Goal: Task Accomplishment & Management: Manage account settings

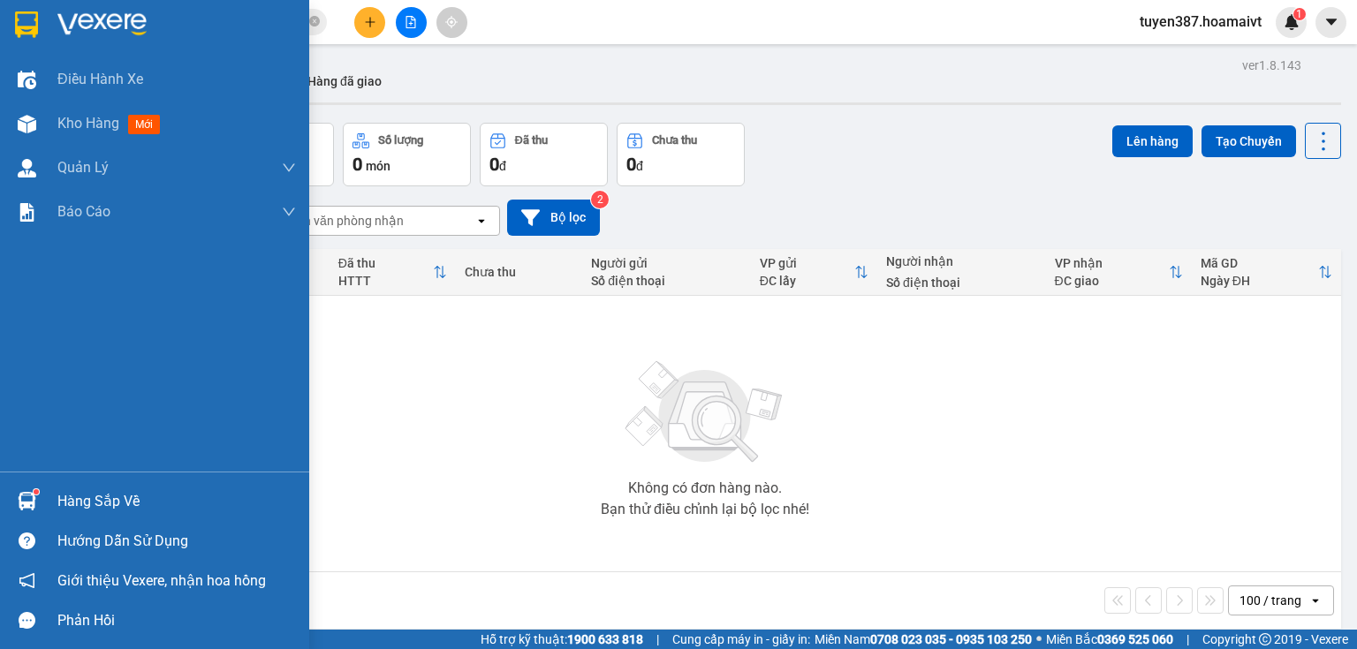
click at [31, 489] on div at bounding box center [26, 501] width 31 height 31
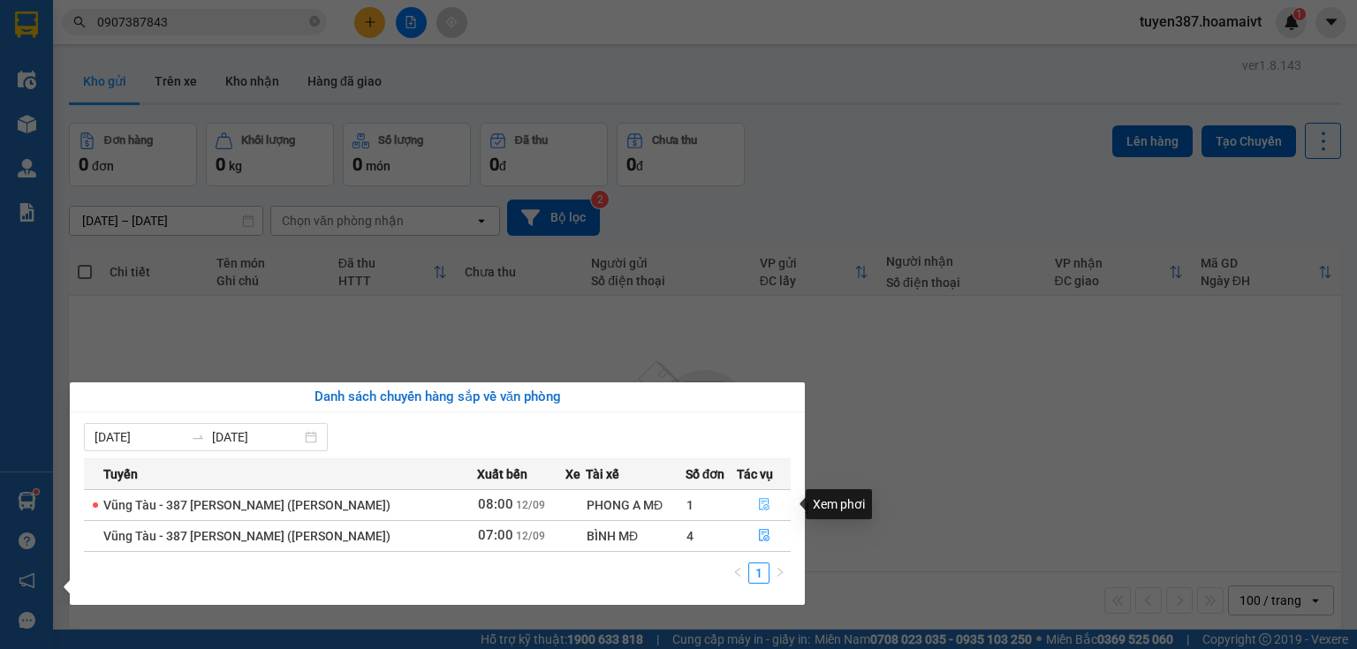
click at [759, 502] on icon "file-done" at bounding box center [764, 505] width 11 height 12
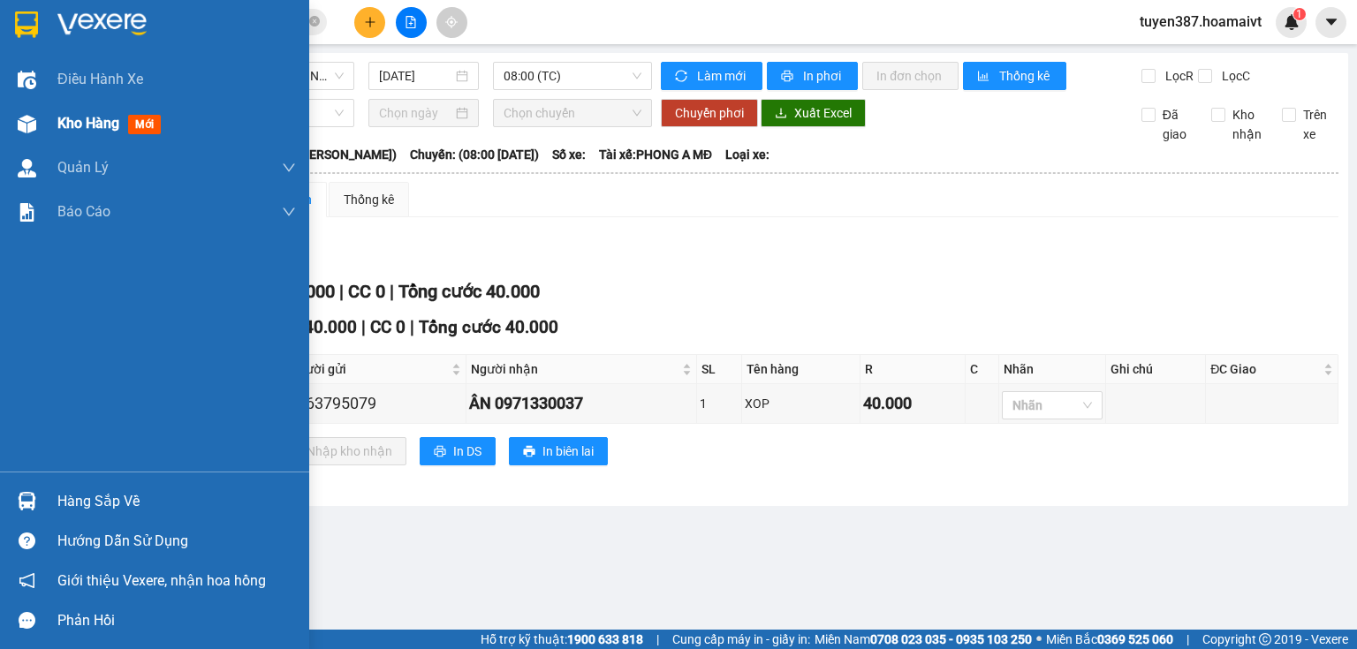
click at [26, 125] on img at bounding box center [27, 124] width 19 height 19
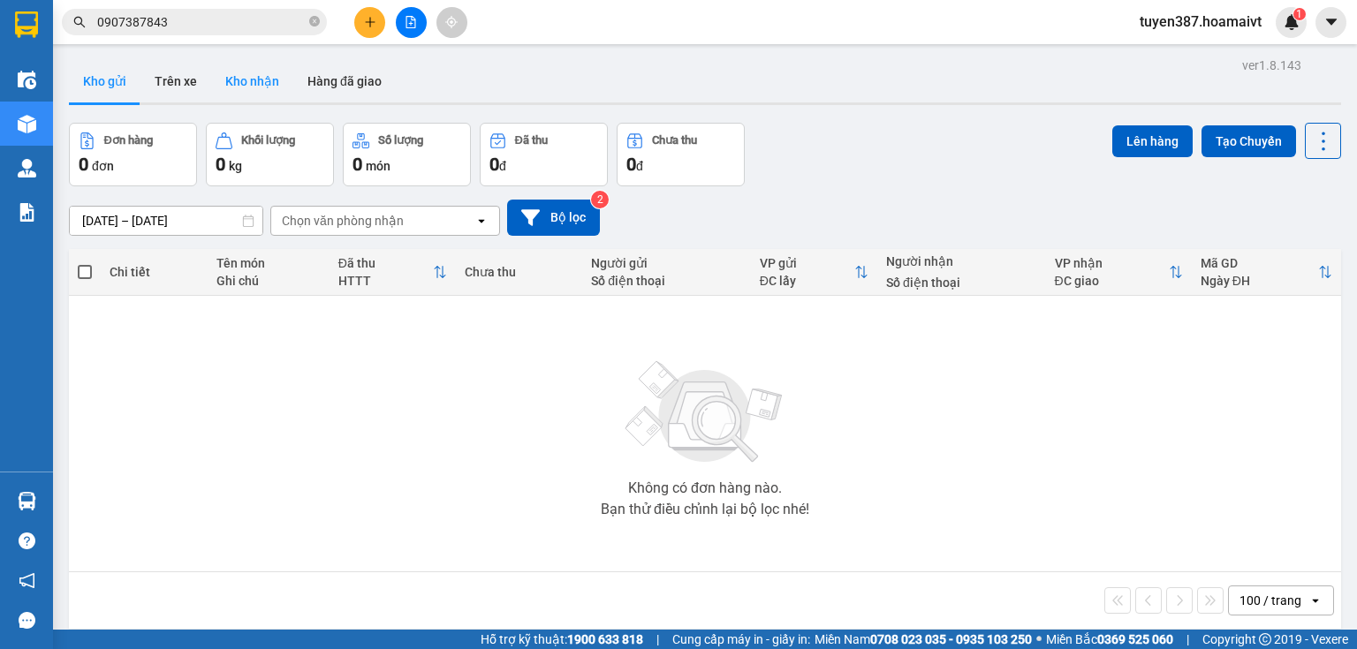
click at [240, 84] on button "Kho nhận" at bounding box center [252, 81] width 82 height 42
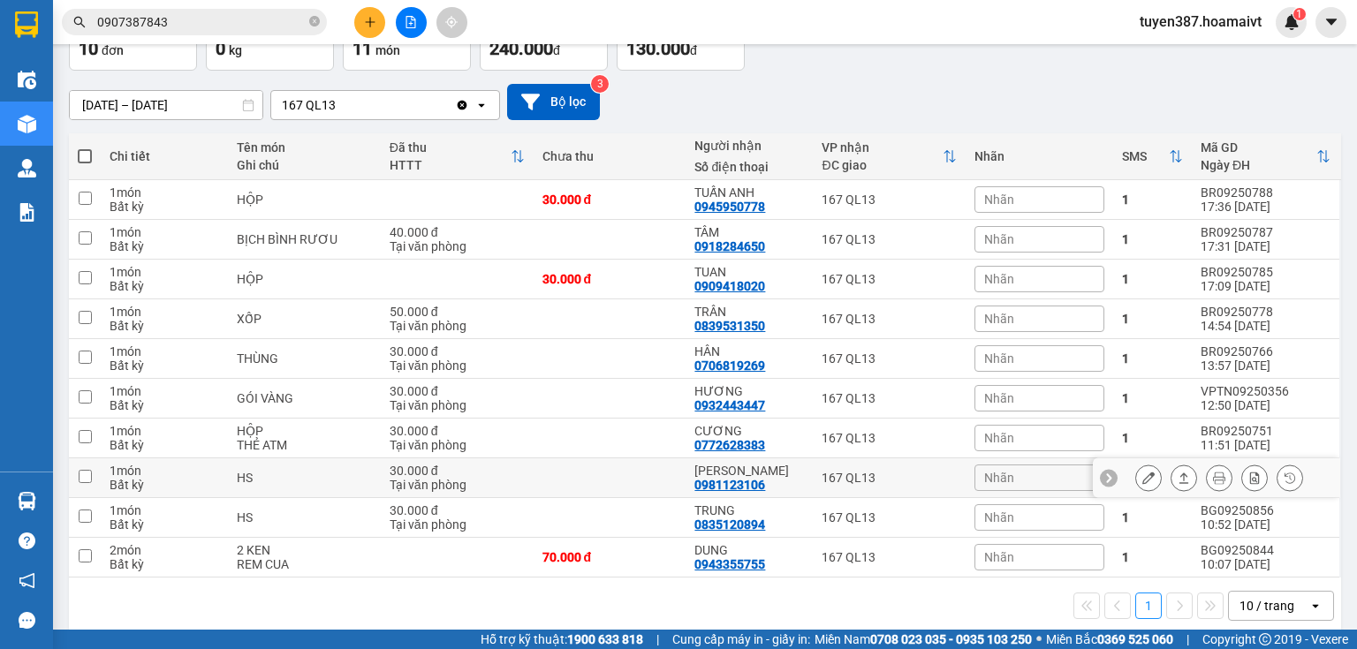
scroll to position [133, 0]
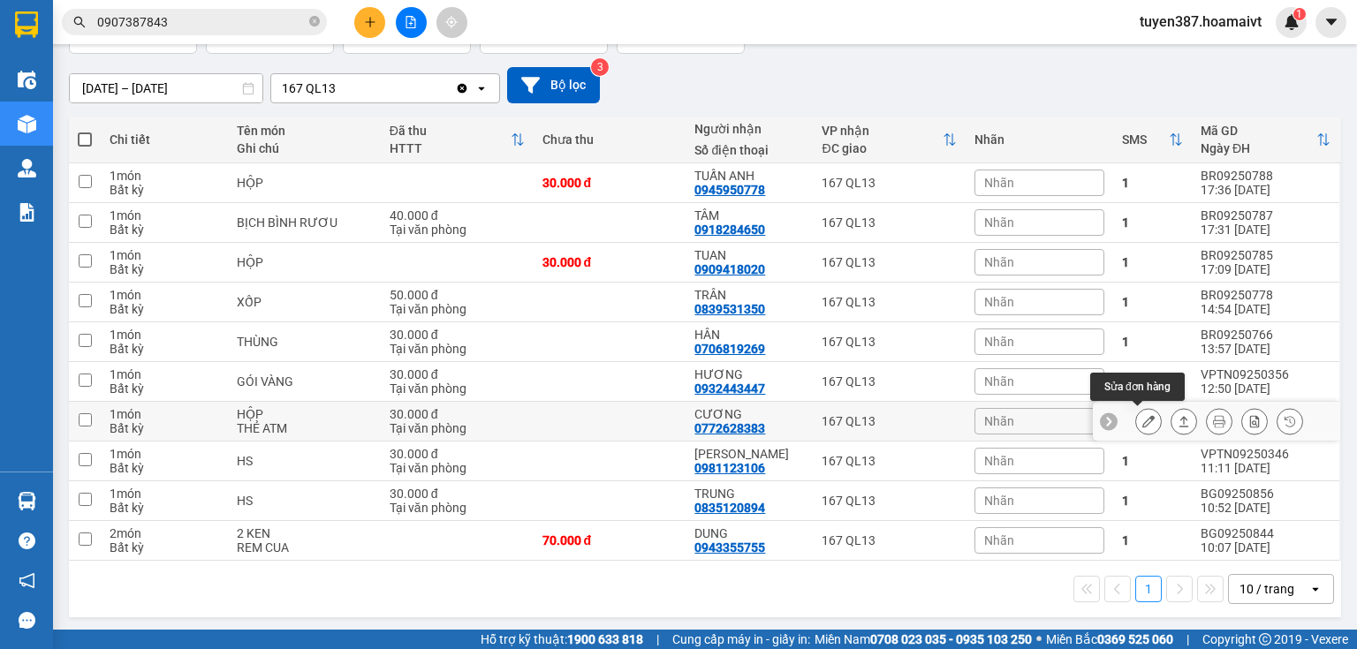
click at [1142, 423] on icon at bounding box center [1148, 421] width 12 height 12
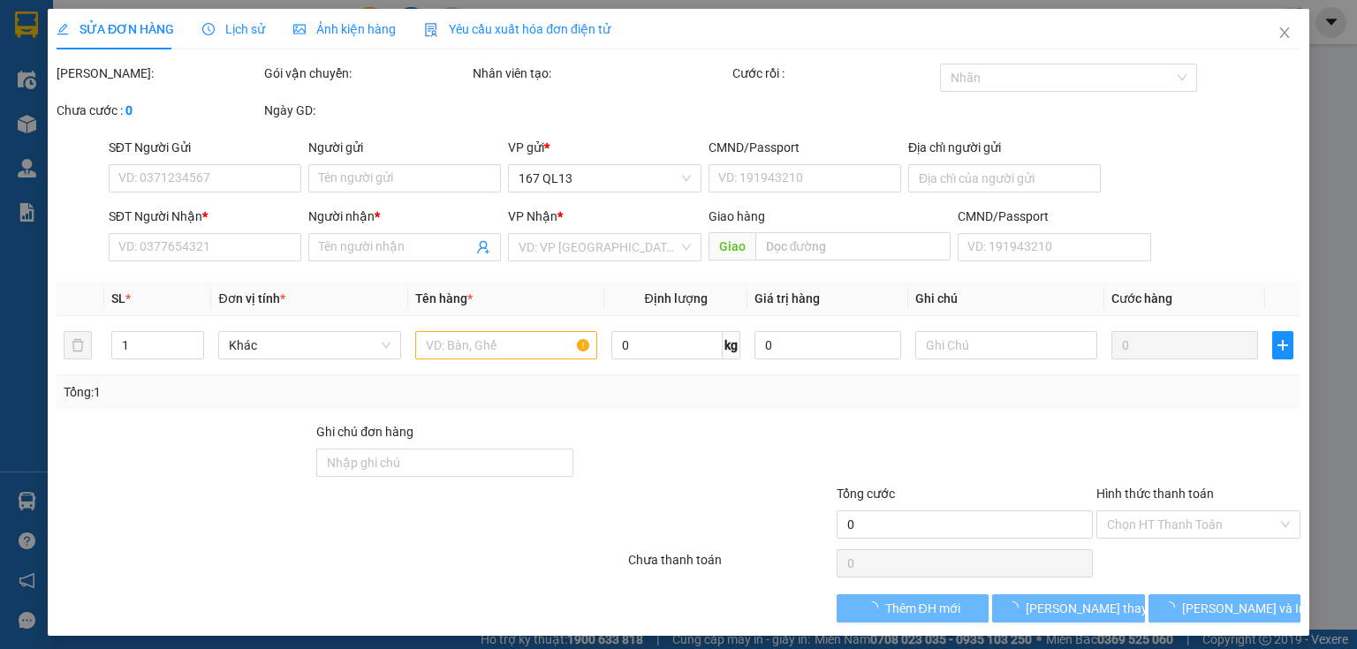
type input "0966271172"
type input "TUẤN"
type input "0772628383"
type input "CƯƠNG"
type input "30.000"
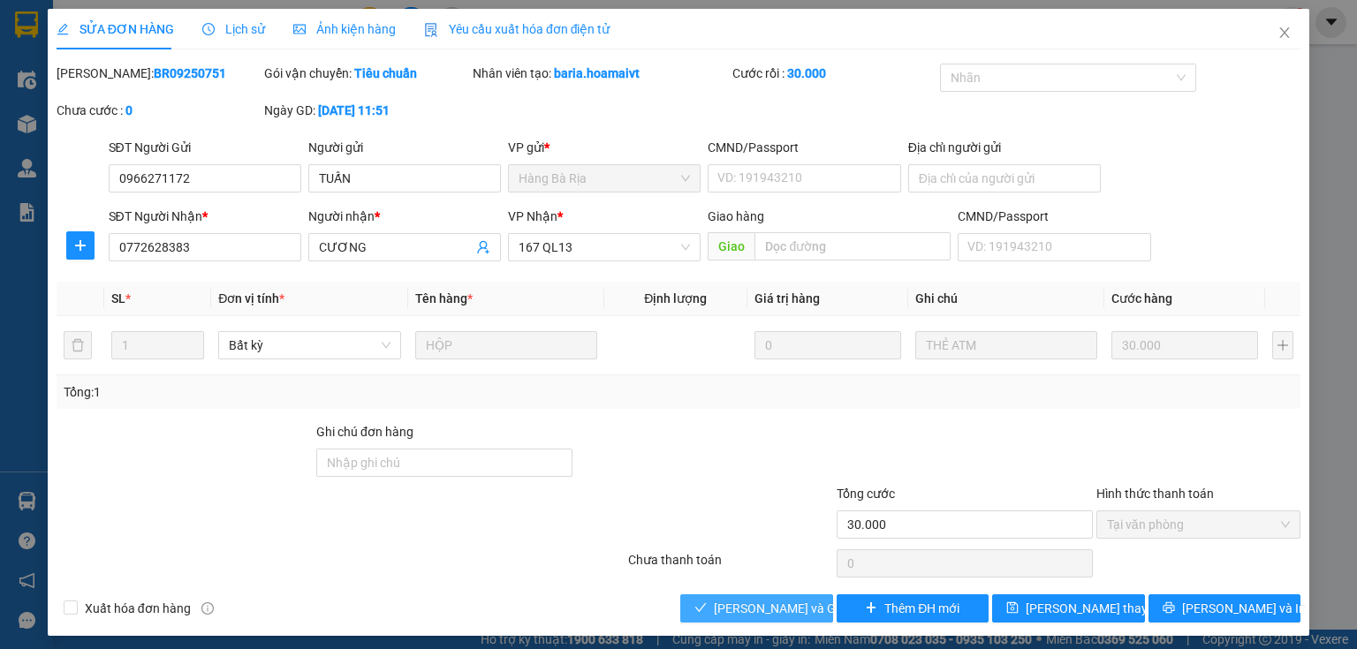
drag, startPoint x: 762, startPoint y: 607, endPoint x: 957, endPoint y: 364, distance: 311.7
click at [763, 604] on span "[PERSON_NAME] và Giao hàng" at bounding box center [799, 608] width 170 height 19
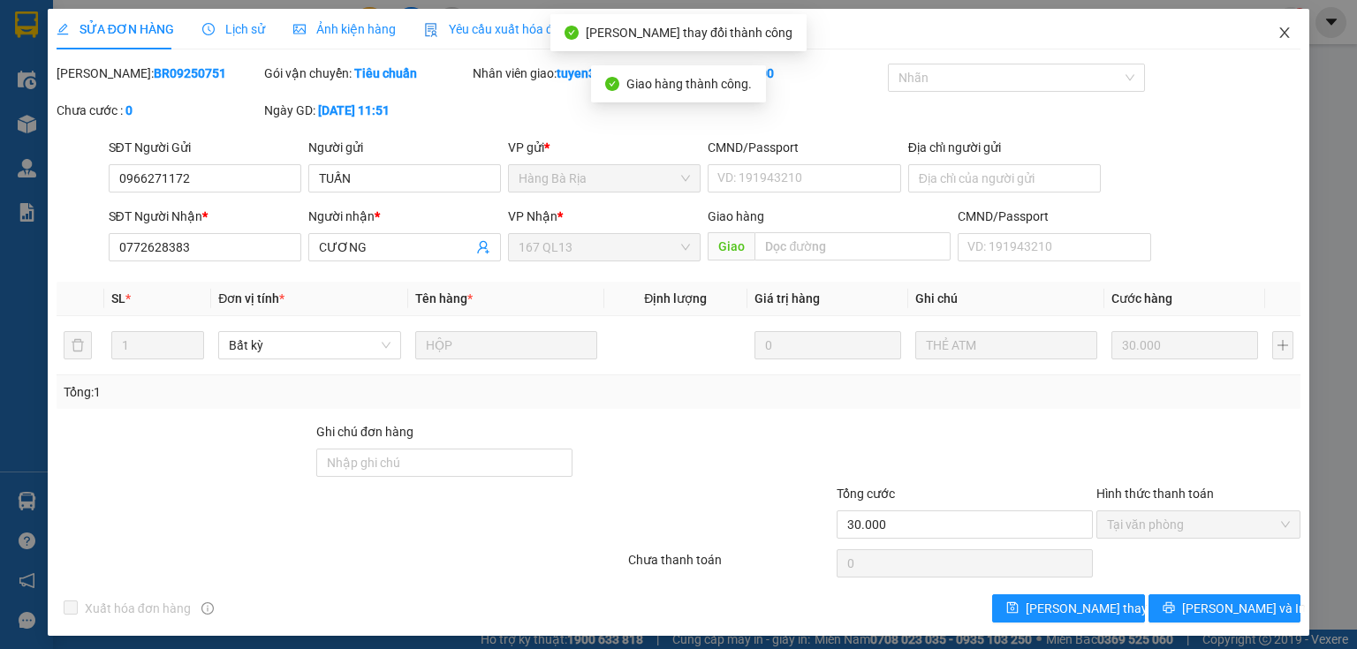
click at [1278, 38] on icon "close" at bounding box center [1285, 33] width 14 height 14
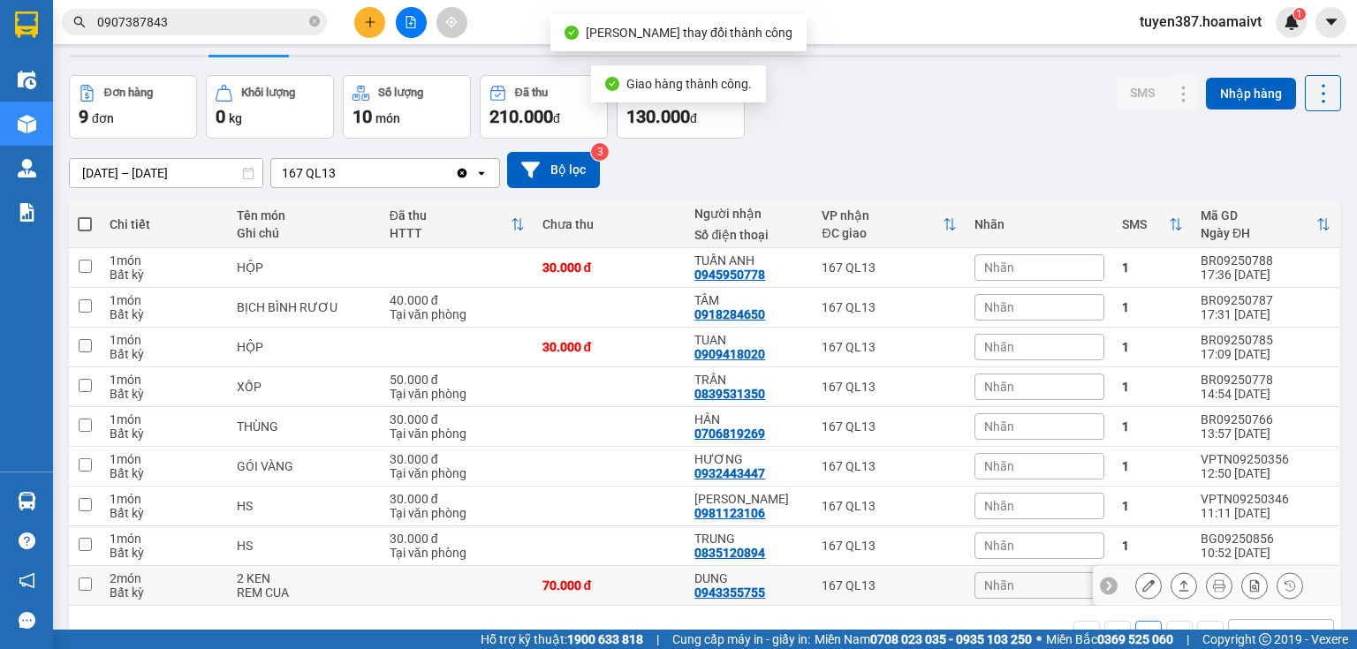
scroll to position [93, 0]
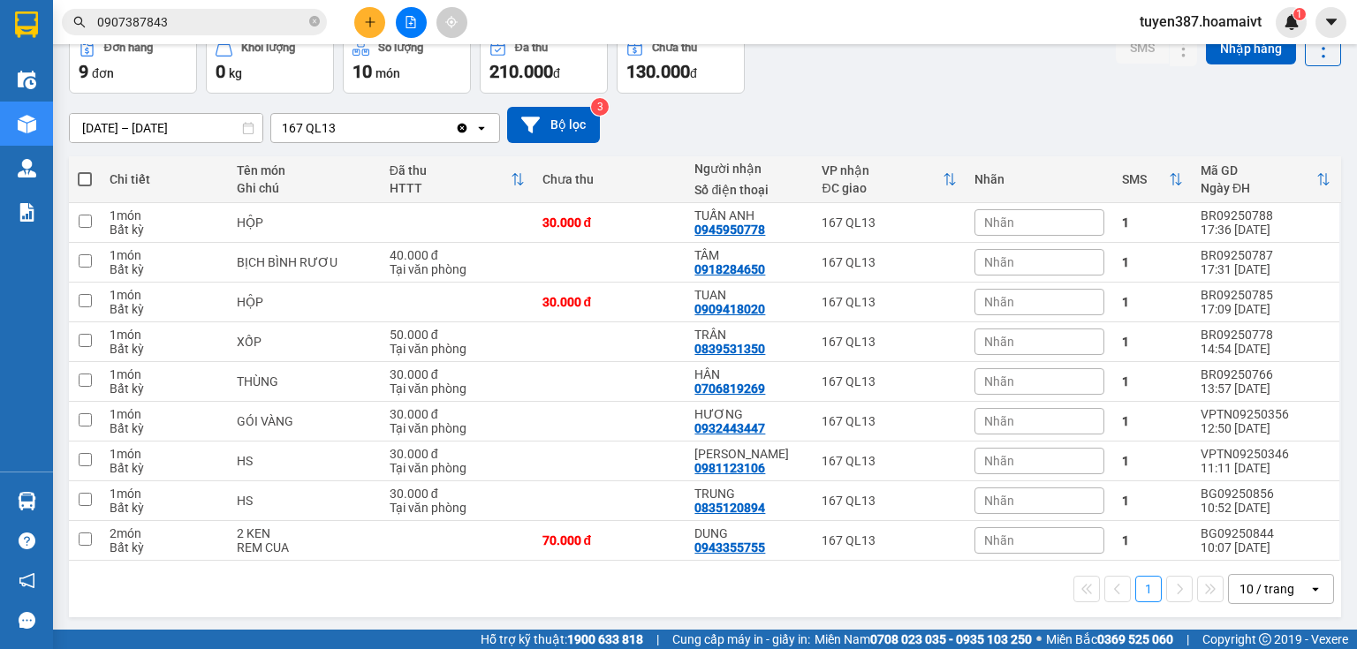
click at [1244, 590] on div "10 / trang" at bounding box center [1267, 589] width 55 height 18
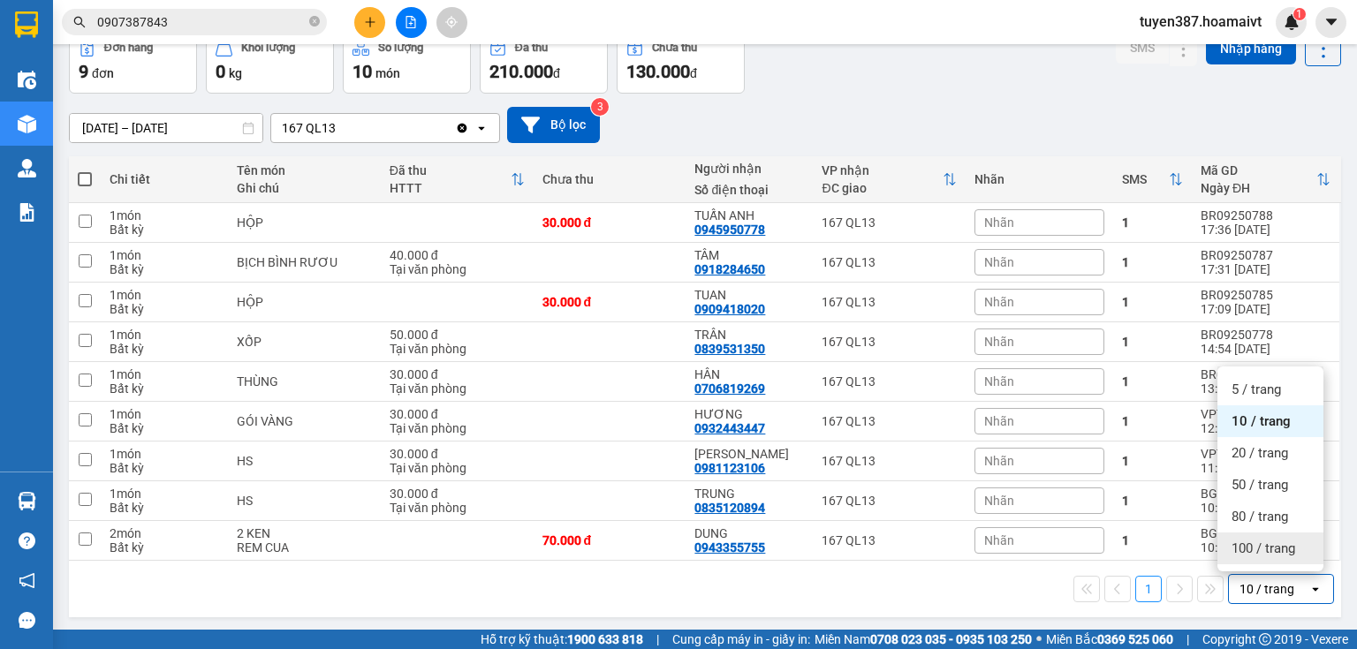
click at [1246, 547] on span "100 / trang" at bounding box center [1264, 549] width 64 height 18
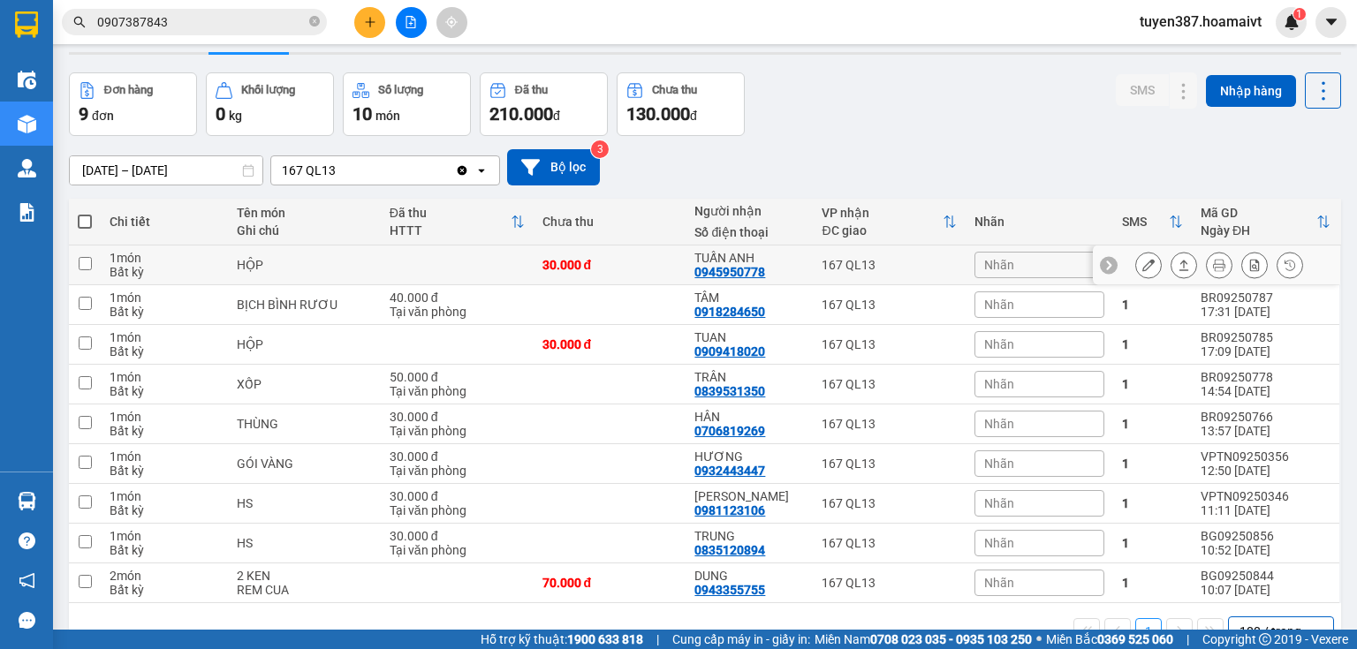
scroll to position [0, 0]
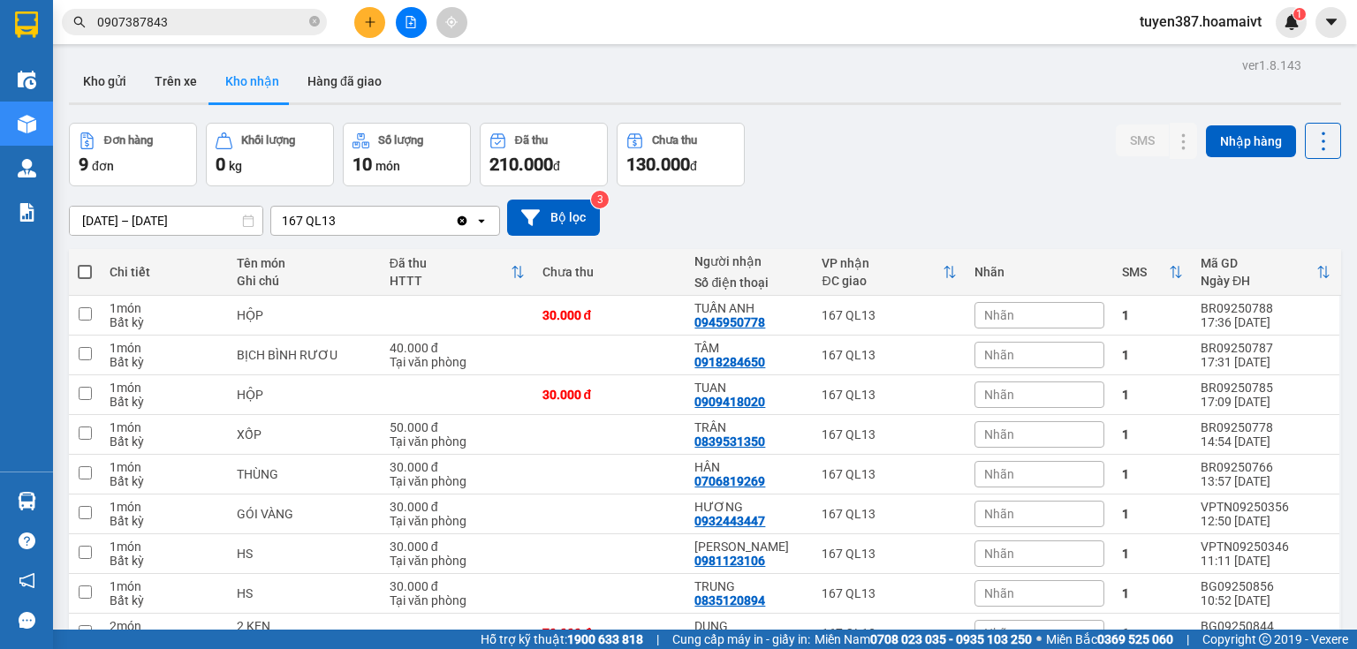
click at [157, 216] on input "[DATE] – [DATE]" at bounding box center [166, 221] width 193 height 28
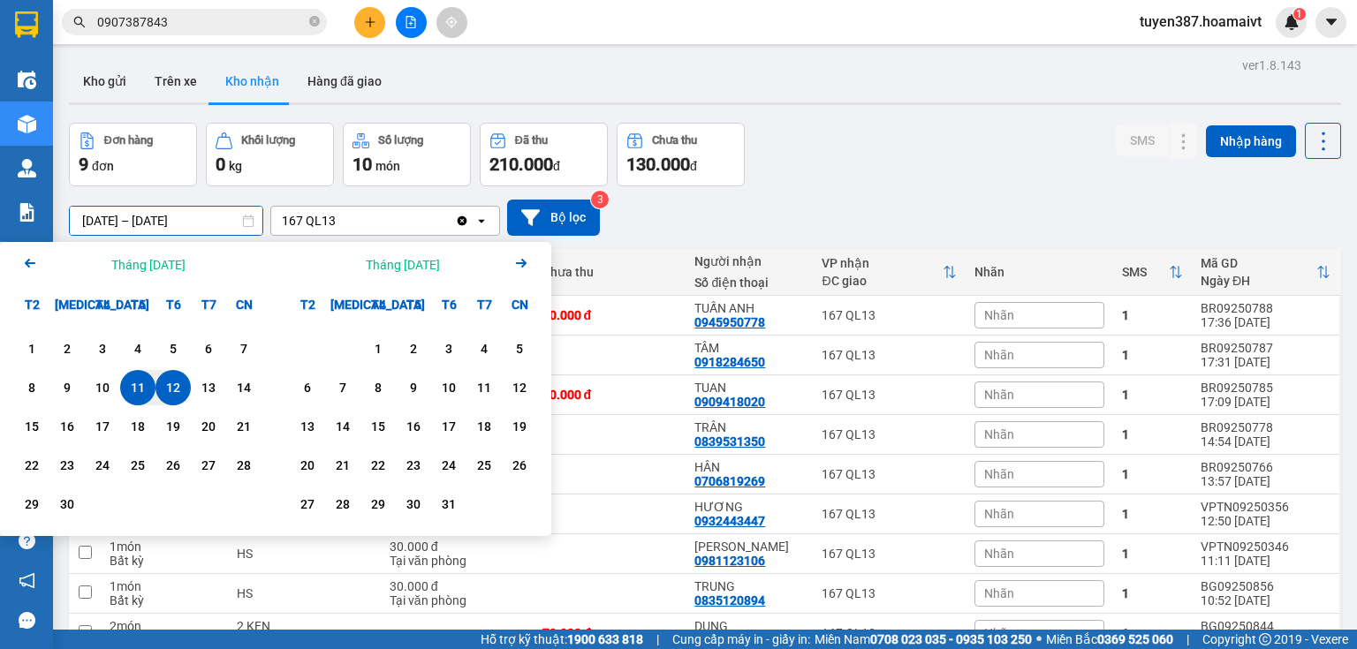
click at [21, 261] on icon "Arrow Left" at bounding box center [29, 263] width 21 height 21
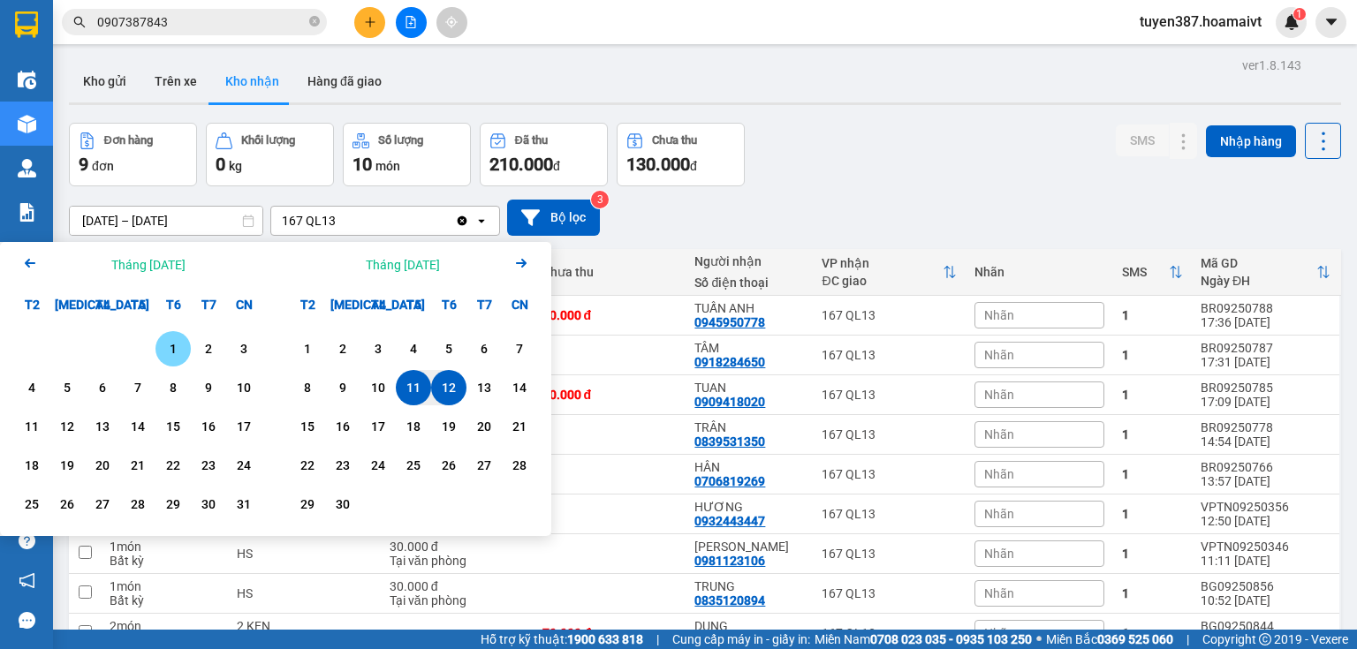
click at [169, 343] on div "1" at bounding box center [173, 348] width 25 height 21
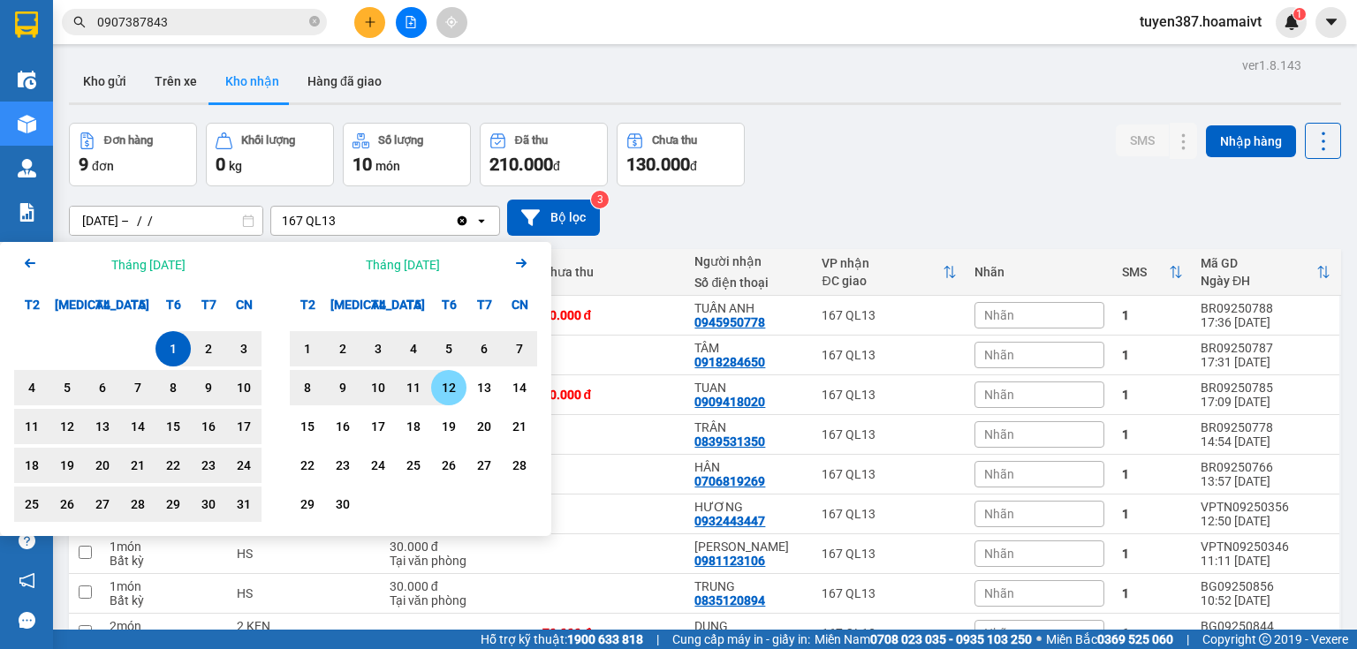
click at [449, 385] on div "12" at bounding box center [448, 387] width 25 height 21
type input "[DATE] – [DATE]"
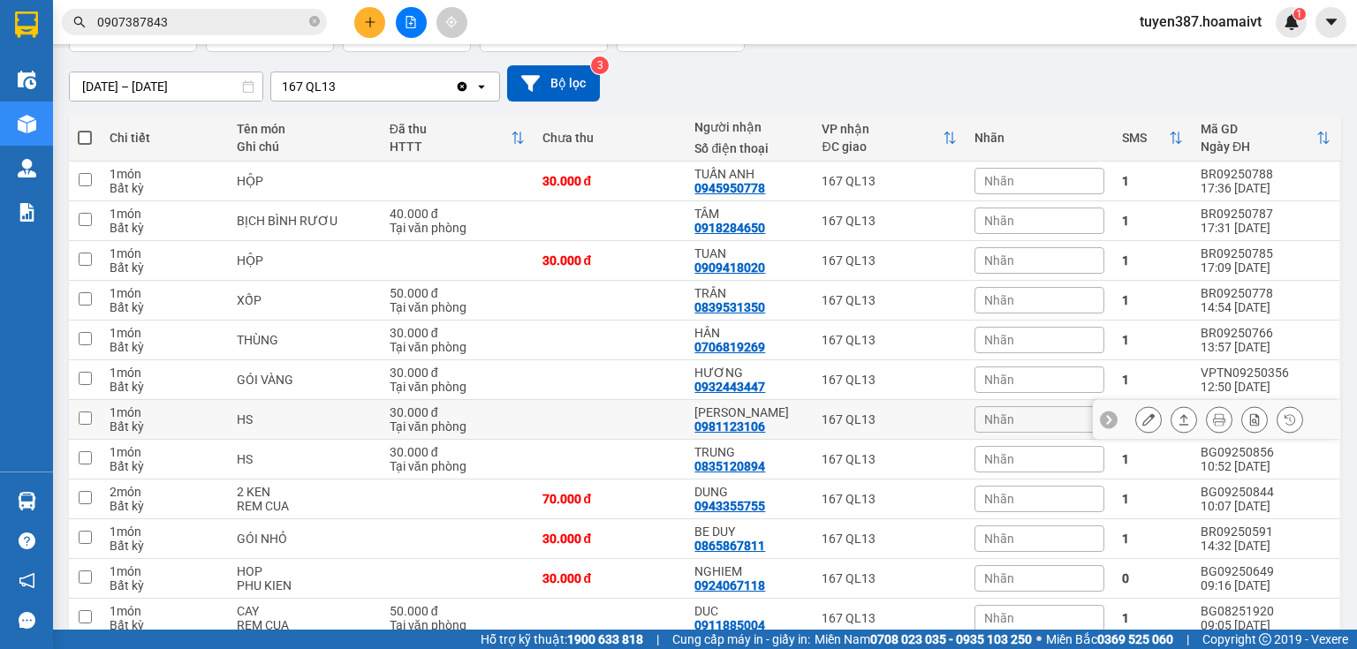
scroll to position [110, 0]
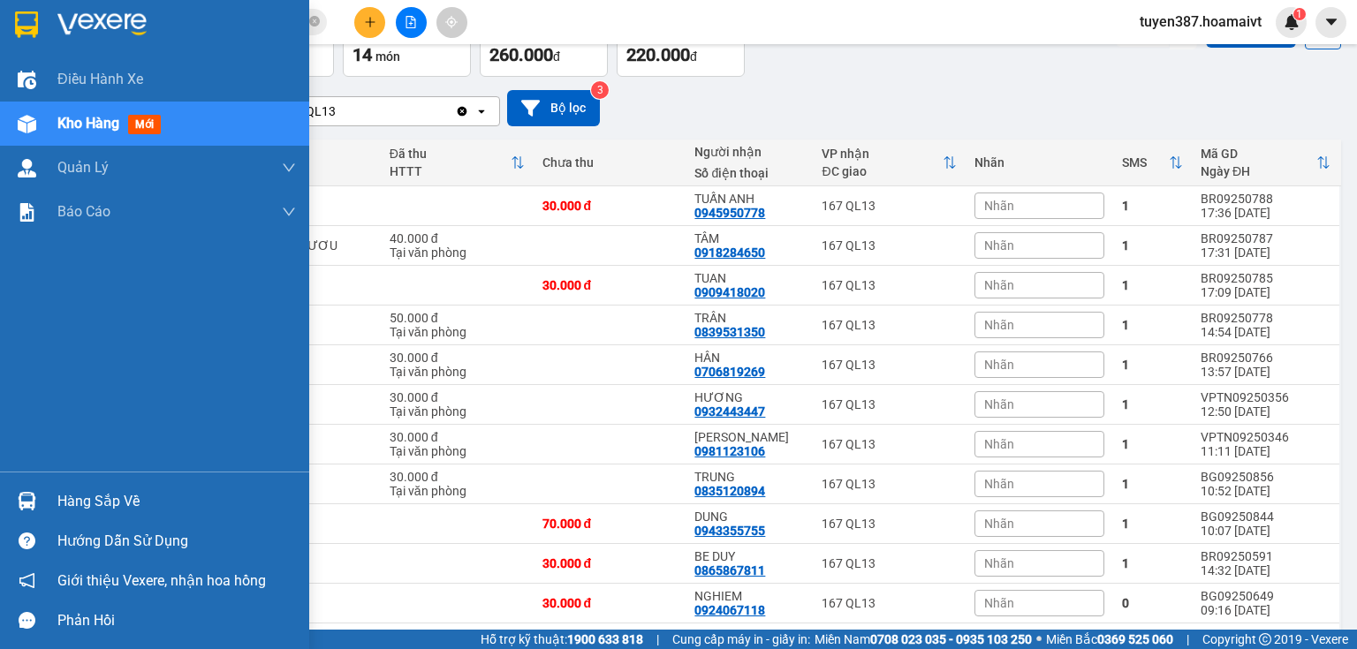
click at [10, 484] on div "Hàng sắp về" at bounding box center [154, 502] width 309 height 40
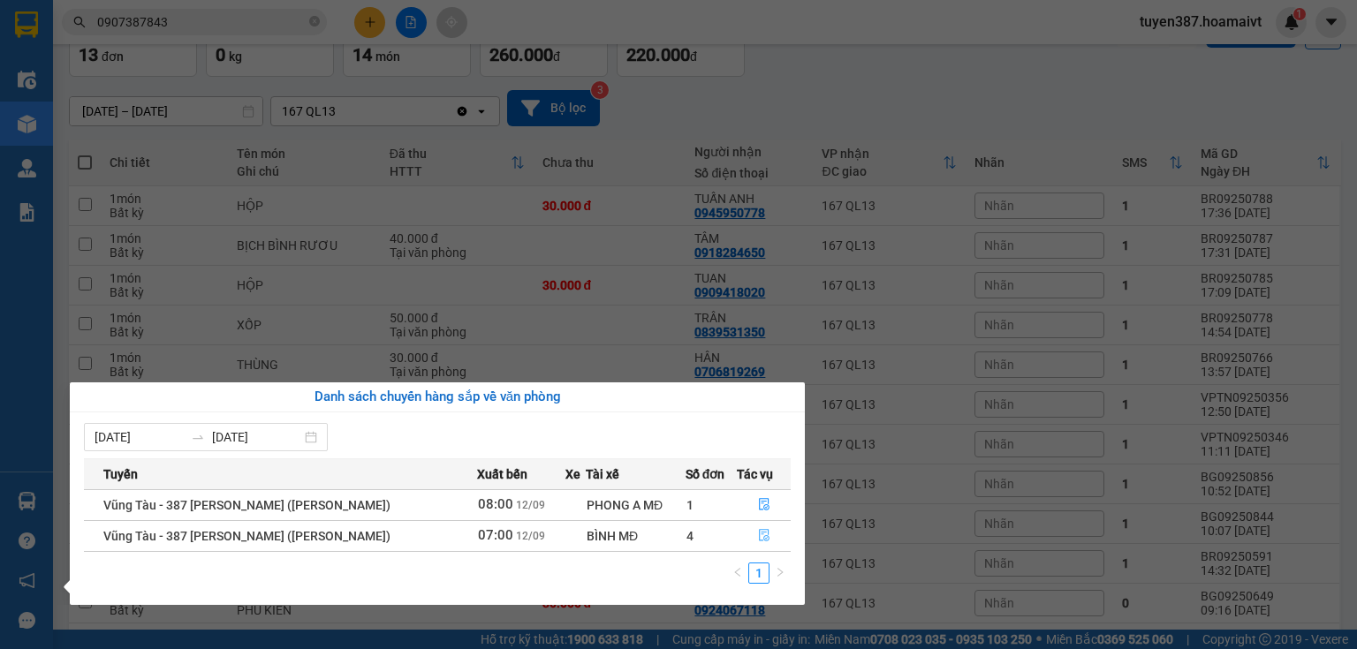
click at [764, 533] on icon "file-done" at bounding box center [764, 536] width 11 height 12
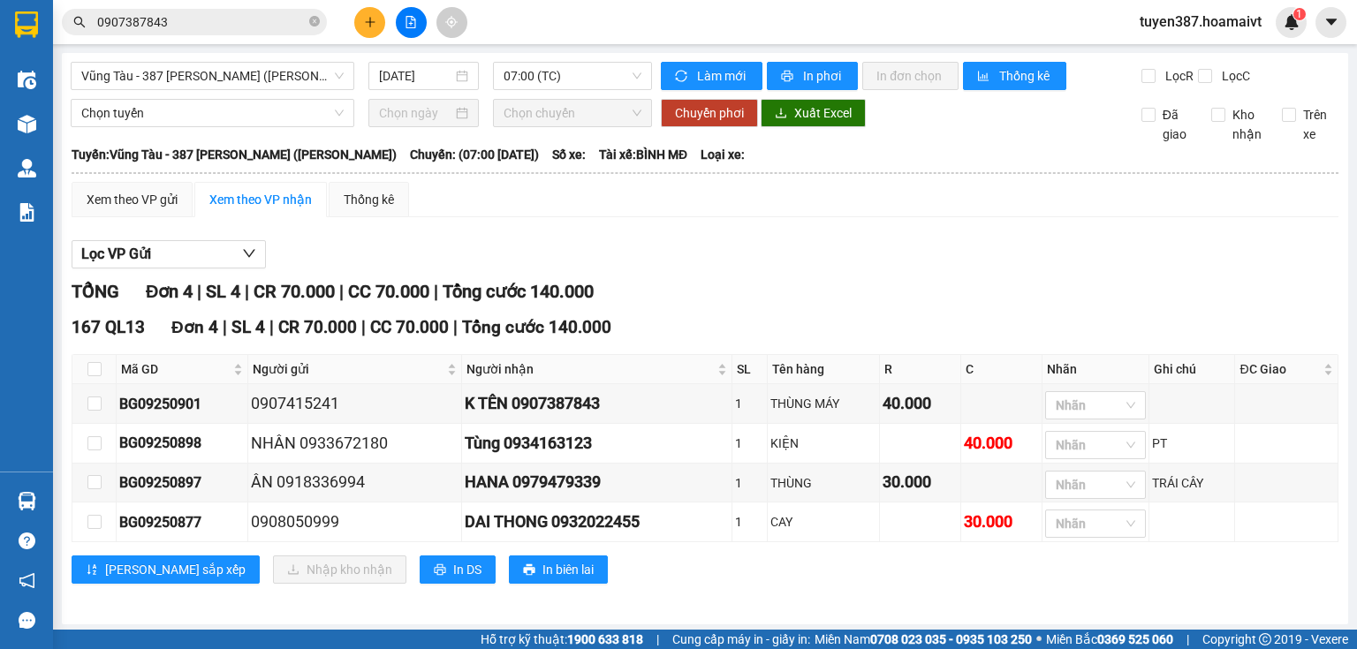
click at [908, 293] on div "TỔNG Đơn 4 | SL 4 | CR 70.000 | CC 70.000 | Tổng cước 140.000" at bounding box center [705, 291] width 1267 height 27
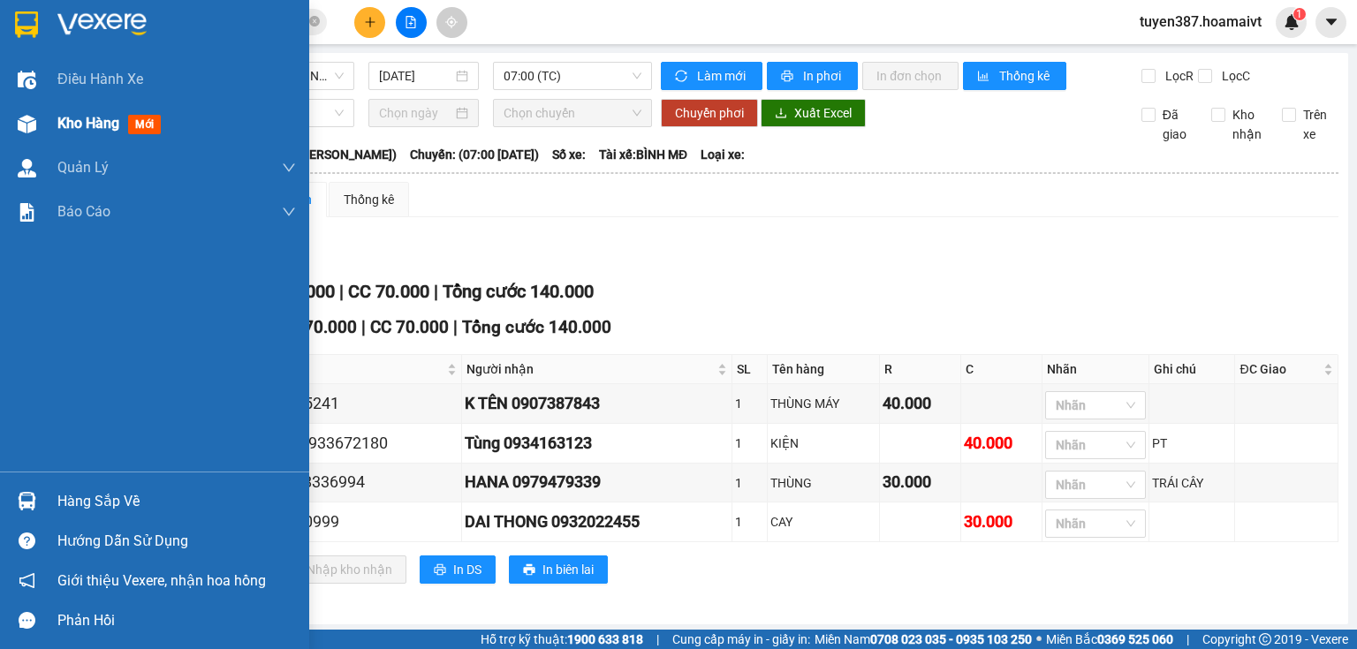
click at [31, 124] on img at bounding box center [27, 124] width 19 height 19
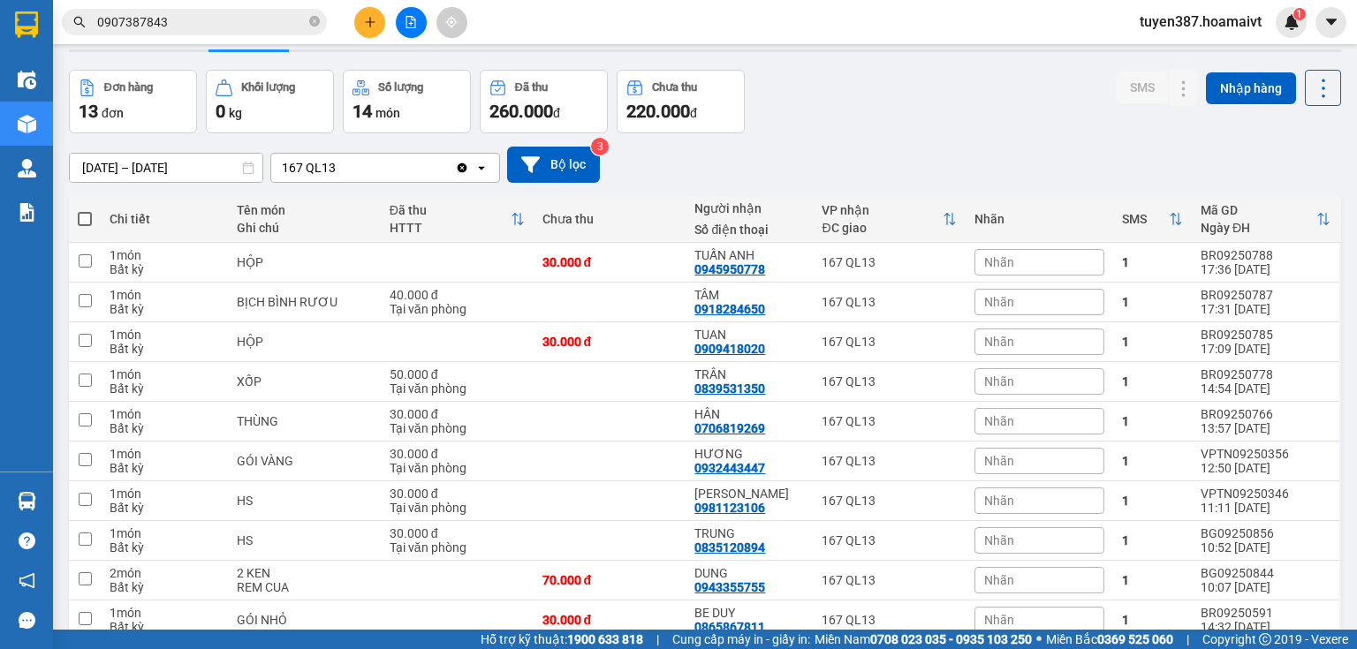
scroll to position [141, 0]
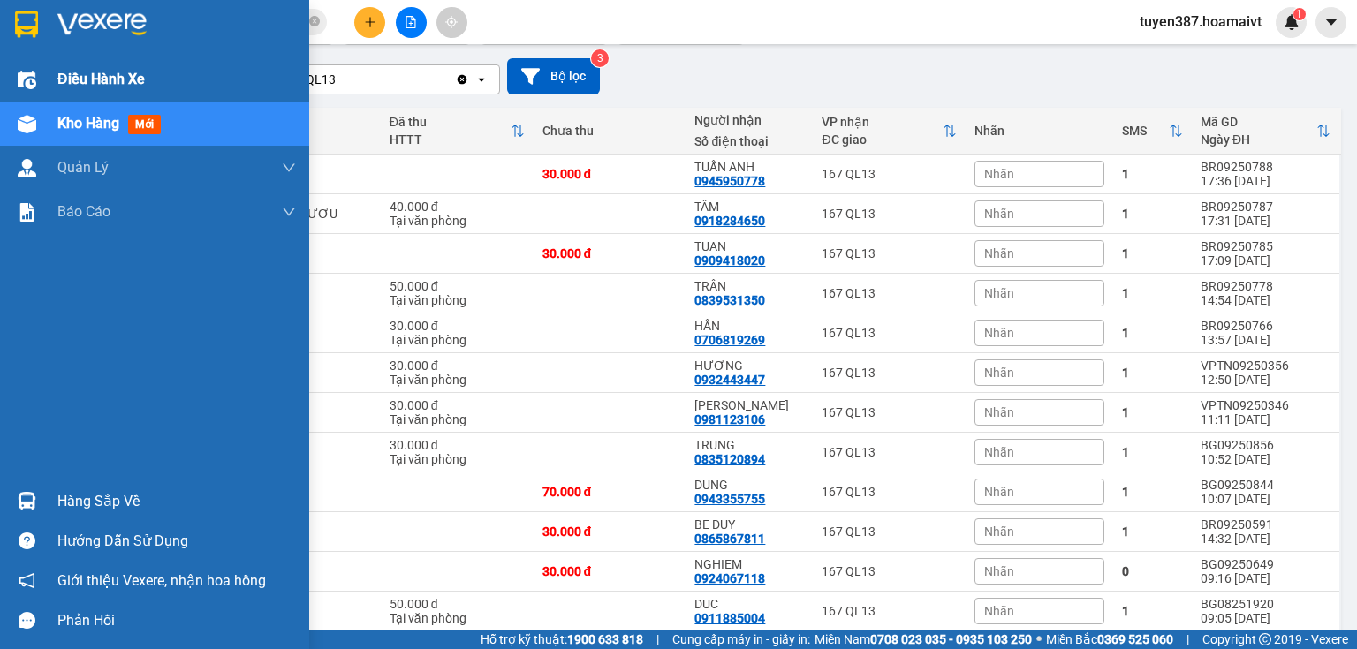
click at [49, 80] on div "Điều hành xe" at bounding box center [154, 79] width 309 height 44
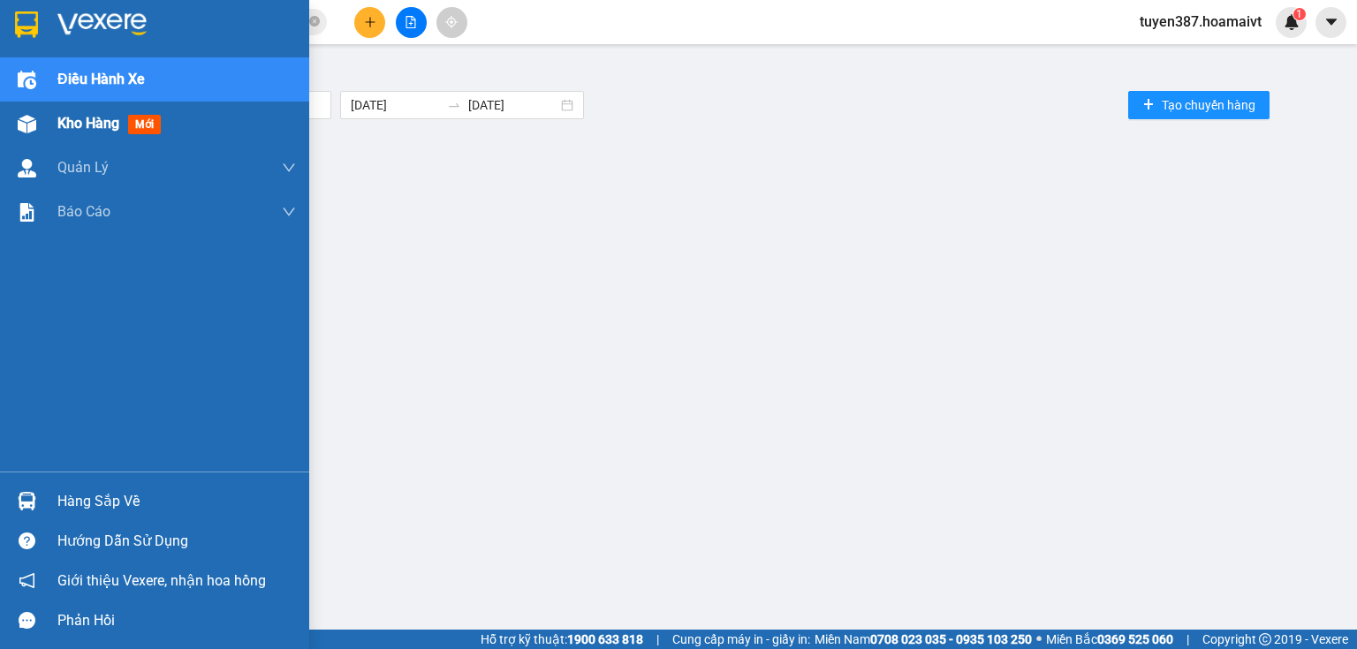
click at [70, 127] on span "Kho hàng" at bounding box center [88, 123] width 62 height 17
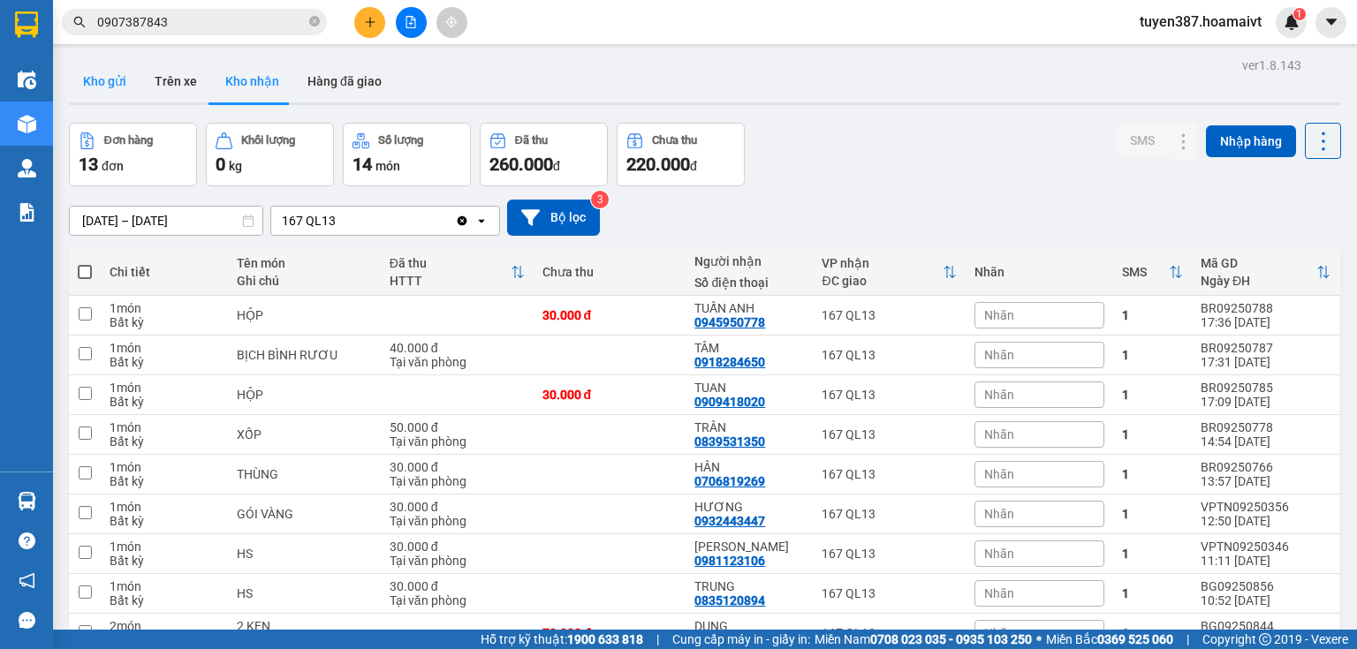
click at [102, 87] on button "Kho gửi" at bounding box center [105, 81] width 72 height 42
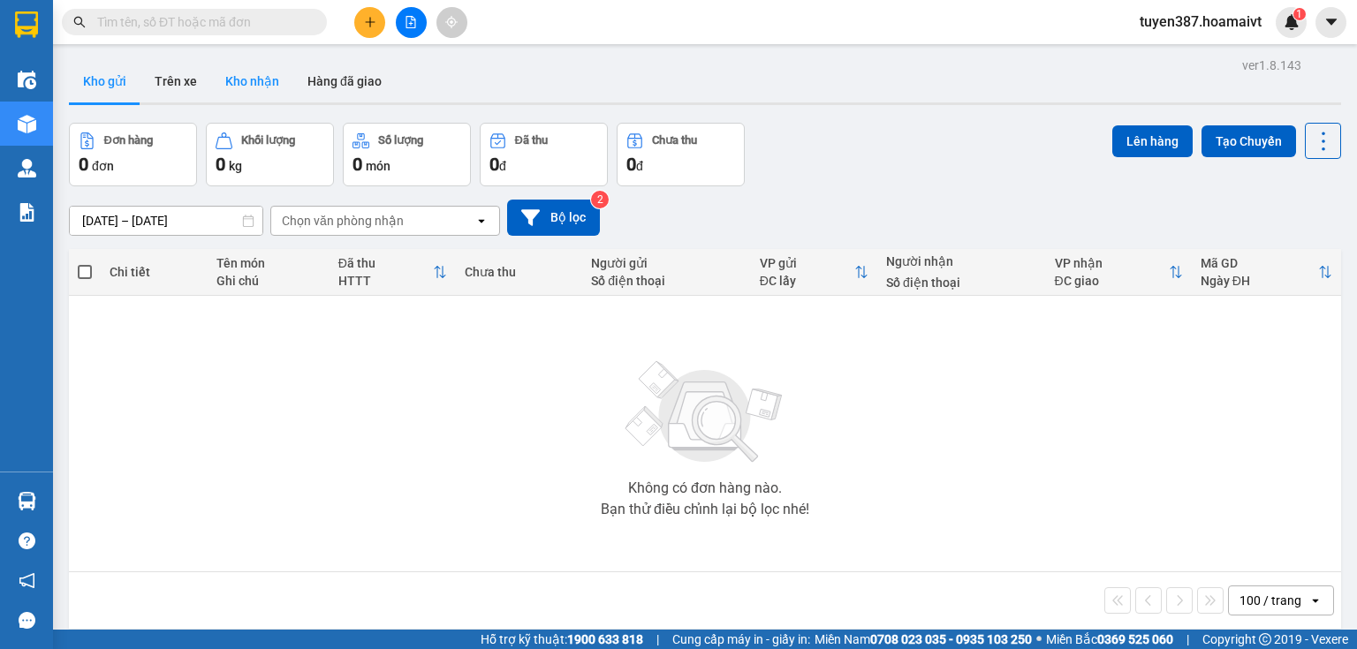
click at [239, 71] on button "Kho nhận" at bounding box center [252, 81] width 82 height 42
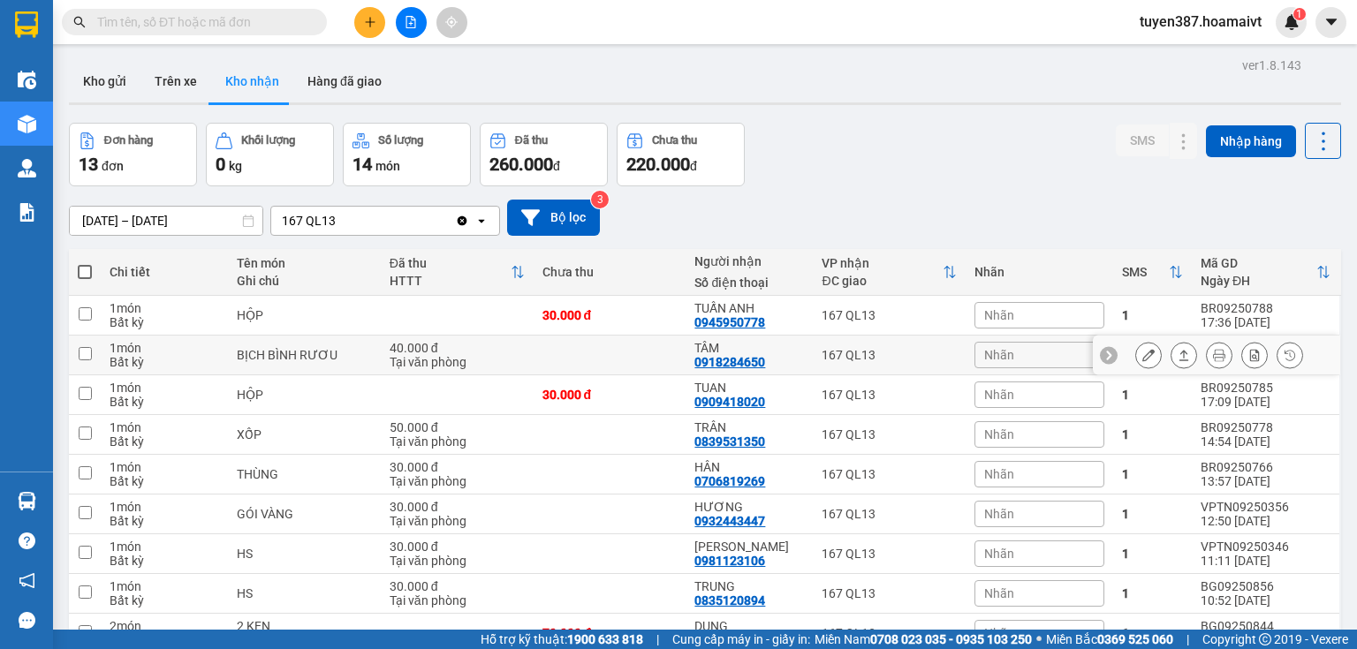
scroll to position [71, 0]
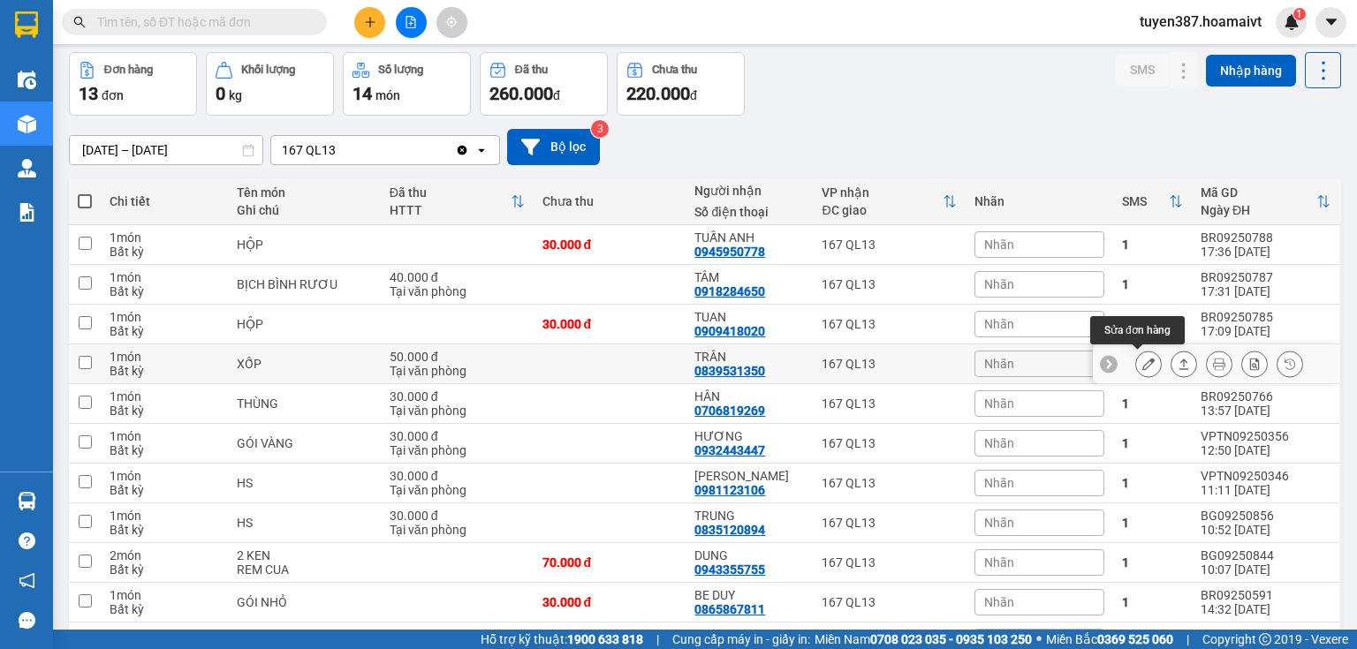
click at [1142, 366] on icon at bounding box center [1148, 364] width 12 height 12
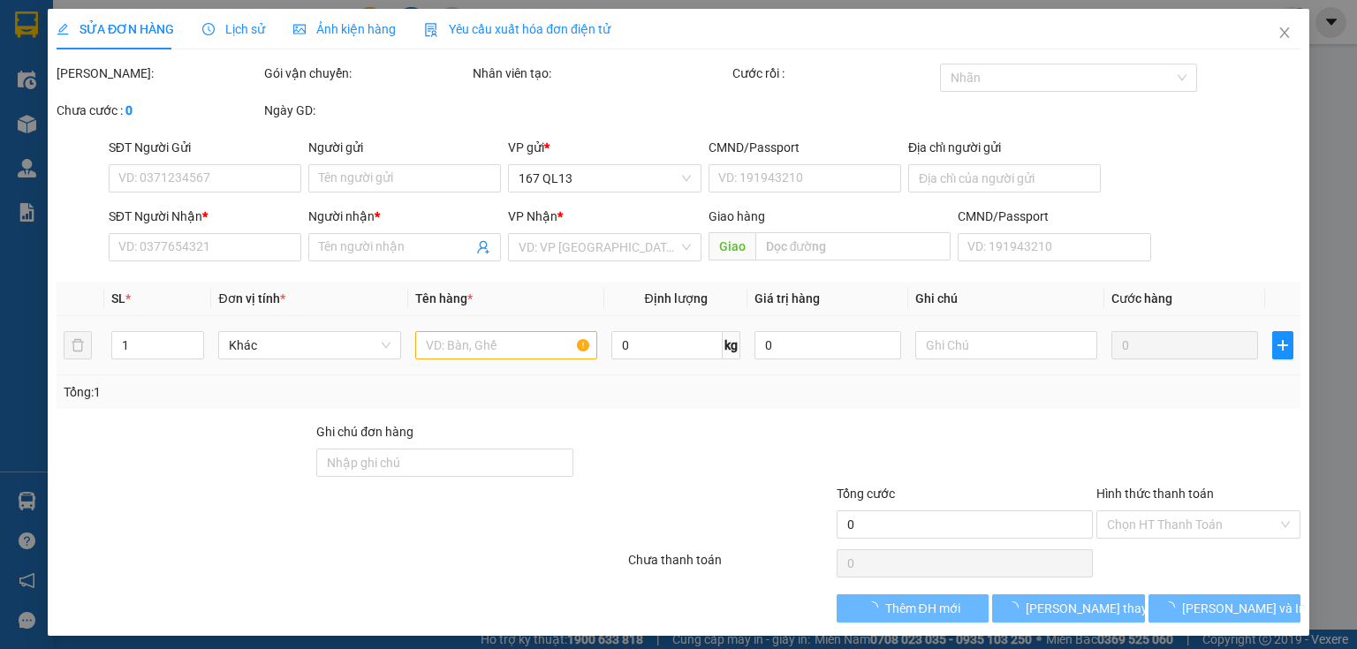
type input "0869865442"
type input "CƯỜNG"
type input "077203001416"
type input "0839531350"
type input "TRÂN"
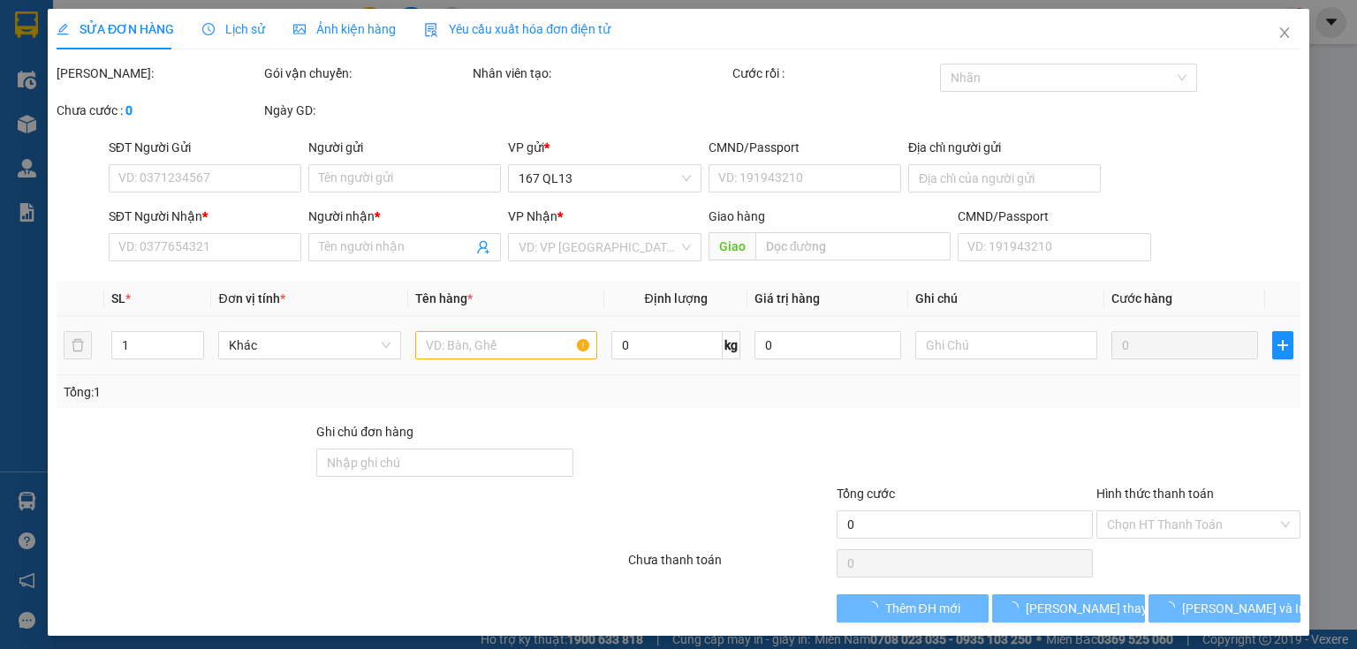
type input "50.000"
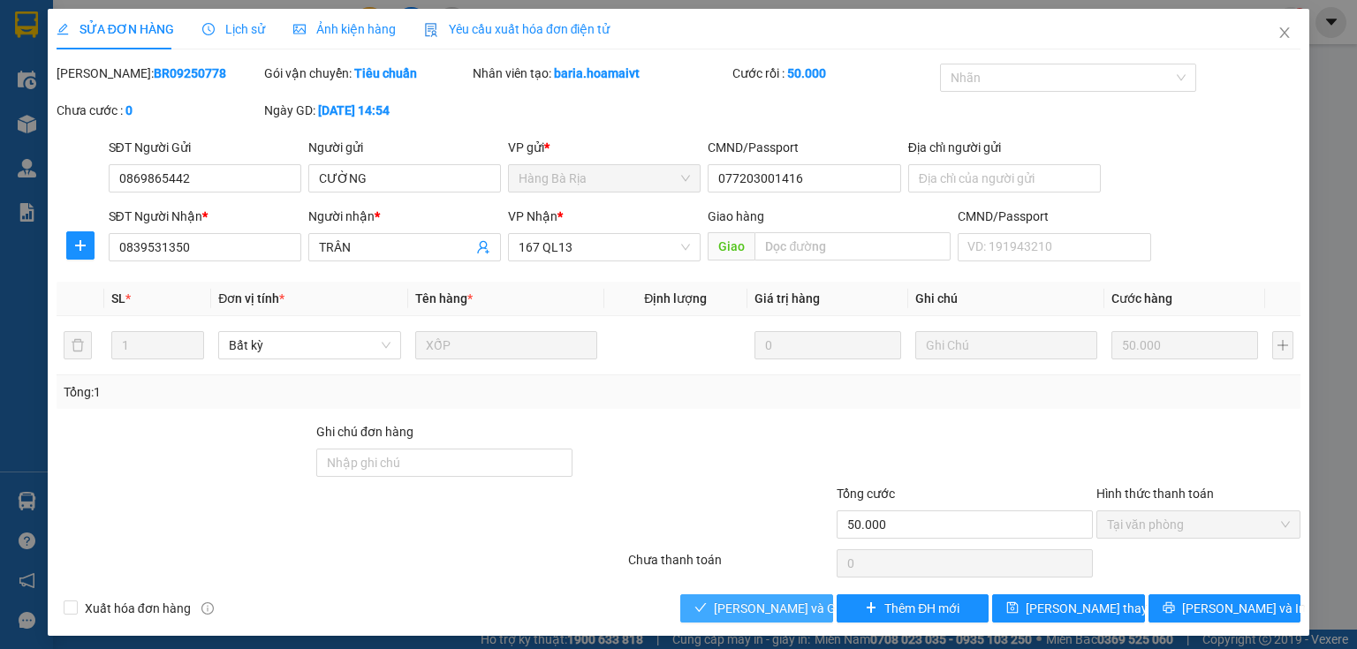
click at [756, 612] on span "[PERSON_NAME] và Giao hàng" at bounding box center [799, 608] width 170 height 19
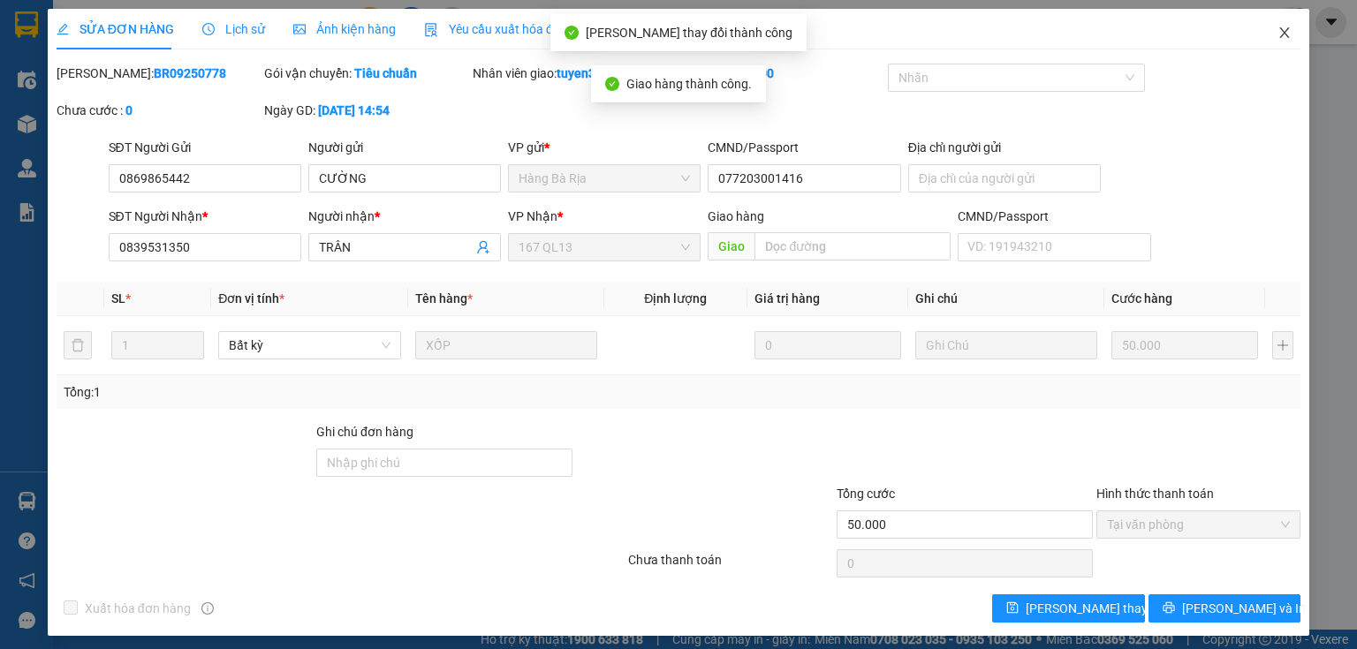
click at [1279, 35] on icon "close" at bounding box center [1285, 33] width 14 height 14
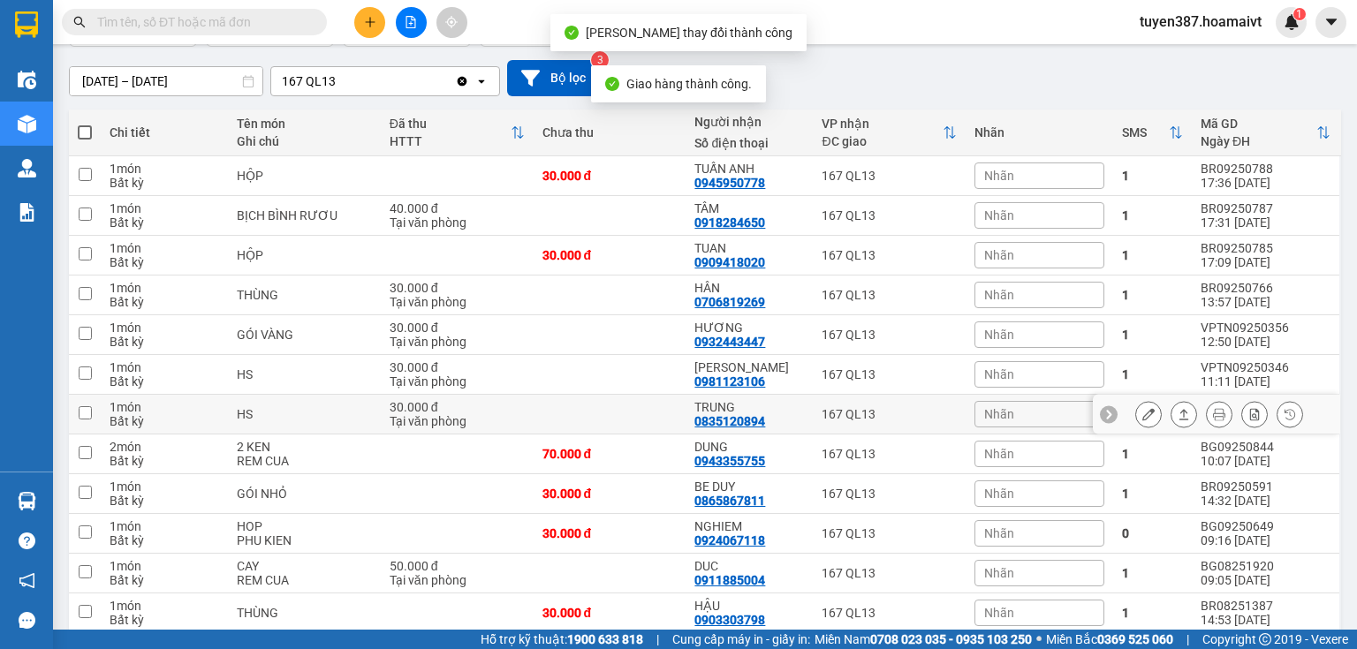
scroll to position [141, 0]
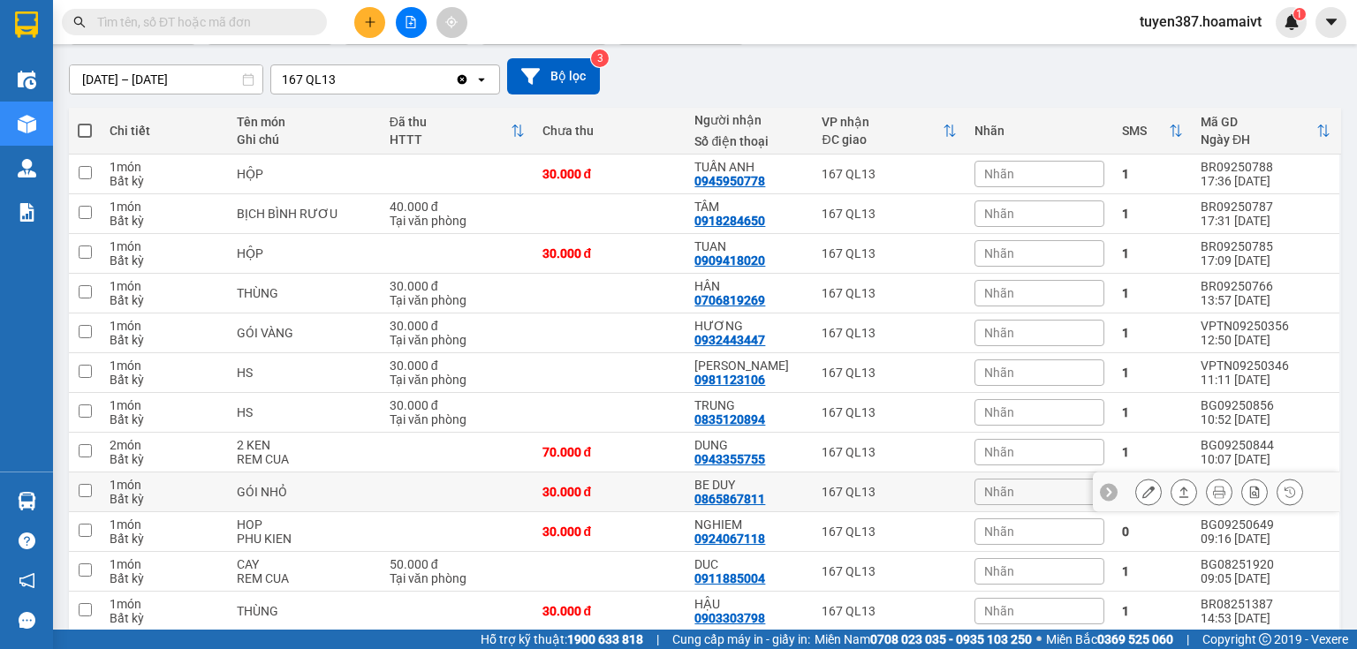
click at [1142, 488] on icon at bounding box center [1148, 492] width 12 height 12
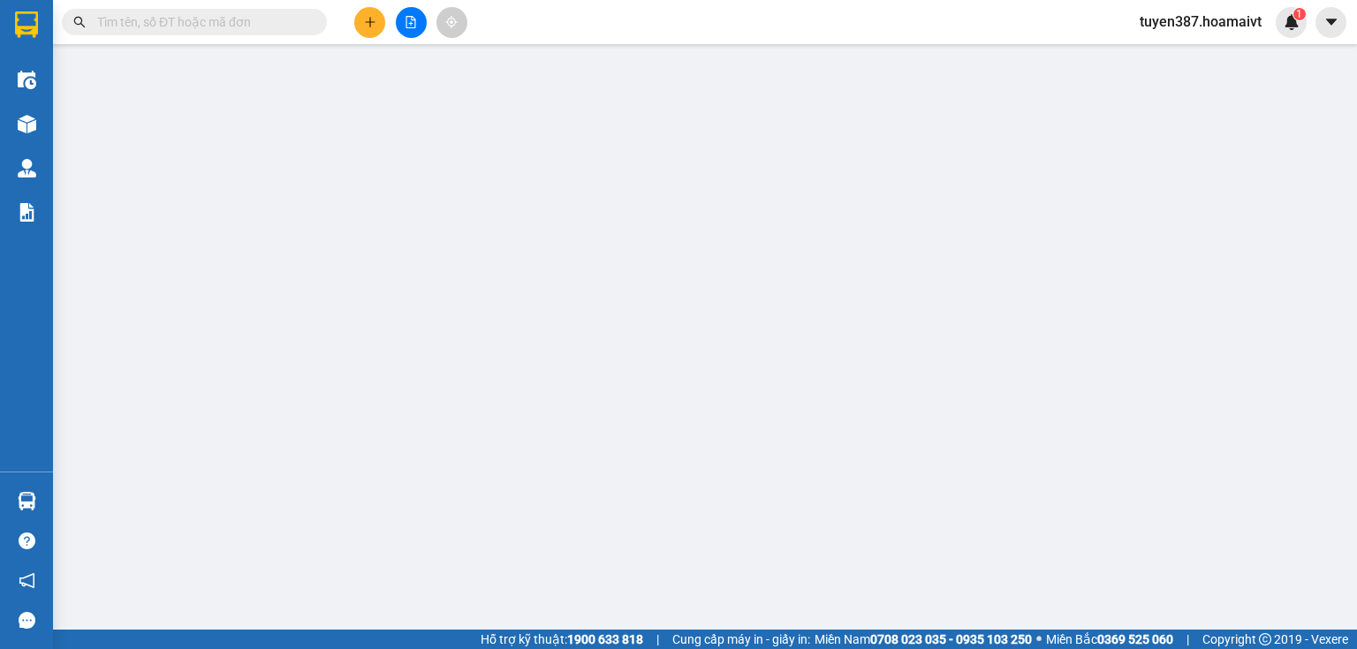
type input "0984937909"
type input "thanh dat"
type input "077303005383"
type input "0865867811"
type input "BE DUY"
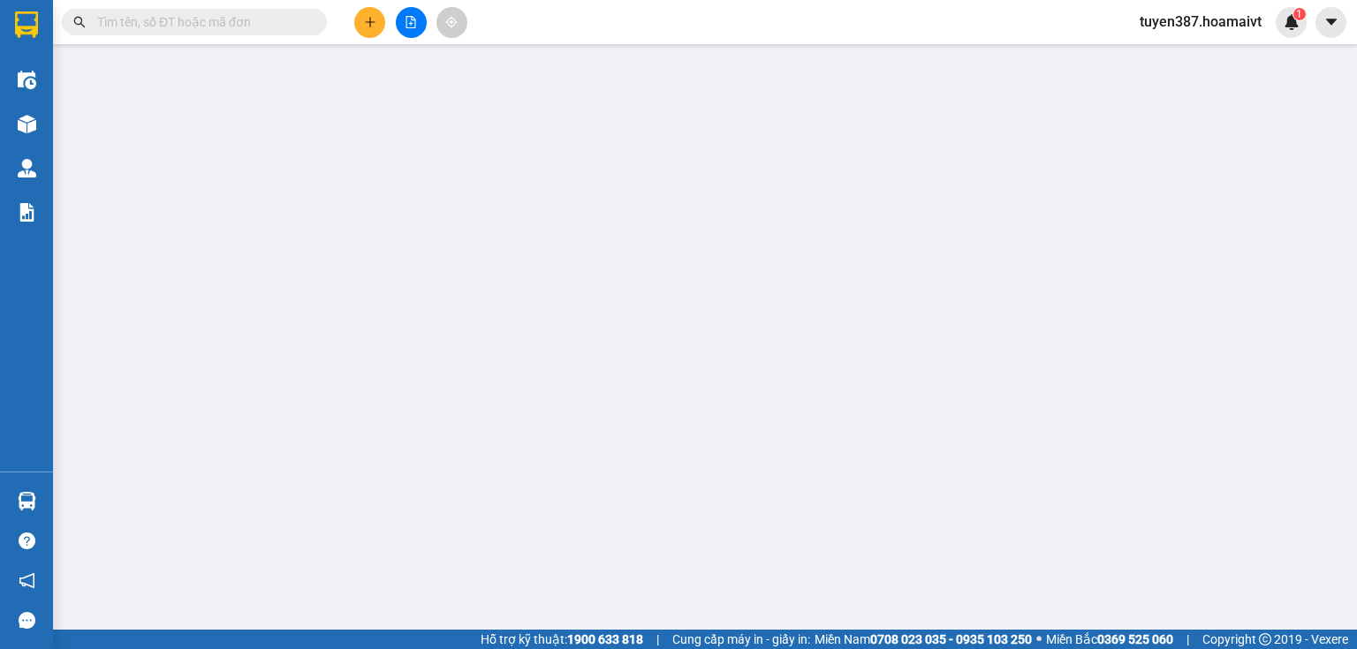
type input "30.000"
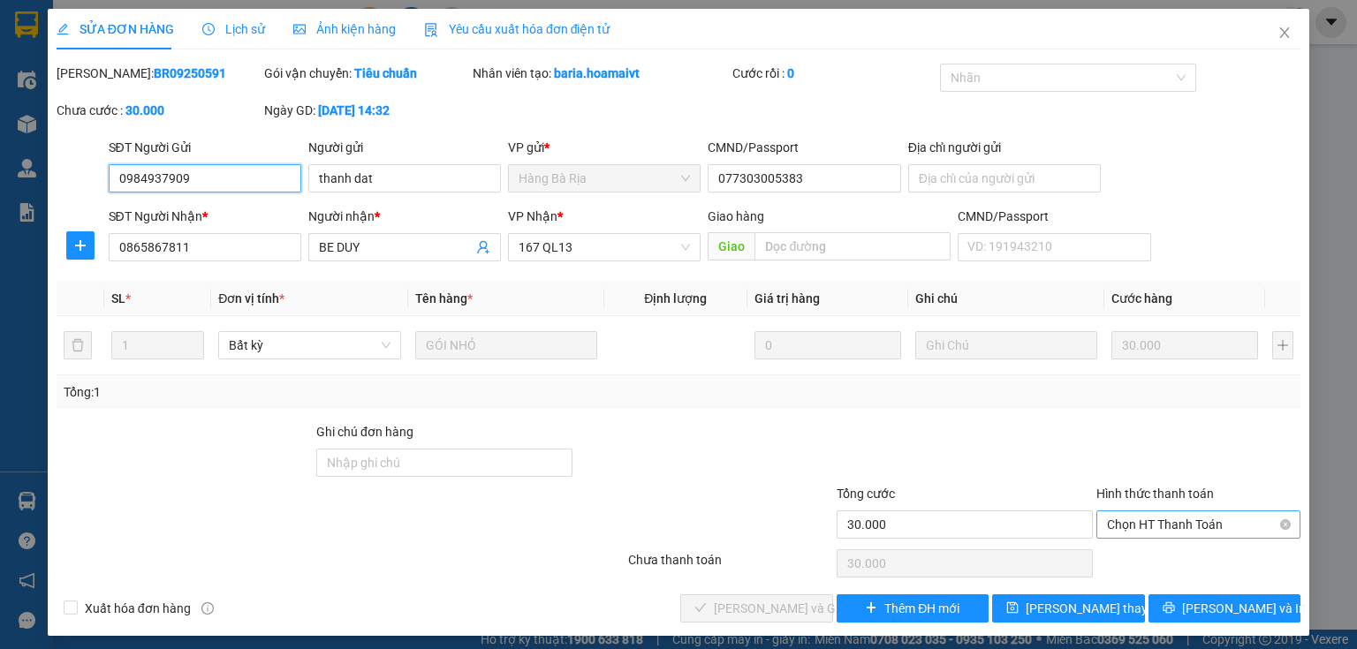
click at [1190, 520] on span "Chọn HT Thanh Toán" at bounding box center [1198, 525] width 183 height 27
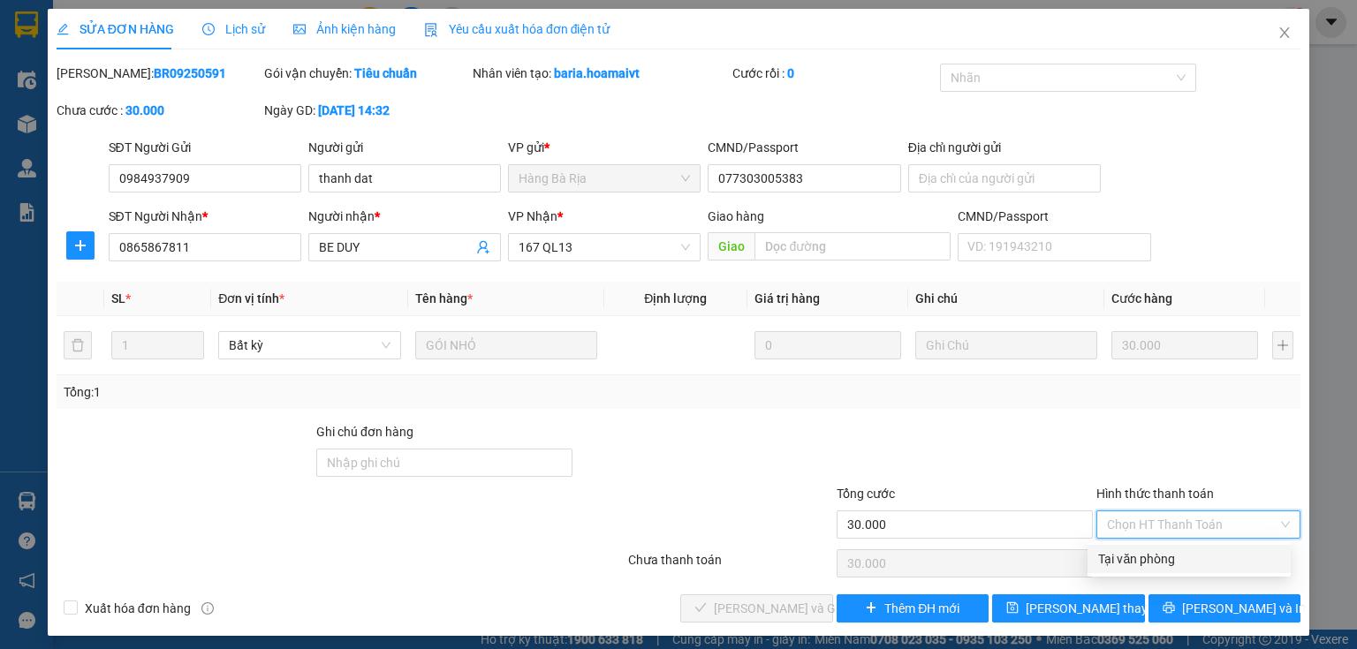
drag, startPoint x: 1170, startPoint y: 551, endPoint x: 920, endPoint y: 568, distance: 250.6
click at [1165, 551] on div "Tại văn phòng" at bounding box center [1189, 559] width 182 height 19
type input "0"
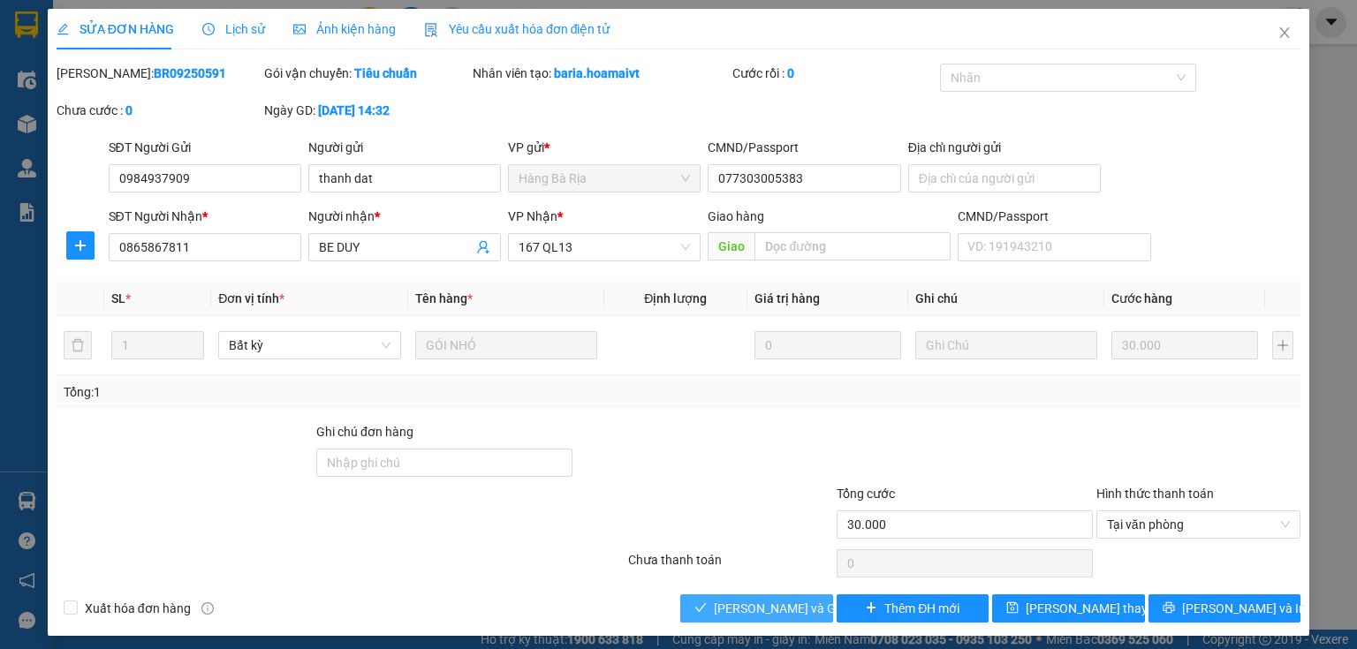
click at [773, 612] on span "[PERSON_NAME] và Giao hàng" at bounding box center [799, 608] width 170 height 19
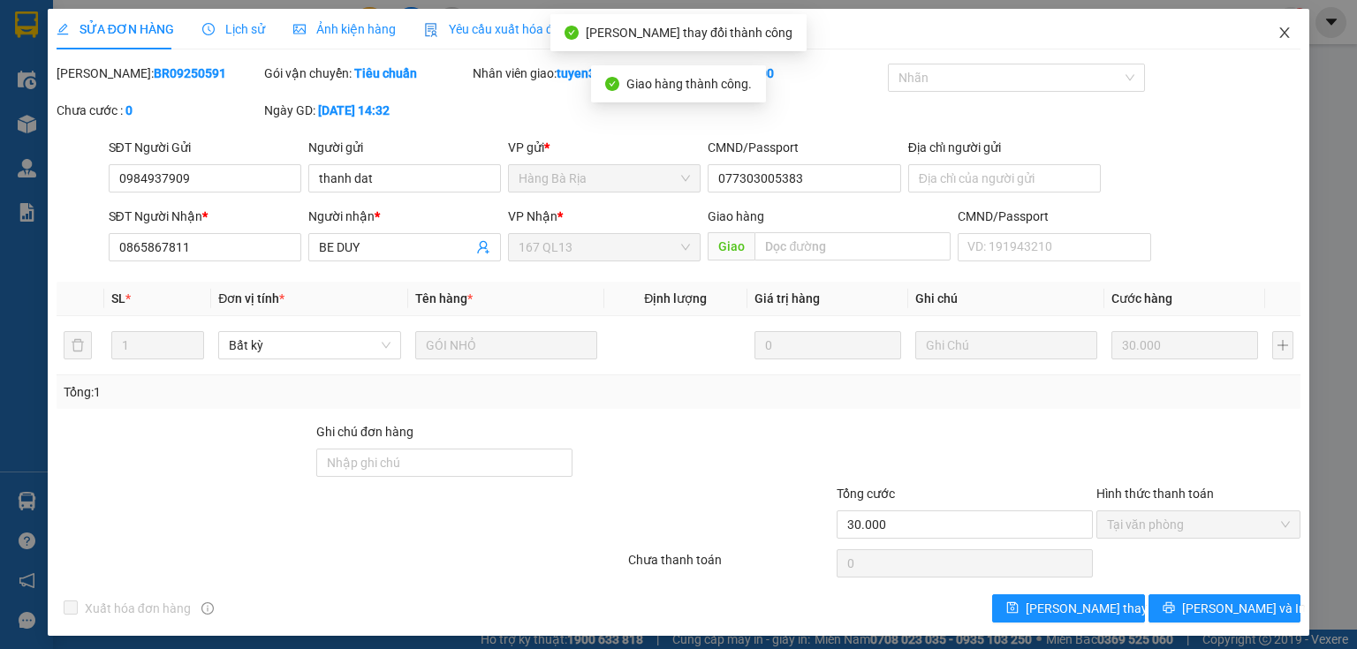
click at [1278, 34] on icon "close" at bounding box center [1285, 33] width 14 height 14
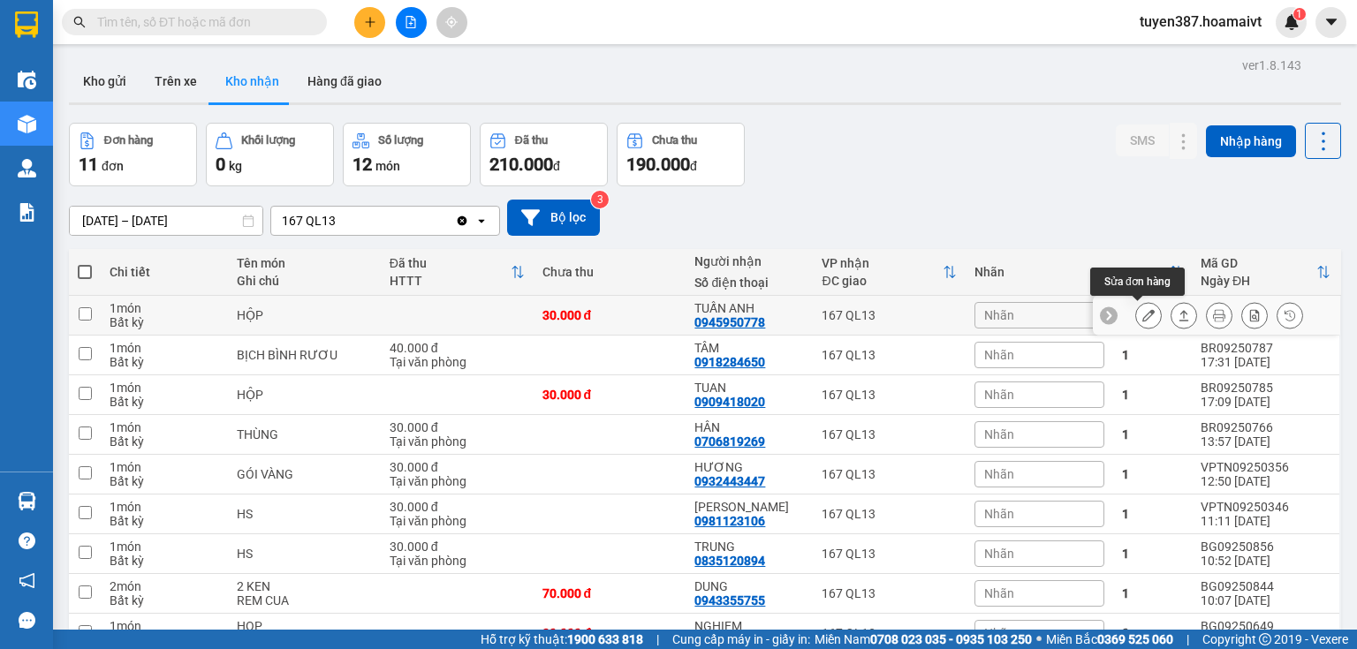
click at [1142, 315] on icon at bounding box center [1148, 315] width 12 height 12
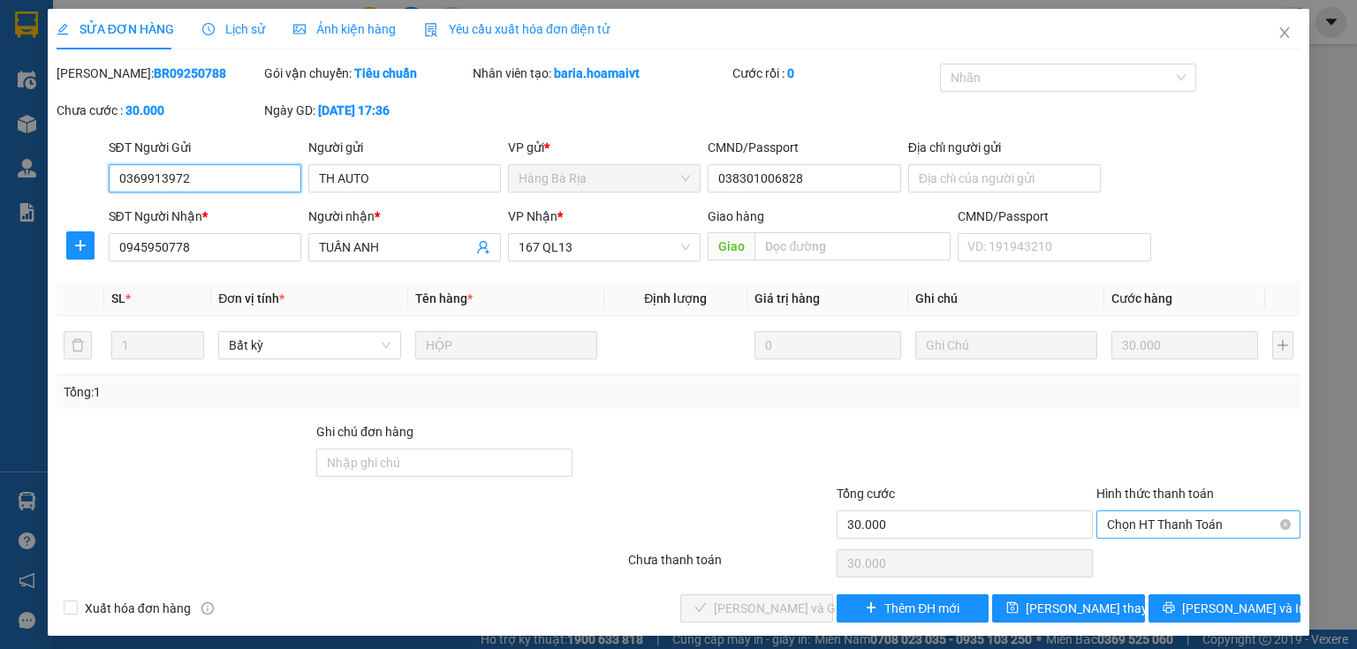
click at [1173, 520] on span "Chọn HT Thanh Toán" at bounding box center [1198, 525] width 183 height 27
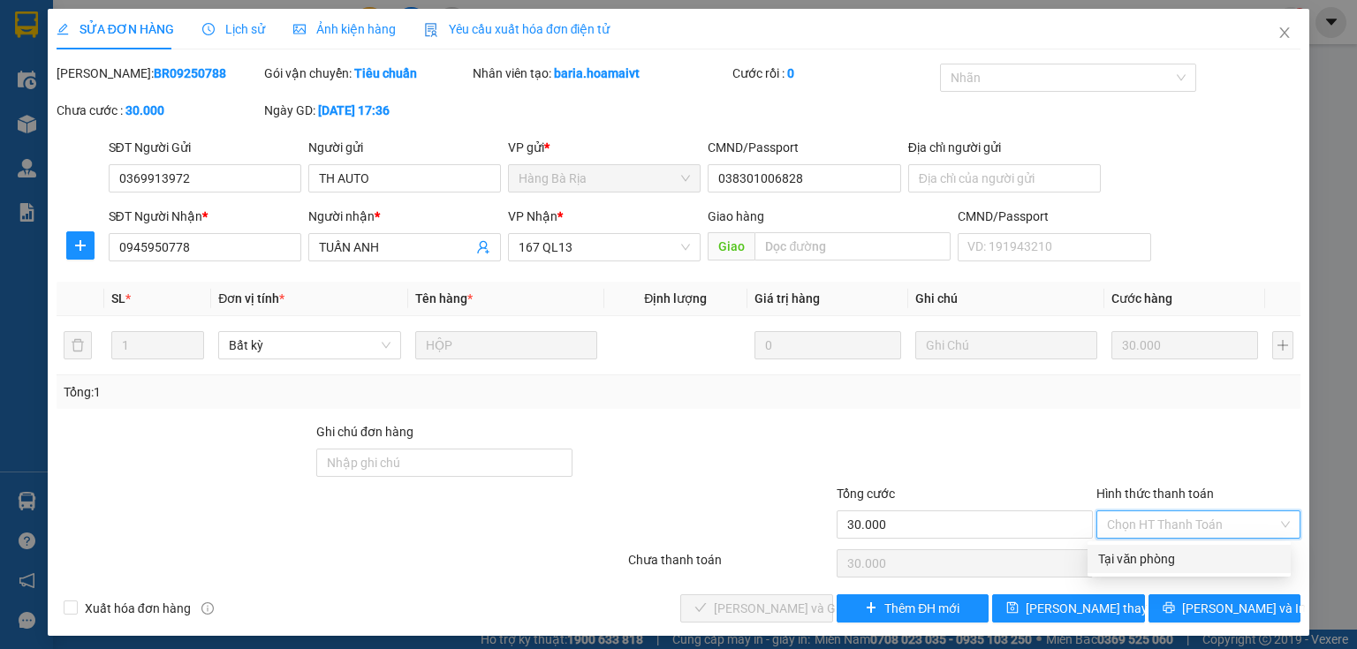
click at [1153, 556] on div "Tại văn phòng" at bounding box center [1189, 559] width 182 height 19
type input "0"
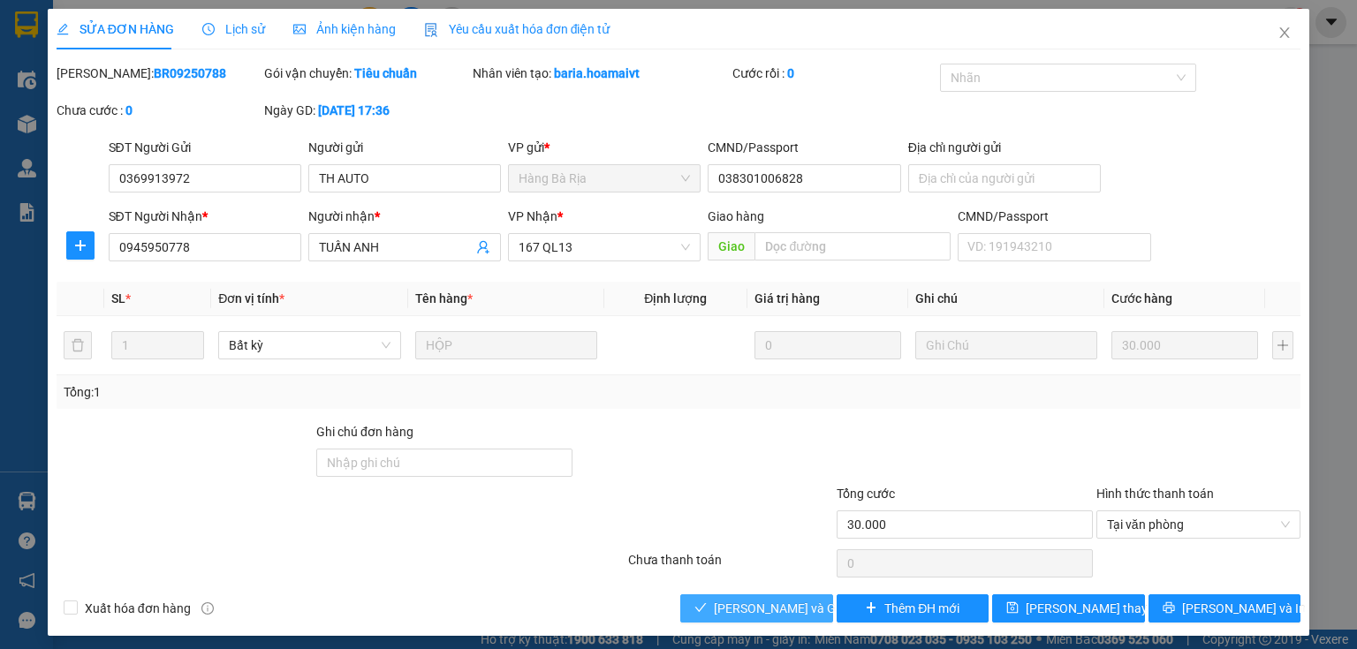
click at [776, 602] on span "[PERSON_NAME] và Giao hàng" at bounding box center [799, 608] width 170 height 19
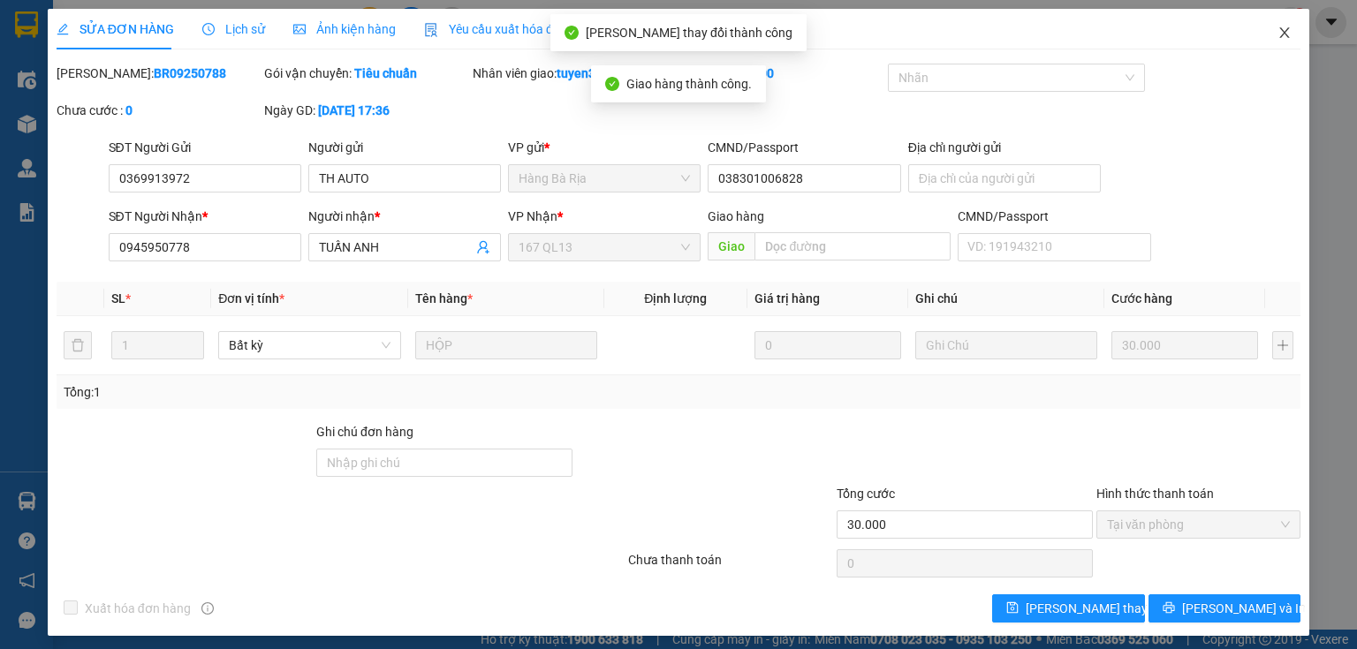
click at [1279, 22] on span "Close" at bounding box center [1284, 33] width 49 height 49
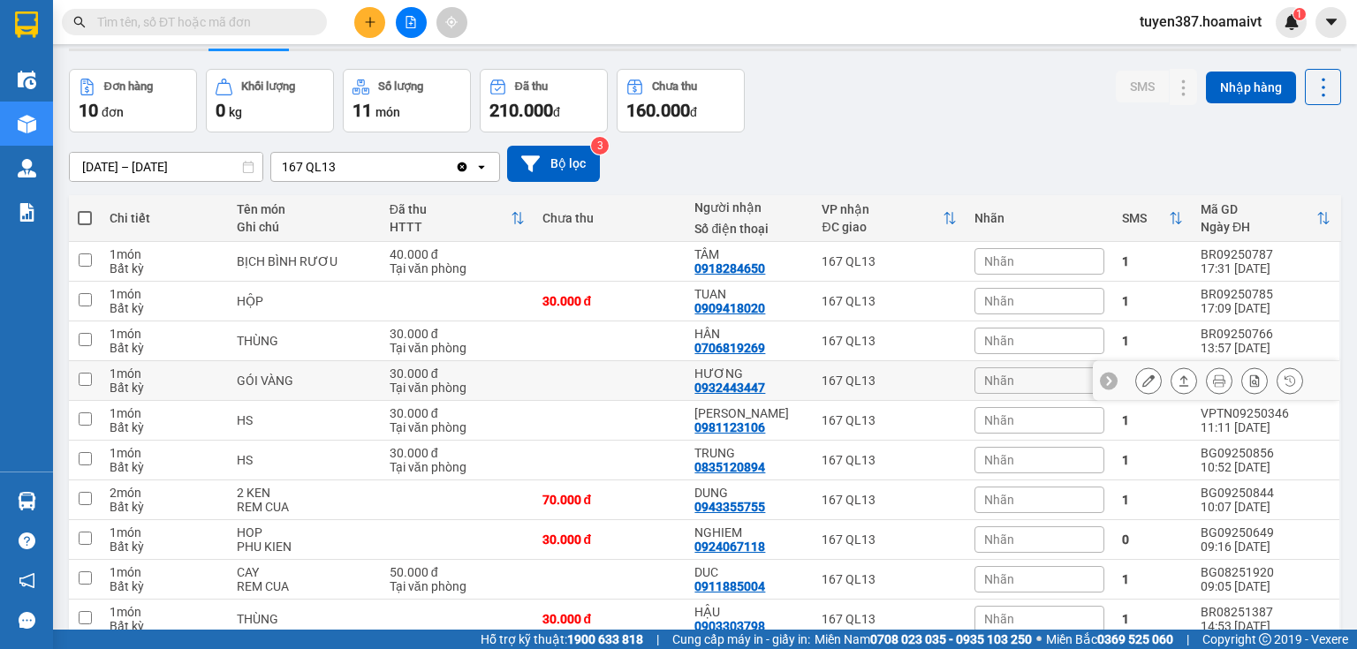
scroll to position [71, 0]
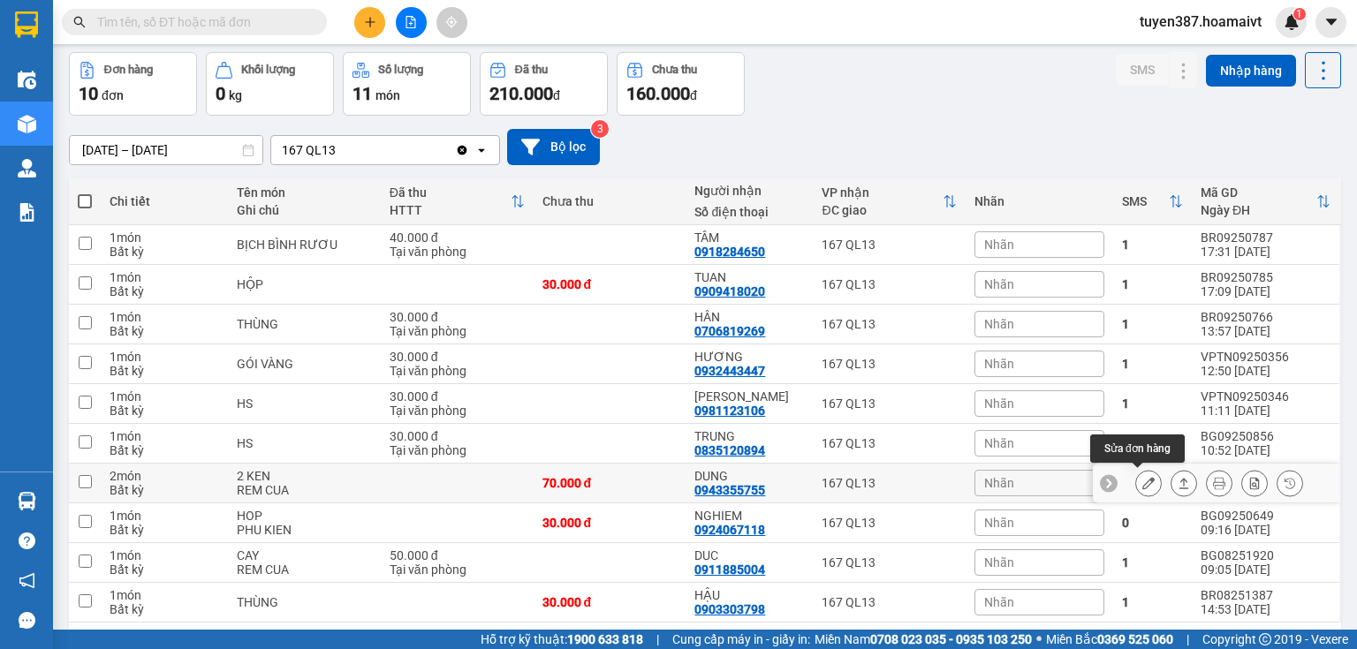
click at [1142, 481] on icon at bounding box center [1148, 483] width 12 height 12
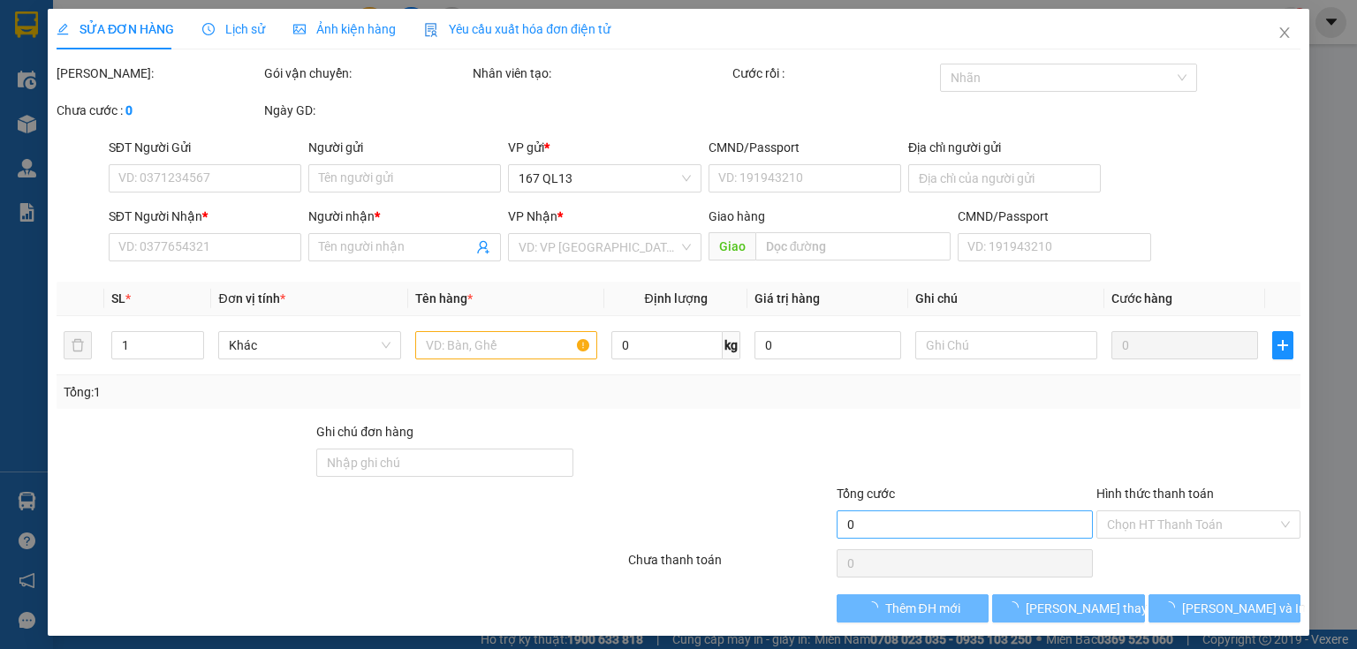
type input "0367282909"
type input "TRUNG"
type input "0943355755"
type input "DUNG"
type input "70.000"
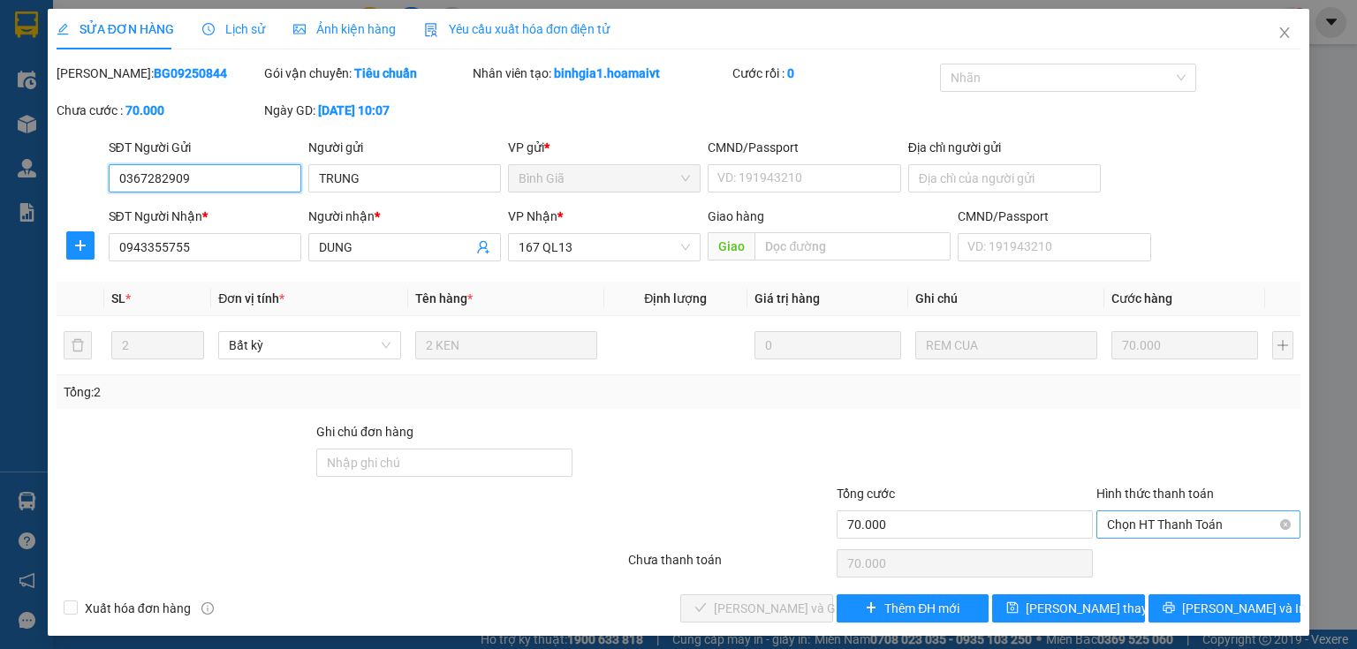
click at [1175, 526] on span "Chọn HT Thanh Toán" at bounding box center [1198, 525] width 183 height 27
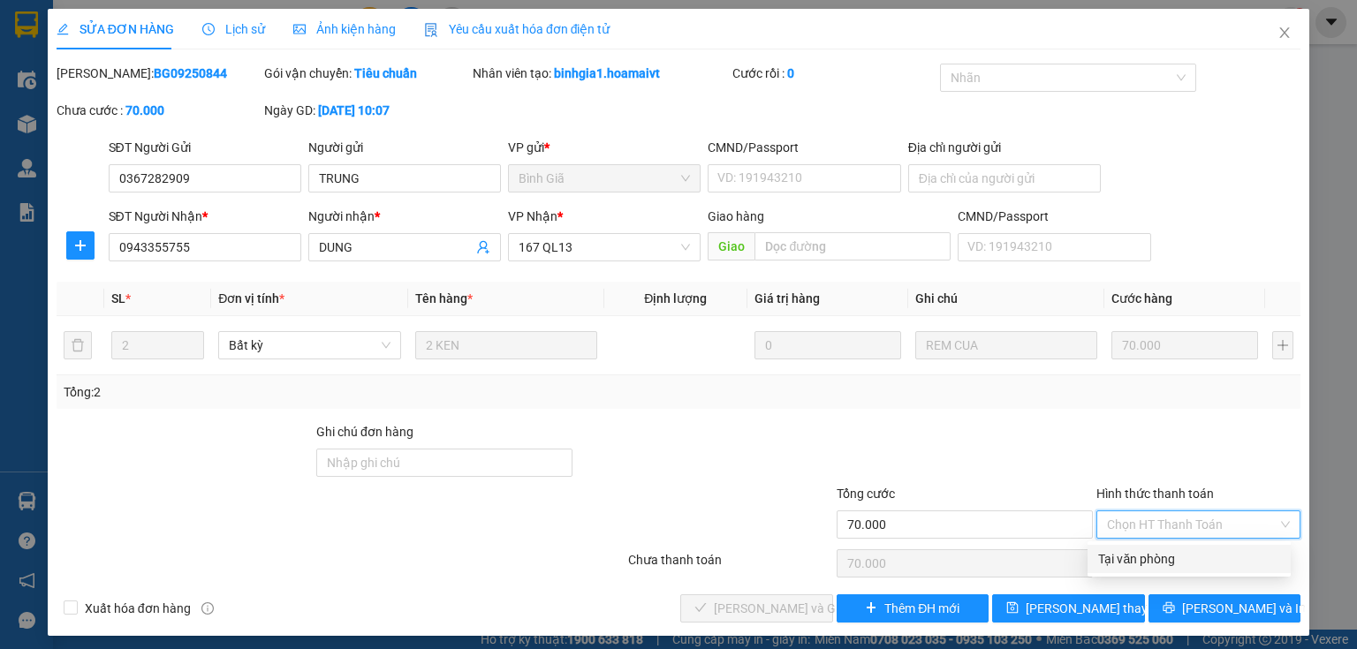
click at [1163, 559] on div "Tại văn phòng" at bounding box center [1189, 559] width 182 height 19
type input "0"
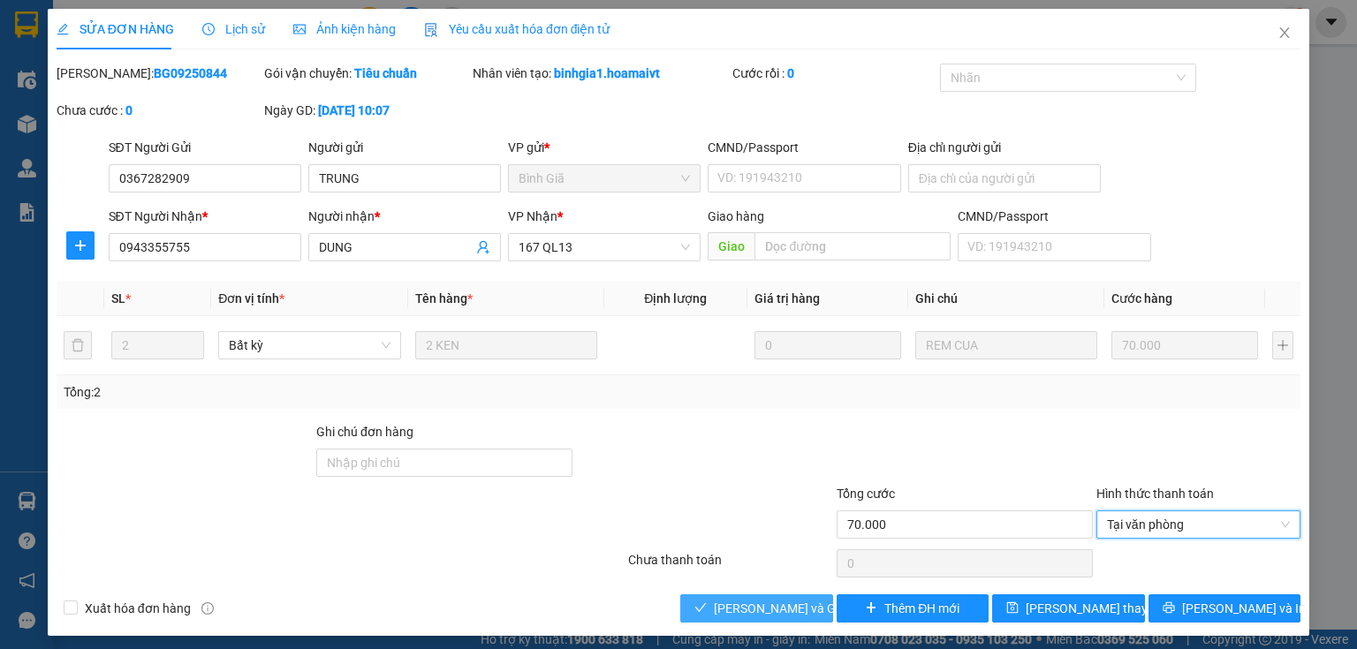
click at [752, 611] on span "[PERSON_NAME] và Giao hàng" at bounding box center [799, 608] width 170 height 19
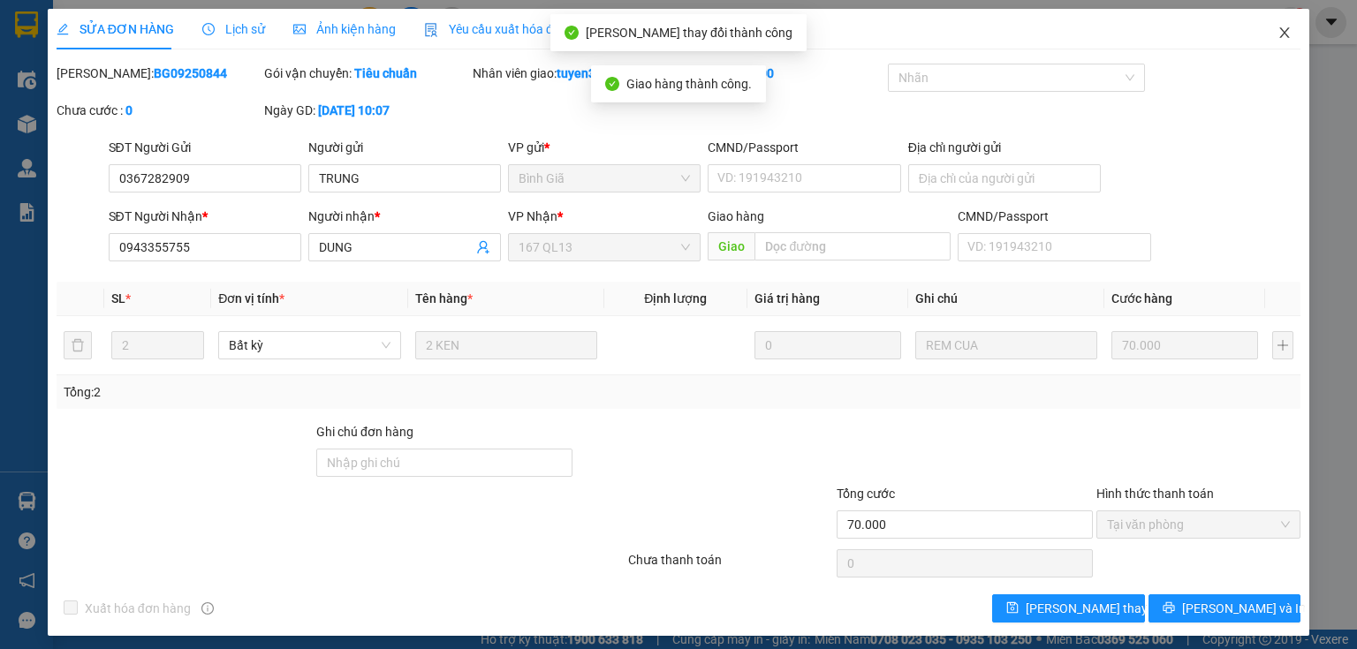
click at [1278, 28] on icon "close" at bounding box center [1285, 33] width 14 height 14
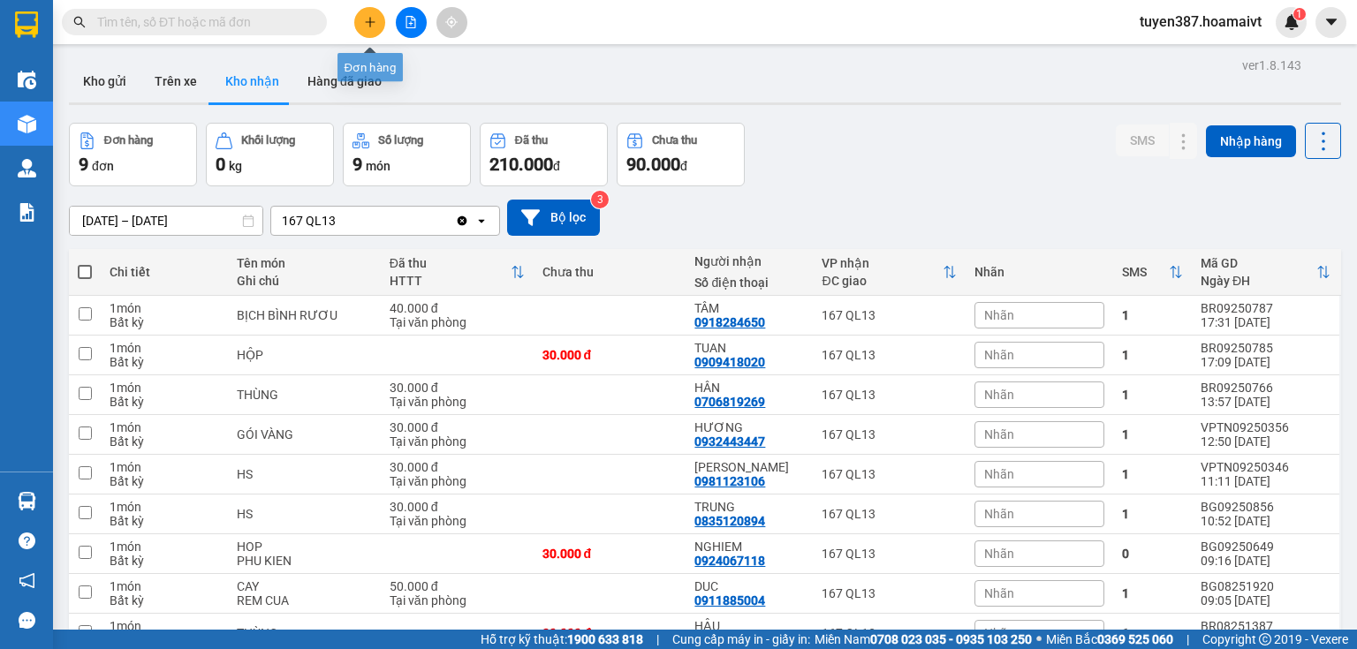
click at [375, 21] on icon "plus" at bounding box center [370, 22] width 12 height 12
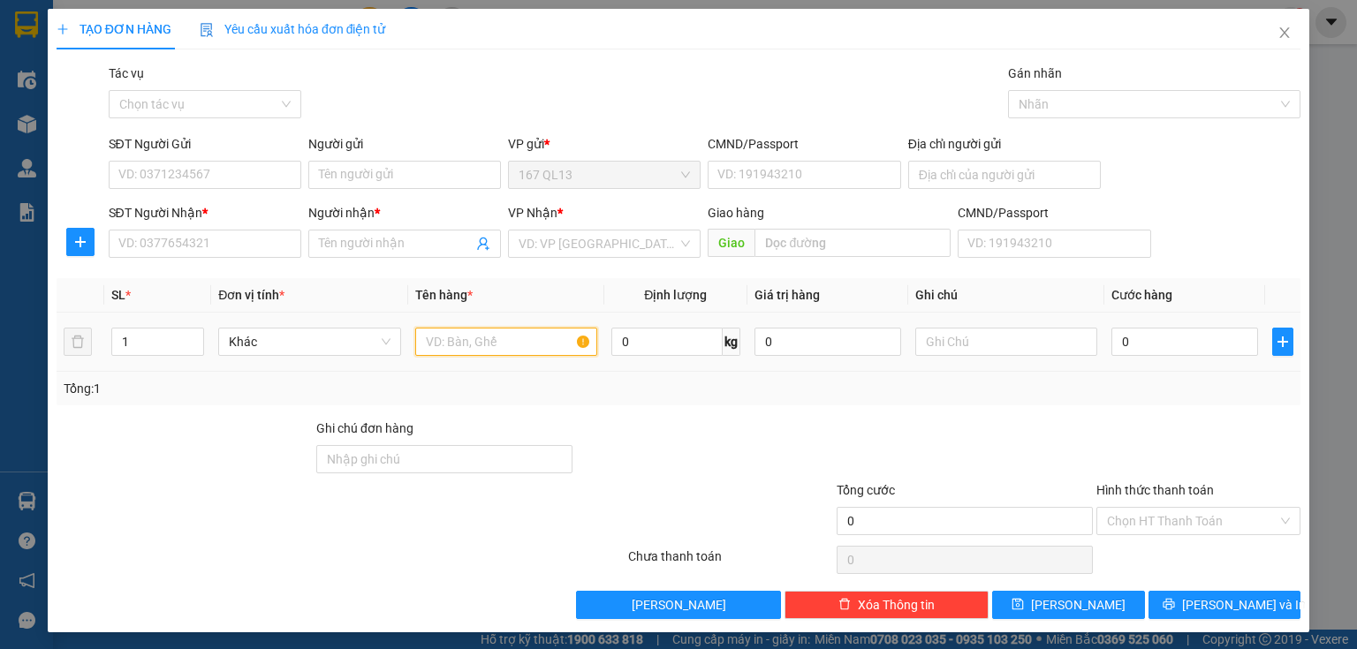
click at [502, 346] on input "text" at bounding box center [506, 342] width 182 height 28
type input "bao"
click at [1112, 335] on input "0" at bounding box center [1185, 342] width 147 height 28
type input "4"
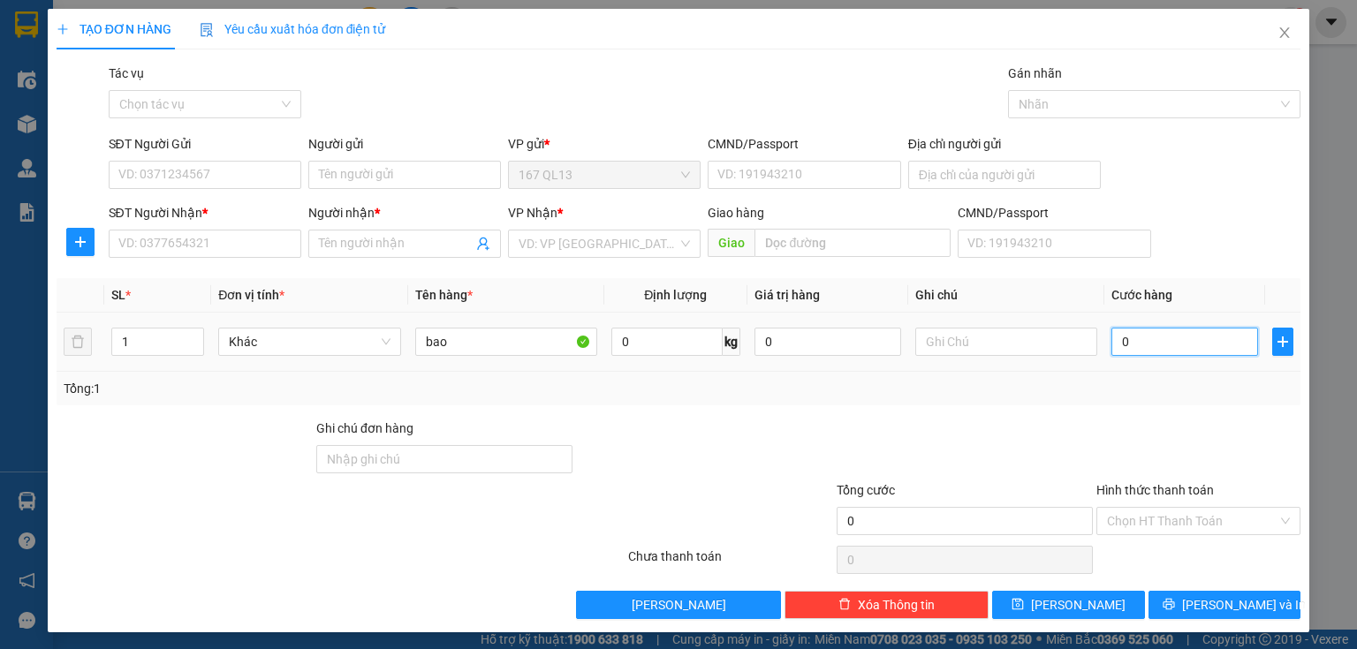
type input "4"
type input "40"
type input "40.000"
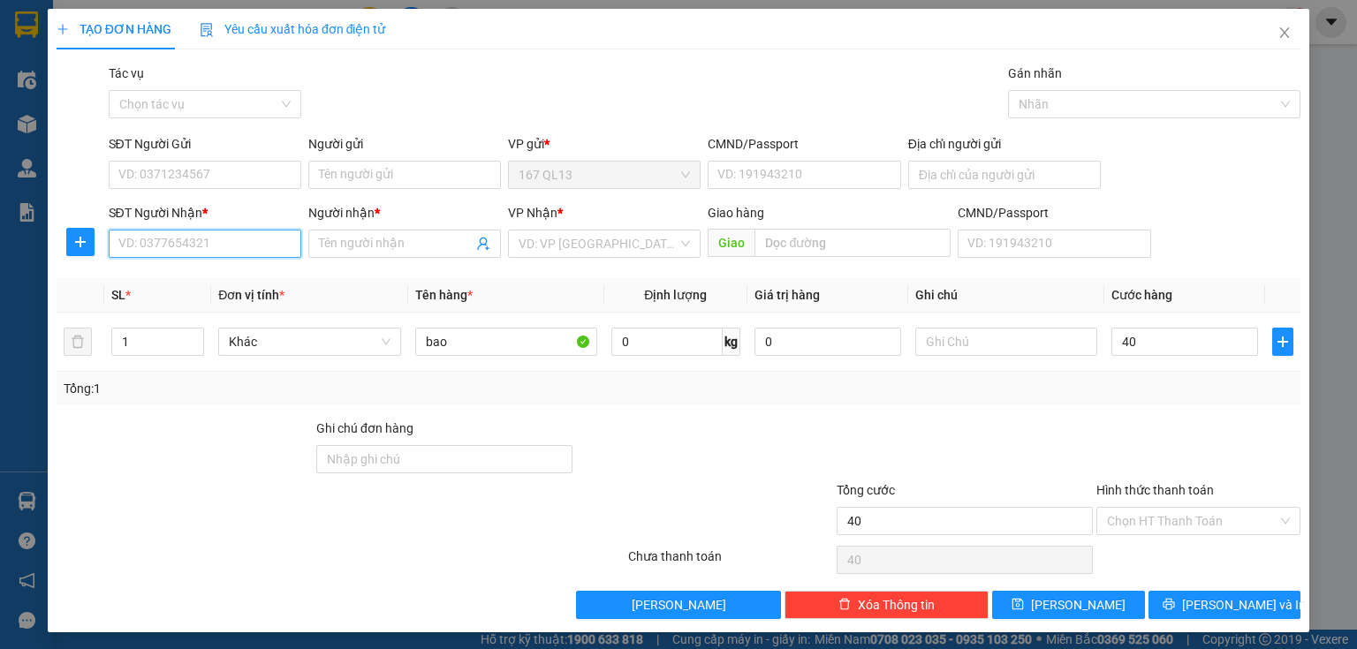
type input "40.000"
click at [212, 245] on input "SĐT Người Nhận *" at bounding box center [205, 244] width 193 height 28
click at [169, 280] on div "0935563770 - a trung" at bounding box center [203, 278] width 170 height 19
type input "0935563770"
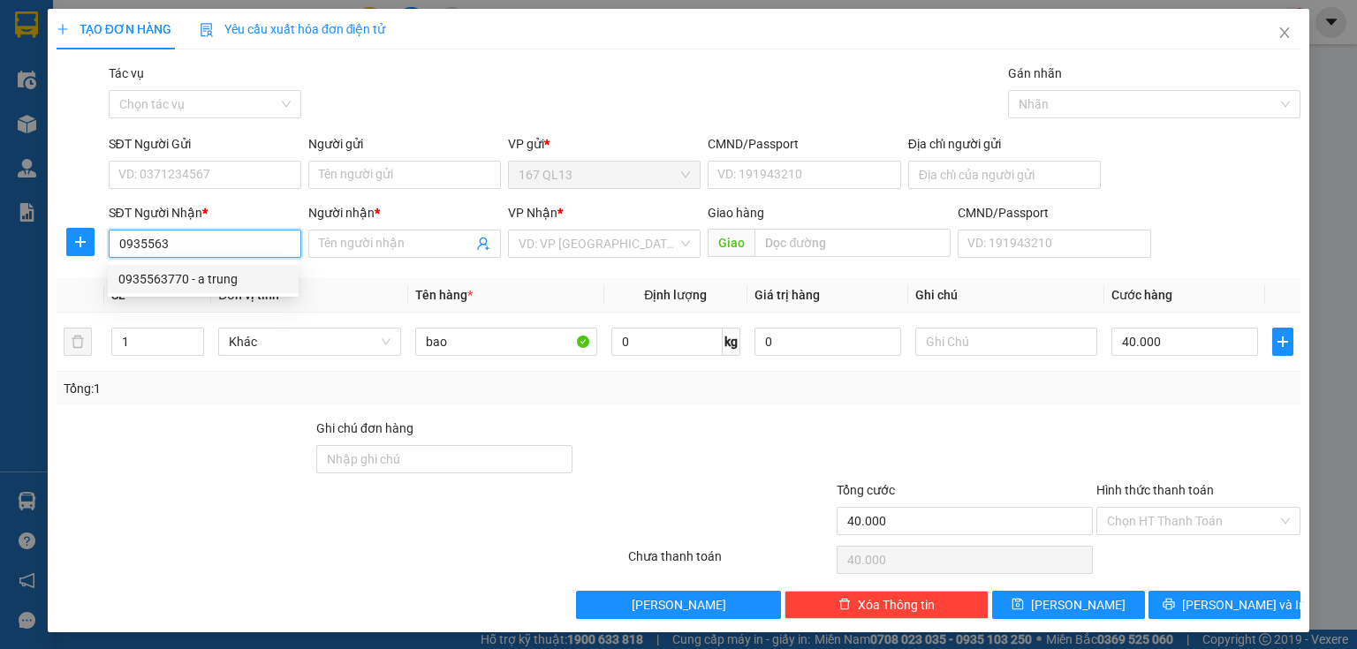
type input "a trung"
type input "go dau"
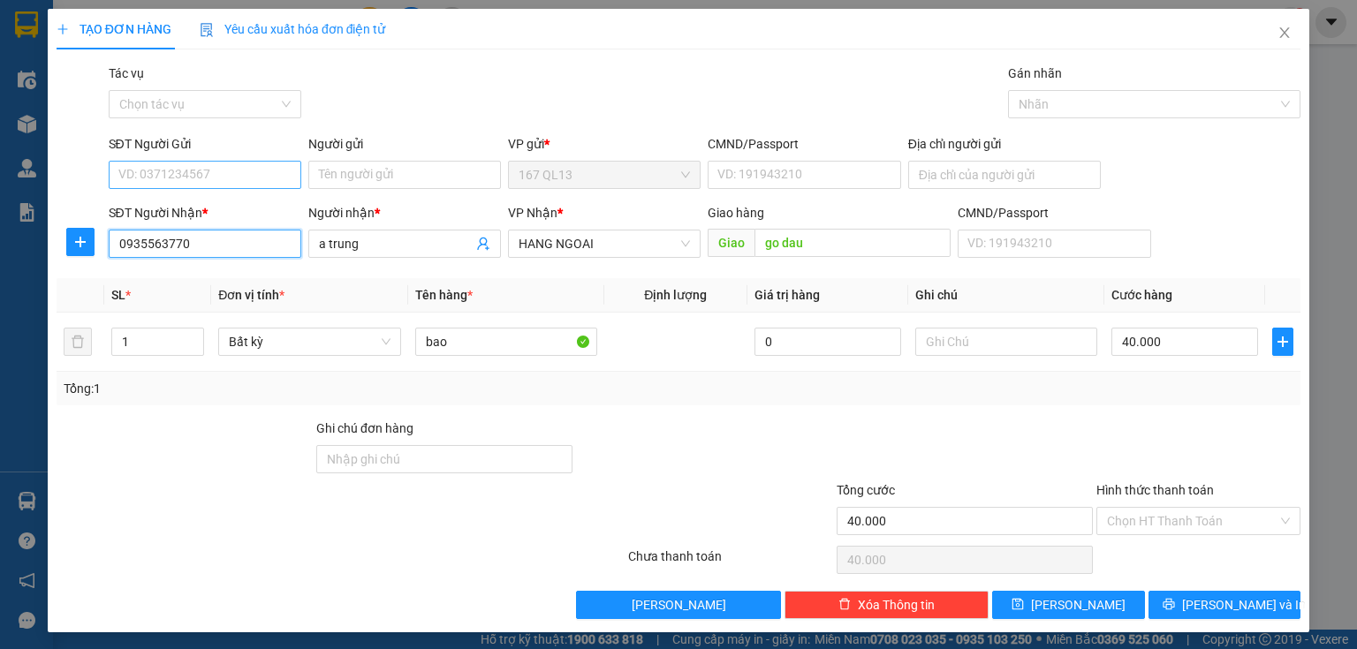
type input "0935563770"
click at [236, 172] on input "SĐT Người Gửi" at bounding box center [205, 175] width 193 height 28
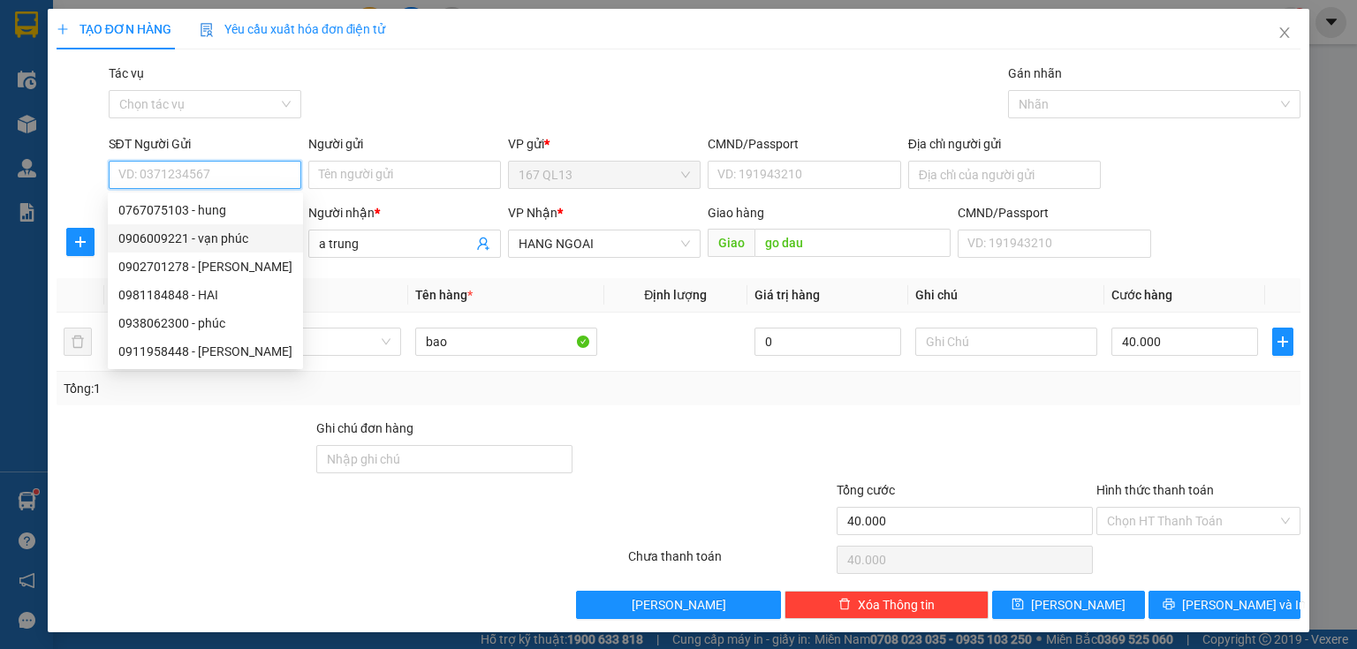
click at [244, 243] on div "0906009221 - vạn phúc" at bounding box center [205, 238] width 174 height 19
type input "0906009221"
type input "vạn phúc"
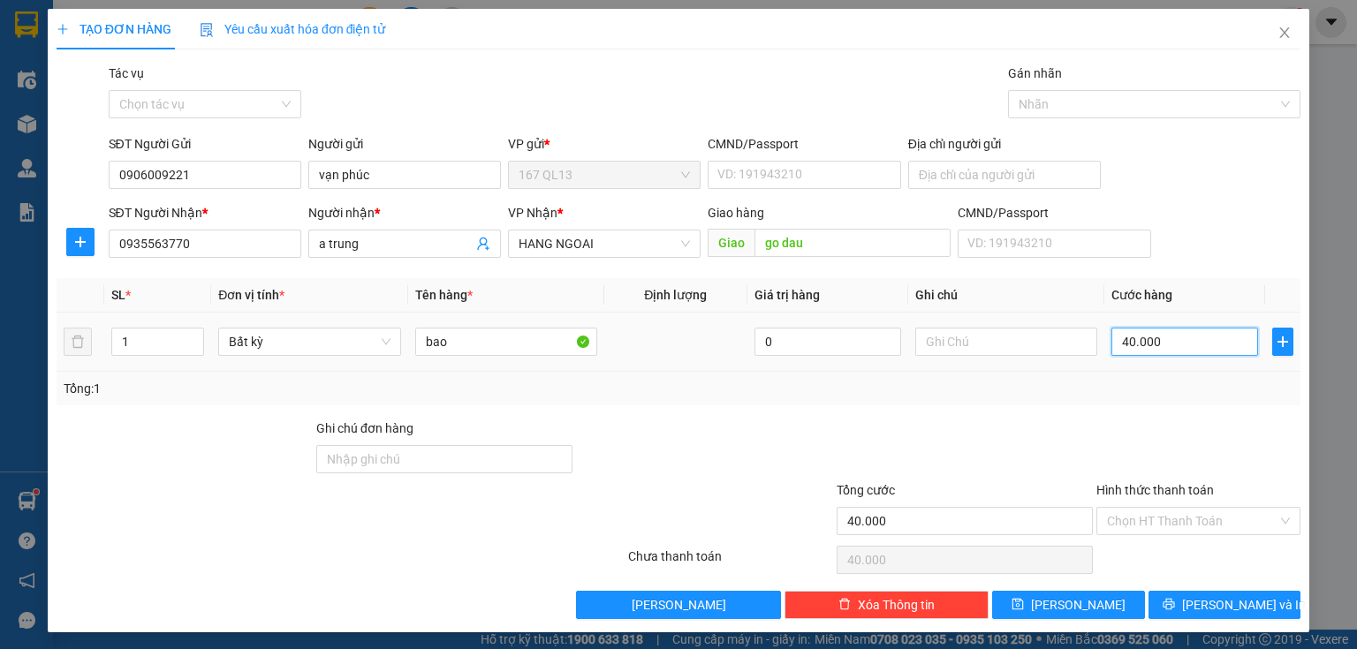
click at [1174, 340] on input "40.000" at bounding box center [1185, 342] width 147 height 28
type input "0"
click at [1112, 340] on input "0" at bounding box center [1185, 342] width 147 height 28
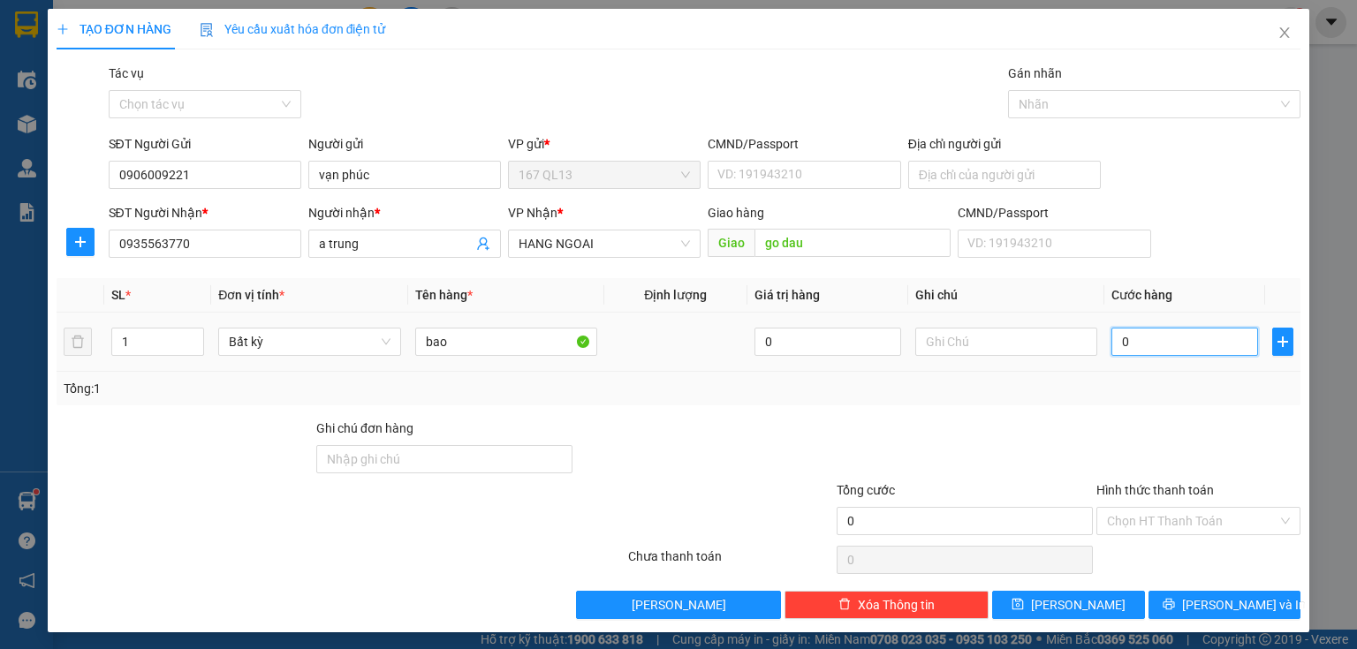
type input "50"
type input "50.000"
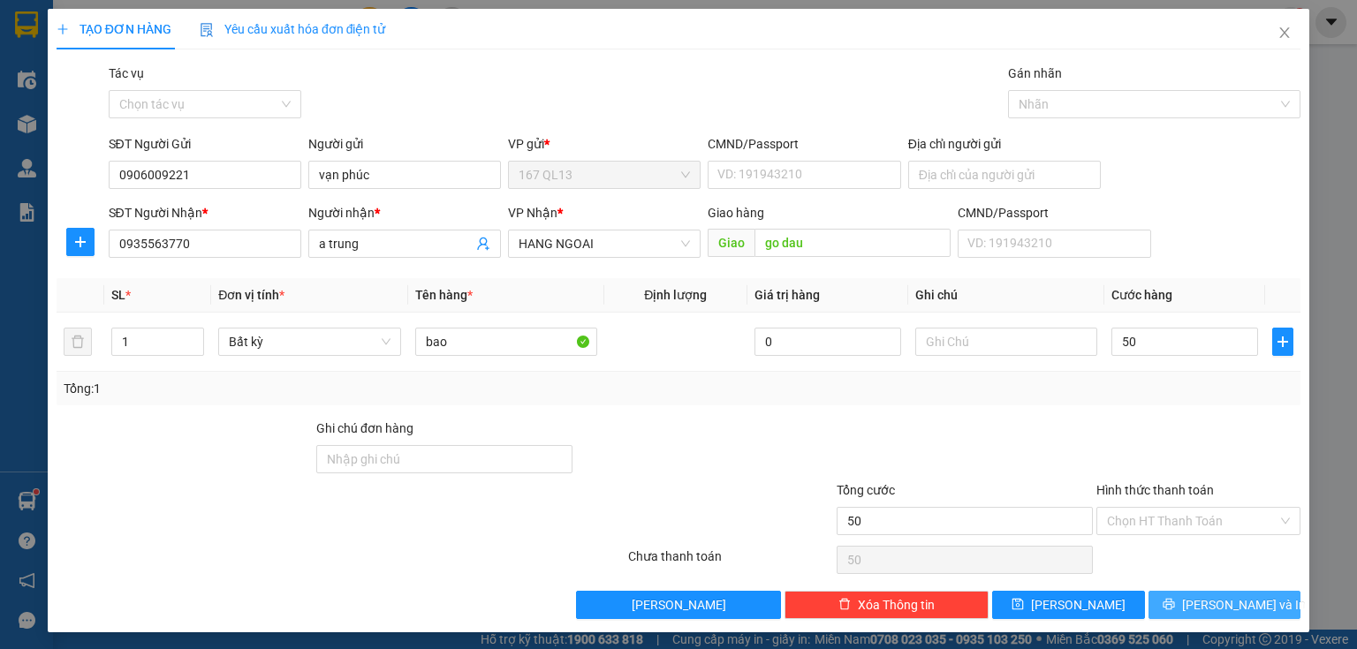
type input "50.000"
click at [1165, 603] on button "[PERSON_NAME] và In" at bounding box center [1225, 605] width 153 height 28
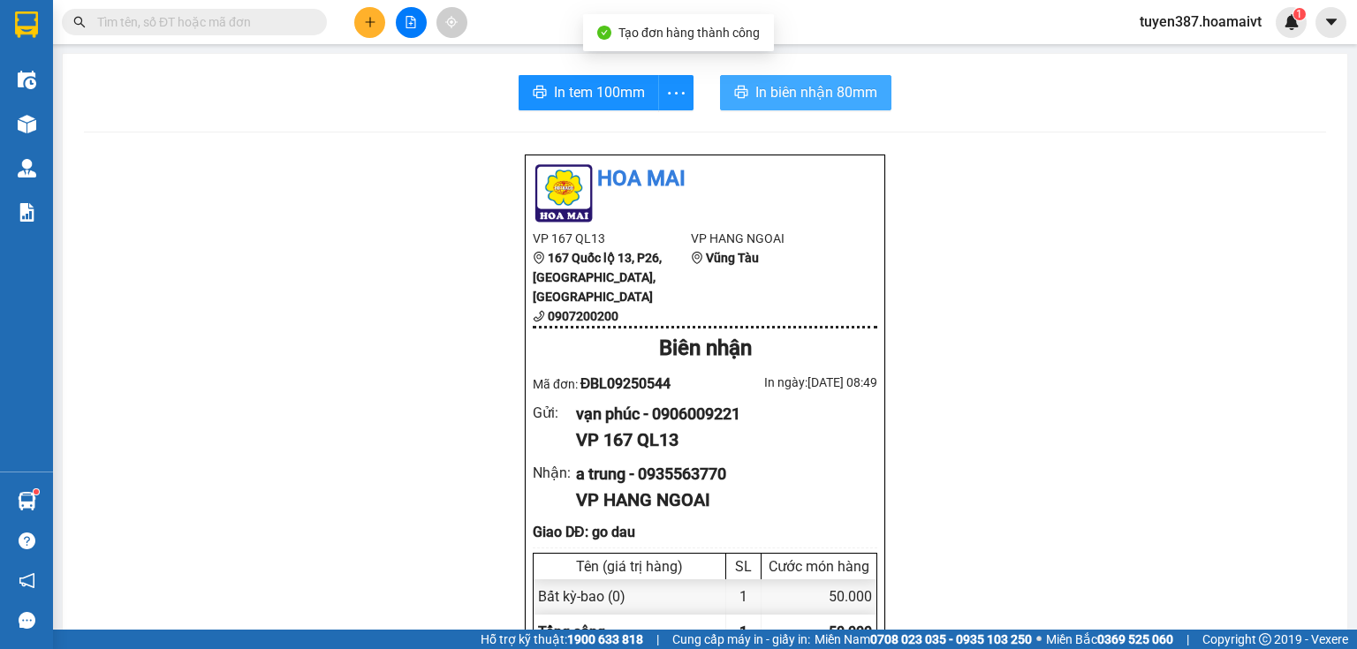
click at [763, 95] on span "In biên nhận 80mm" at bounding box center [816, 92] width 122 height 22
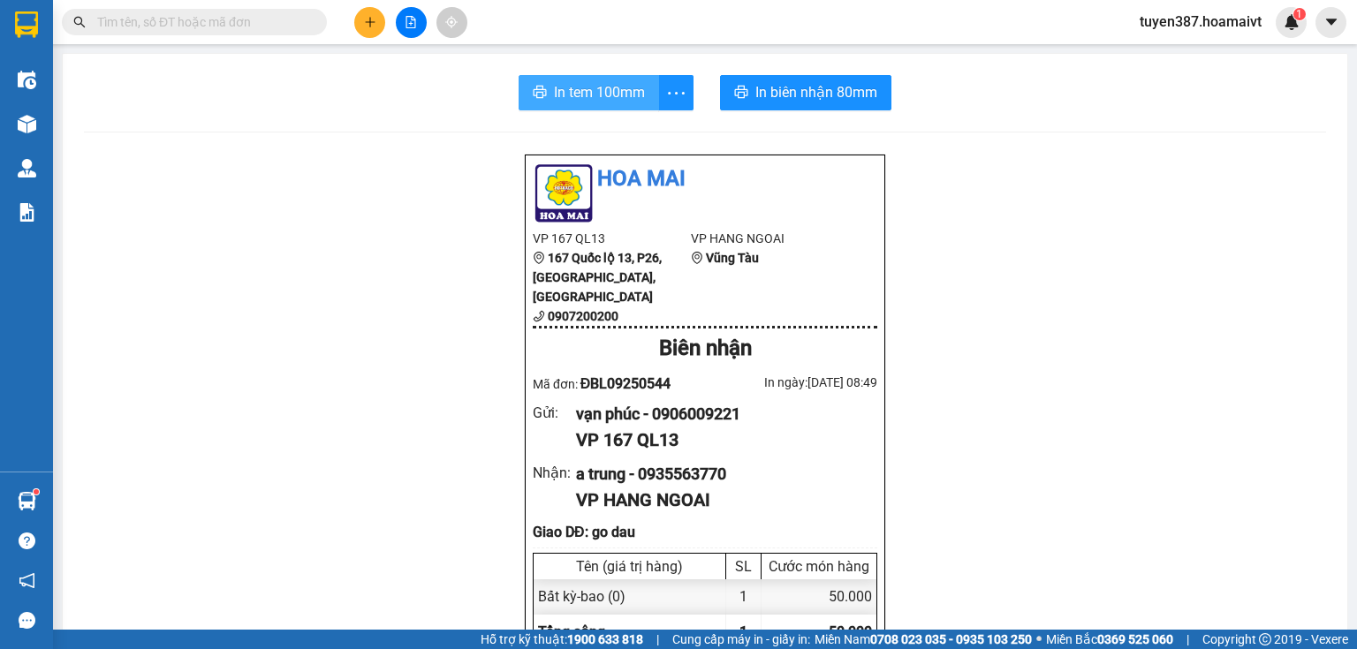
click at [565, 82] on span "In tem 100mm" at bounding box center [599, 92] width 91 height 22
click at [377, 18] on button at bounding box center [369, 22] width 31 height 31
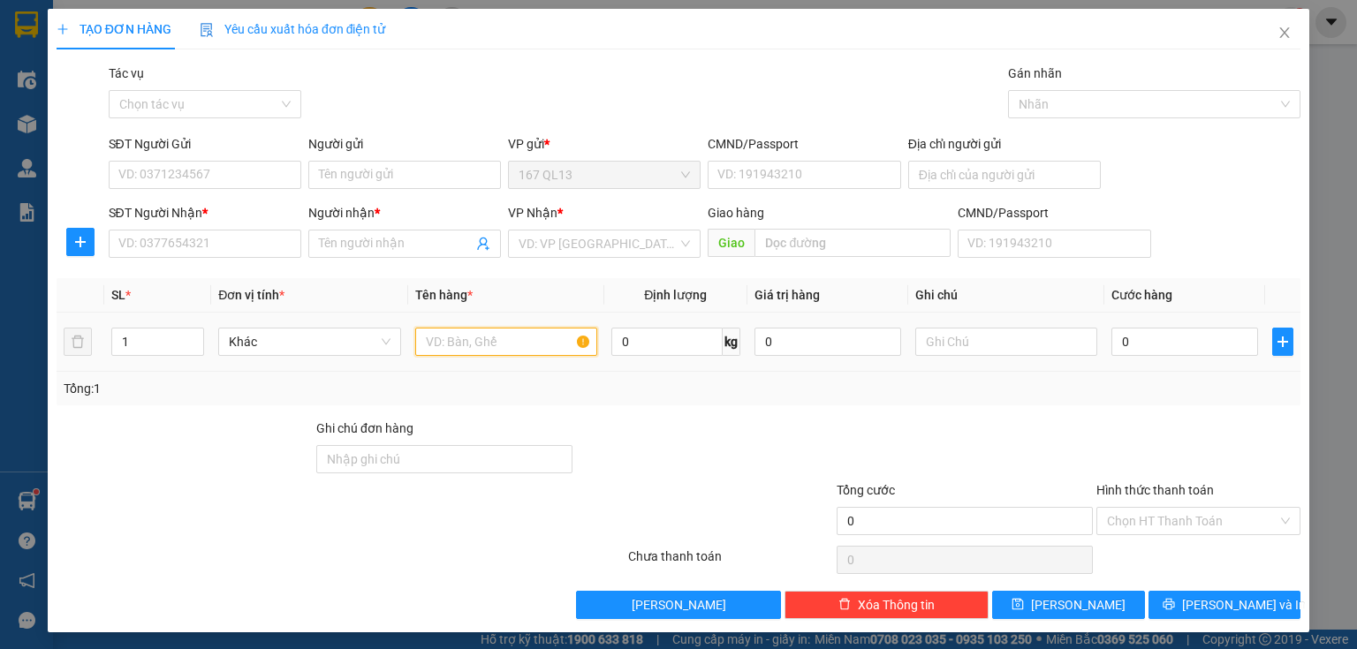
click at [512, 339] on input "text" at bounding box center [506, 342] width 182 height 28
type input "thung"
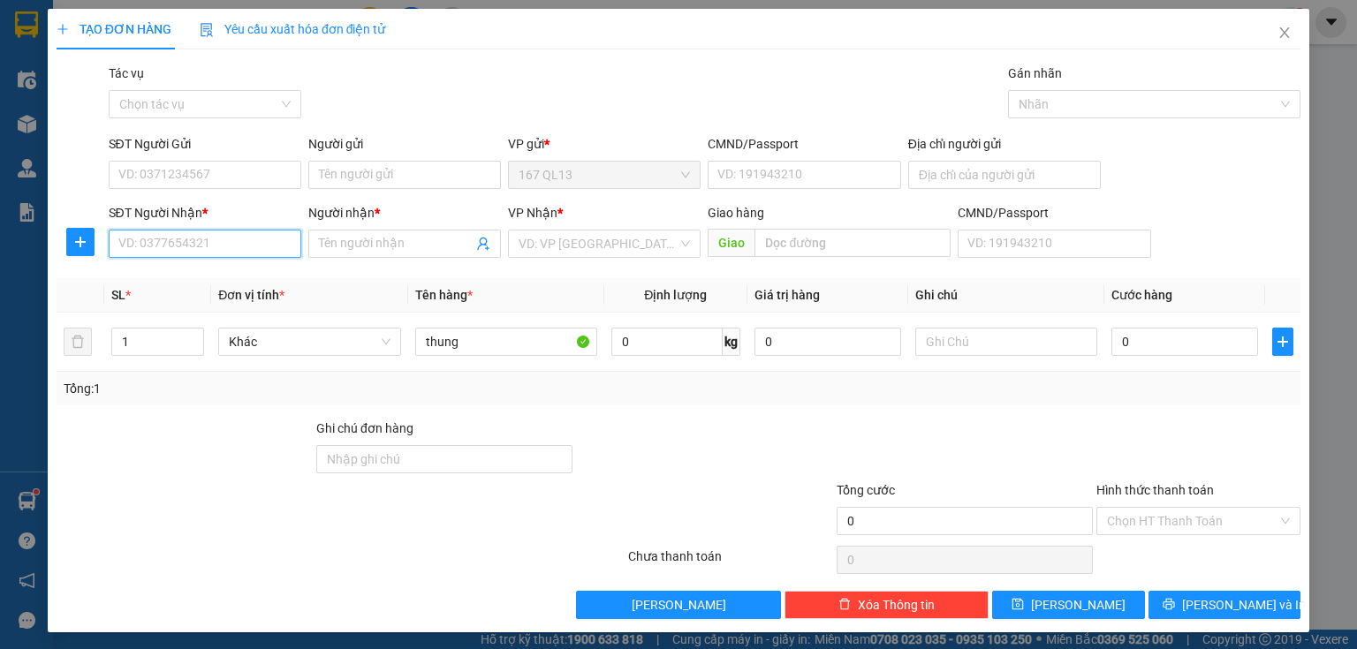
click at [214, 241] on input "SĐT Người Nhận *" at bounding box center [205, 244] width 193 height 28
click at [175, 283] on div "0913777680 - VŨ" at bounding box center [203, 278] width 170 height 19
type input "0913777680"
type input "VŨ"
type input "cinh phong"
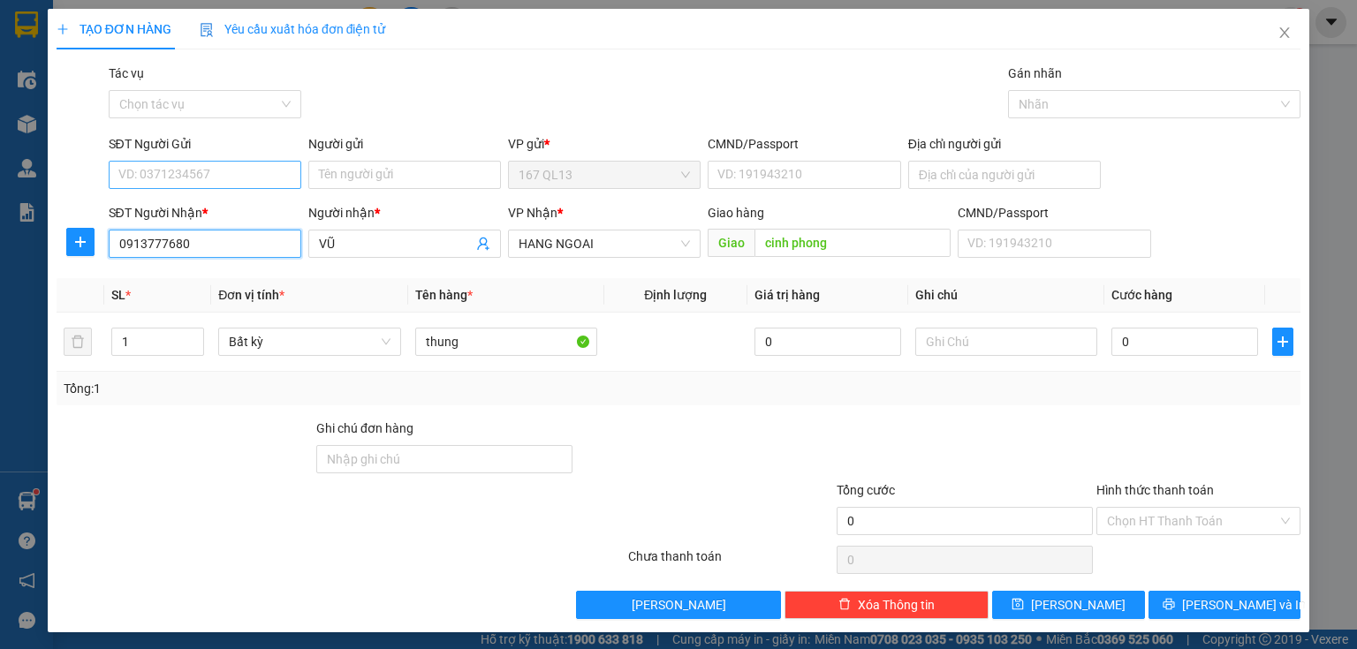
type input "0913777680"
click at [272, 170] on input "SĐT Người Gửi" at bounding box center [205, 175] width 193 height 28
click at [209, 205] on div "0374917879 - linh" at bounding box center [203, 210] width 170 height 19
type input "0374917879"
type input "linh"
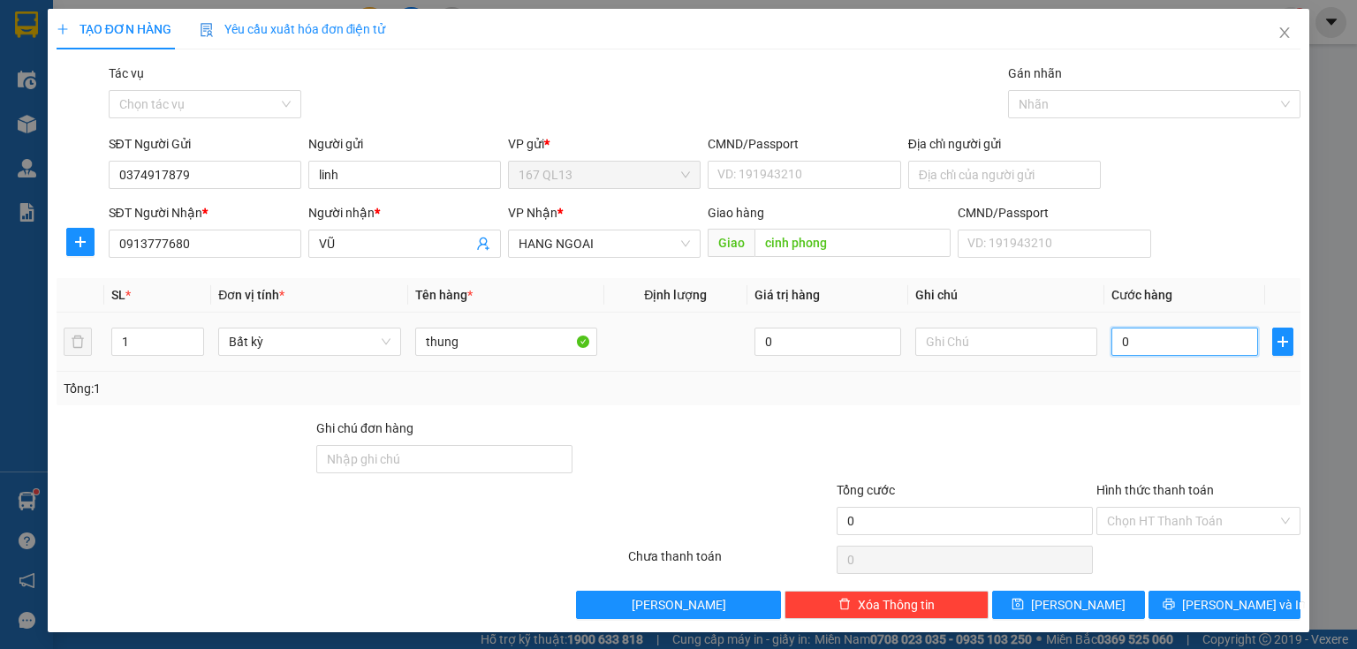
click at [1153, 337] on input "0" at bounding box center [1185, 342] width 147 height 28
click at [209, 177] on input "0374917879" at bounding box center [205, 175] width 193 height 28
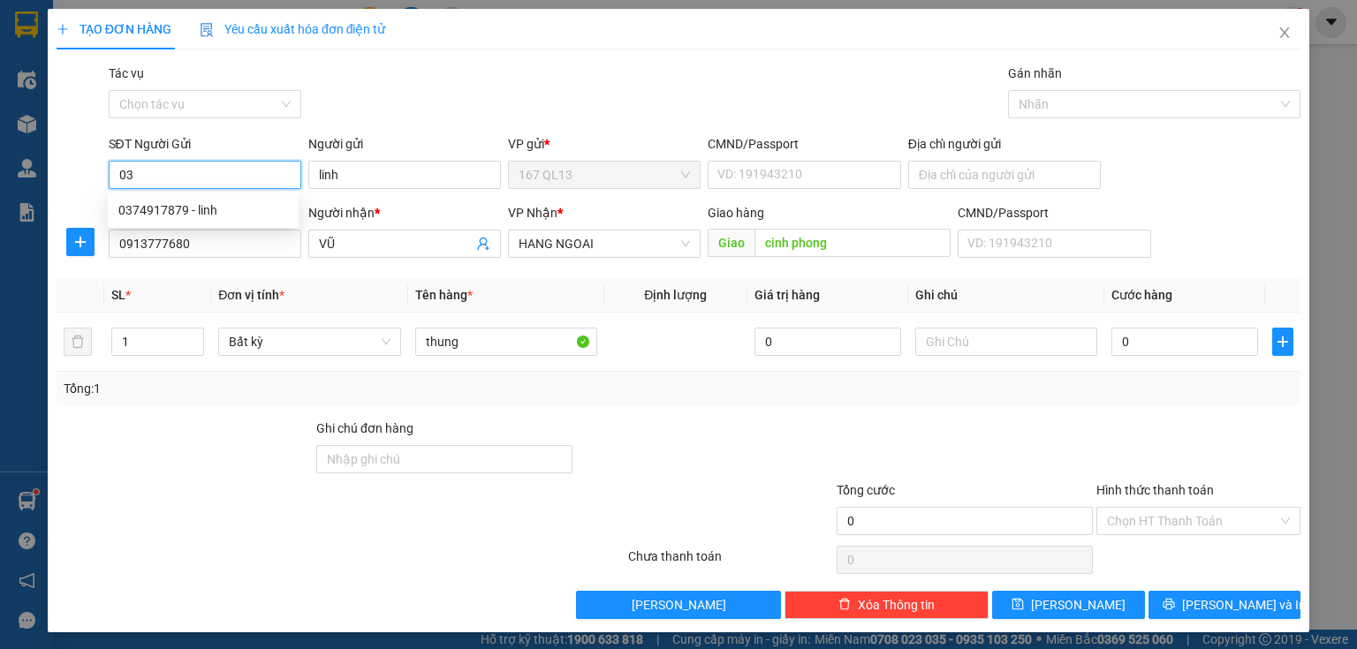
type input "0"
type input "02837163779"
click at [209, 212] on div "02837163779 - CTy_SAPA" at bounding box center [203, 210] width 170 height 19
type input "CTy_SAPA"
type input "02837163779"
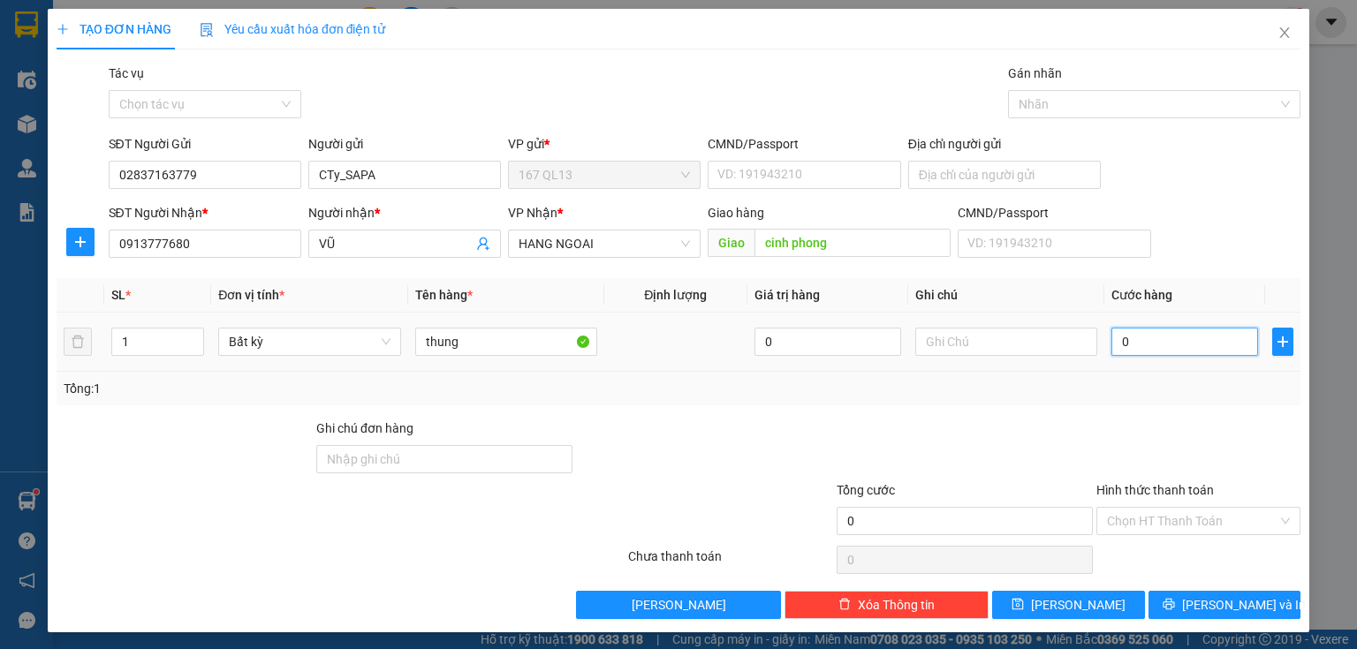
drag, startPoint x: 1110, startPoint y: 344, endPoint x: 1106, endPoint y: 321, distance: 23.2
click at [1112, 343] on input "0" at bounding box center [1185, 342] width 147 height 28
type input "5"
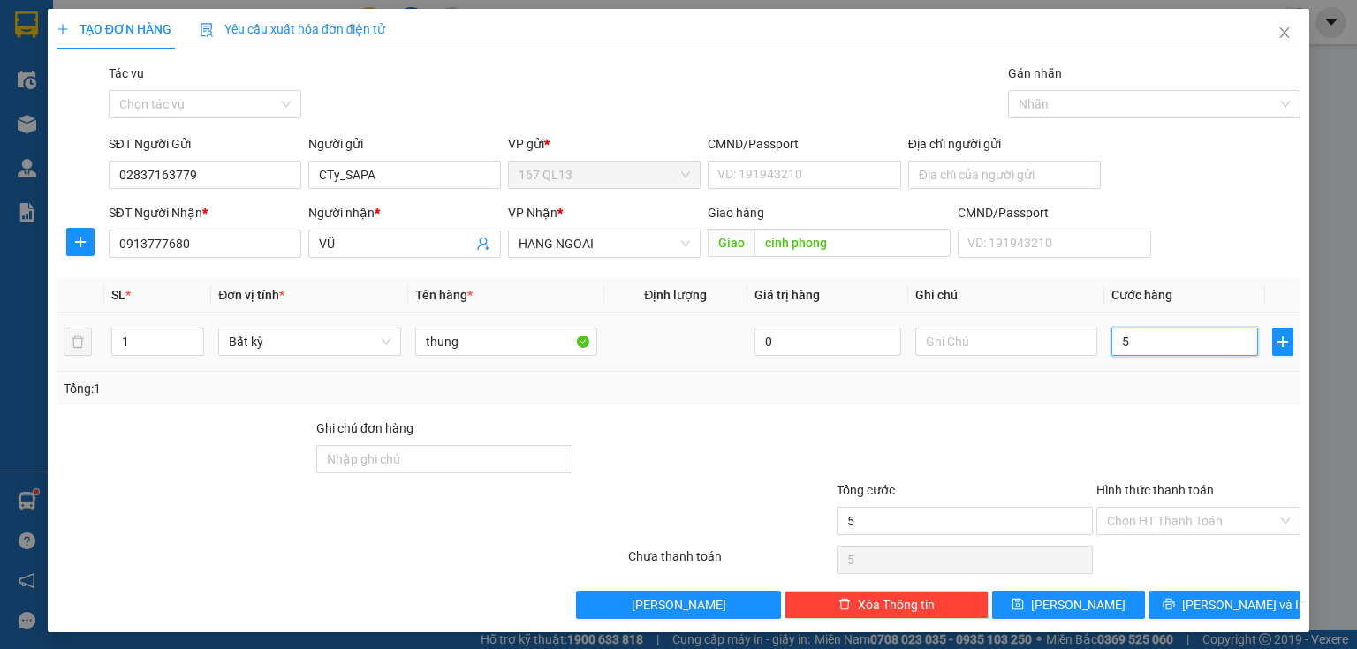
type input "50"
type input "50.000"
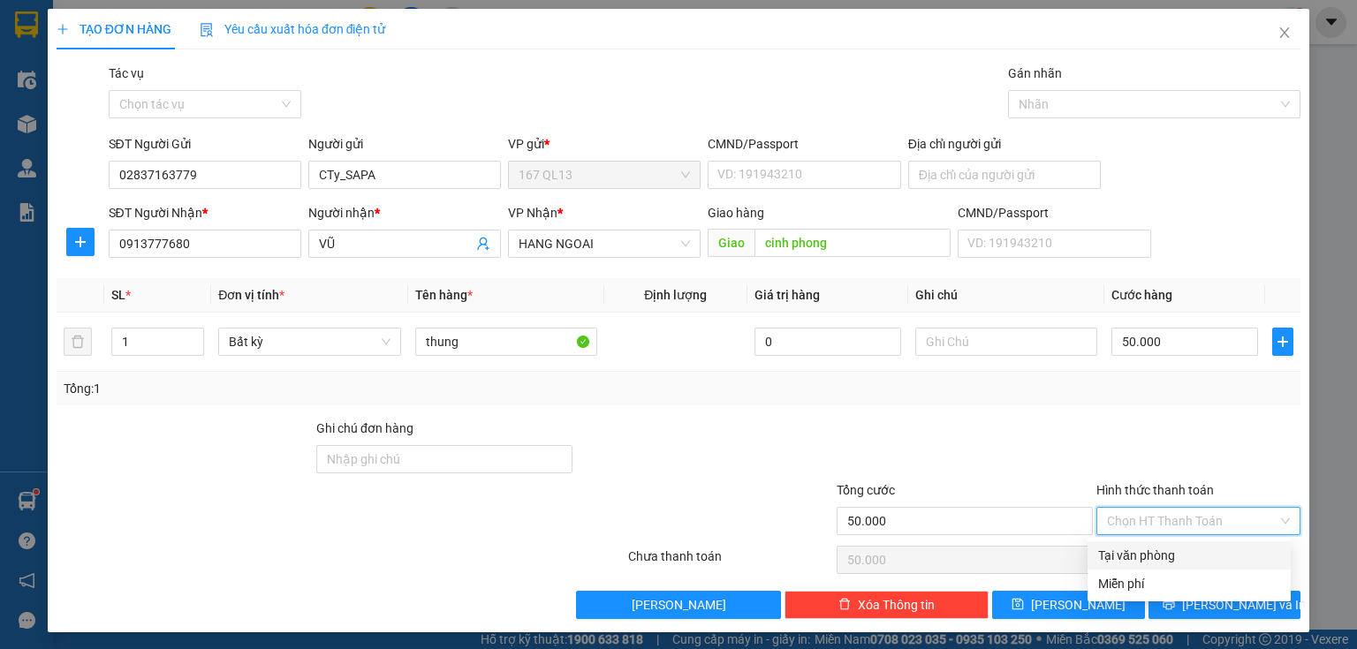
click at [1202, 519] on input "Hình thức thanh toán" at bounding box center [1192, 521] width 171 height 27
click at [1159, 552] on div "Tại văn phòng" at bounding box center [1189, 555] width 182 height 19
type input "0"
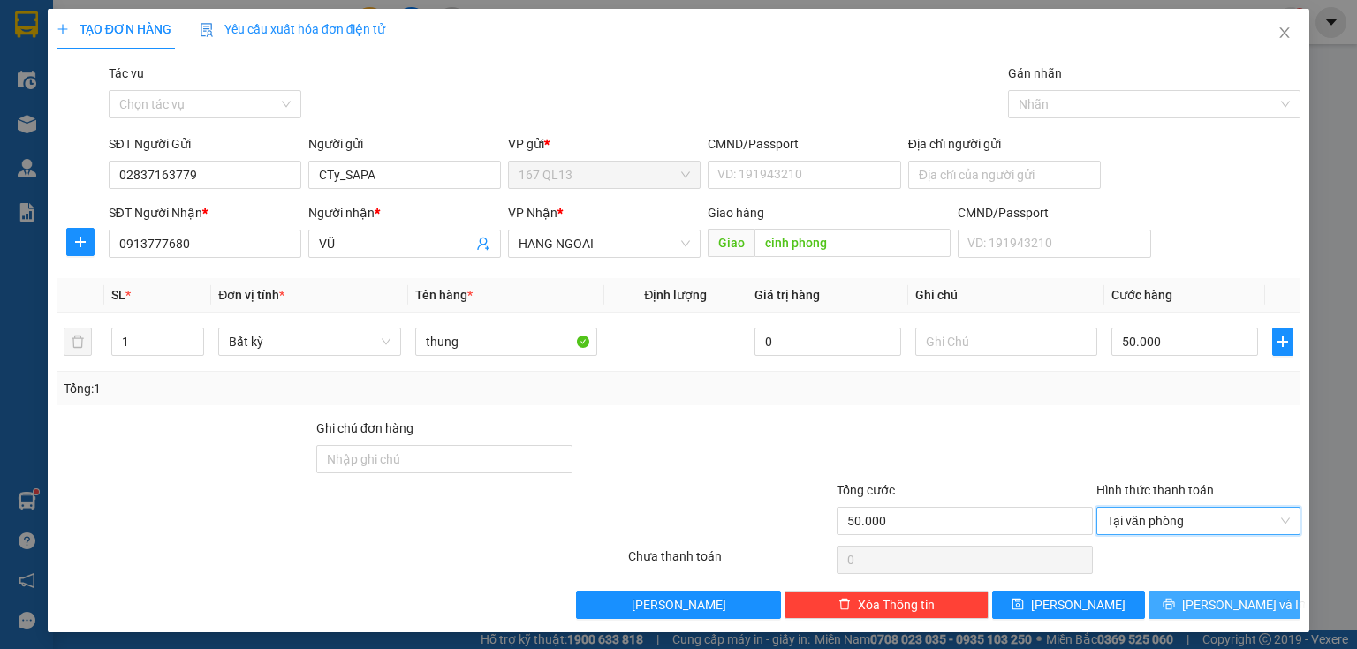
click at [1177, 599] on button "[PERSON_NAME] và In" at bounding box center [1225, 605] width 153 height 28
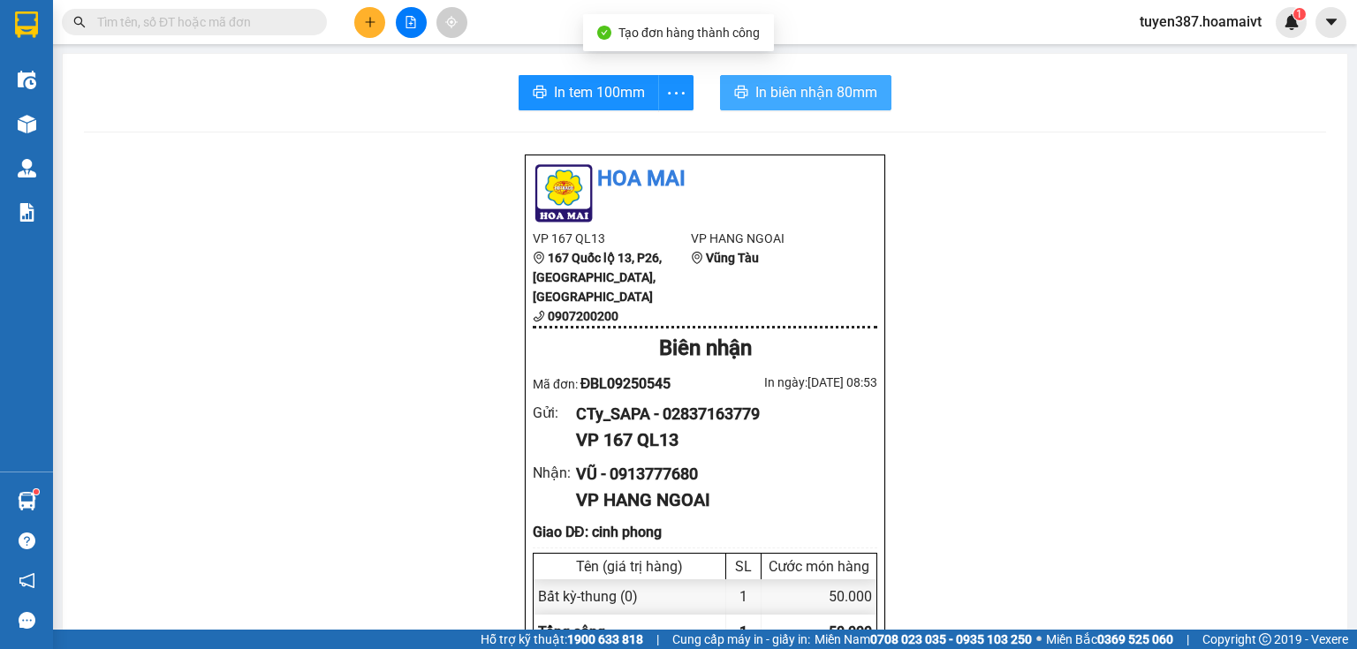
click at [795, 85] on span "In biên nhận 80mm" at bounding box center [816, 92] width 122 height 22
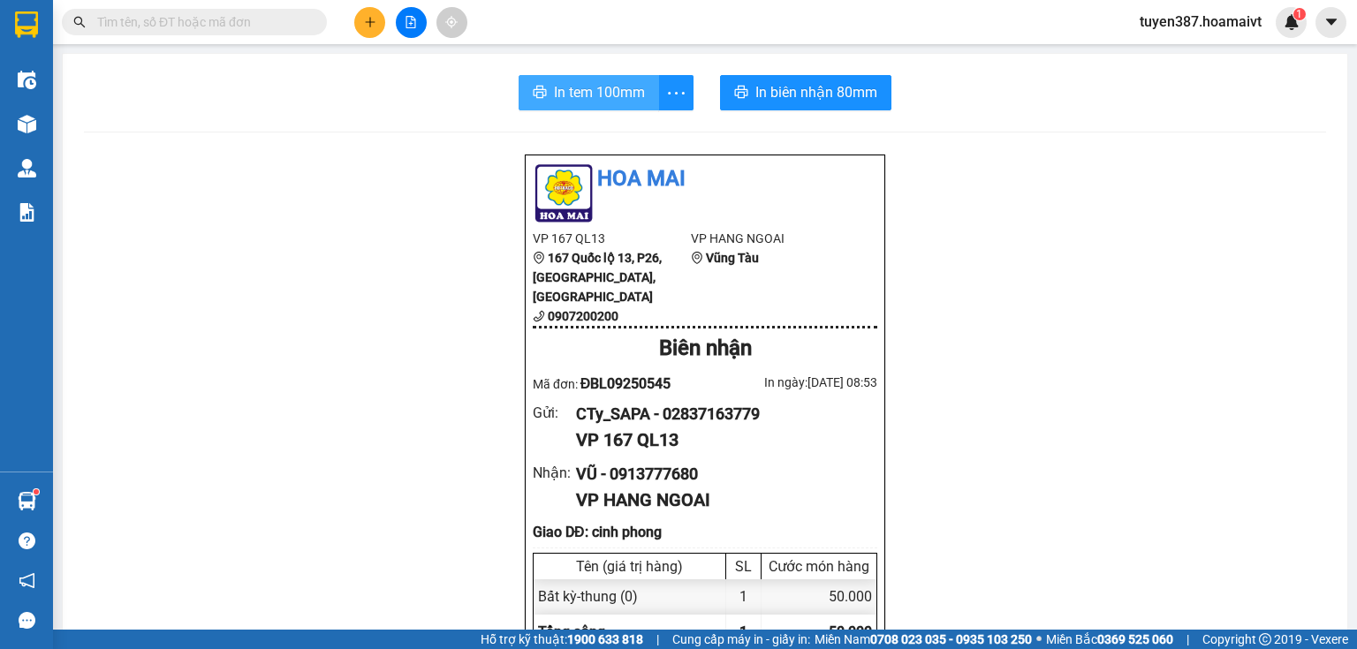
click at [609, 106] on button "In tem 100mm" at bounding box center [589, 92] width 140 height 35
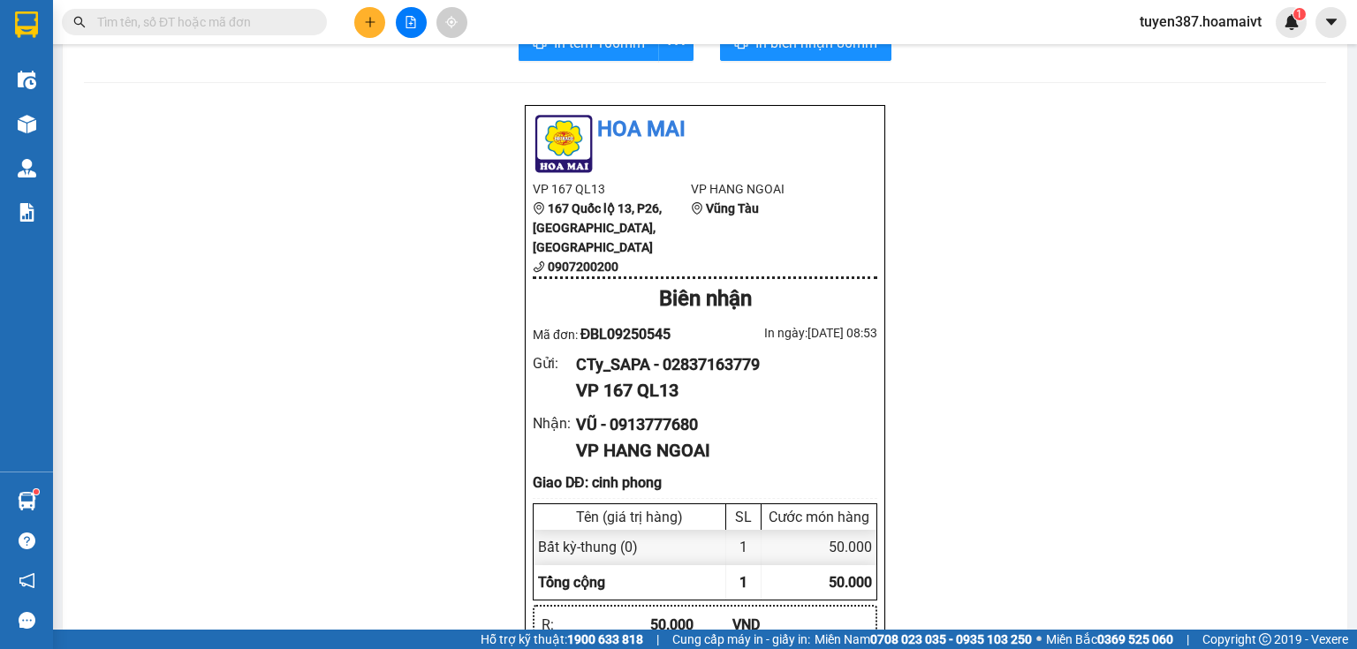
scroll to position [71, 0]
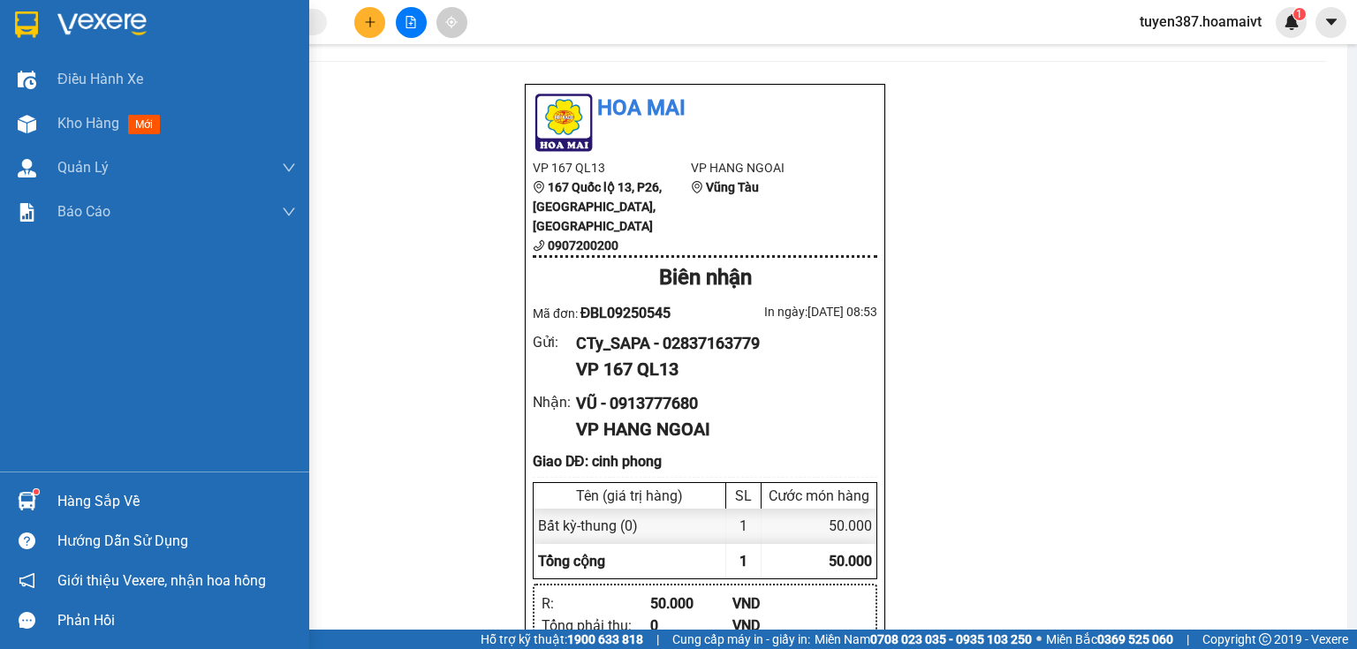
click at [24, 488] on div at bounding box center [26, 501] width 31 height 31
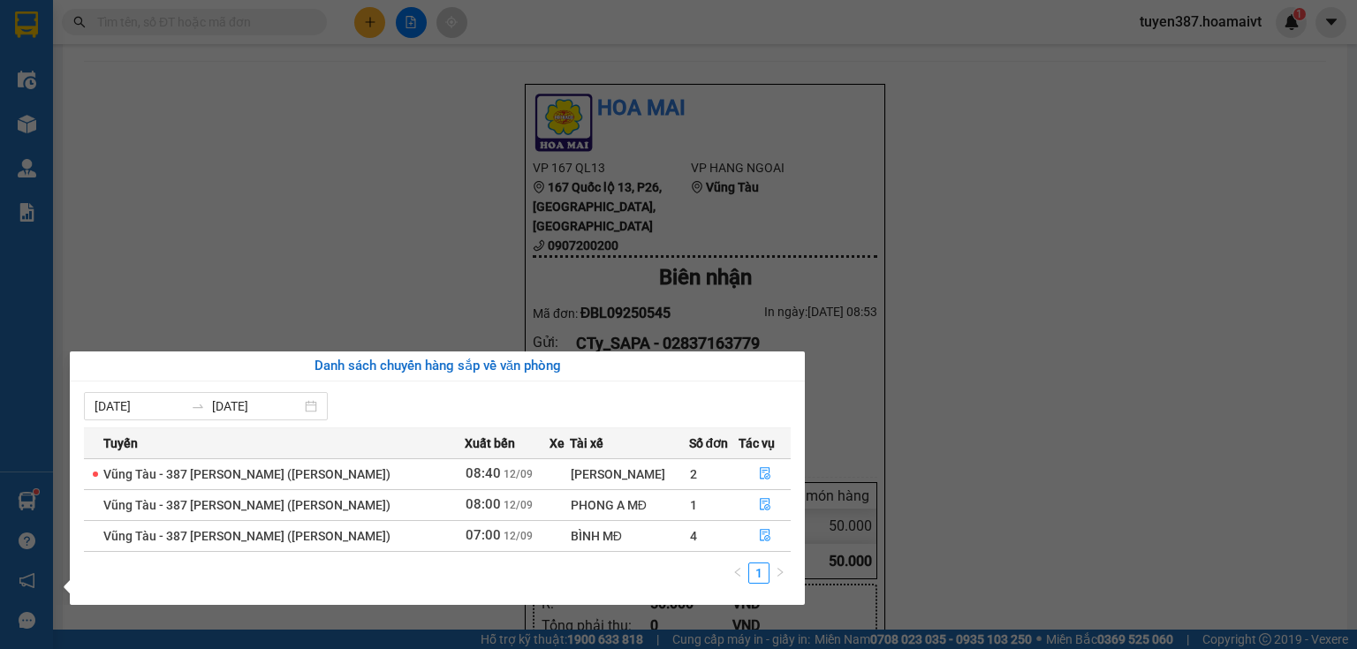
click at [377, 216] on section "Kết quả tìm kiếm ( 0 ) Bộ lọc No Data tuyen387.hoamaivt 1 Điều hành xe Kho hàng…" at bounding box center [678, 324] width 1357 height 649
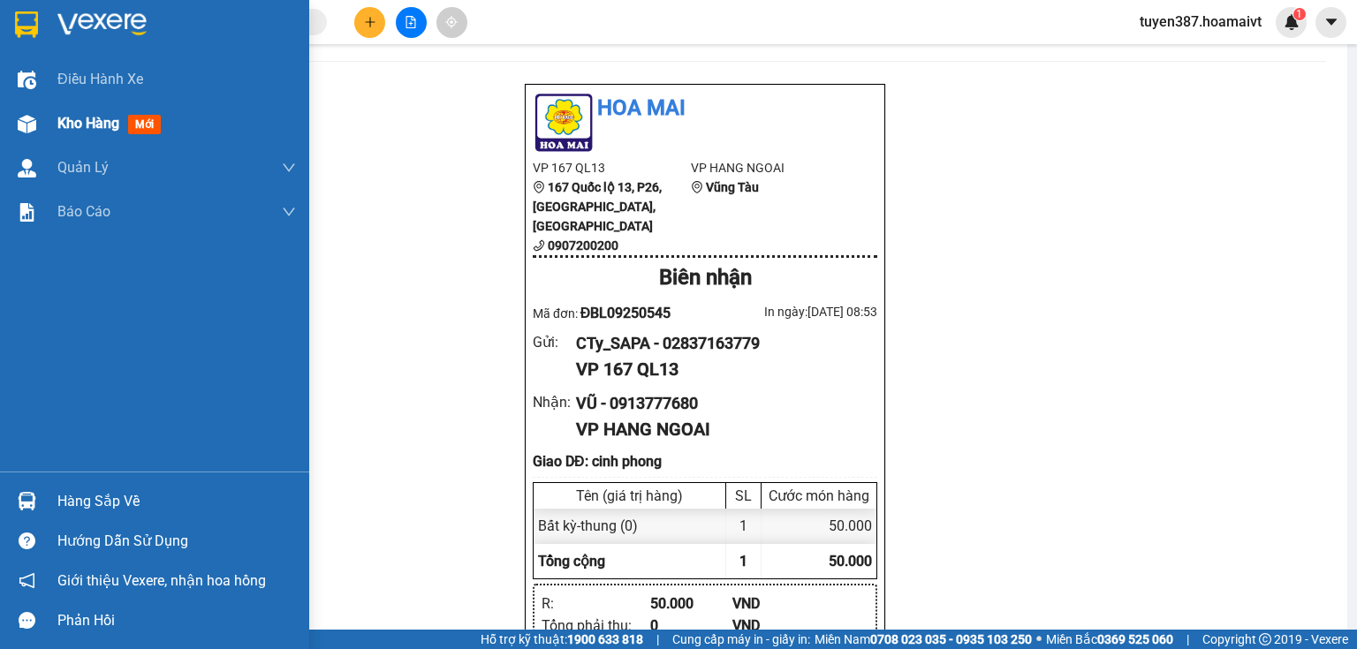
click at [26, 125] on img at bounding box center [27, 124] width 19 height 19
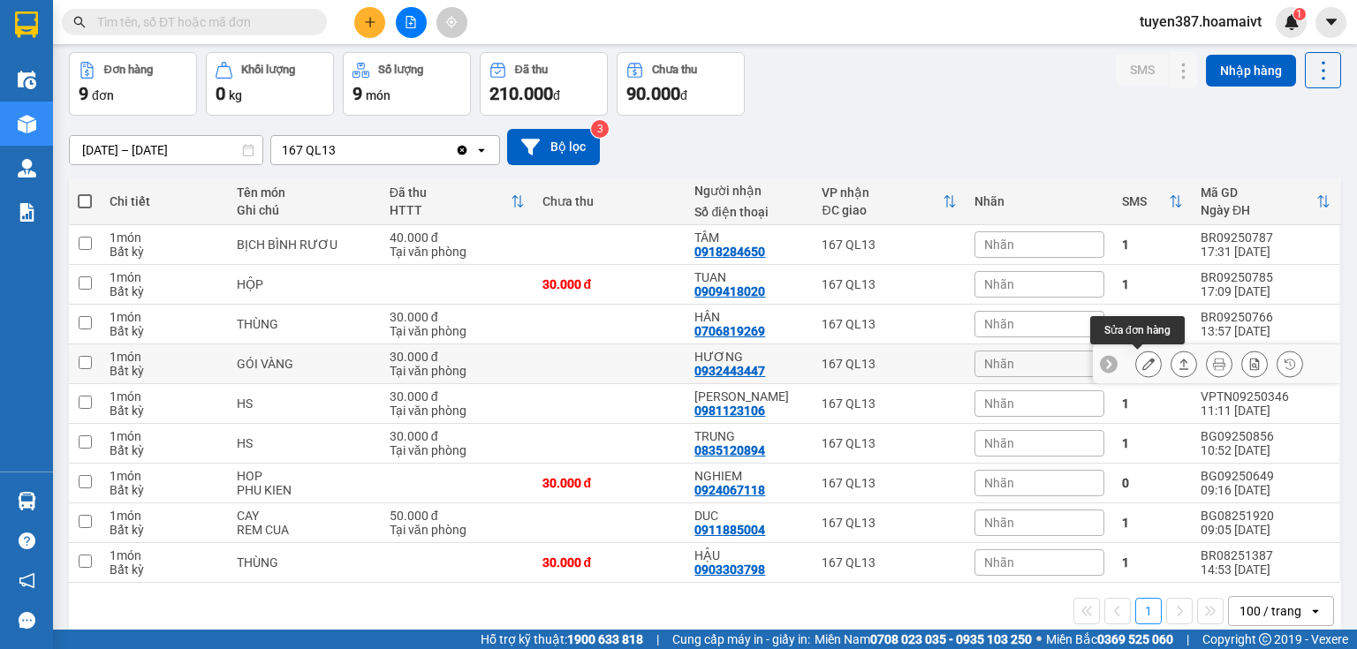
click at [1142, 361] on icon at bounding box center [1148, 364] width 12 height 12
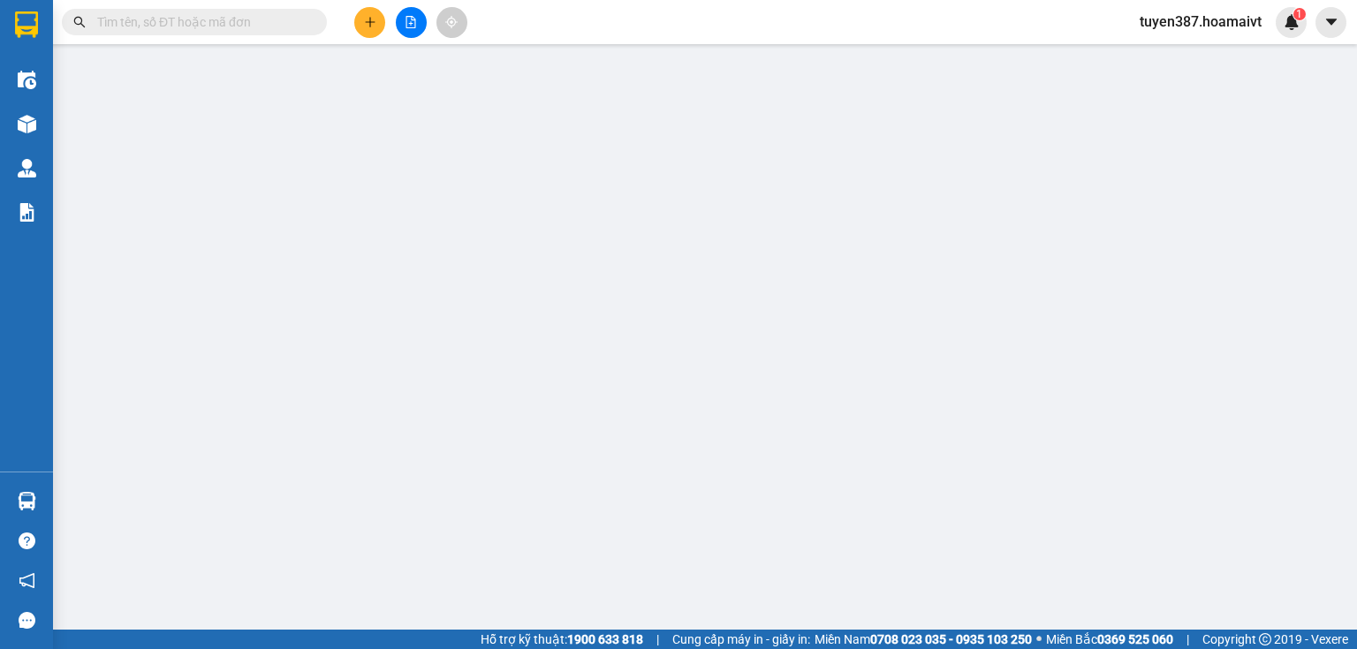
type input "0702313939"
type input "LAM"
type input "0932443447"
type input "HƯƠNG"
type input "30.000"
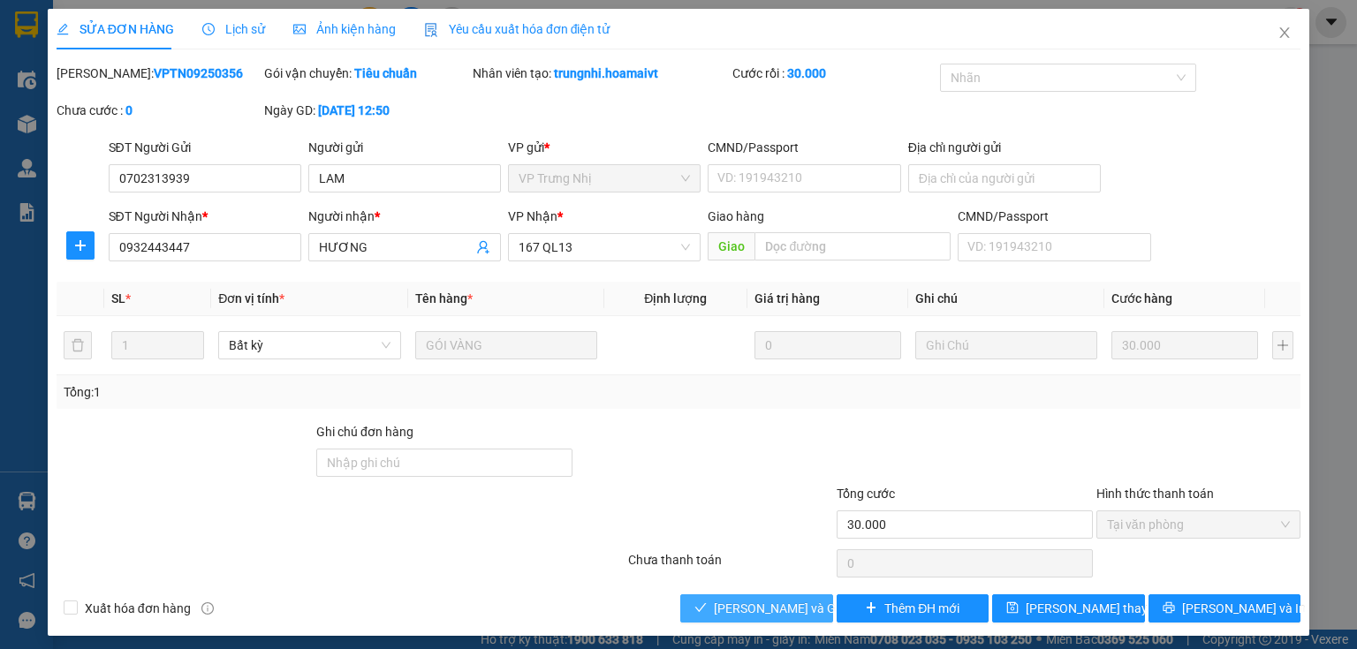
click at [786, 610] on span "[PERSON_NAME] và Giao hàng" at bounding box center [799, 608] width 170 height 19
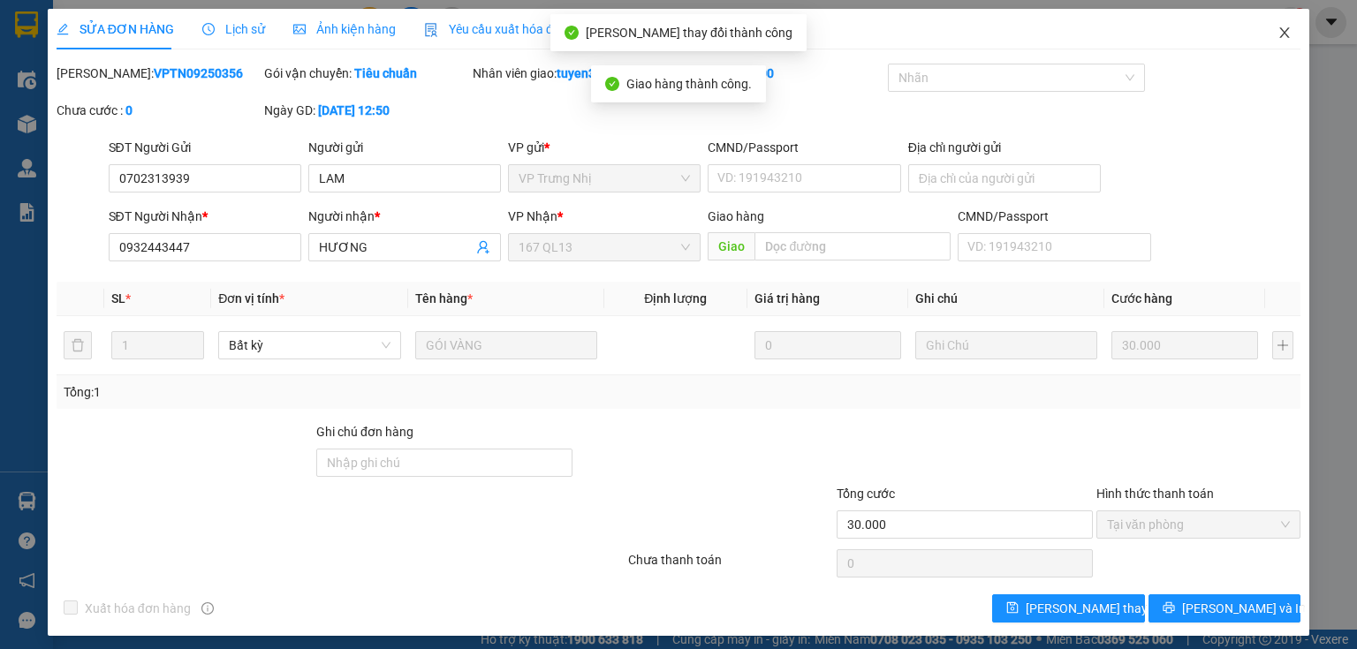
click at [1278, 32] on icon "close" at bounding box center [1285, 33] width 14 height 14
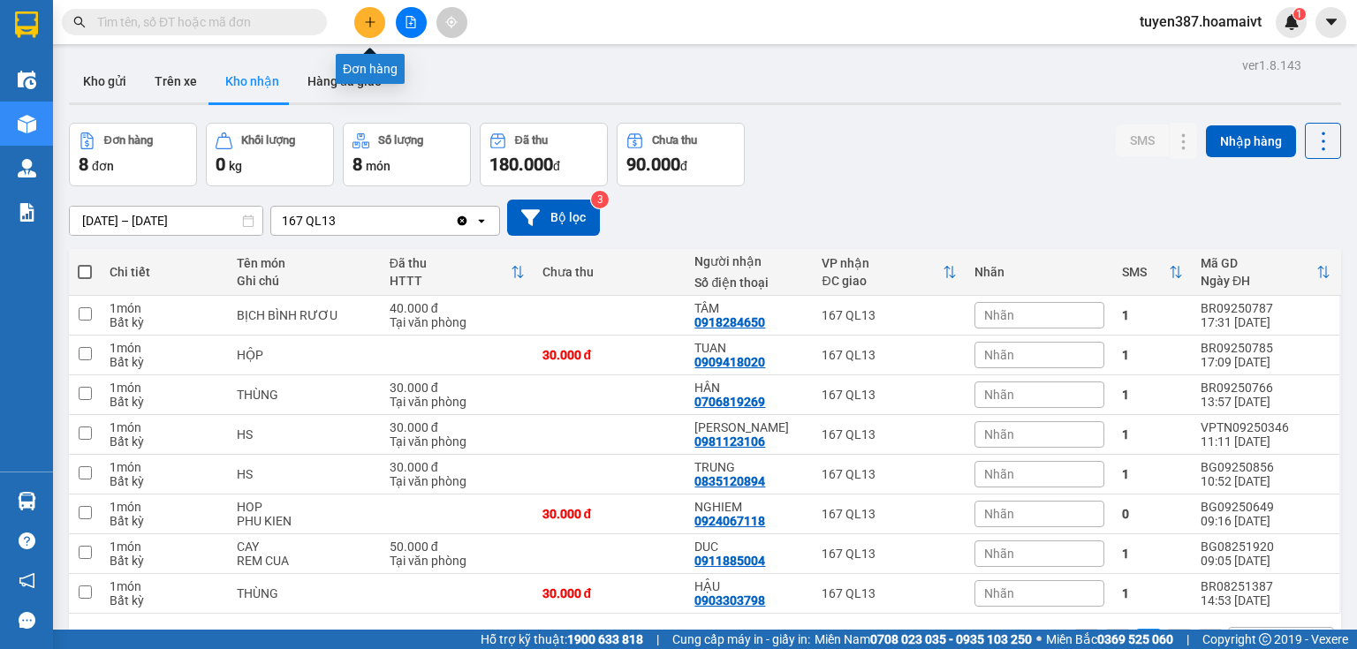
click at [371, 25] on icon "plus" at bounding box center [370, 22] width 12 height 12
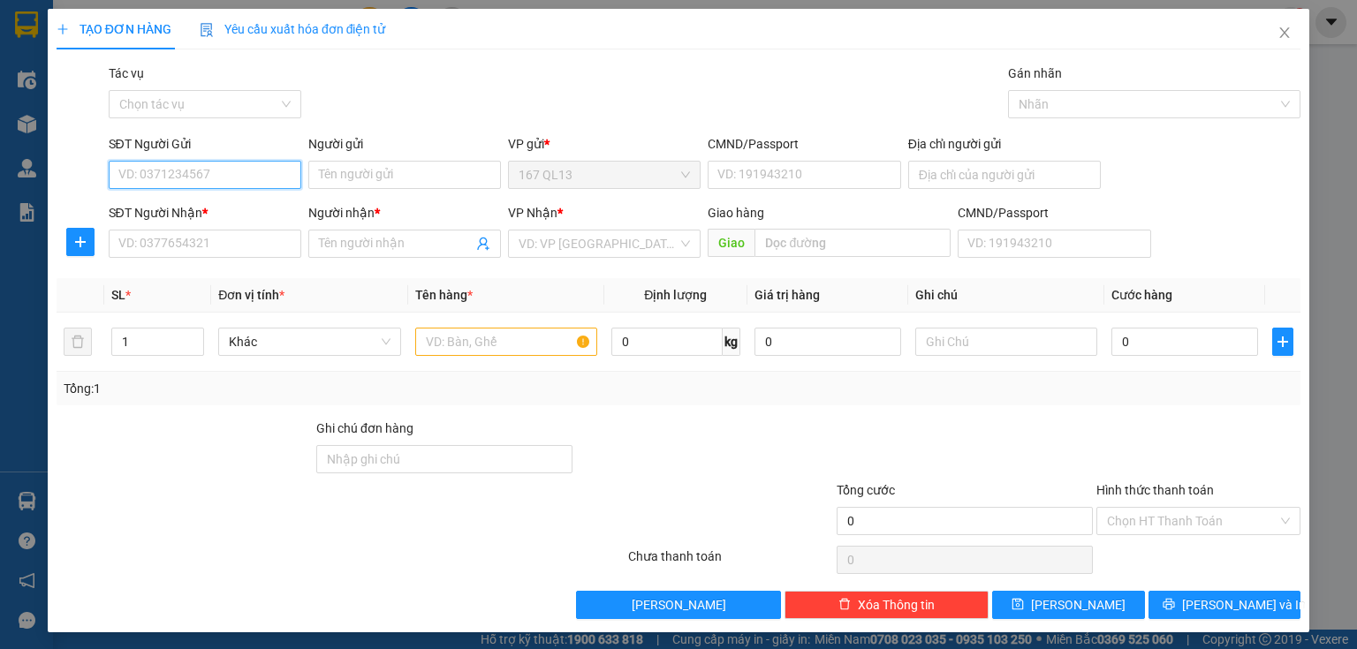
scroll to position [3, 0]
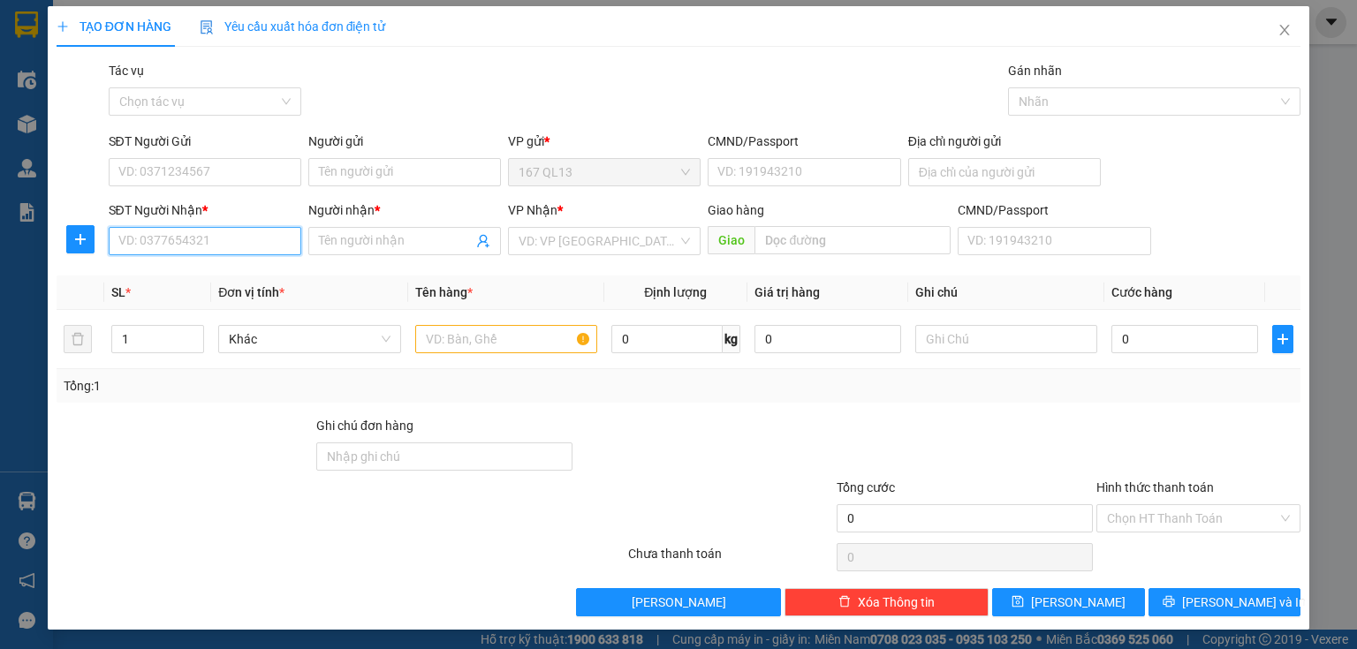
click at [234, 243] on input "SĐT Người Nhận *" at bounding box center [205, 241] width 193 height 28
drag, startPoint x: 195, startPoint y: 233, endPoint x: 207, endPoint y: 222, distance: 16.2
click at [197, 233] on input "SĐT Người Nhận *" at bounding box center [205, 241] width 193 height 28
type input "0933377939"
click at [172, 279] on div "0933377939 - thang" at bounding box center [203, 275] width 170 height 19
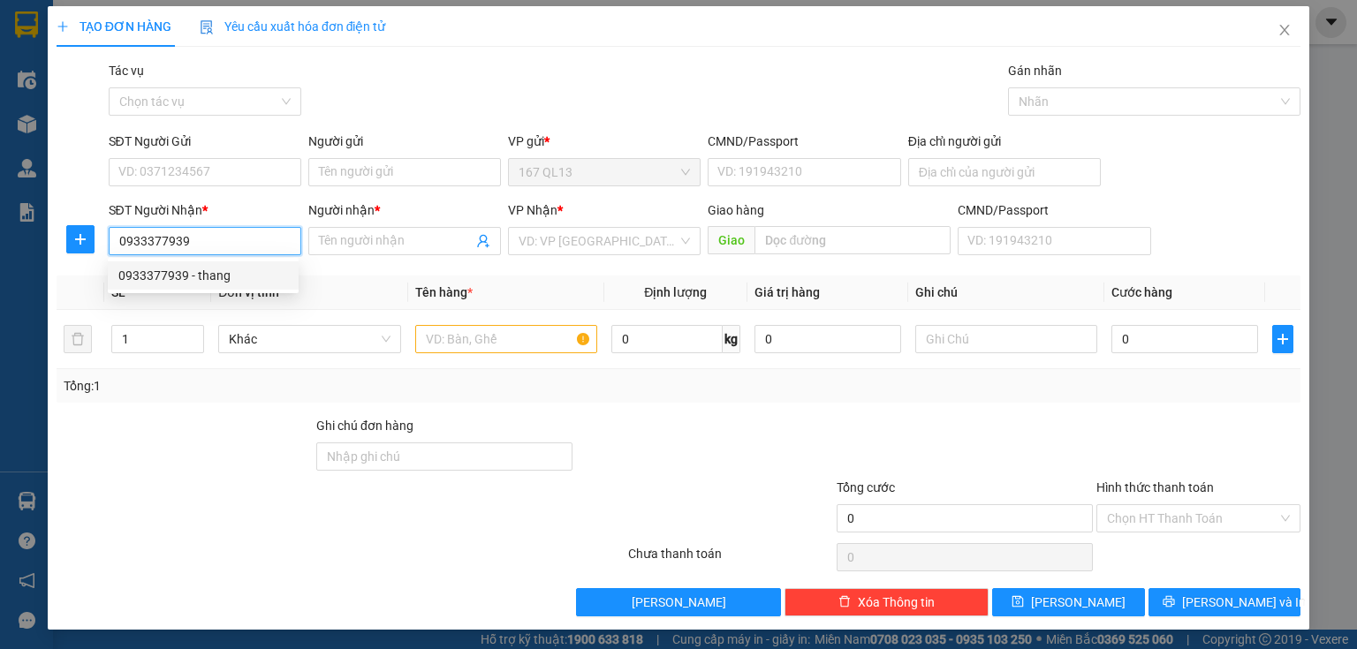
type input "thang"
type input "0933377939"
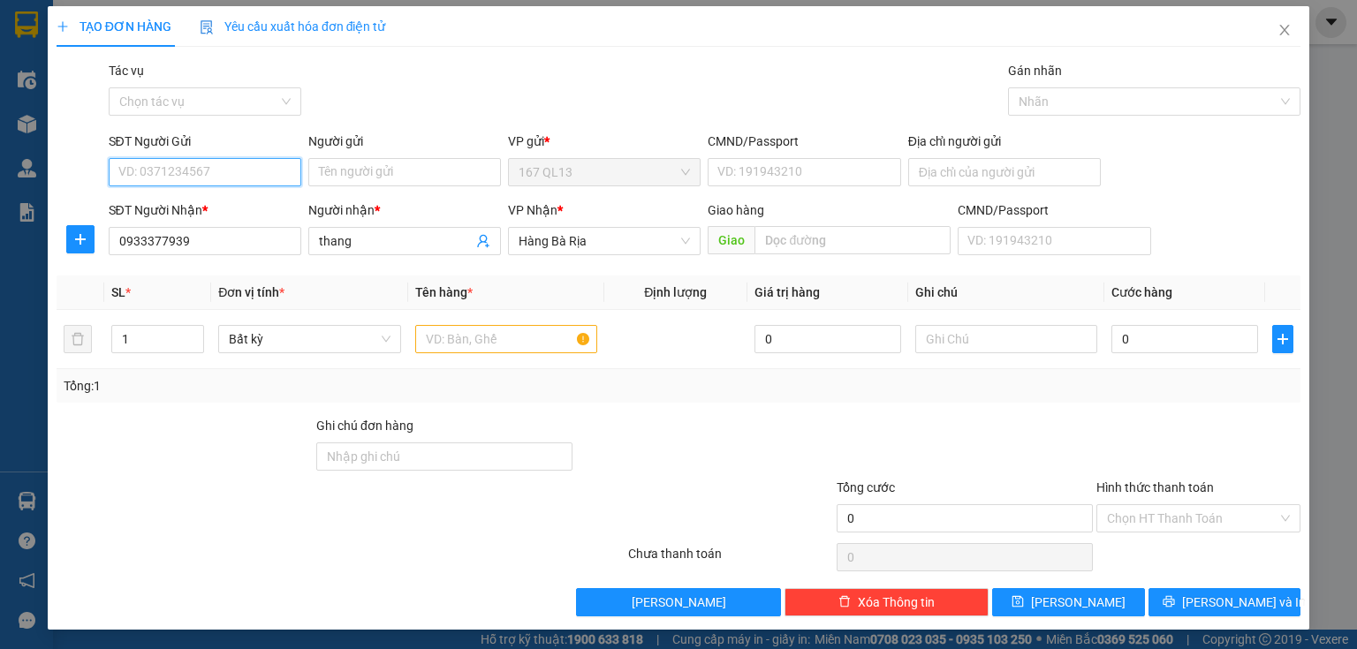
click at [218, 161] on input "SĐT Người Gửi" at bounding box center [205, 172] width 193 height 28
click at [184, 209] on div "0908263563 - HÙNG" at bounding box center [203, 206] width 170 height 19
type input "0908263563"
type input "HÙNG"
type input "086080000075"
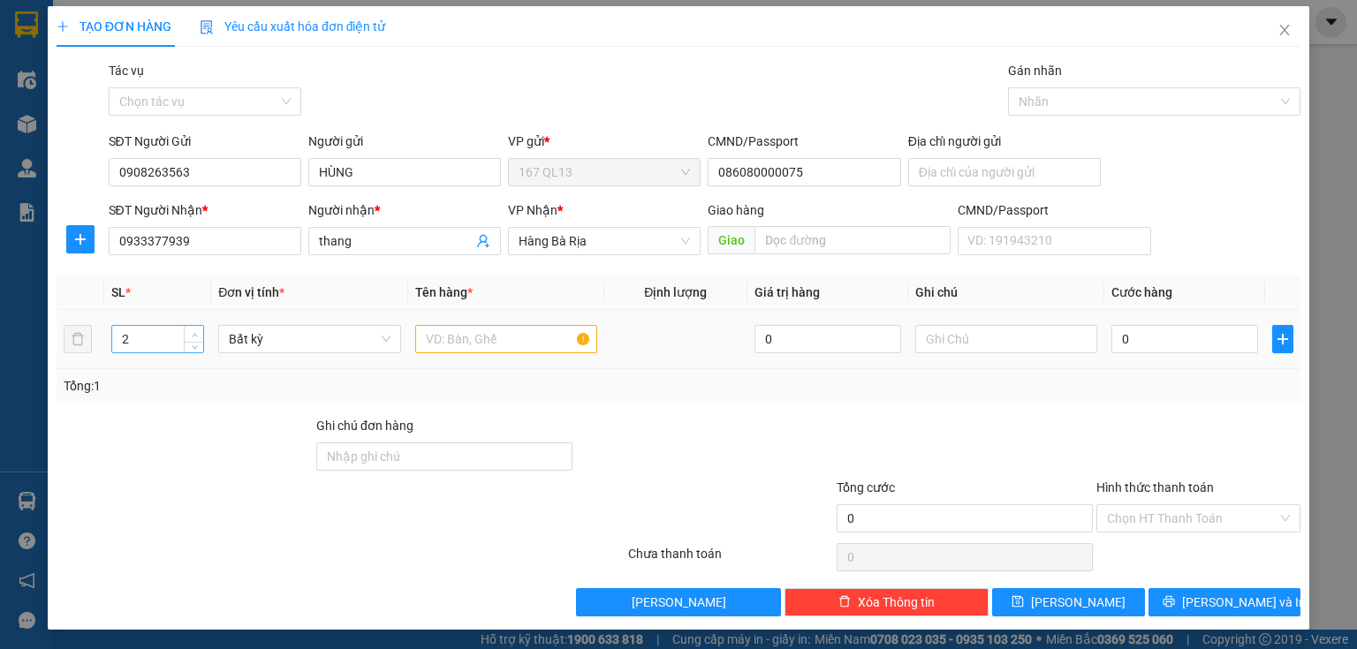
click at [192, 334] on icon "up" at bounding box center [195, 335] width 6 height 6
type input "3"
click at [192, 334] on icon "up" at bounding box center [195, 335] width 6 height 6
click at [488, 343] on input "text" at bounding box center [506, 339] width 182 height 28
type input "xop"
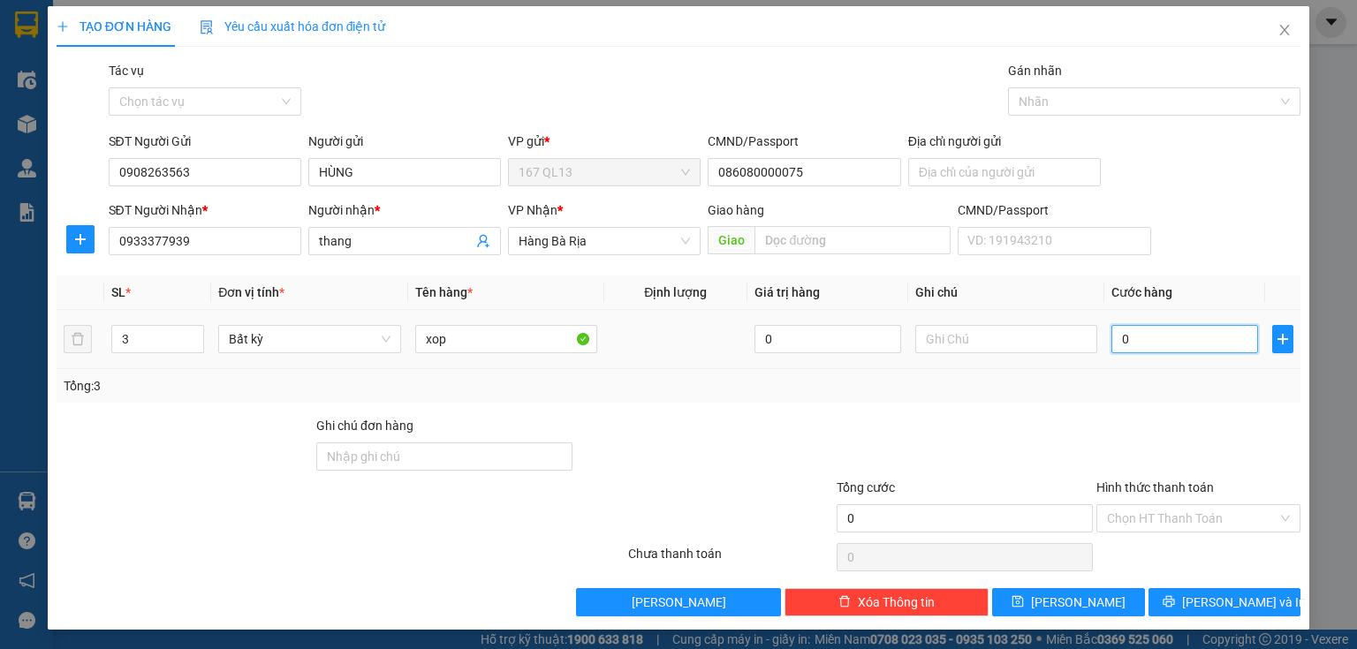
click at [1150, 350] on input "0" at bounding box center [1185, 339] width 147 height 28
click at [1134, 336] on input "0" at bounding box center [1185, 339] width 147 height 28
type input "01"
type input "1"
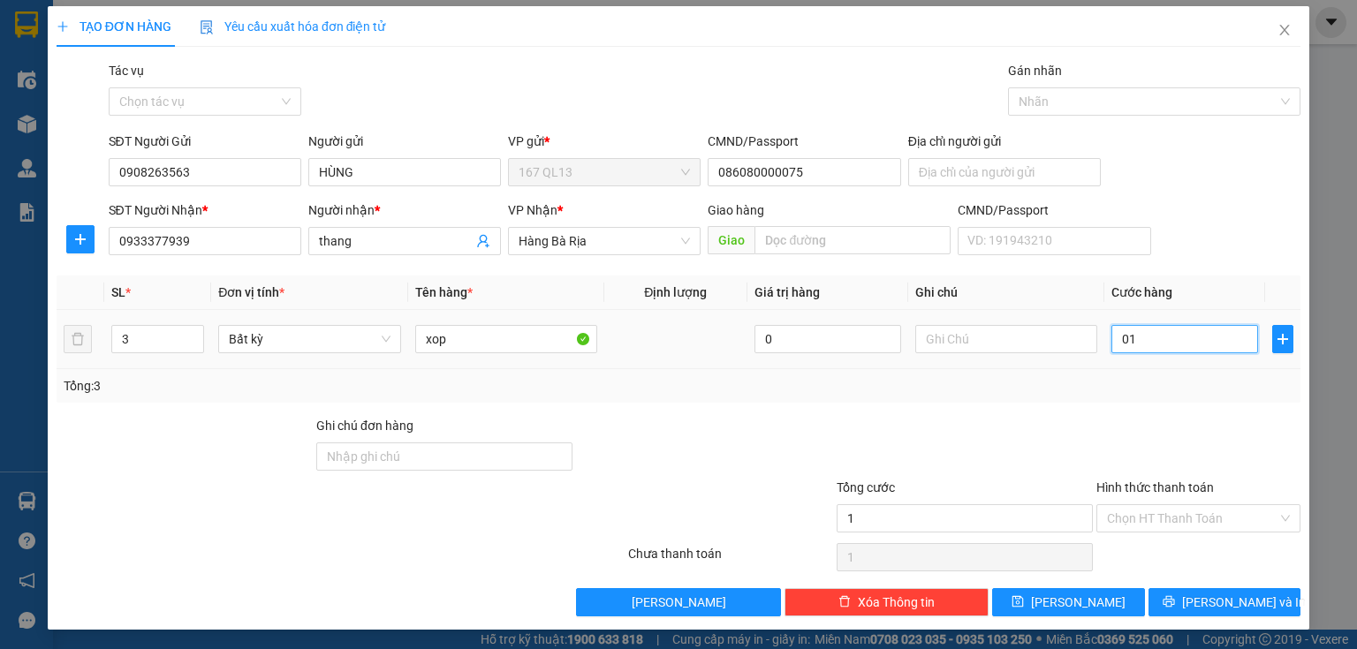
type input "015"
type input "15"
type input "0.150"
type input "150"
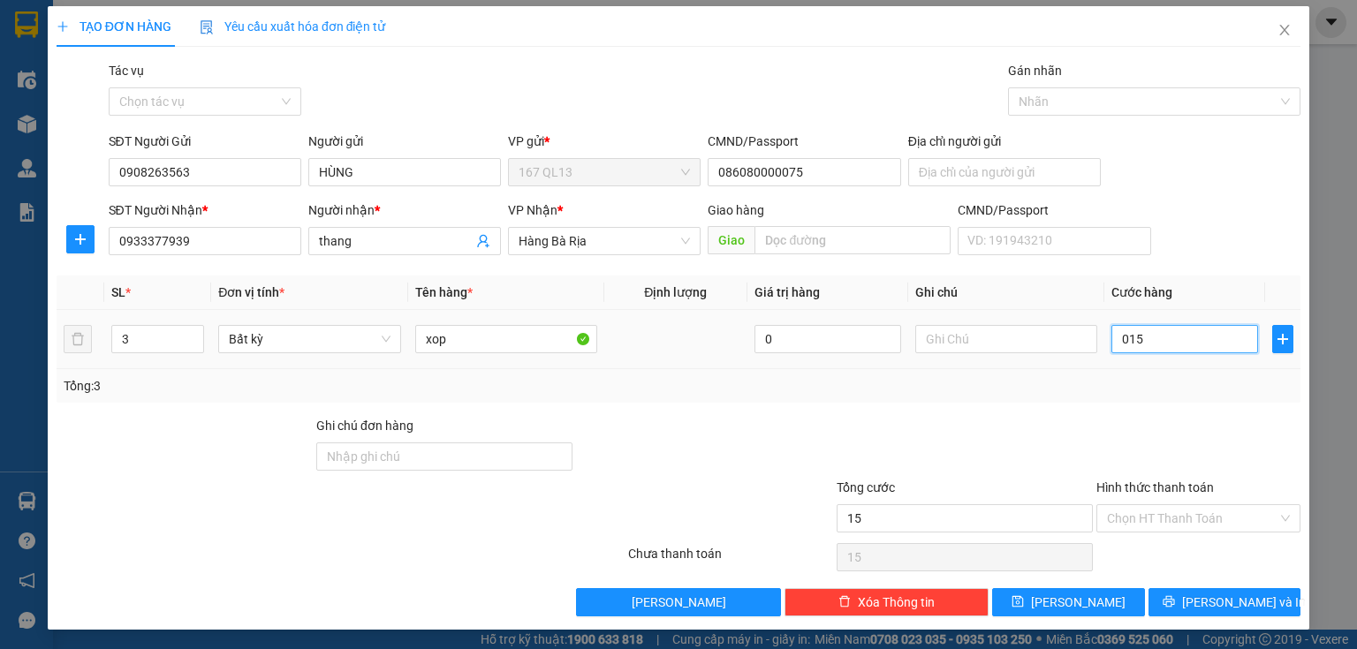
type input "150"
type input "015"
type input "15"
type input "01"
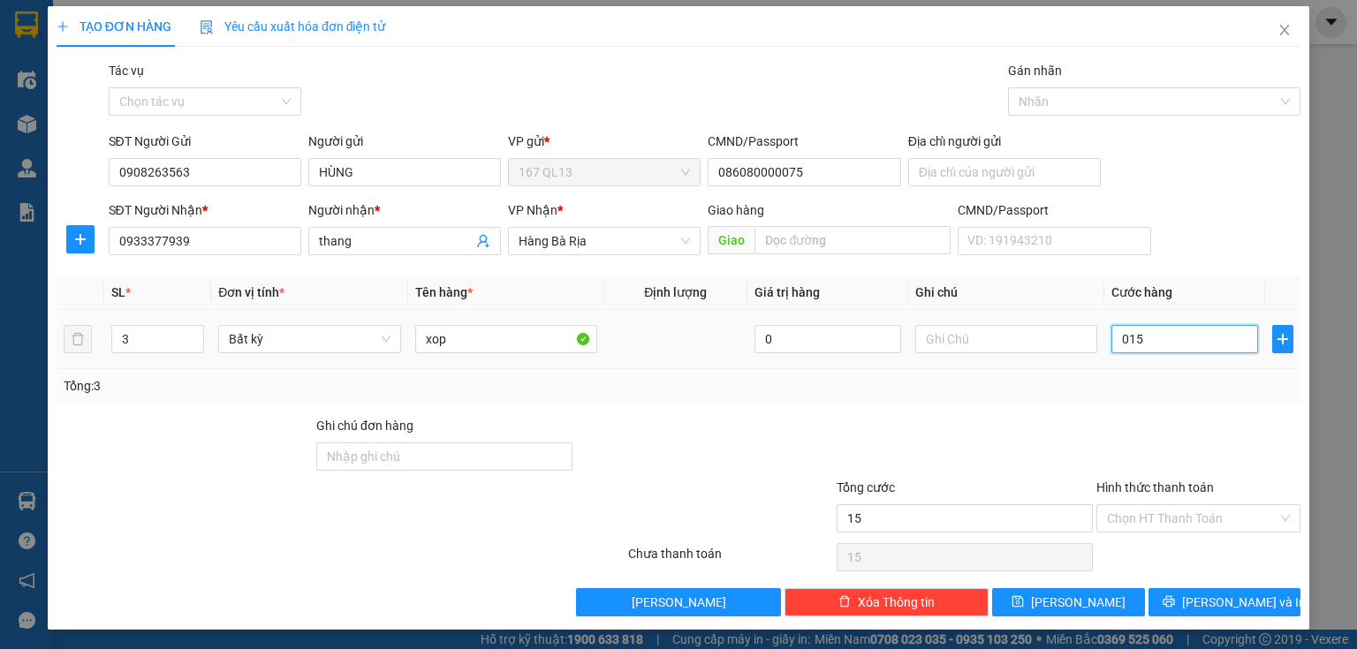
type input "1"
type input "0"
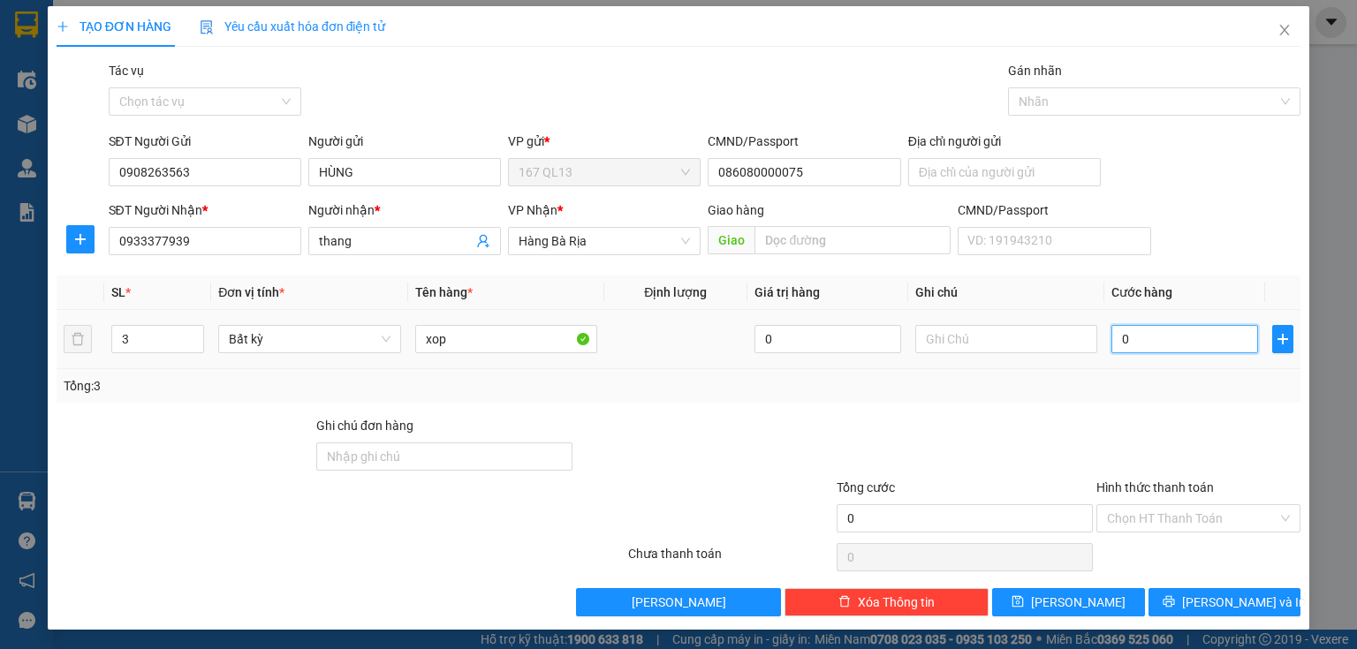
click at [1112, 338] on input "0" at bounding box center [1185, 339] width 147 height 28
type input "10"
type input "150"
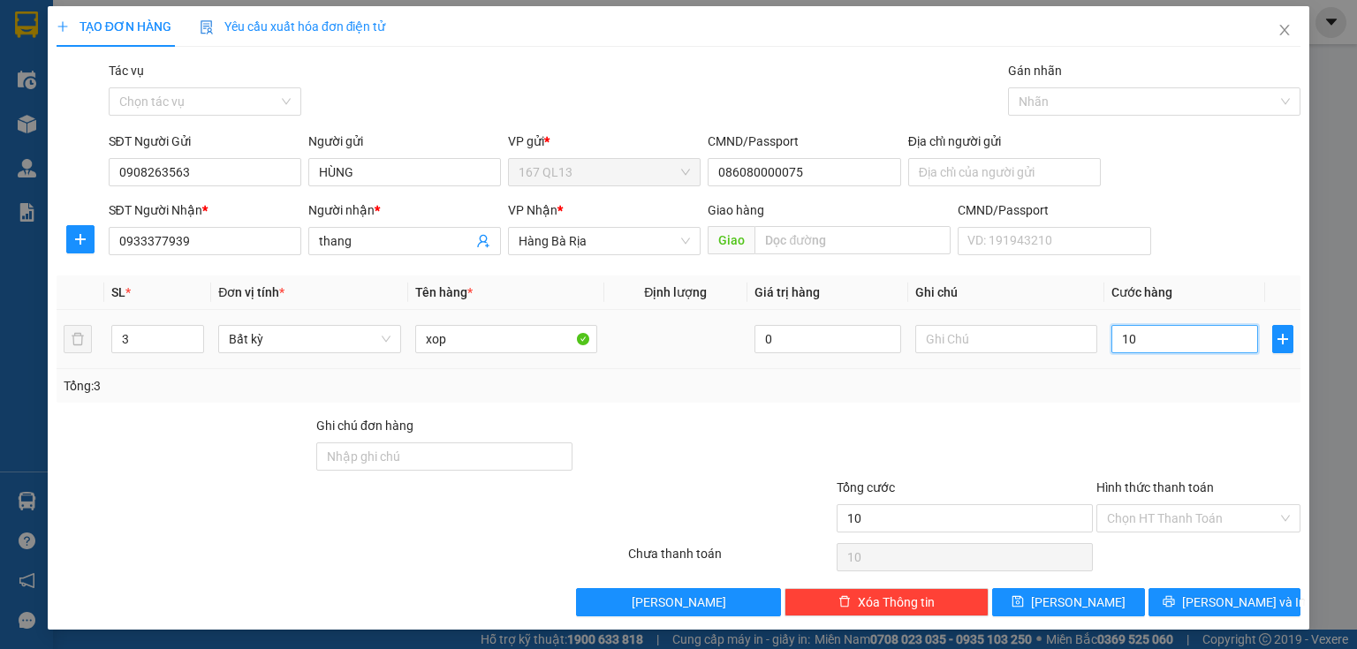
type input "150"
type input "150.000"
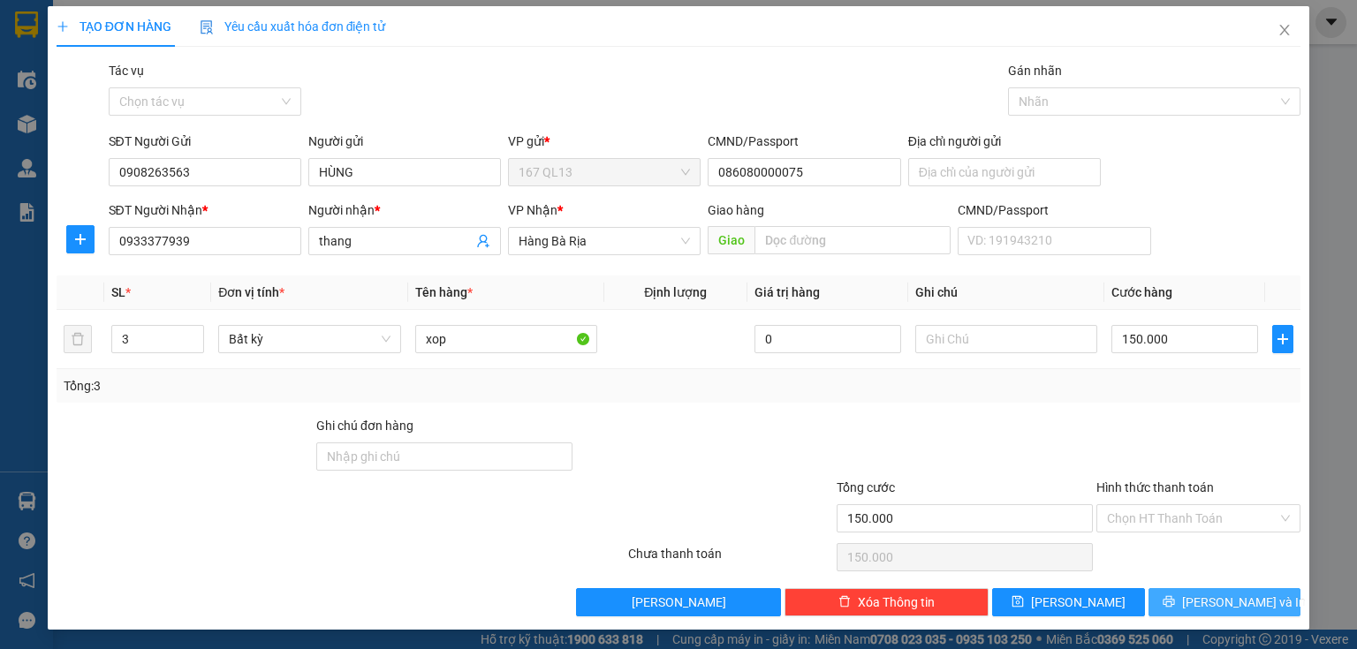
drag, startPoint x: 1162, startPoint y: 593, endPoint x: 1166, endPoint y: 580, distance: 14.0
click at [1163, 593] on button "[PERSON_NAME] và In" at bounding box center [1225, 602] width 153 height 28
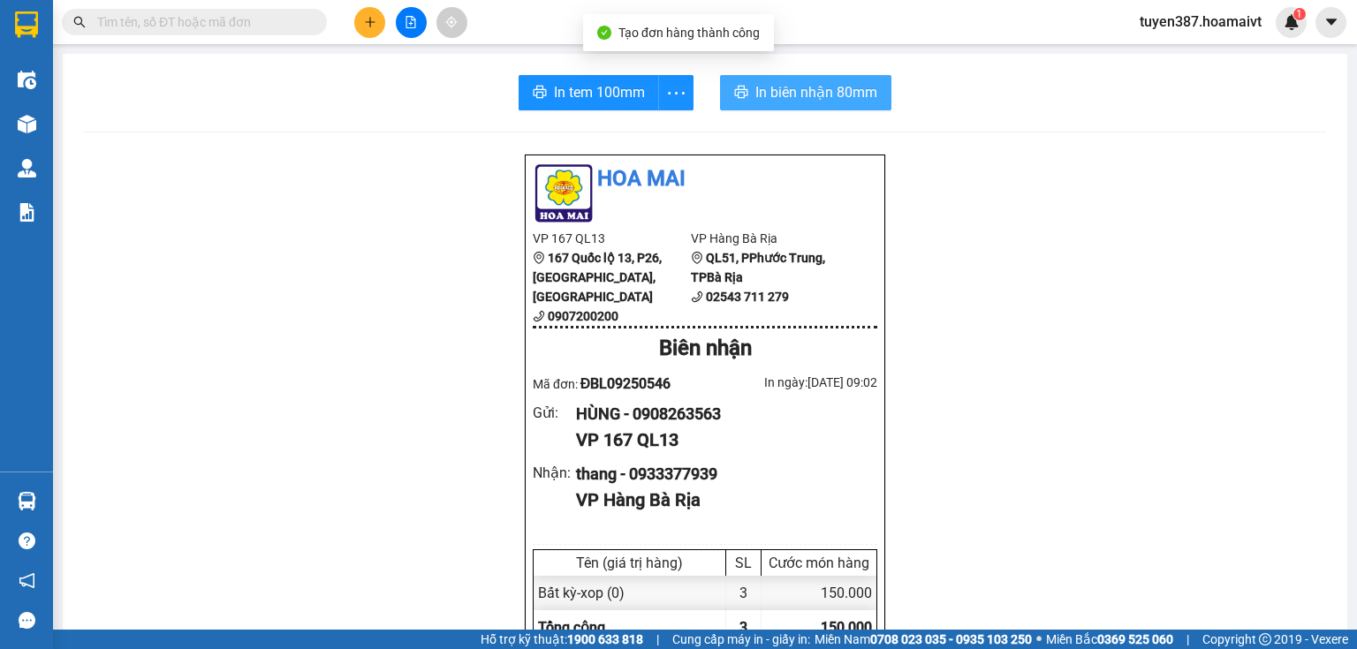
drag, startPoint x: 807, startPoint y: 87, endPoint x: 984, endPoint y: 95, distance: 177.8
click at [807, 86] on span "In biên nhận 80mm" at bounding box center [816, 92] width 122 height 22
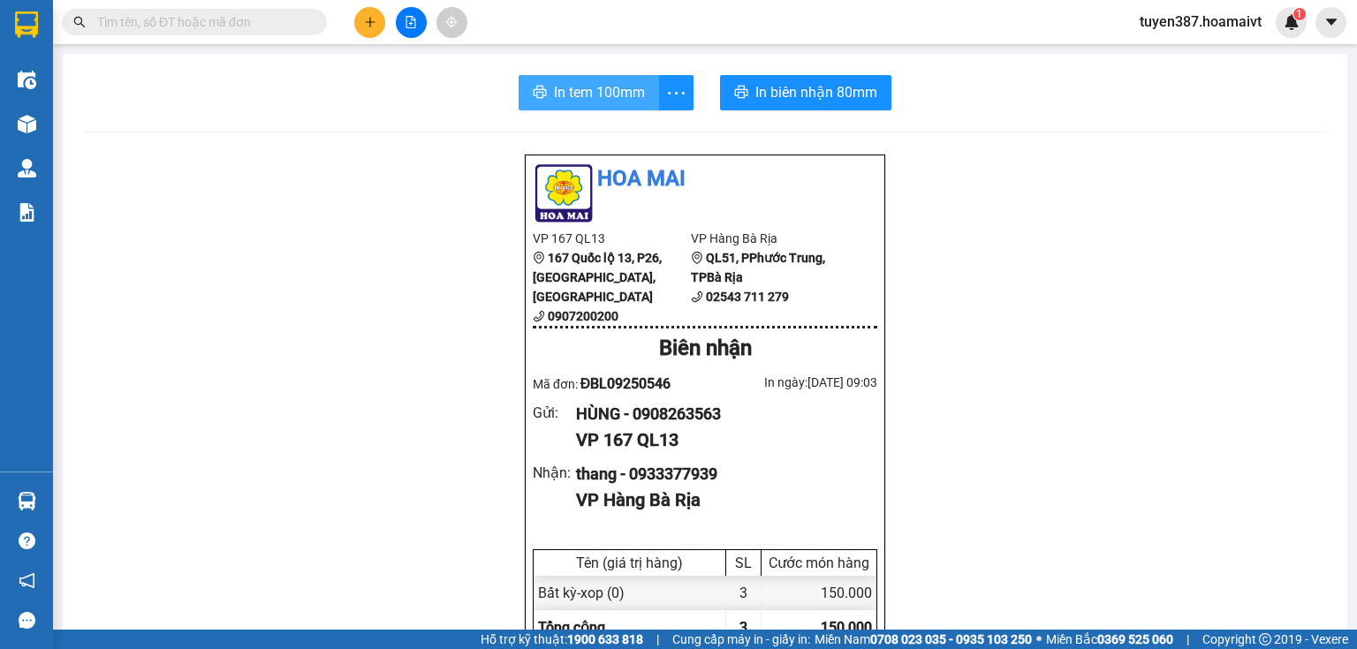
drag, startPoint x: 569, startPoint y: 95, endPoint x: 747, endPoint y: 88, distance: 177.7
click at [570, 94] on span "In tem 100mm" at bounding box center [599, 92] width 91 height 22
click at [371, 19] on icon "plus" at bounding box center [370, 22] width 12 height 12
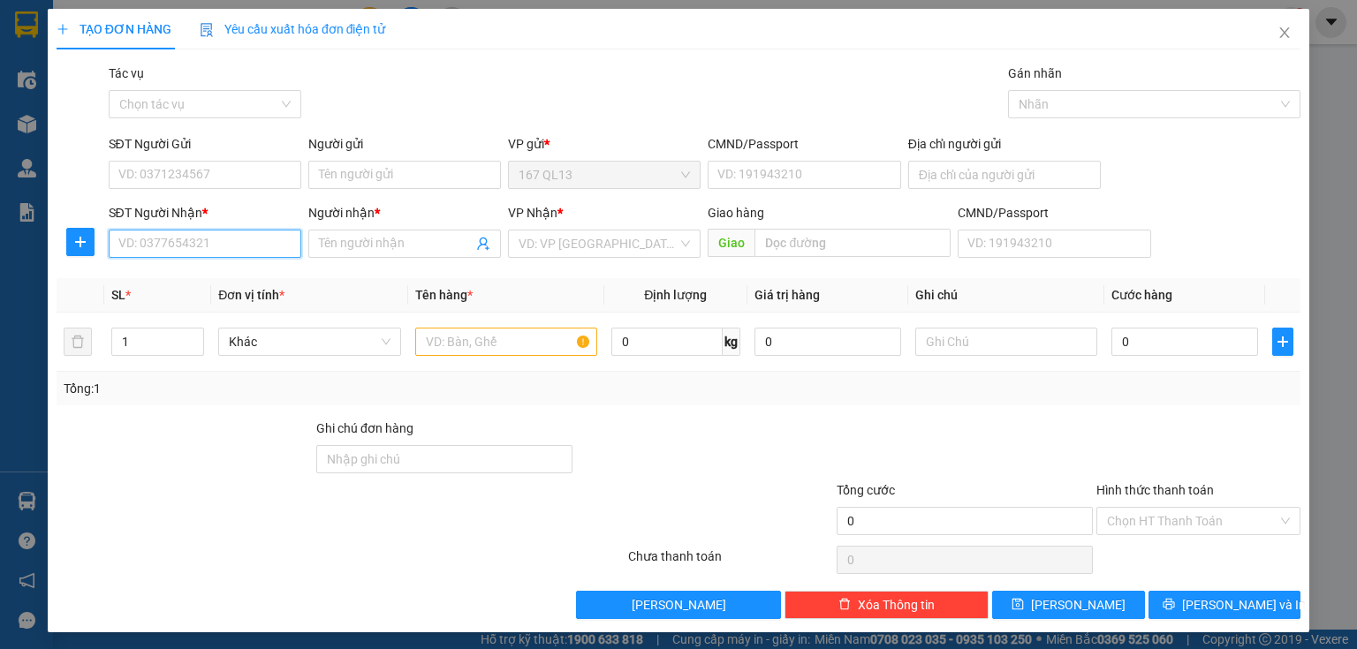
click at [258, 245] on input "SĐT Người Nhận *" at bounding box center [205, 244] width 193 height 28
click at [197, 276] on div "0767008156 - Thái" at bounding box center [203, 278] width 170 height 19
type input "0767008156"
type input "Thái"
type input "0767008156"
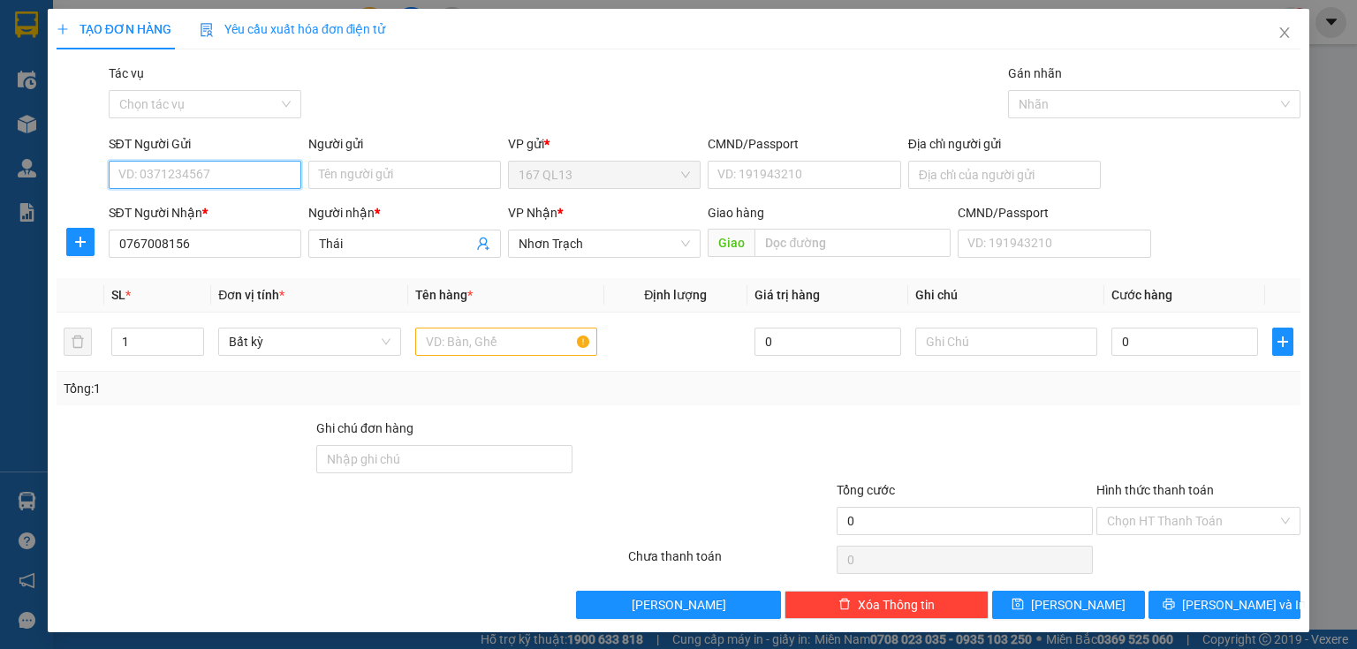
click at [225, 170] on input "SĐT Người Gửi" at bounding box center [205, 175] width 193 height 28
click at [178, 208] on div "0909719193 - hoan" at bounding box center [203, 210] width 170 height 19
type input "0909719193"
type input "hoan"
type input "087201012525"
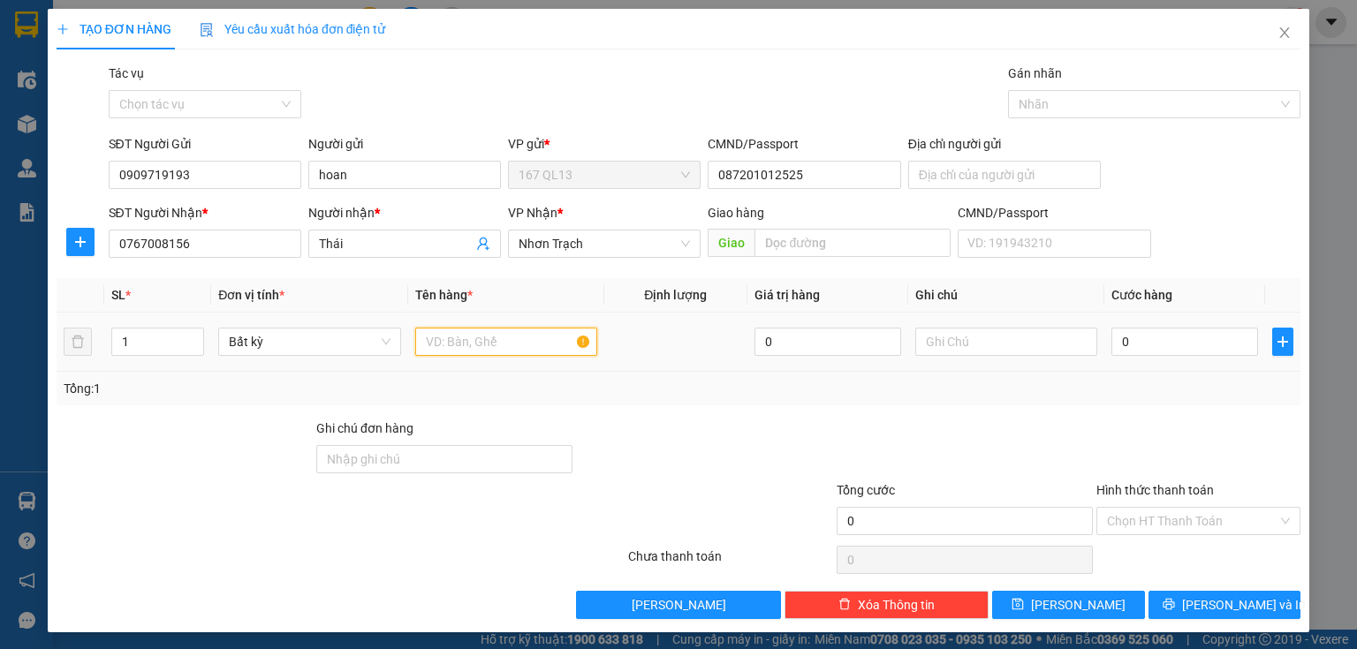
click at [521, 342] on input "text" at bounding box center [506, 342] width 182 height 28
type input "thung"
click at [1185, 338] on input "0" at bounding box center [1185, 342] width 147 height 28
type input "4"
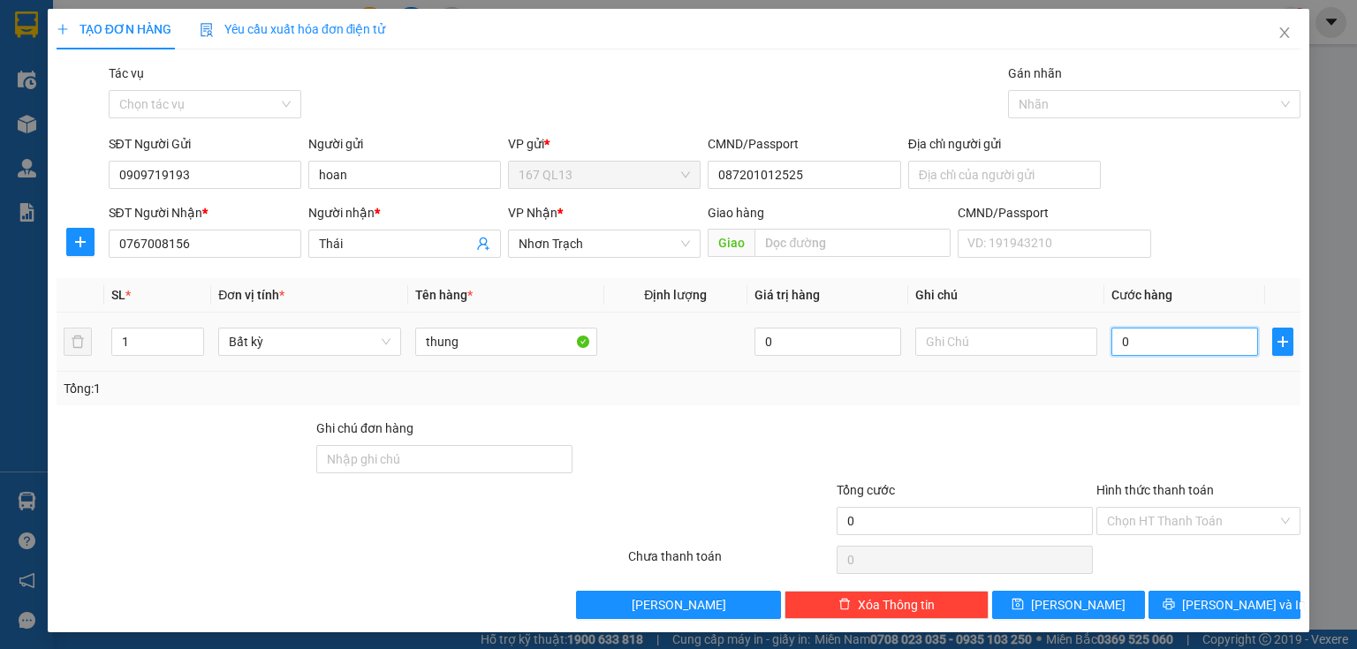
type input "4"
type input "40"
type input "40.000"
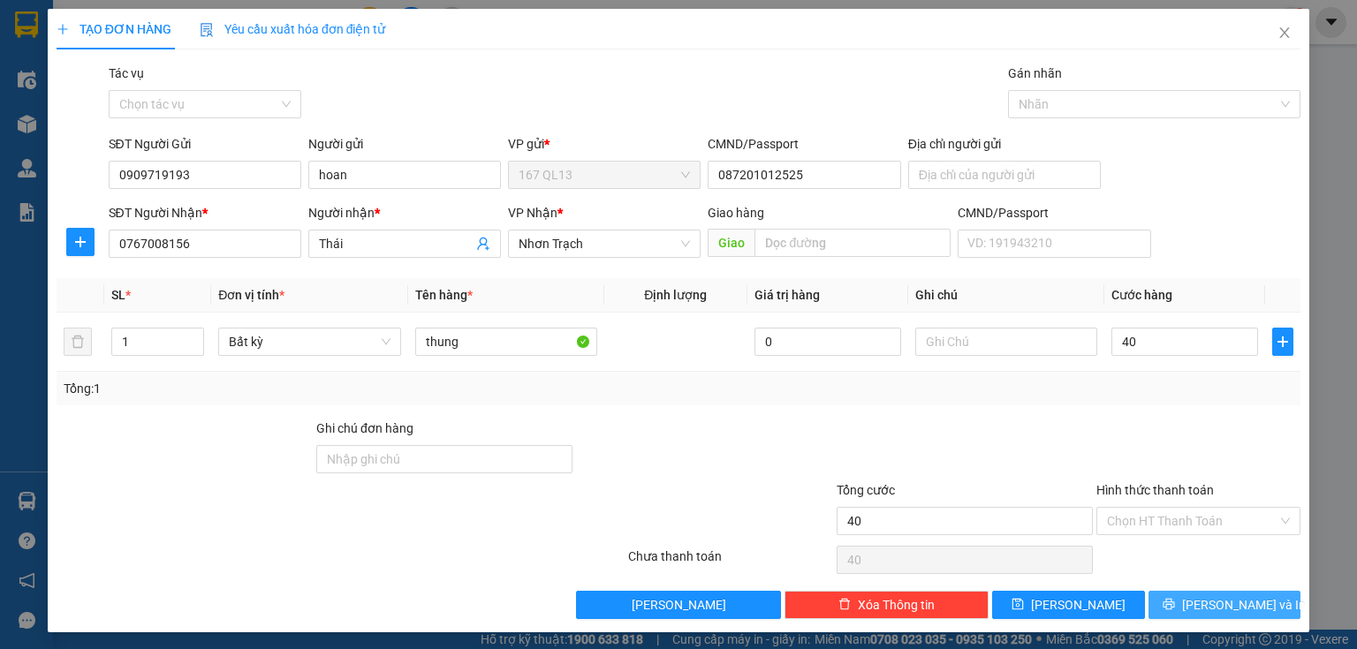
type input "40.000"
click at [1169, 603] on button "[PERSON_NAME] và In" at bounding box center [1225, 605] width 153 height 28
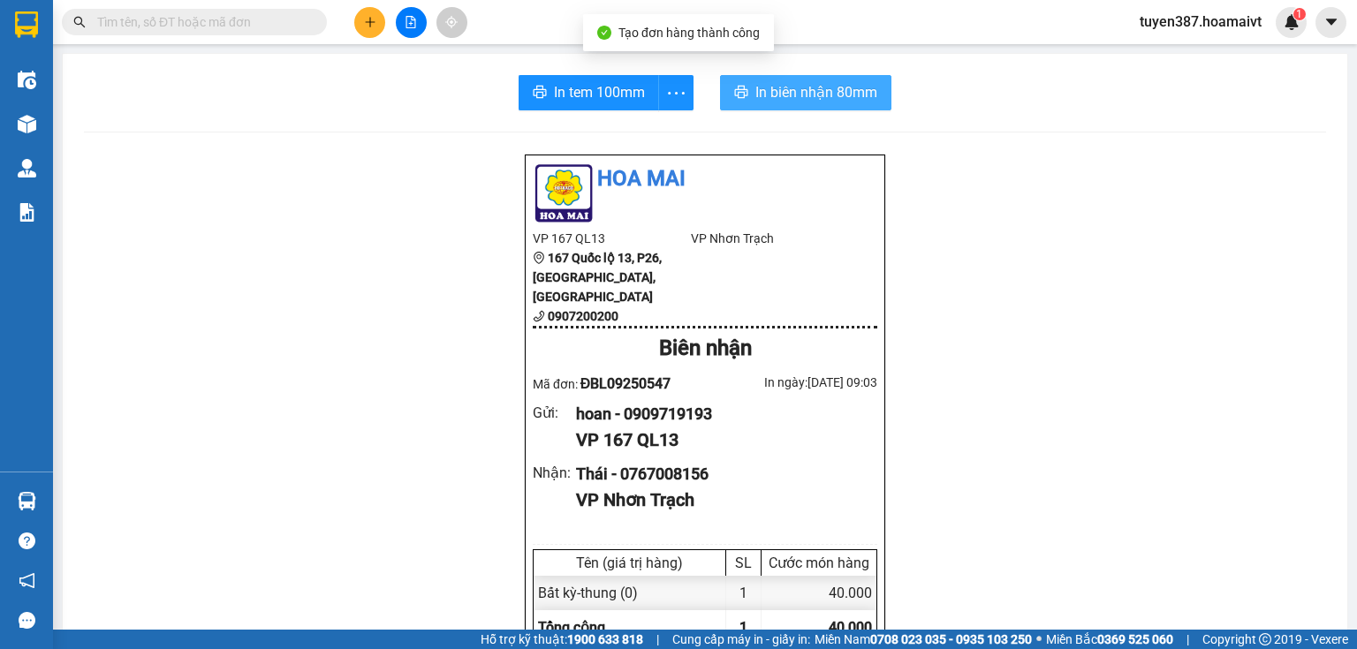
click at [777, 82] on span "In biên nhận 80mm" at bounding box center [816, 92] width 122 height 22
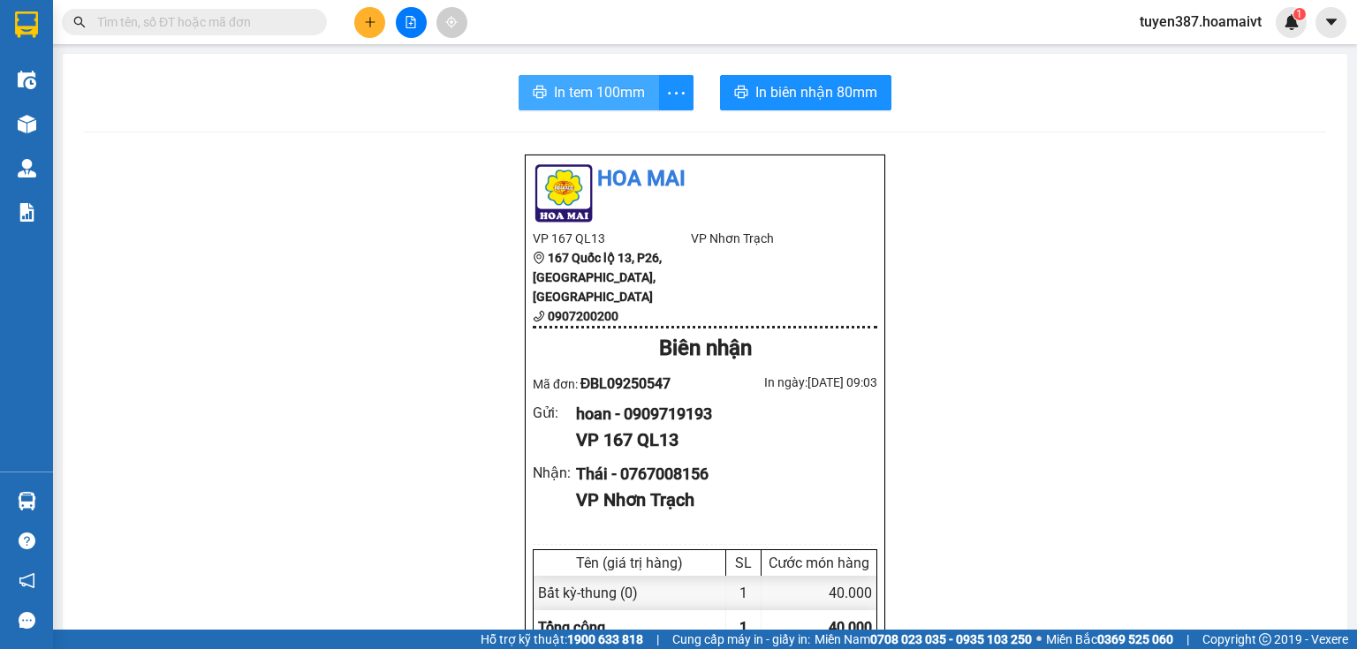
click at [608, 94] on span "In tem 100mm" at bounding box center [599, 92] width 91 height 22
click at [361, 18] on button at bounding box center [369, 22] width 31 height 31
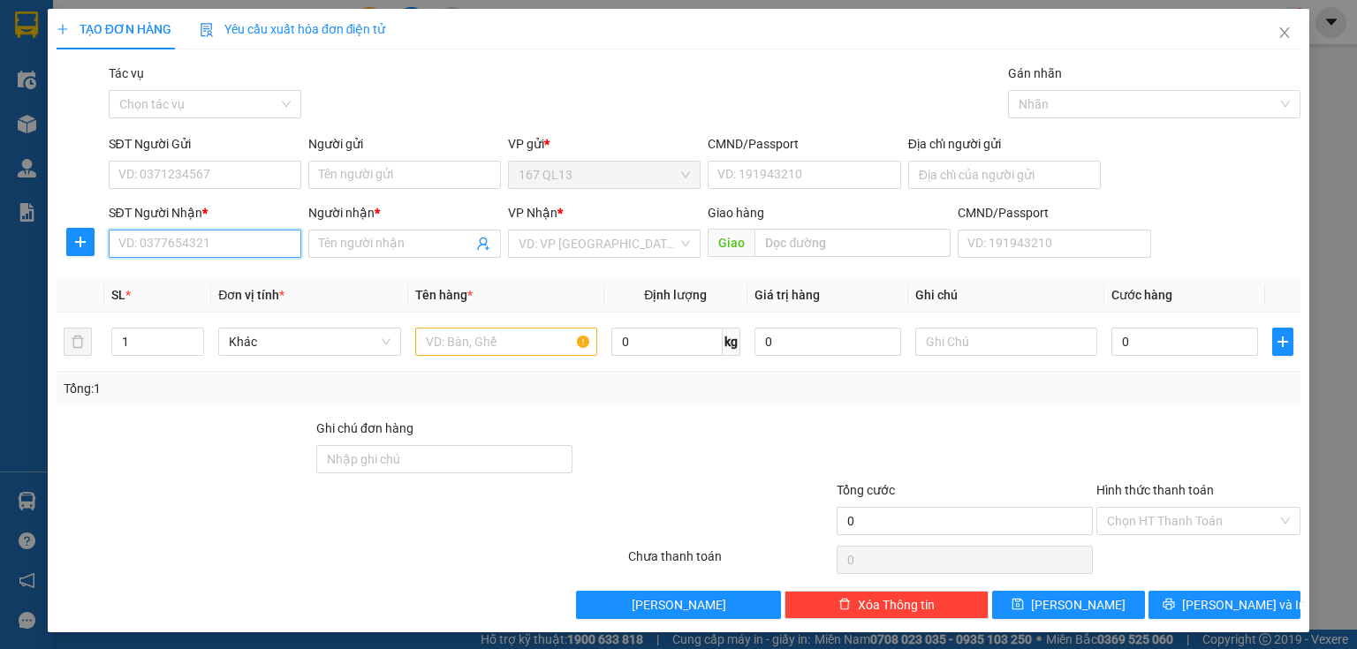
click at [259, 249] on input "SĐT Người Nhận *" at bounding box center [205, 244] width 193 height 28
type input "0919628945"
click at [232, 284] on div "0919628945 - phuong1451" at bounding box center [203, 278] width 170 height 19
type input "phuong1451"
type input "0919628945"
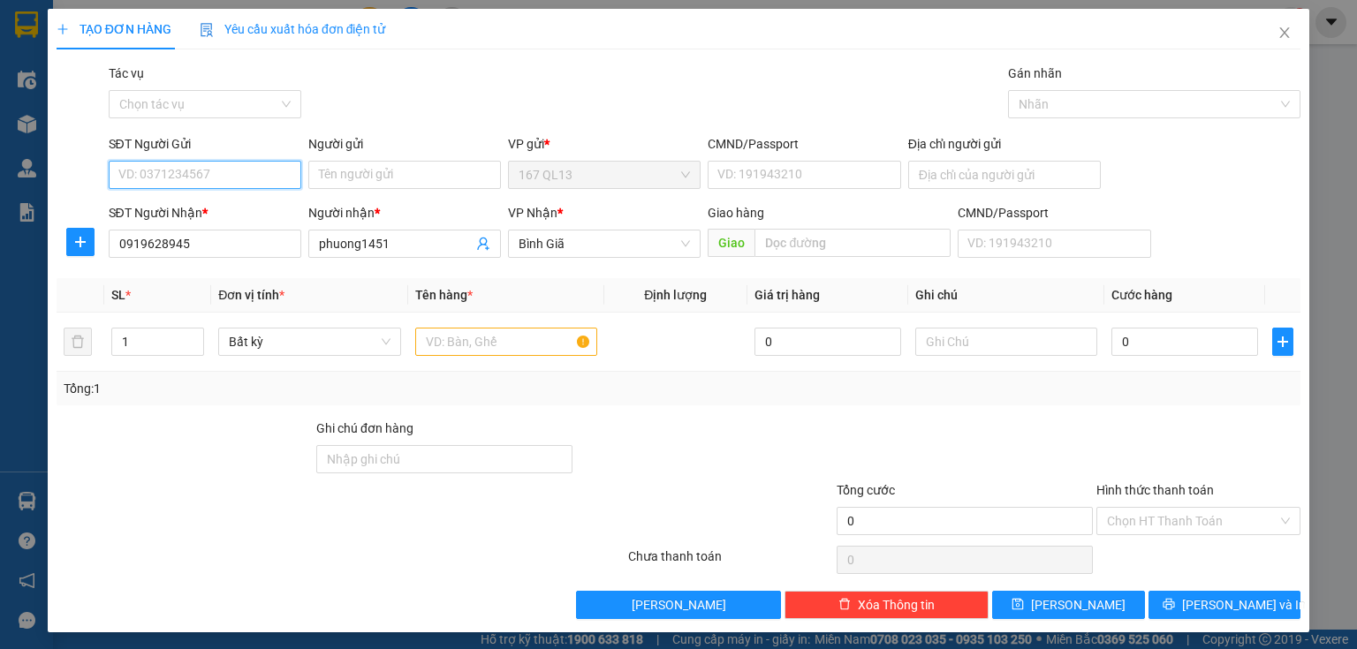
click at [247, 177] on input "SĐT Người Gửi" at bounding box center [205, 175] width 193 height 28
click at [217, 178] on input "SĐT Người Gửi" at bounding box center [205, 175] width 193 height 28
type input "0969210688"
click at [385, 171] on input "Người gửi" at bounding box center [404, 175] width 193 height 28
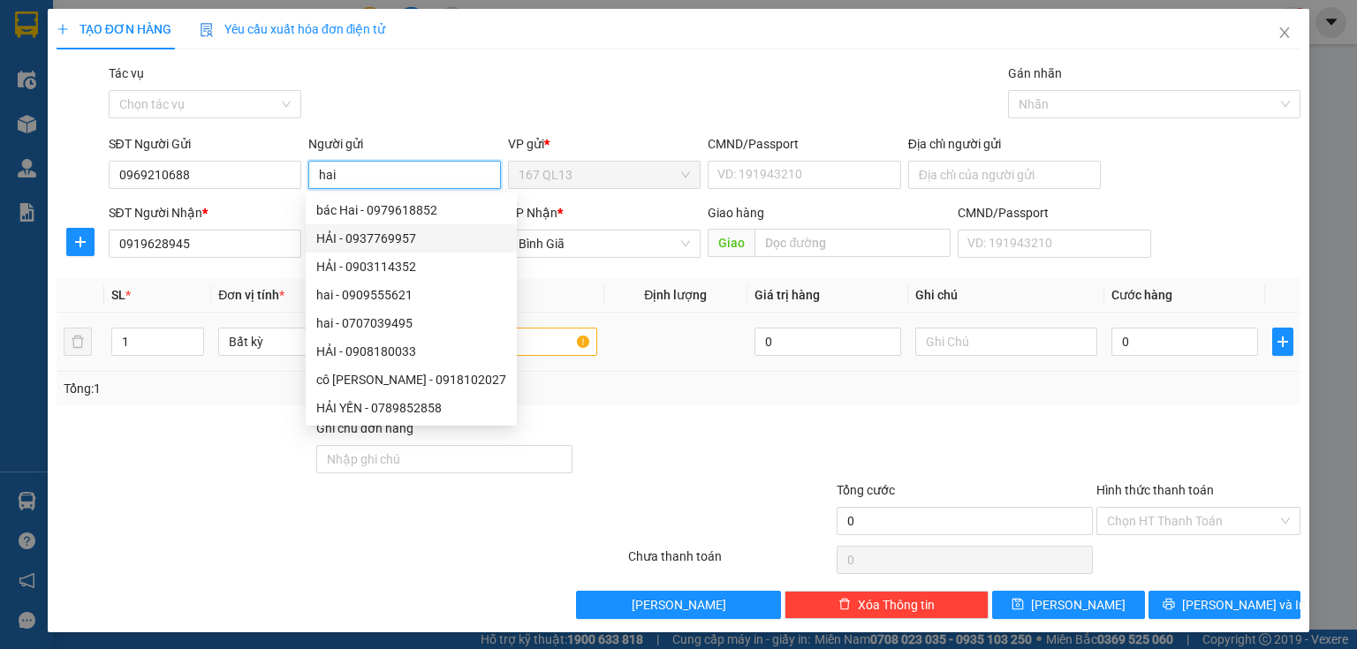
type input "hai"
click at [551, 349] on input "text" at bounding box center [506, 342] width 182 height 28
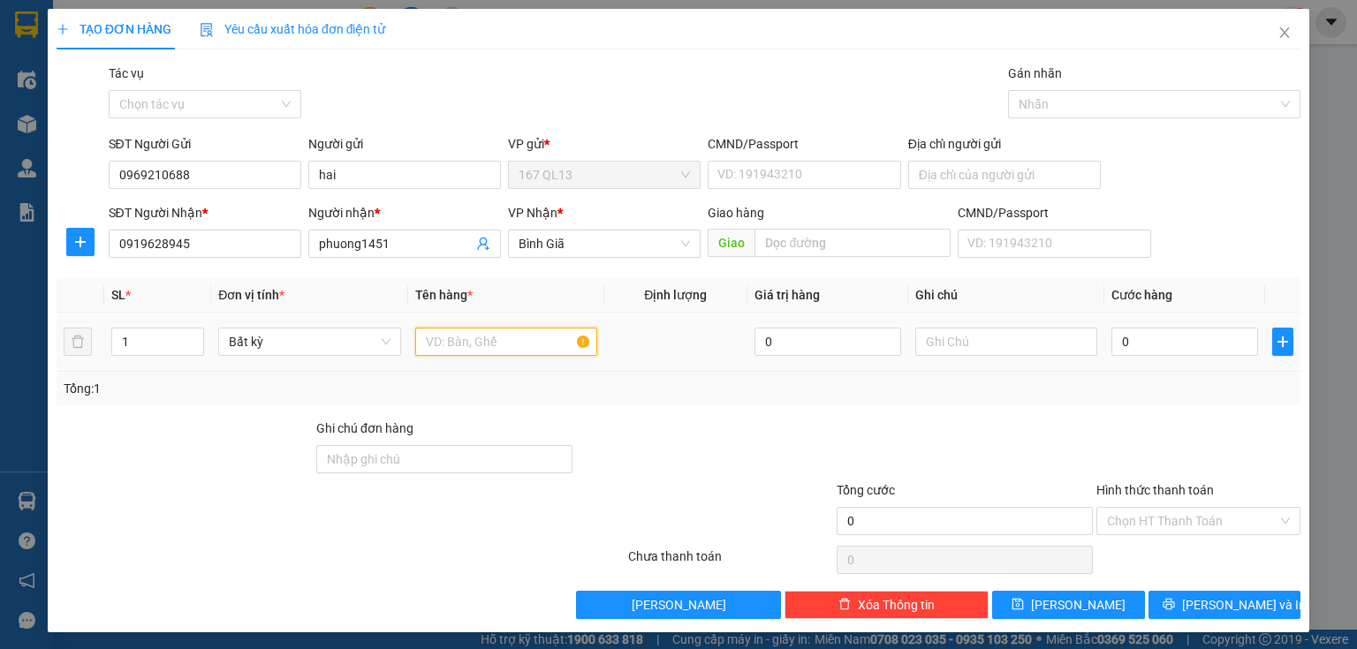
click at [504, 341] on input "text" at bounding box center [506, 342] width 182 height 28
type input "hs"
type input "3"
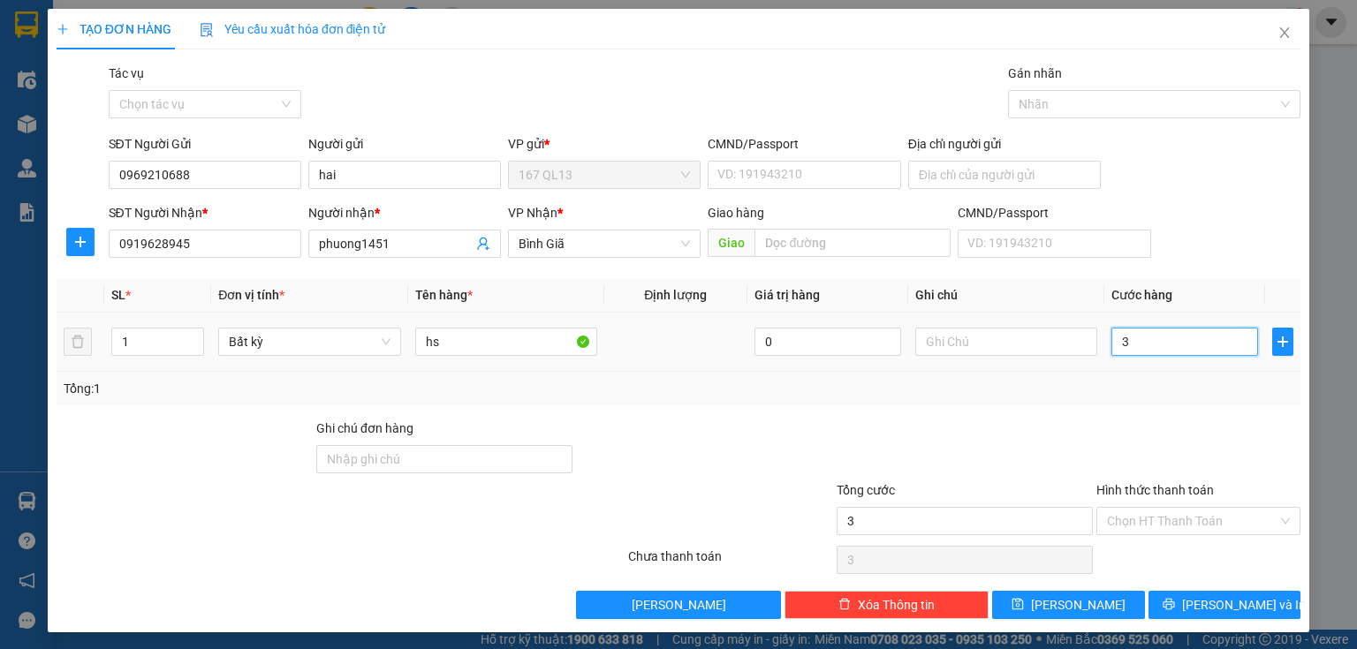
type input "30"
type input "30.000"
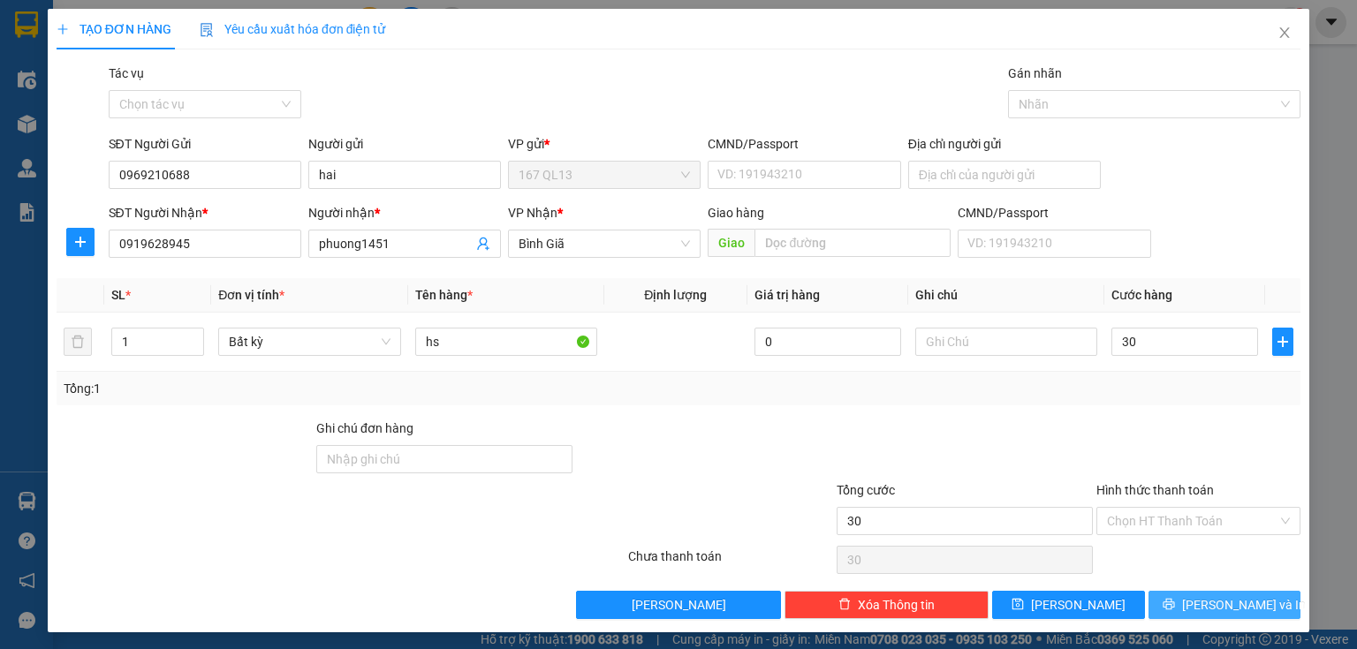
type input "30.000"
click at [1166, 601] on button "[PERSON_NAME] và In" at bounding box center [1225, 605] width 153 height 28
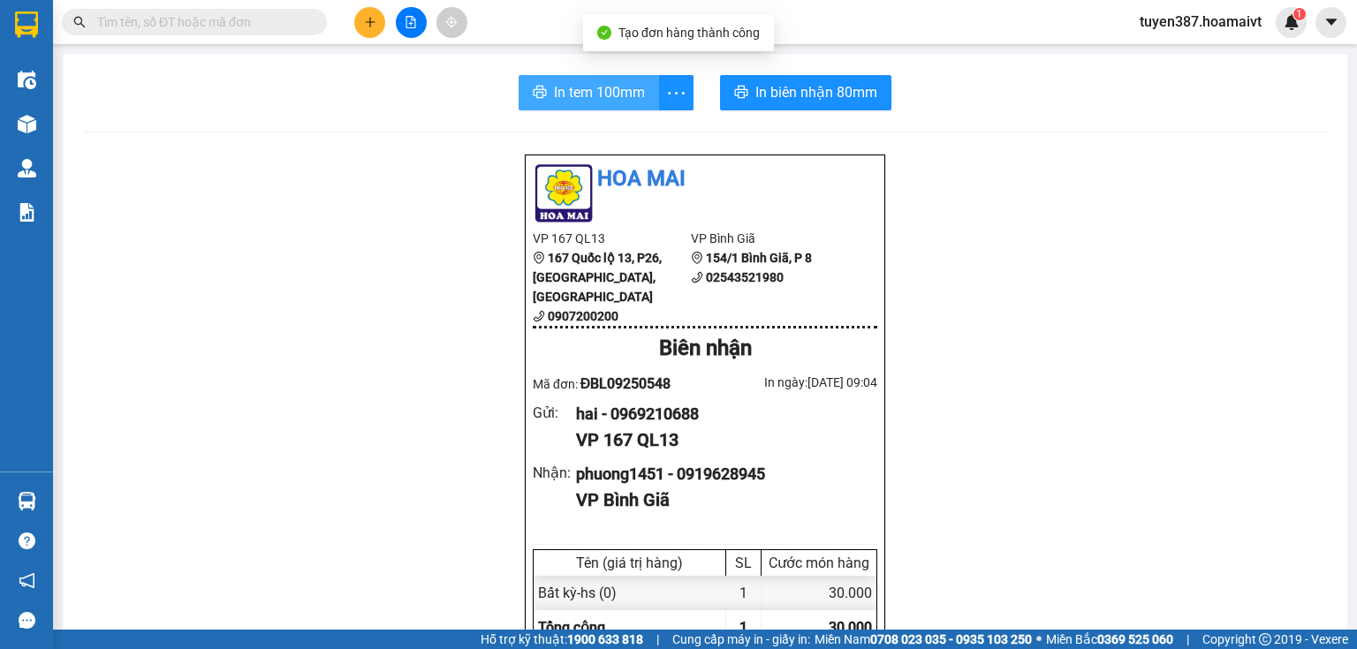
click at [624, 86] on span "In tem 100mm" at bounding box center [599, 92] width 91 height 22
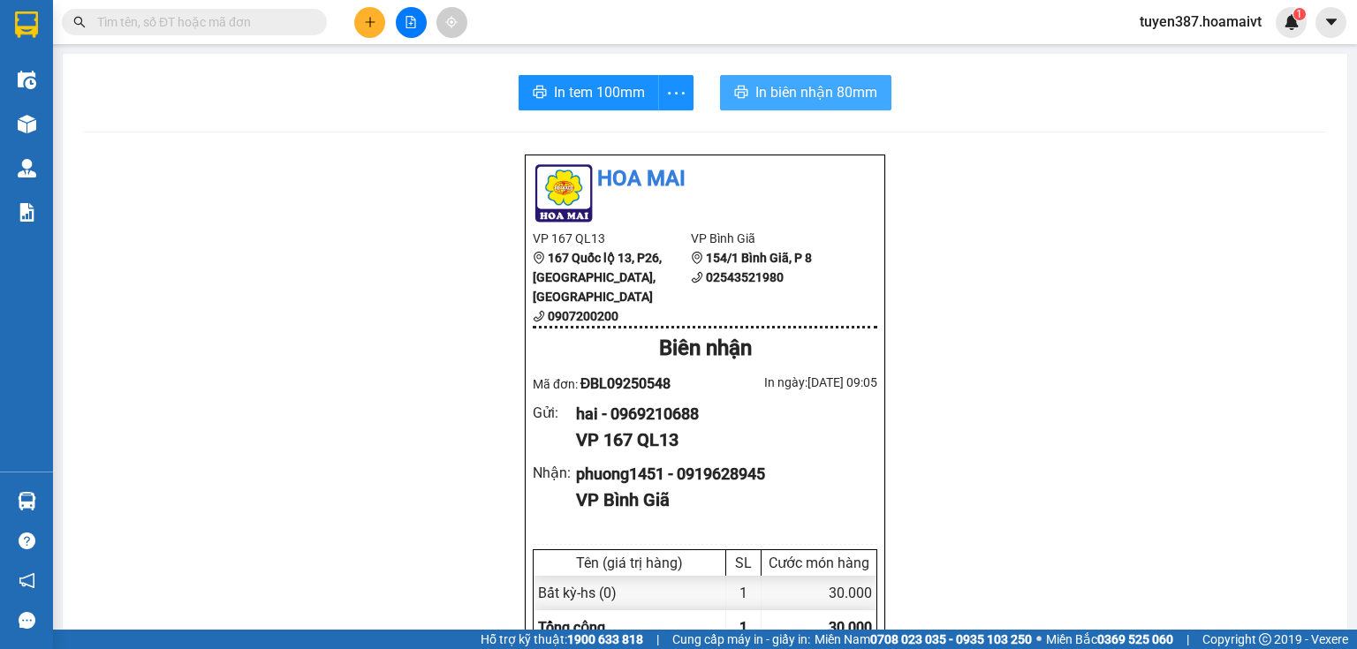
click at [789, 85] on span "In biên nhận 80mm" at bounding box center [816, 92] width 122 height 22
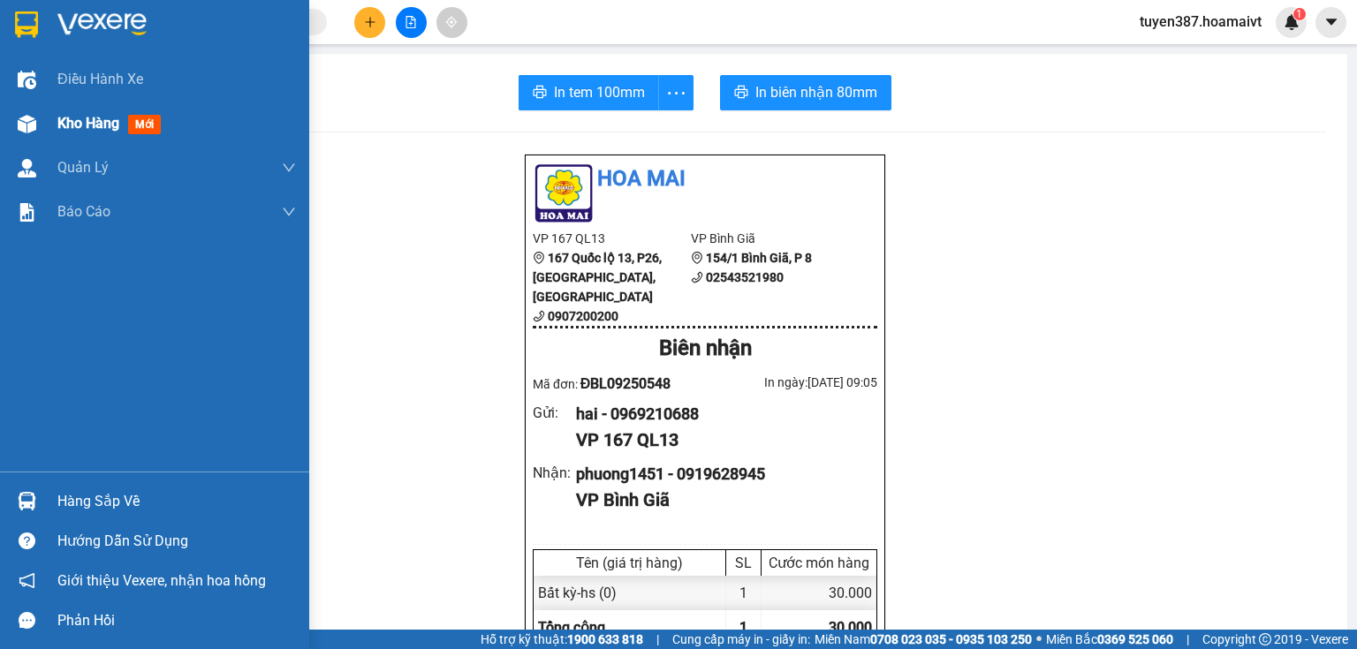
click at [27, 123] on img at bounding box center [27, 124] width 19 height 19
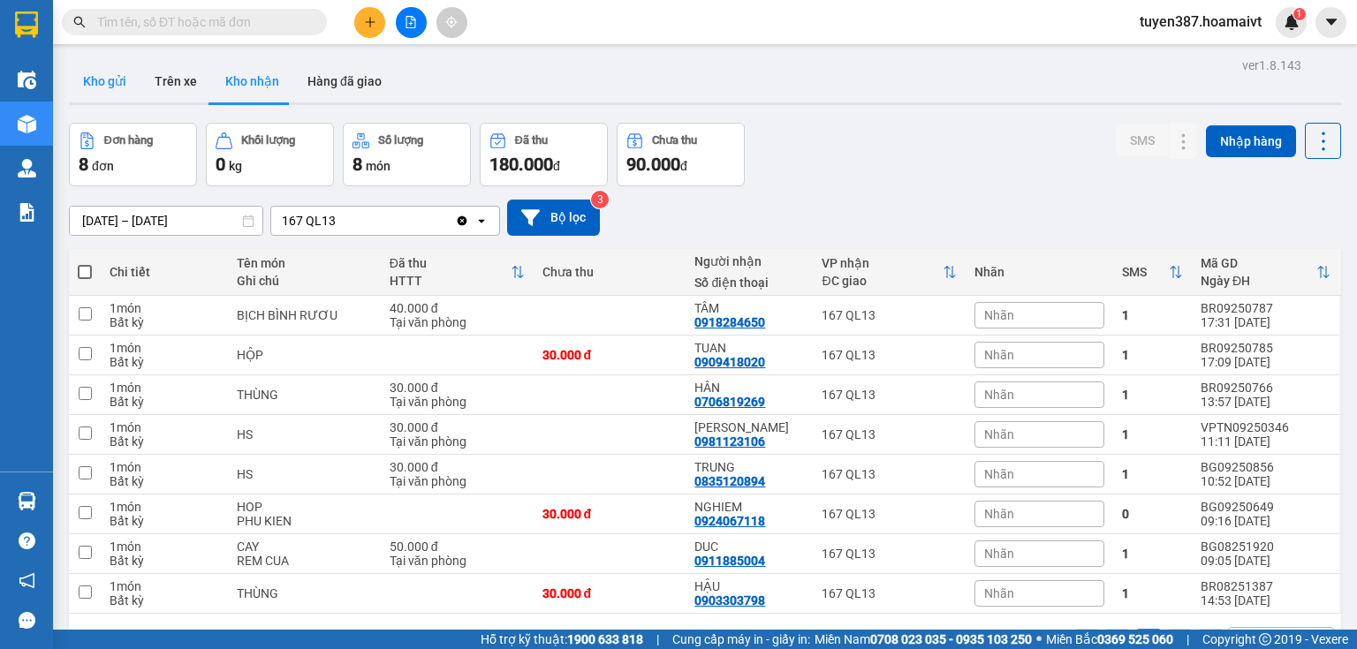
click at [96, 74] on button "Kho gửi" at bounding box center [105, 81] width 72 height 42
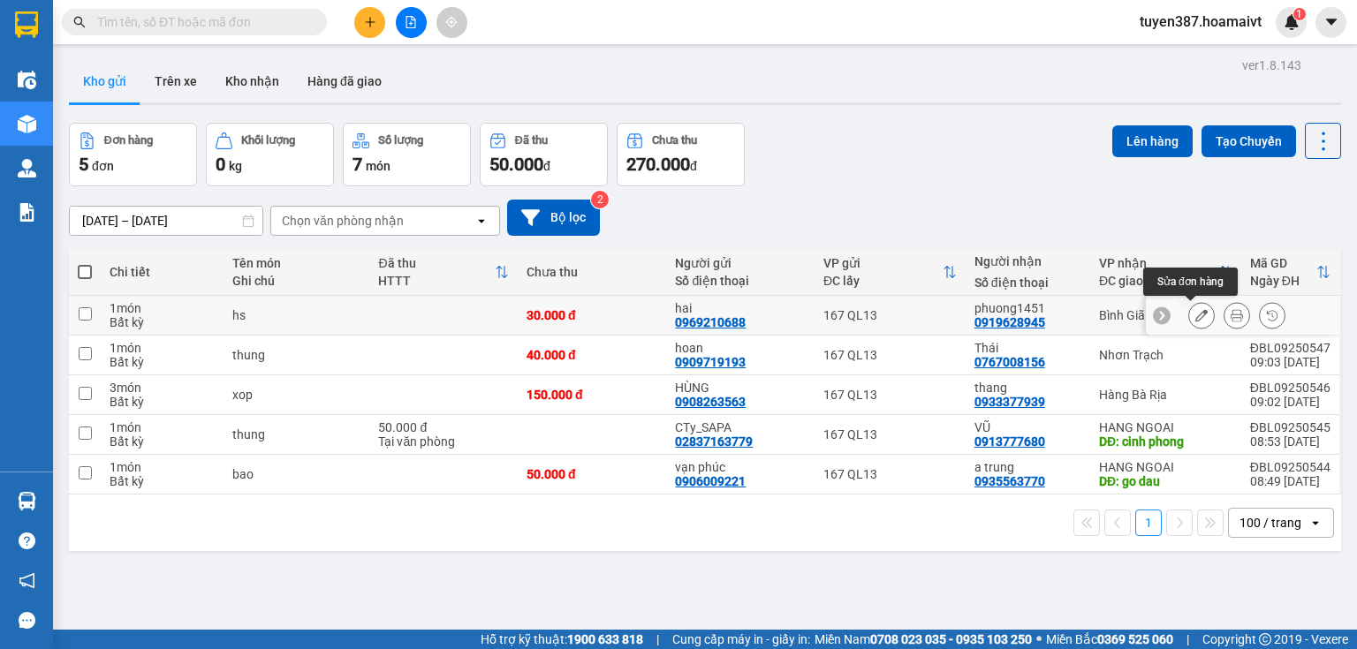
click at [1195, 315] on icon at bounding box center [1201, 315] width 12 height 12
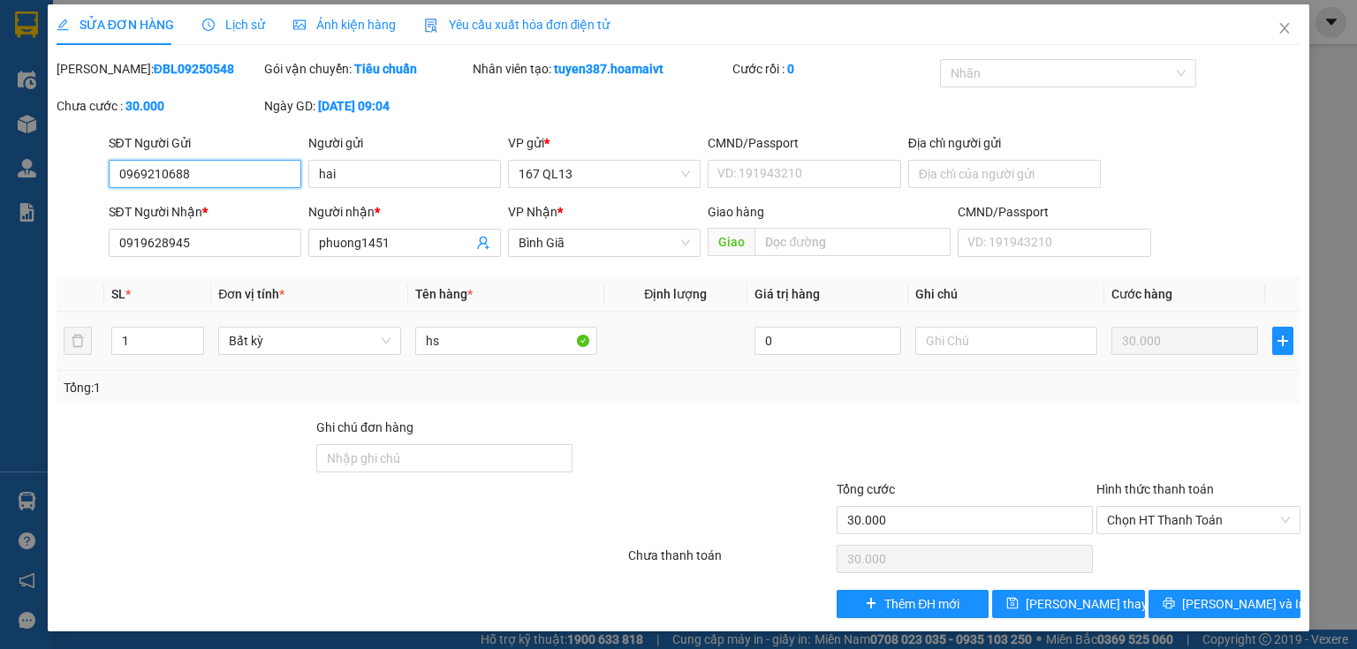
scroll to position [6, 0]
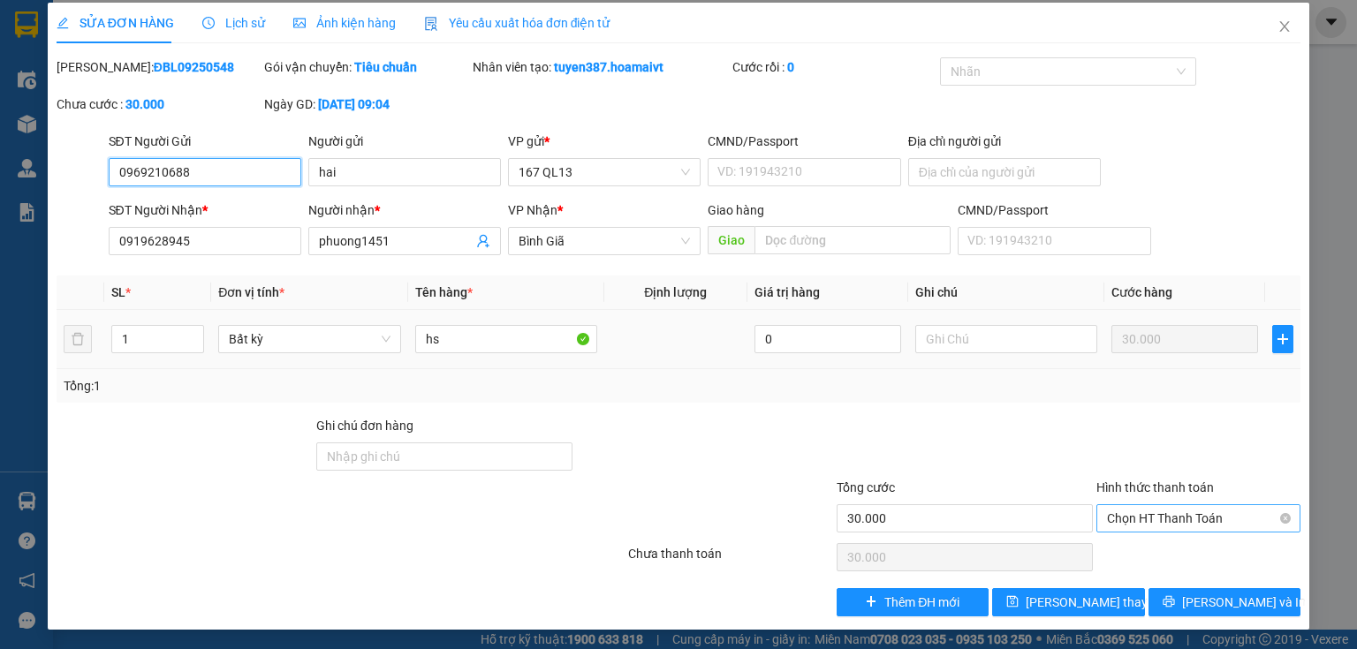
click at [1190, 507] on span "Chọn HT Thanh Toán" at bounding box center [1198, 518] width 183 height 27
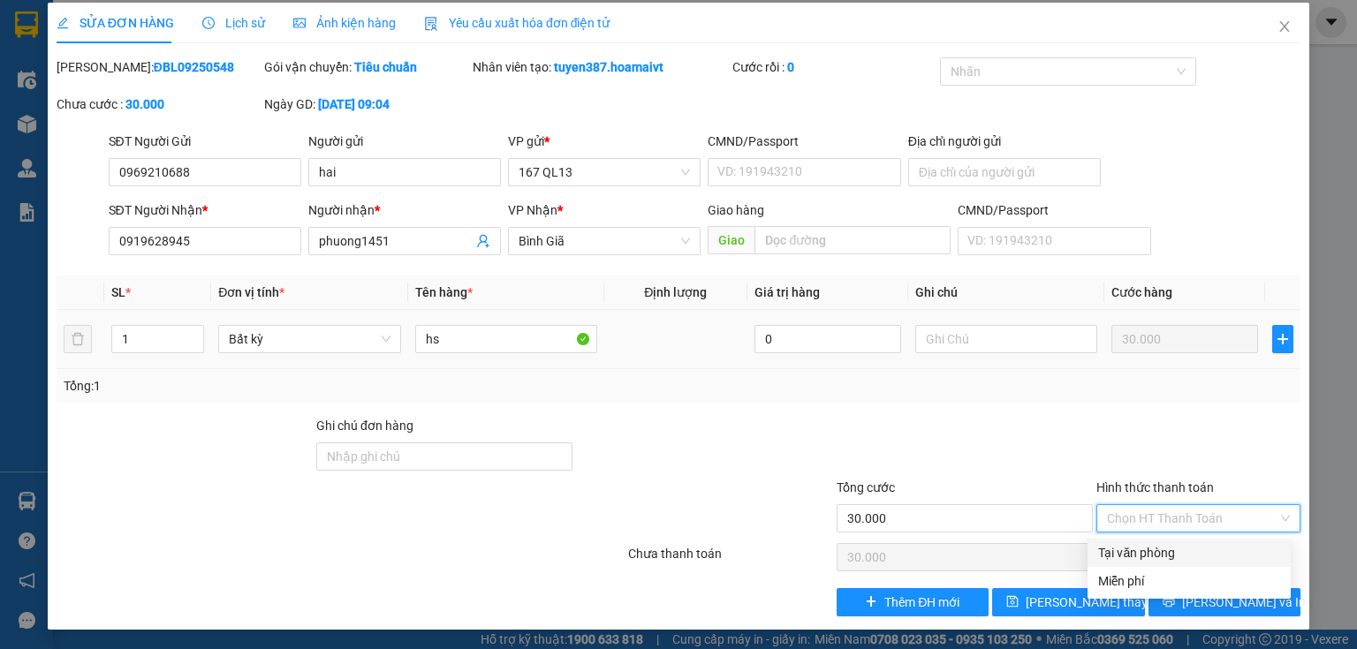
click at [1165, 548] on div "Tại văn phòng" at bounding box center [1189, 552] width 182 height 19
type input "0"
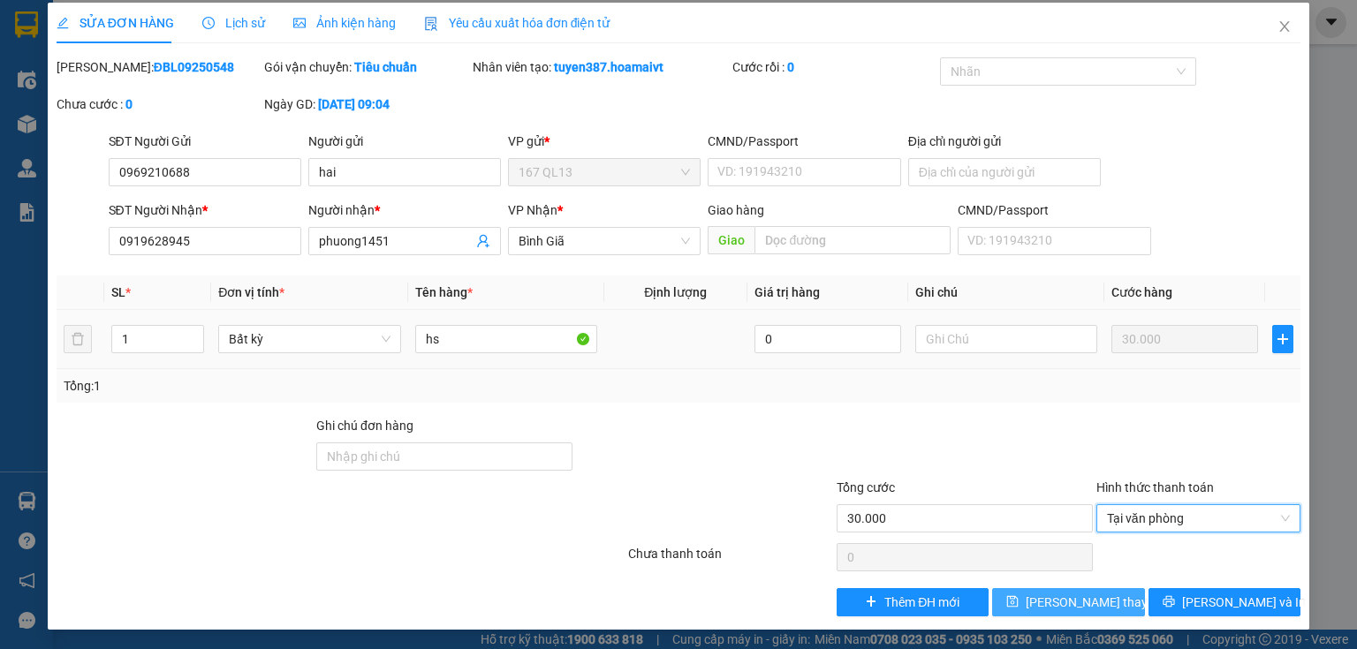
click at [1050, 603] on span "[PERSON_NAME] thay đổi" at bounding box center [1096, 602] width 141 height 19
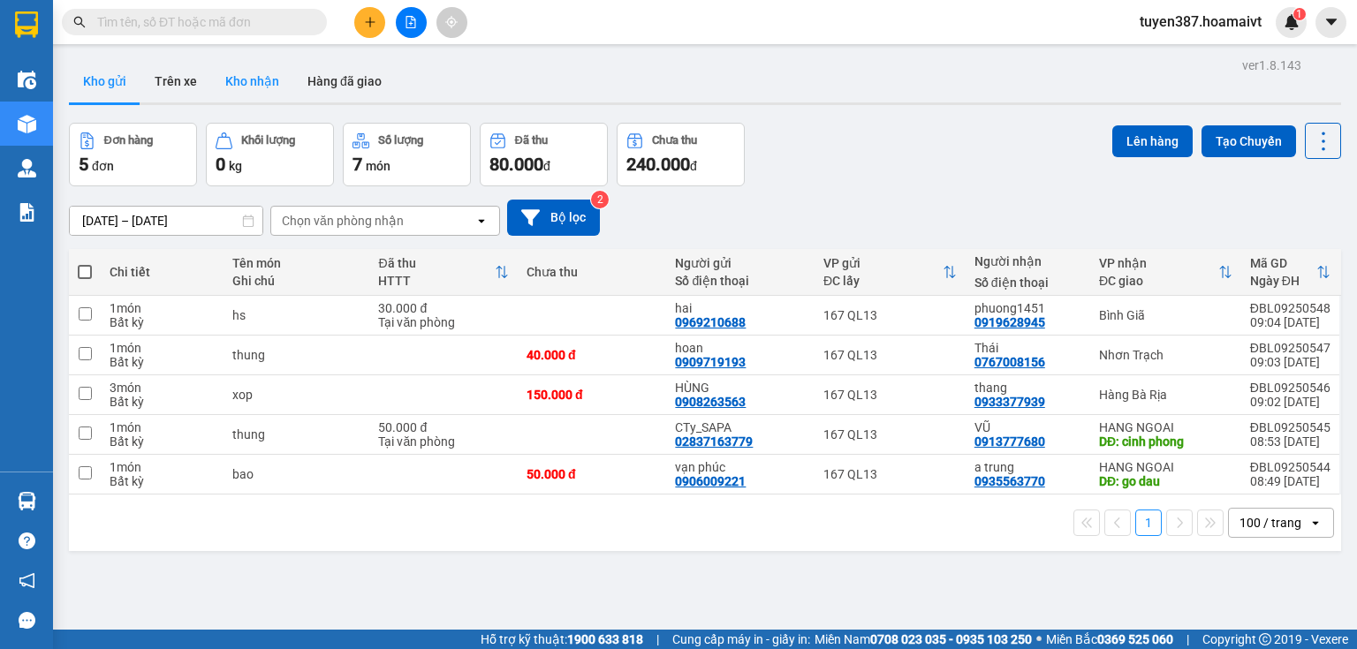
click at [254, 83] on button "Kho nhận" at bounding box center [252, 81] width 82 height 42
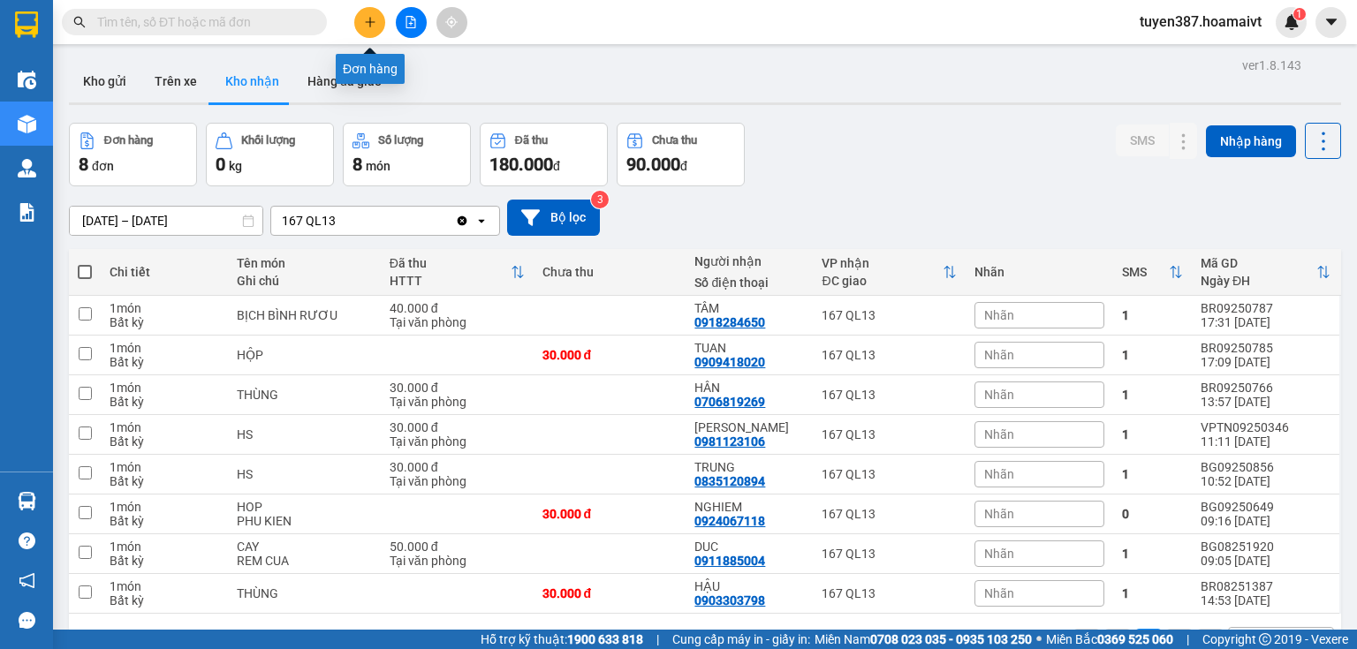
click at [370, 21] on icon "plus" at bounding box center [369, 22] width 1 height 10
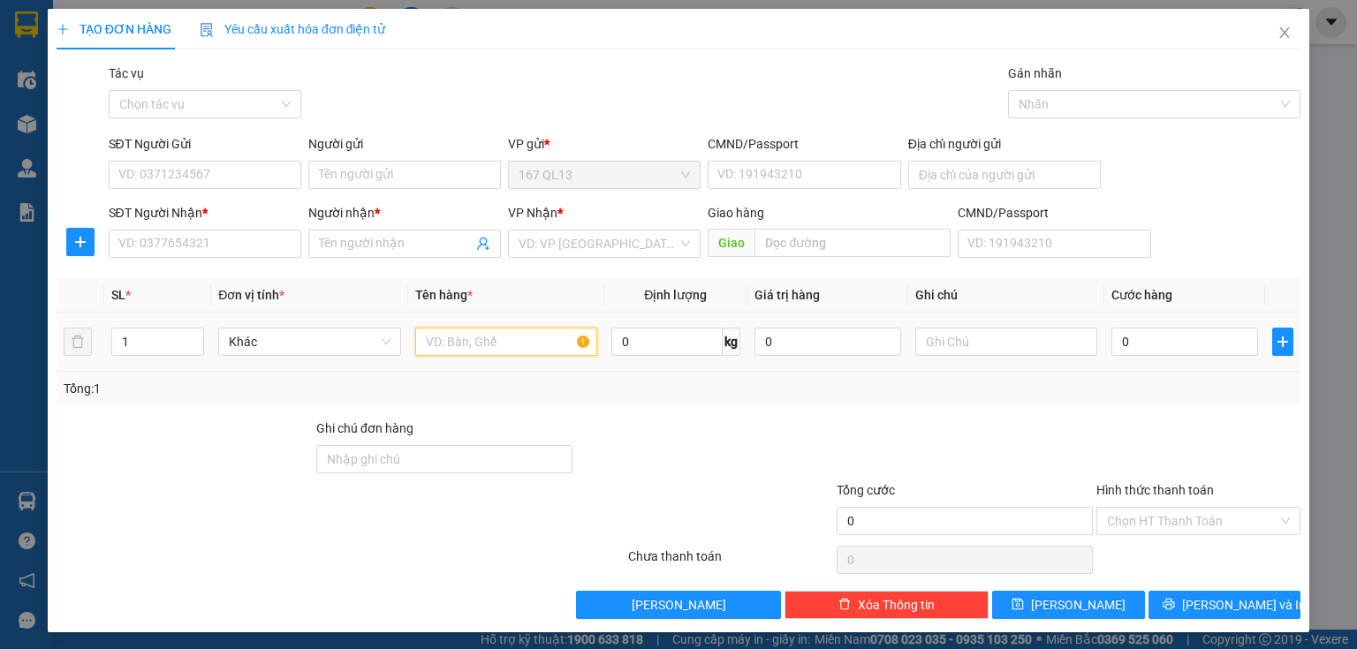
drag, startPoint x: 509, startPoint y: 339, endPoint x: 498, endPoint y: 308, distance: 32.7
click at [511, 332] on input "text" at bounding box center [506, 342] width 182 height 28
type input "kien"
click at [244, 241] on input "SĐT Người Nhận *" at bounding box center [205, 244] width 193 height 28
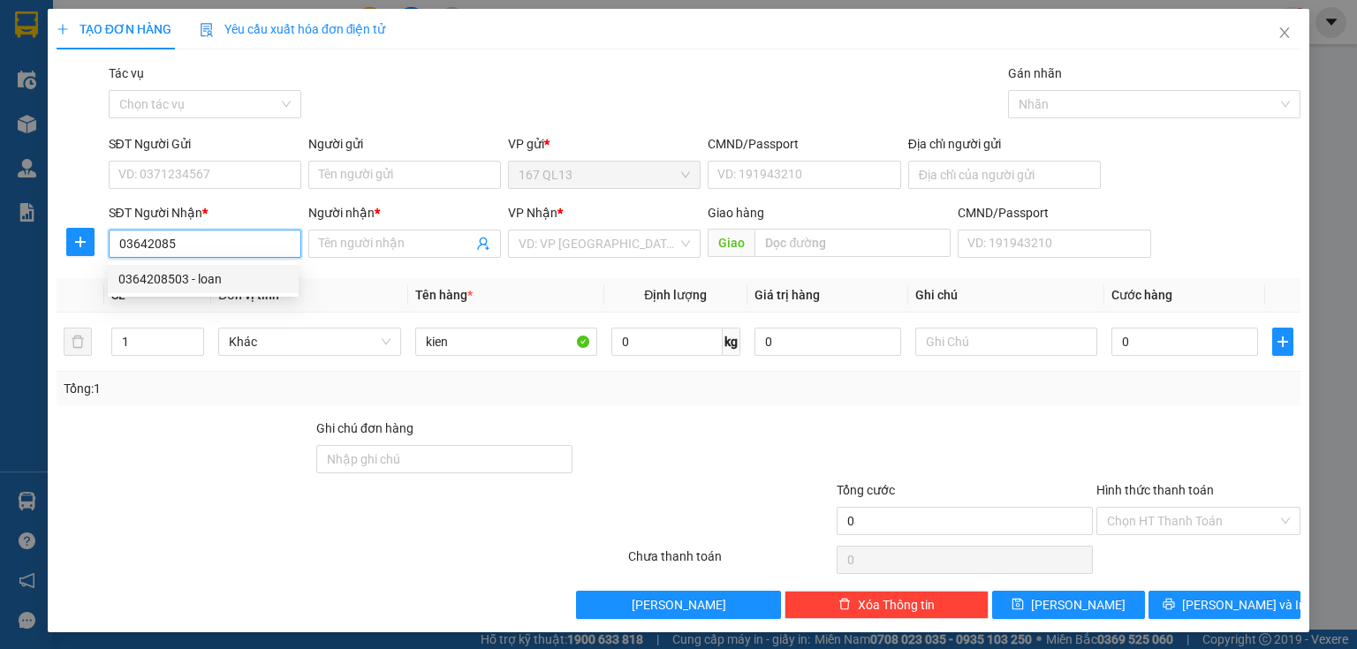
click at [168, 277] on div "0364208503 - loan" at bounding box center [203, 278] width 170 height 19
type input "0364208503"
type input "loan"
type input "0364208503"
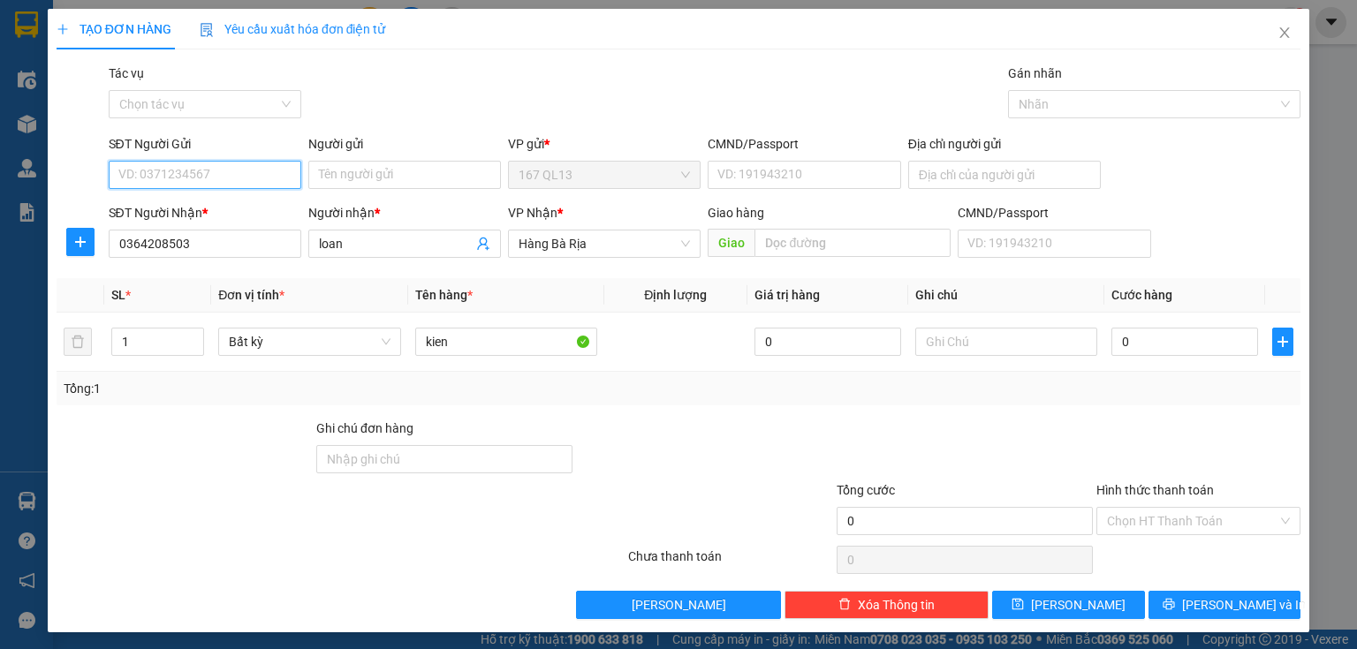
click at [244, 167] on input "SĐT Người Gửi" at bounding box center [205, 175] width 193 height 28
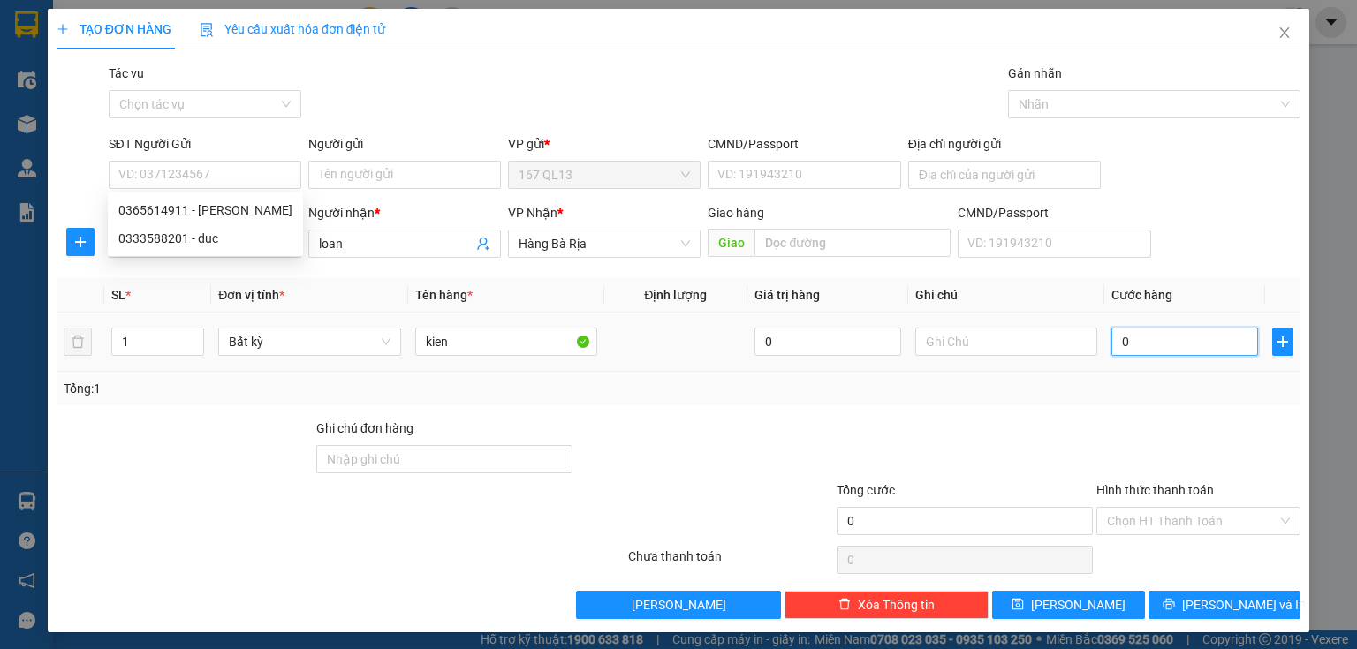
click at [1152, 332] on input "0" at bounding box center [1185, 342] width 147 height 28
type input "3"
type input "30"
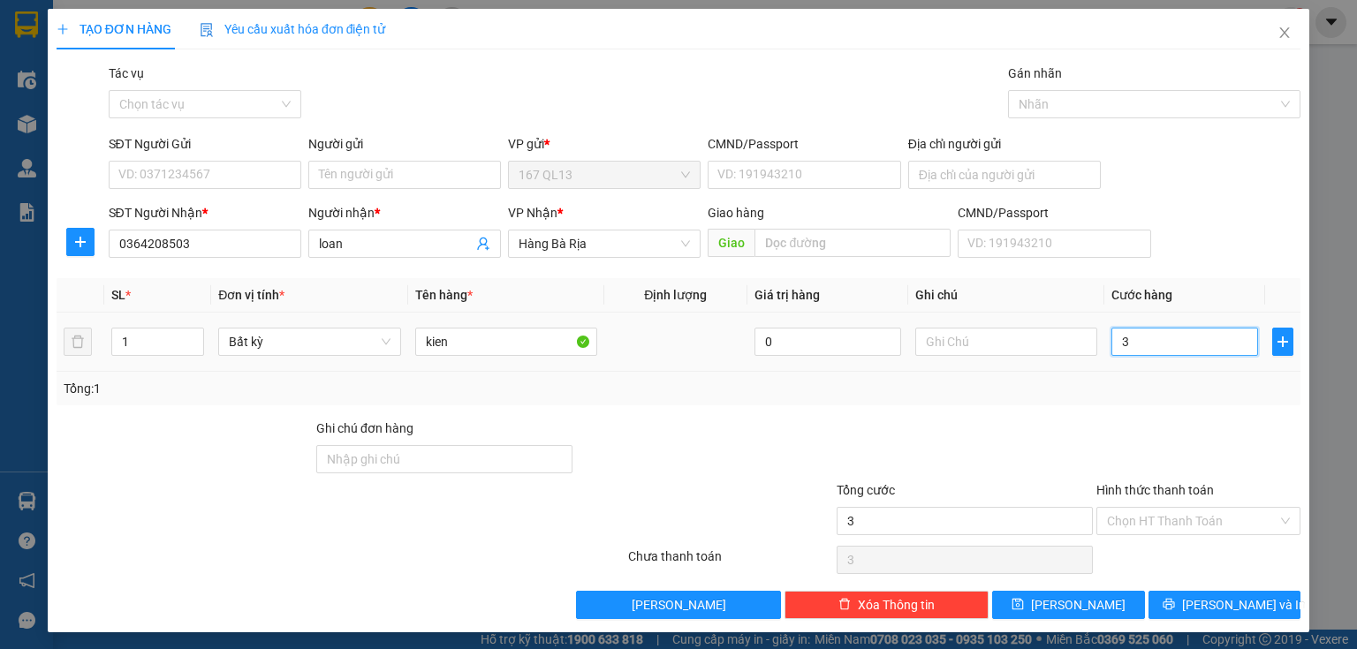
type input "30"
type input "30.000"
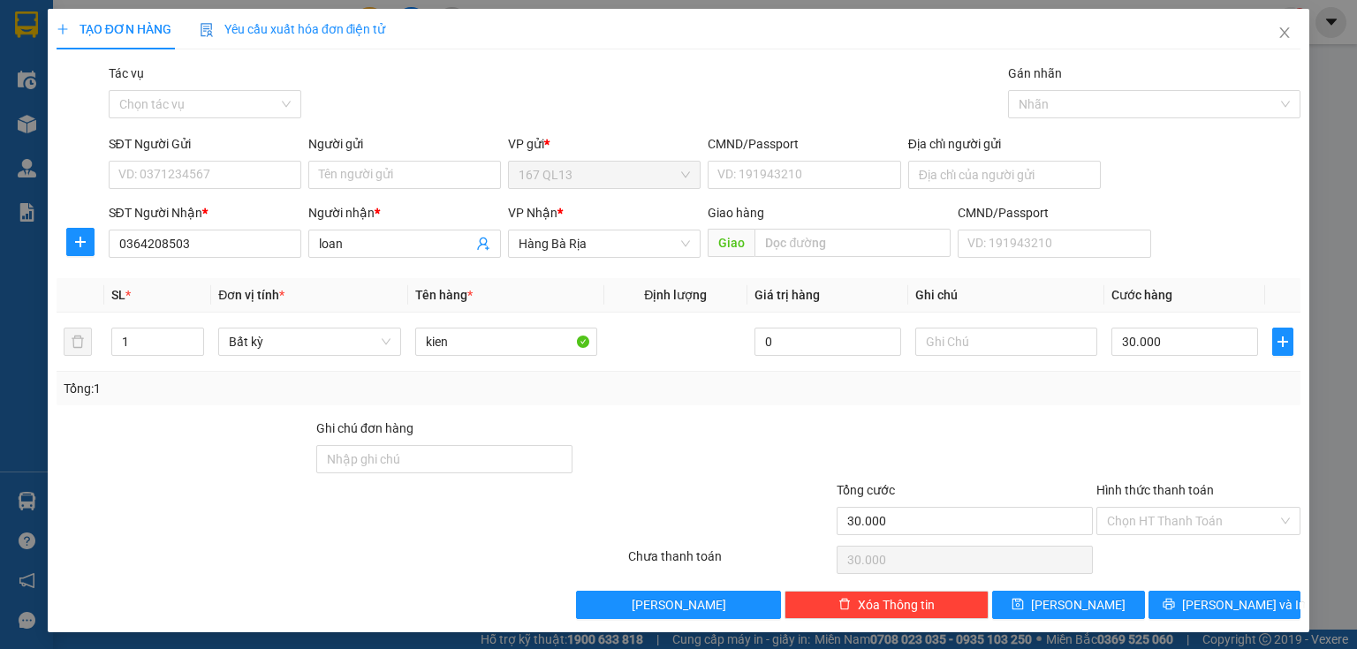
click at [211, 159] on div "SĐT Người Gửi" at bounding box center [205, 147] width 193 height 27
click at [220, 178] on input "SĐT Người Gửi" at bounding box center [205, 175] width 193 height 28
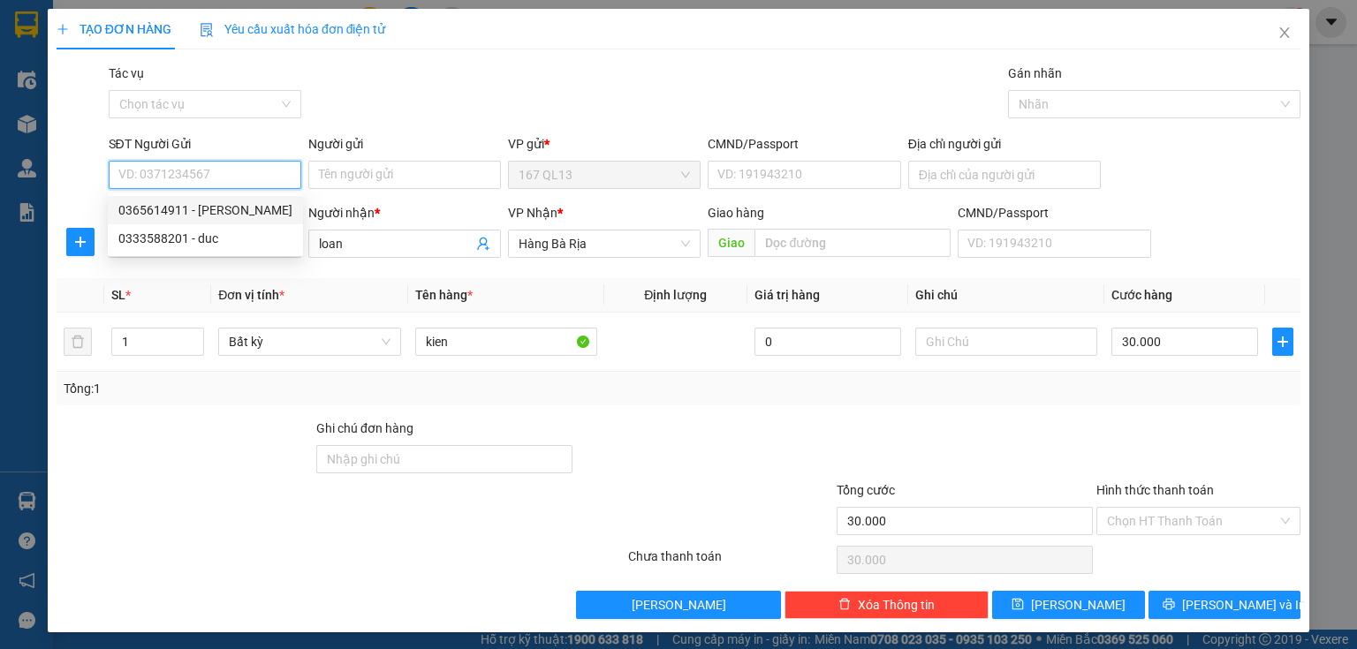
click at [211, 205] on div "0365614911 - kim anh" at bounding box center [205, 210] width 174 height 19
type input "0365614911"
type input "kim anh"
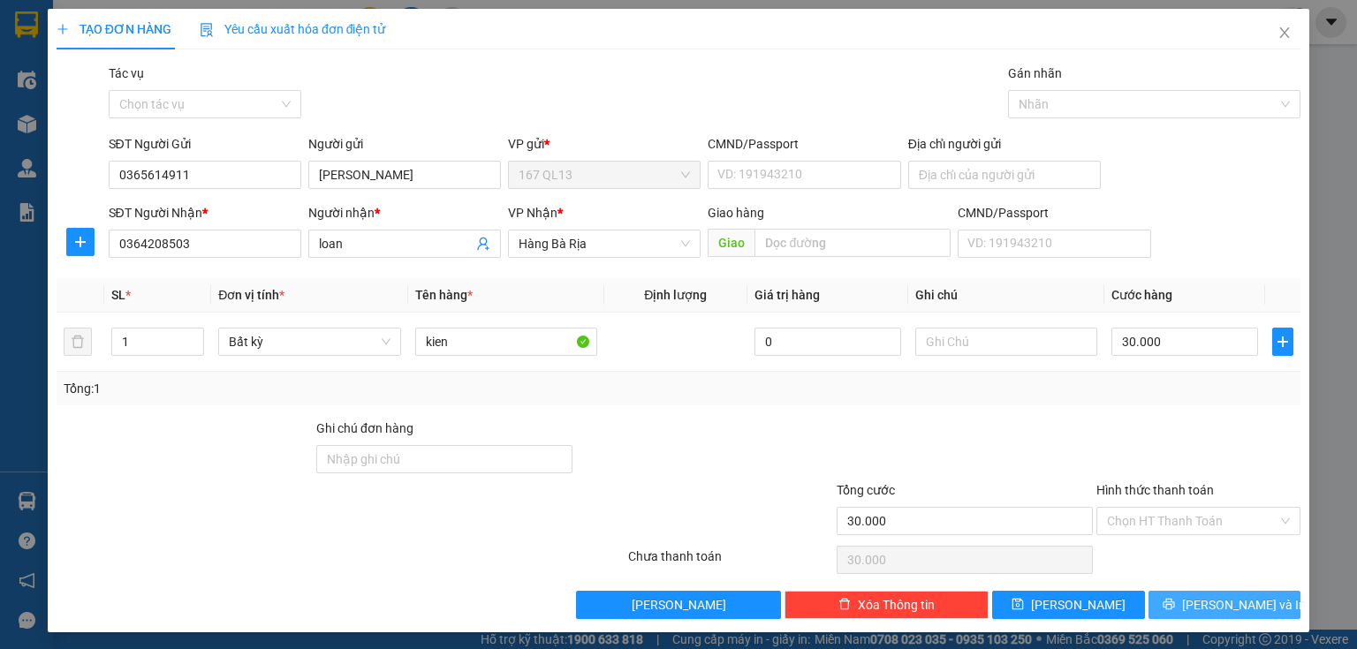
click at [1166, 601] on button "[PERSON_NAME] và In" at bounding box center [1225, 605] width 153 height 28
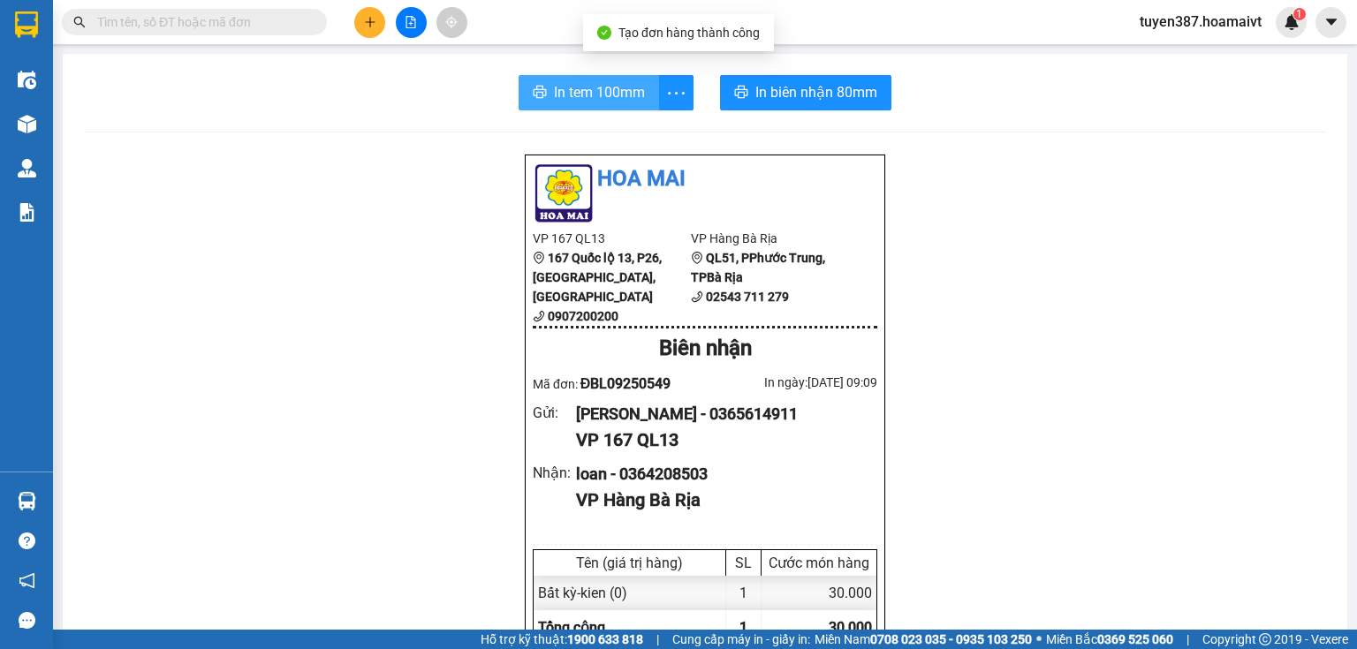
click at [633, 102] on span "In tem 100mm" at bounding box center [599, 92] width 91 height 22
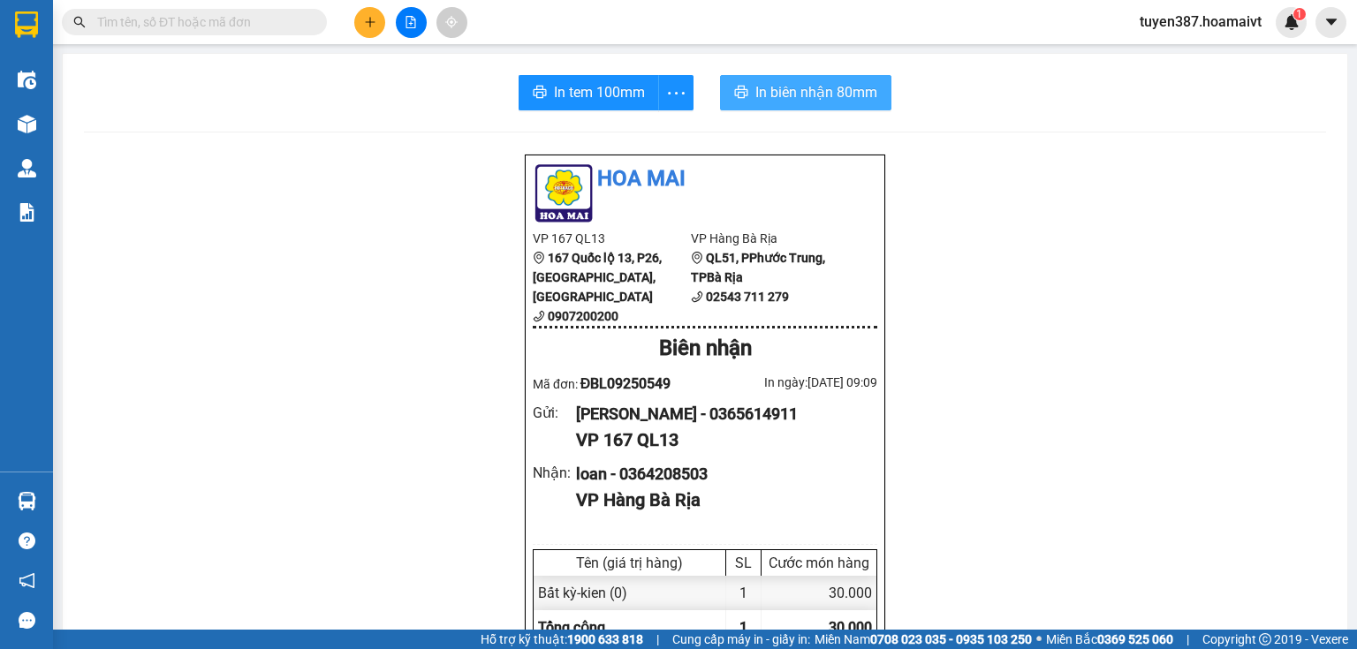
click at [799, 86] on span "In biên nhận 80mm" at bounding box center [816, 92] width 122 height 22
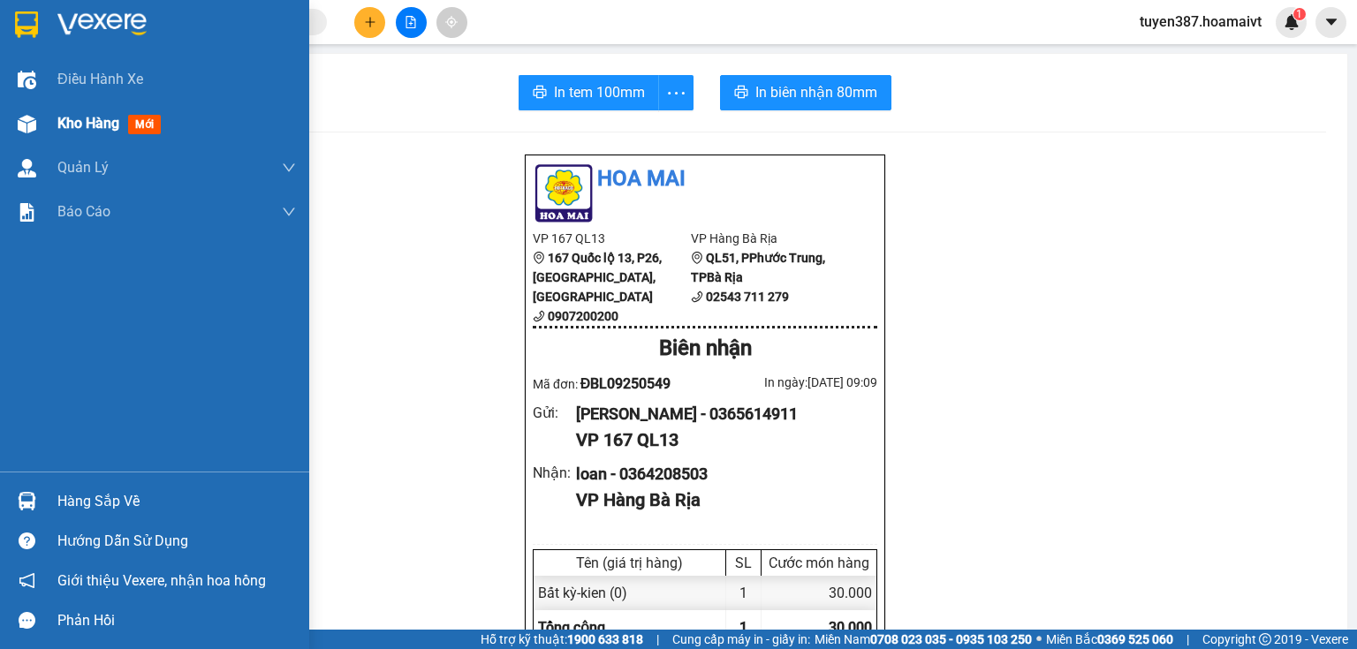
click at [20, 119] on img at bounding box center [27, 124] width 19 height 19
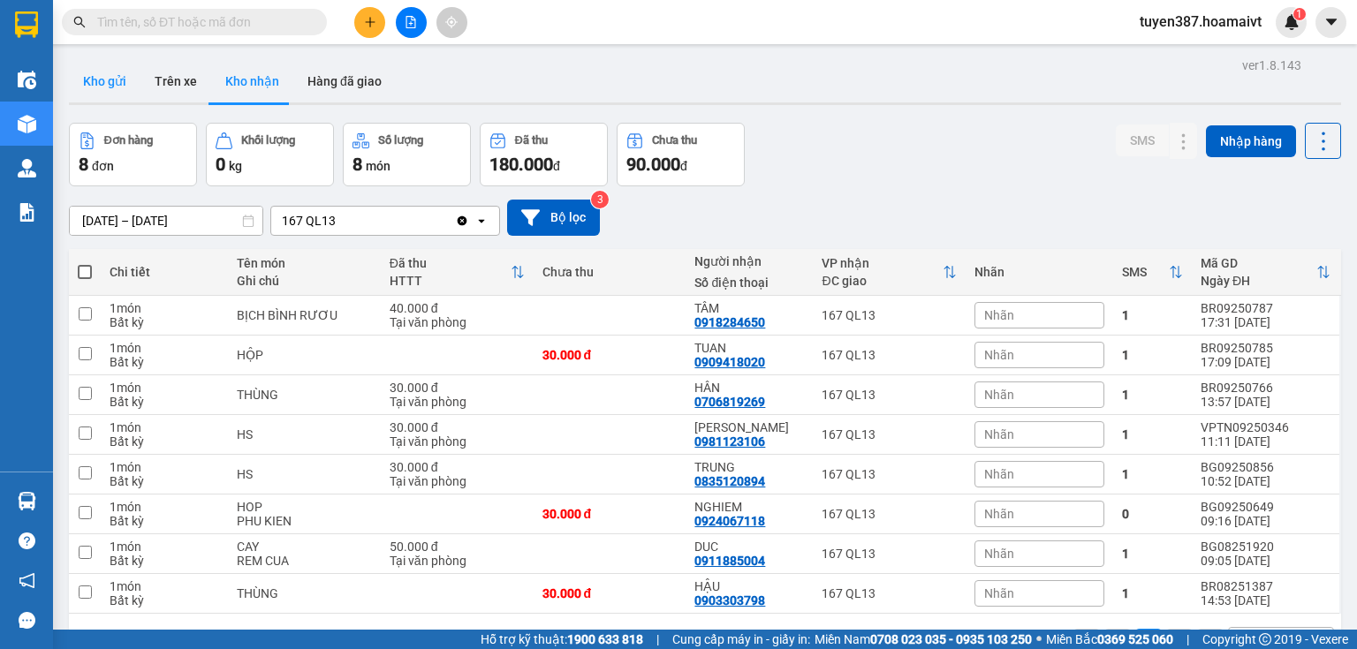
click at [96, 76] on button "Kho gửi" at bounding box center [105, 81] width 72 height 42
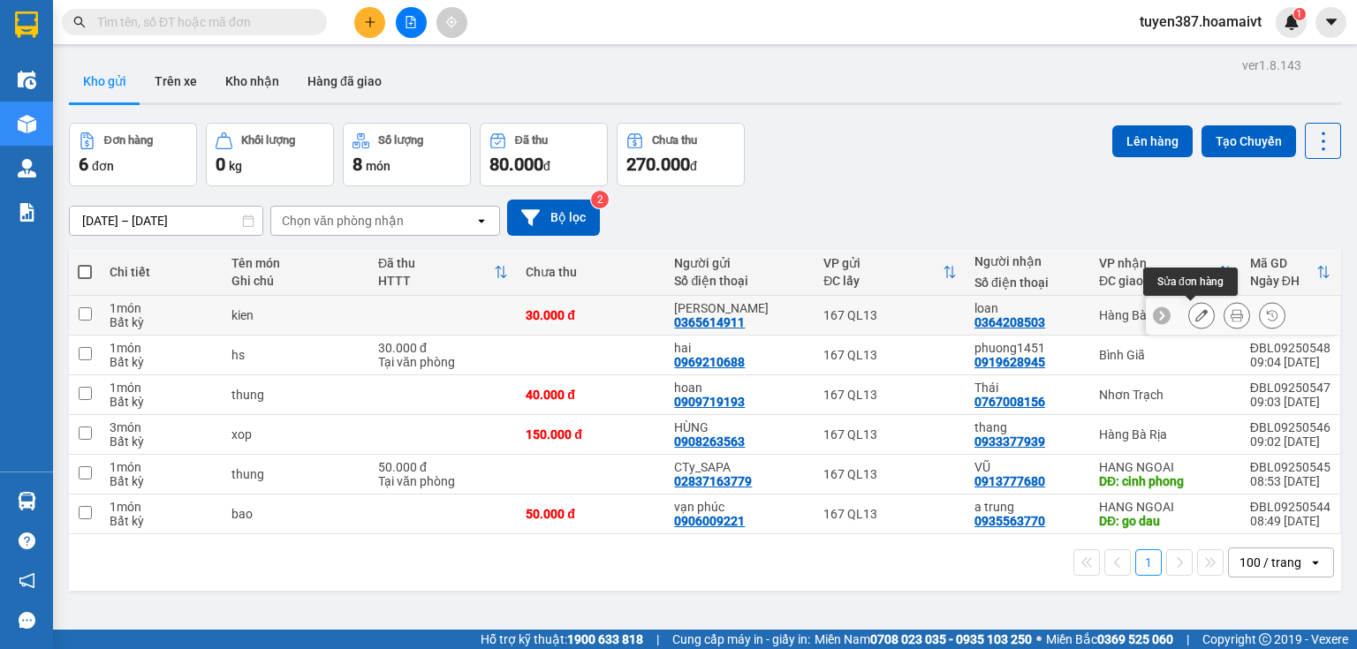
click at [1195, 317] on icon at bounding box center [1201, 315] width 12 height 12
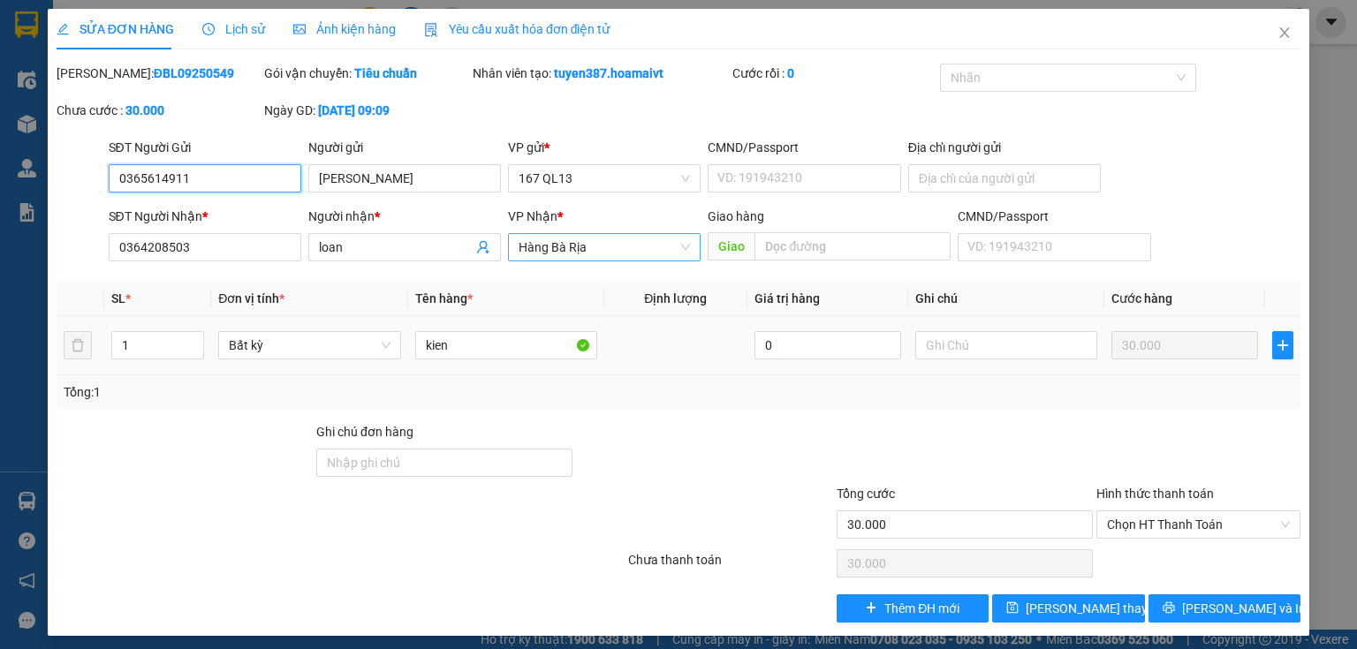
click at [623, 244] on span "Hàng Bà Rịa" at bounding box center [604, 247] width 171 height 27
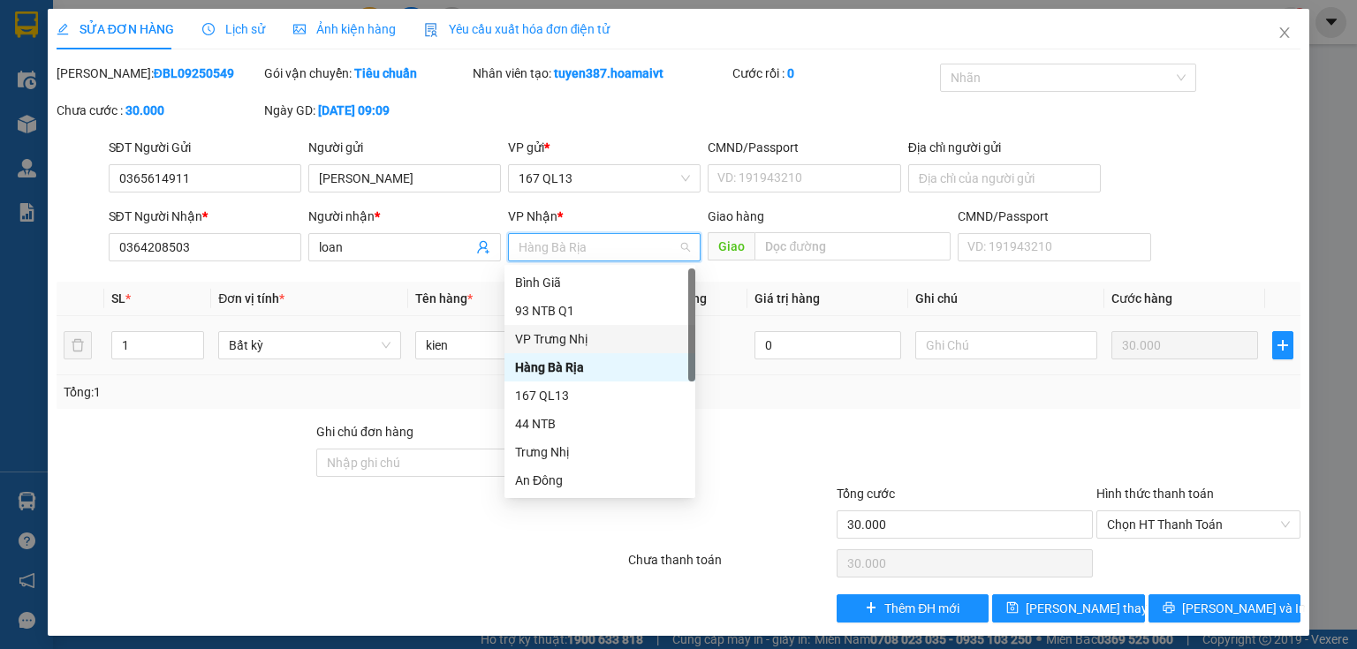
scroll to position [141, 0]
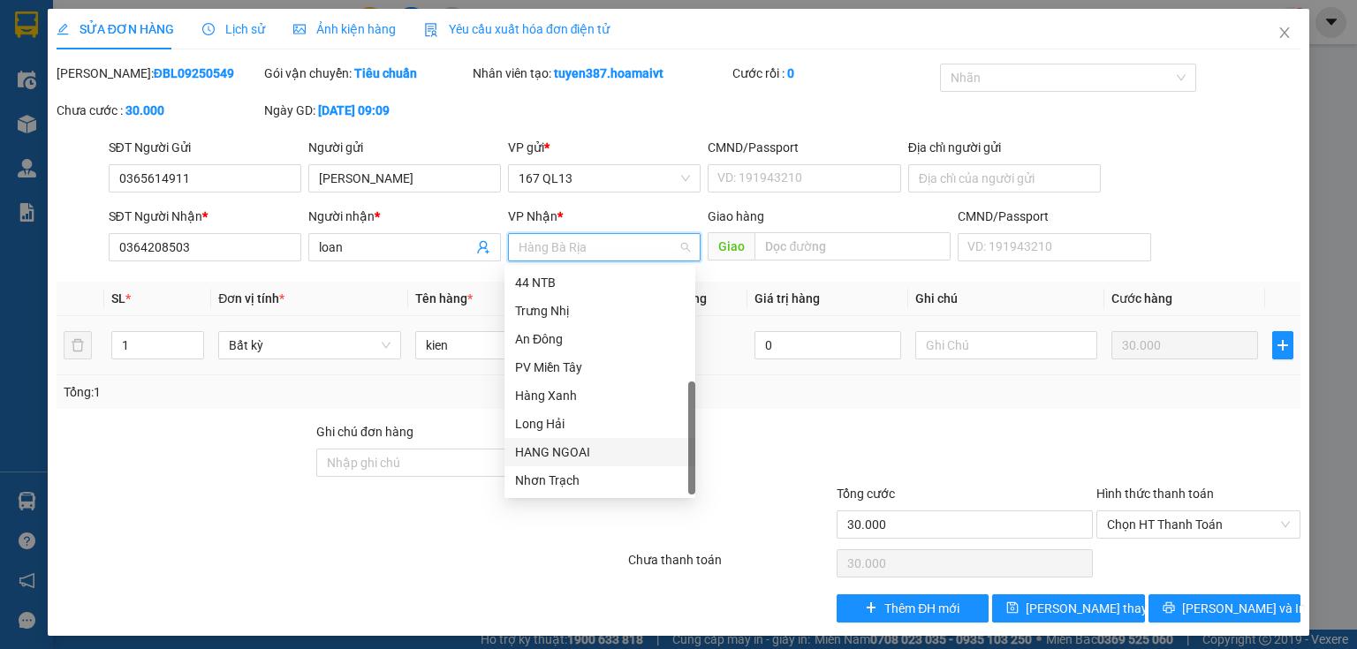
click at [588, 463] on div "HANG NGOAI" at bounding box center [600, 452] width 191 height 28
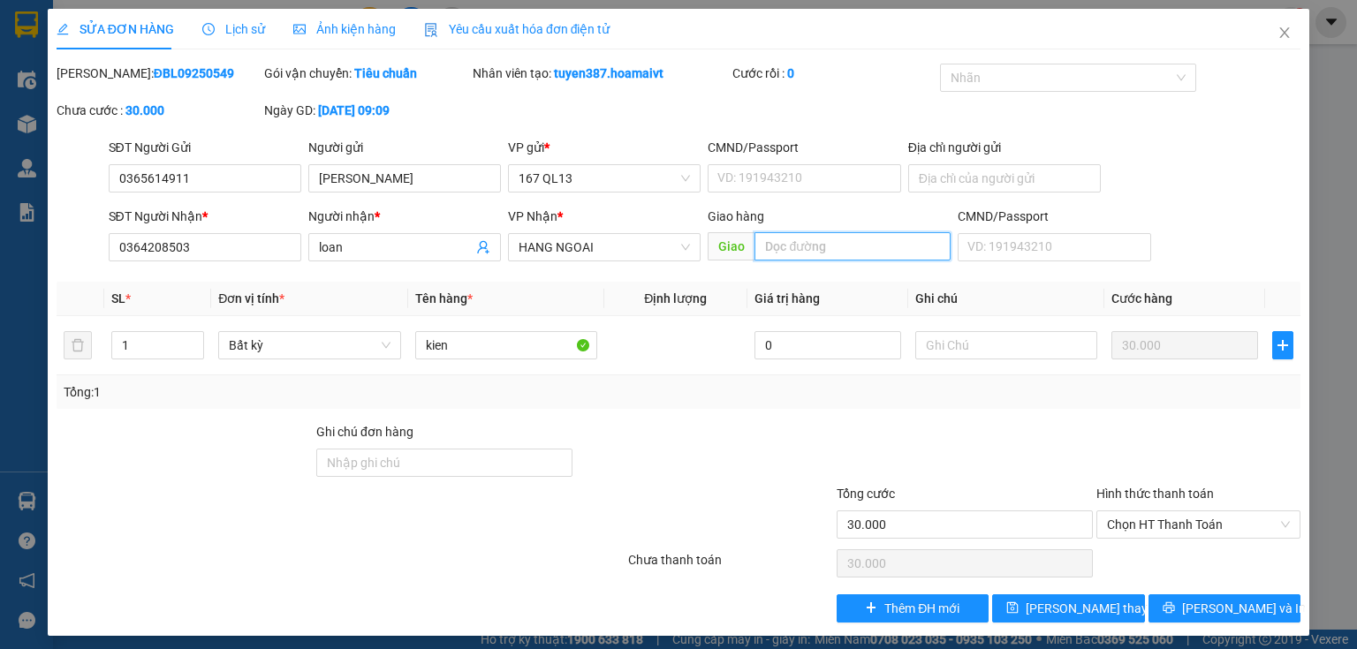
click at [865, 246] on input "text" at bounding box center [853, 246] width 196 height 28
type input "phu my"
click at [1056, 608] on span "[PERSON_NAME] thay đổi" at bounding box center [1096, 608] width 141 height 19
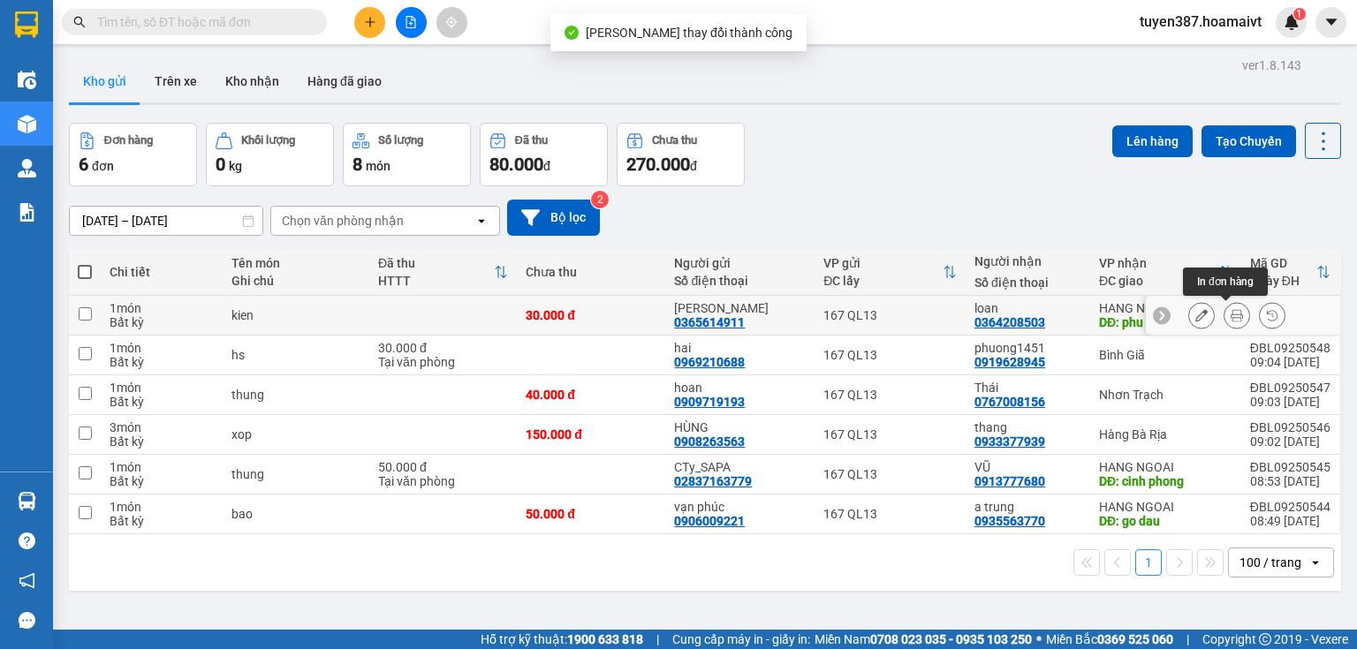
click at [1231, 315] on icon at bounding box center [1237, 315] width 12 height 12
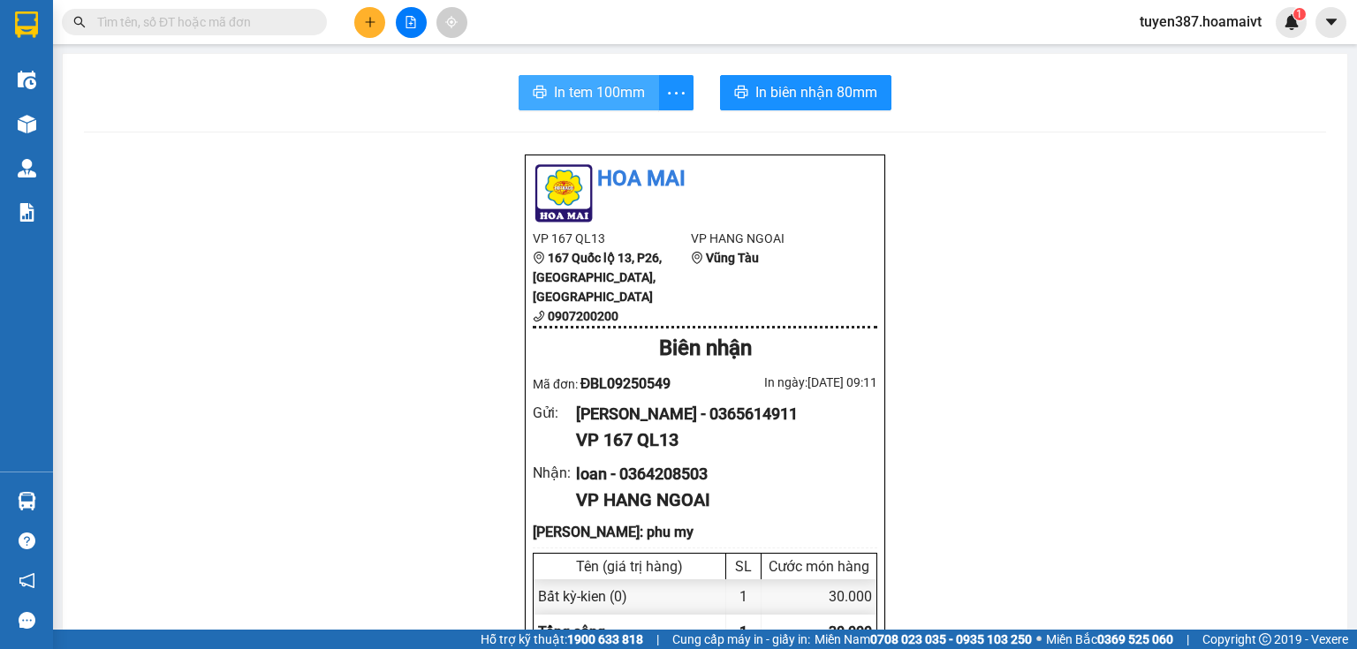
click at [595, 90] on span "In tem 100mm" at bounding box center [599, 92] width 91 height 22
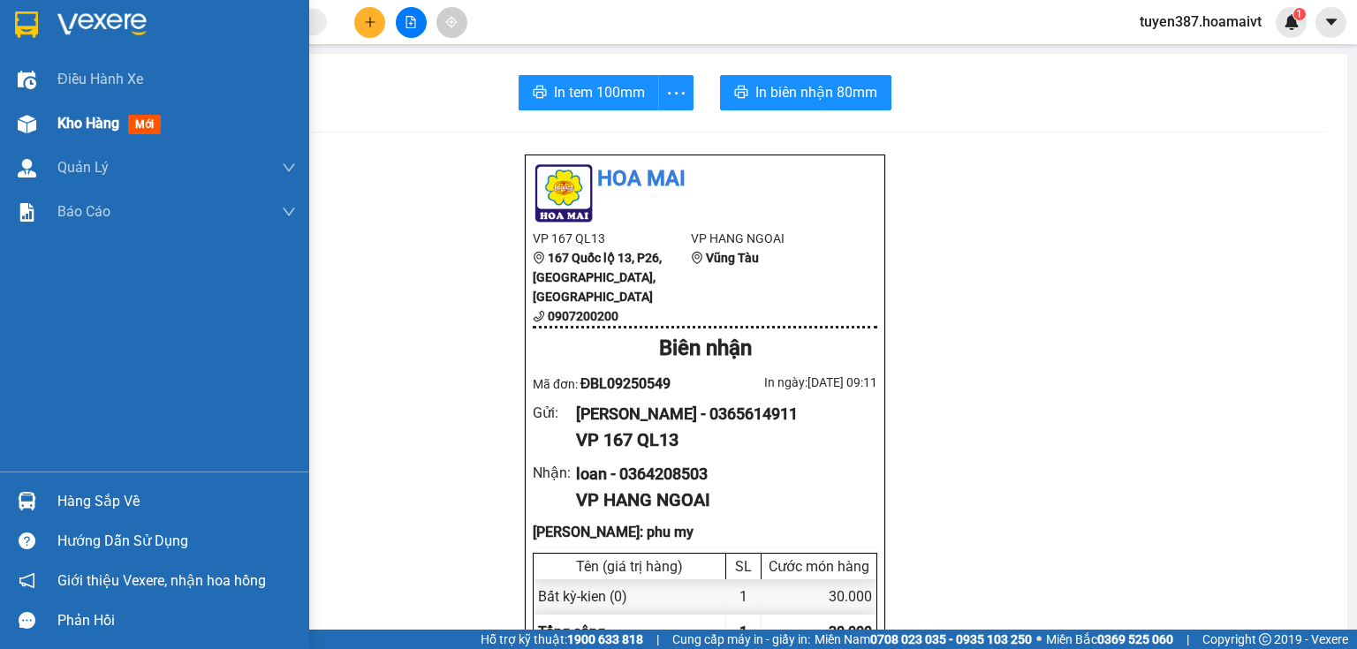
click at [14, 113] on div at bounding box center [26, 124] width 31 height 31
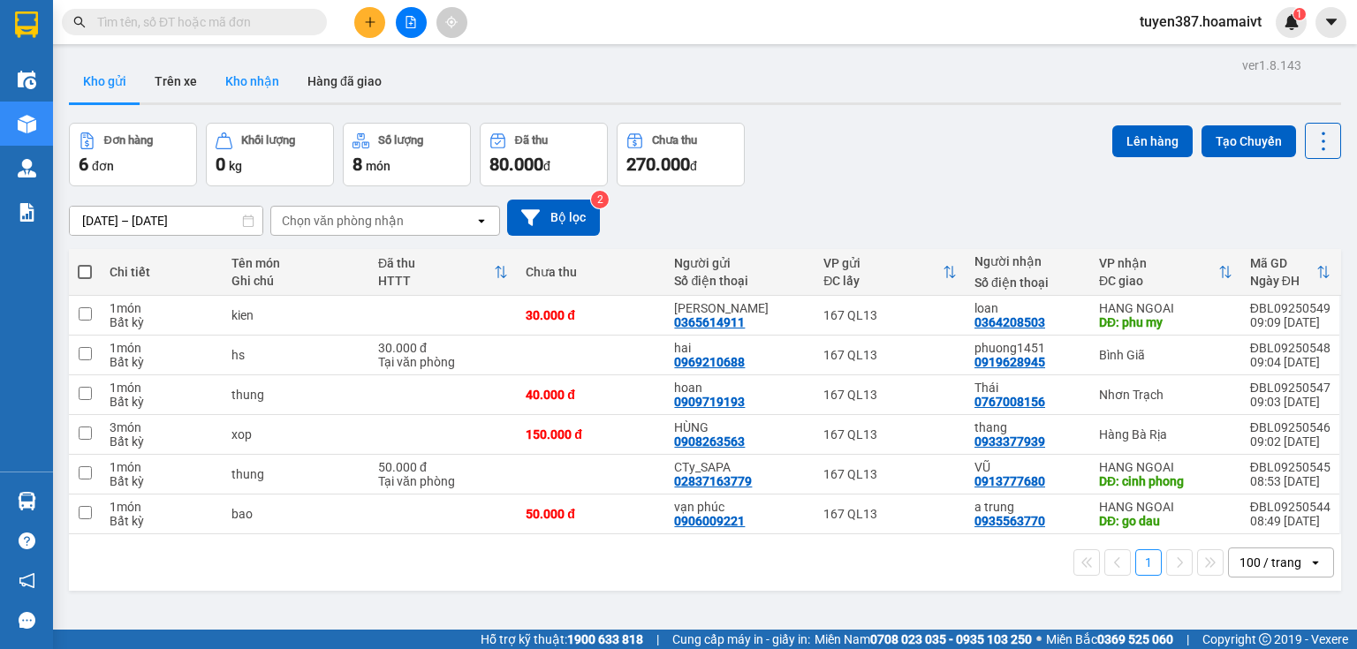
click at [269, 78] on button "Kho nhận" at bounding box center [252, 81] width 82 height 42
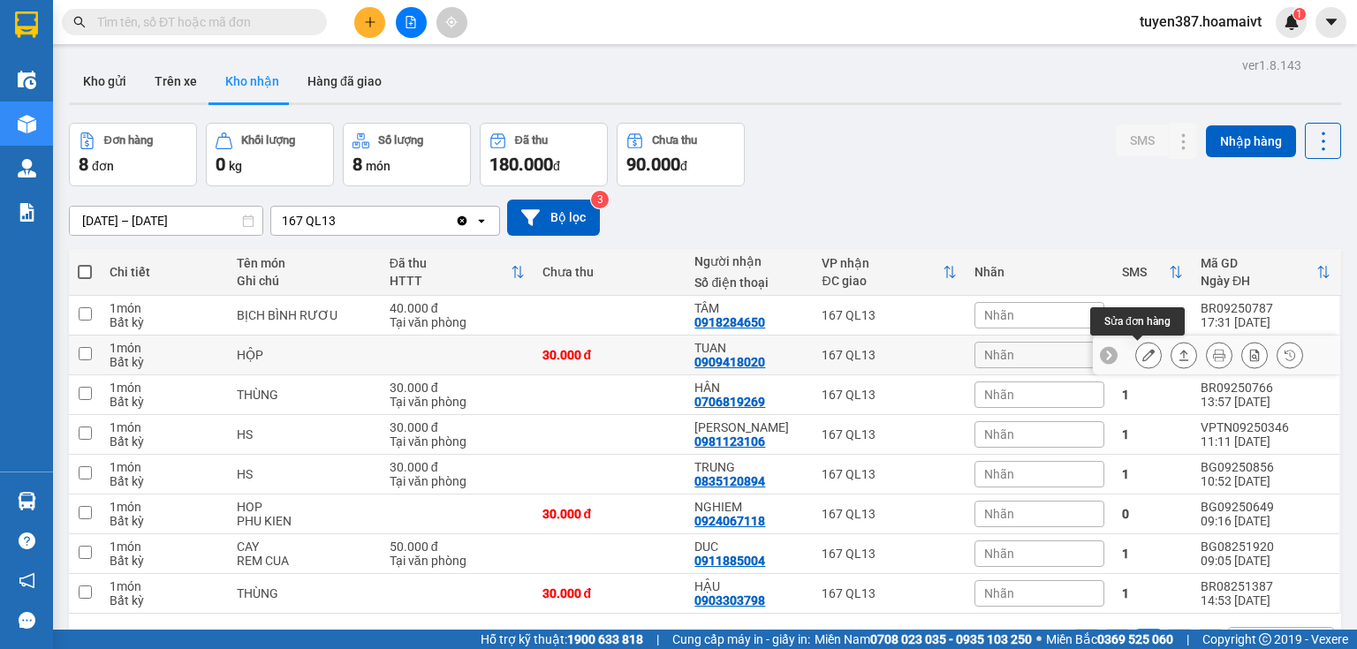
click at [1142, 352] on icon at bounding box center [1148, 355] width 12 height 12
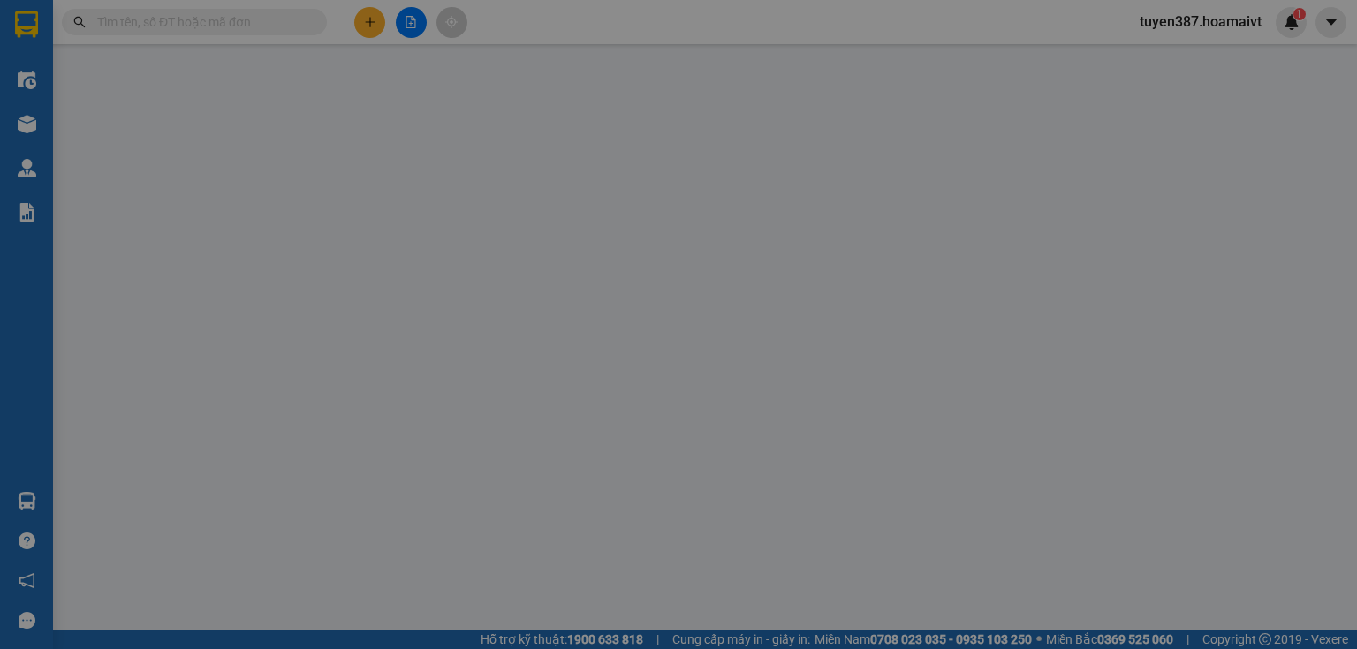
type input "0362607332"
type input "quang"
type input "0909418020"
type input "TUAN"
type input "30.000"
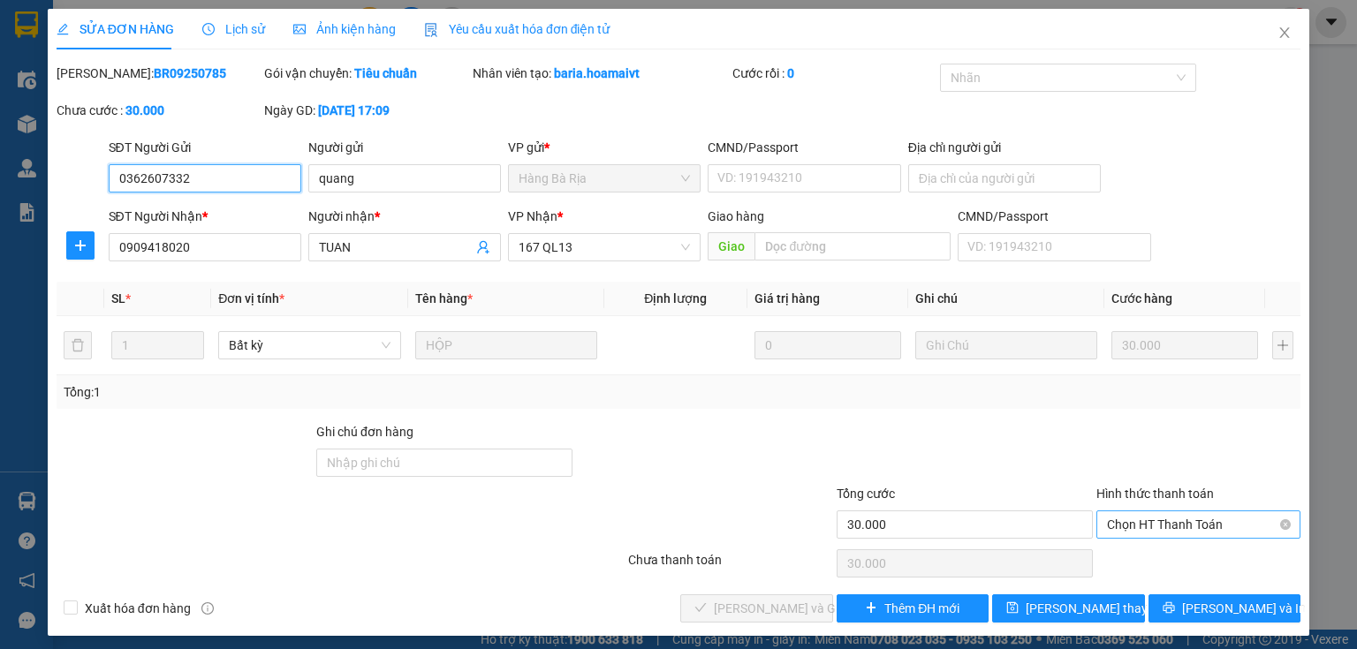
click at [1172, 518] on span "Chọn HT Thanh Toán" at bounding box center [1198, 525] width 183 height 27
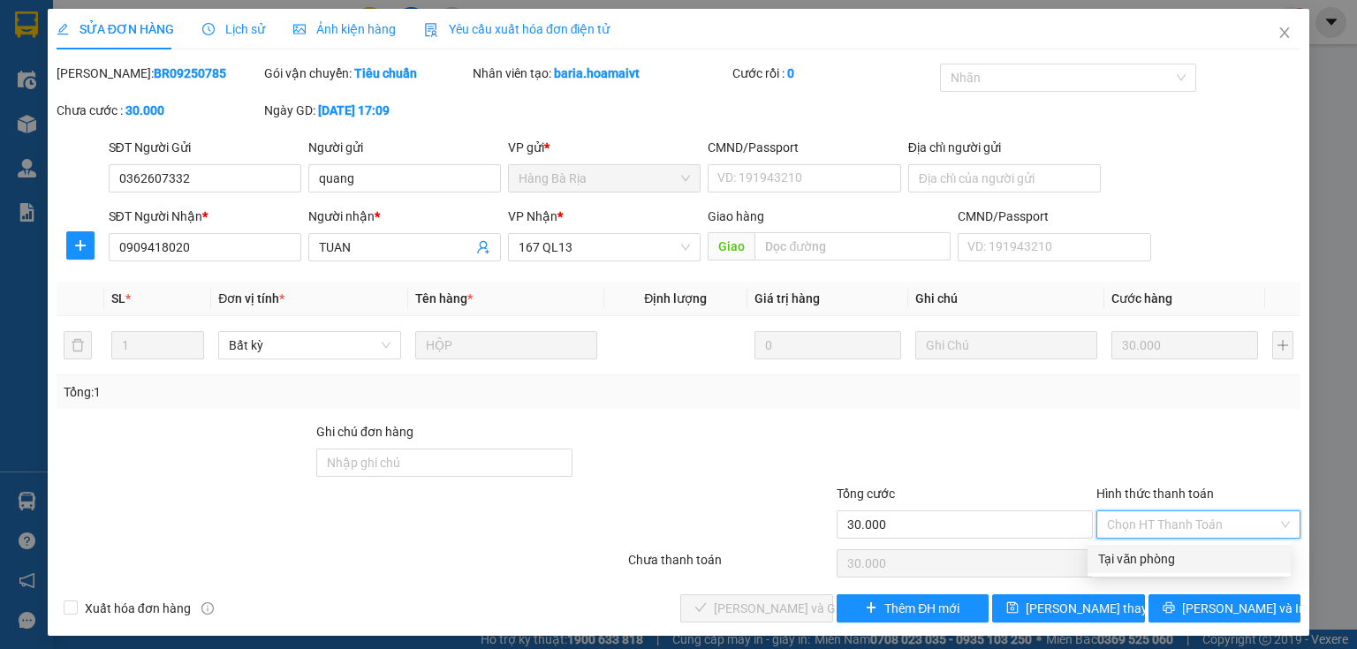
click at [1155, 557] on div "Tại văn phòng" at bounding box center [1189, 559] width 182 height 19
type input "0"
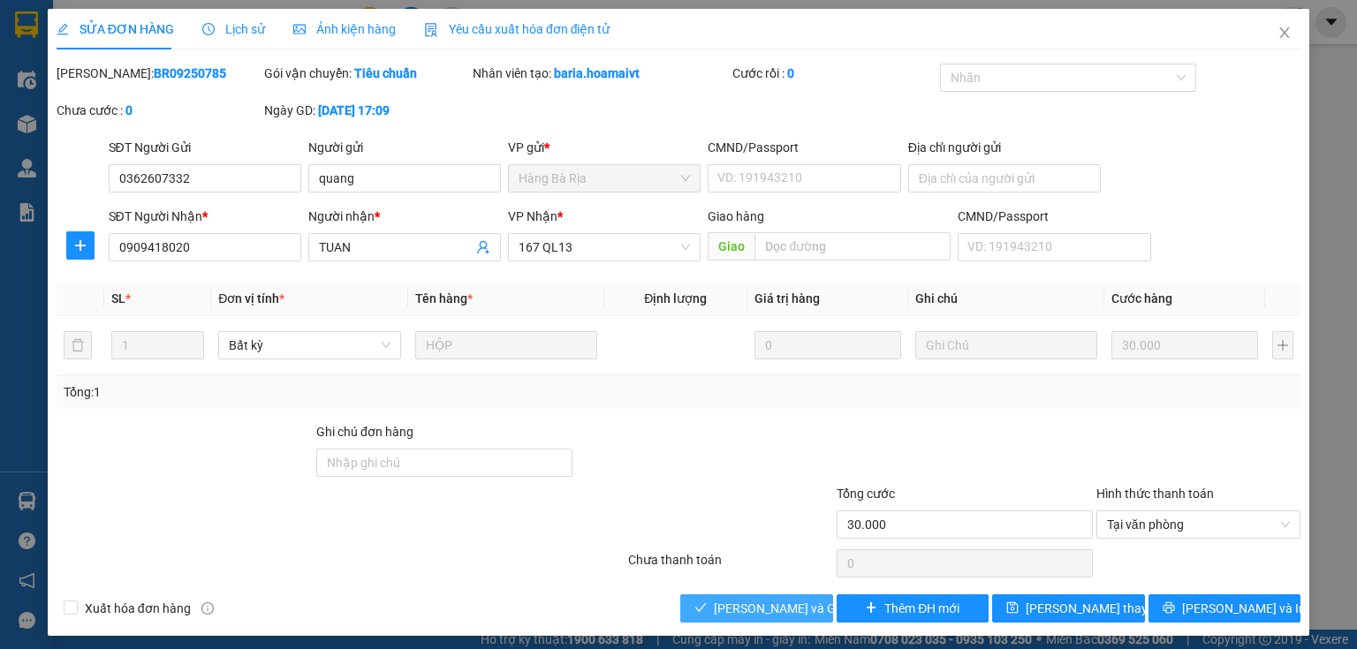
click at [778, 613] on span "[PERSON_NAME] và Giao hàng" at bounding box center [799, 608] width 170 height 19
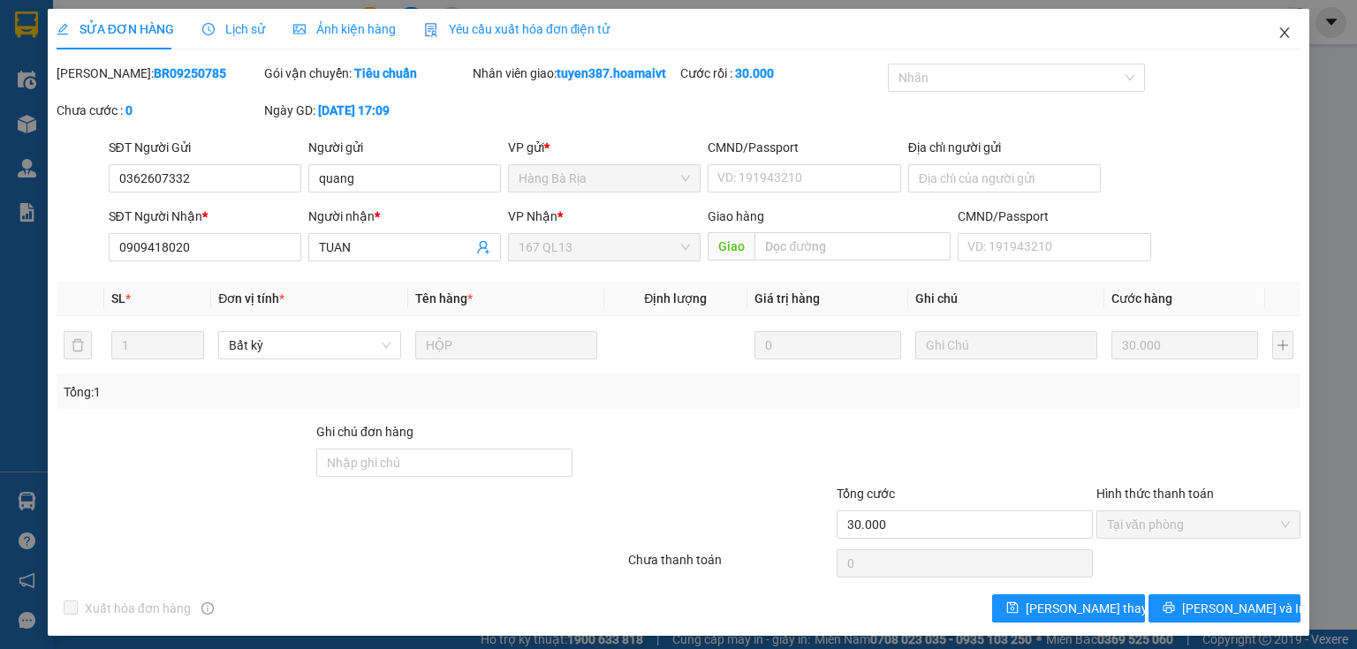
click at [1278, 32] on icon "close" at bounding box center [1285, 33] width 14 height 14
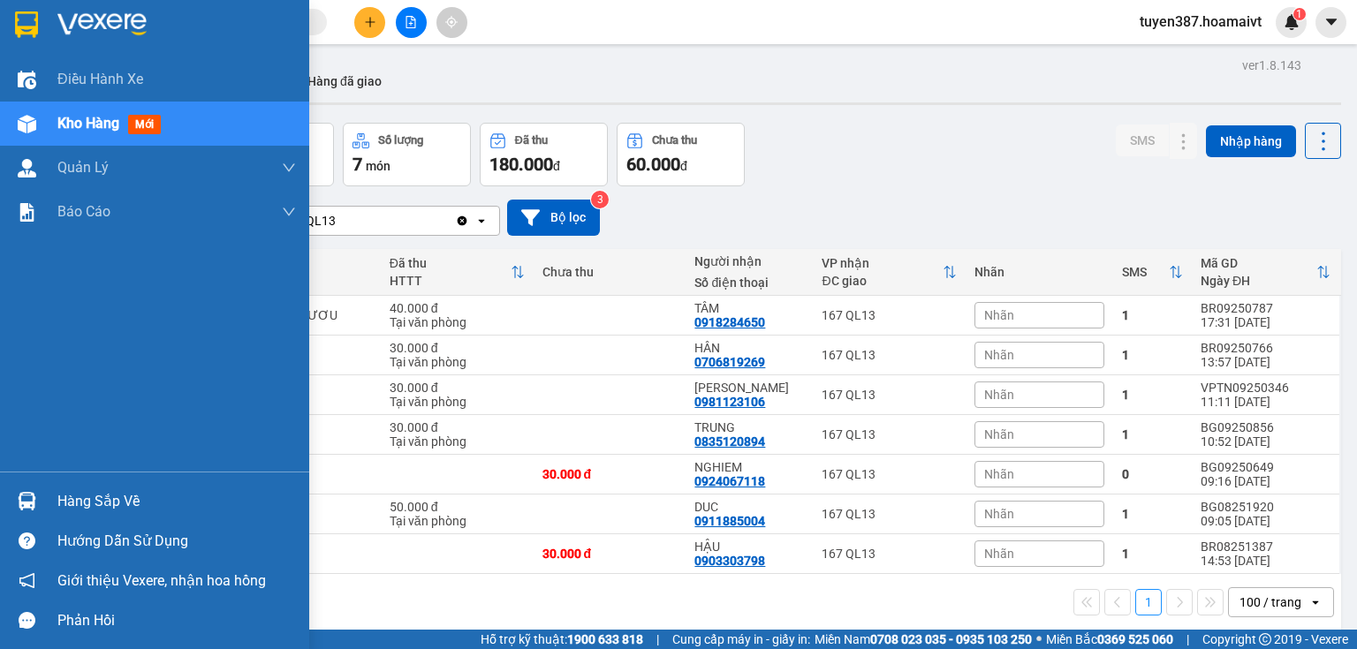
click at [26, 503] on img at bounding box center [27, 501] width 19 height 19
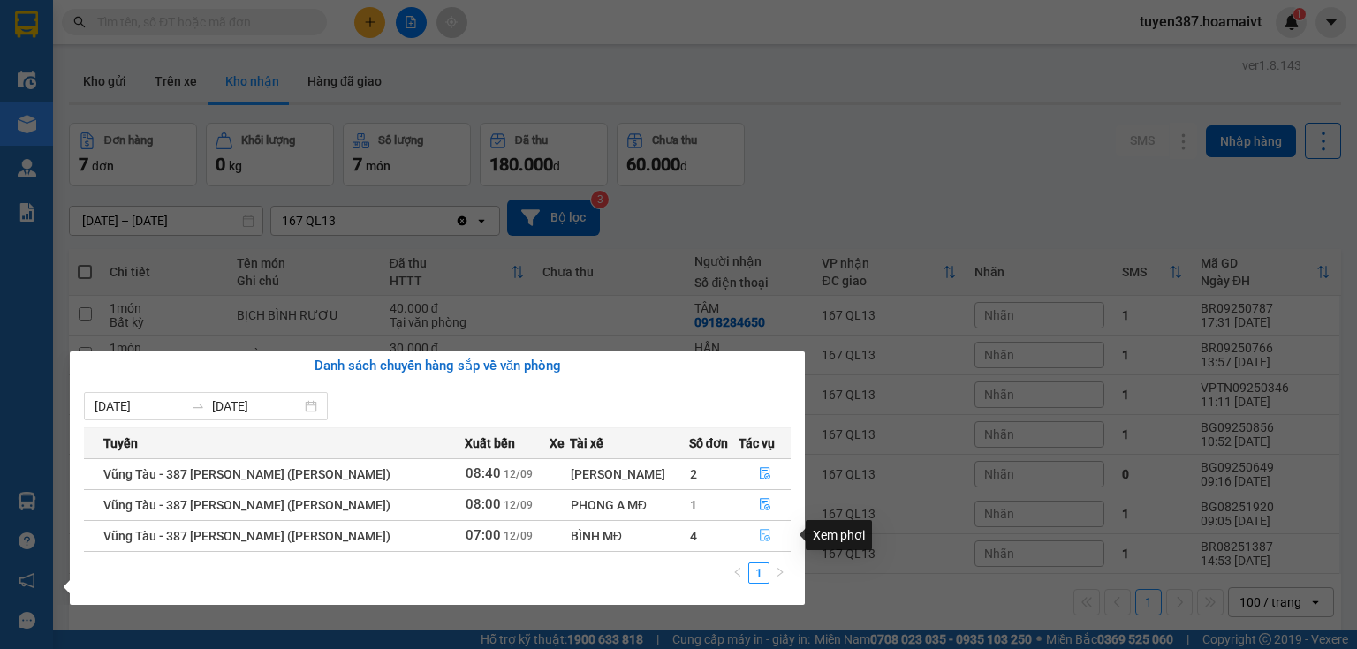
click at [760, 533] on icon "file-done" at bounding box center [765, 536] width 11 height 12
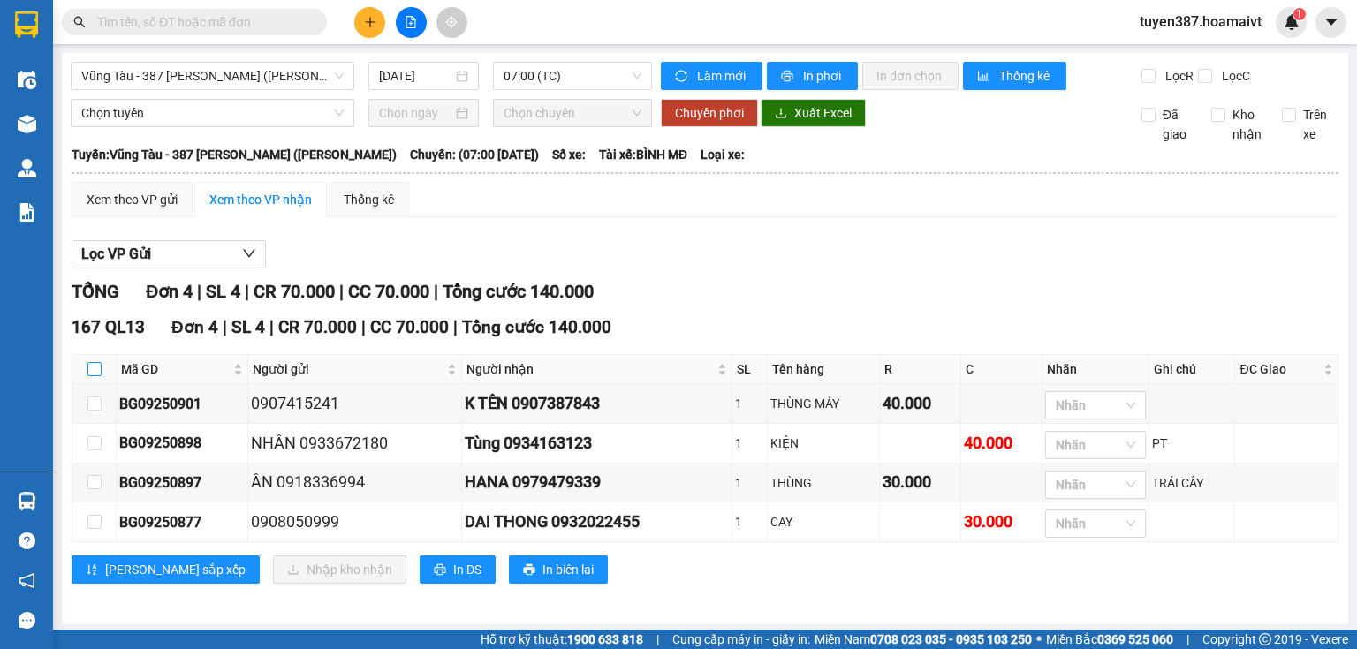
click at [92, 376] on input "checkbox" at bounding box center [94, 369] width 14 height 14
checkbox input "true"
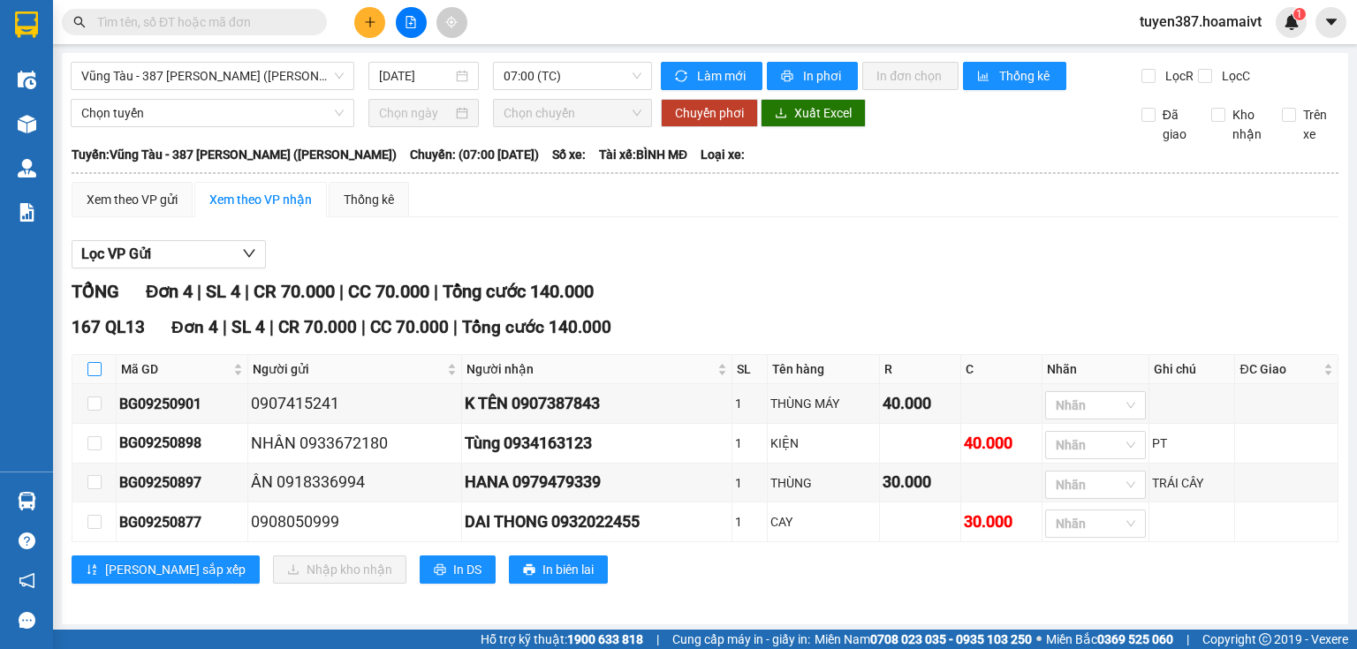
checkbox input "true"
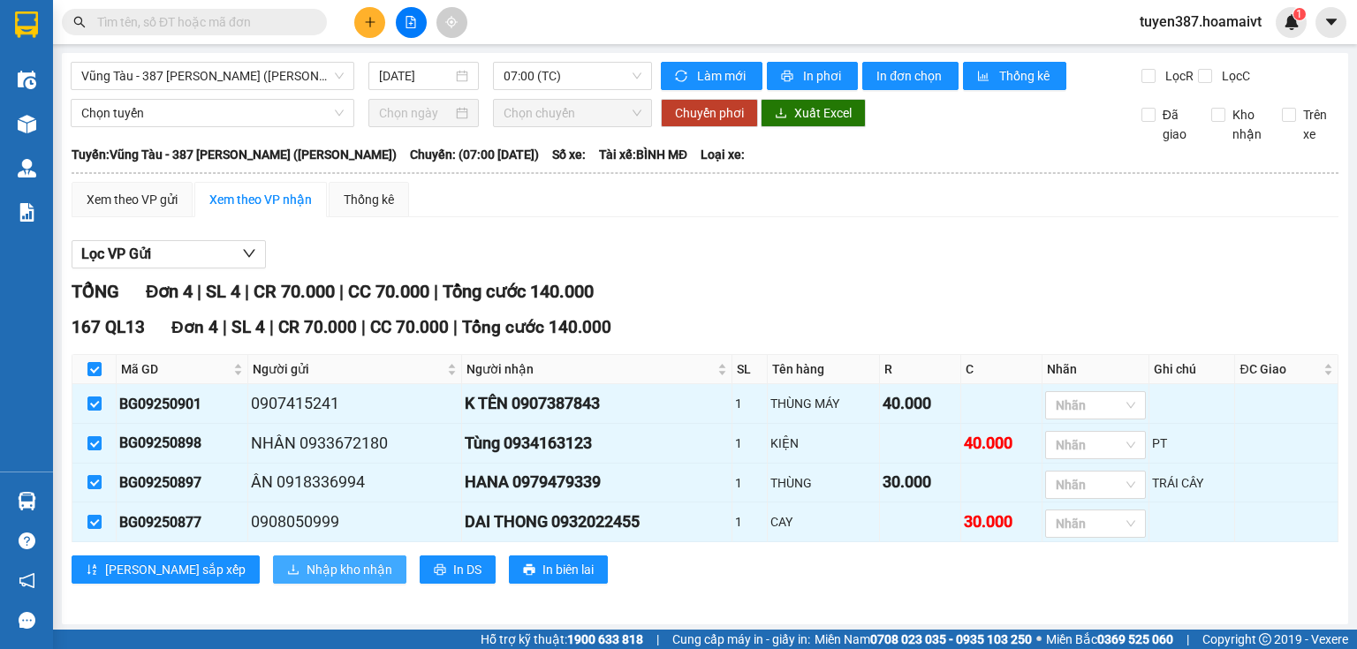
click at [307, 580] on span "Nhập kho nhận" at bounding box center [350, 569] width 86 height 19
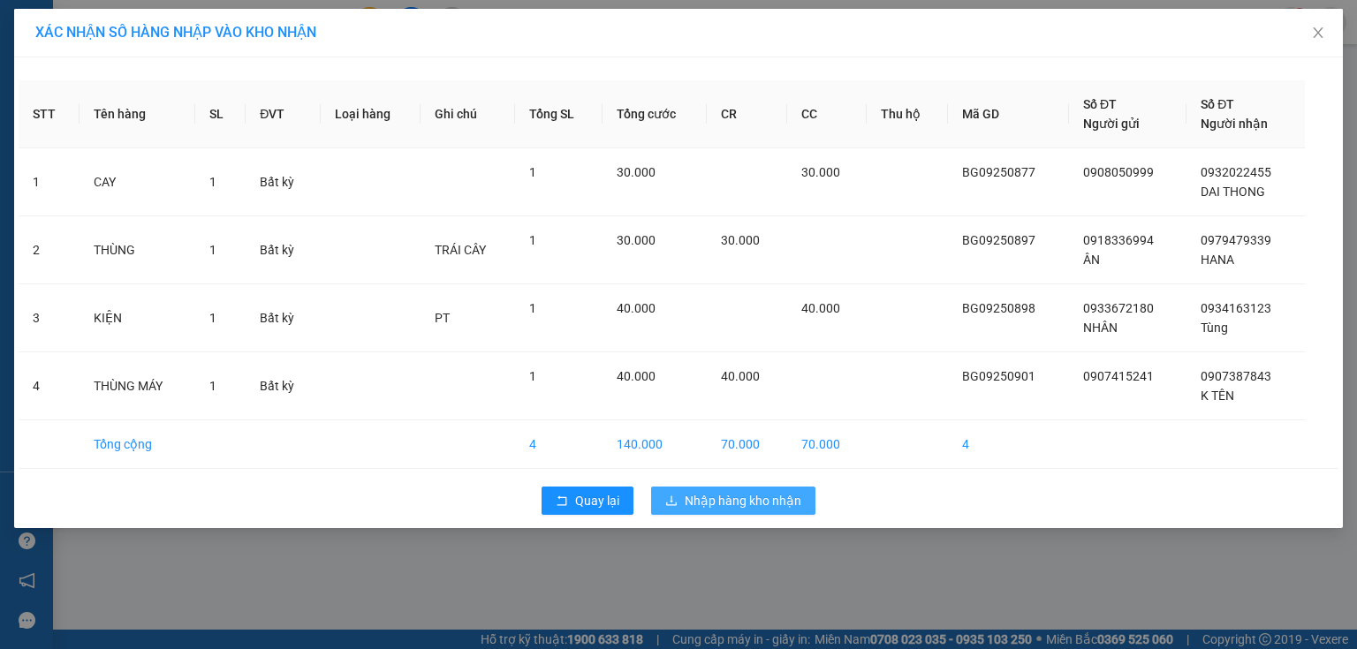
click at [749, 491] on span "Nhập hàng kho nhận" at bounding box center [743, 500] width 117 height 19
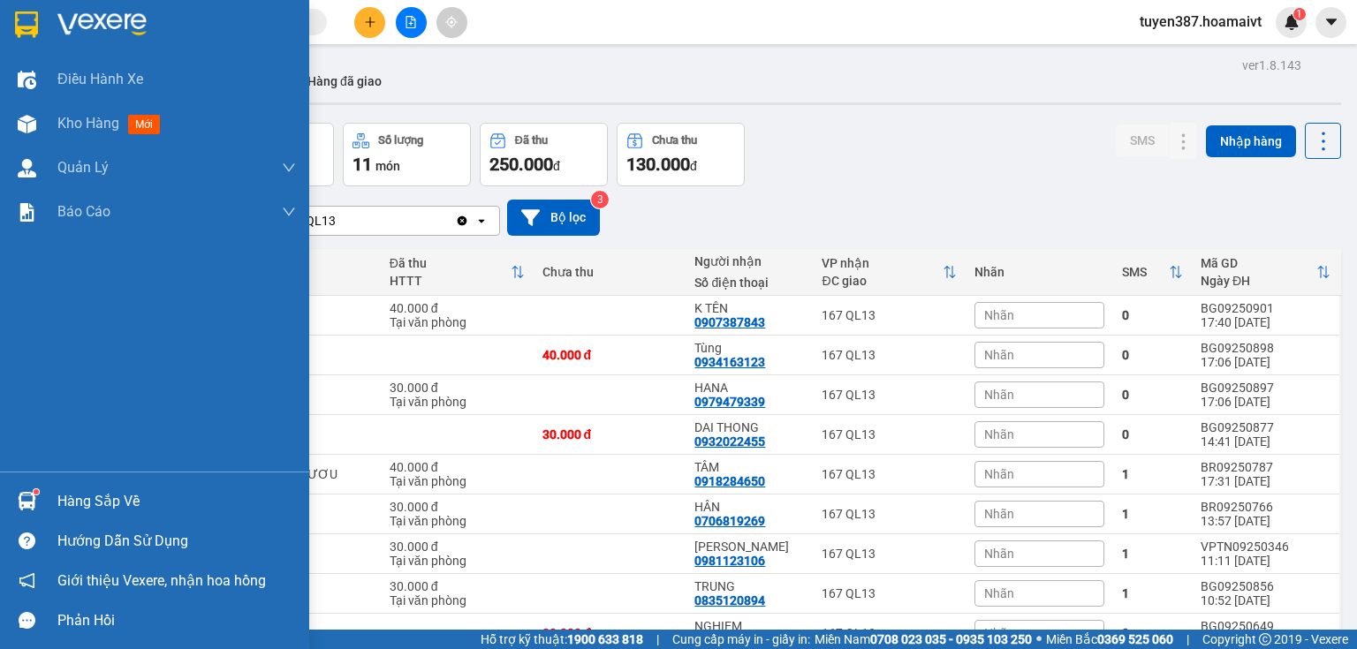
click at [21, 503] on img at bounding box center [27, 501] width 19 height 19
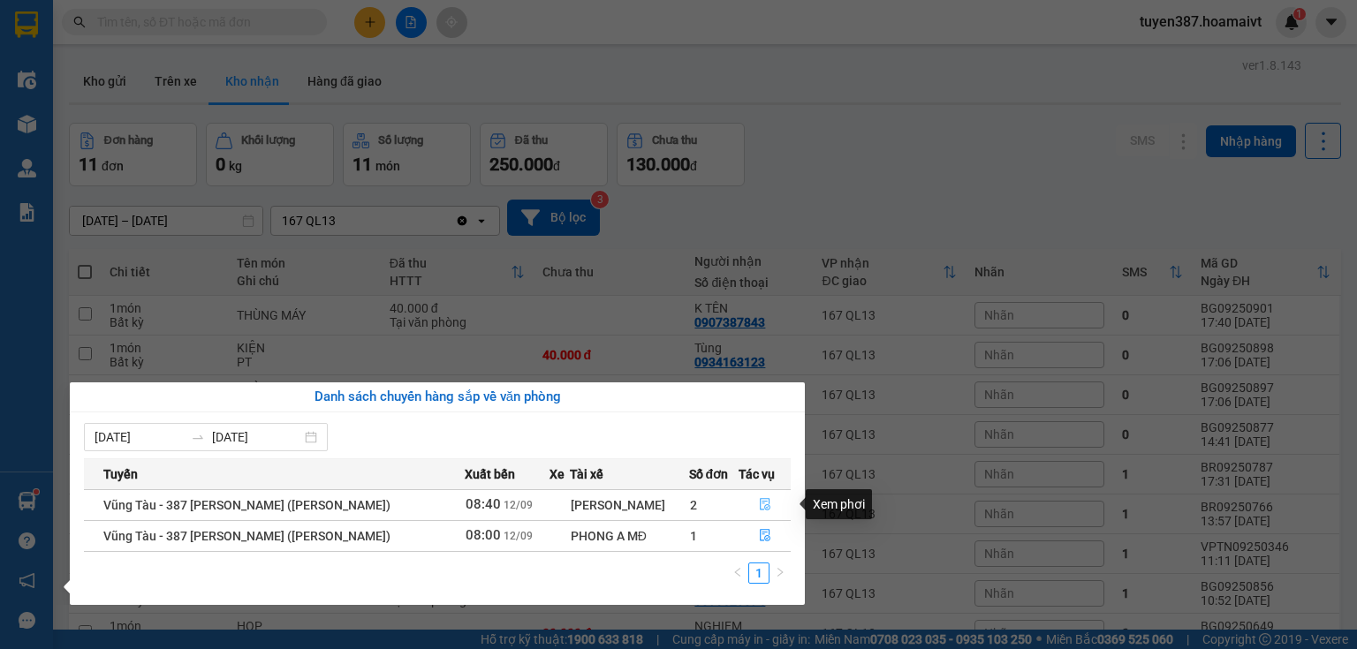
click at [759, 506] on icon "file-done" at bounding box center [765, 504] width 12 height 12
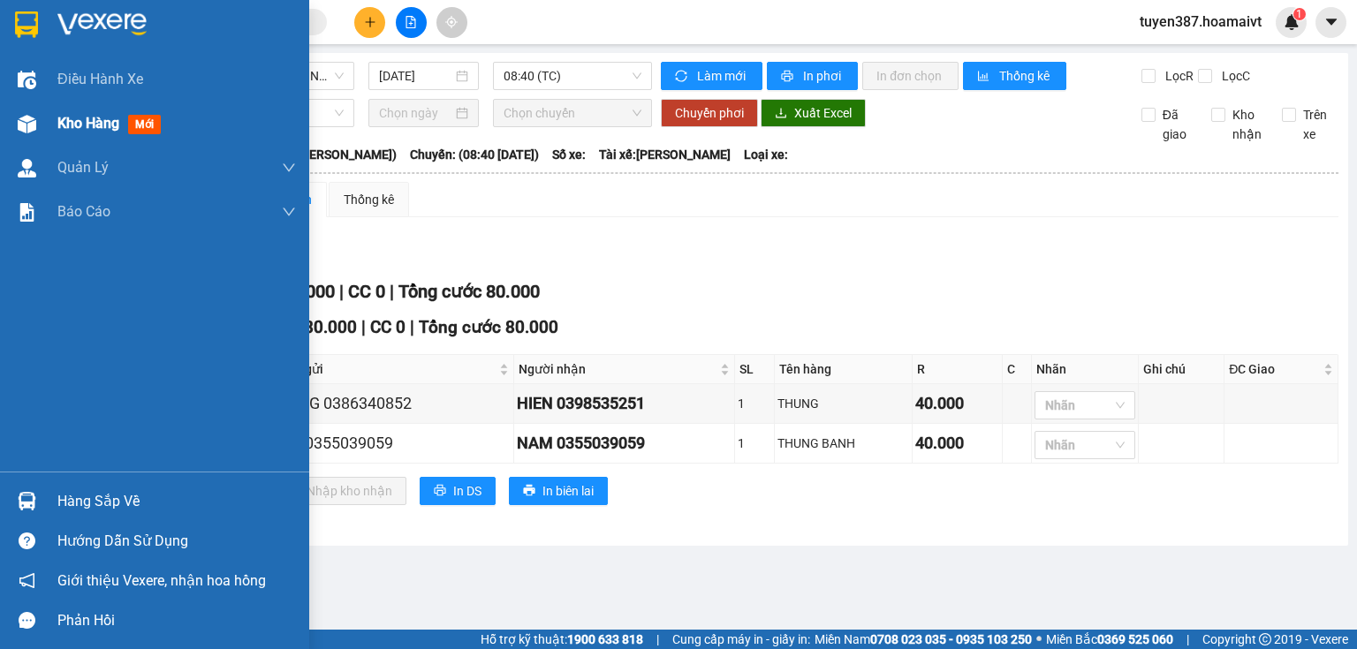
click at [15, 117] on div at bounding box center [26, 124] width 31 height 31
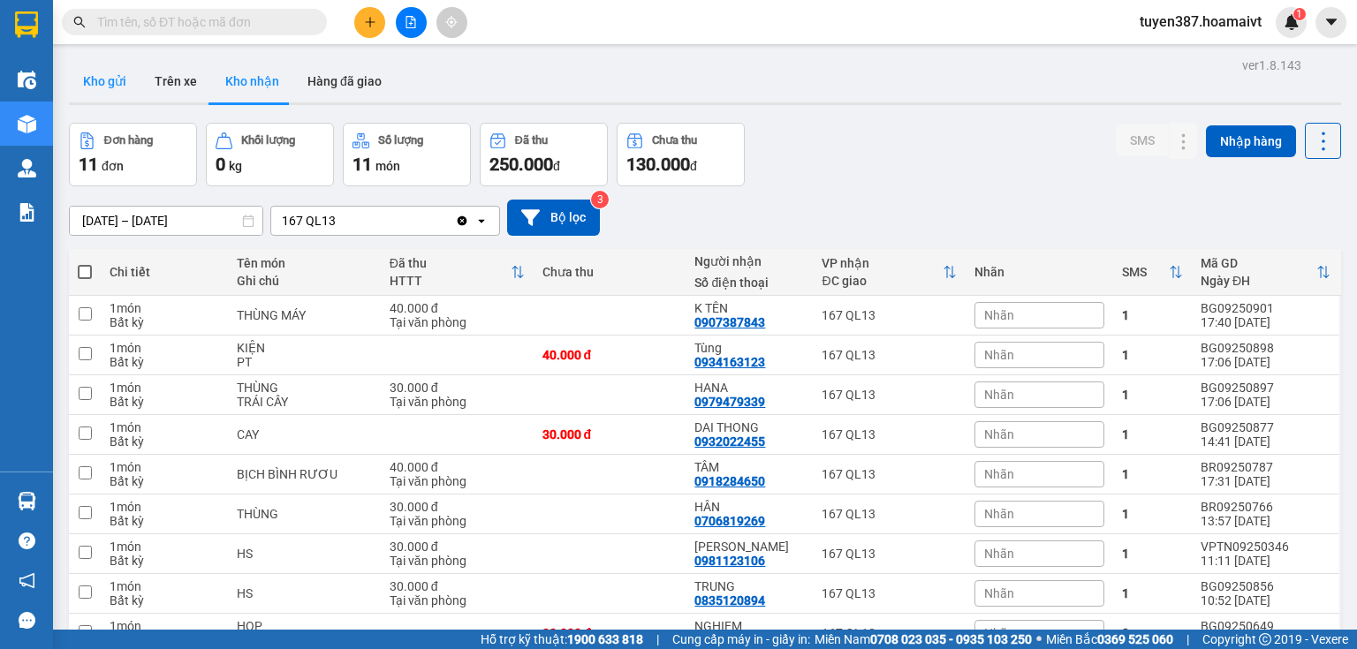
click at [112, 79] on button "Kho gửi" at bounding box center [105, 81] width 72 height 42
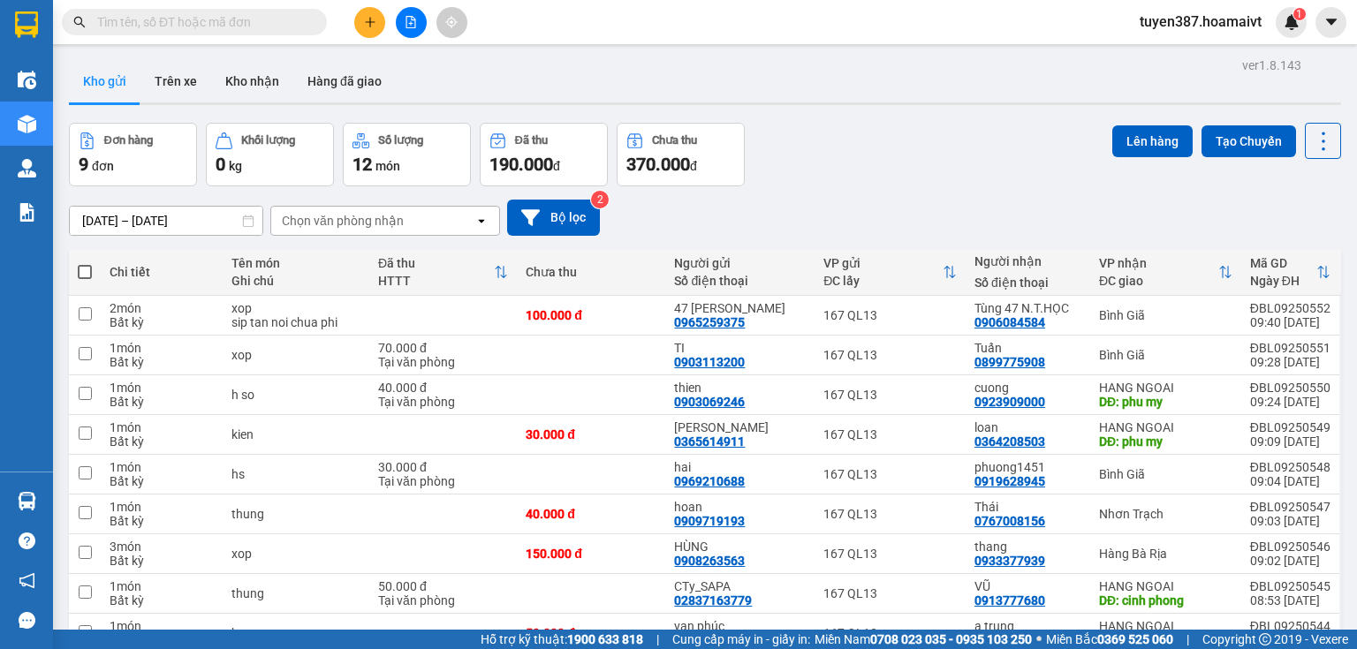
scroll to position [71, 0]
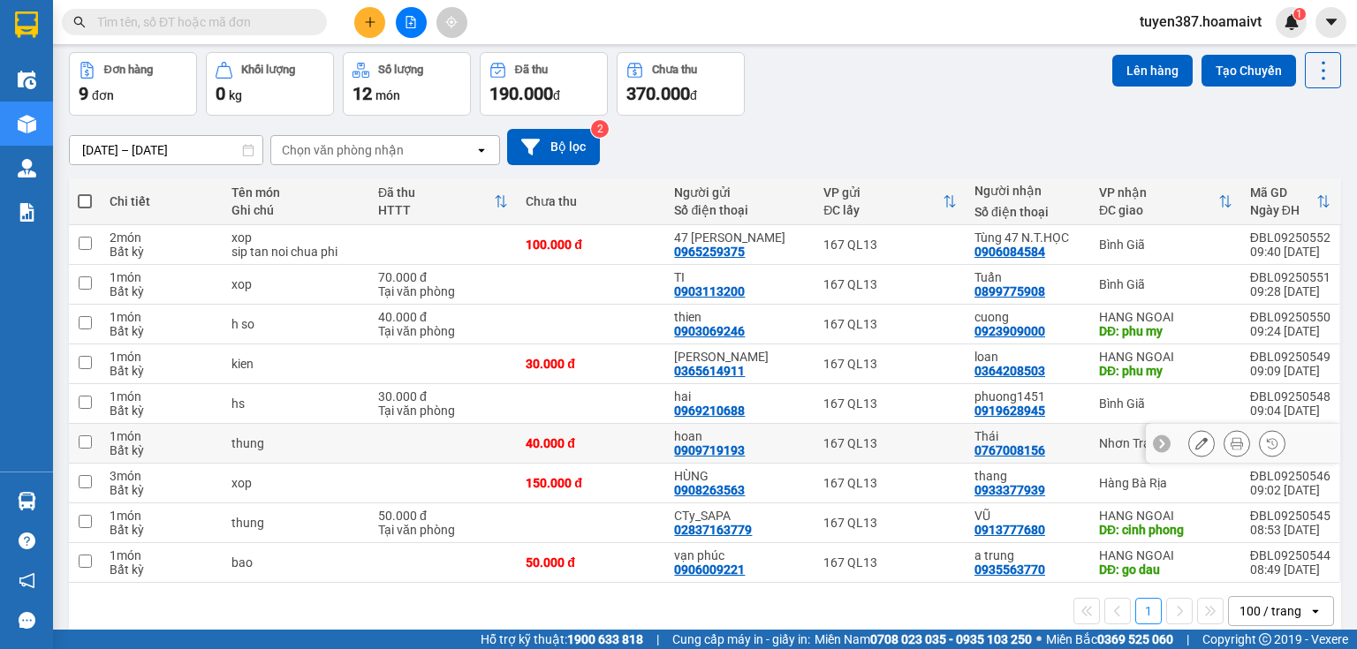
click at [1071, 445] on div "Thái 0767008156" at bounding box center [1028, 443] width 107 height 28
checkbox input "true"
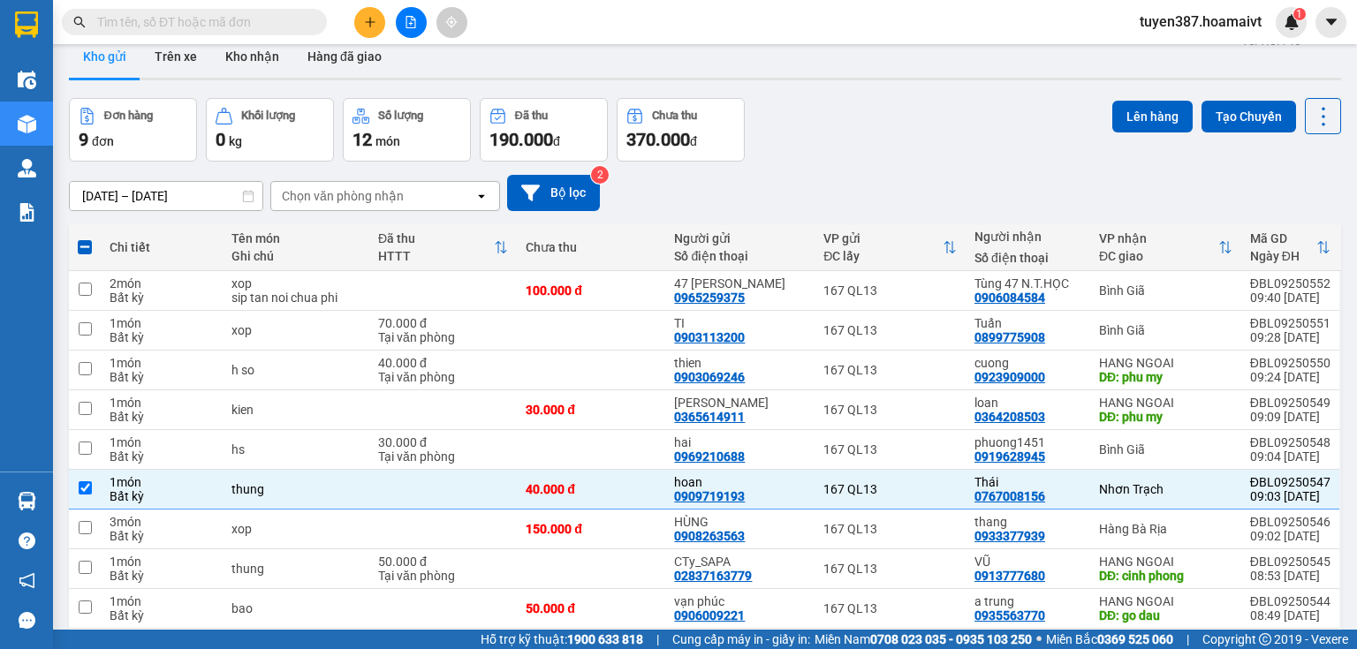
scroll to position [0, 0]
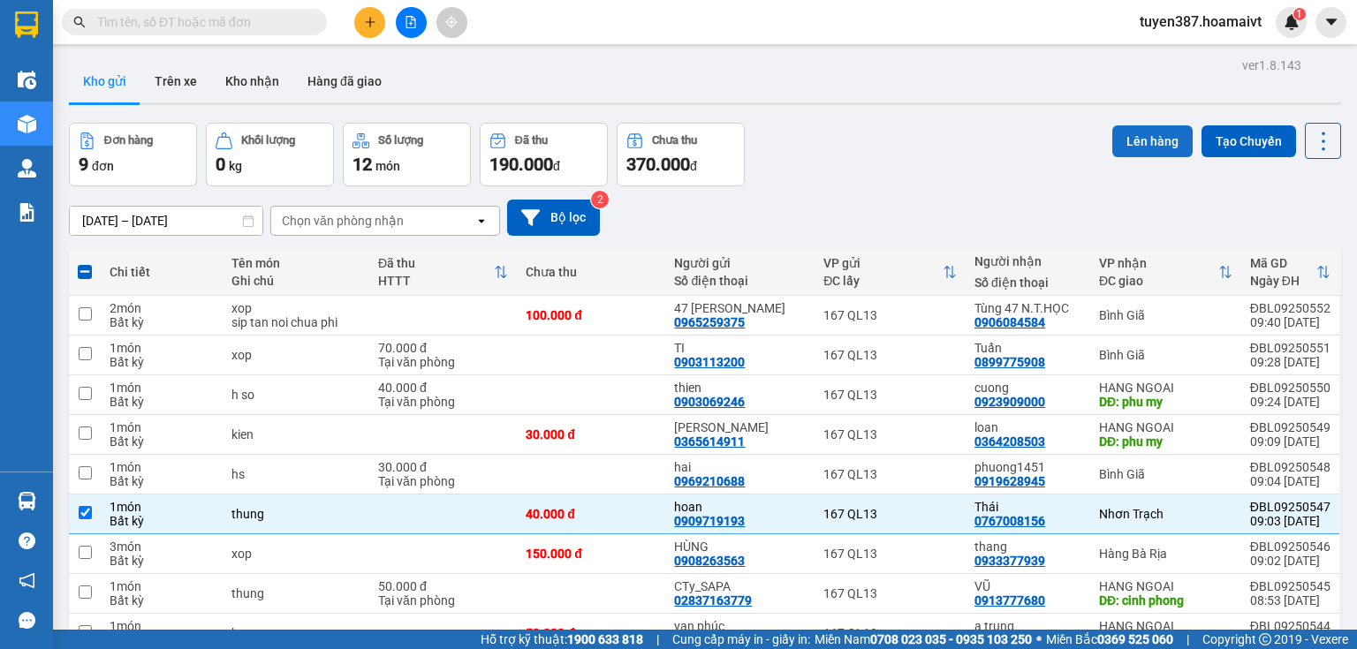
click at [1142, 134] on button "Lên hàng" at bounding box center [1152, 141] width 80 height 32
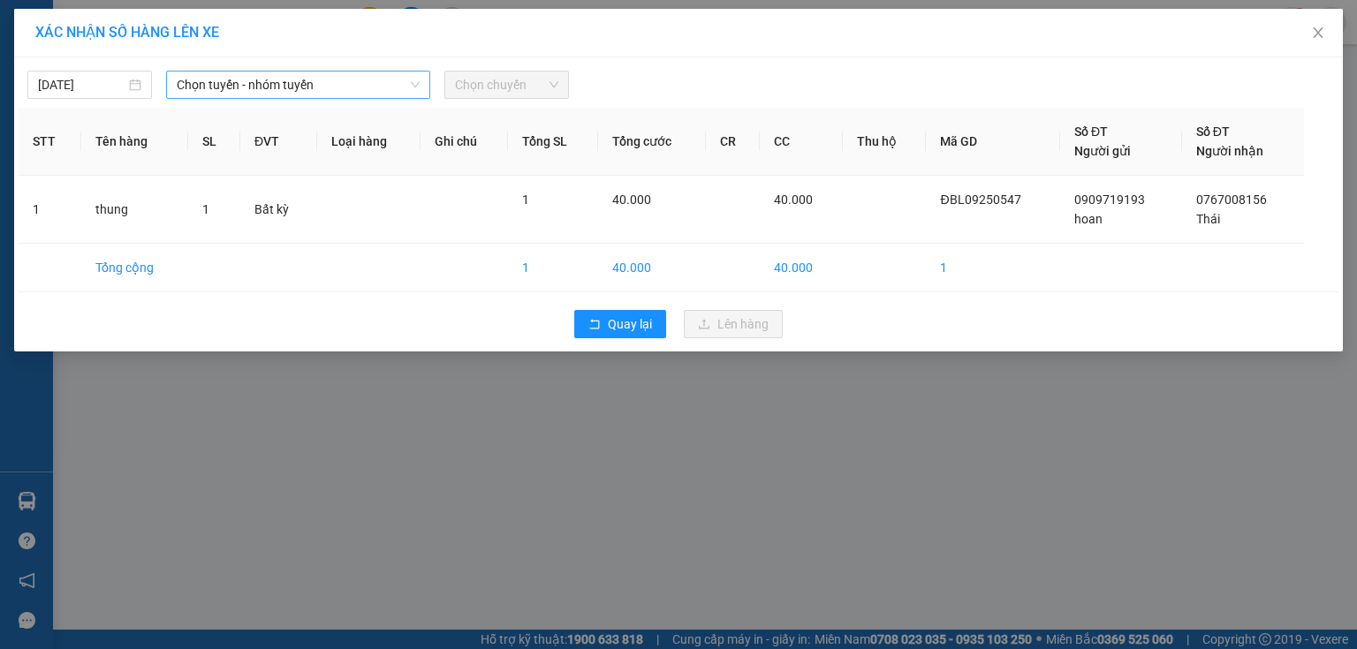
click at [300, 81] on span "Chọn tuyến - nhóm tuyến" at bounding box center [298, 85] width 243 height 27
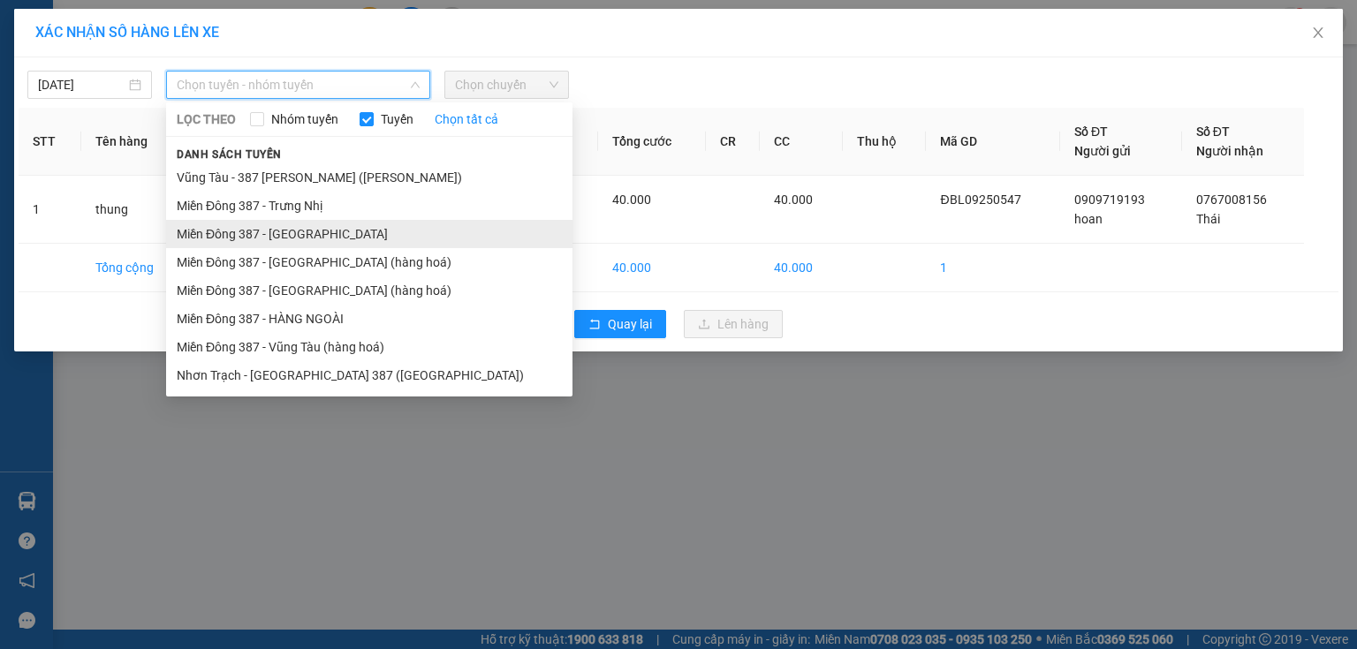
click at [315, 223] on li "Miền Đông 387 - [GEOGRAPHIC_DATA]" at bounding box center [369, 234] width 406 height 28
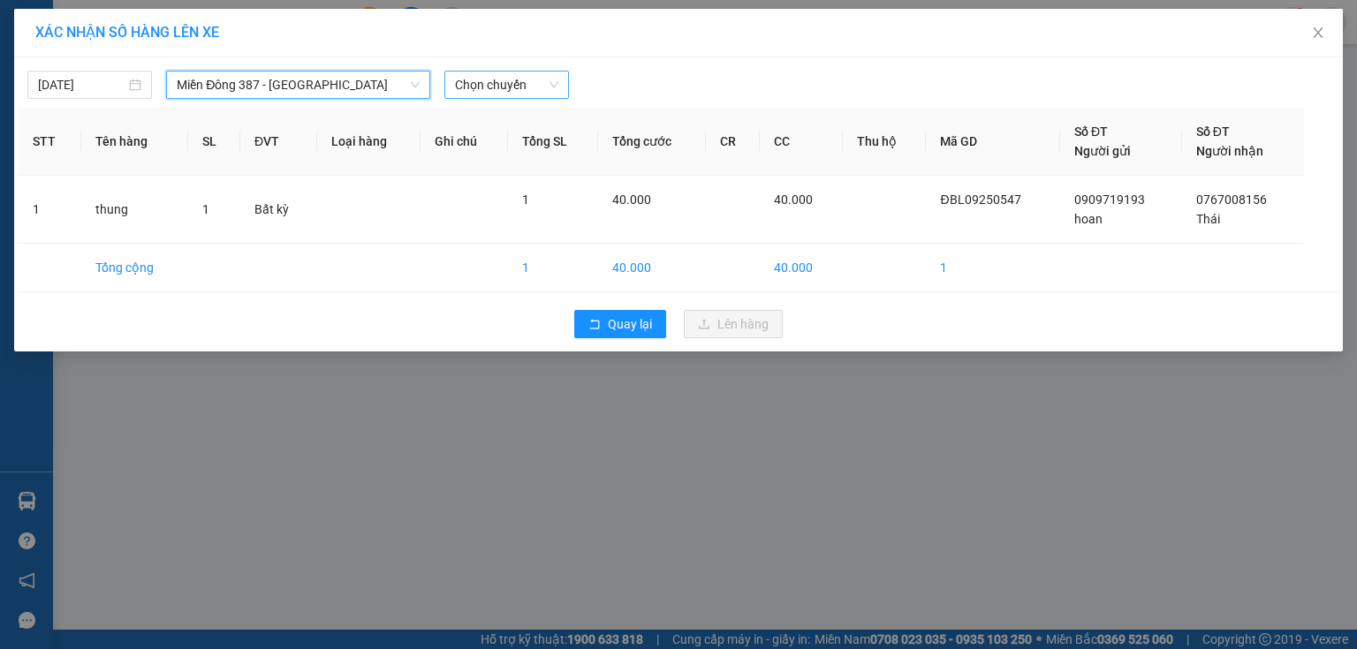
click at [537, 87] on span "Chọn chuyến" at bounding box center [506, 85] width 103 height 27
type input "0931"
click at [569, 147] on div "Thêm chuyến " 09:31 "" at bounding box center [538, 149] width 188 height 30
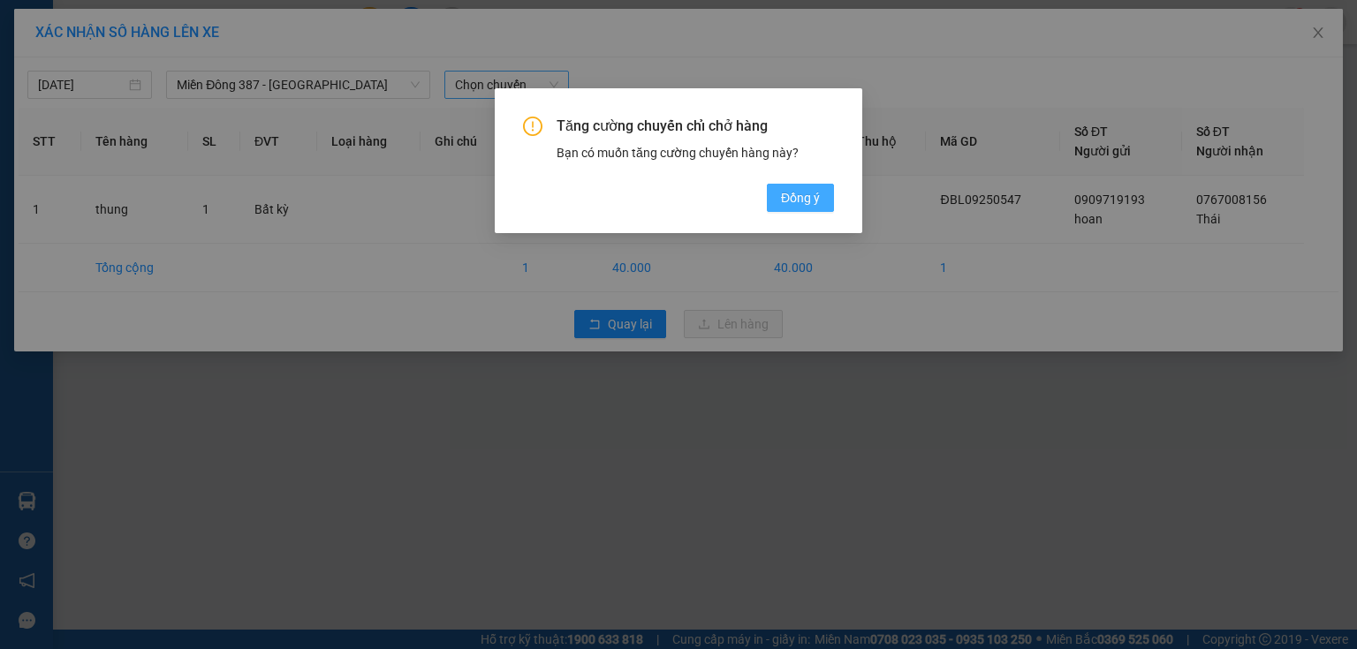
click at [799, 194] on span "Đồng ý" at bounding box center [800, 197] width 39 height 19
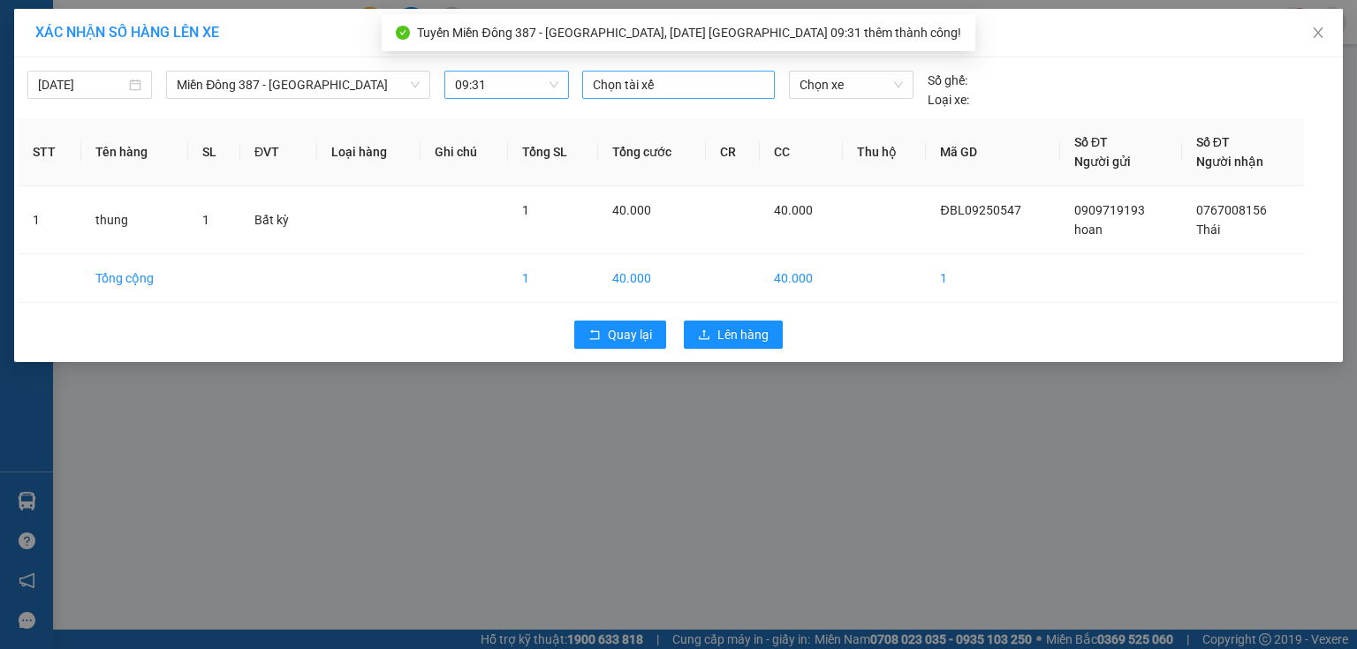
click at [647, 76] on div at bounding box center [679, 84] width 184 height 21
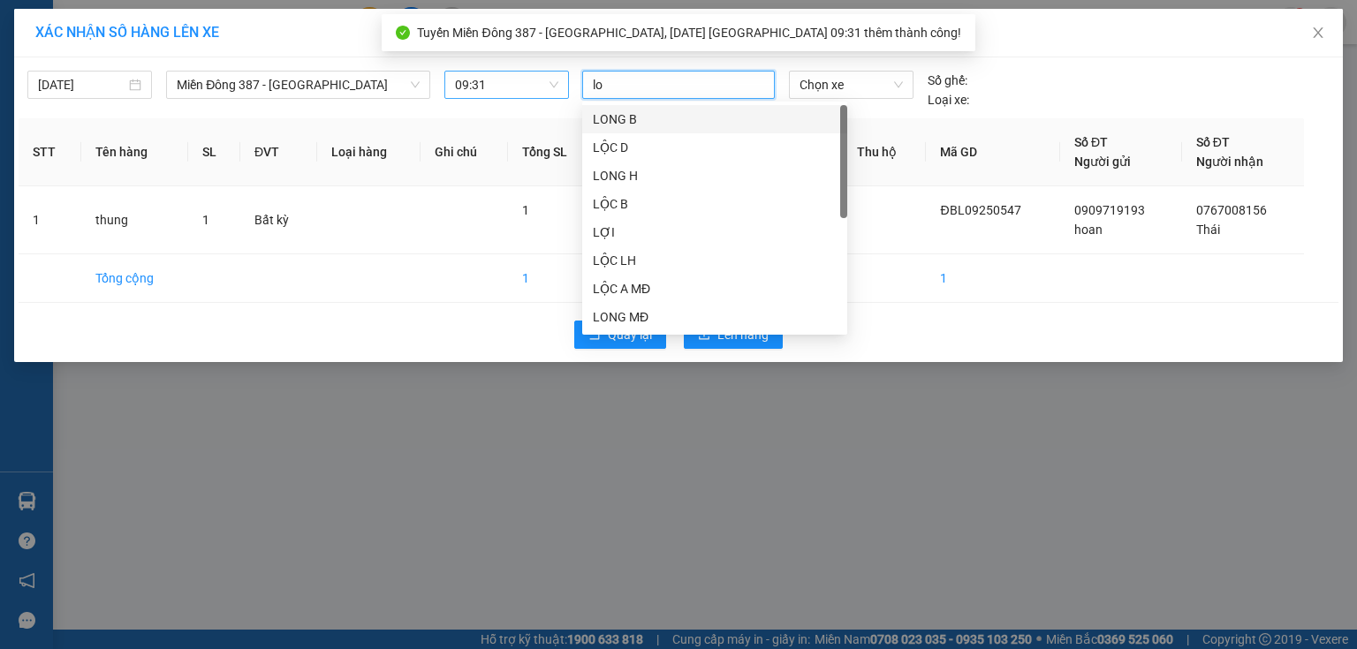
type input "loc"
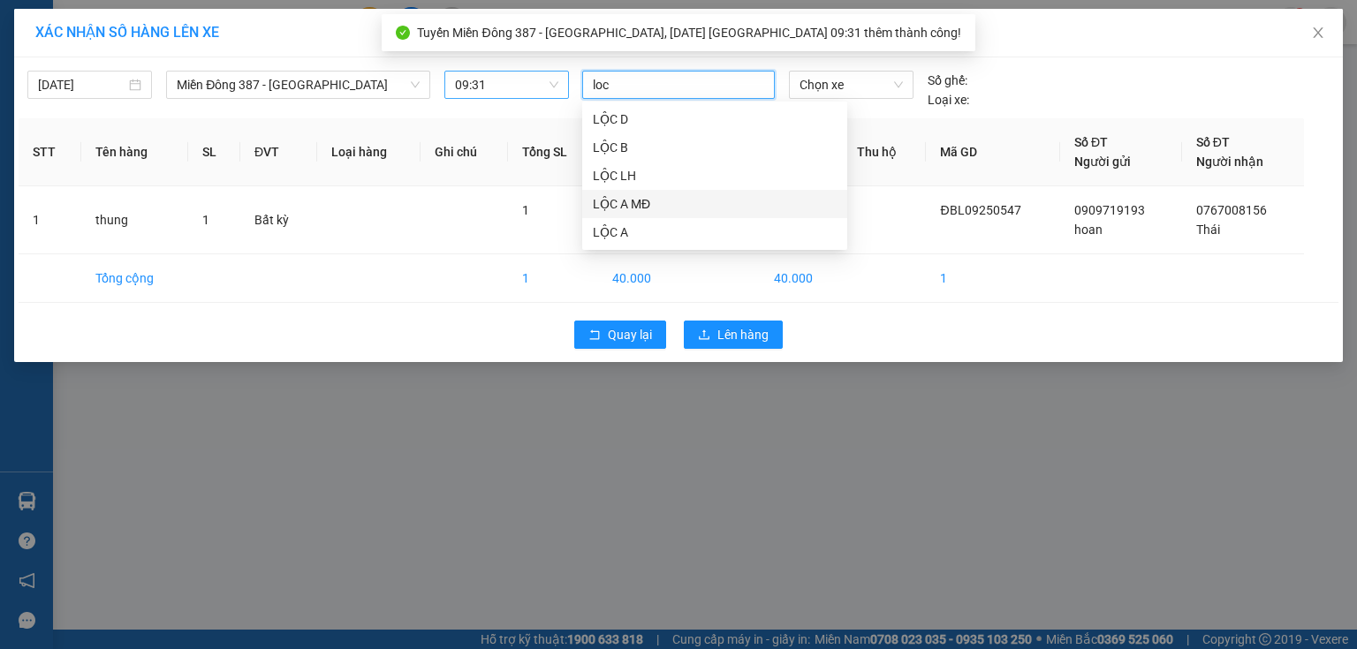
click at [655, 202] on div "LỘC A MĐ" at bounding box center [715, 203] width 244 height 19
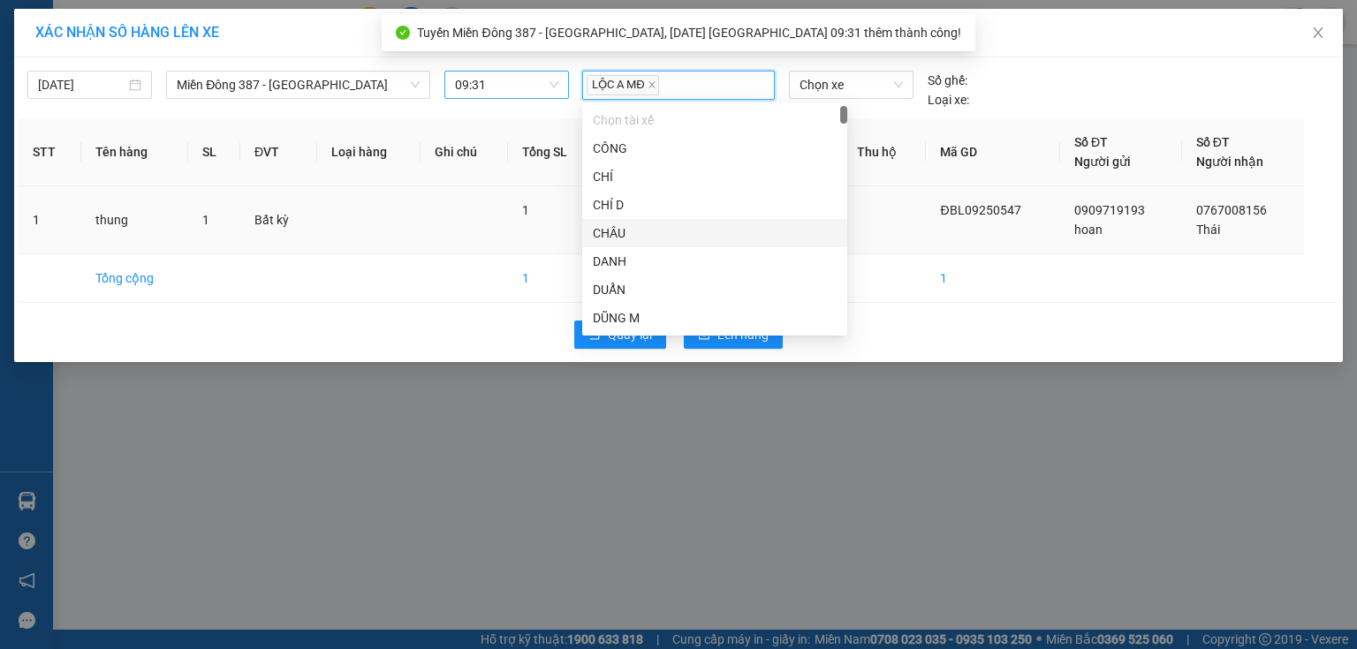
click at [903, 212] on td at bounding box center [885, 220] width 84 height 68
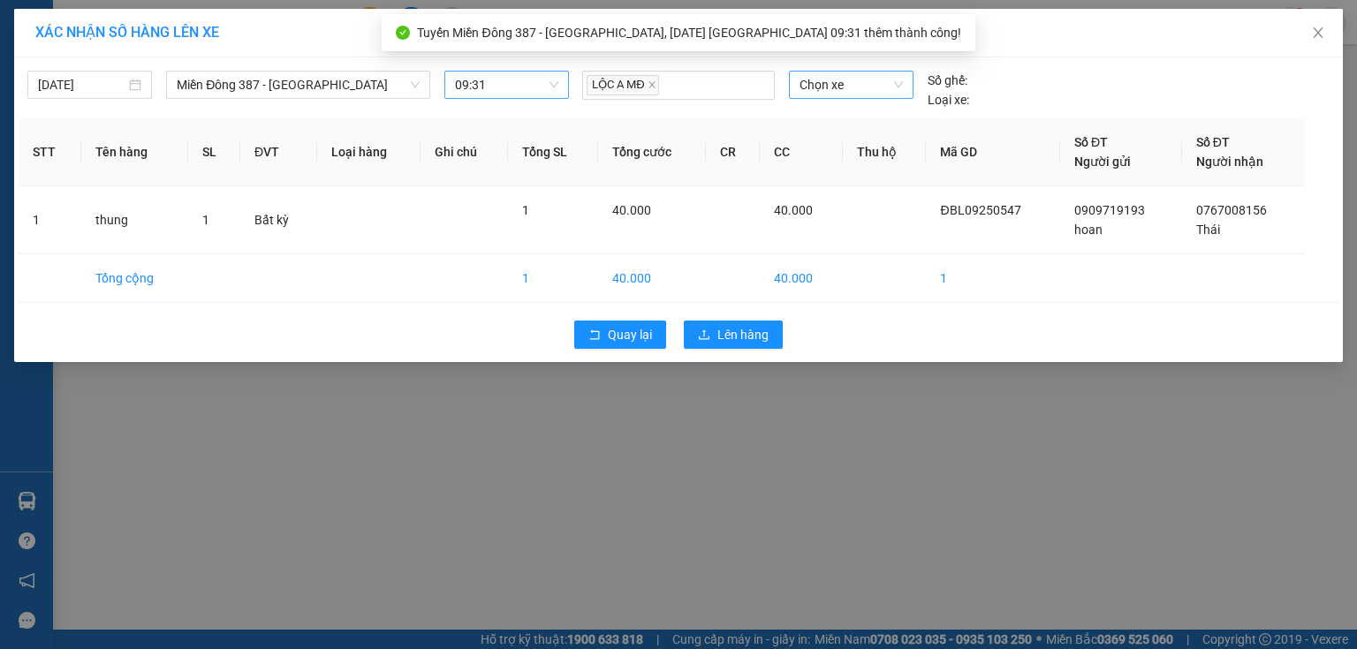
click at [875, 88] on span "Chọn xe" at bounding box center [851, 85] width 102 height 27
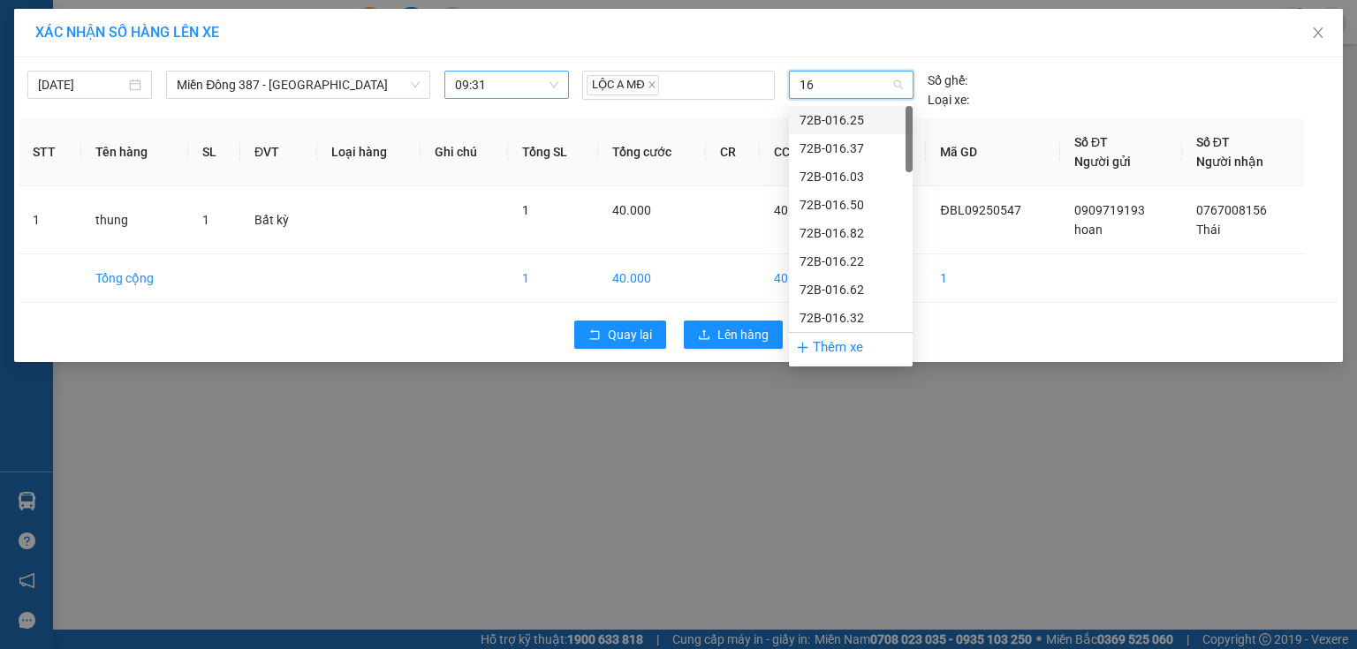
type input "165"
click at [864, 205] on div "72H-061.65" at bounding box center [851, 204] width 102 height 19
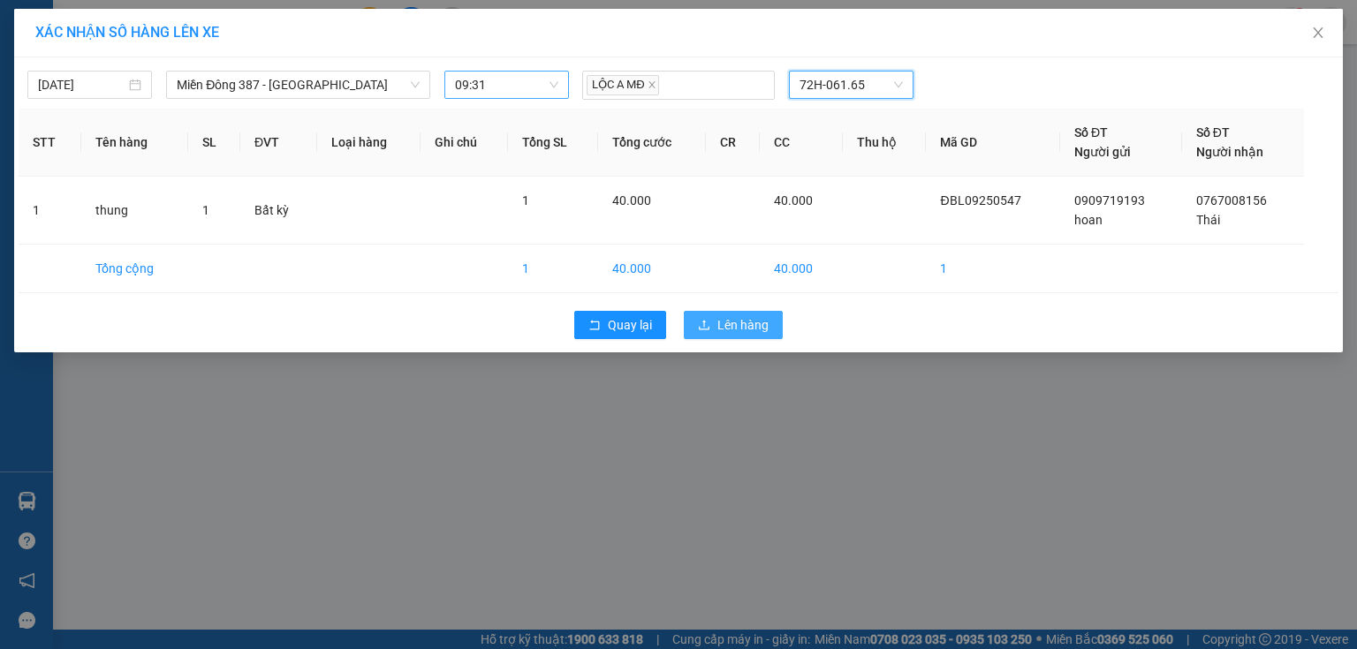
click at [773, 336] on button "Lên hàng" at bounding box center [733, 325] width 99 height 28
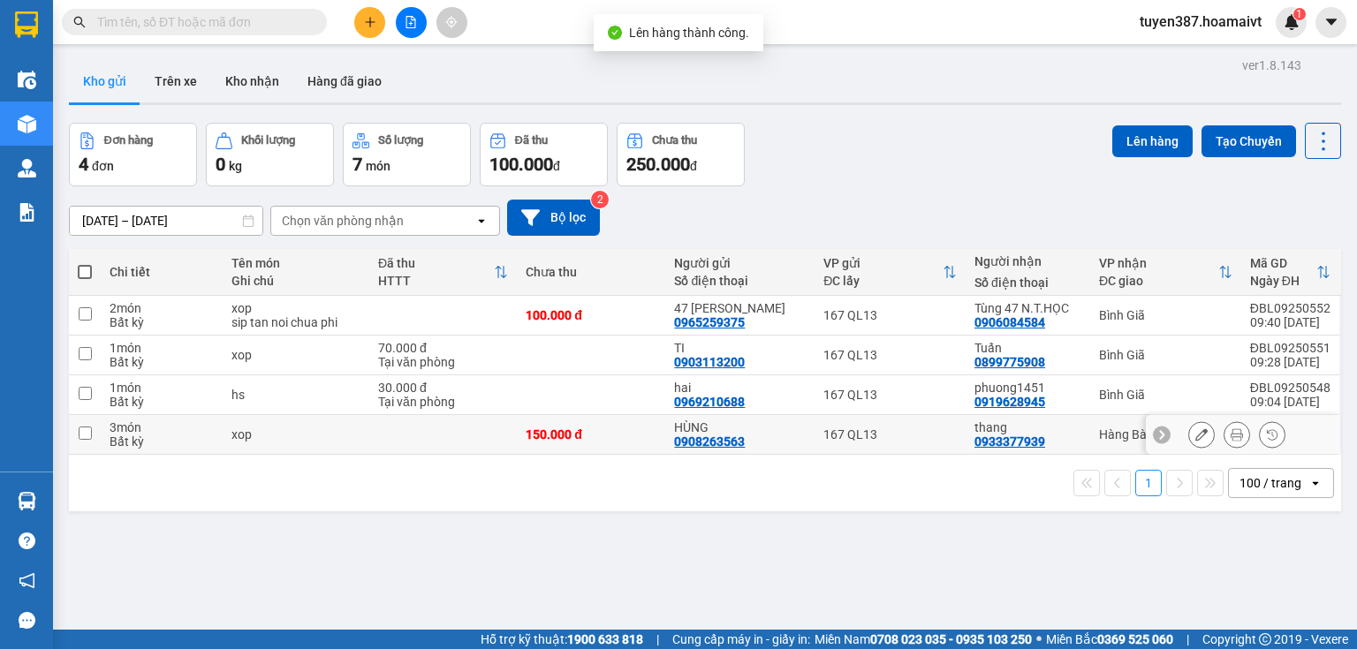
click at [1067, 432] on div "thang 0933377939" at bounding box center [1028, 435] width 107 height 28
checkbox input "true"
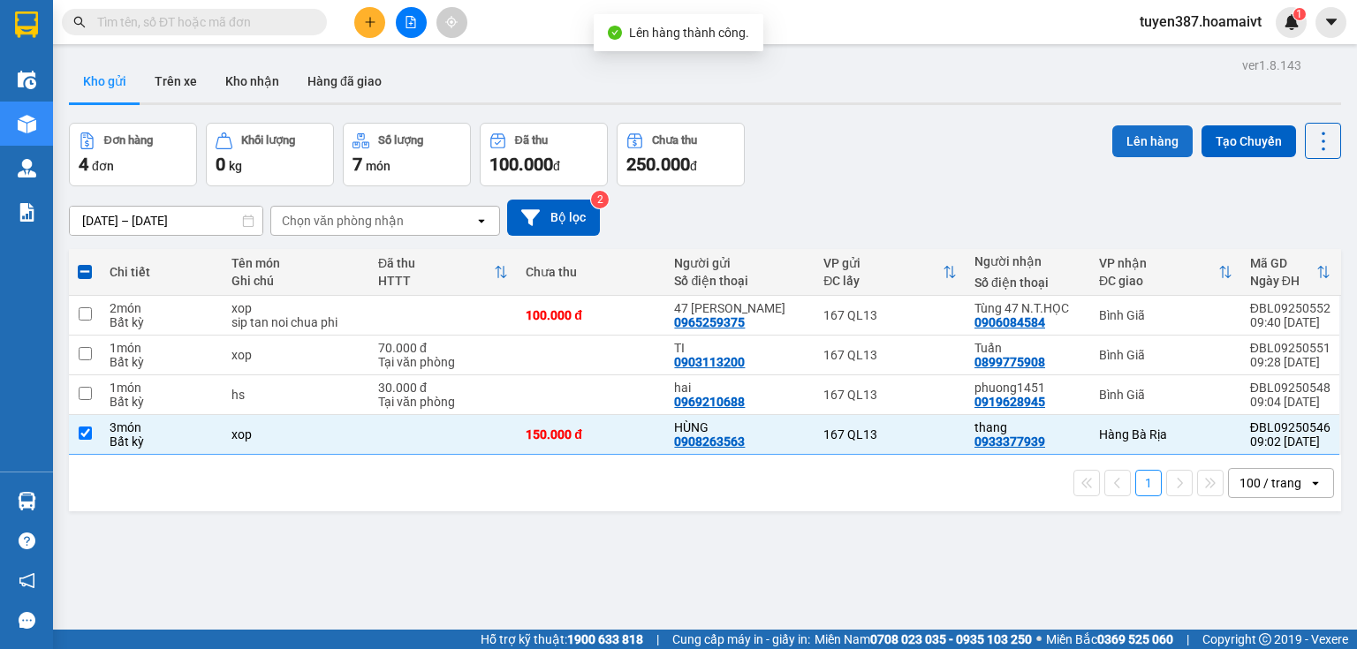
click at [1165, 129] on button "Lên hàng" at bounding box center [1152, 141] width 80 height 32
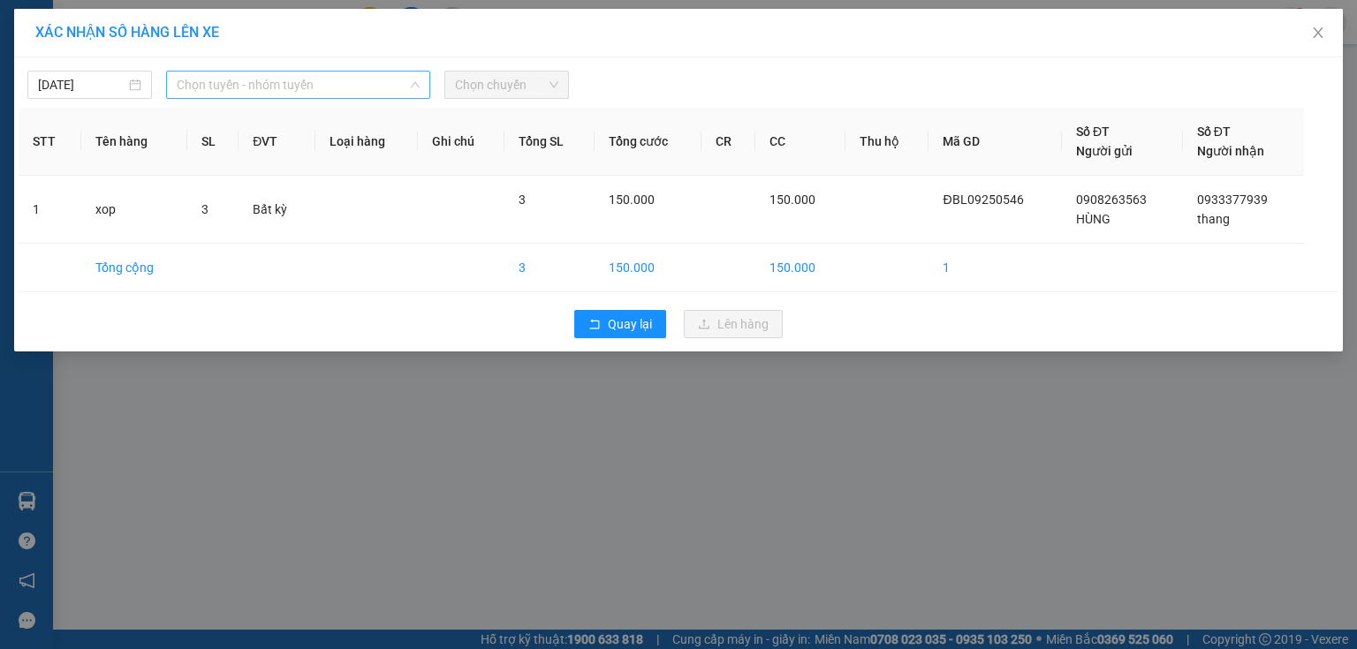
click at [342, 83] on span "Chọn tuyến - nhóm tuyến" at bounding box center [298, 85] width 243 height 27
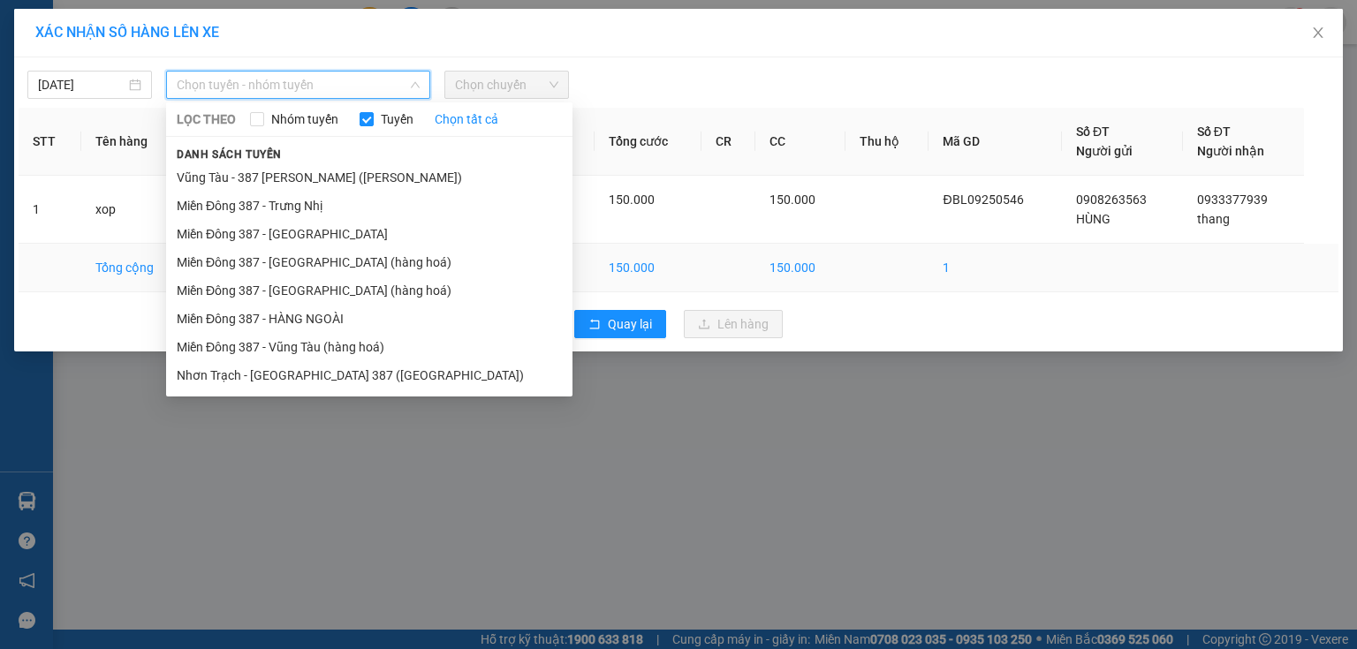
drag, startPoint x: 318, startPoint y: 289, endPoint x: 333, endPoint y: 268, distance: 26.0
click at [321, 286] on li "Miền Đông 387 - [GEOGRAPHIC_DATA] (hàng hoá)" at bounding box center [369, 291] width 406 height 28
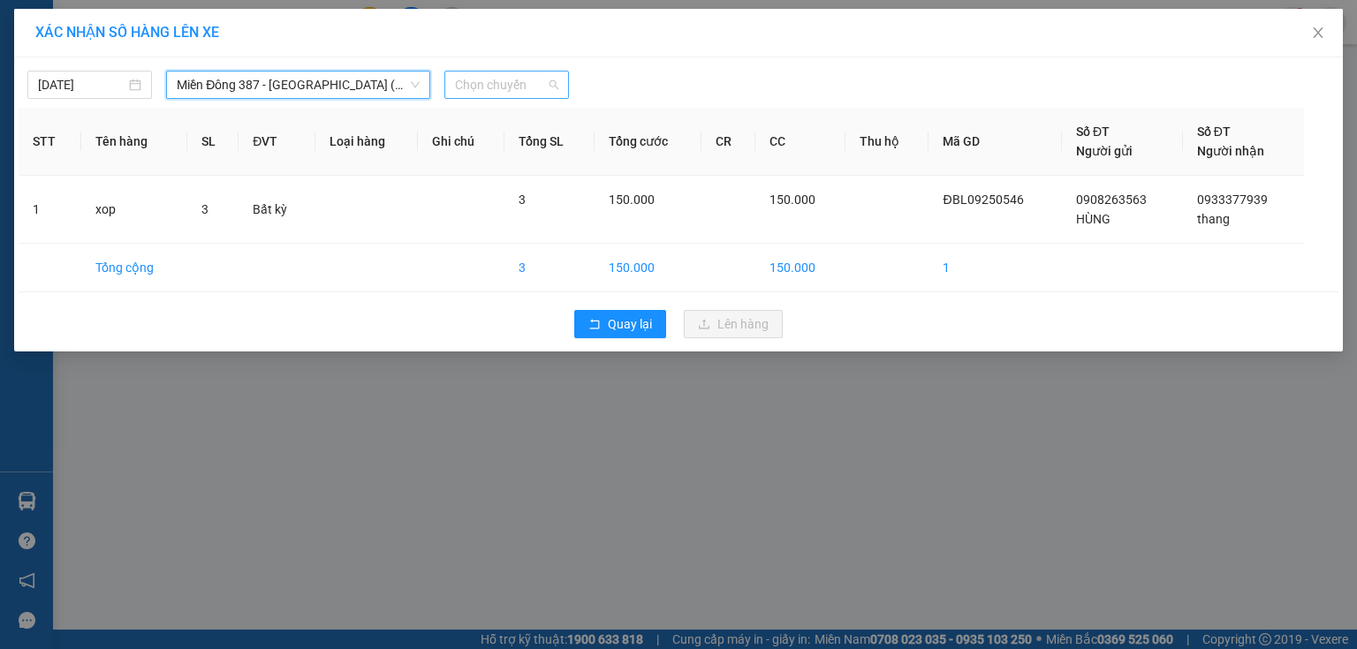
click at [522, 81] on span "Chọn chuyến" at bounding box center [506, 85] width 103 height 27
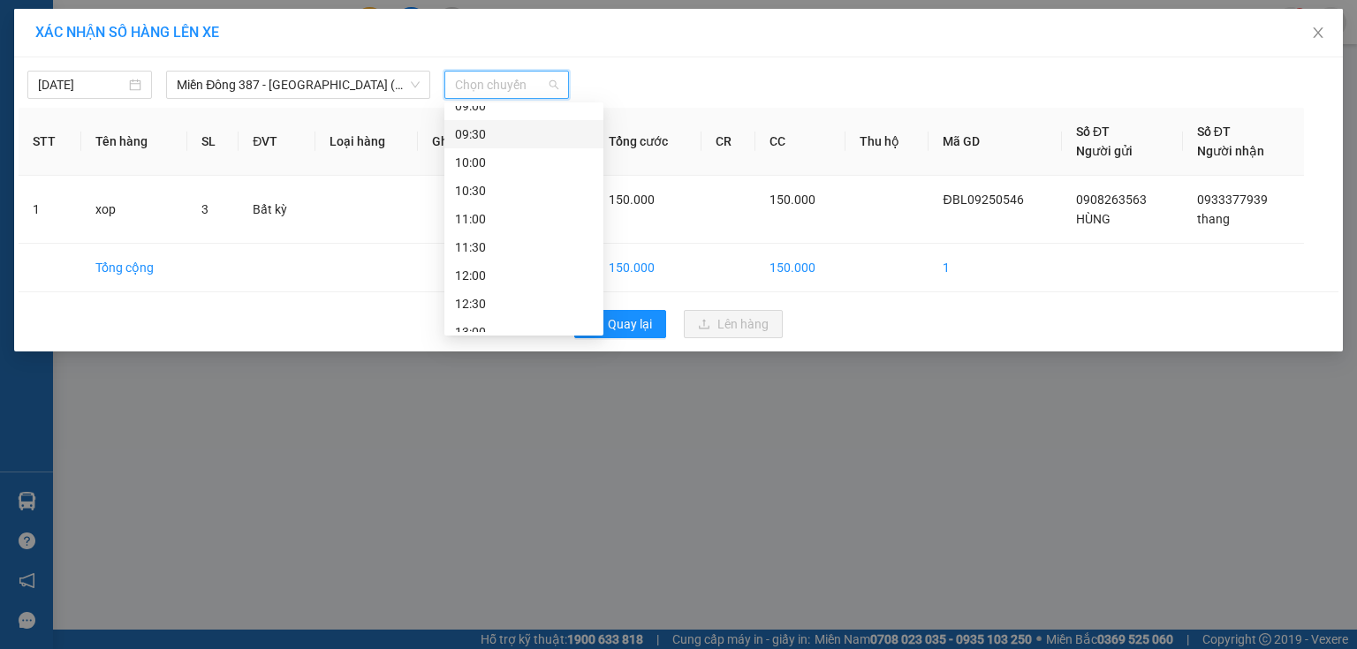
click at [489, 134] on div "09:30" at bounding box center [524, 134] width 138 height 19
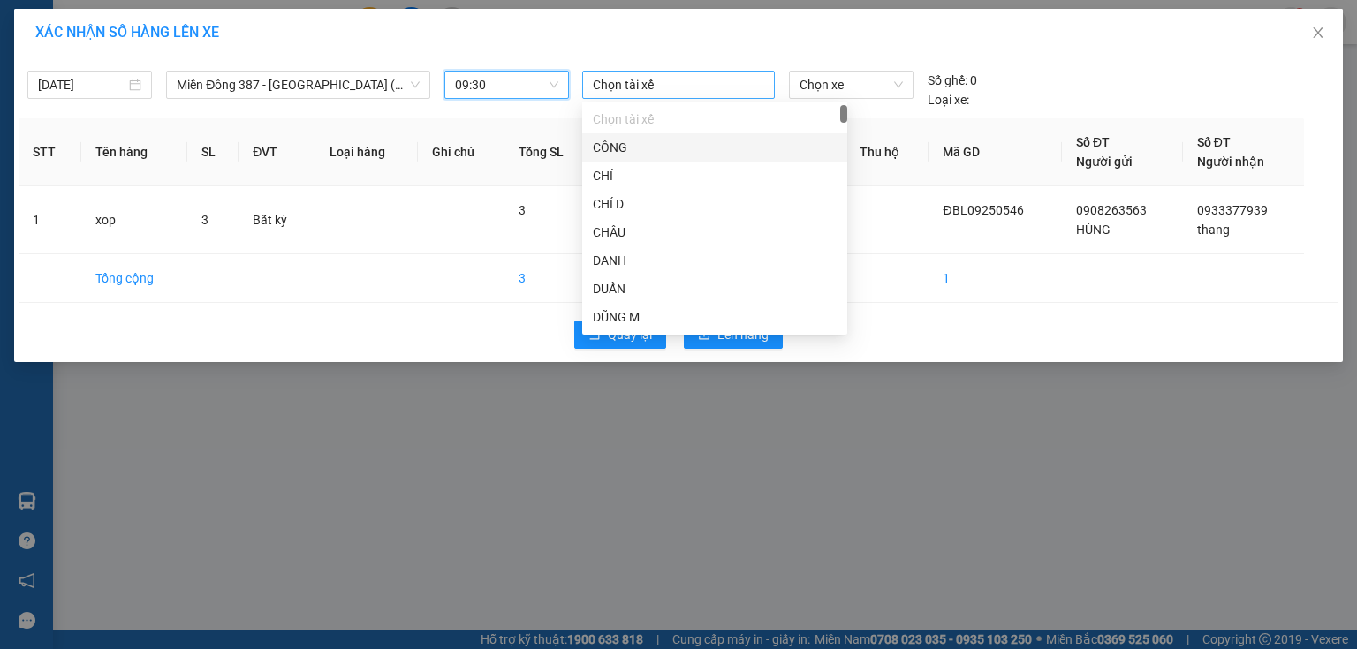
click at [646, 78] on div at bounding box center [679, 84] width 184 height 21
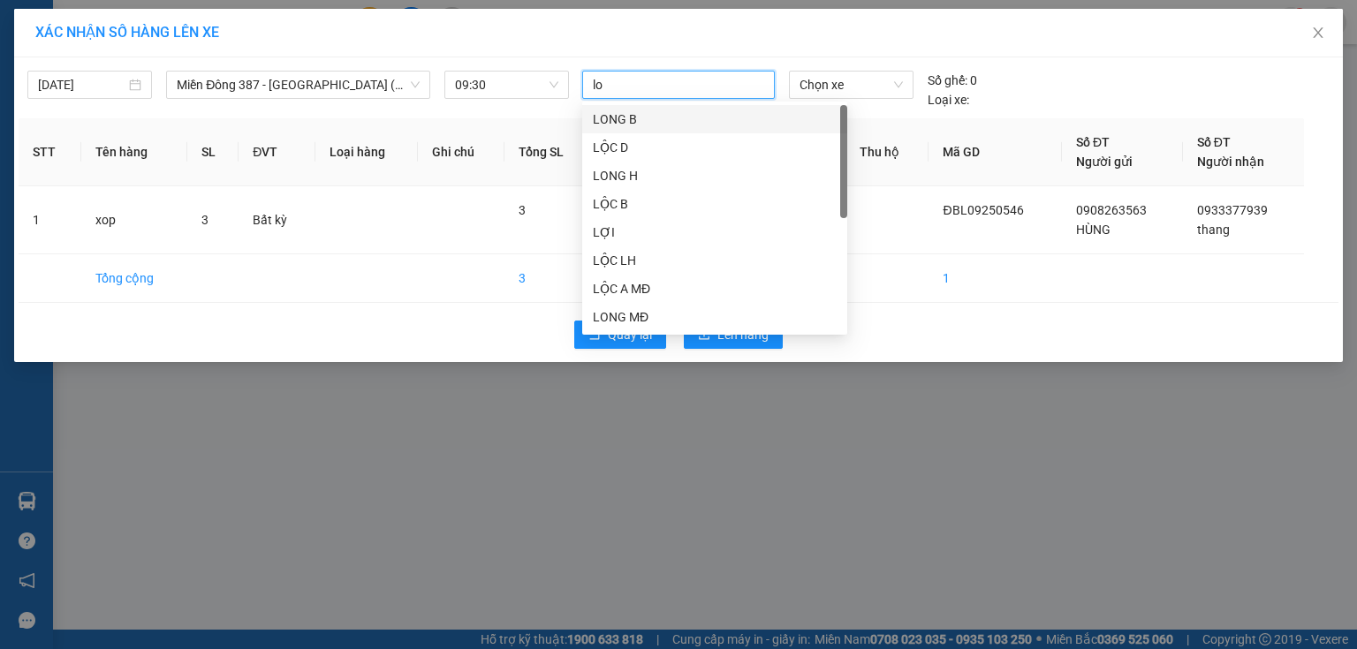
type input "loc"
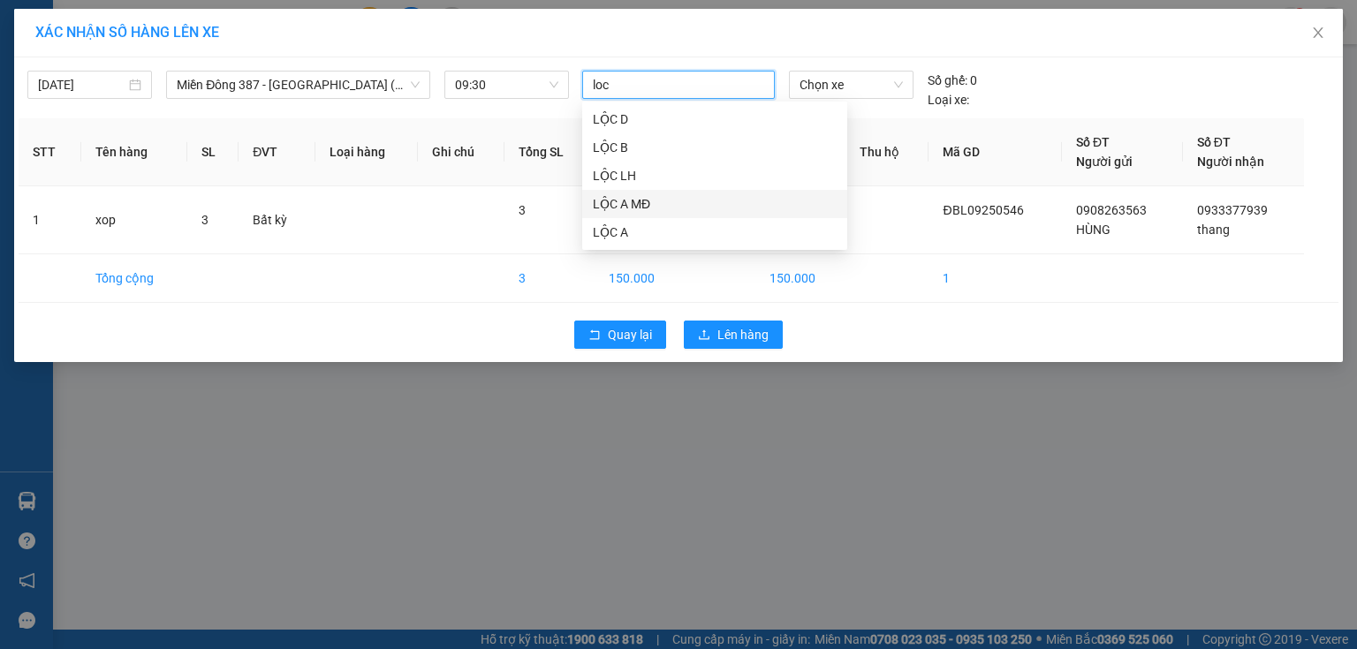
click at [635, 205] on div "LỘC A MĐ" at bounding box center [715, 203] width 244 height 19
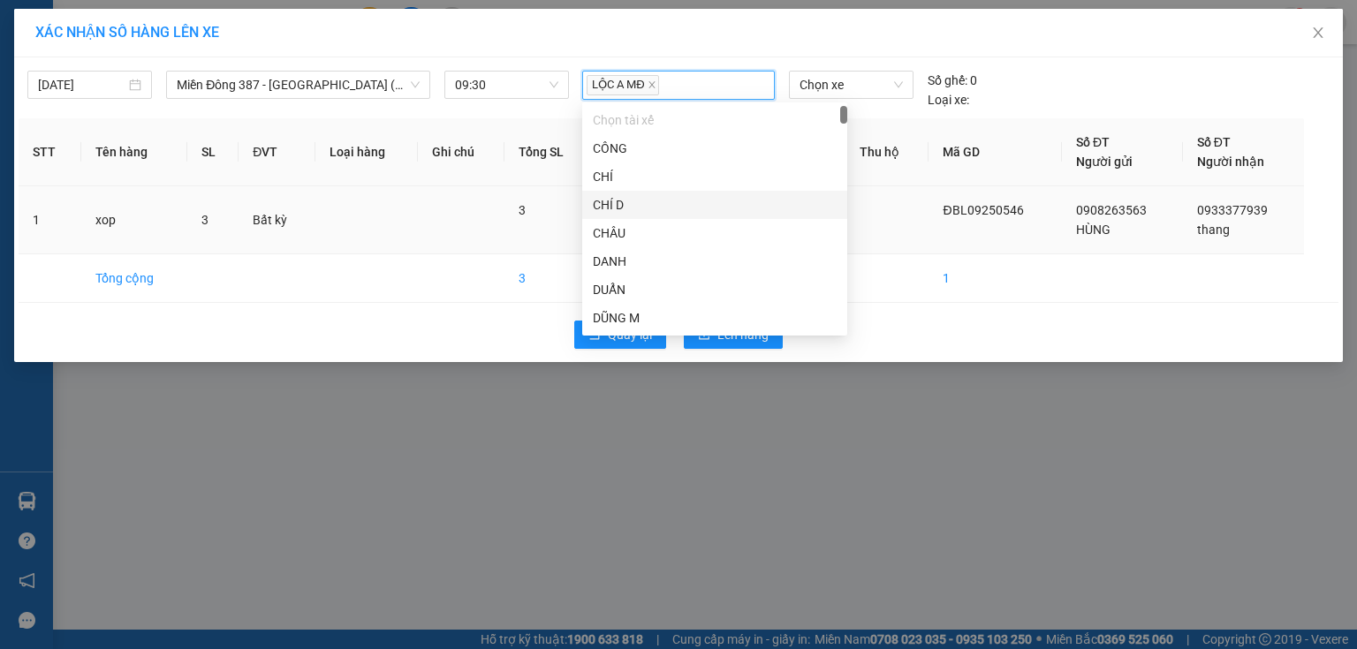
drag, startPoint x: 940, startPoint y: 233, endPoint x: 937, endPoint y: 209, distance: 25.0
click at [942, 231] on td "ĐBL09250546" at bounding box center [995, 220] width 133 height 68
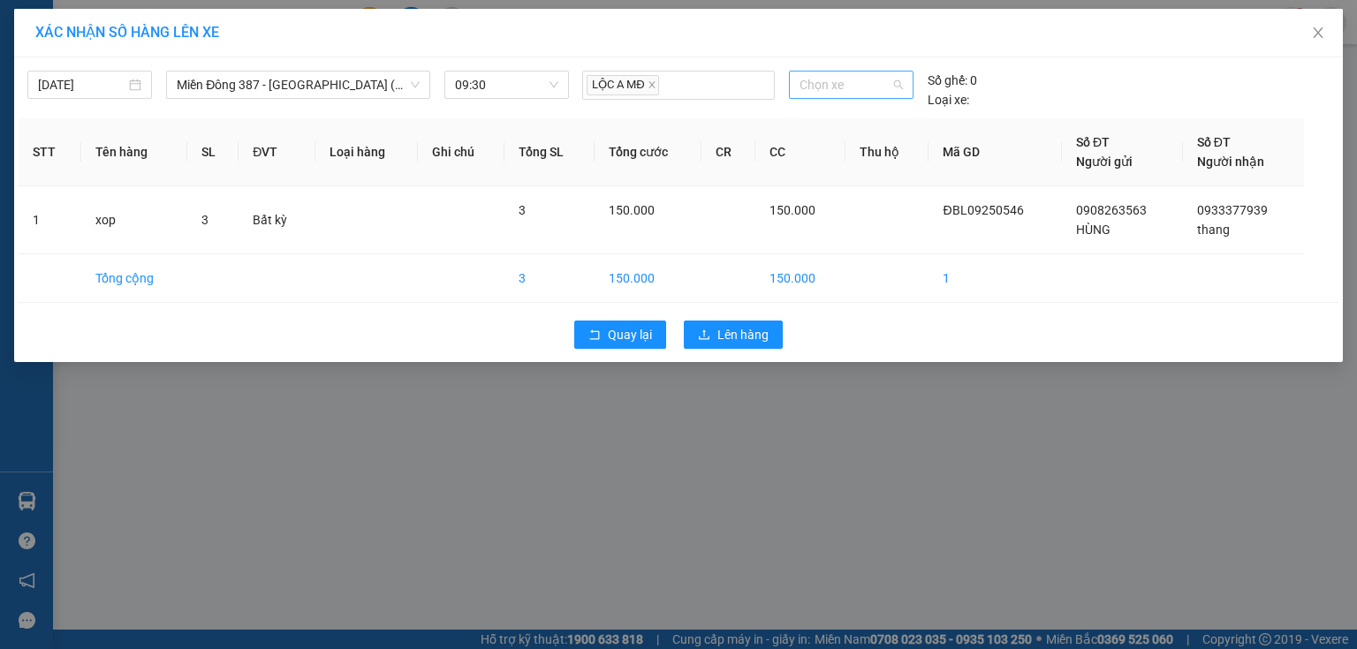
click at [870, 72] on span "Chọn xe" at bounding box center [851, 85] width 102 height 27
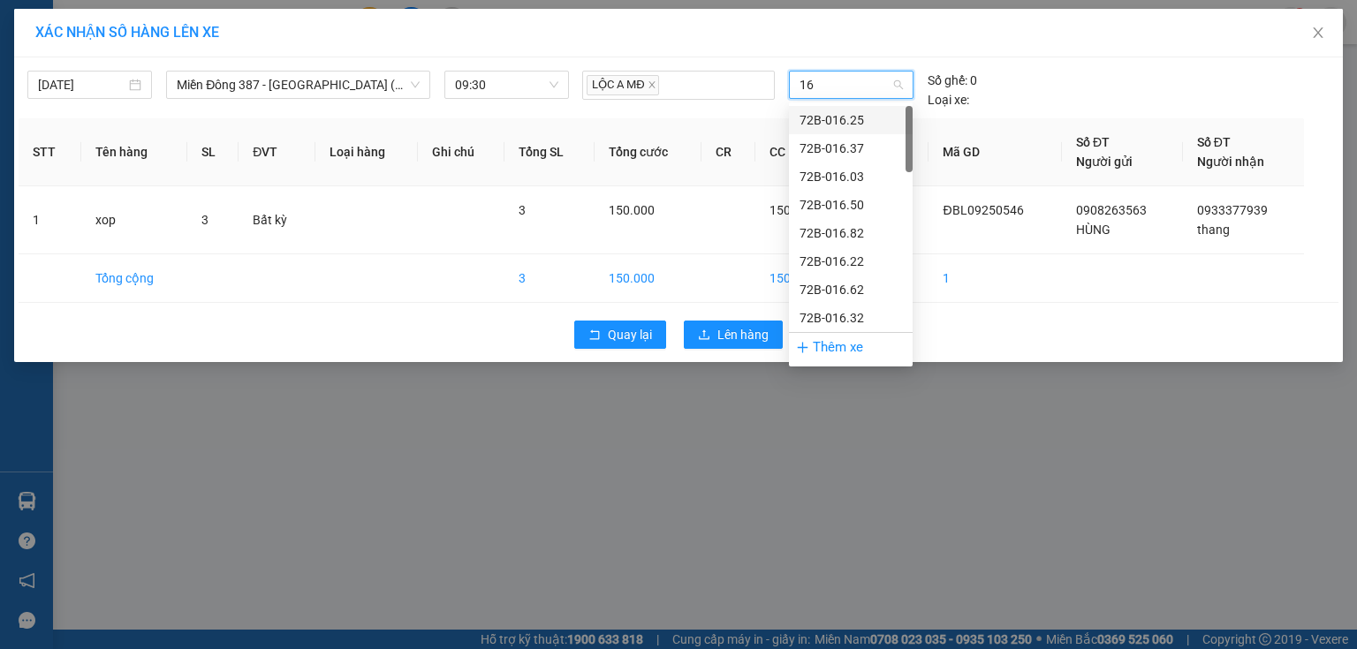
type input "165"
click at [839, 198] on div "72H-061.65" at bounding box center [851, 204] width 102 height 19
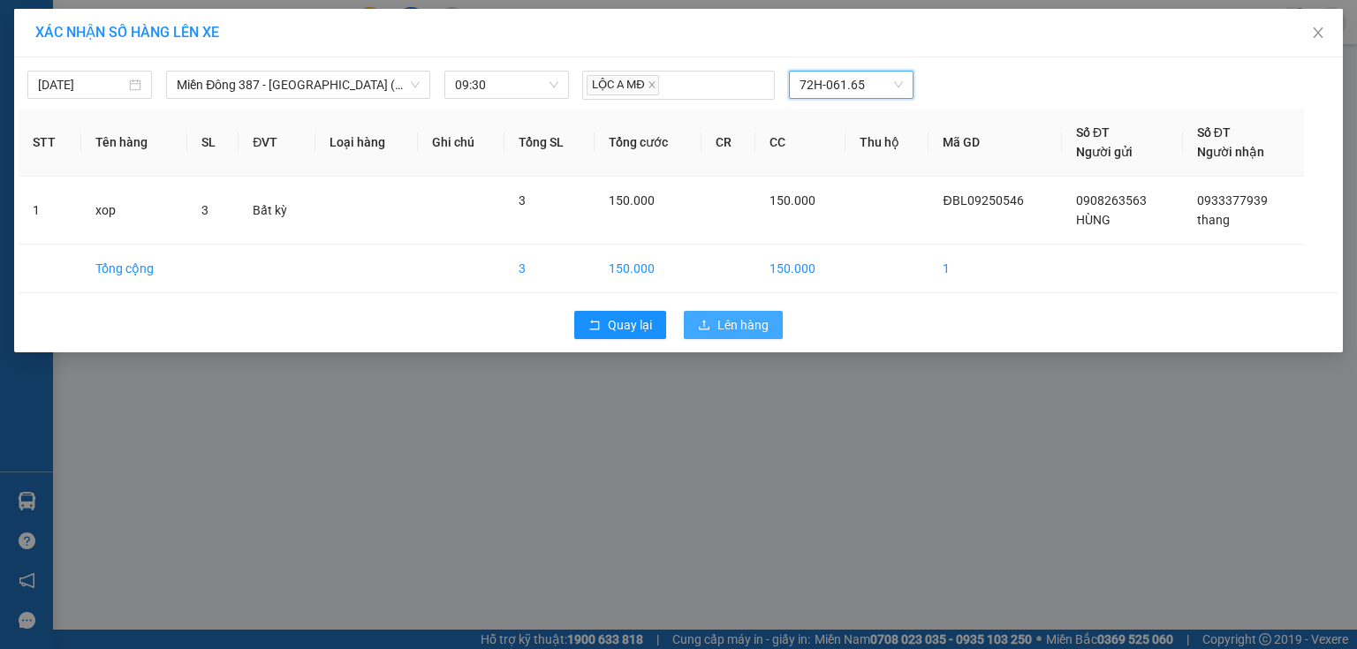
click at [754, 329] on span "Lên hàng" at bounding box center [742, 324] width 51 height 19
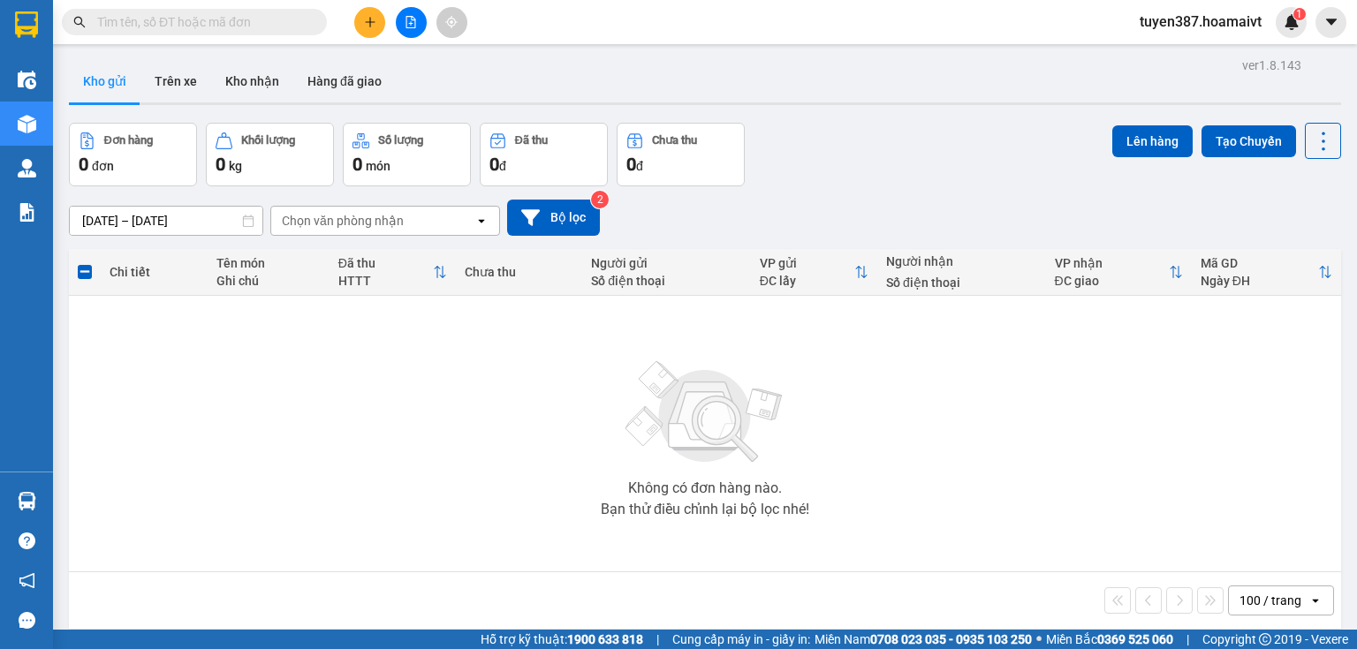
click at [369, 23] on icon "plus" at bounding box center [369, 22] width 1 height 10
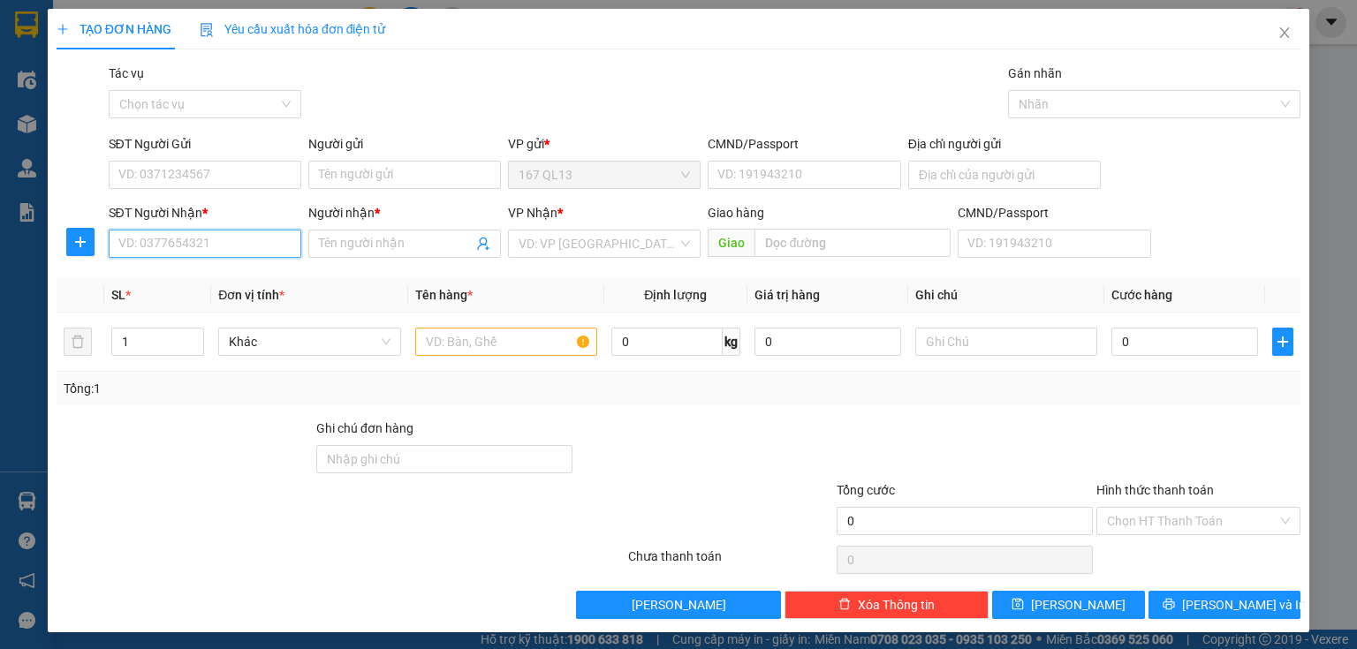
click at [256, 251] on input "SĐT Người Nhận *" at bounding box center [205, 244] width 193 height 28
click at [194, 289] on div "0865919864 - lan" at bounding box center [203, 279] width 191 height 28
type input "0865919864"
type input "lan"
type input "0865919864"
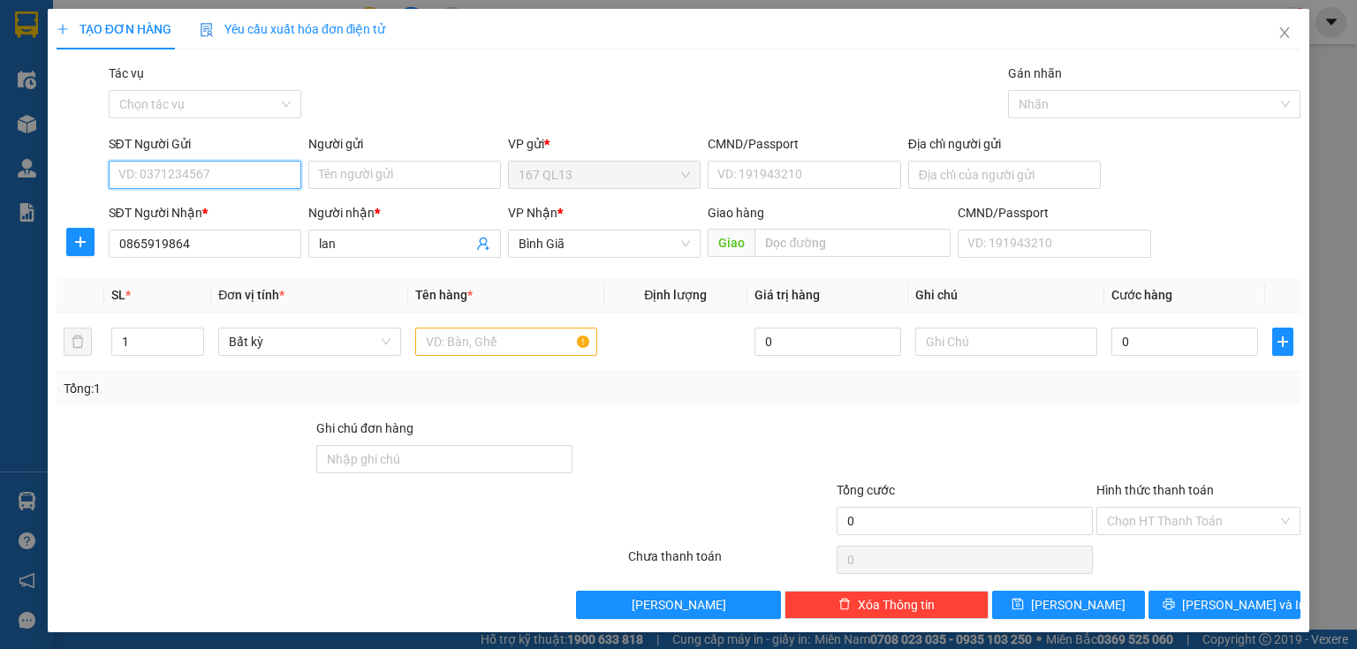
click at [247, 173] on input "SĐT Người Gửi" at bounding box center [205, 175] width 193 height 28
drag, startPoint x: 239, startPoint y: 178, endPoint x: 233, endPoint y: 164, distance: 15.1
click at [239, 178] on input "SĐT Người Gửi" at bounding box center [205, 175] width 193 height 28
type input "0838813456"
drag, startPoint x: 411, startPoint y: 180, endPoint x: 423, endPoint y: 176, distance: 13.1
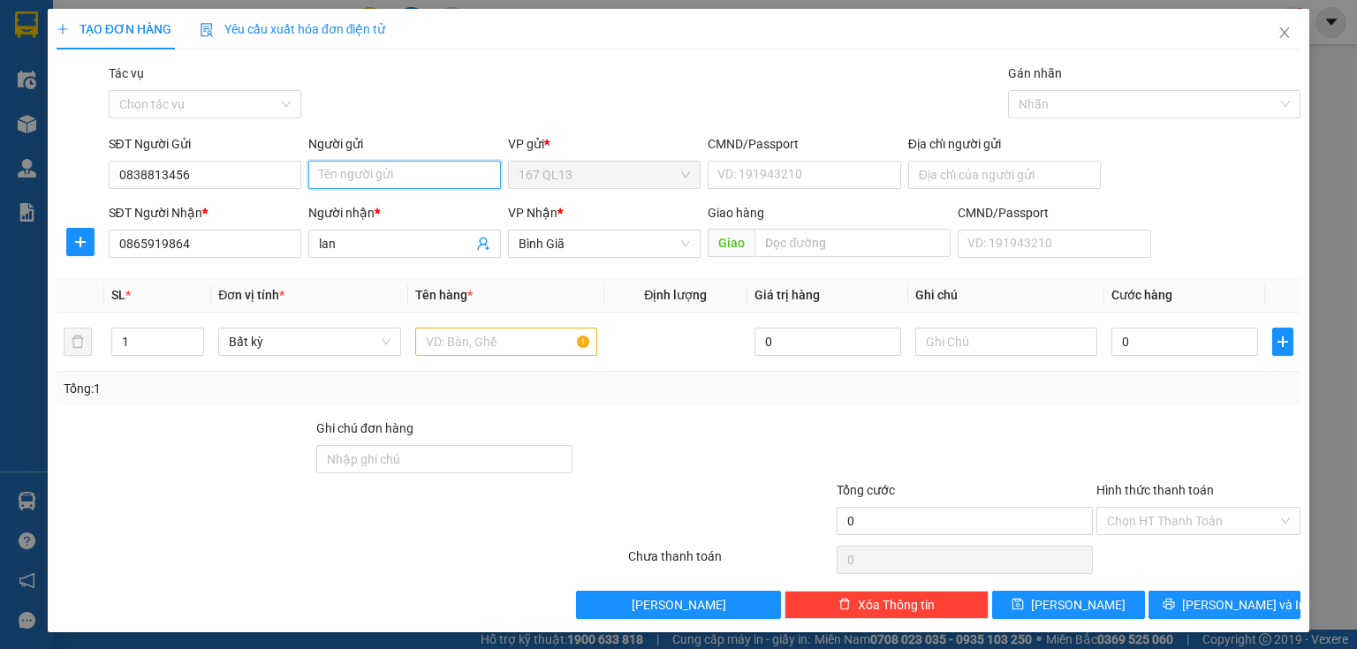
click at [414, 180] on input "Người gửi" at bounding box center [404, 175] width 193 height 28
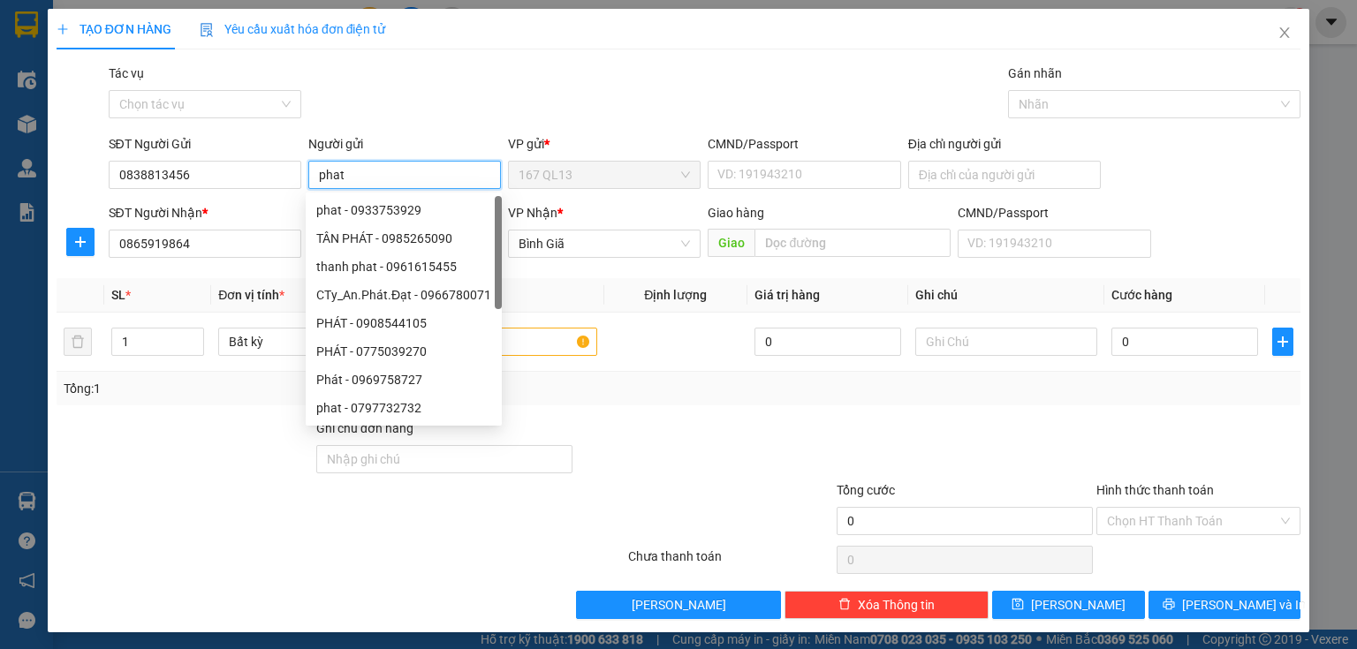
type input "phat"
click at [622, 377] on div "Tổng: 1" at bounding box center [679, 389] width 1244 height 34
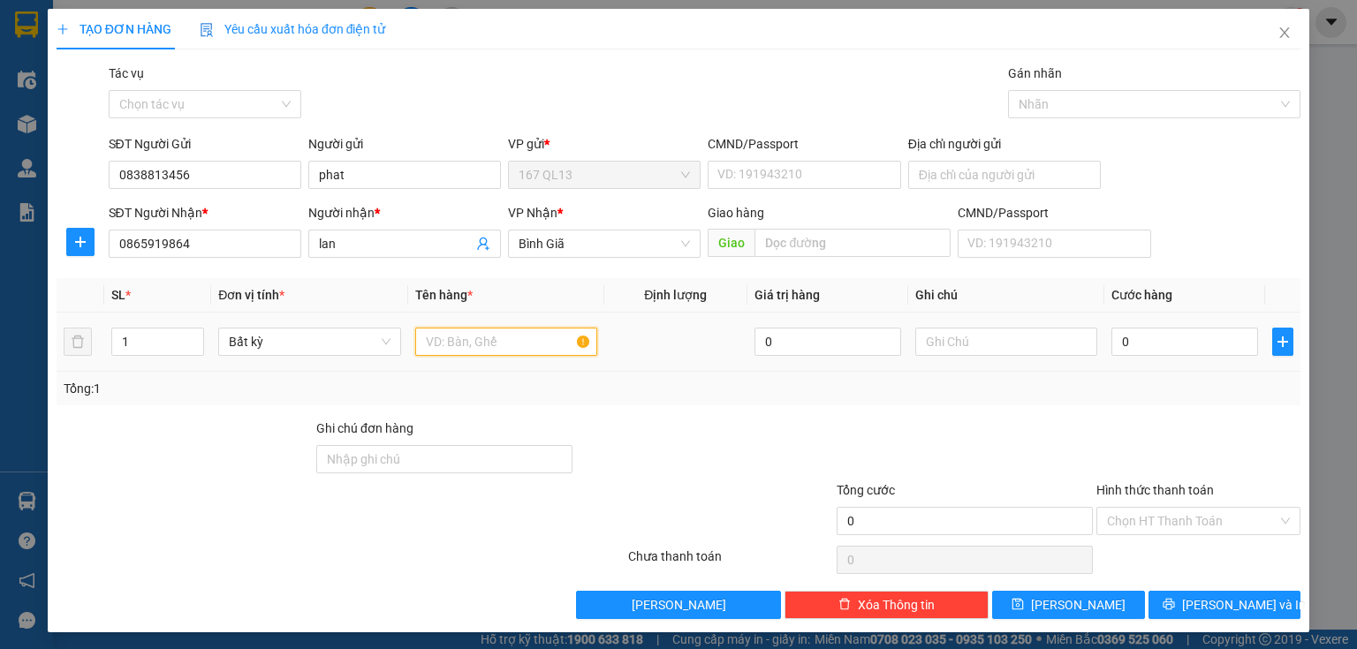
click at [526, 346] on input "text" at bounding box center [506, 342] width 182 height 28
type input "thung"
click at [1157, 341] on input "0" at bounding box center [1185, 342] width 147 height 28
type input "5"
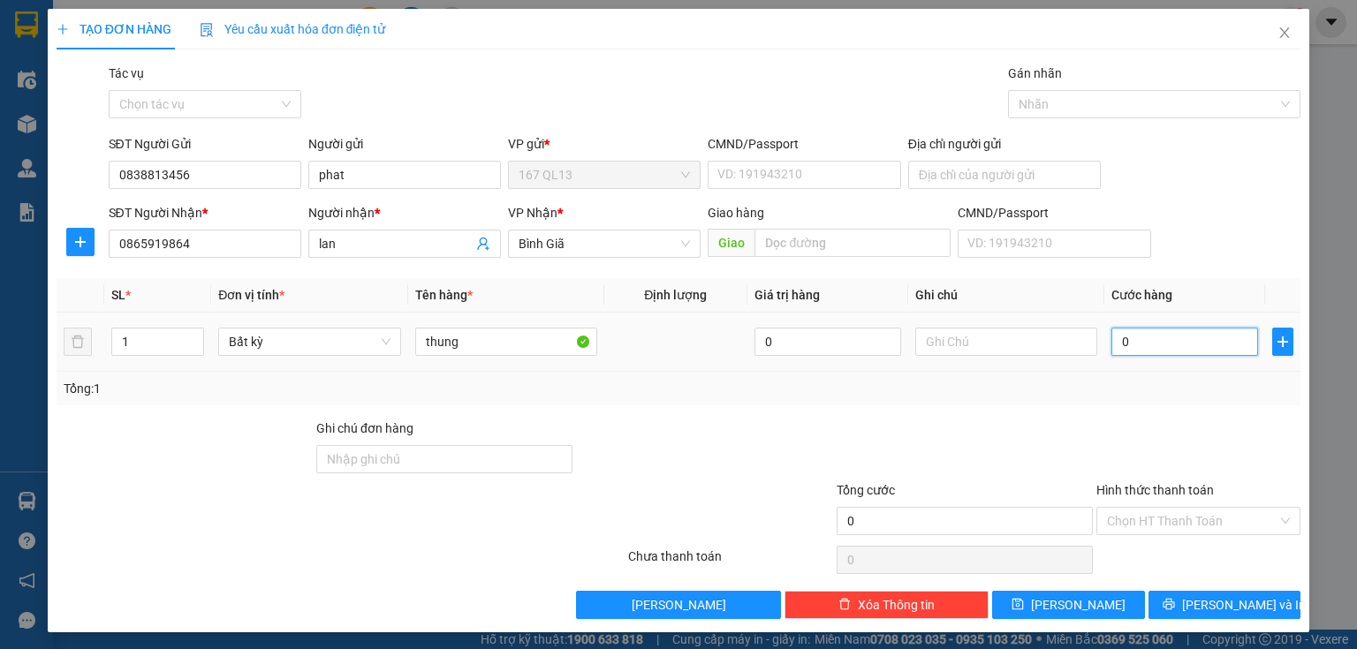
type input "5"
type input "50"
type input "50.000"
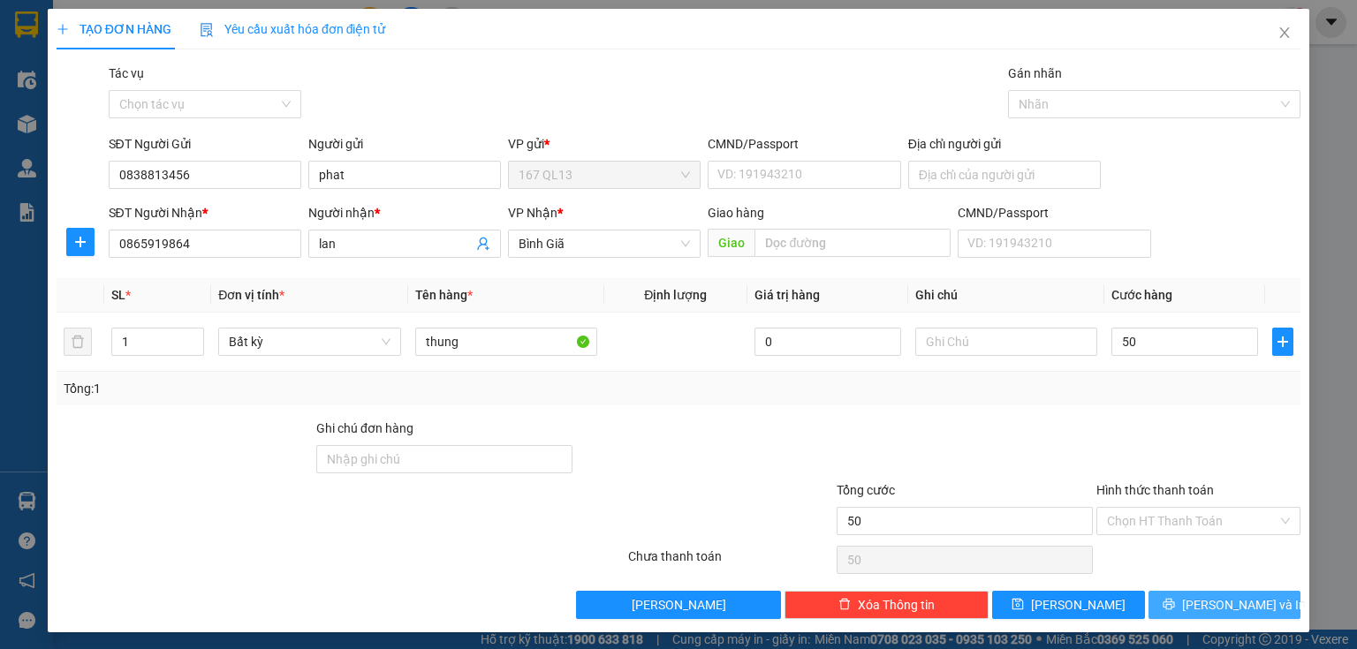
type input "50.000"
click at [1170, 599] on button "[PERSON_NAME] và In" at bounding box center [1225, 605] width 153 height 28
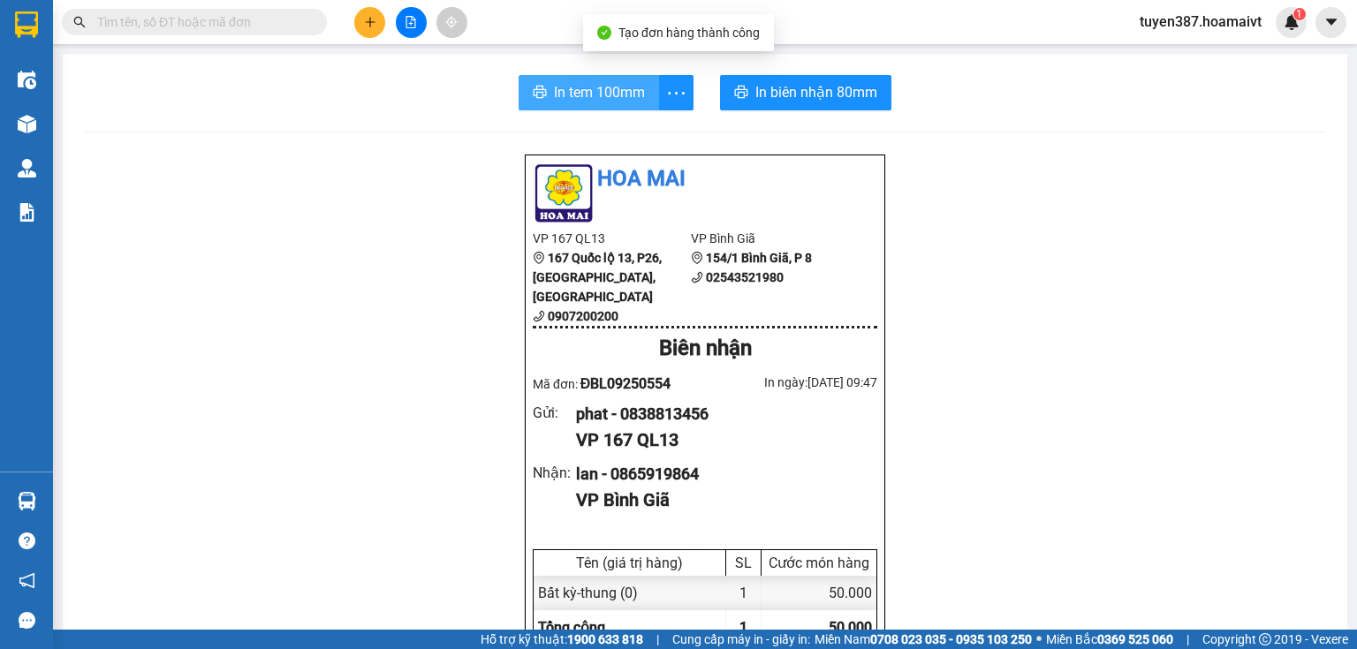
click at [611, 87] on span "In tem 100mm" at bounding box center [599, 92] width 91 height 22
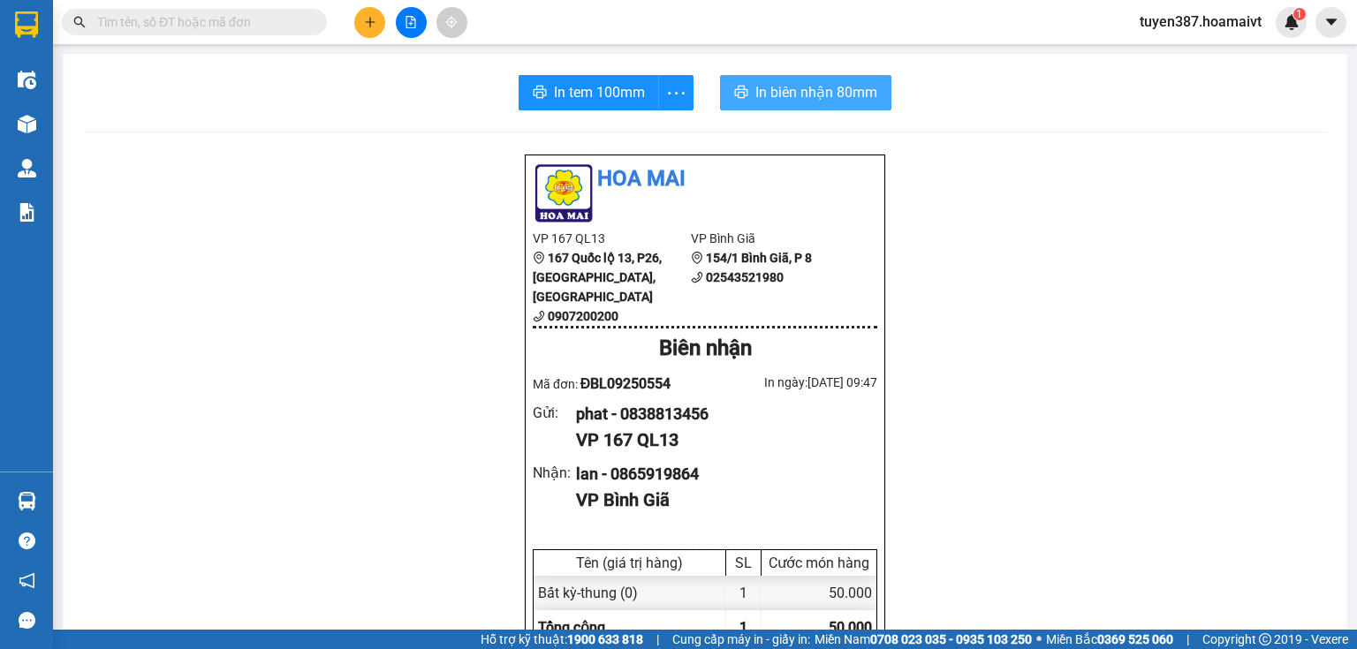
click at [818, 97] on span "In biên nhận 80mm" at bounding box center [816, 92] width 122 height 22
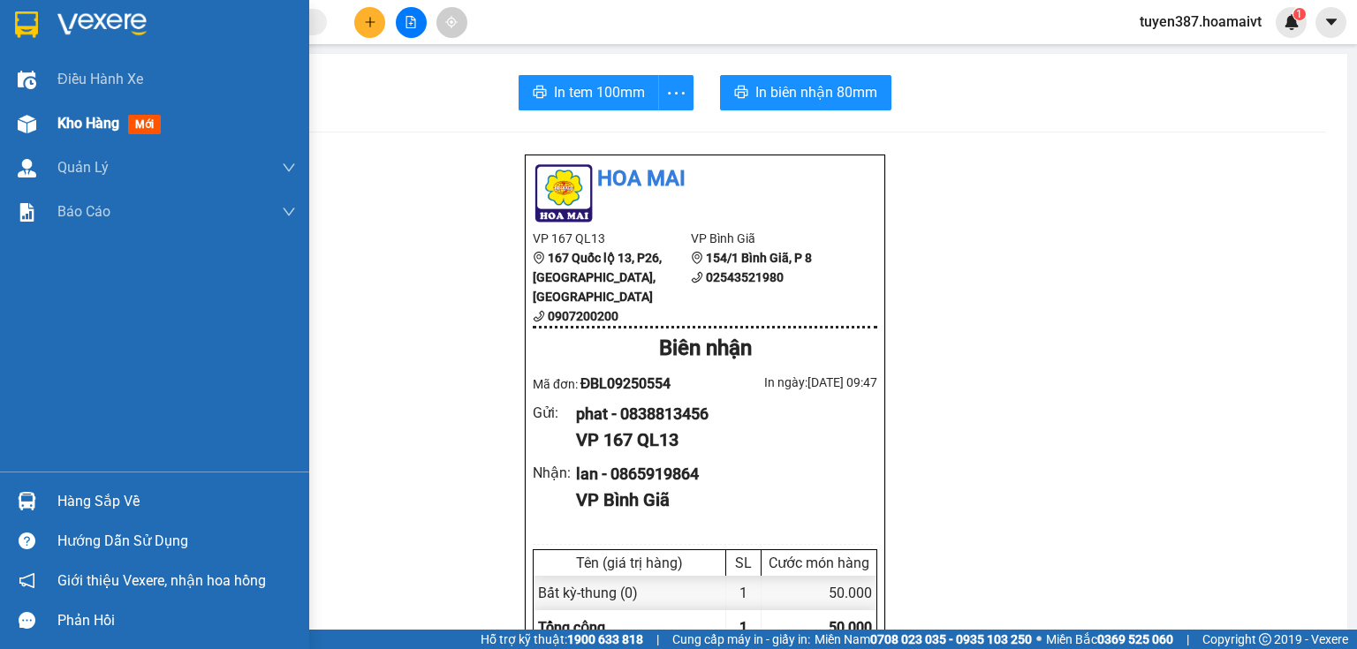
click at [35, 120] on img at bounding box center [27, 124] width 19 height 19
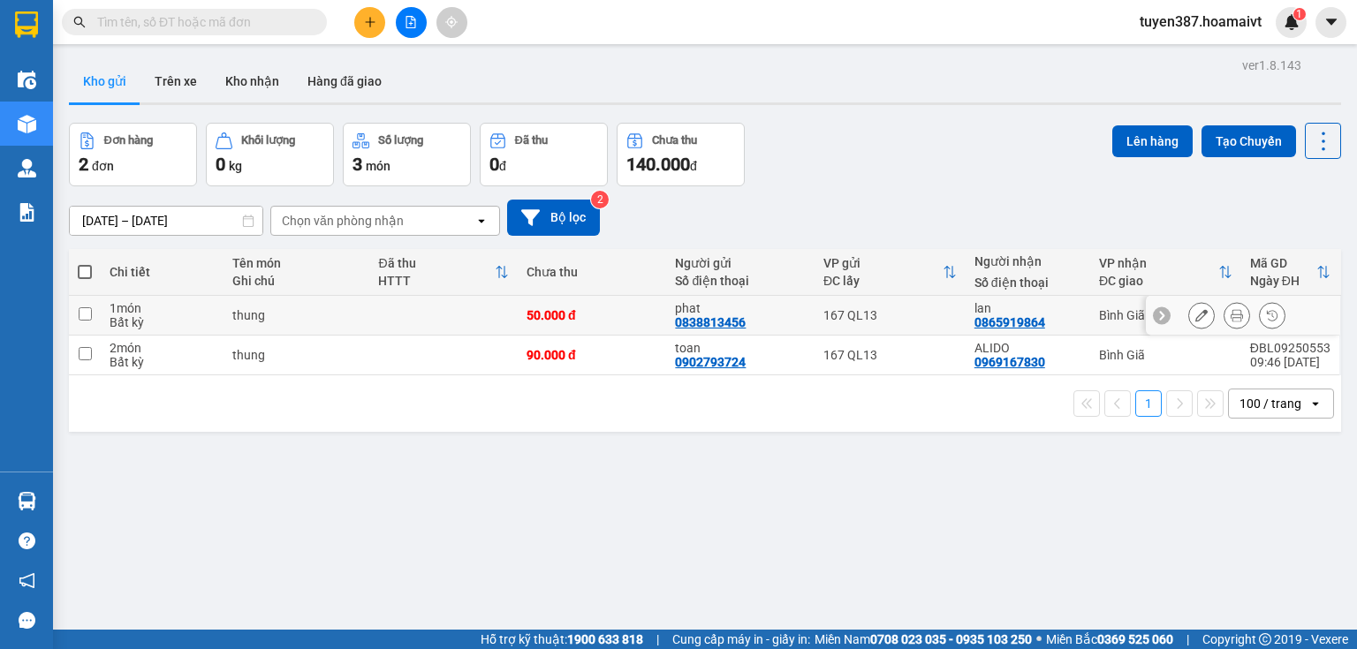
click at [1079, 315] on td "lan 0865919864" at bounding box center [1028, 316] width 125 height 40
checkbox input "true"
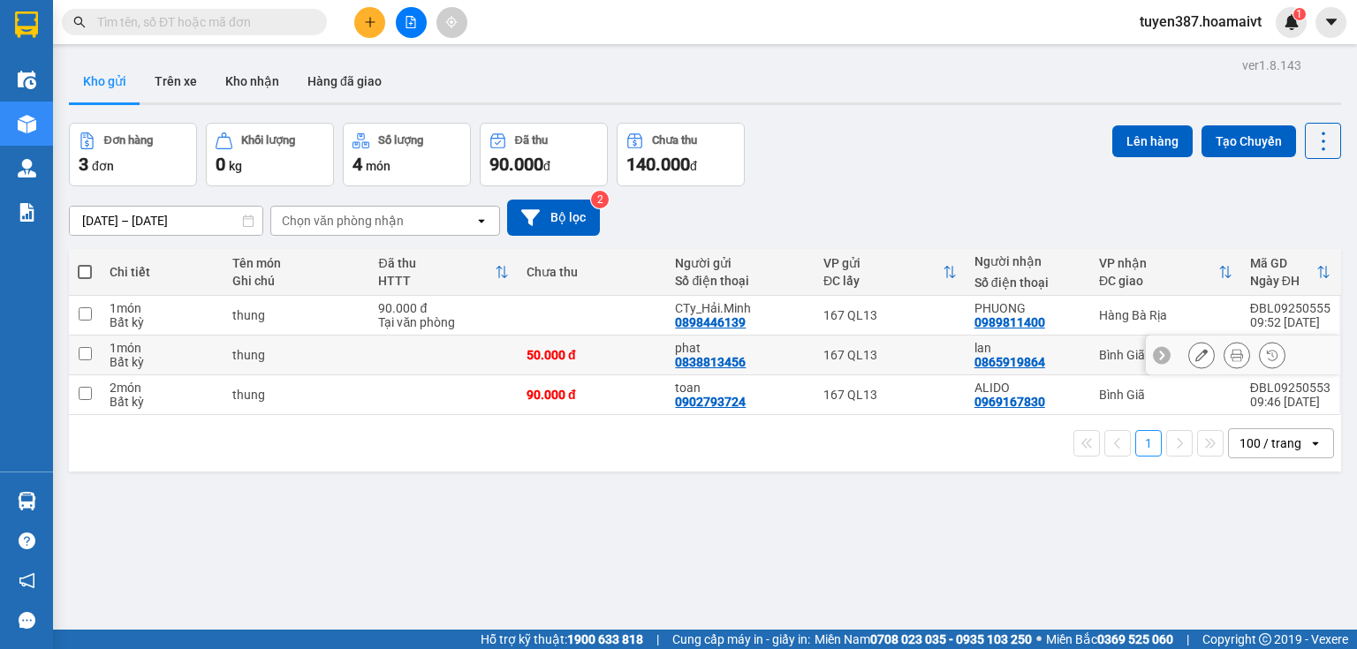
click at [1071, 353] on div "lan" at bounding box center [1028, 348] width 107 height 14
checkbox input "true"
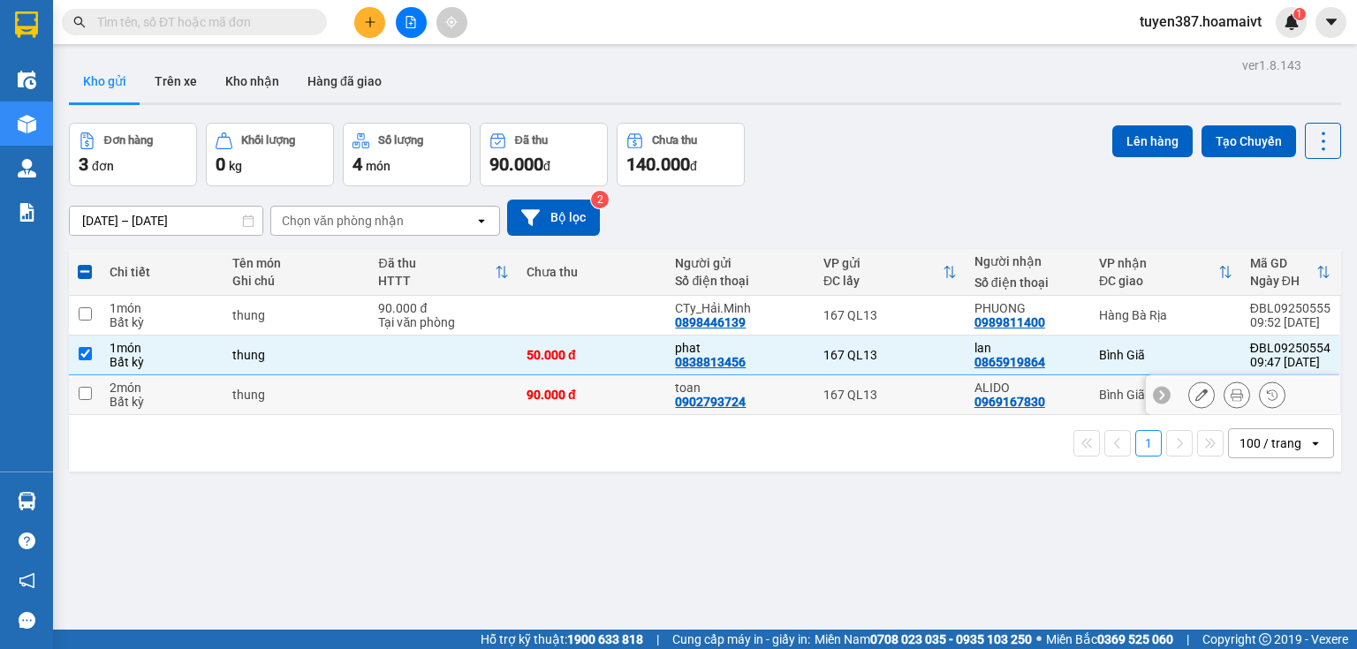
drag, startPoint x: 1068, startPoint y: 392, endPoint x: 1077, endPoint y: 390, distance: 9.2
click at [1077, 390] on div "ALIDO" at bounding box center [1028, 388] width 107 height 14
checkbox input "true"
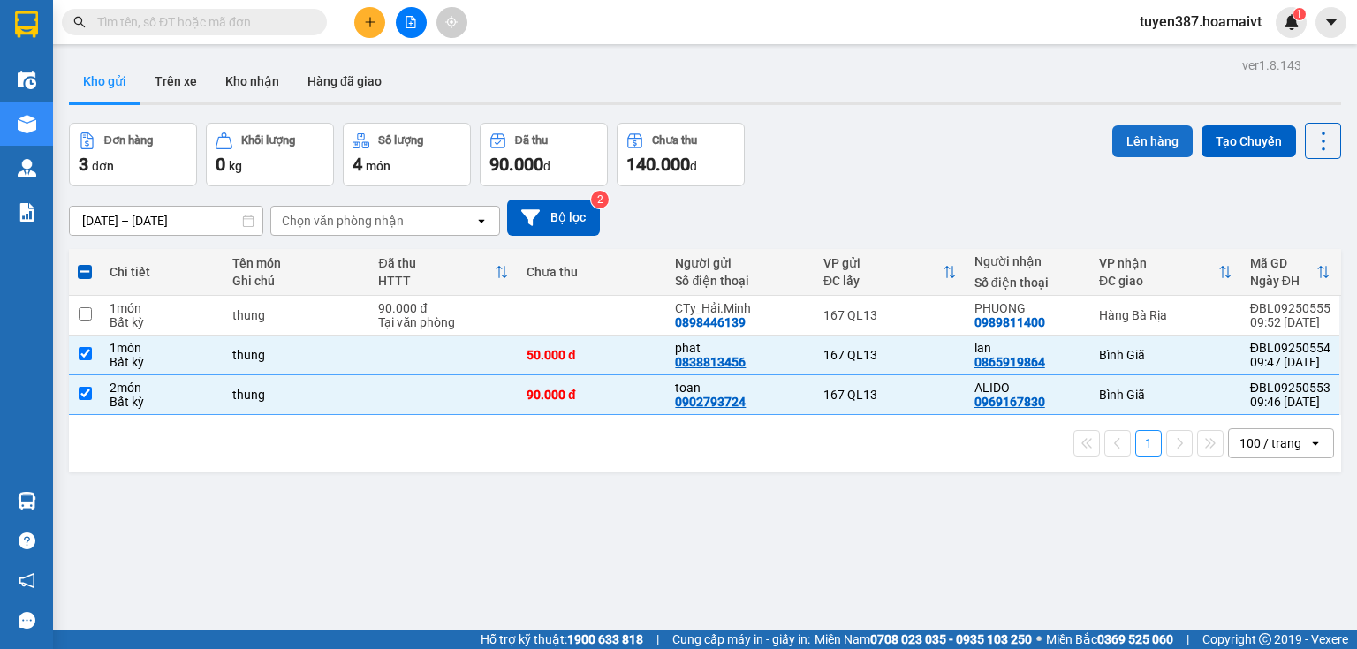
click at [1150, 139] on button "Lên hàng" at bounding box center [1152, 141] width 80 height 32
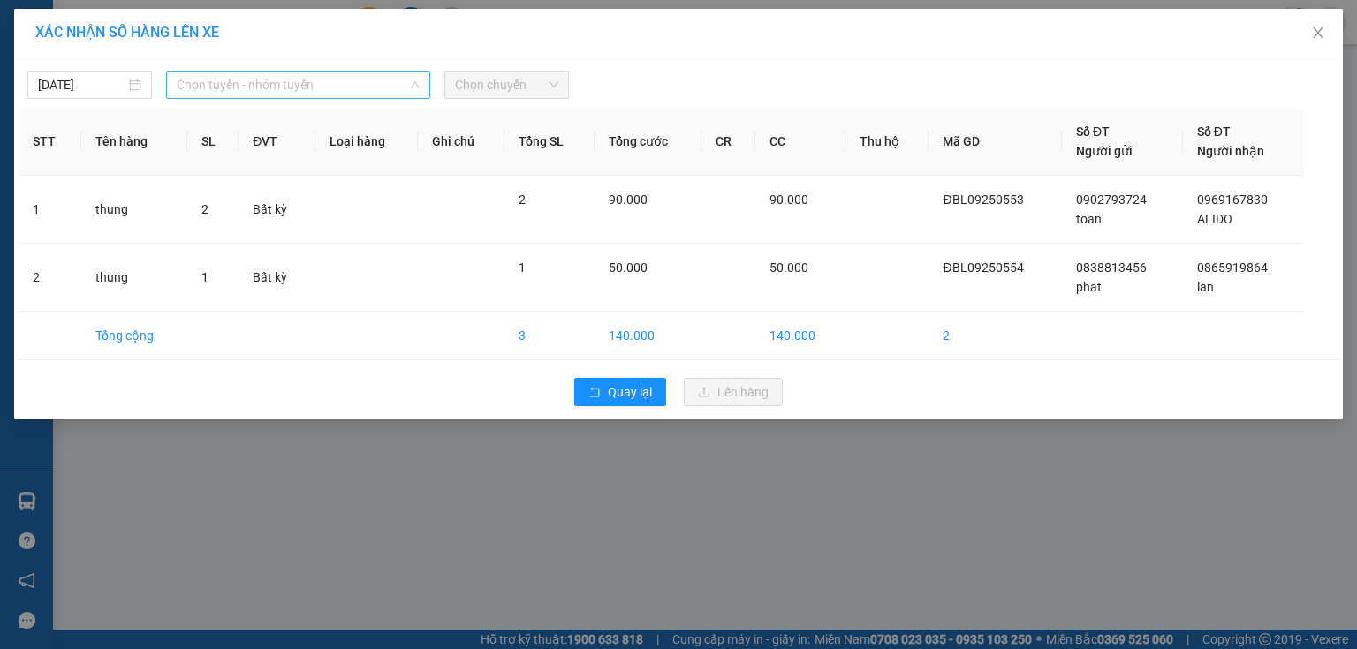
click at [330, 83] on span "Chọn tuyến - nhóm tuyến" at bounding box center [298, 85] width 243 height 27
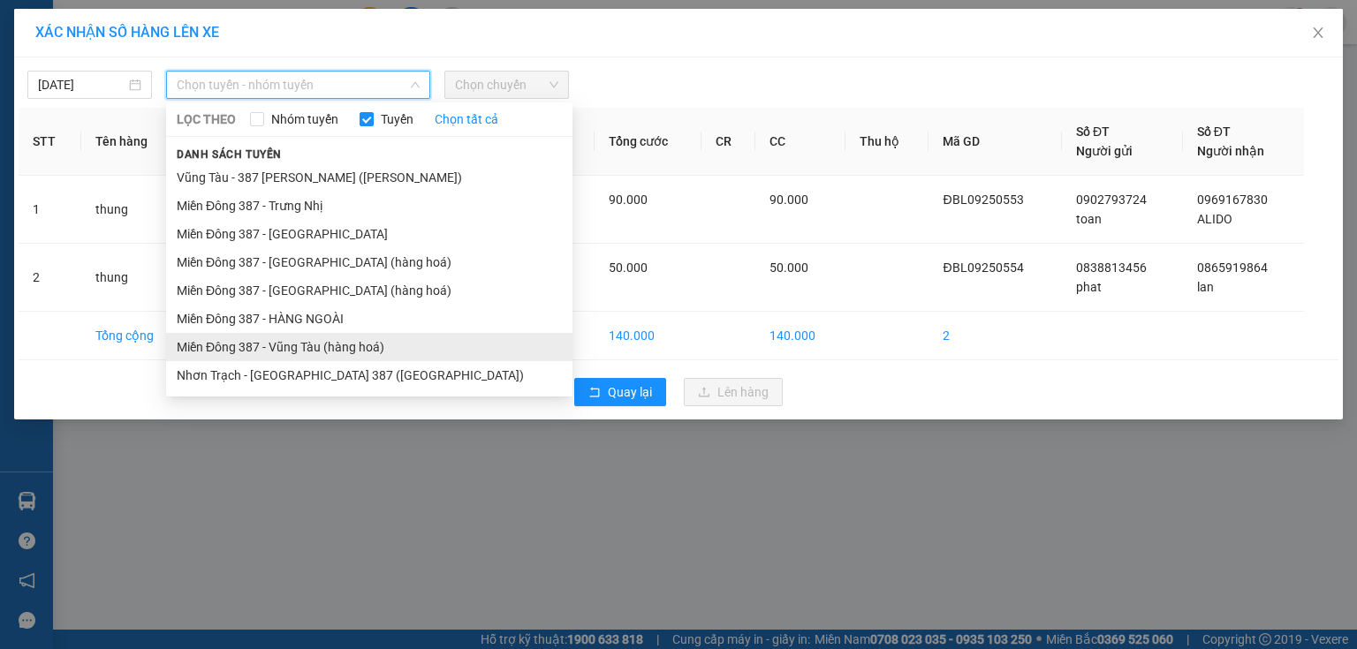
click at [339, 345] on li "Miền Đông 387 - Vũng Tàu (hàng hoá)" at bounding box center [369, 347] width 406 height 28
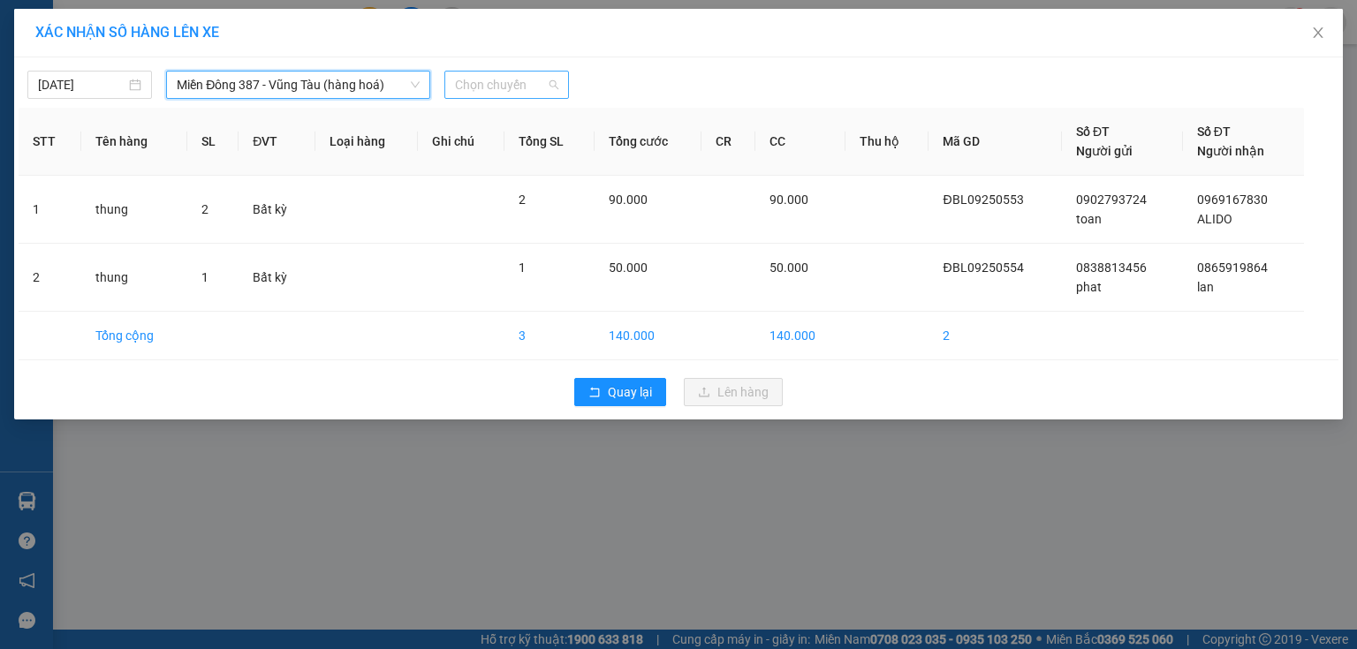
click at [528, 85] on span "Chọn chuyến" at bounding box center [506, 85] width 103 height 27
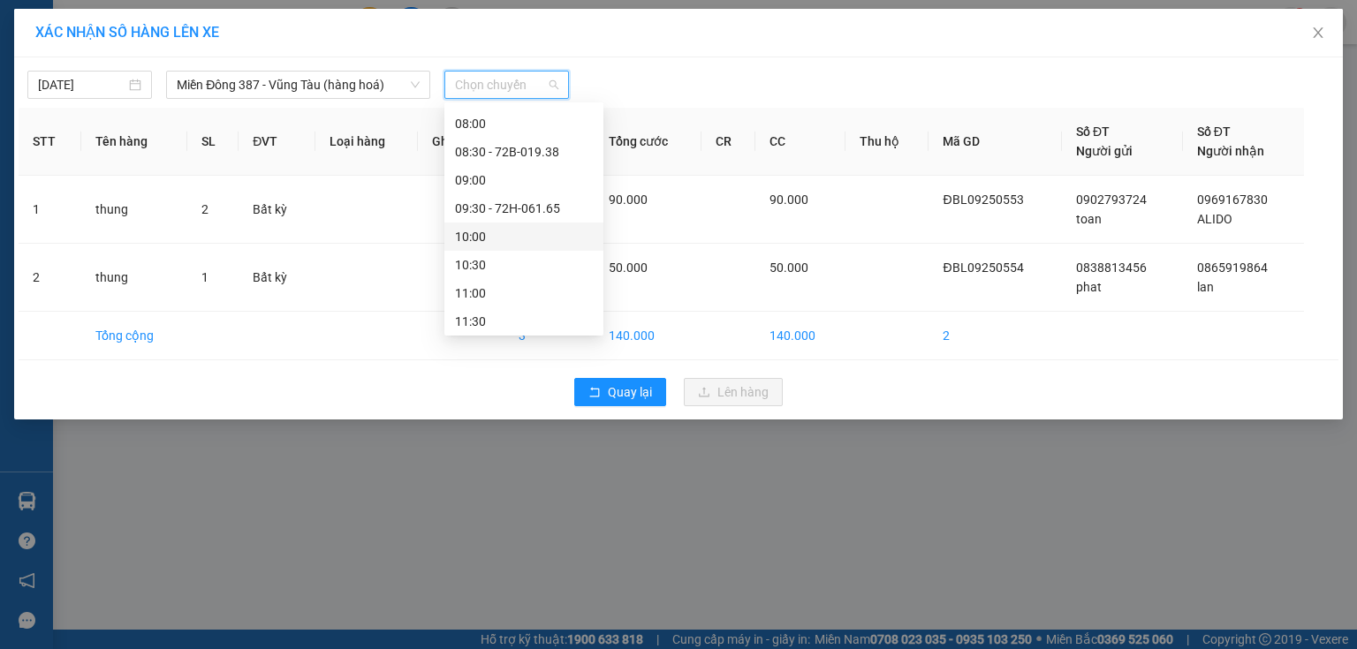
scroll to position [141, 0]
click at [496, 238] on div "10:00" at bounding box center [524, 233] width 138 height 19
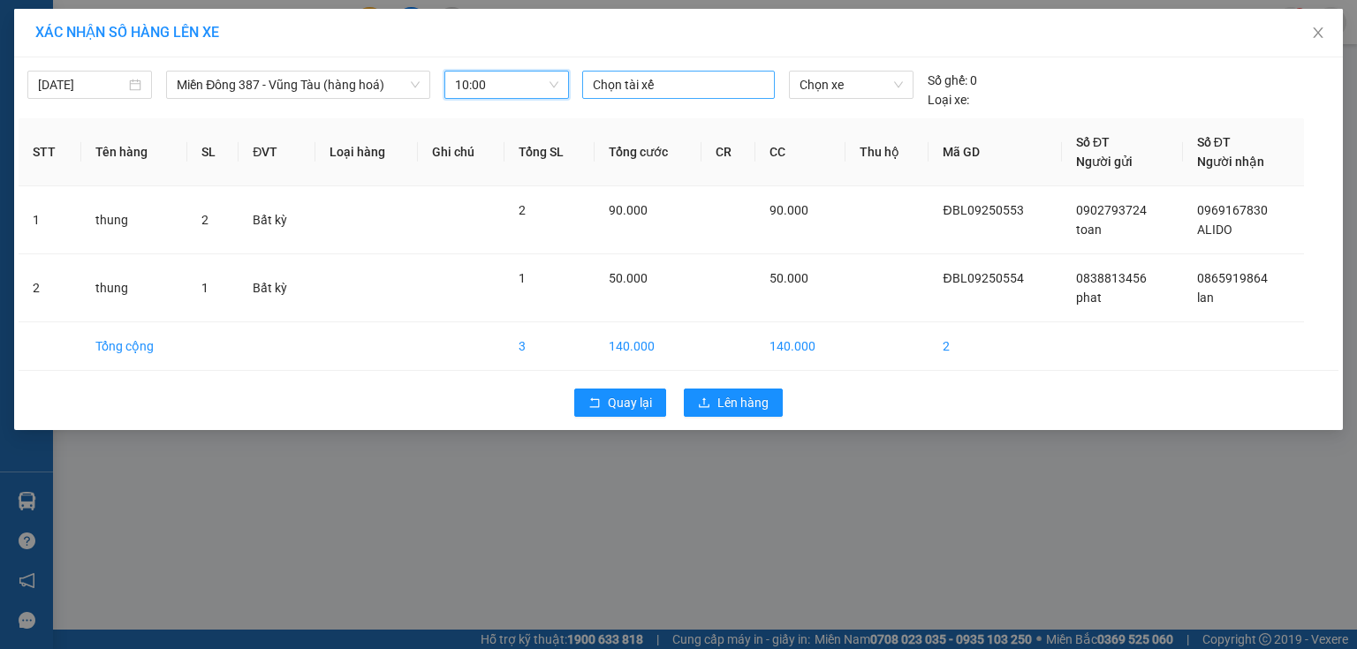
click at [643, 87] on div at bounding box center [679, 84] width 184 height 21
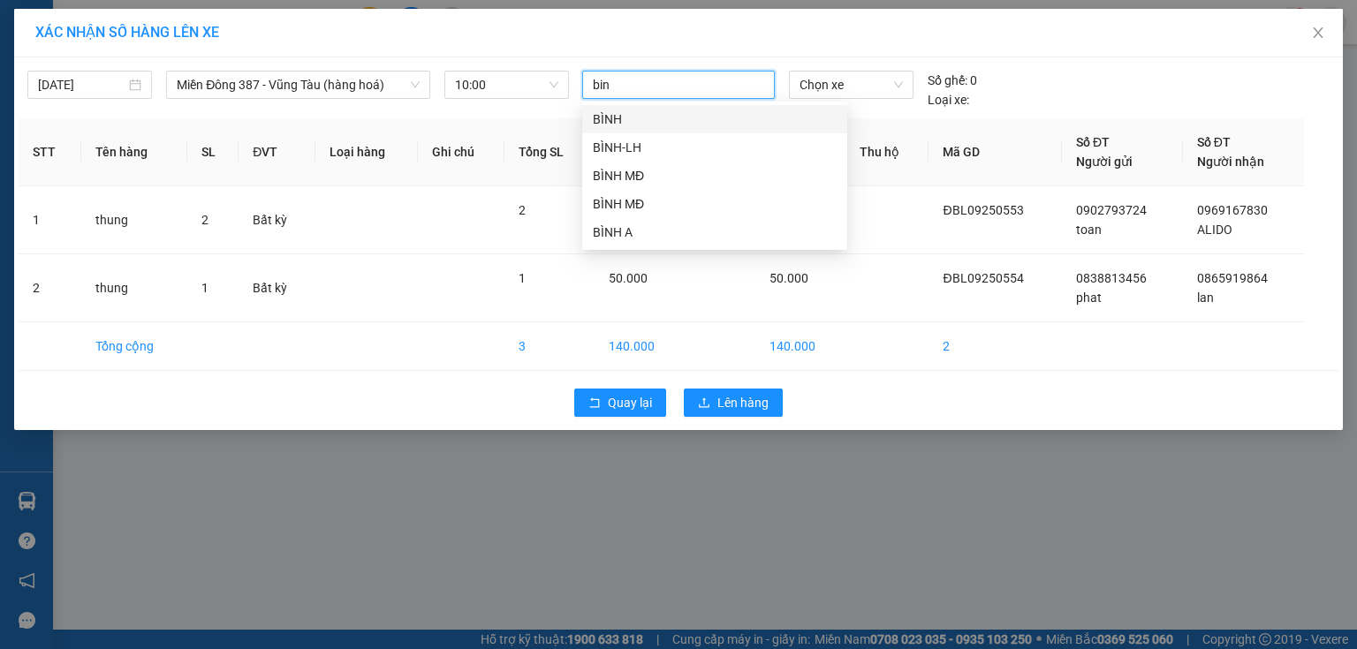
type input "binh"
click at [633, 201] on div "BÌNH MĐ" at bounding box center [715, 203] width 244 height 19
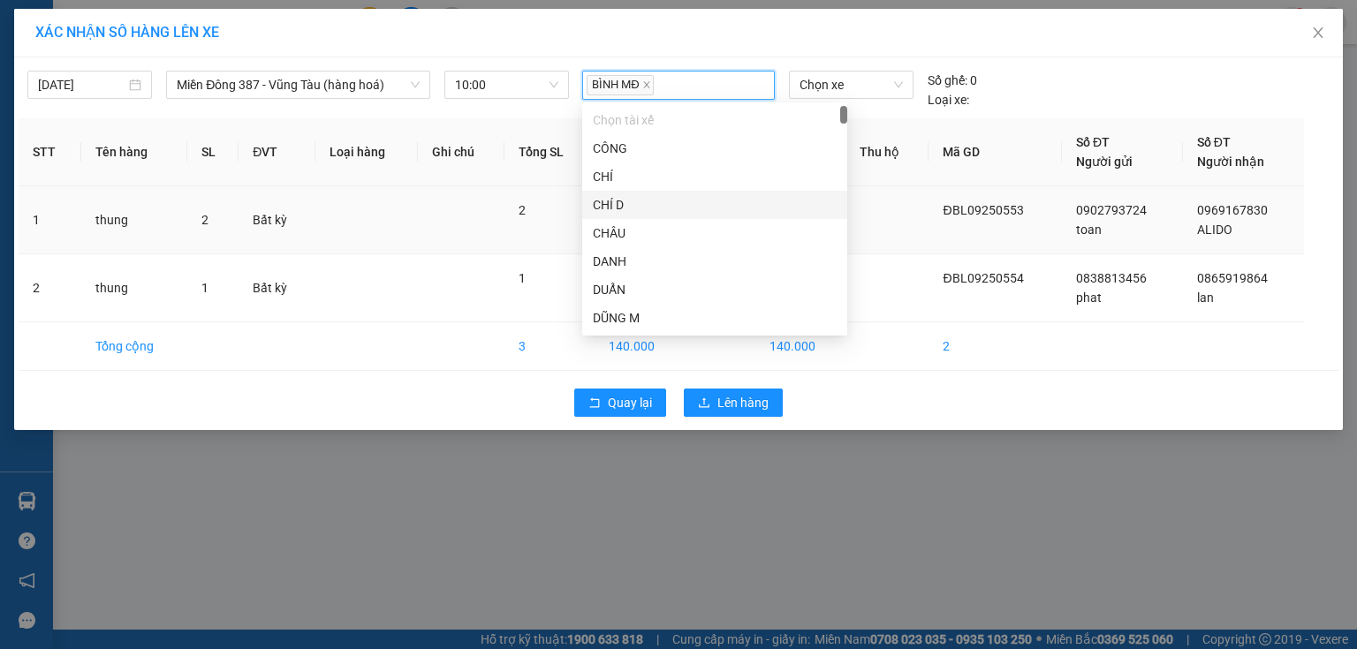
click at [873, 206] on td at bounding box center [887, 220] width 83 height 68
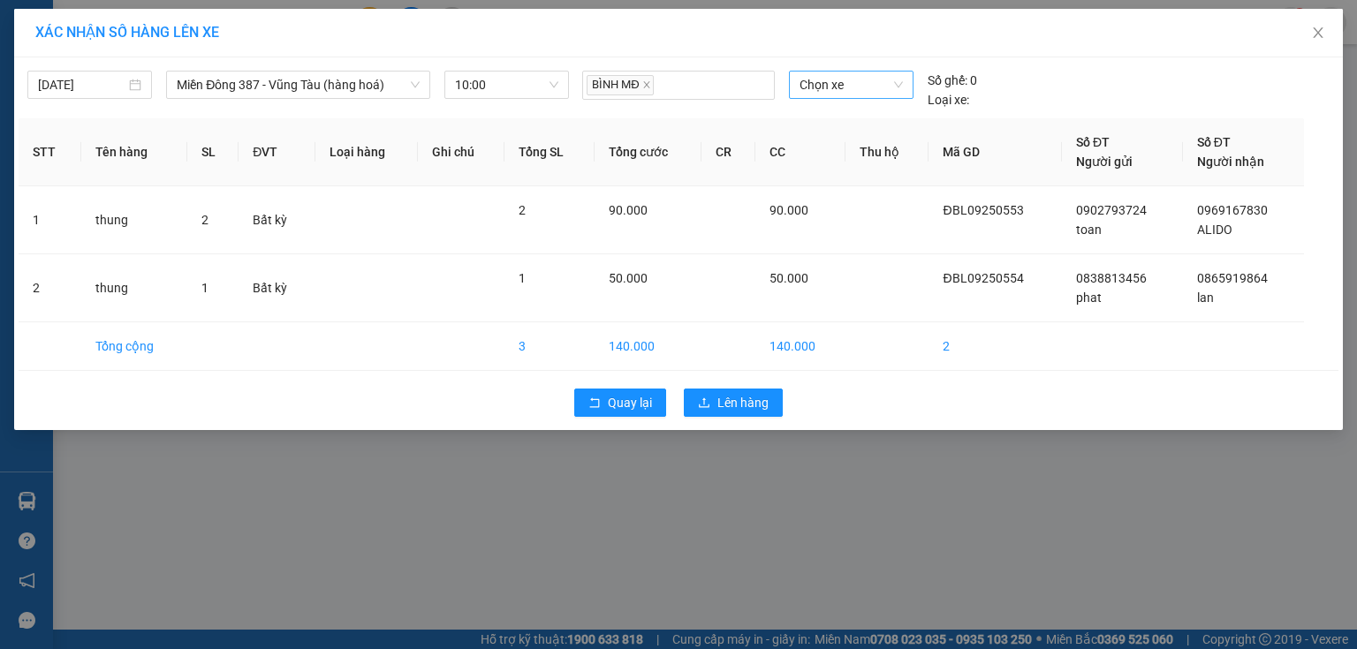
click at [869, 88] on span "Chọn xe" at bounding box center [851, 85] width 102 height 27
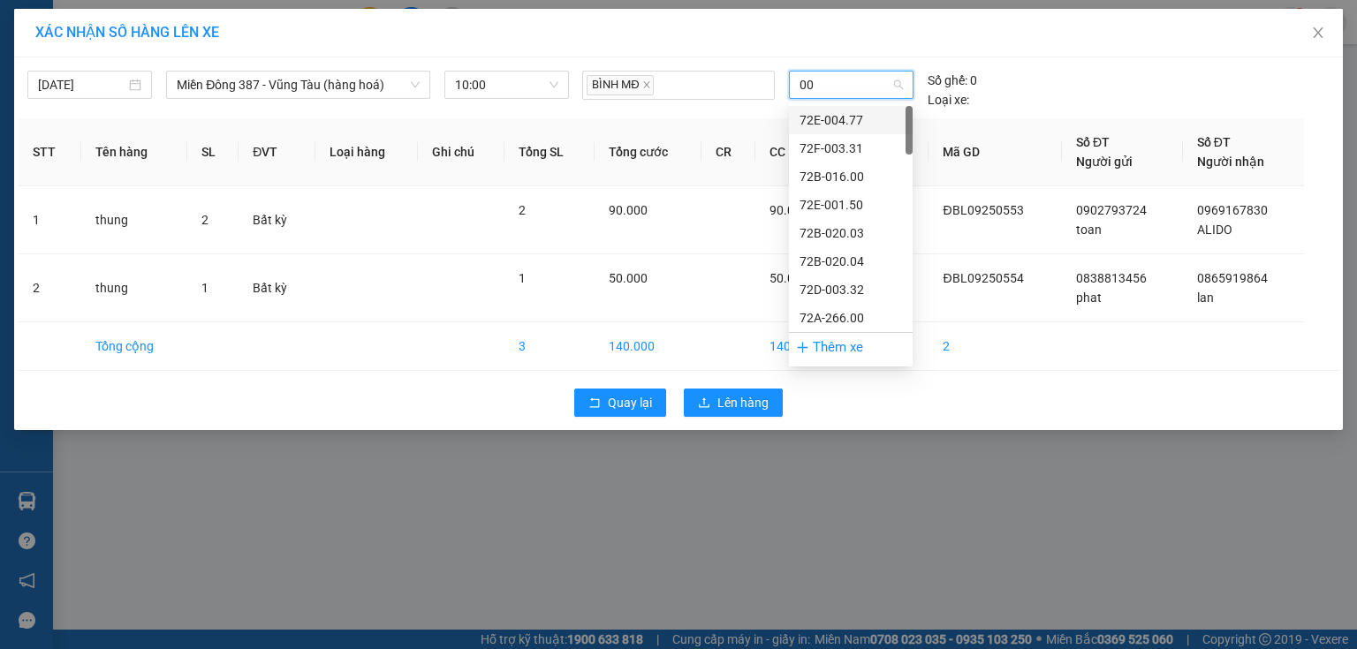
type input "009"
click at [865, 260] on div "72H-070.09" at bounding box center [851, 261] width 102 height 19
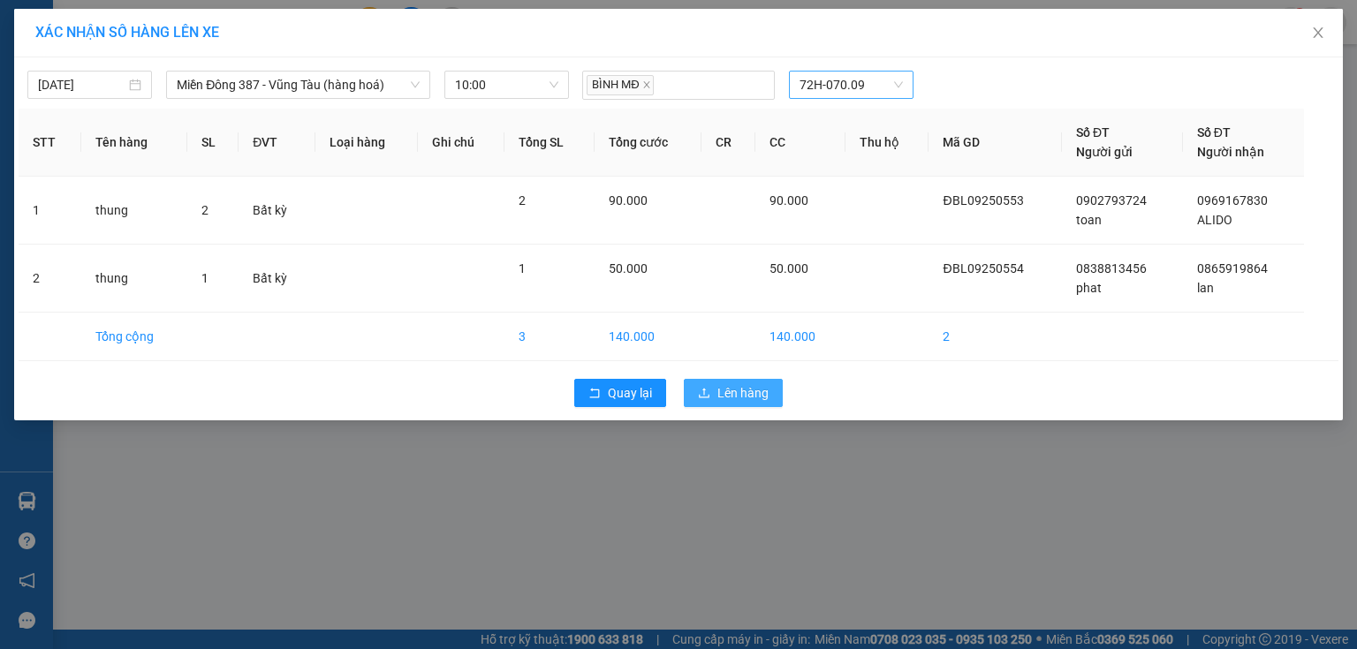
click at [760, 389] on span "Lên hàng" at bounding box center [742, 392] width 51 height 19
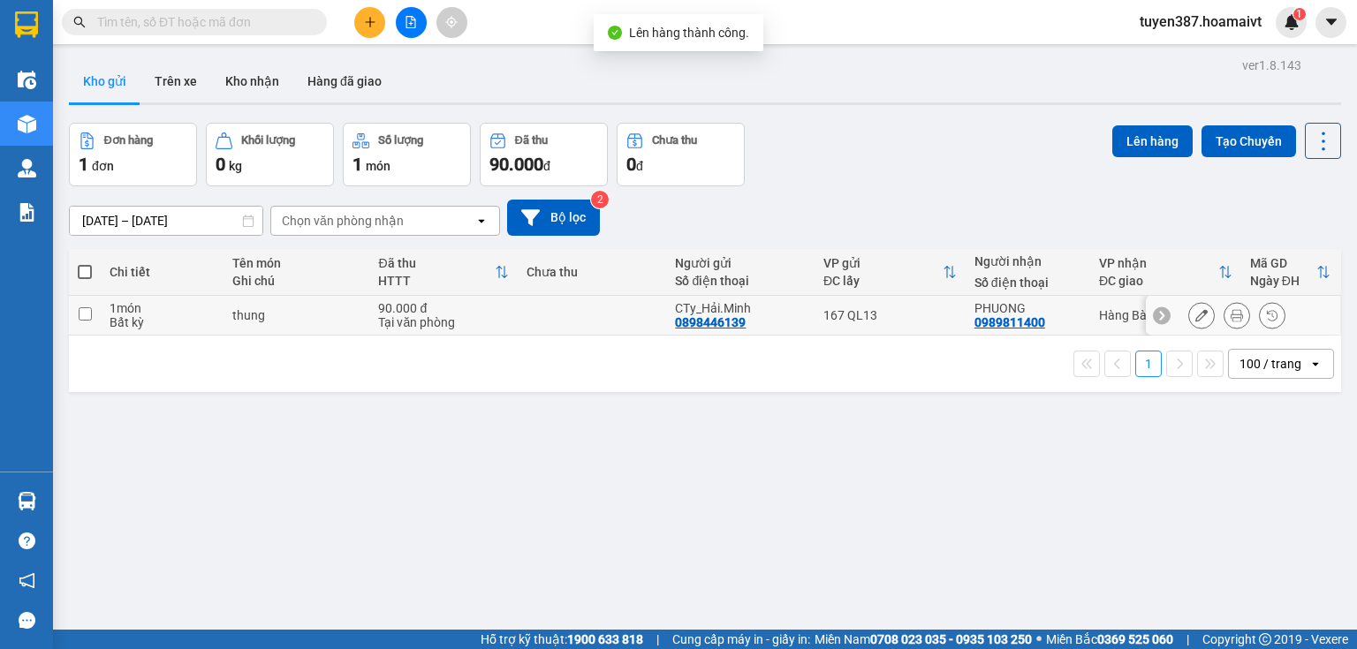
click at [941, 322] on div "167 QL13" at bounding box center [889, 315] width 133 height 14
checkbox input "true"
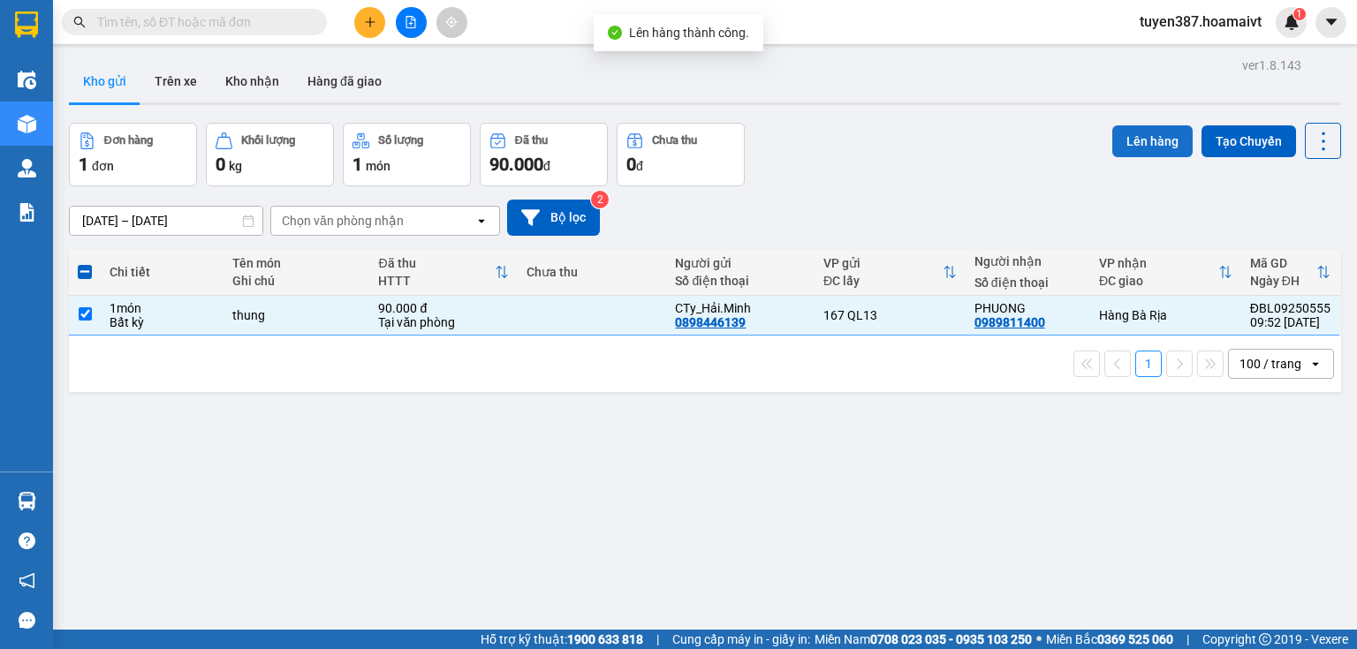
click at [1149, 136] on button "Lên hàng" at bounding box center [1152, 141] width 80 height 32
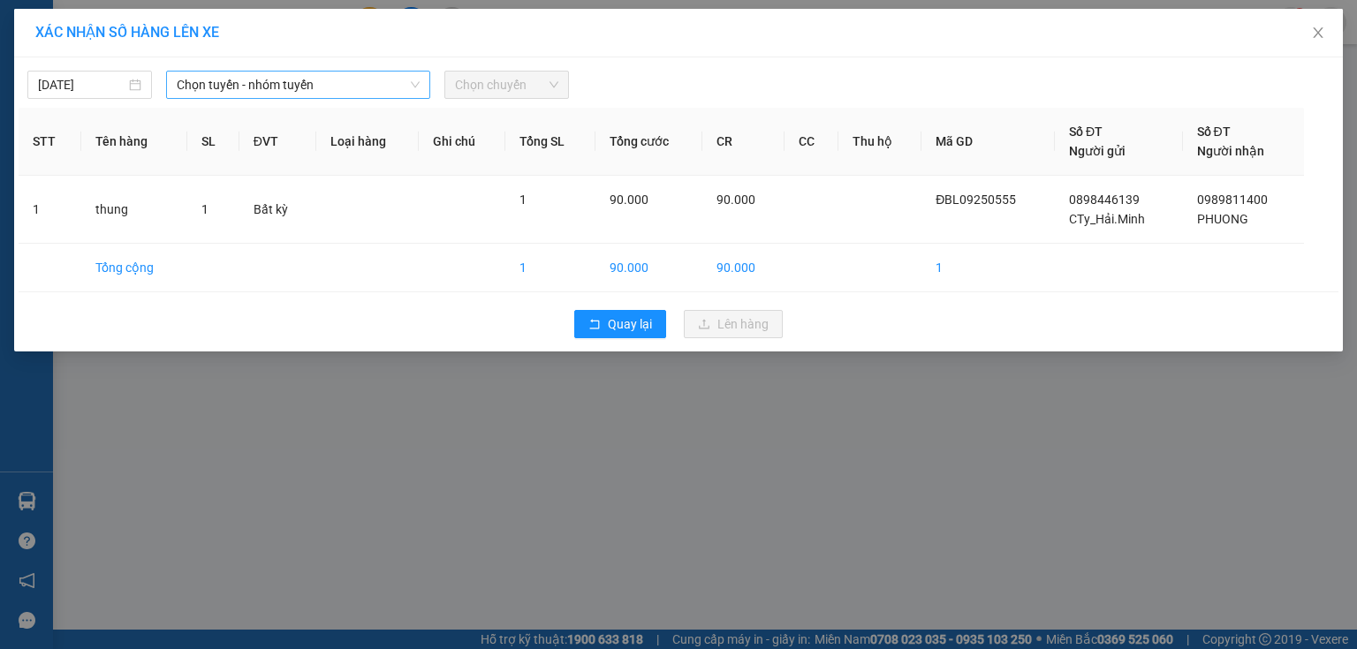
click at [392, 78] on span "Chọn tuyến - nhóm tuyến" at bounding box center [298, 85] width 243 height 27
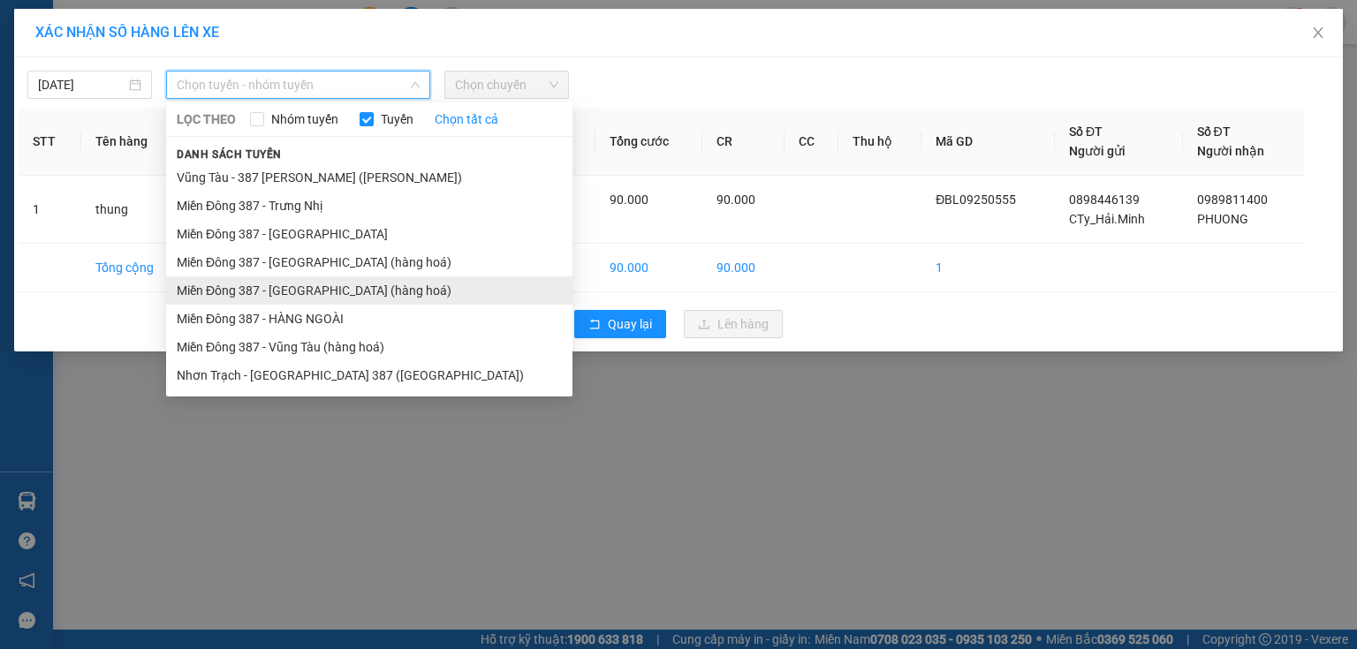
click at [330, 286] on li "Miền Đông 387 - [GEOGRAPHIC_DATA] (hàng hoá)" at bounding box center [369, 291] width 406 height 28
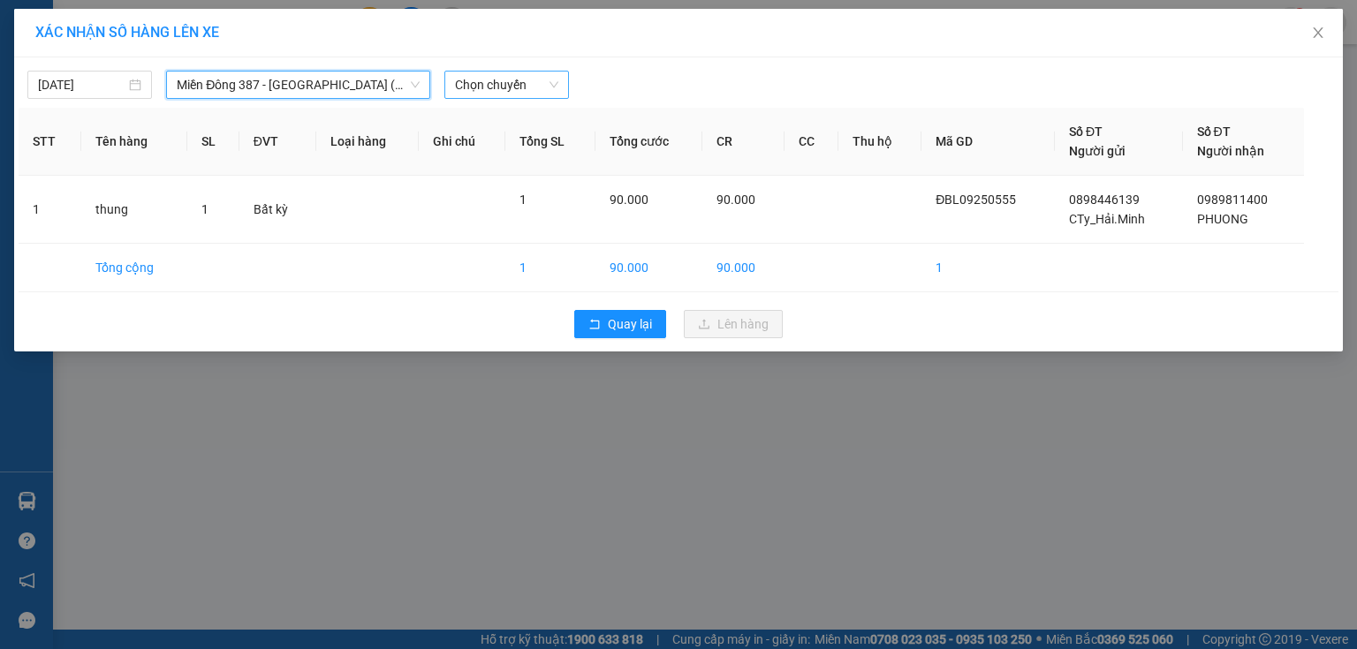
click at [551, 84] on span "Chọn chuyến" at bounding box center [506, 85] width 103 height 27
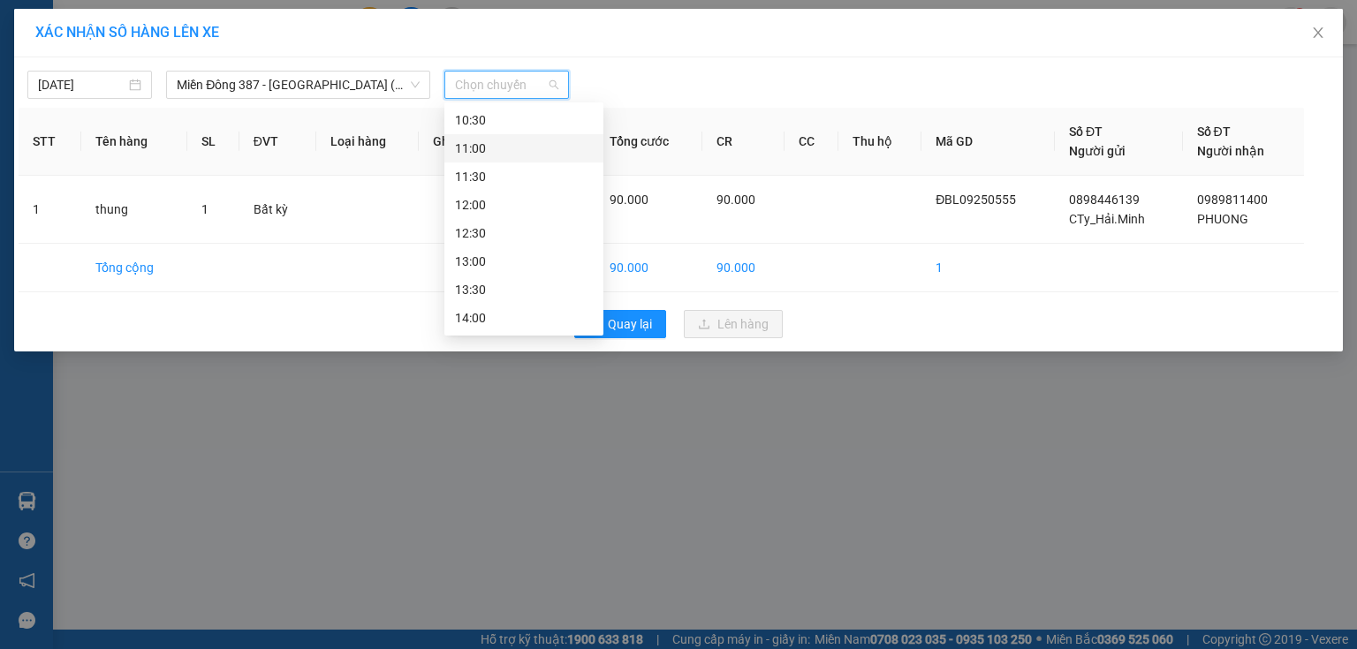
scroll to position [212, 0]
click at [492, 163] on div "10:00" at bounding box center [524, 162] width 138 height 19
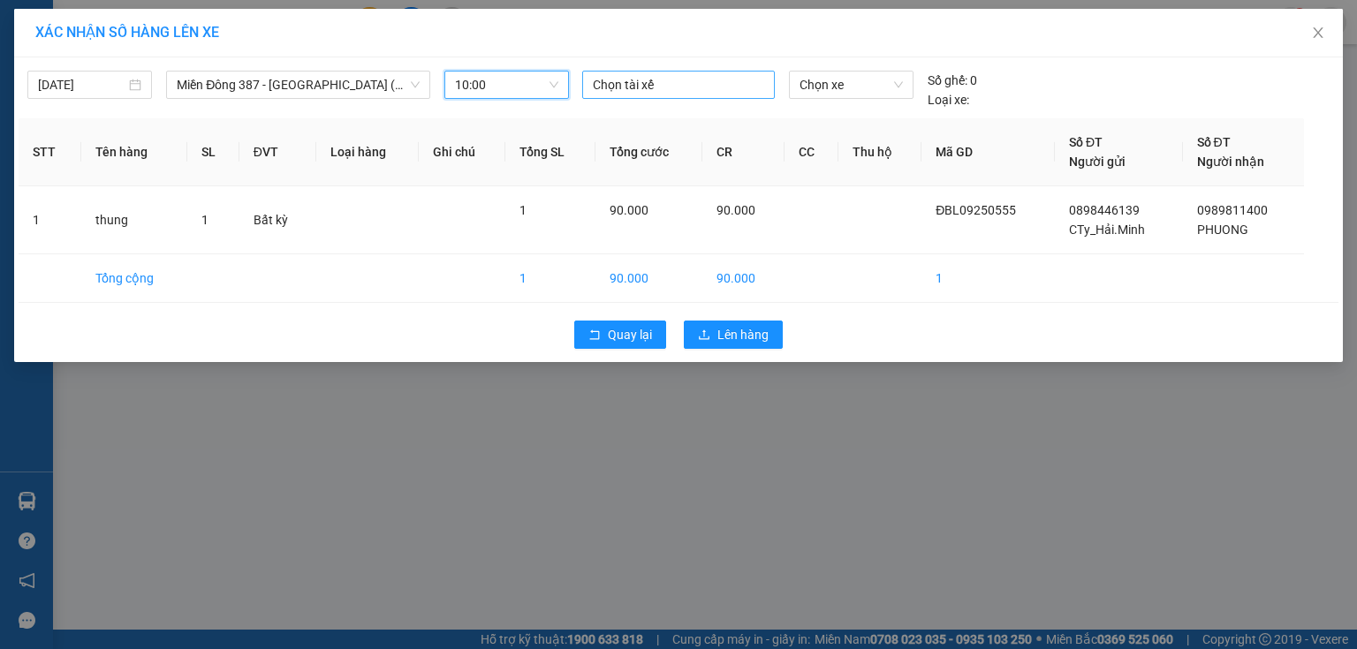
click at [646, 87] on div at bounding box center [679, 84] width 184 height 21
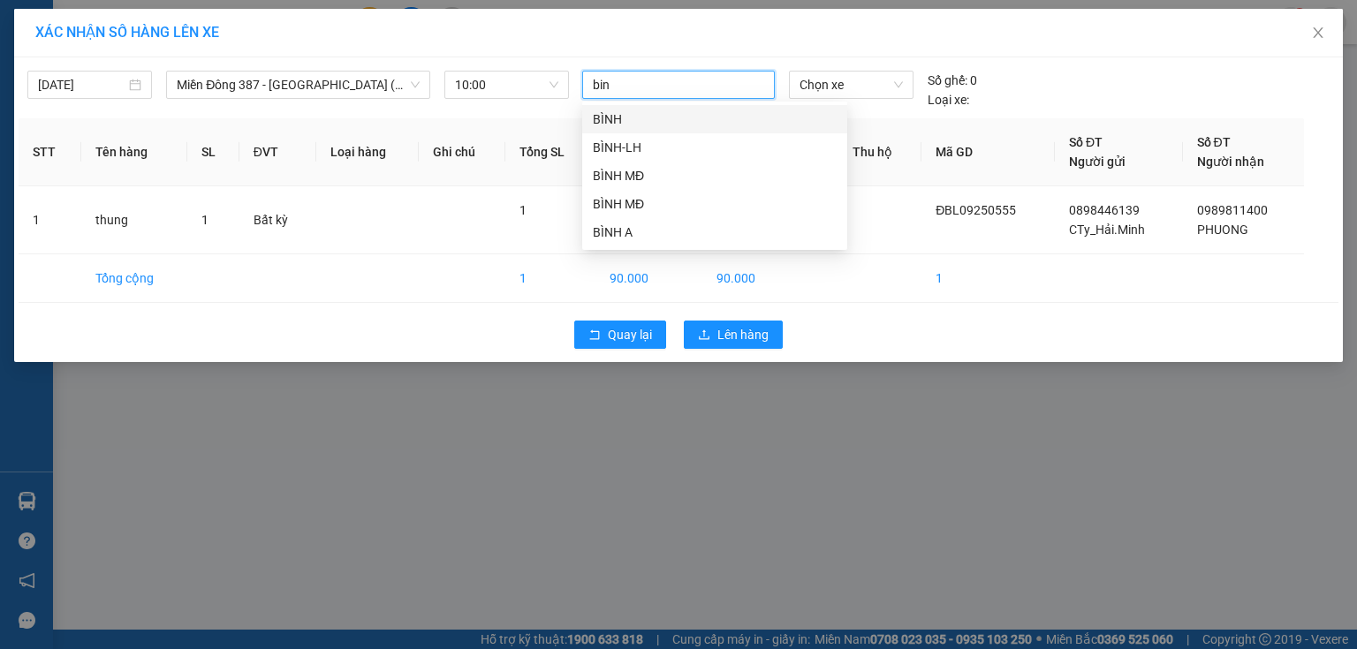
type input "binh"
click at [611, 209] on div "BÌNH MĐ" at bounding box center [715, 203] width 244 height 19
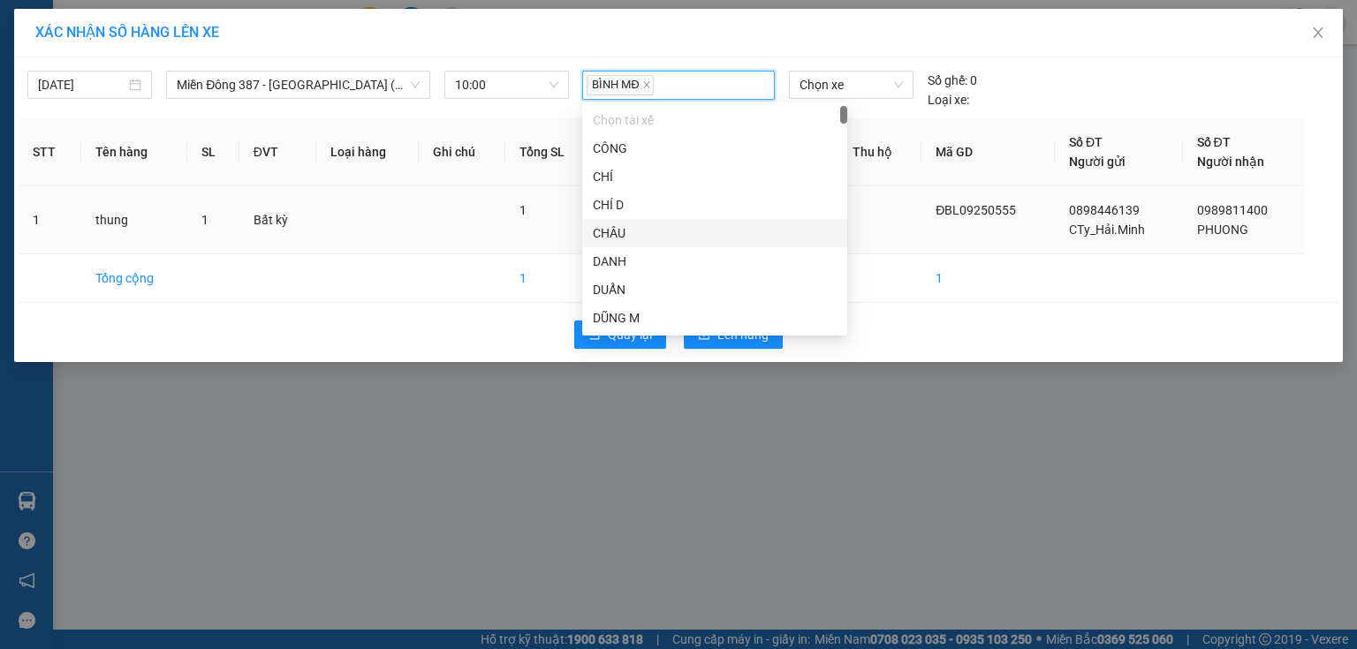
drag, startPoint x: 866, startPoint y: 232, endPoint x: 872, endPoint y: 212, distance: 21.2
click at [869, 229] on td at bounding box center [879, 220] width 83 height 68
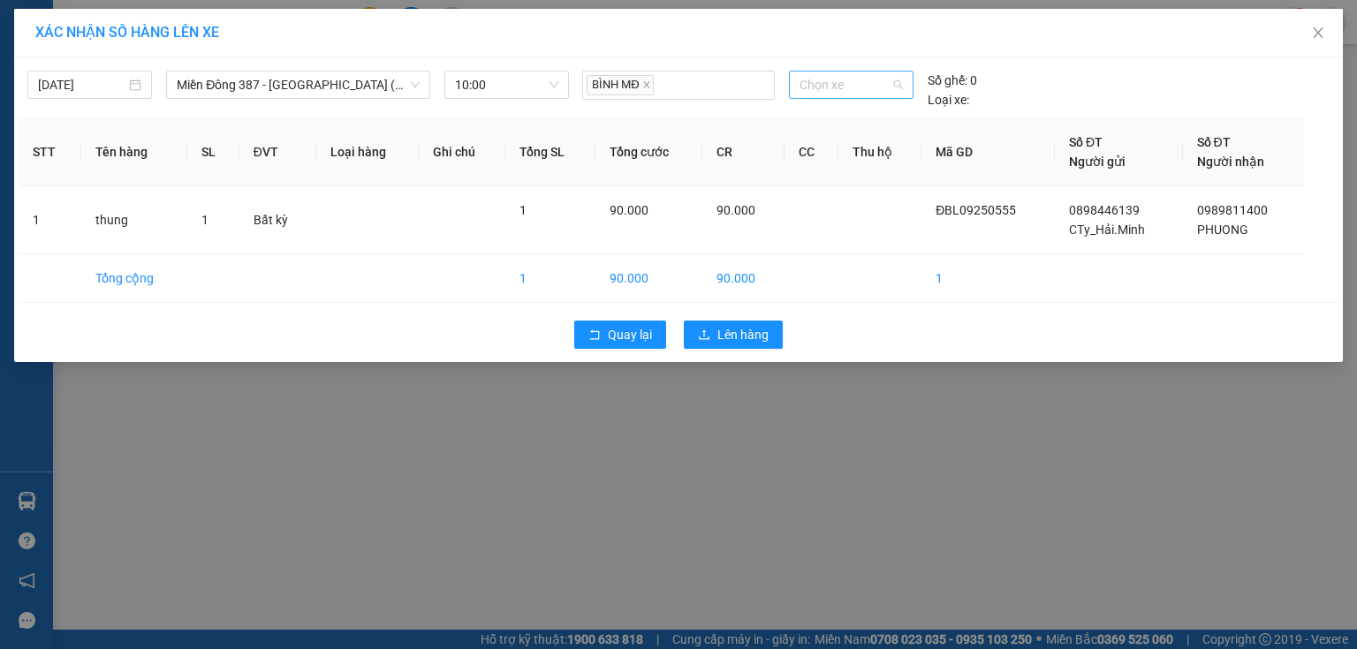
click at [873, 85] on span "Chọn xe" at bounding box center [851, 85] width 102 height 27
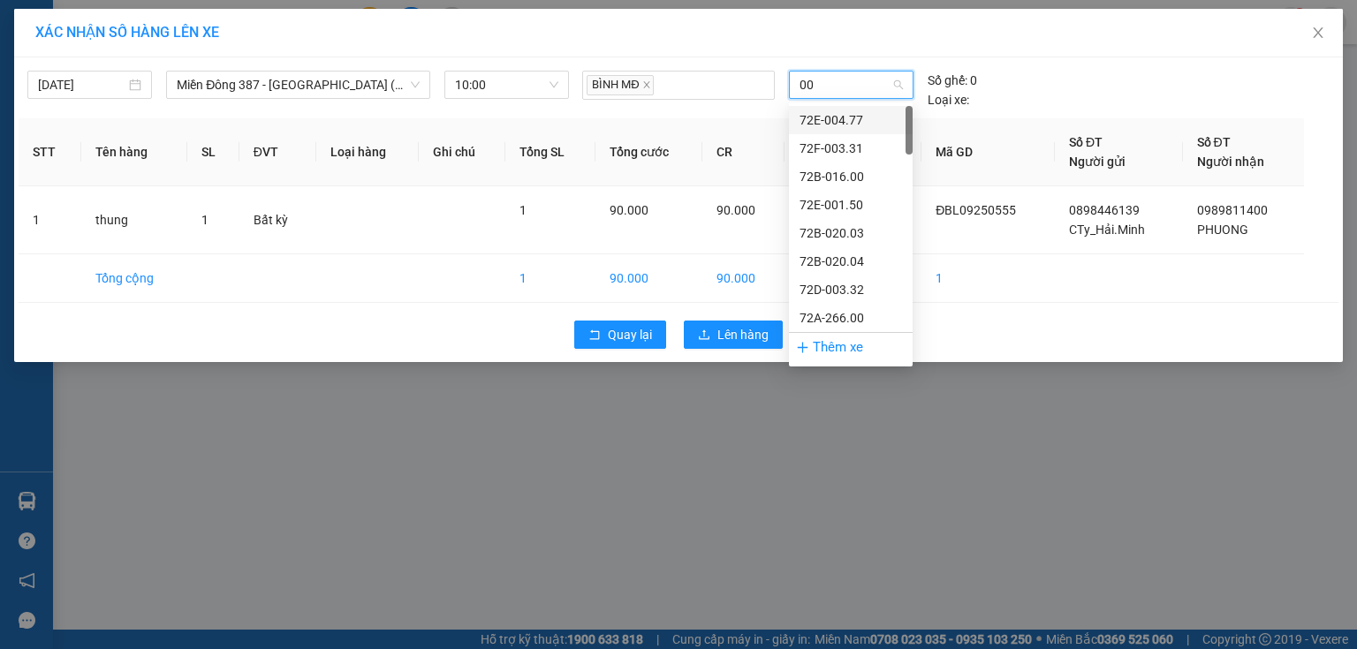
type input "009"
click at [844, 258] on div "72H-070.09" at bounding box center [851, 261] width 102 height 19
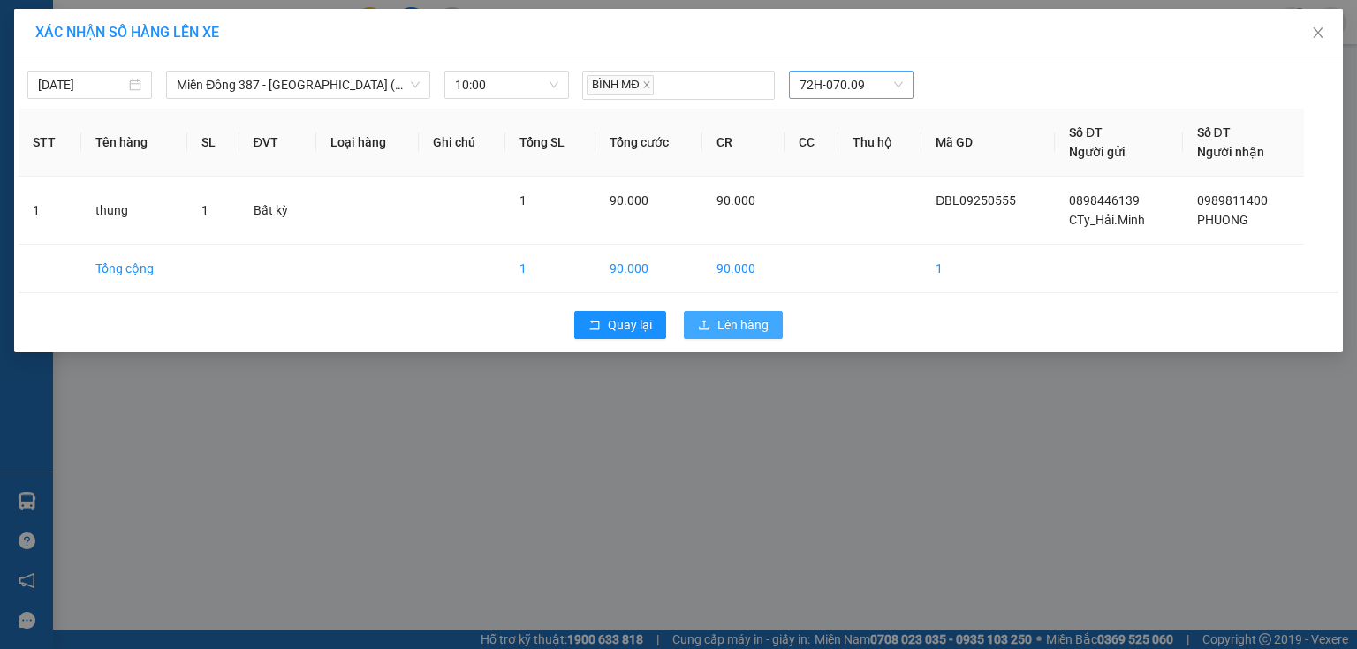
click at [729, 325] on span "Lên hàng" at bounding box center [742, 324] width 51 height 19
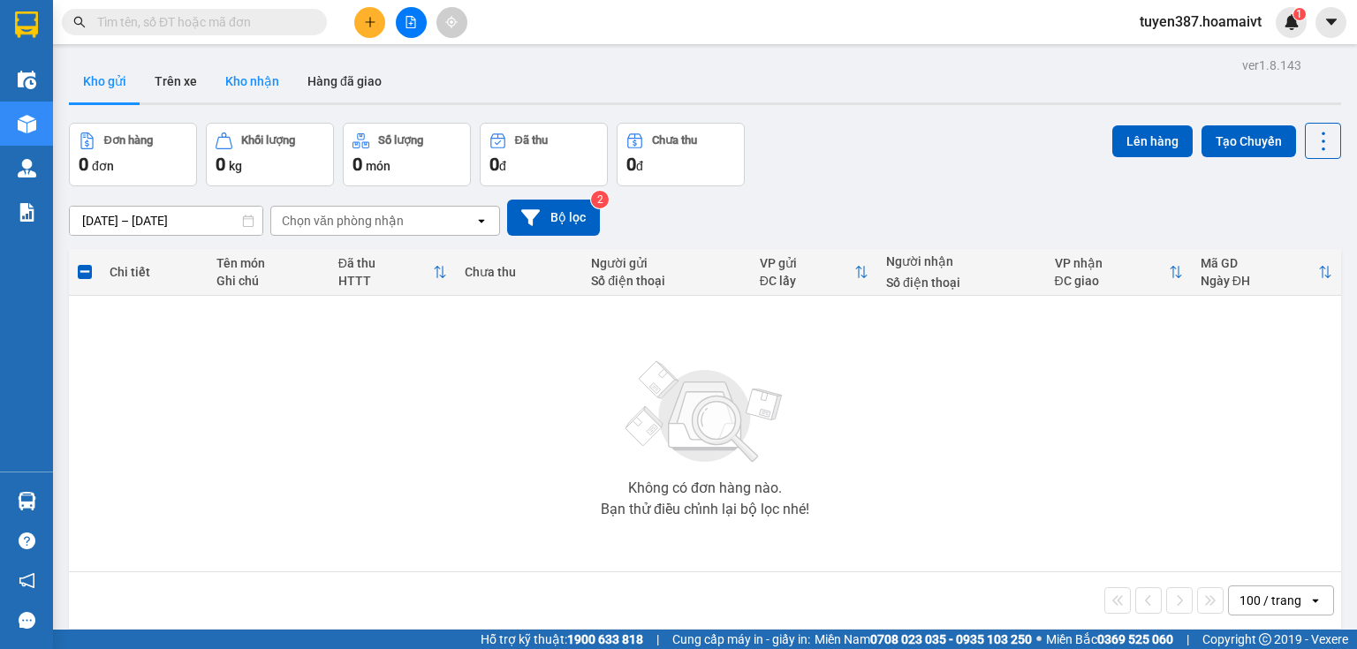
click at [252, 82] on button "Kho nhận" at bounding box center [252, 81] width 82 height 42
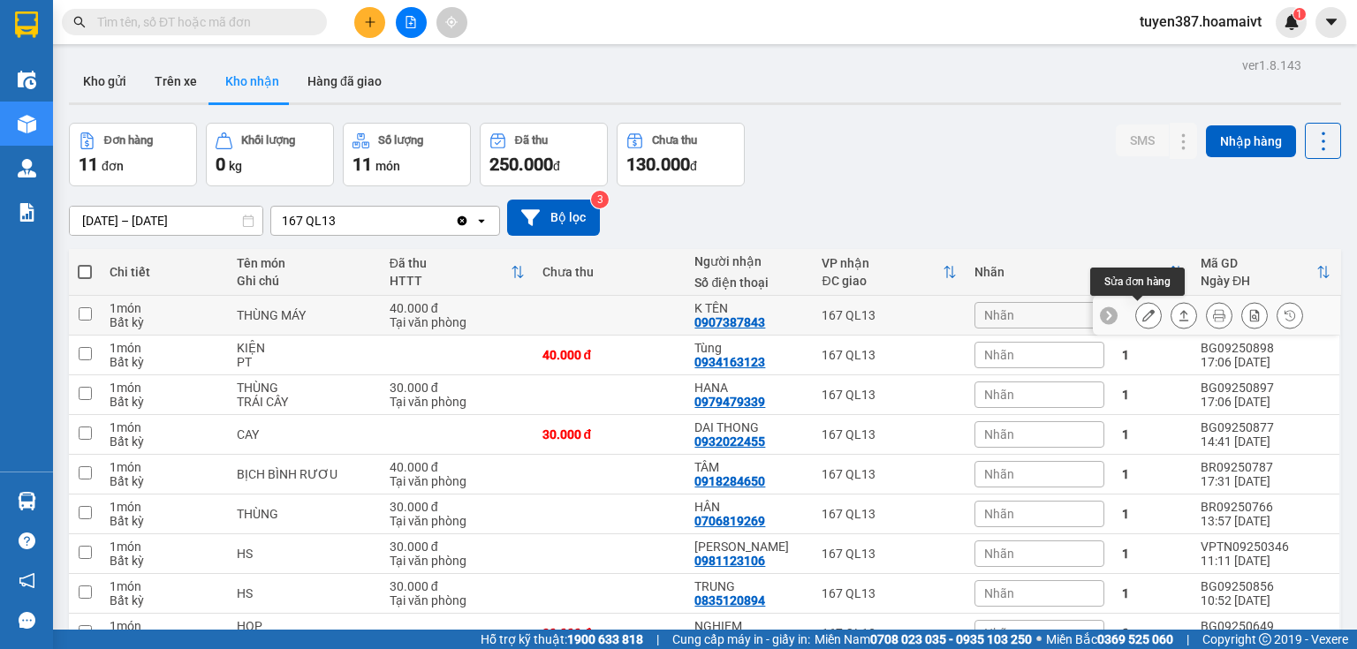
click at [1142, 316] on icon at bounding box center [1148, 315] width 12 height 12
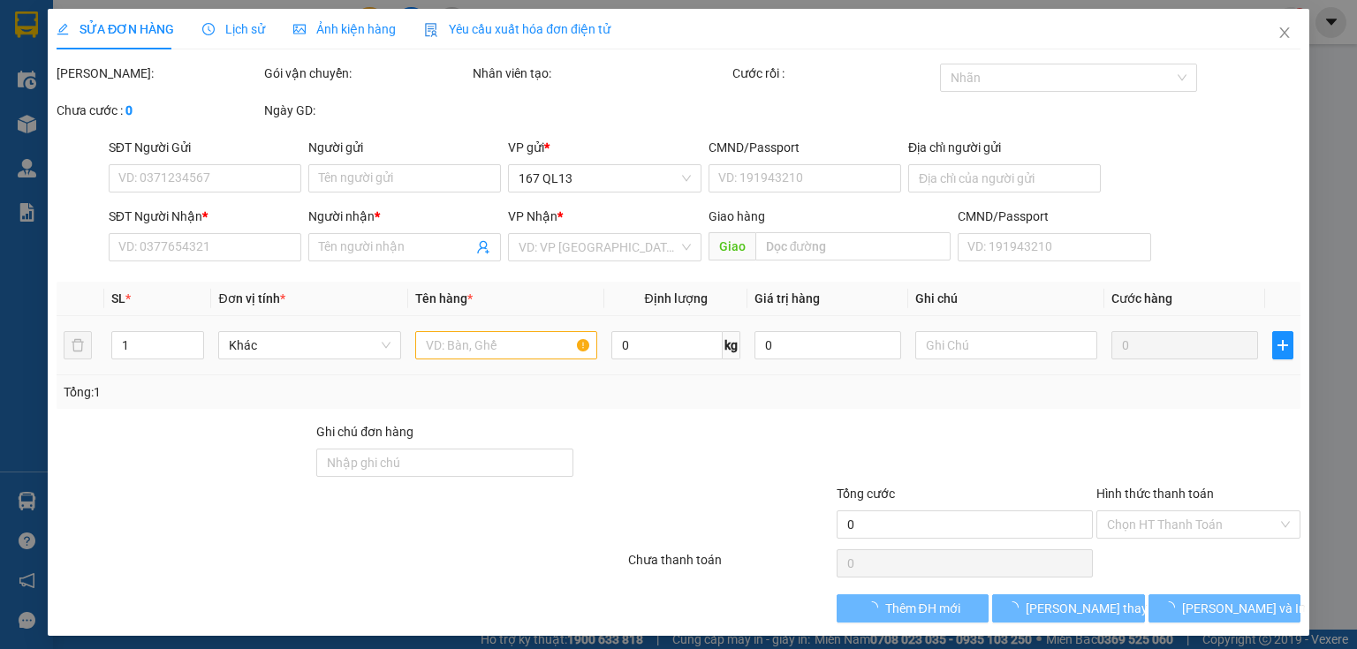
type input "0907415241"
type input "0907387843"
type input "K TÊN"
type input "40.000"
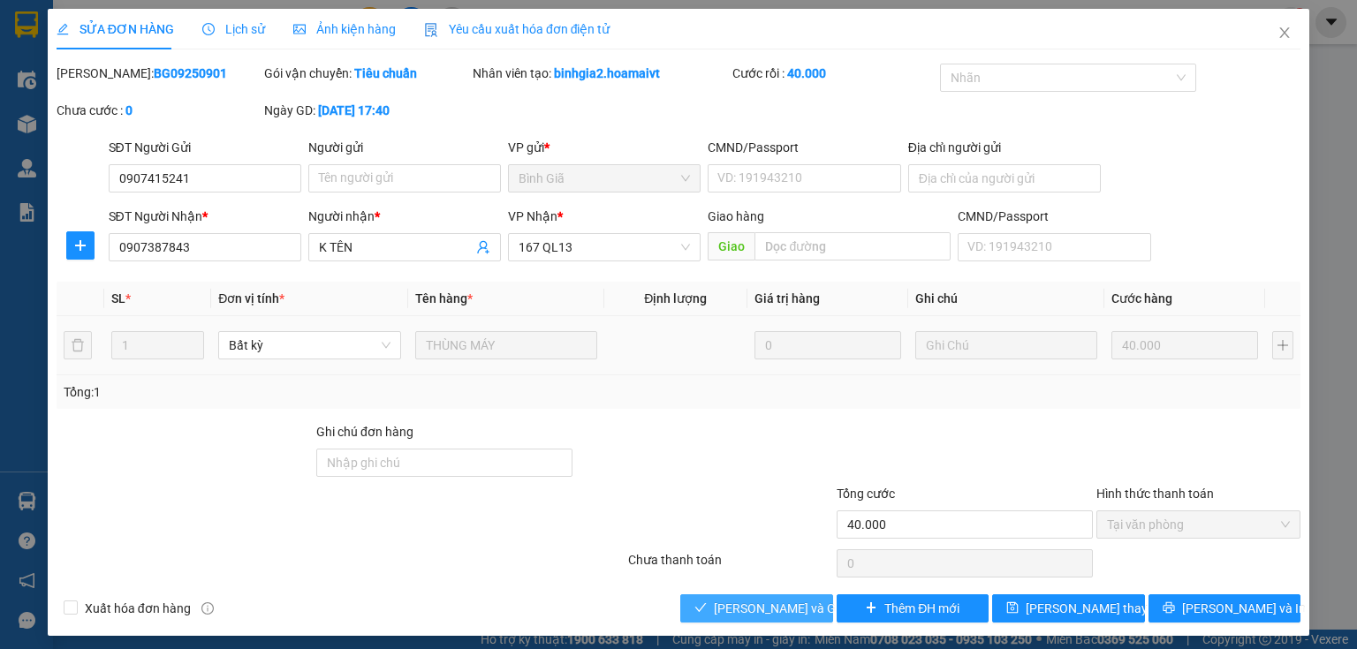
click at [773, 609] on span "[PERSON_NAME] và Giao hàng" at bounding box center [799, 608] width 170 height 19
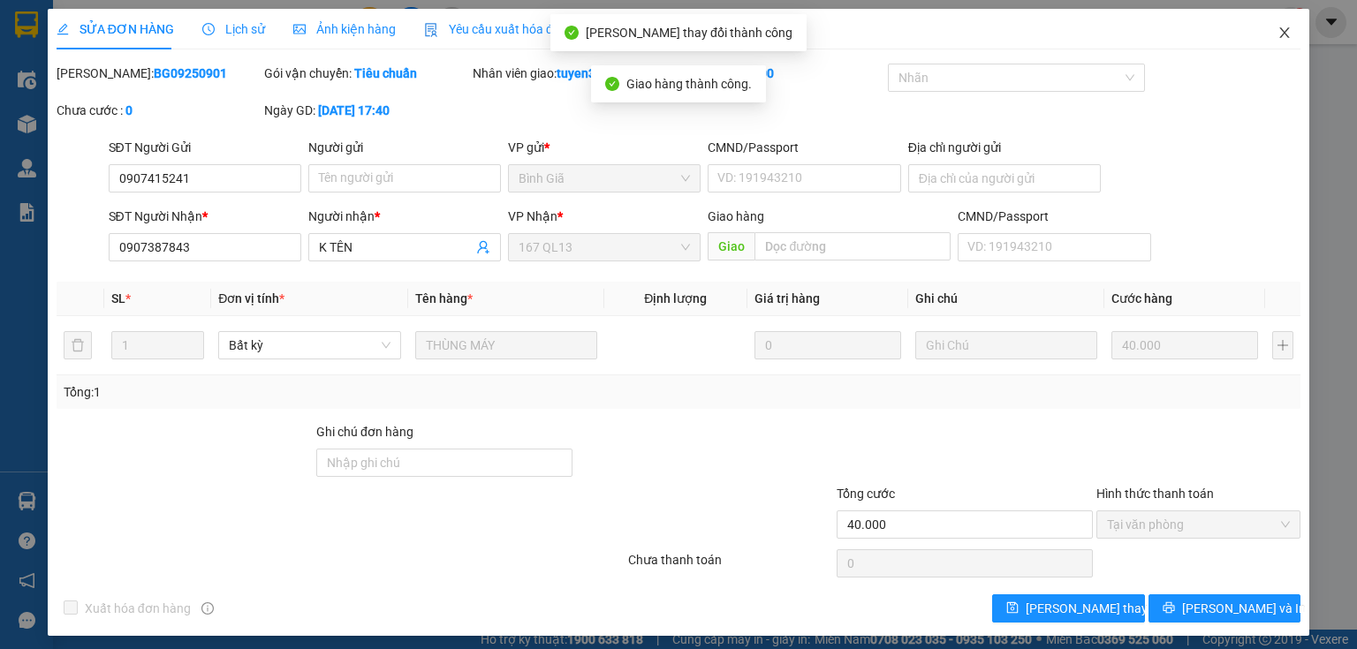
click at [1279, 32] on icon "close" at bounding box center [1285, 33] width 14 height 14
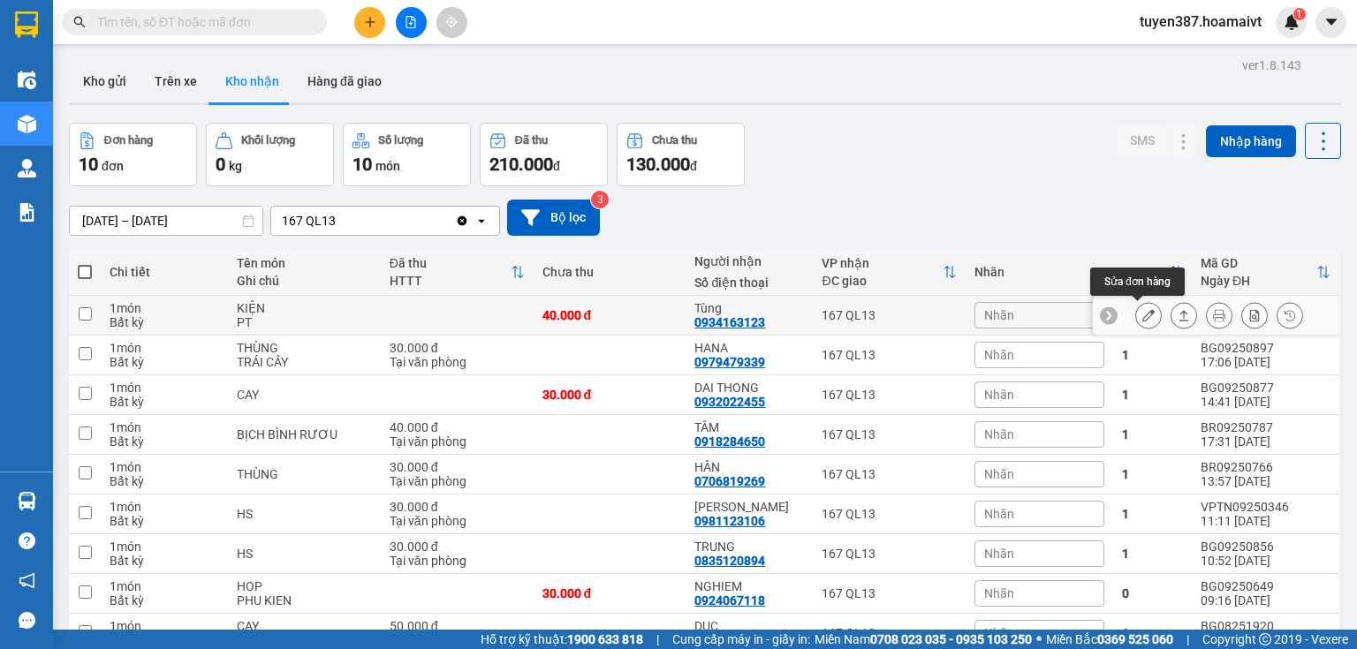
click at [1142, 315] on icon at bounding box center [1148, 315] width 12 height 12
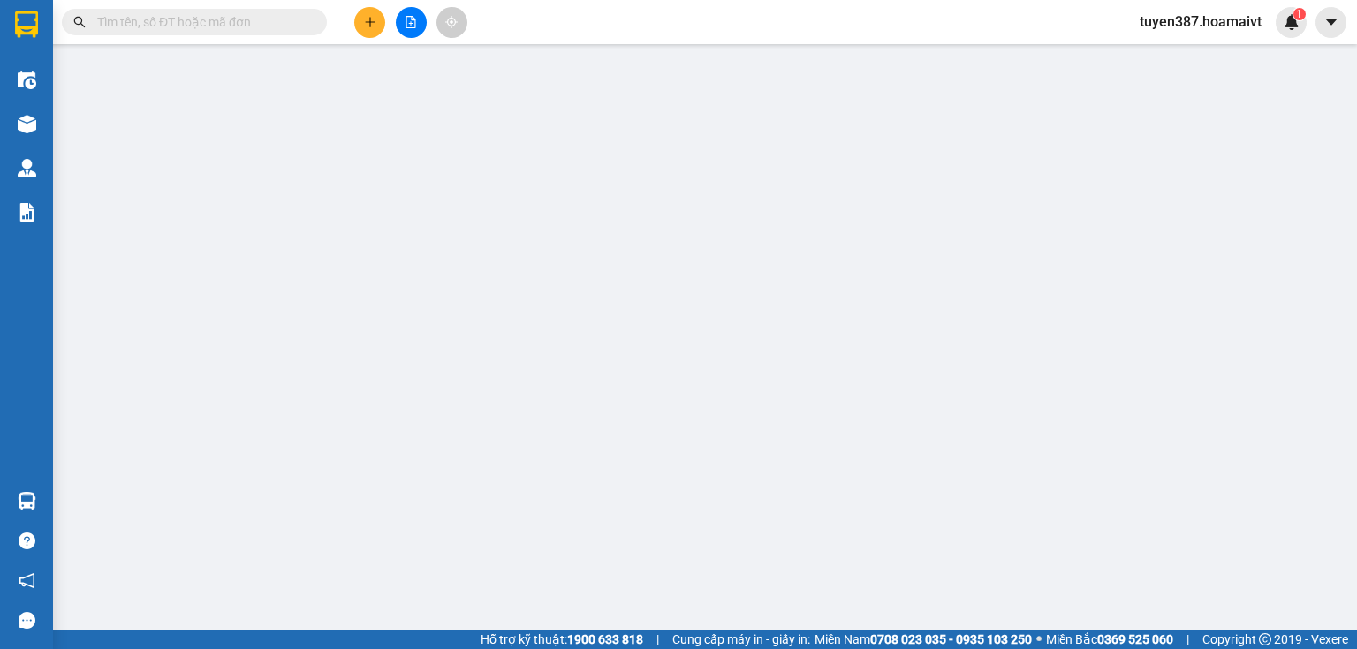
type input "0933672180"
type input "NHÂN"
type input "0934163123"
type input "Tùng"
type input "40.000"
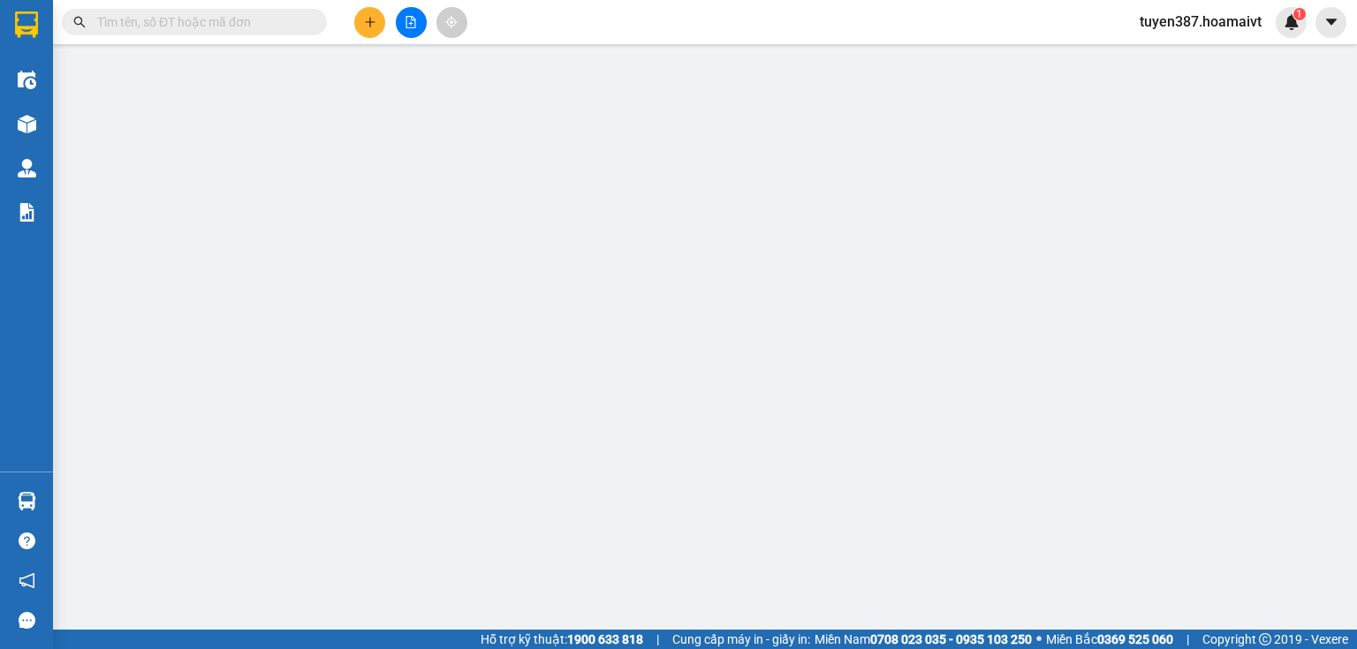
type input "40.000"
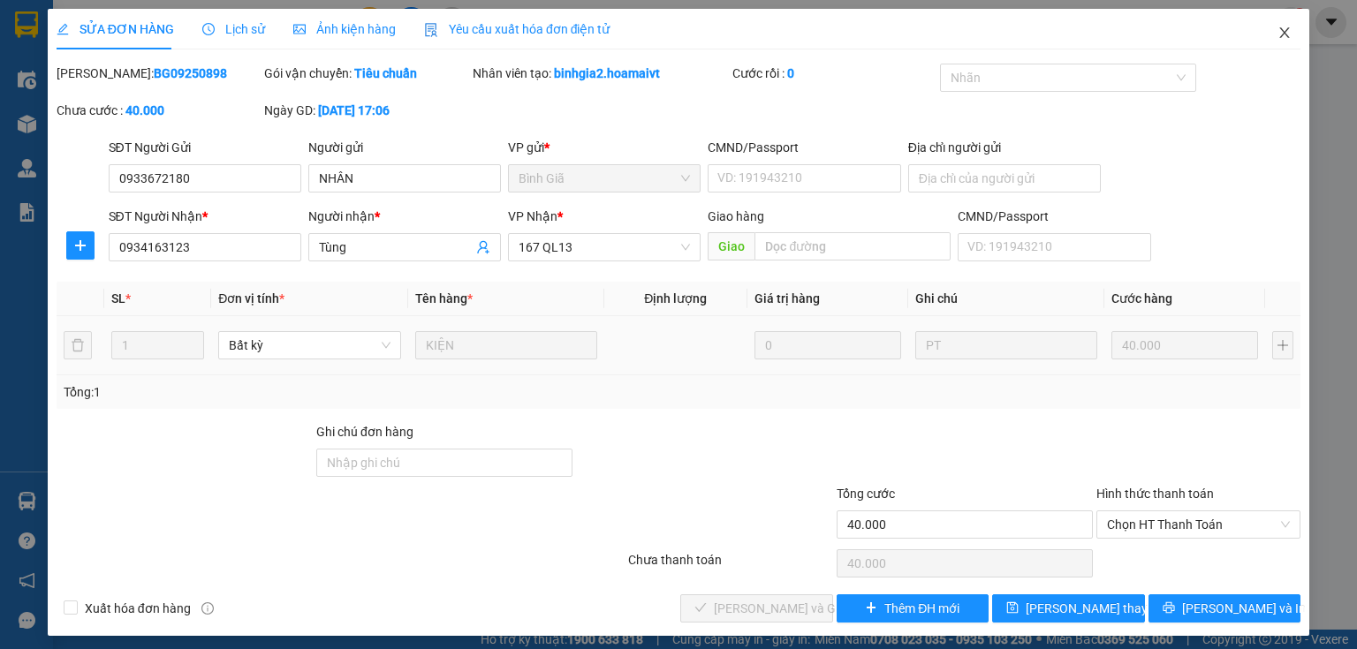
click at [1278, 32] on icon "close" at bounding box center [1285, 33] width 14 height 14
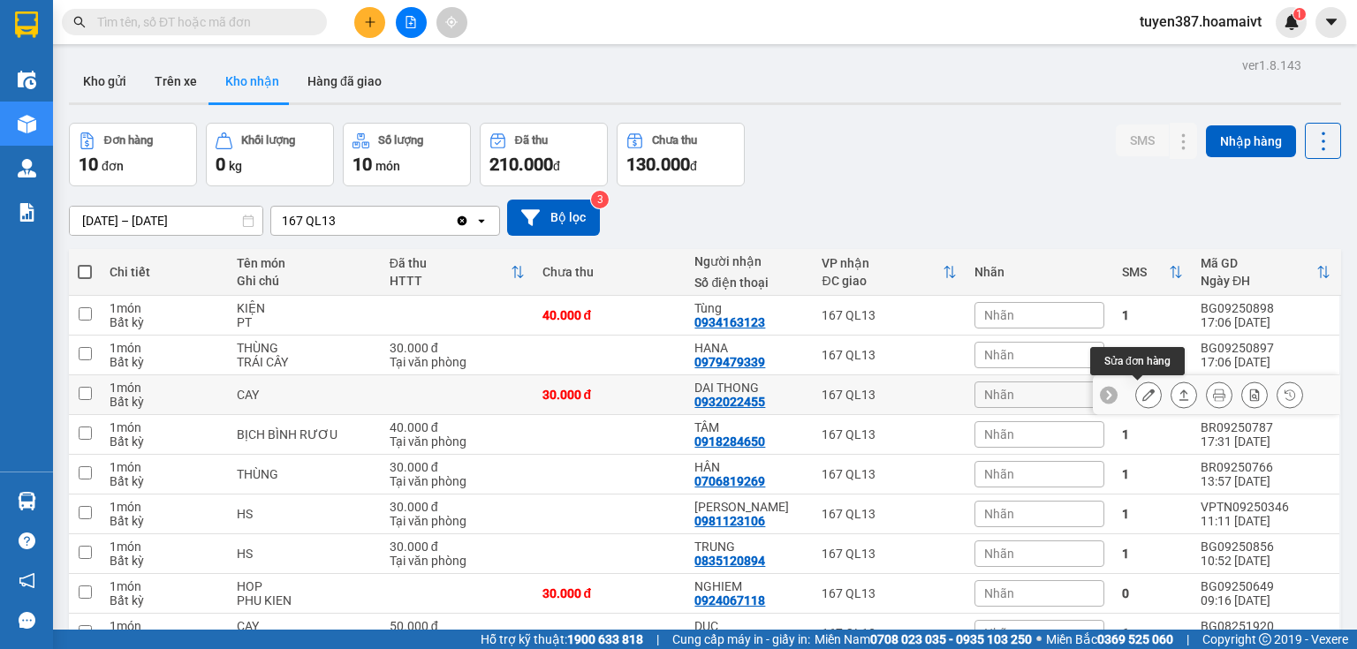
click at [1136, 393] on button at bounding box center [1148, 395] width 25 height 31
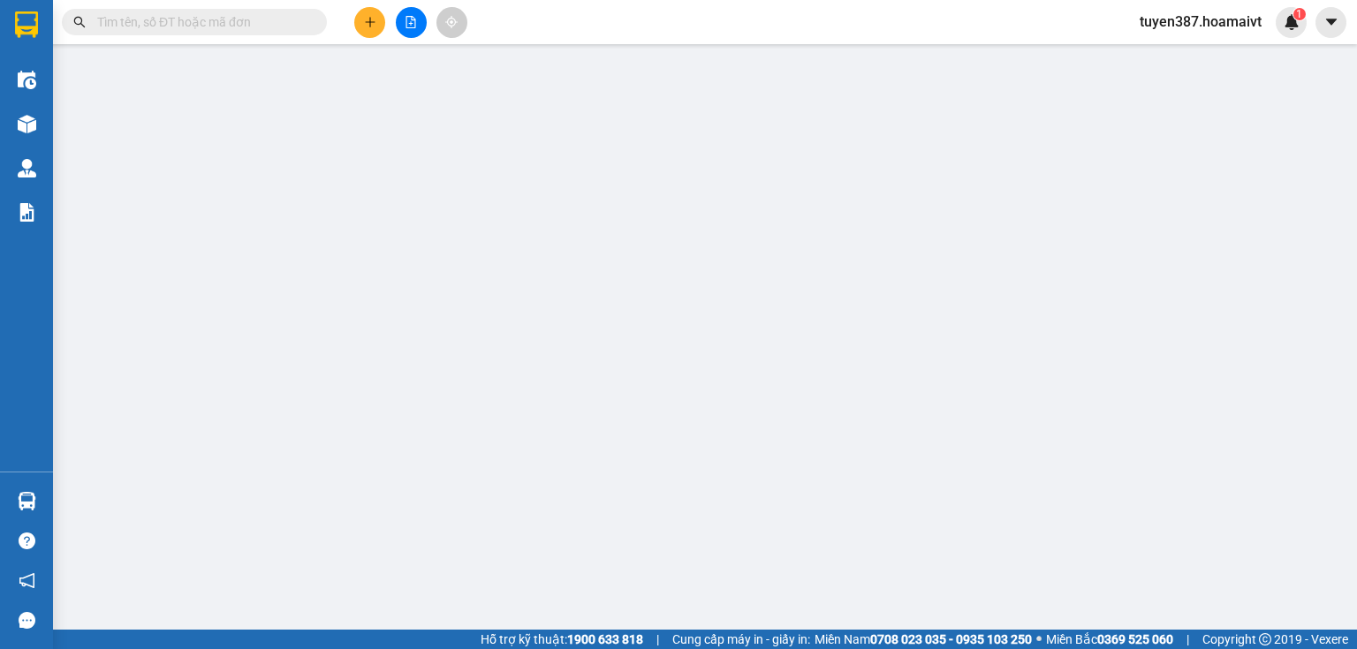
type input "0908050999"
type input "0932022455"
type input "DAI THONG"
type input "30.000"
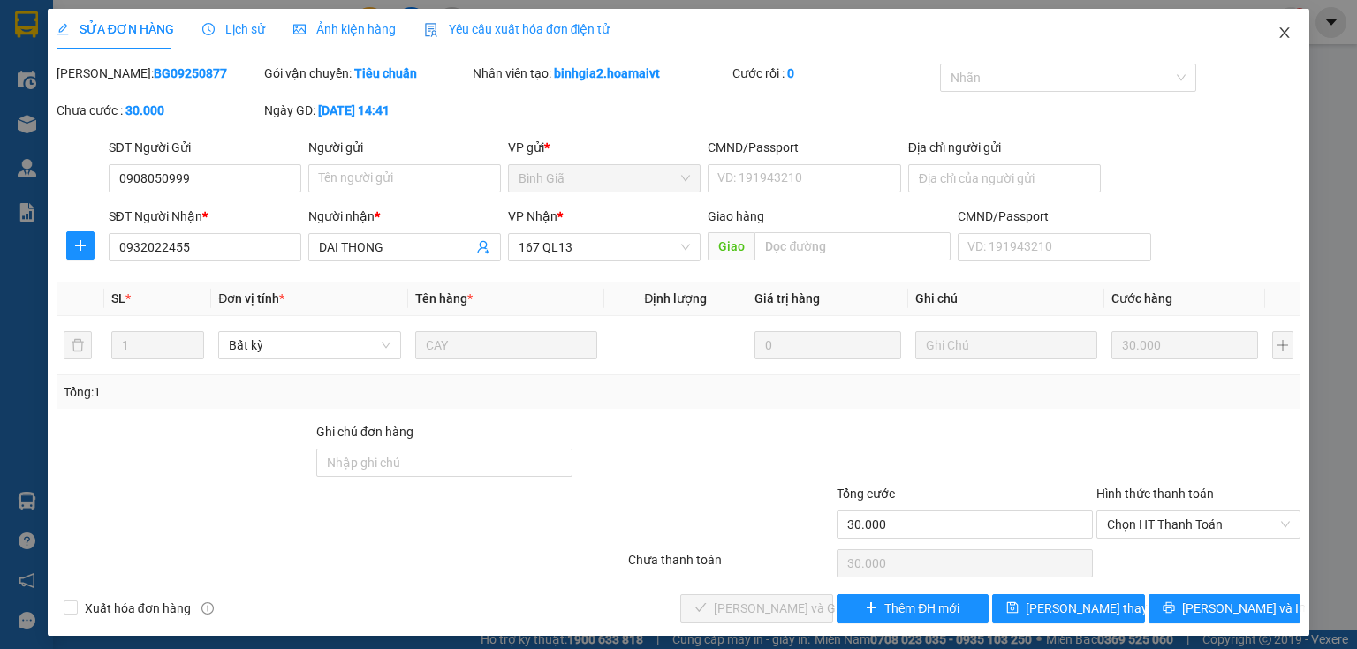
click at [1278, 28] on icon "close" at bounding box center [1285, 33] width 14 height 14
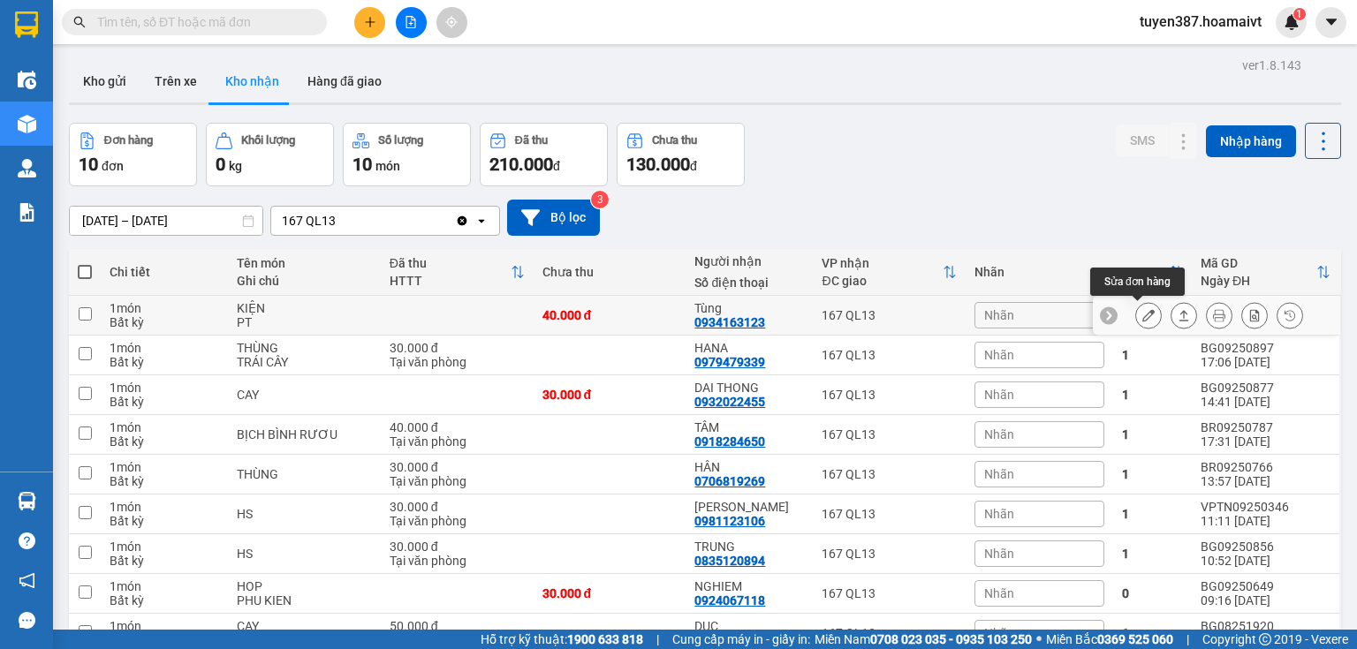
click at [1142, 318] on icon at bounding box center [1148, 315] width 12 height 12
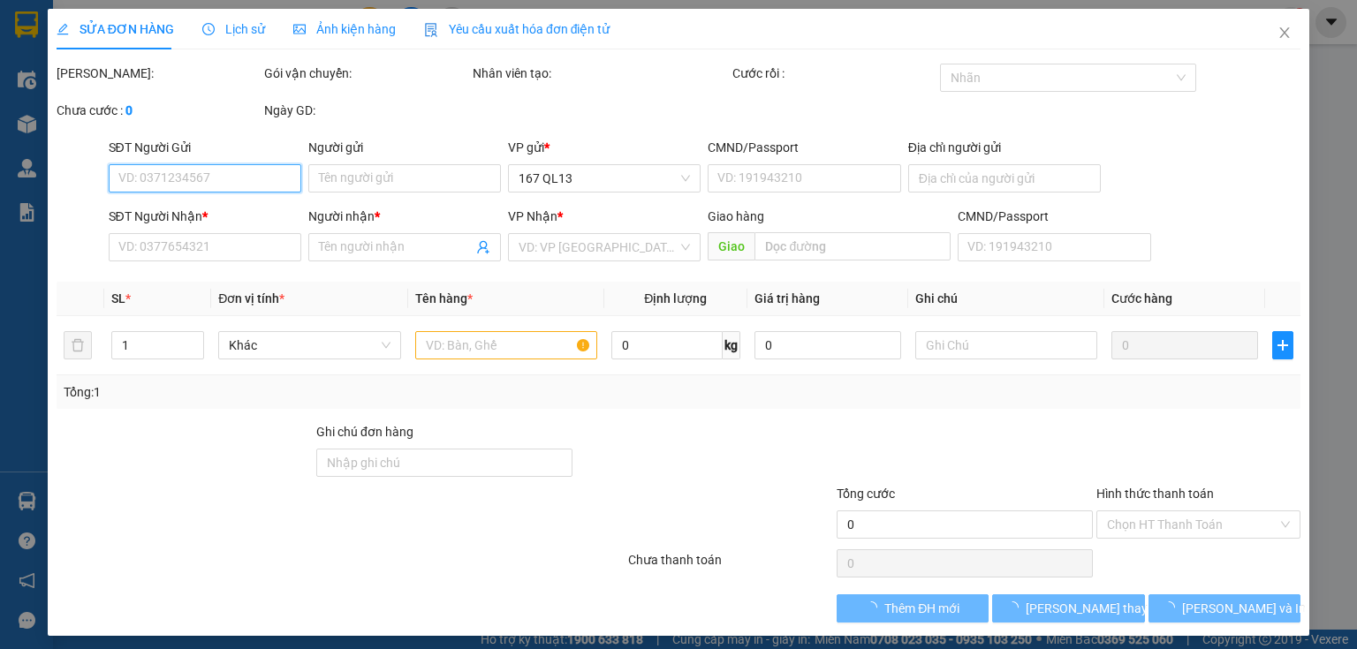
type input "0933672180"
type input "NHÂN"
type input "0934163123"
type input "Tùng"
type input "40.000"
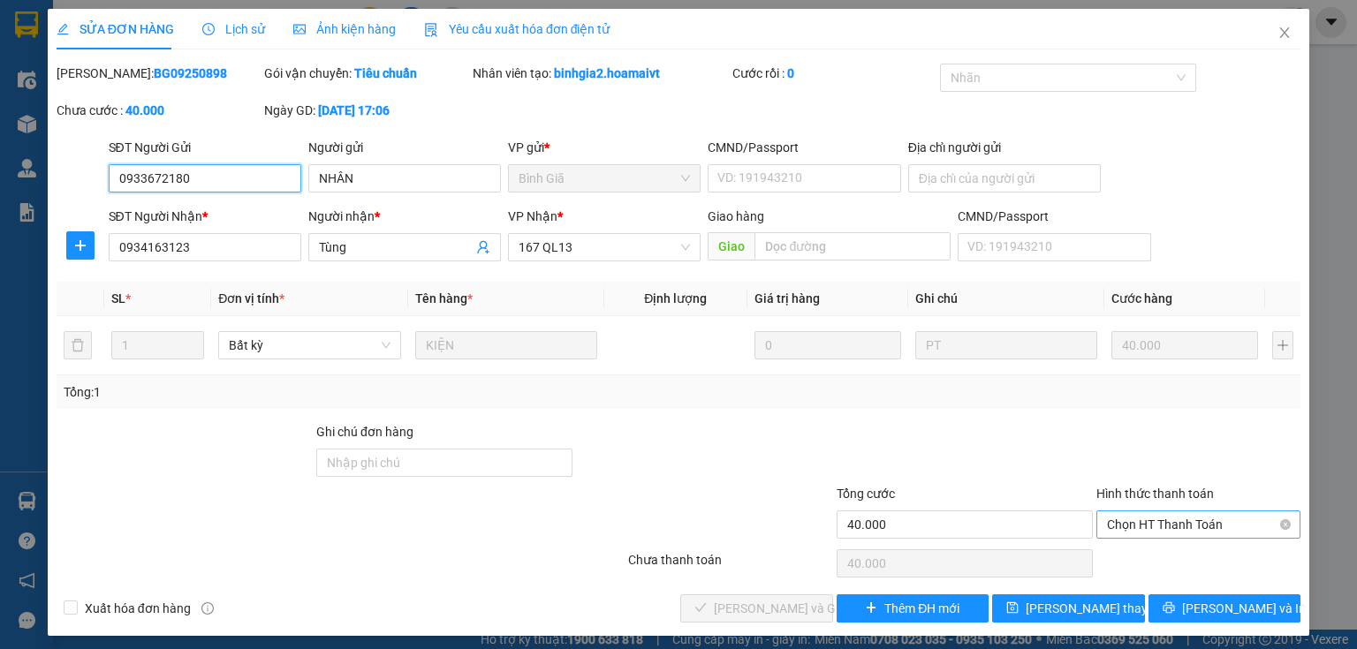
click at [1216, 525] on span "Chọn HT Thanh Toán" at bounding box center [1198, 525] width 183 height 27
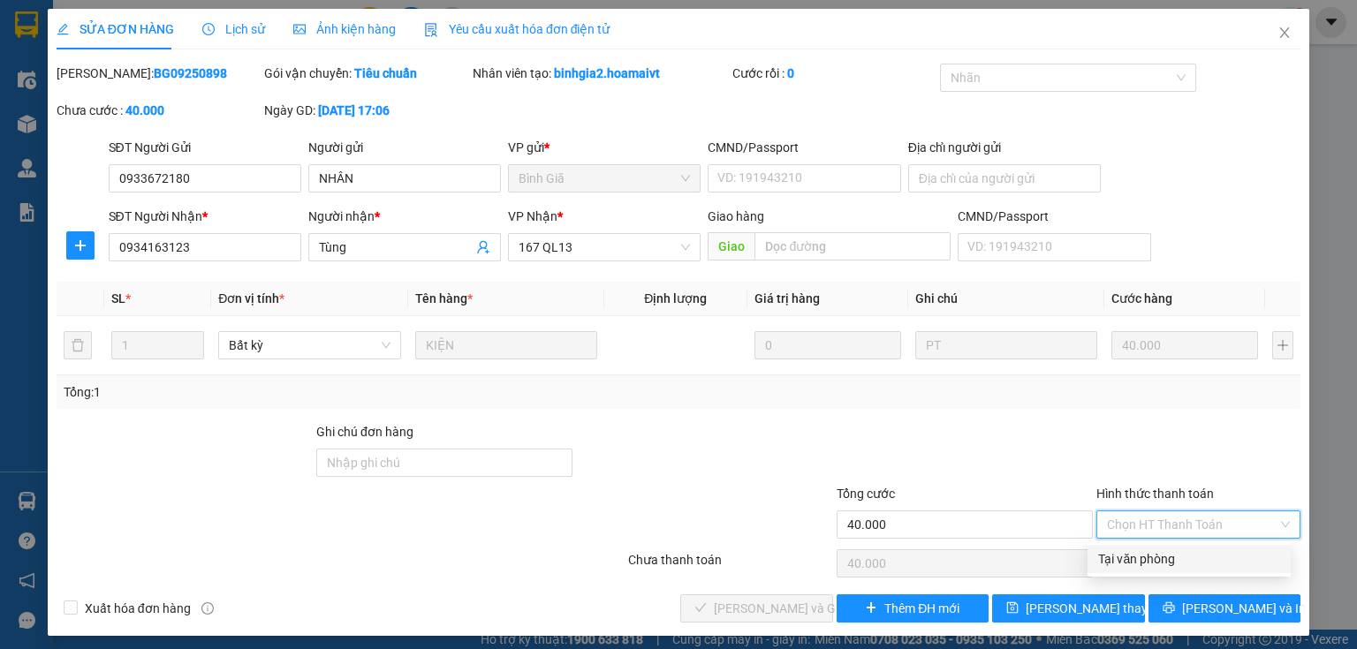
click at [1163, 558] on div "Tại văn phòng" at bounding box center [1189, 559] width 182 height 19
type input "0"
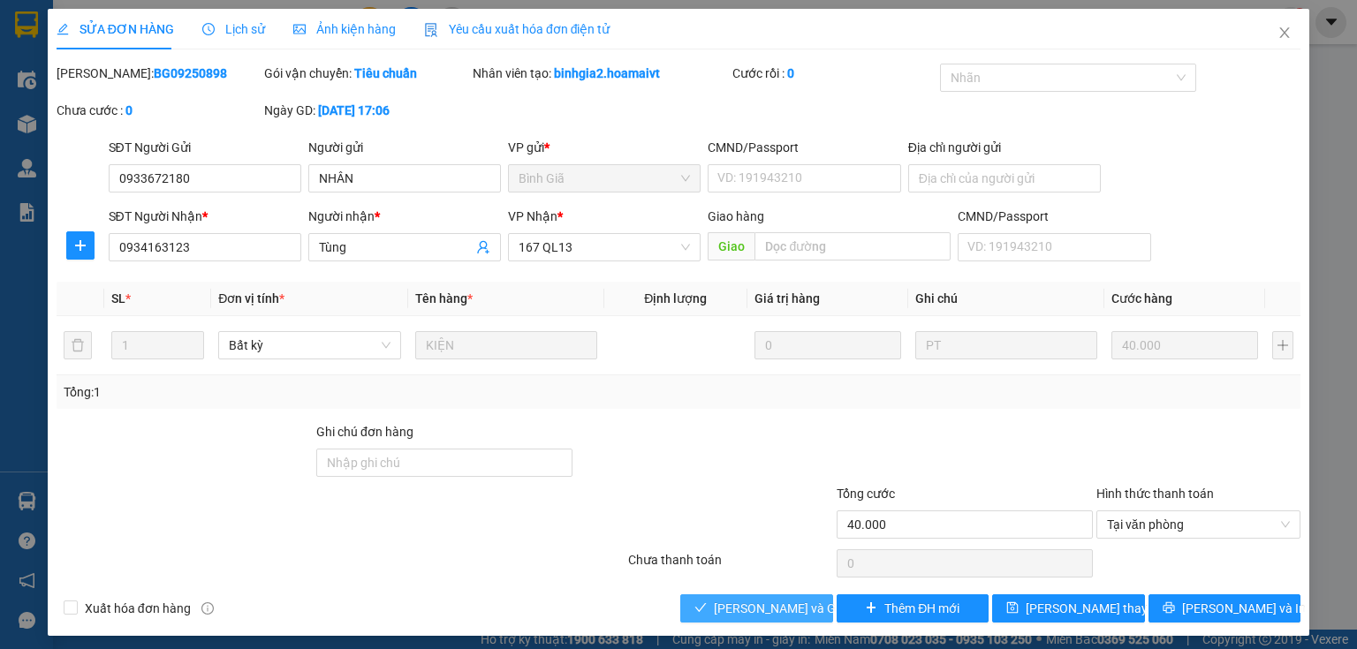
click at [776, 608] on span "[PERSON_NAME] và Giao hàng" at bounding box center [799, 608] width 170 height 19
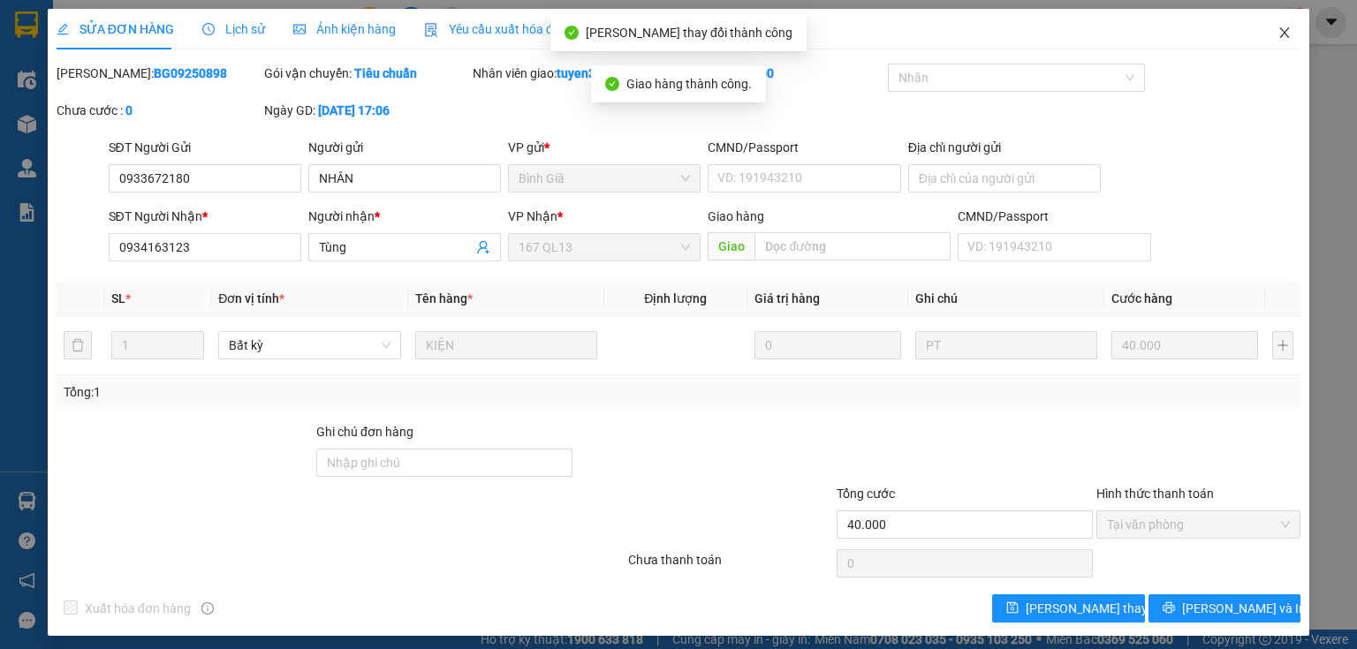
click at [1278, 28] on icon "close" at bounding box center [1285, 33] width 14 height 14
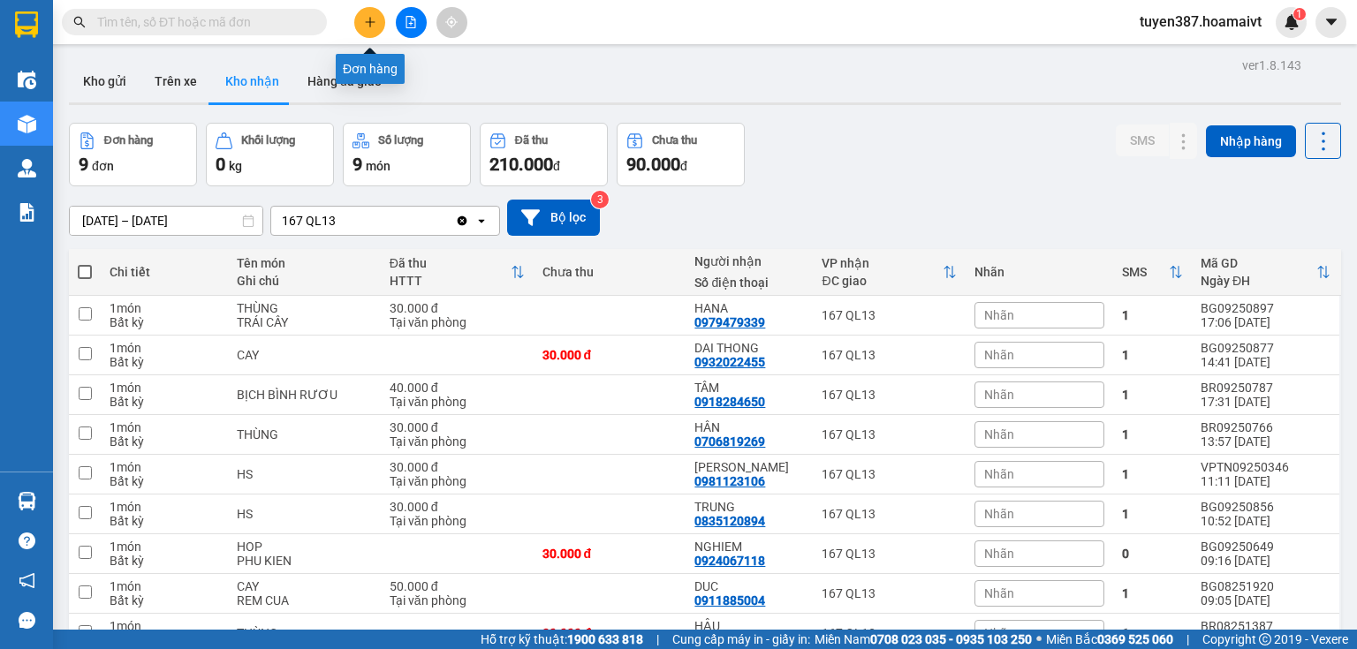
click at [375, 30] on button at bounding box center [369, 22] width 31 height 31
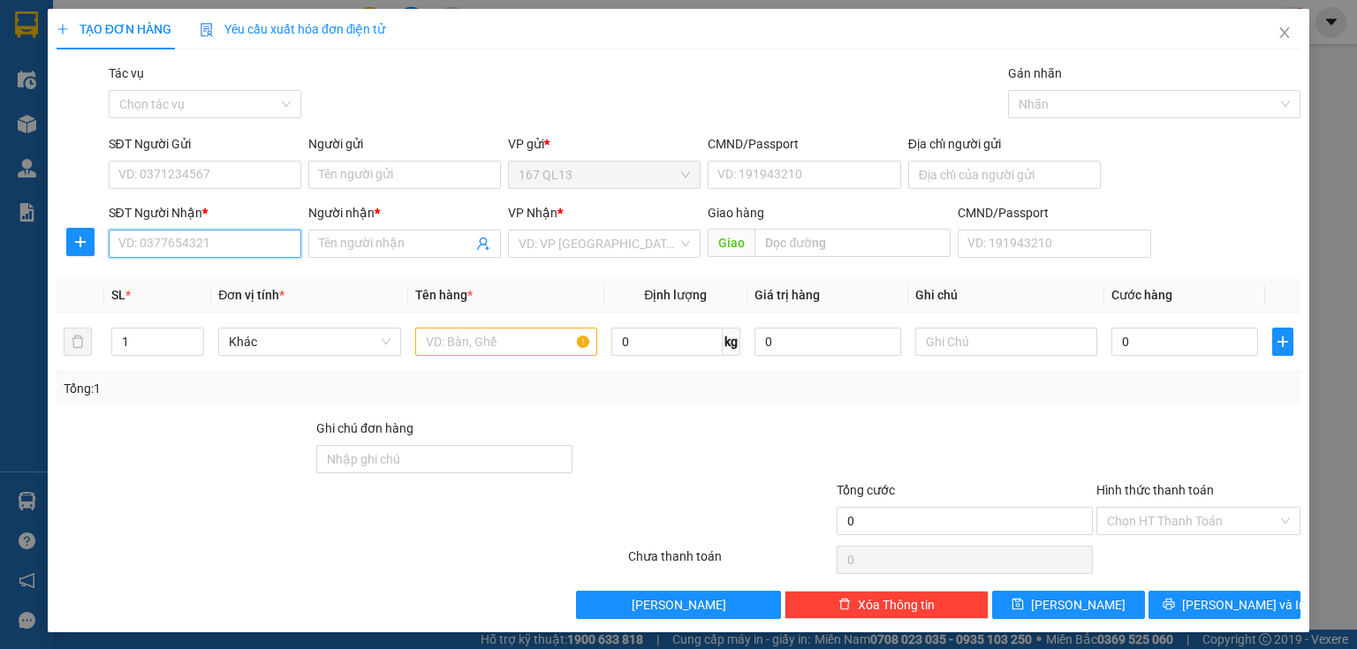
click at [212, 230] on input "SĐT Người Nhận *" at bounding box center [205, 244] width 193 height 28
type input "0937717181"
click at [201, 278] on div "0937717181 - phuong" at bounding box center [217, 278] width 199 height 19
type input "phuong"
type input "0937717181"
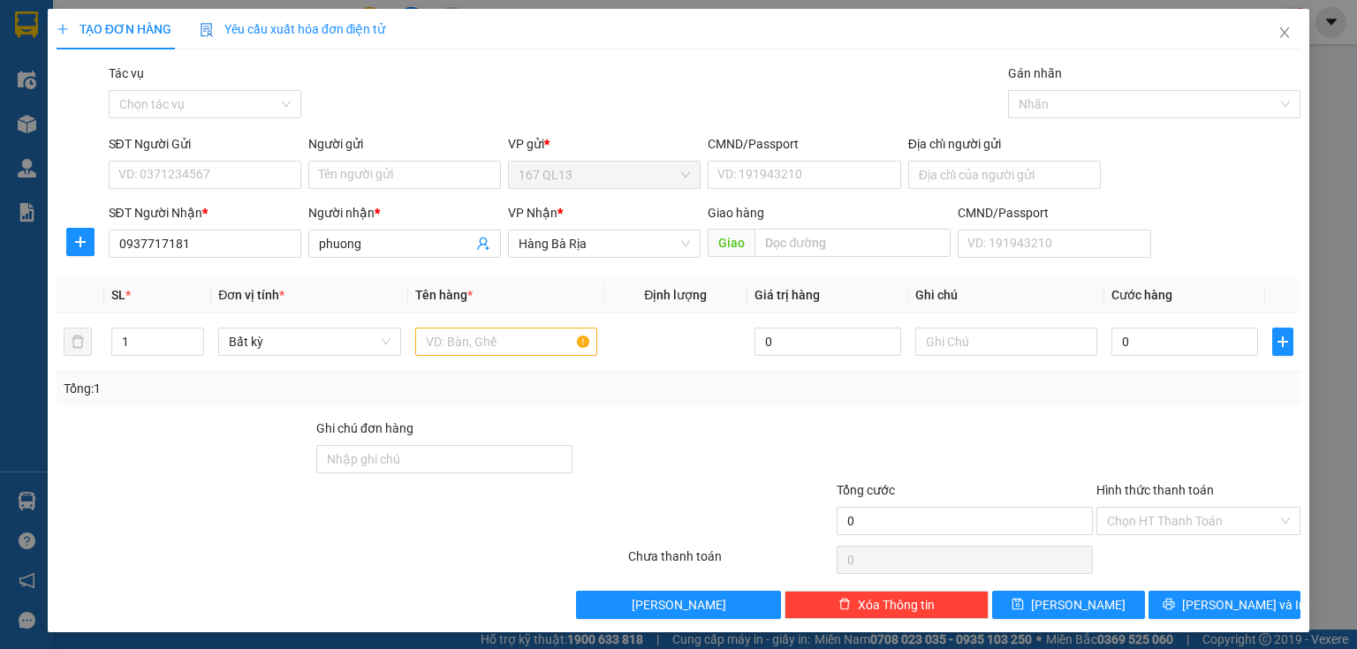
click at [223, 154] on div "SĐT Người Gửi" at bounding box center [205, 147] width 193 height 27
click at [224, 167] on input "SĐT Người Gửi" at bounding box center [205, 175] width 193 height 28
click at [213, 176] on input "SĐT Người Gửi" at bounding box center [205, 175] width 193 height 28
type input "0935674300"
click at [346, 171] on input "Người gửi" at bounding box center [404, 175] width 193 height 28
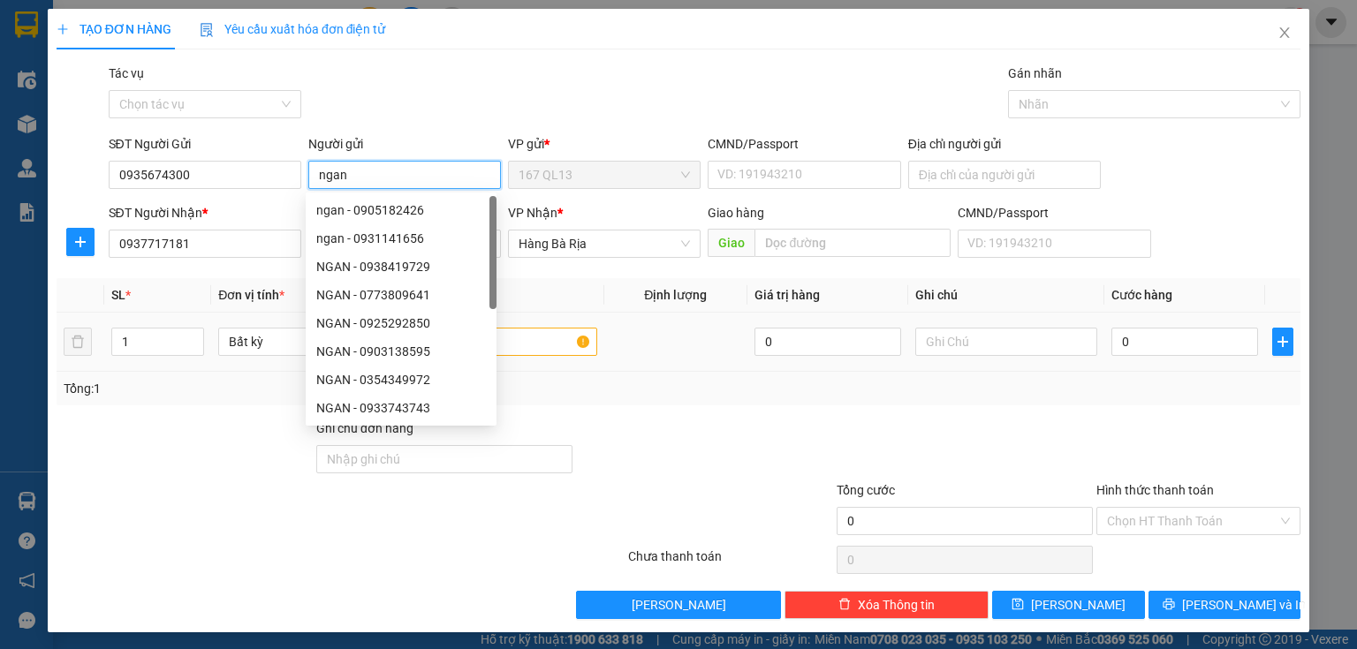
type input "ngan"
click at [527, 340] on input "text" at bounding box center [506, 342] width 182 height 28
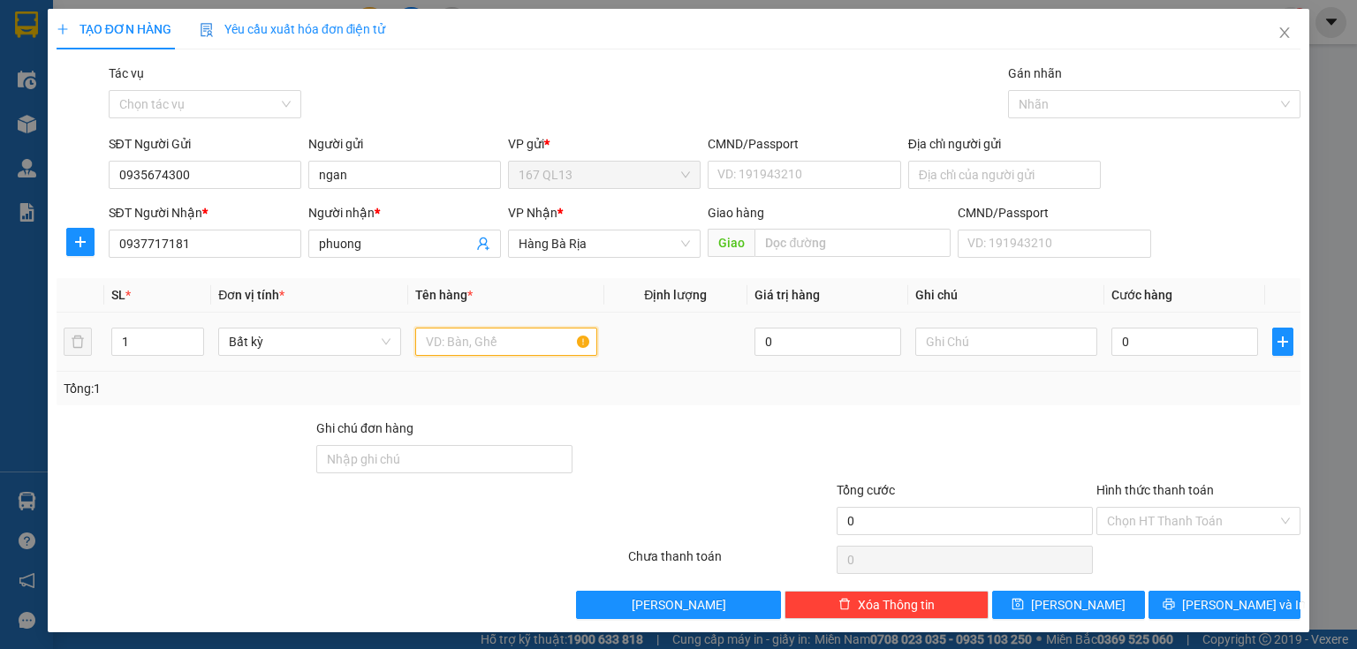
click at [526, 340] on input "text" at bounding box center [506, 342] width 182 height 28
type input "hs"
drag, startPoint x: 1133, startPoint y: 332, endPoint x: 1134, endPoint y: 322, distance: 10.6
click at [1134, 332] on input "0" at bounding box center [1185, 342] width 147 height 28
type input "3"
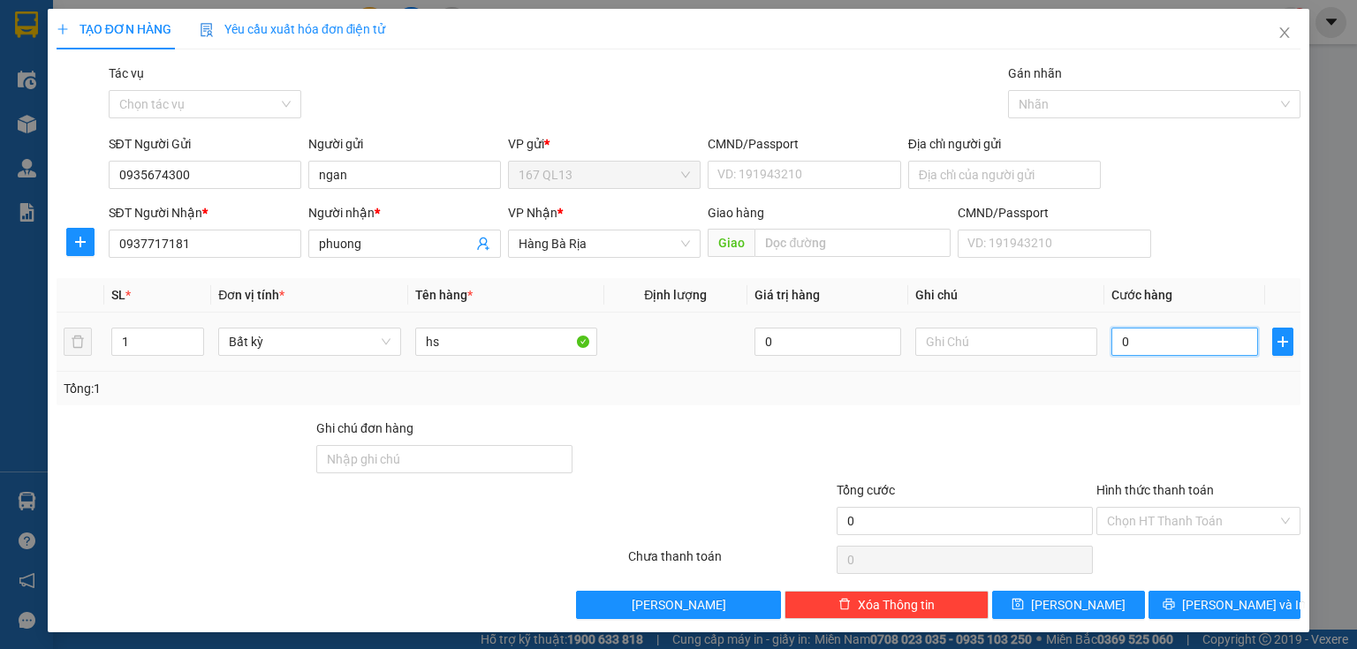
type input "3"
type input "30"
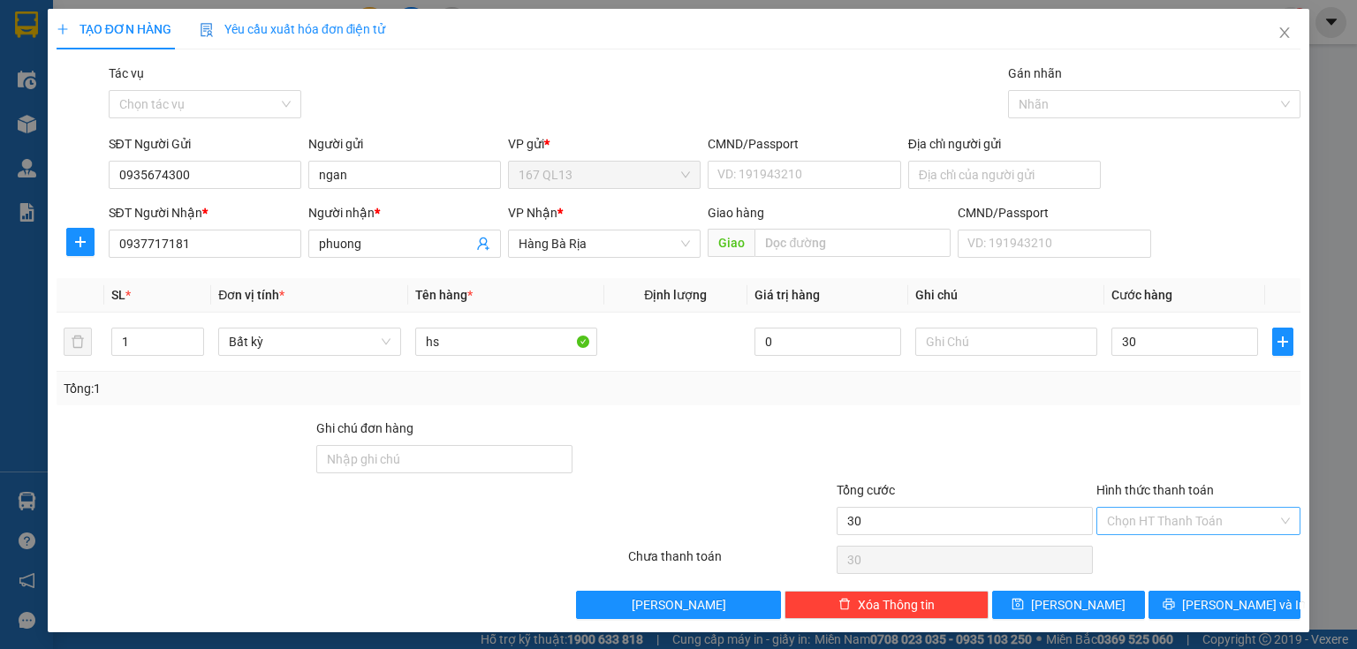
type input "30.000"
click at [1166, 516] on input "Hình thức thanh toán" at bounding box center [1192, 521] width 171 height 27
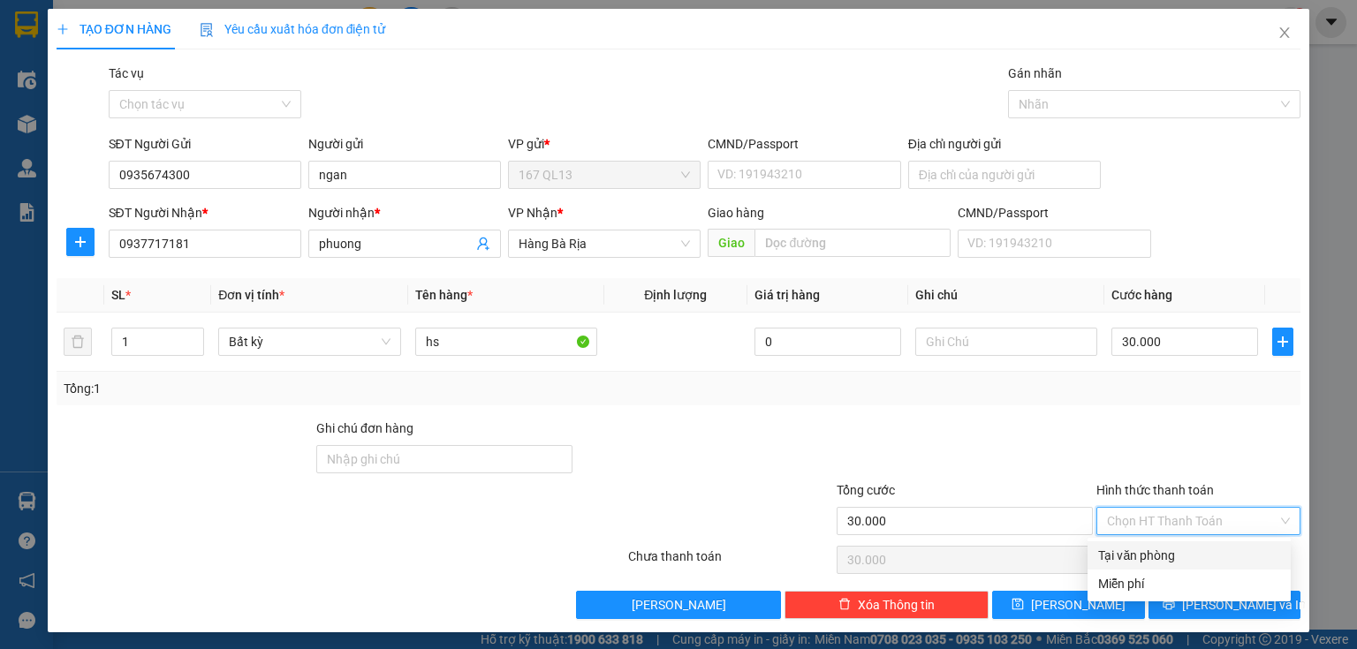
click at [1164, 556] on div "Tại văn phòng" at bounding box center [1189, 555] width 182 height 19
type input "0"
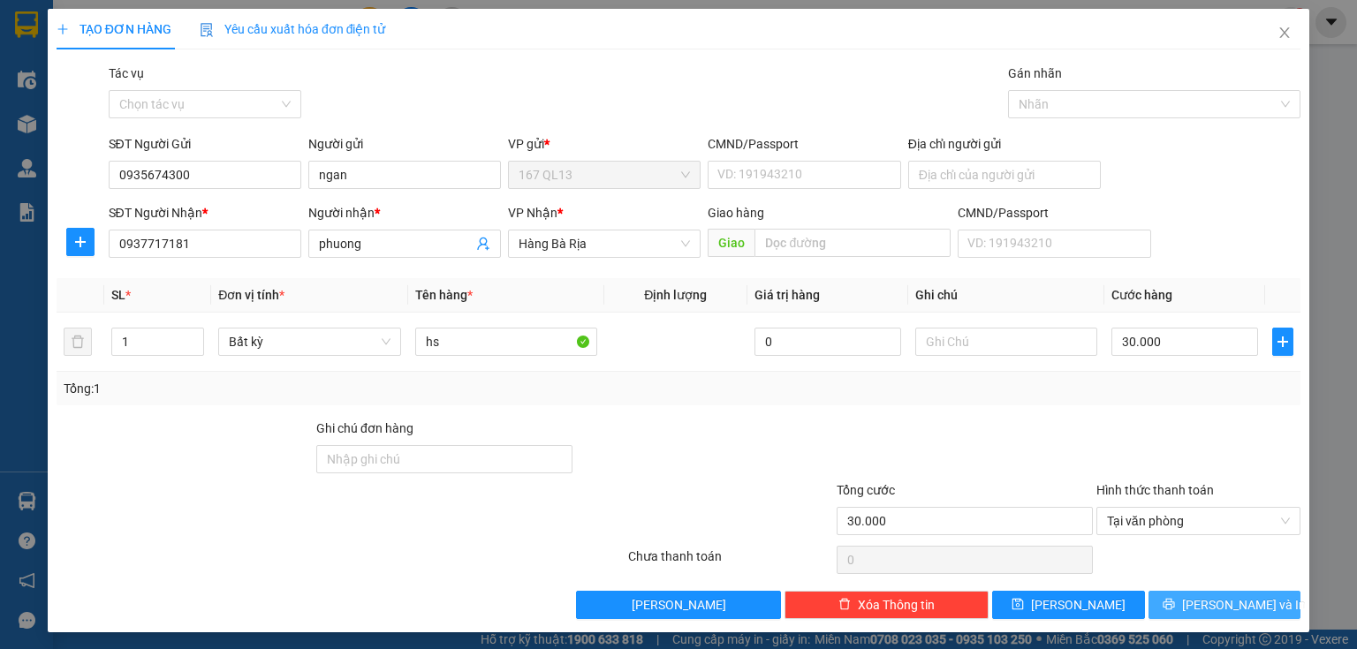
click at [1162, 599] on button "[PERSON_NAME] và In" at bounding box center [1225, 605] width 153 height 28
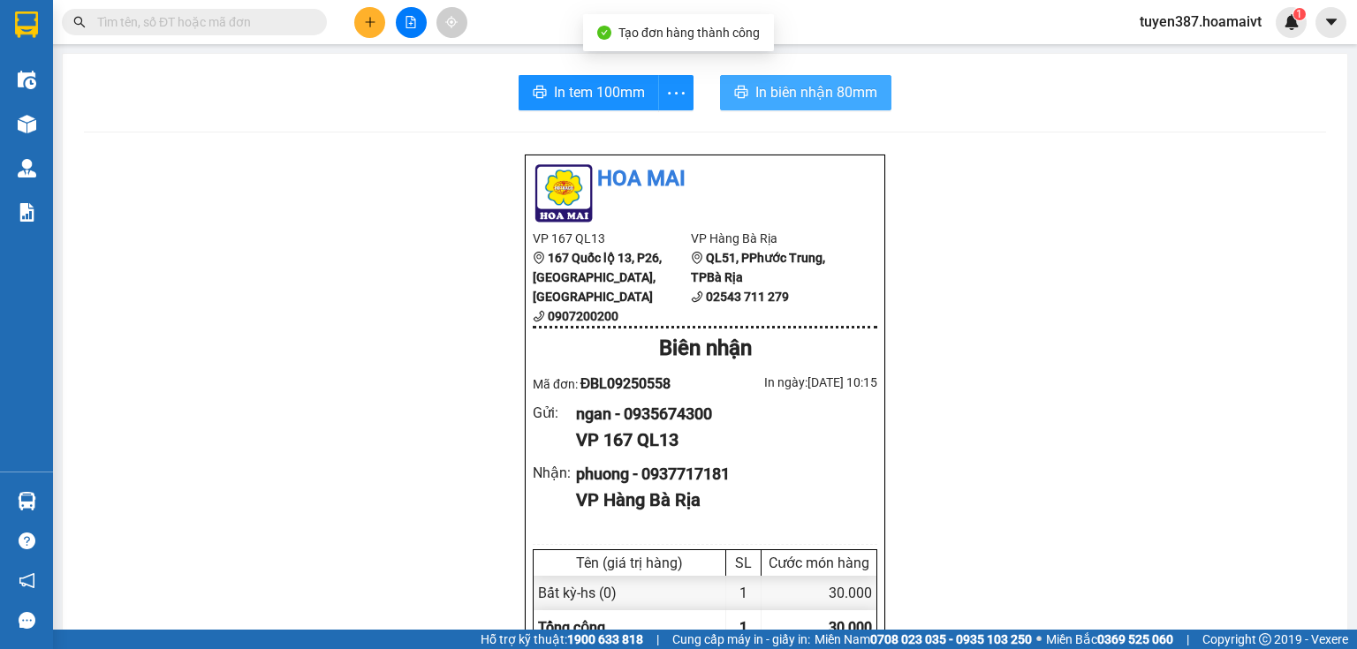
click at [804, 91] on span "In biên nhận 80mm" at bounding box center [816, 92] width 122 height 22
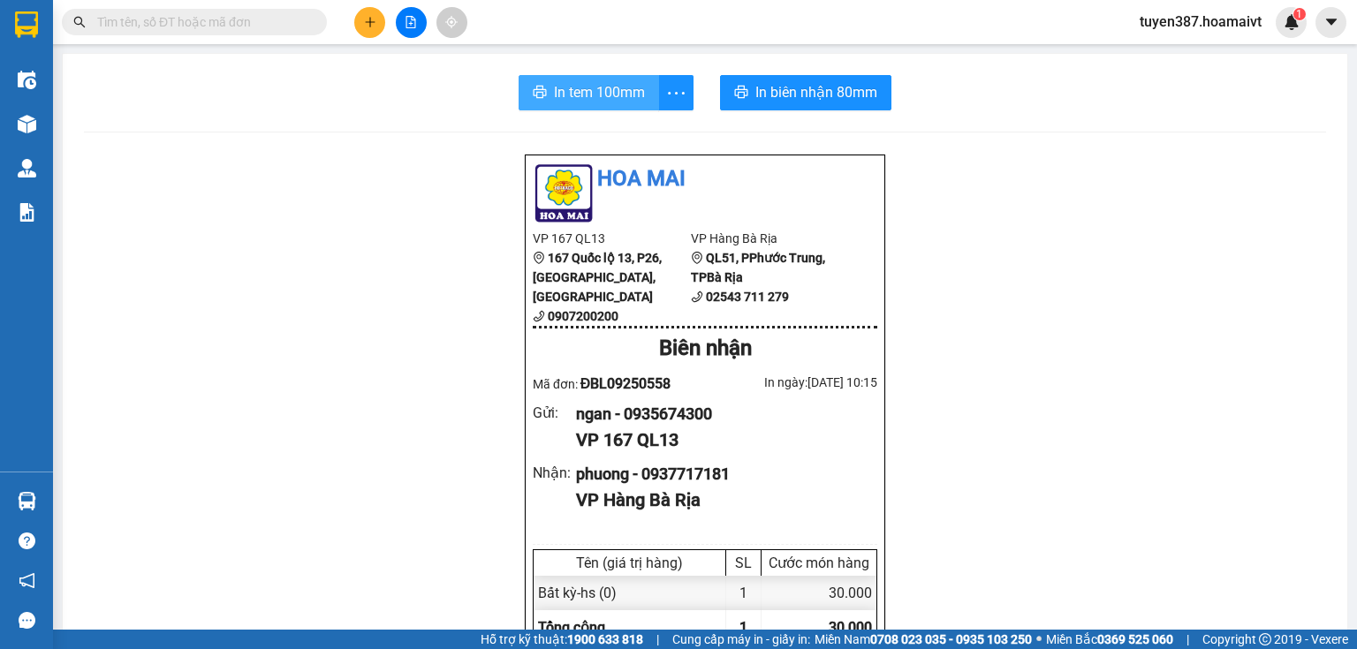
click at [550, 92] on button "In tem 100mm" at bounding box center [589, 92] width 140 height 35
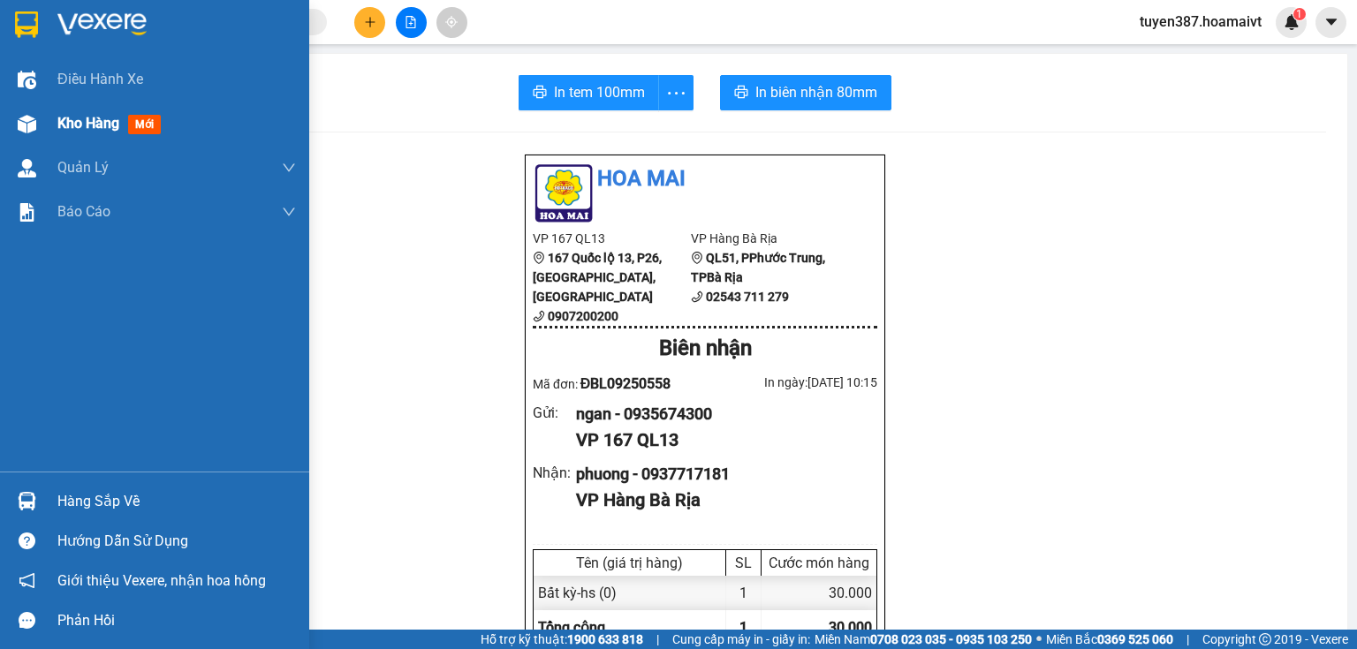
click at [38, 126] on div at bounding box center [26, 124] width 31 height 31
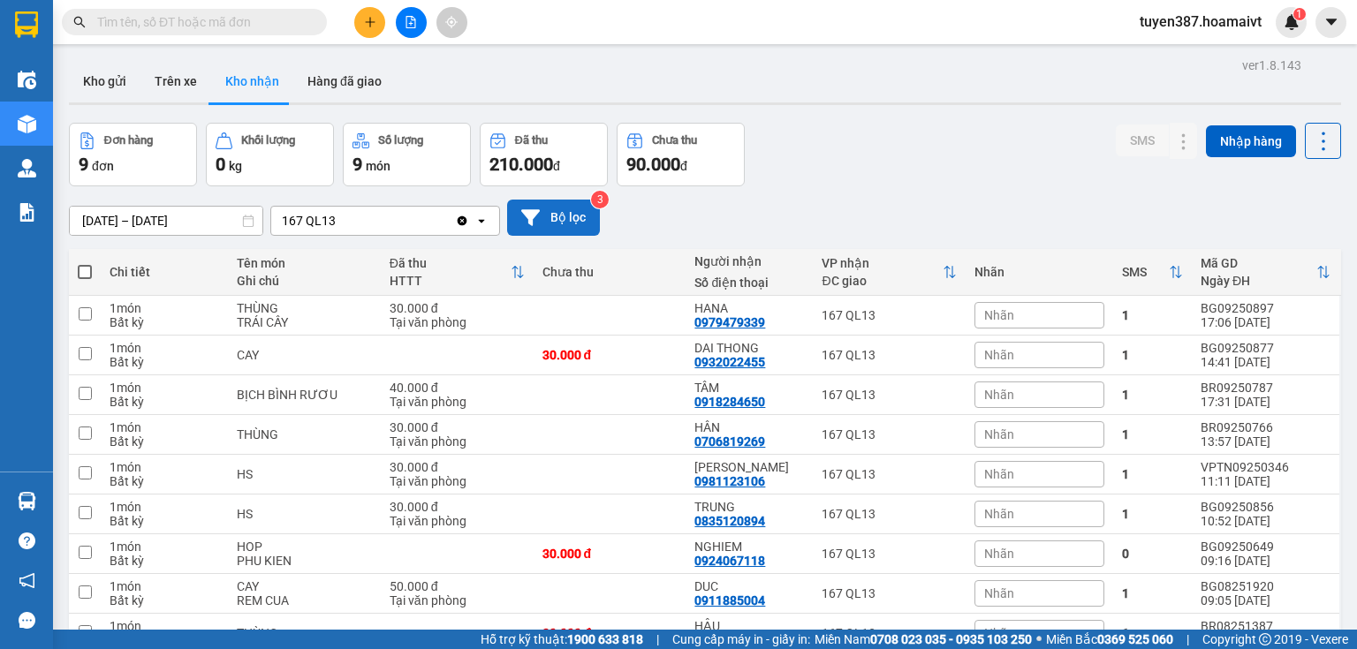
scroll to position [71, 0]
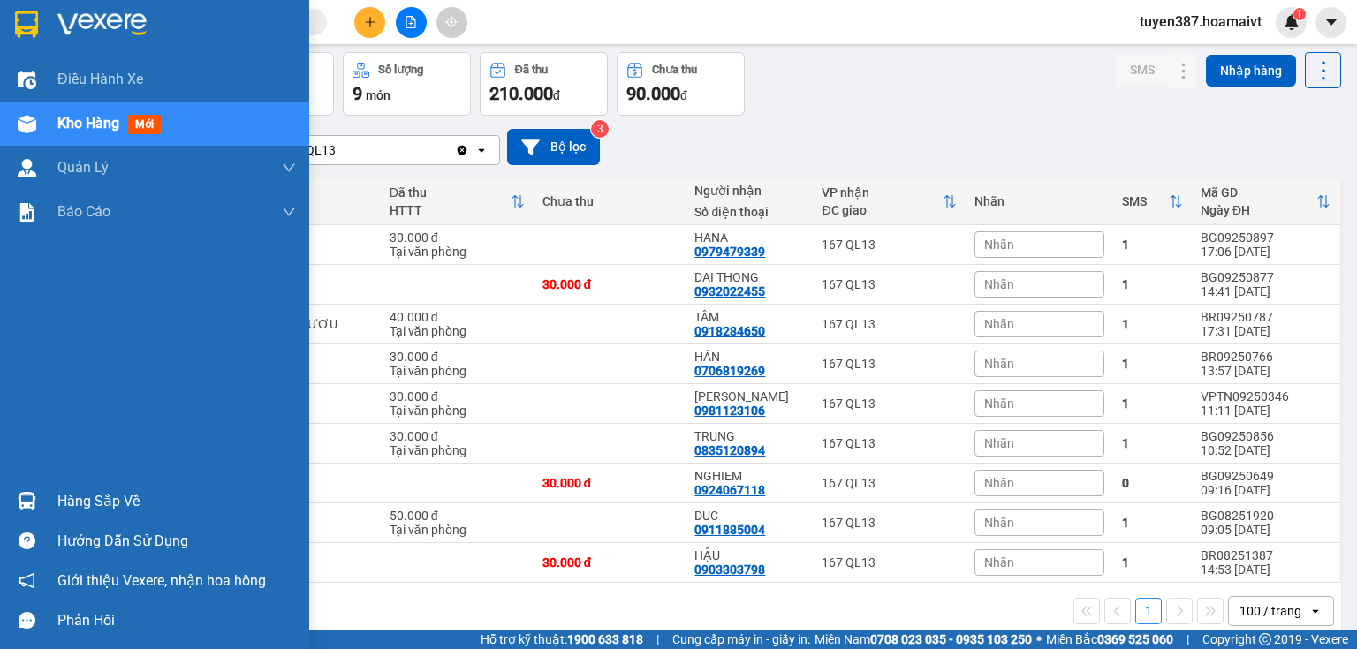
click at [24, 491] on div at bounding box center [26, 501] width 31 height 31
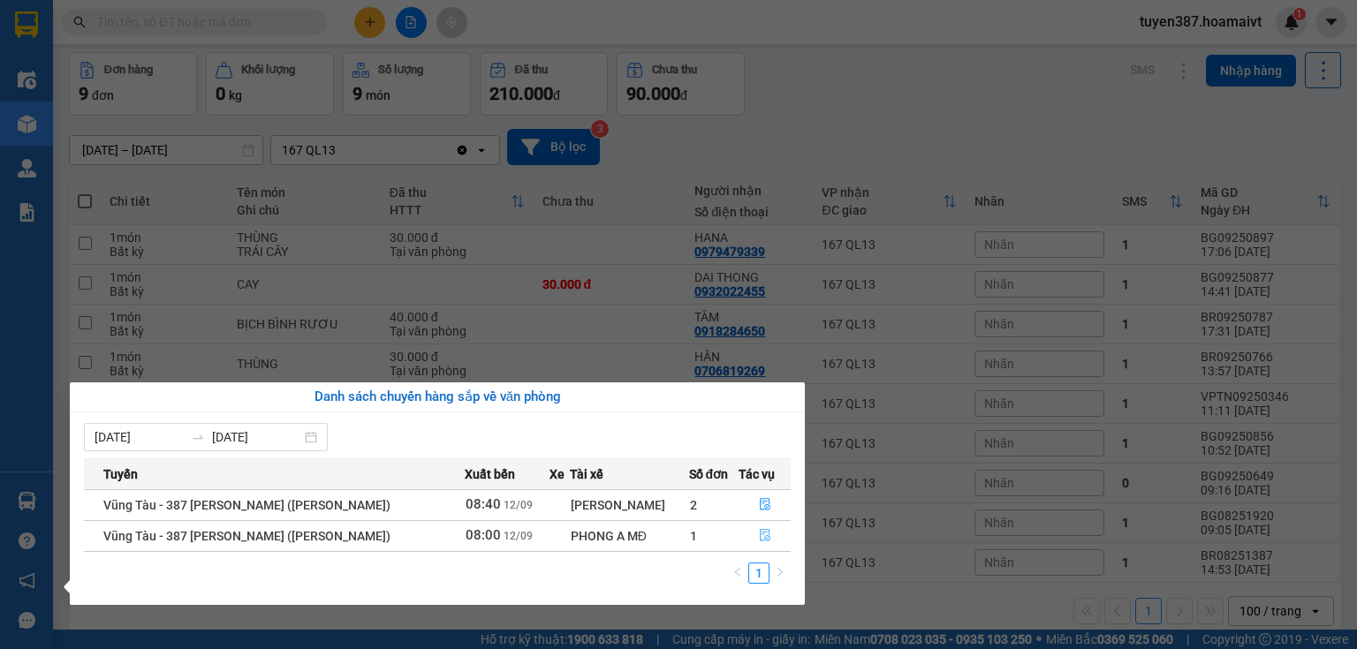
click at [747, 538] on button "button" at bounding box center [765, 536] width 50 height 28
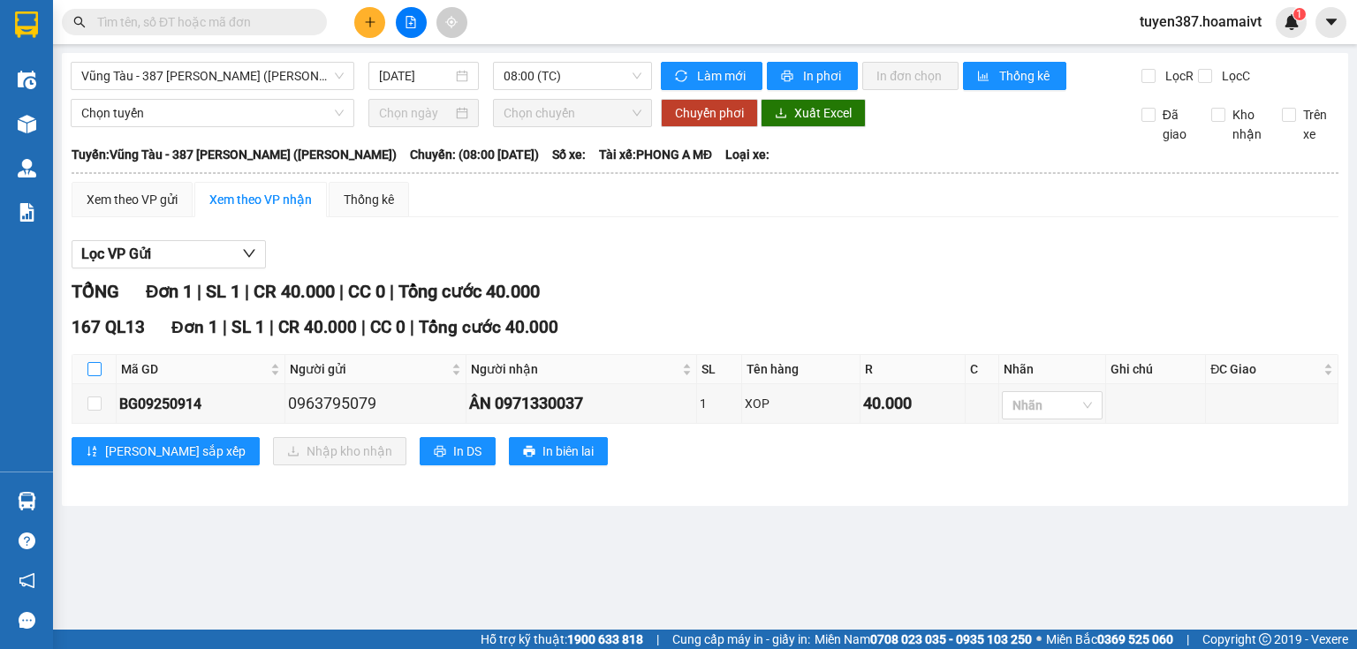
click at [92, 368] on input "checkbox" at bounding box center [94, 369] width 14 height 14
checkbox input "true"
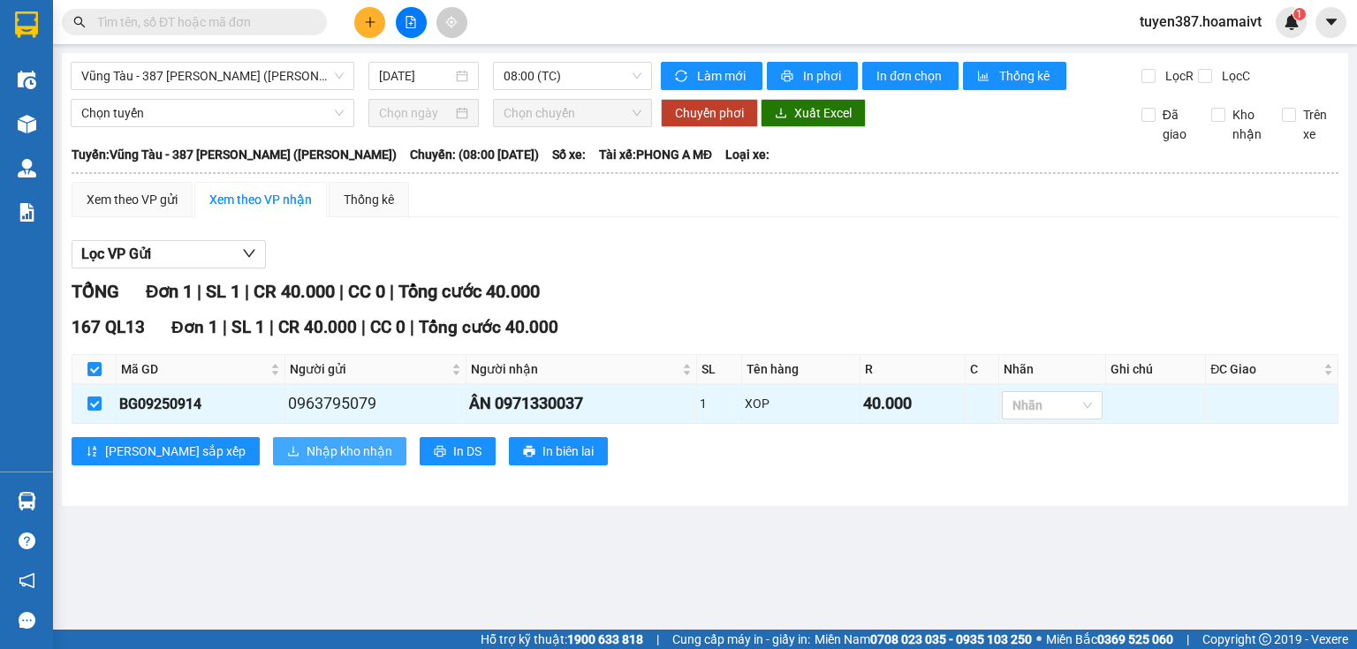
click at [307, 451] on span "Nhập kho nhận" at bounding box center [350, 451] width 86 height 19
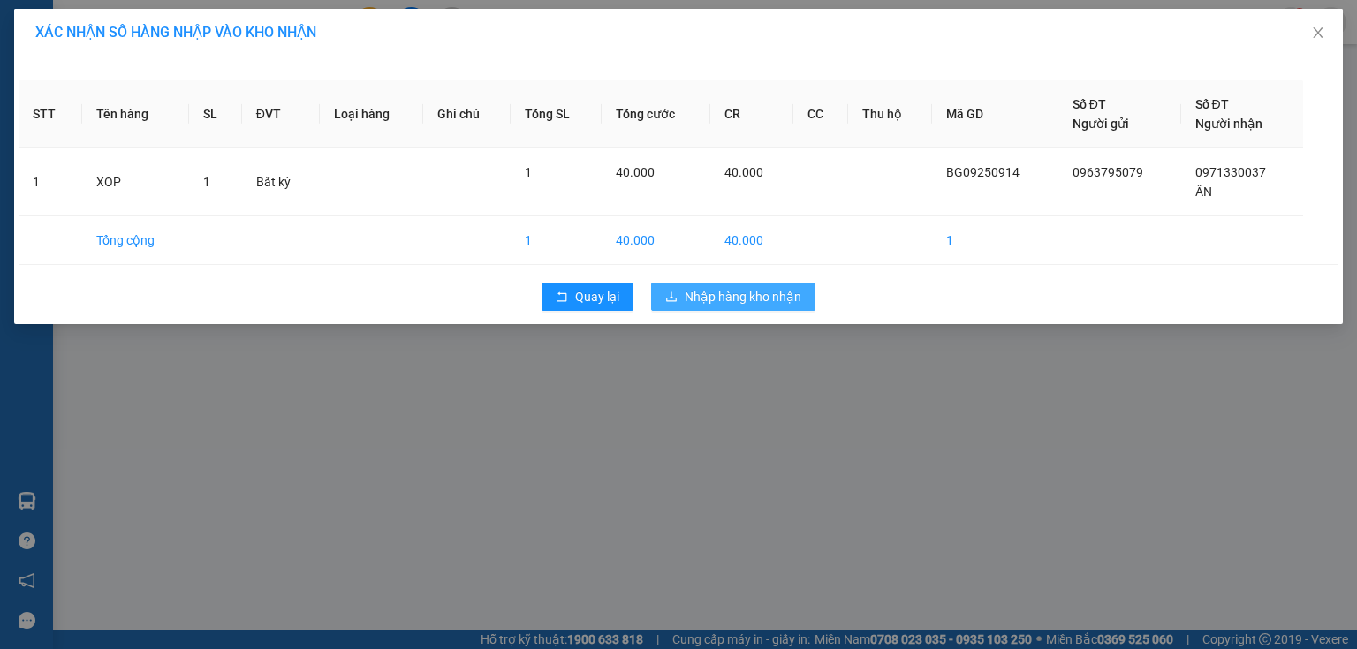
click at [757, 303] on span "Nhập hàng kho nhận" at bounding box center [743, 296] width 117 height 19
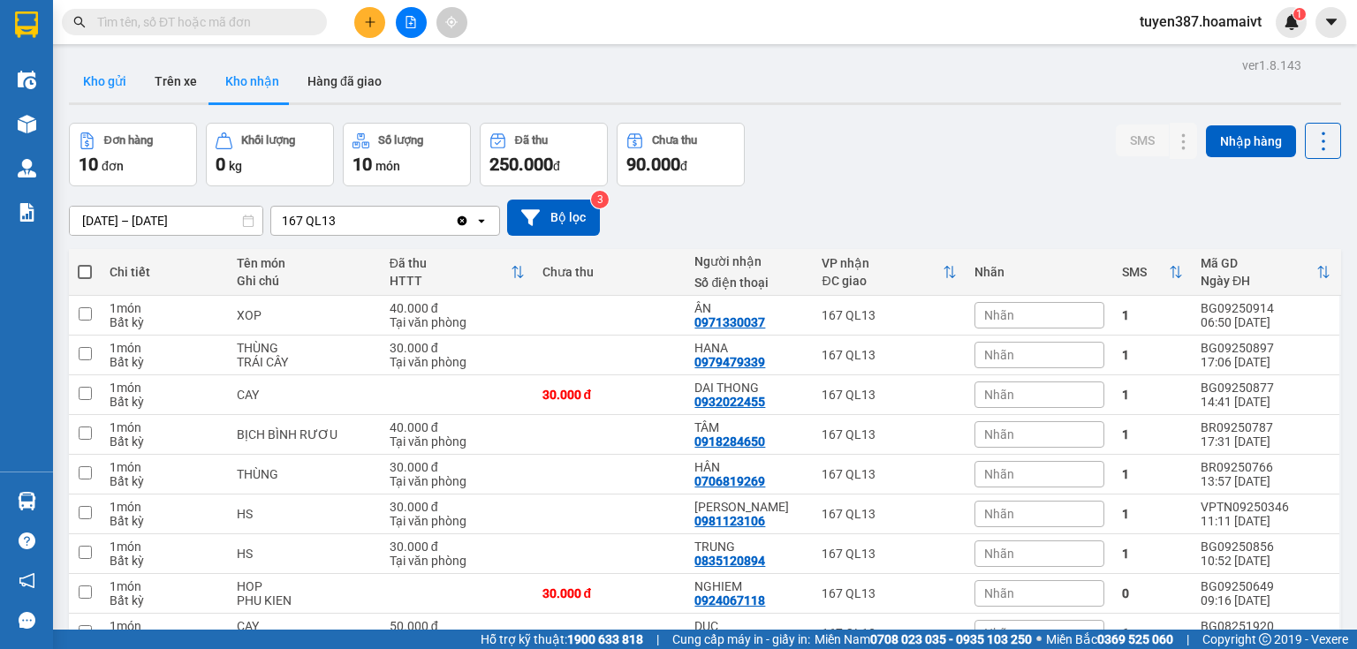
click at [104, 81] on button "Kho gửi" at bounding box center [105, 81] width 72 height 42
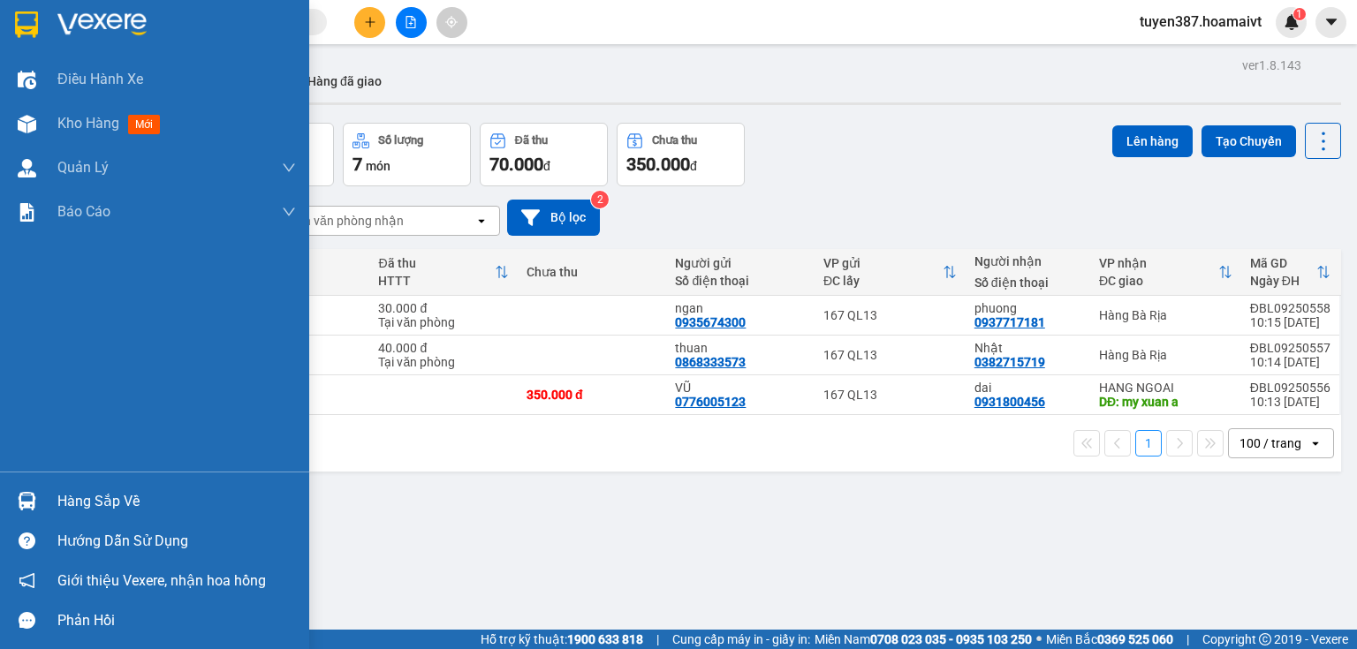
click at [22, 505] on img at bounding box center [27, 501] width 19 height 19
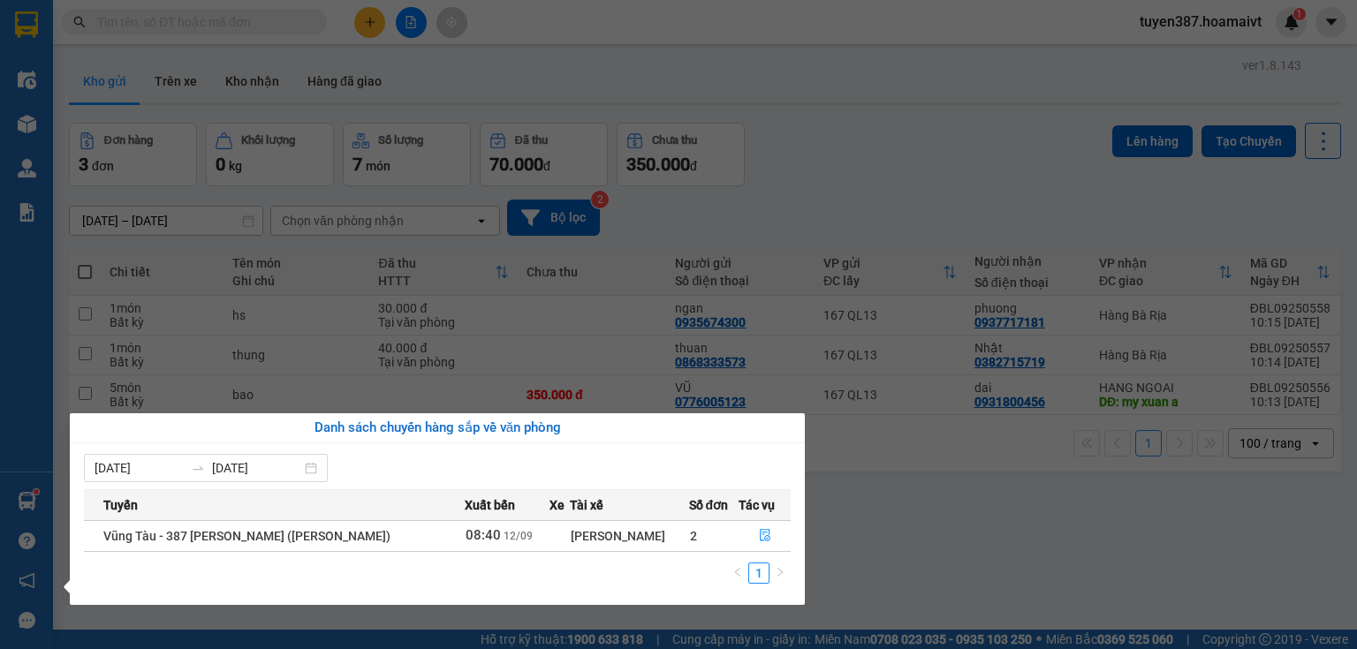
click at [912, 556] on section "Kết quả tìm kiếm ( 0 ) Bộ lọc No Data tuyen387.hoamaivt 1 Điều hành xe Kho hàng…" at bounding box center [678, 324] width 1357 height 649
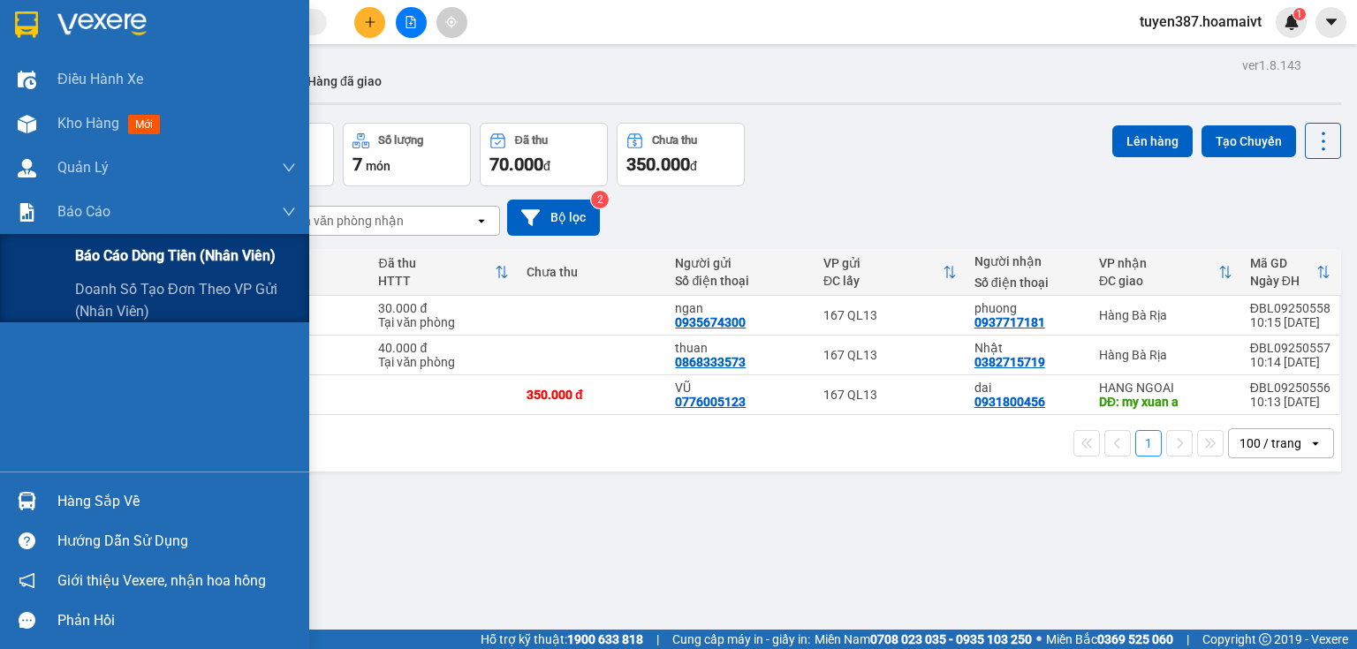
click at [155, 251] on span "Báo cáo dòng tiền (nhân viên)" at bounding box center [175, 256] width 201 height 22
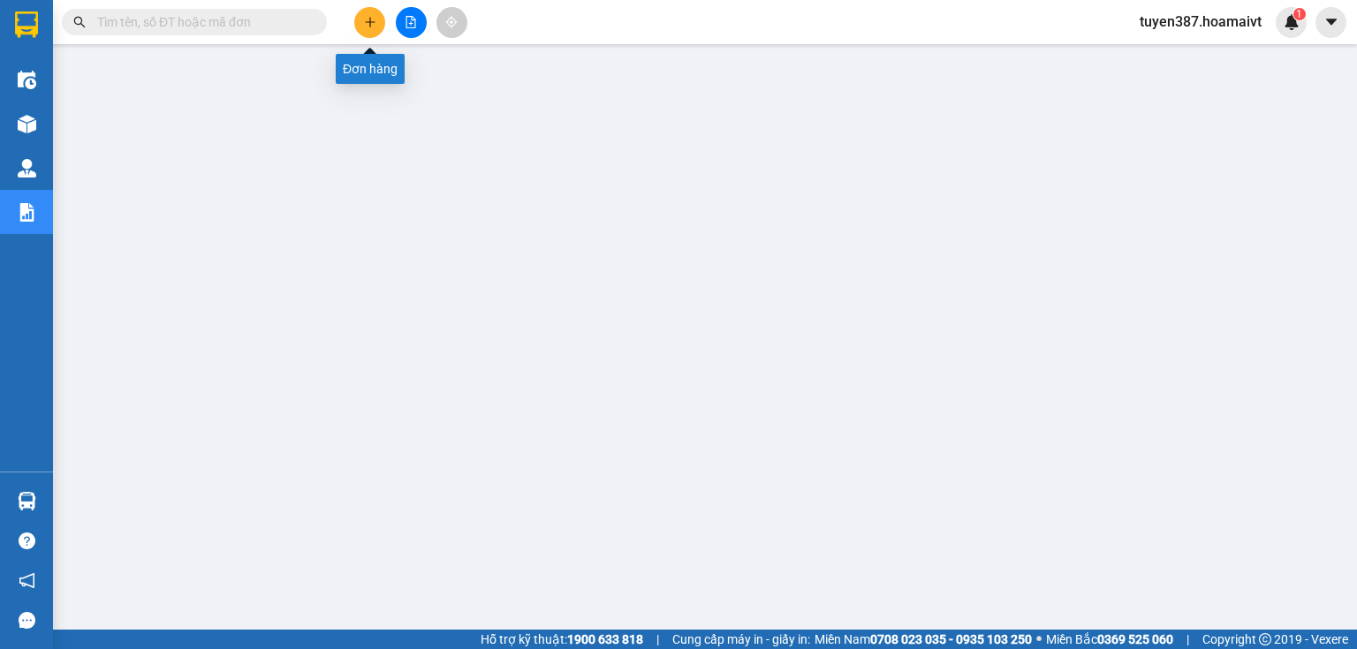
click at [368, 21] on icon "plus" at bounding box center [370, 21] width 10 height 1
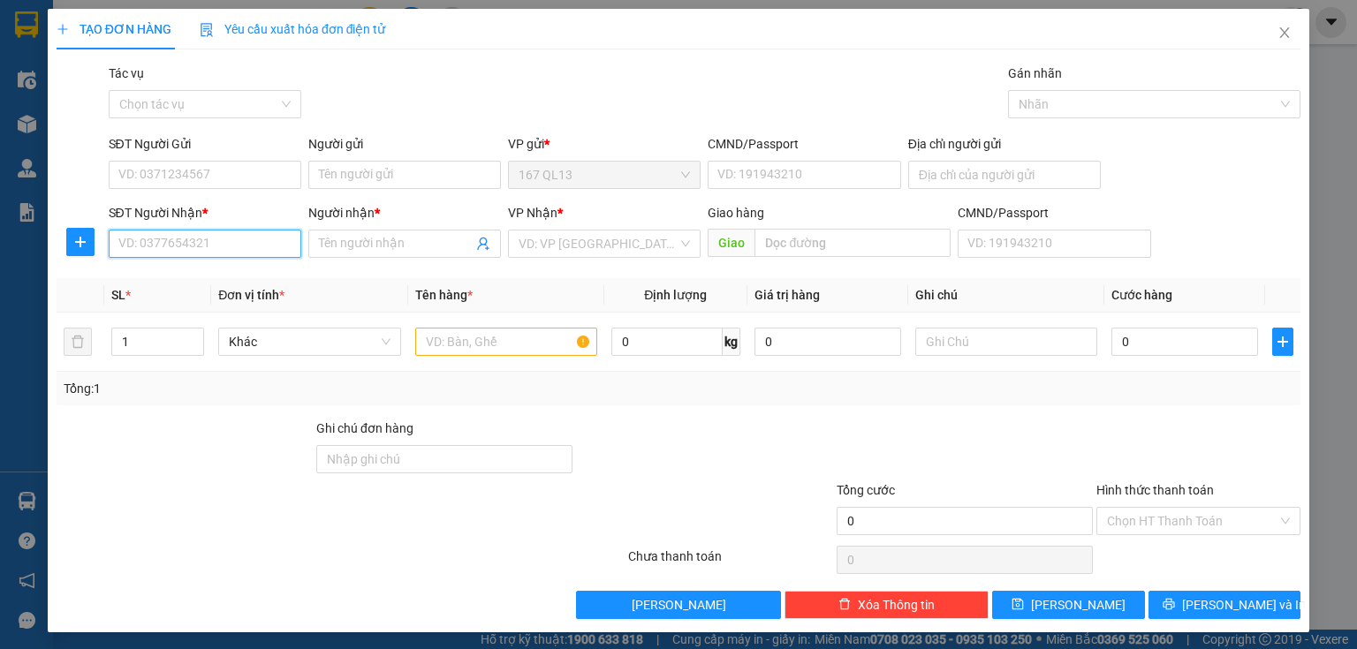
click at [242, 251] on input "SĐT Người Nhận *" at bounding box center [205, 244] width 193 height 28
type input "0908381800"
click at [360, 244] on input "Người nhận *" at bounding box center [396, 243] width 154 height 19
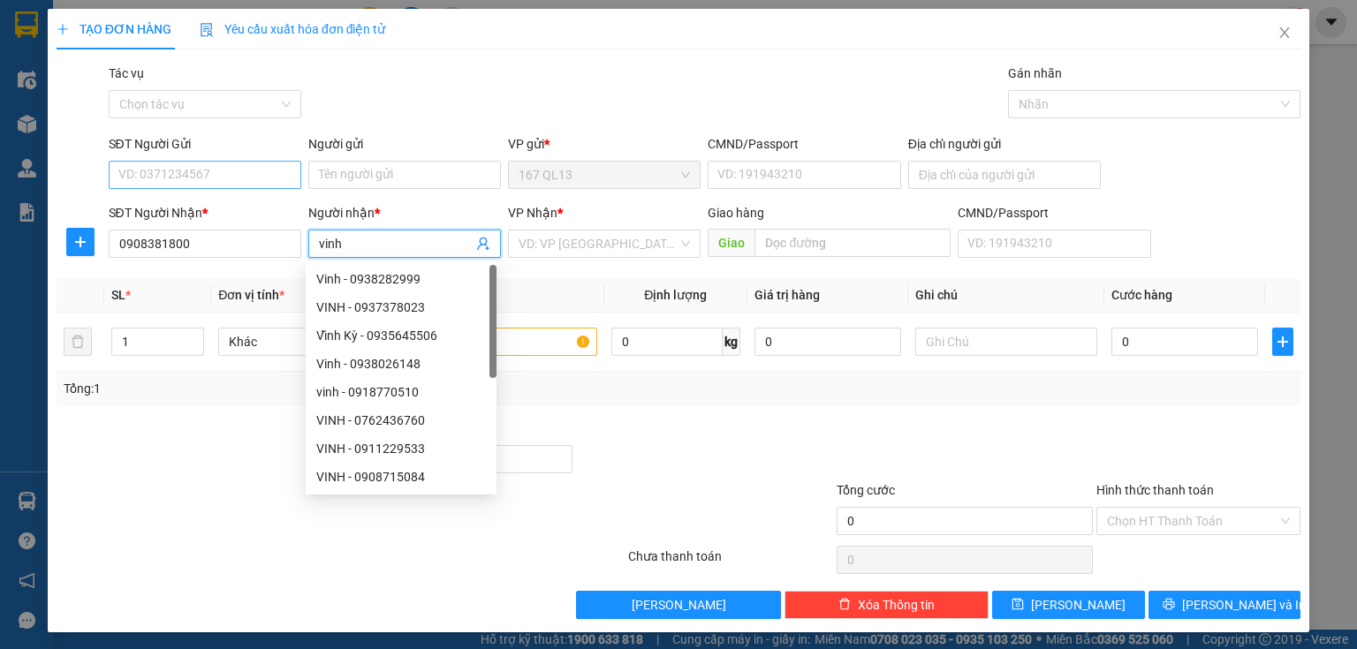
type input "vinh"
click at [240, 162] on input "SĐT Người Gửi" at bounding box center [205, 175] width 193 height 28
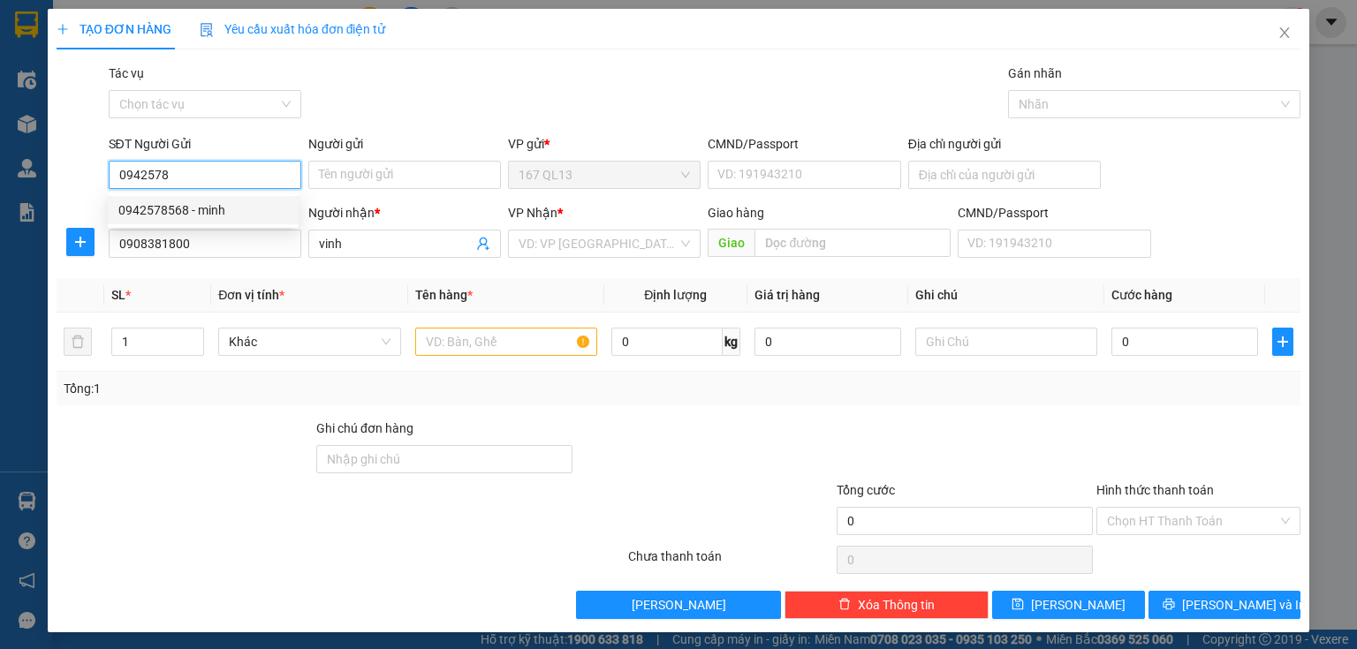
click at [166, 216] on div "0942578568 - minh" at bounding box center [203, 210] width 170 height 19
type input "0942578568"
type input "minh"
type input "0942578568"
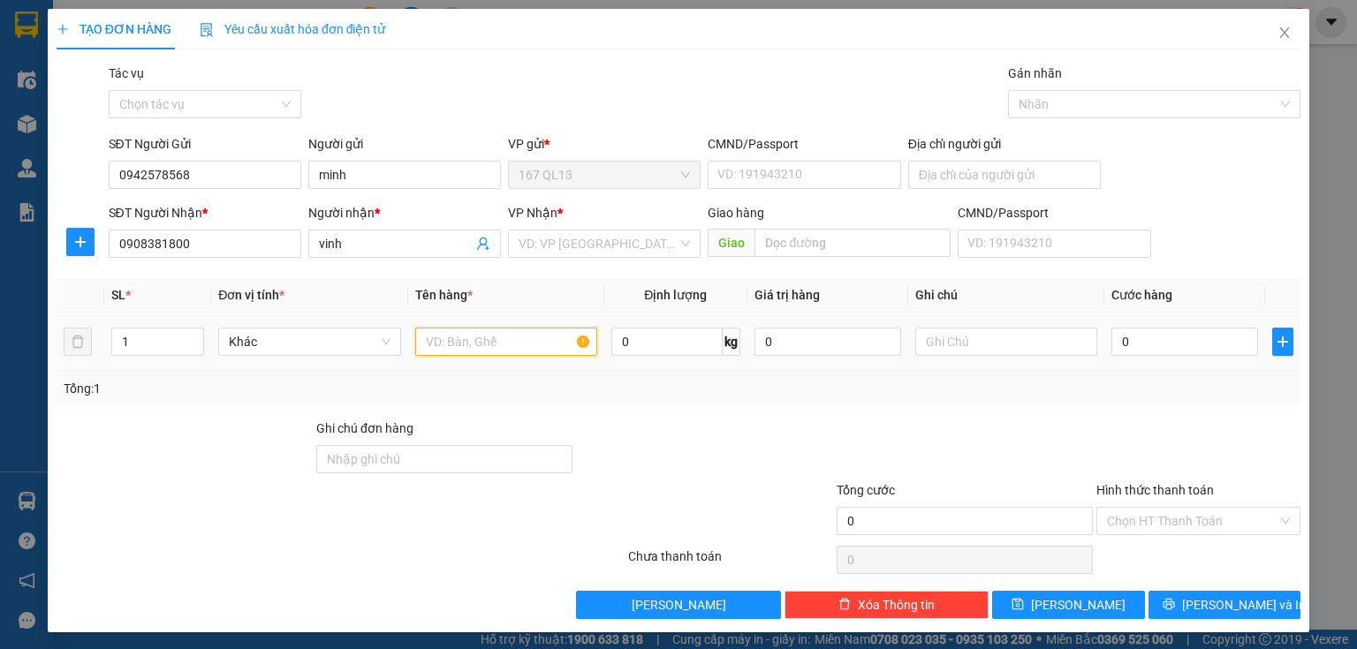
click at [532, 346] on input "text" at bounding box center [506, 342] width 182 height 28
type input "kien"
click at [1190, 339] on input "0" at bounding box center [1185, 342] width 147 height 28
drag, startPoint x: 1134, startPoint y: 325, endPoint x: 1134, endPoint y: 304, distance: 21.2
click at [1134, 315] on td "0" at bounding box center [1184, 342] width 161 height 59
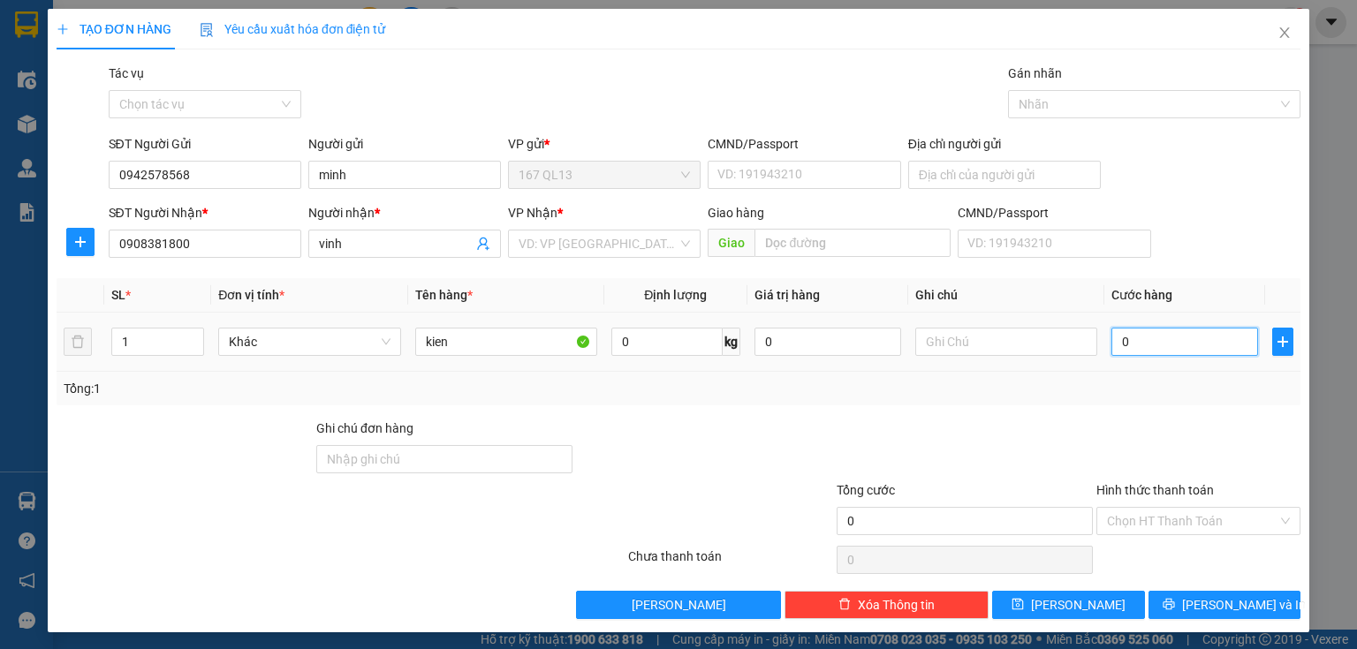
click at [1138, 337] on input "0" at bounding box center [1185, 342] width 147 height 28
type input "3"
type input "30"
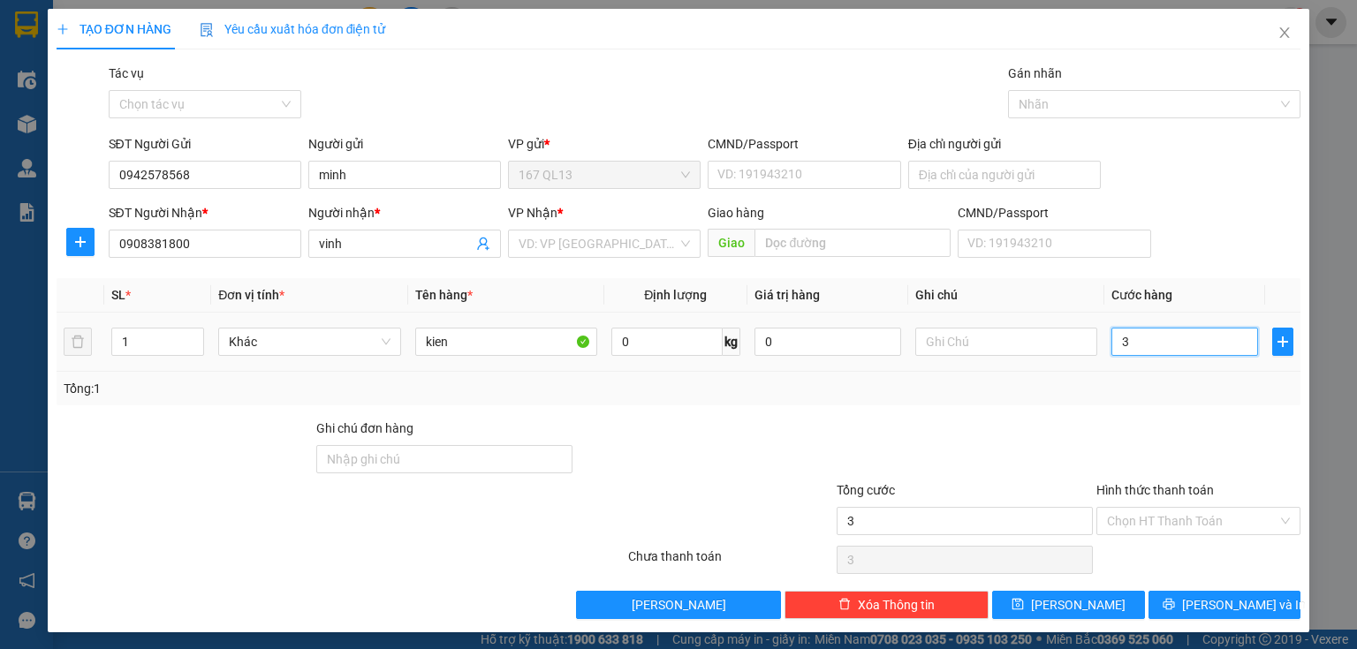
type input "30"
type input "30.000"
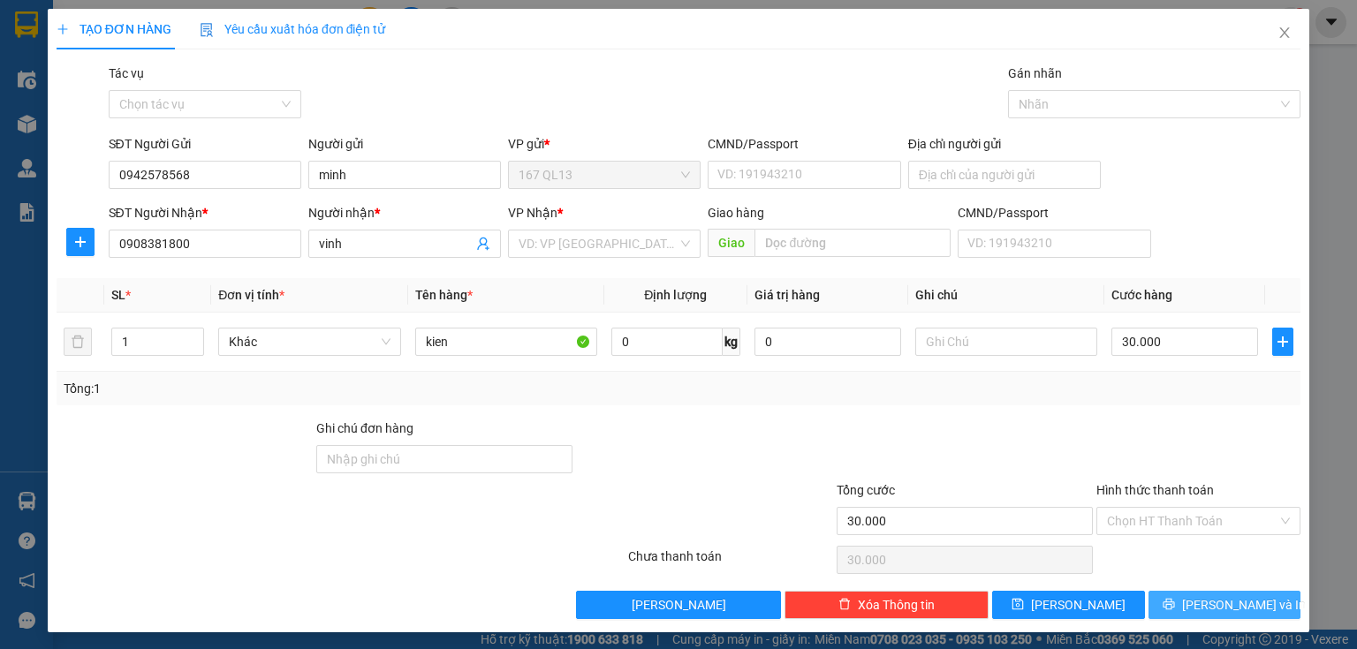
click at [1172, 607] on button "[PERSON_NAME] và In" at bounding box center [1225, 605] width 153 height 28
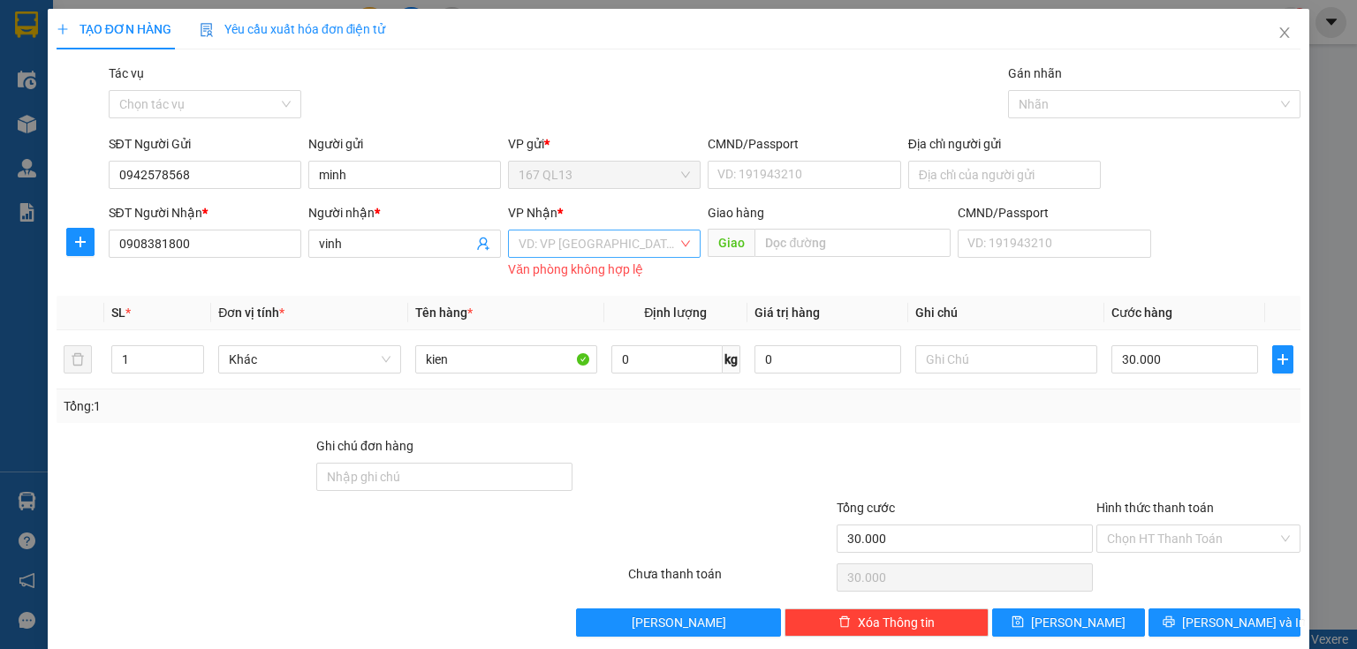
click at [617, 236] on input "search" at bounding box center [598, 244] width 159 height 27
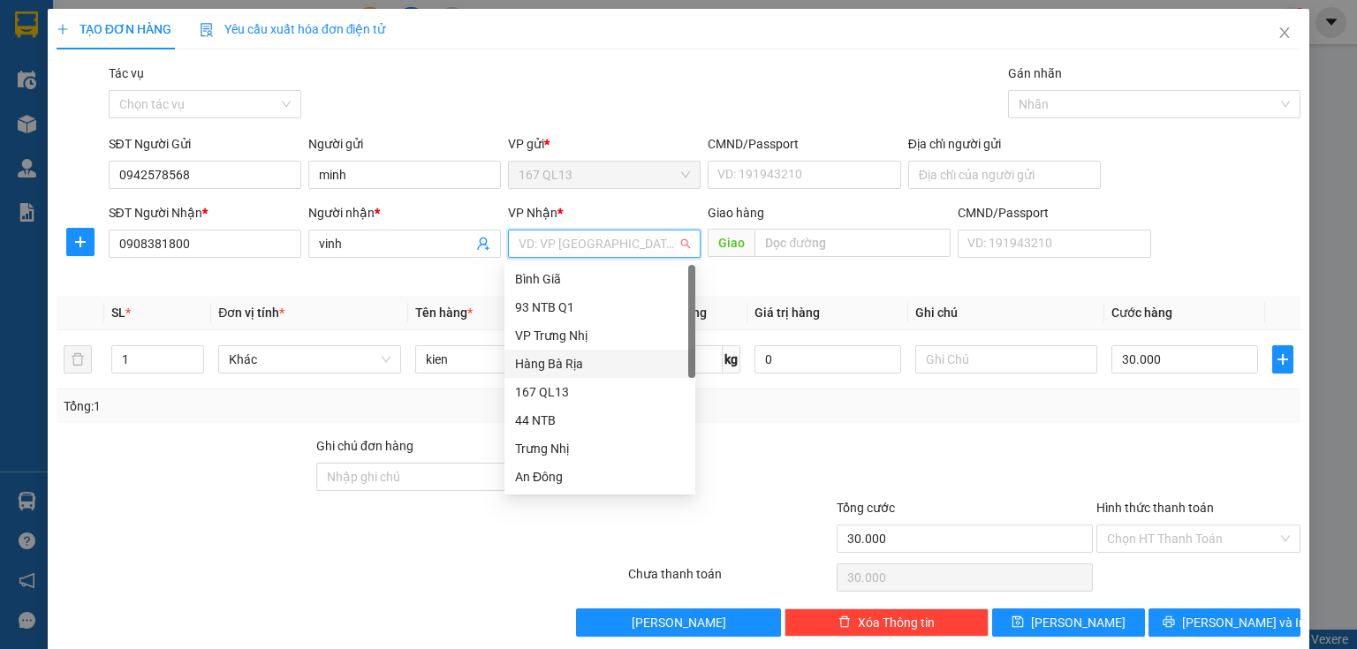
click at [566, 364] on div "Hàng Bà Rịa" at bounding box center [600, 363] width 170 height 19
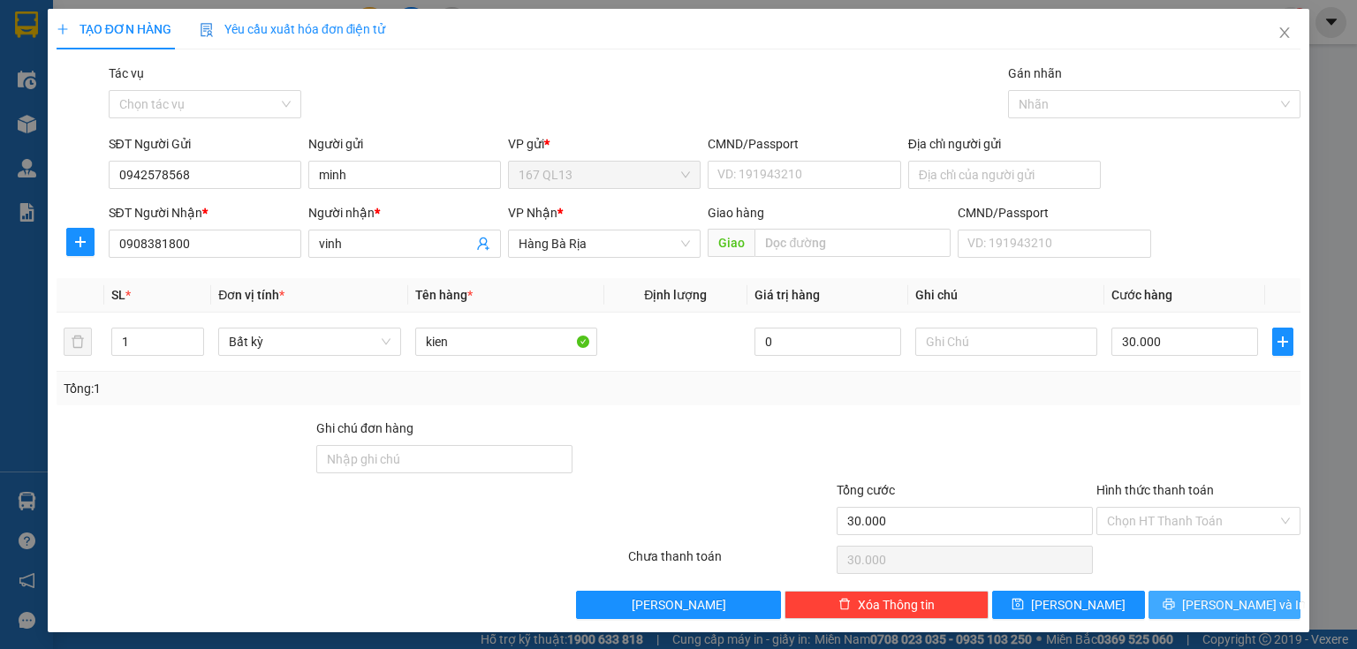
click at [1164, 601] on button "[PERSON_NAME] và In" at bounding box center [1225, 605] width 153 height 28
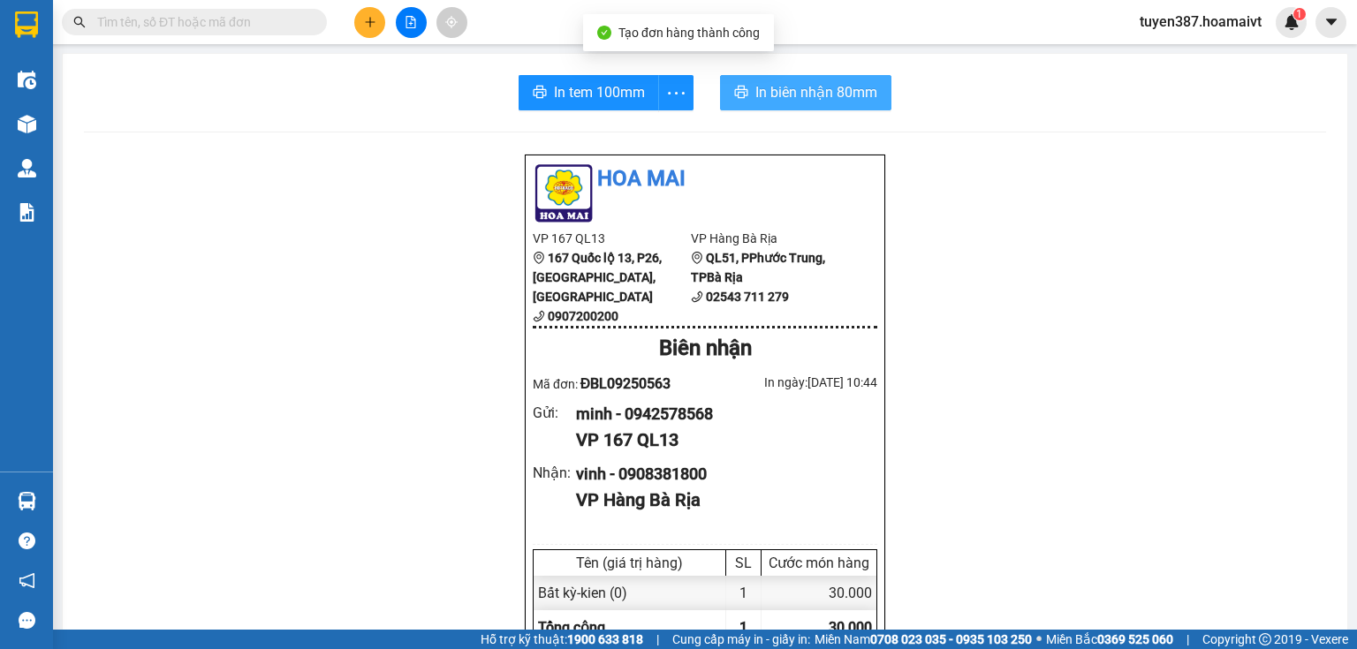
click at [811, 94] on span "In biên nhận 80mm" at bounding box center [816, 92] width 122 height 22
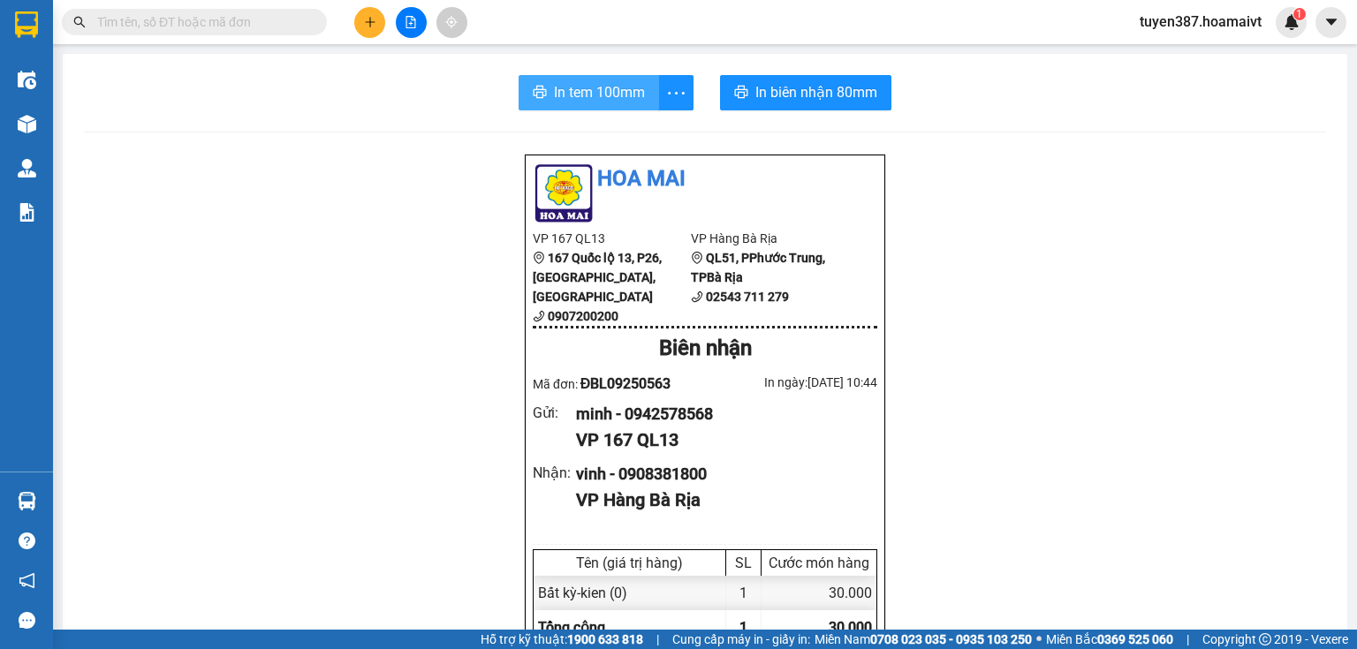
click at [617, 88] on span "In tem 100mm" at bounding box center [599, 92] width 91 height 22
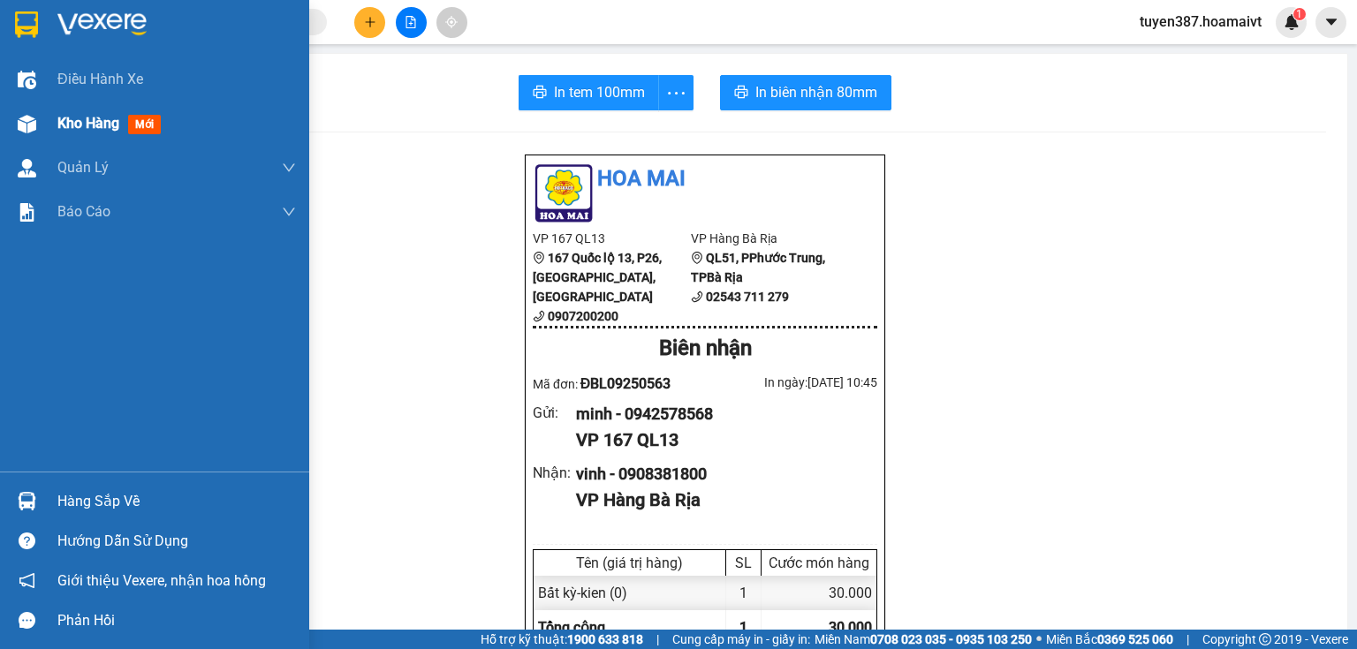
click at [24, 111] on div at bounding box center [26, 124] width 31 height 31
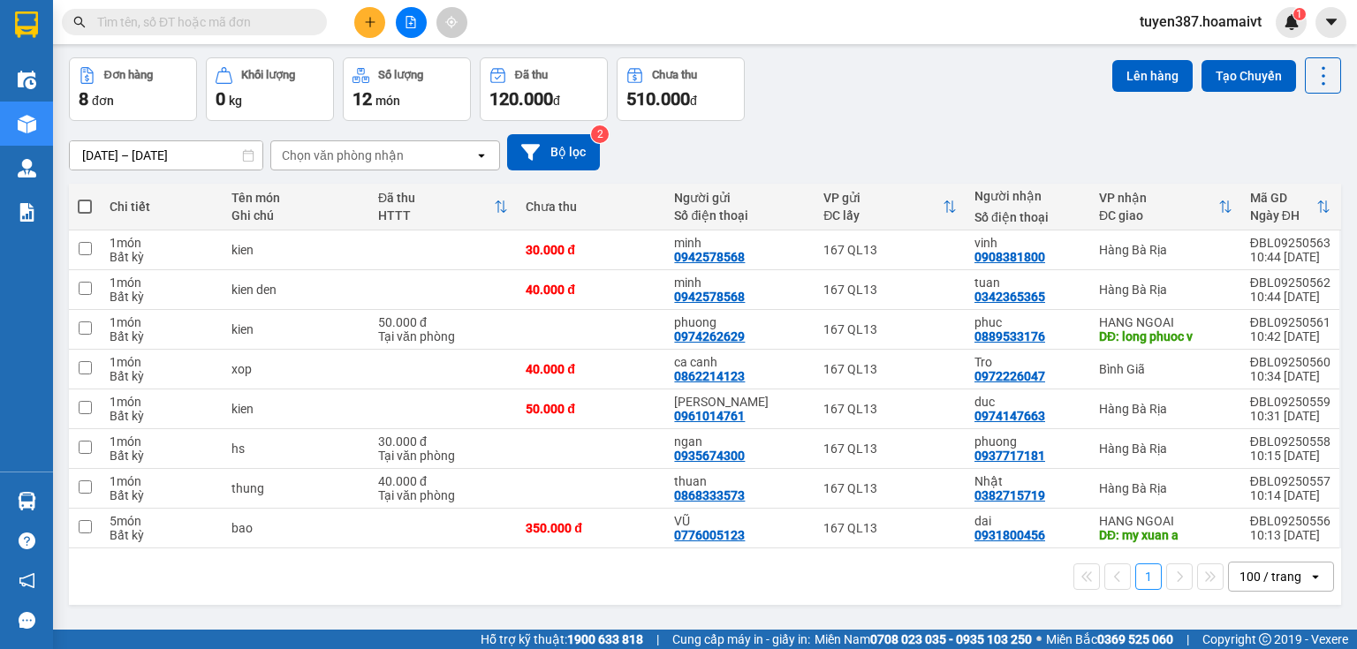
scroll to position [81, 0]
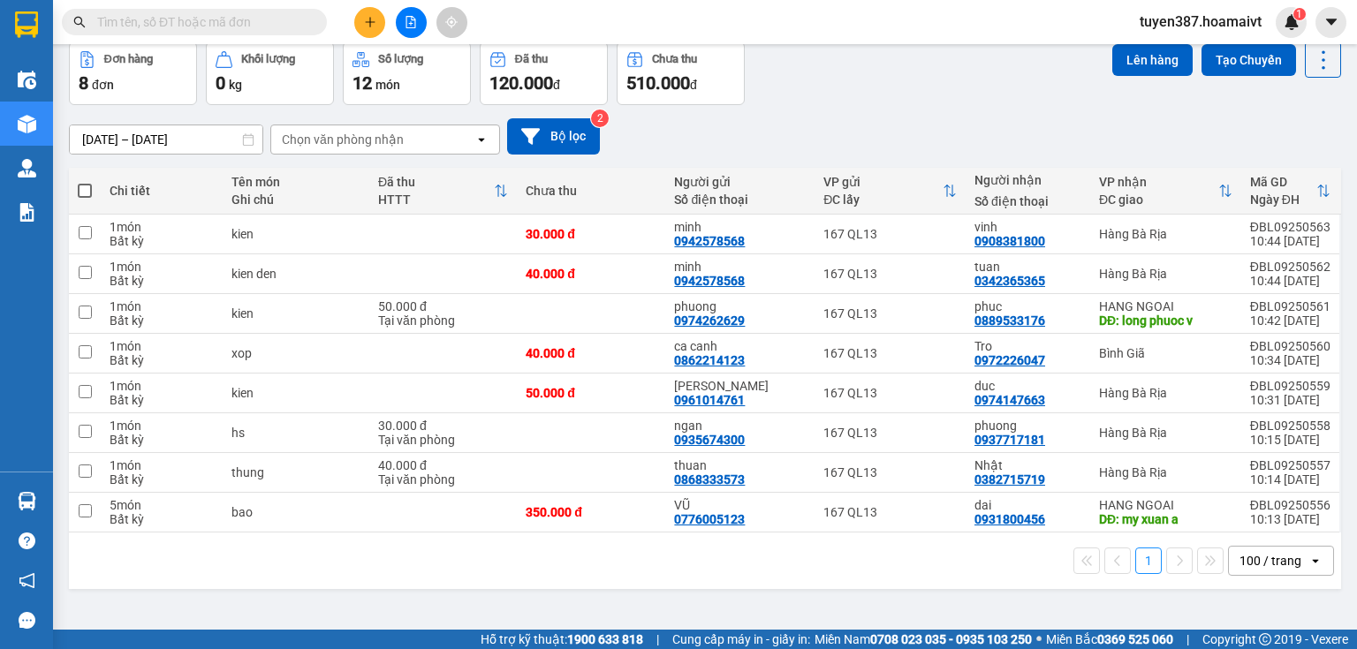
click at [369, 134] on div "Chọn văn phòng nhận" at bounding box center [343, 140] width 122 height 18
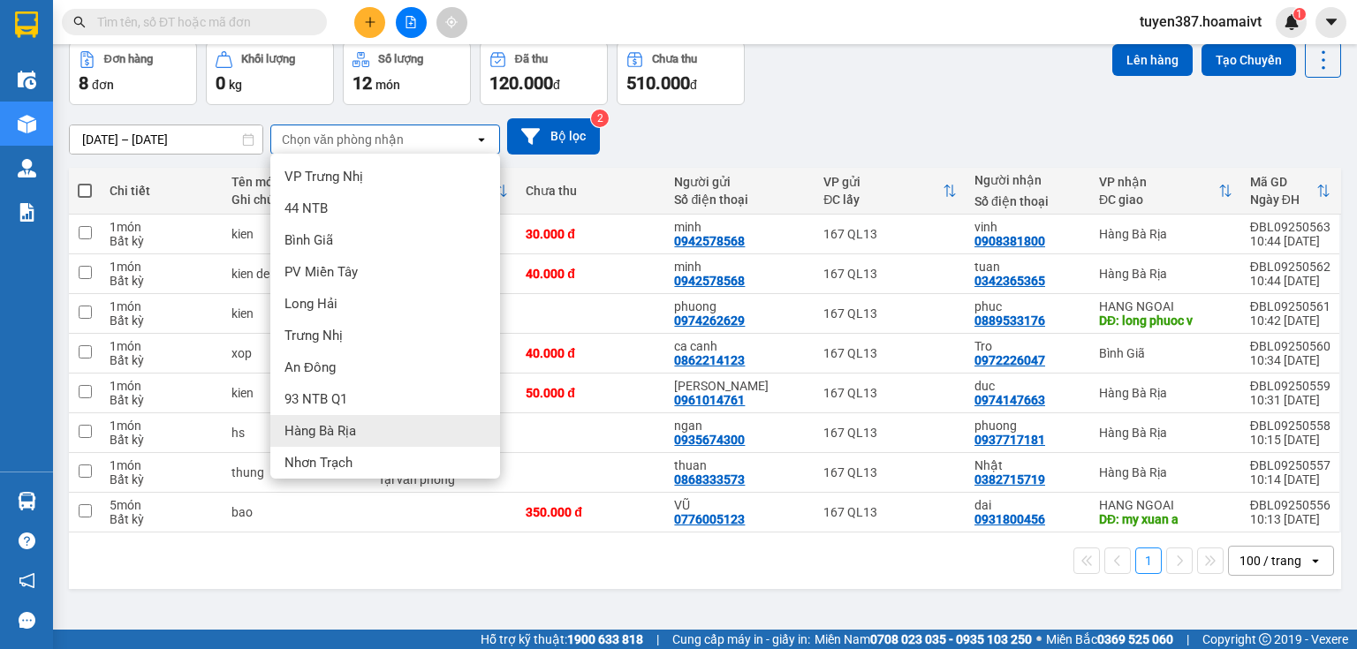
click at [343, 422] on span "Hàng Bà Rịa" at bounding box center [321, 431] width 72 height 18
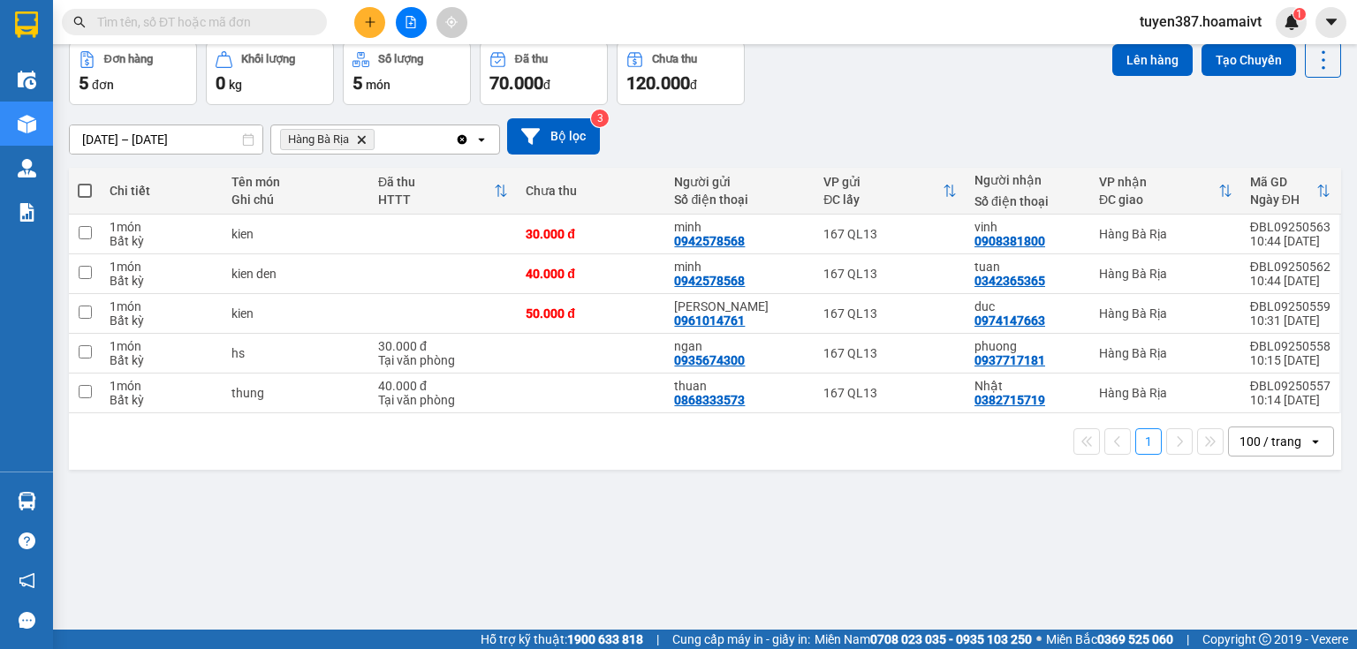
click at [87, 191] on span at bounding box center [85, 191] width 14 height 14
click at [85, 182] on input "checkbox" at bounding box center [85, 182] width 0 height 0
checkbox input "true"
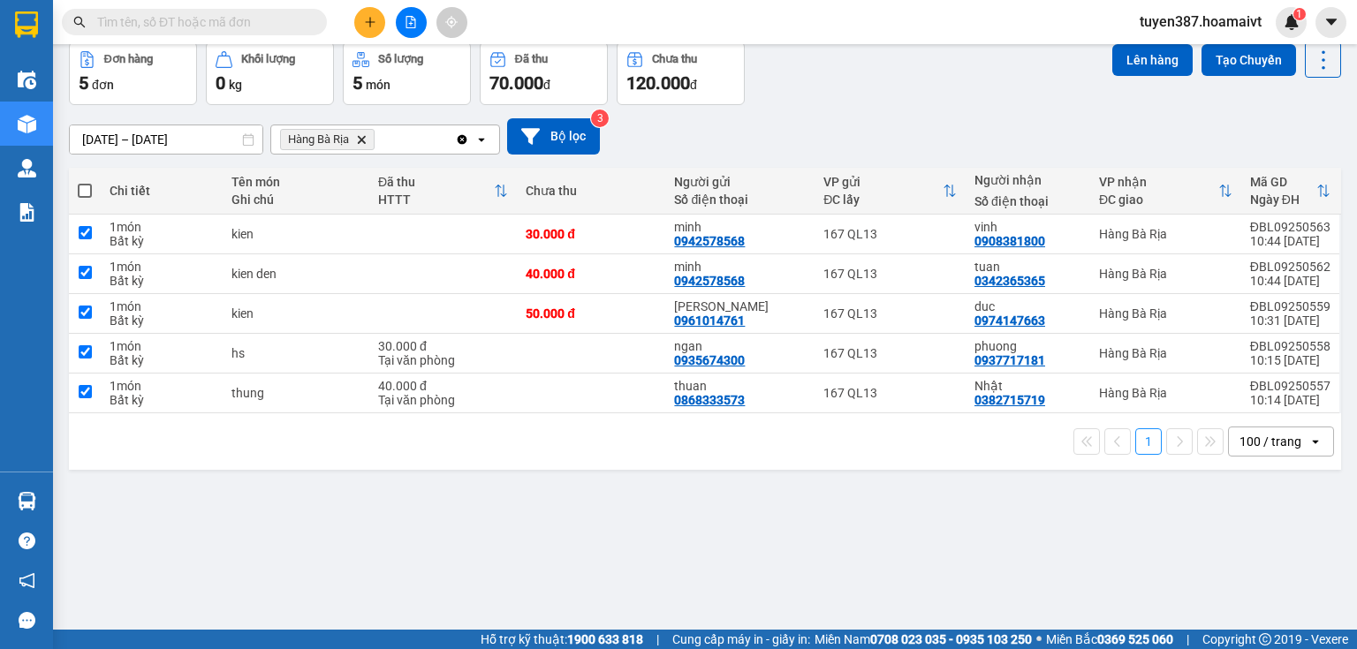
checkbox input "true"
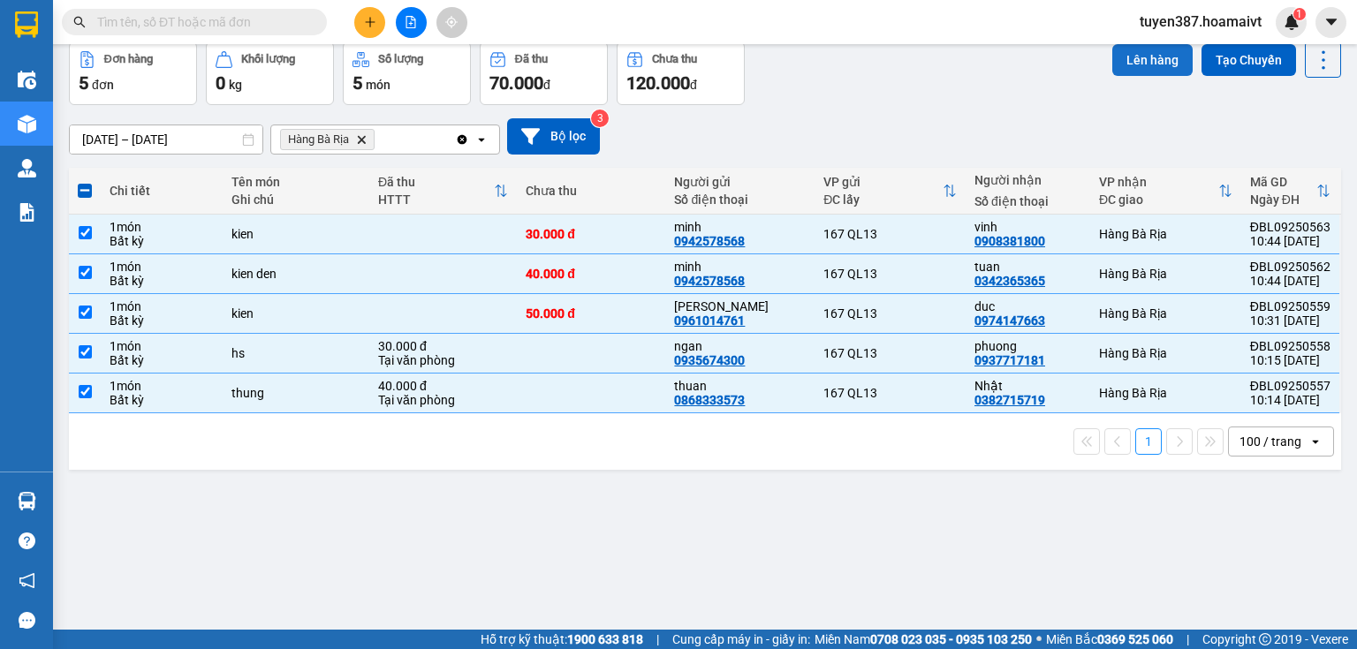
click at [1134, 61] on button "Lên hàng" at bounding box center [1152, 60] width 80 height 32
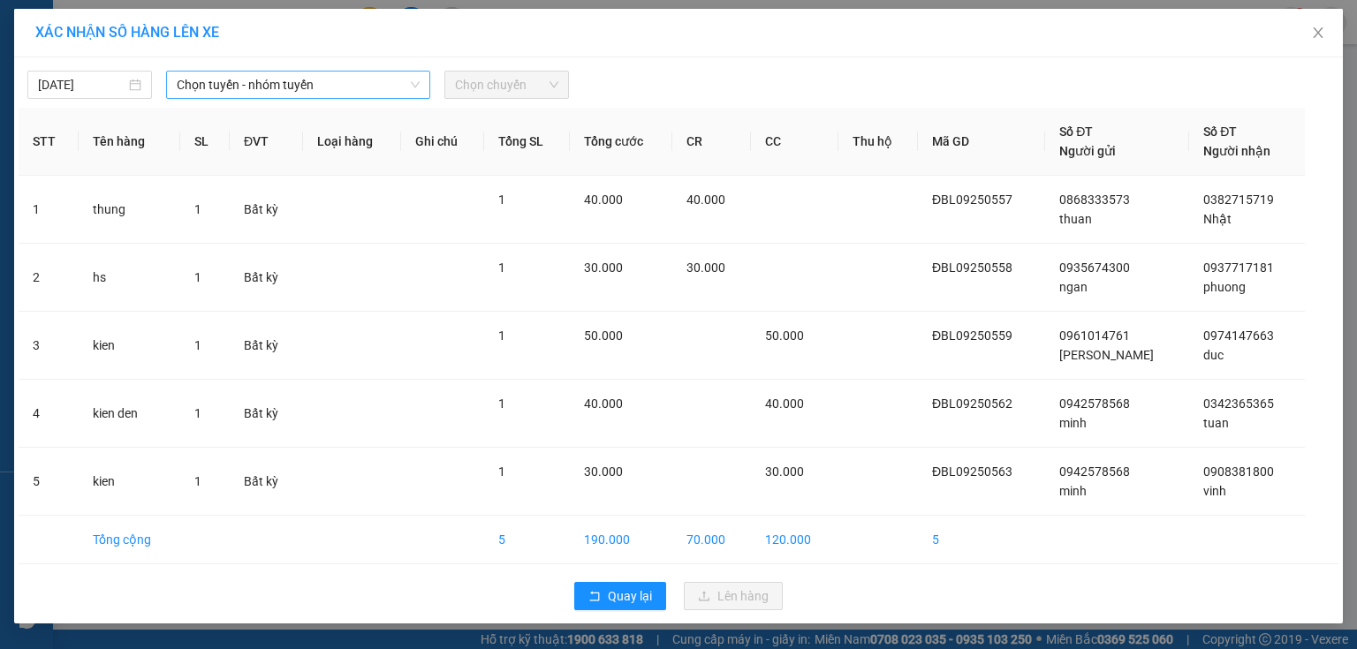
click at [349, 82] on span "Chọn tuyến - nhóm tuyến" at bounding box center [298, 85] width 243 height 27
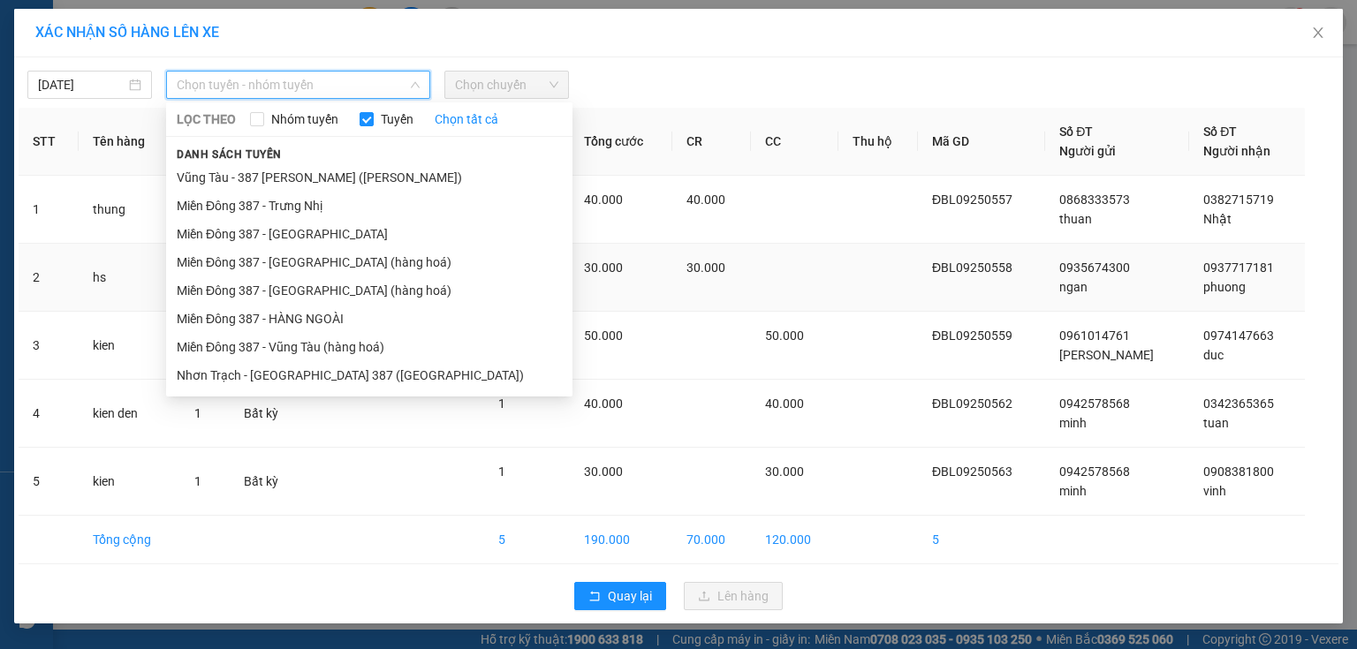
click at [322, 278] on li "Miền Đông 387 - [GEOGRAPHIC_DATA] (hàng hoá)" at bounding box center [369, 291] width 406 height 28
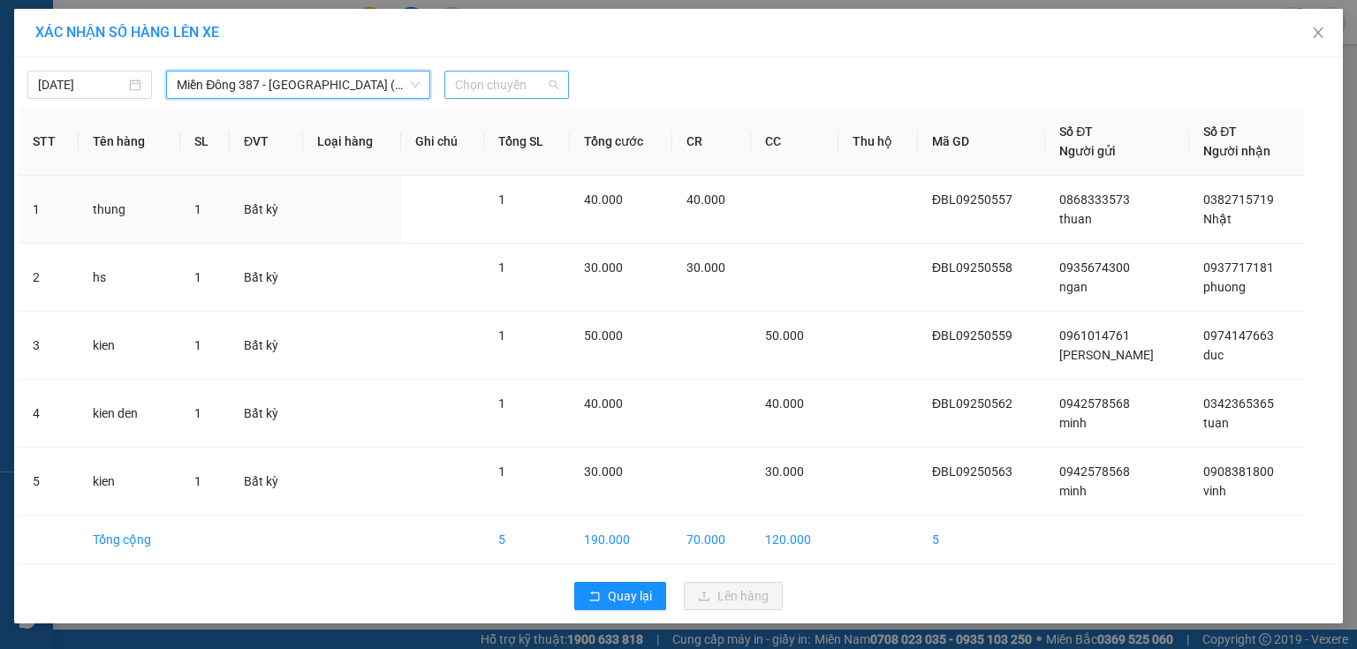
click at [530, 78] on span "Chọn chuyến" at bounding box center [506, 85] width 103 height 27
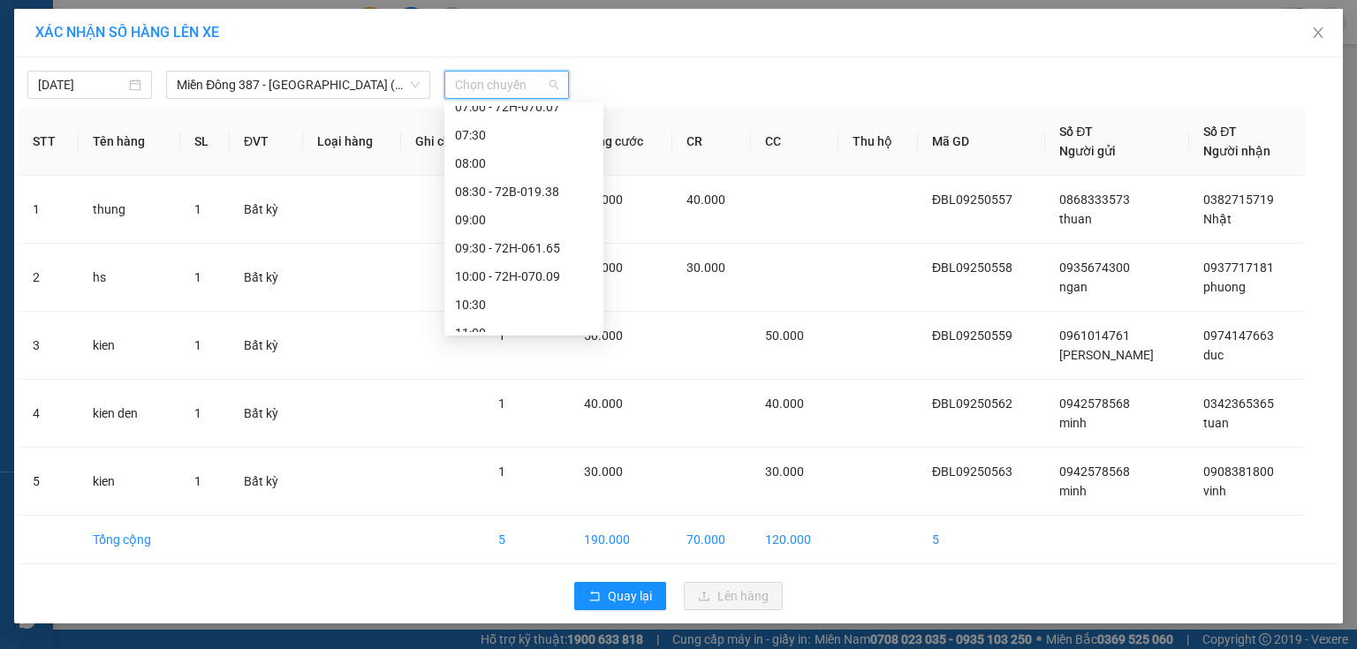
scroll to position [212, 0]
click at [486, 219] on div "11:00" at bounding box center [524, 218] width 138 height 19
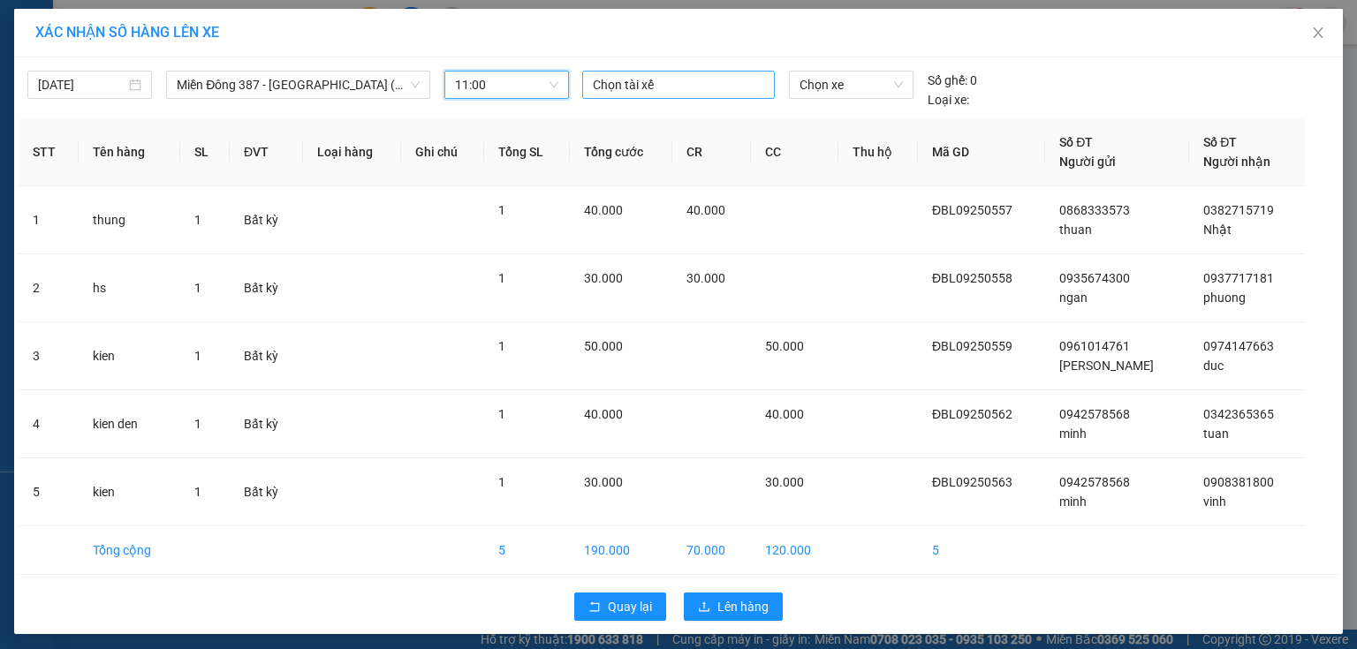
click at [693, 87] on div at bounding box center [679, 84] width 184 height 21
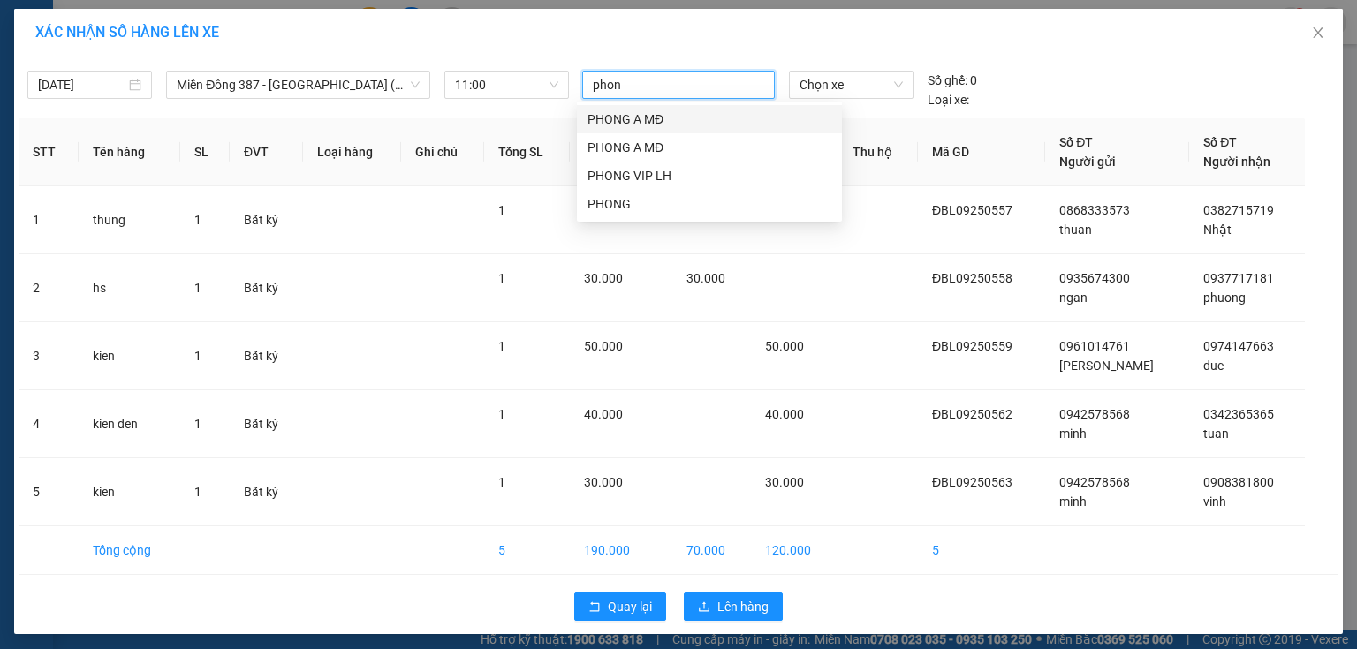
type input "phong"
click at [670, 145] on div "PHONG A MĐ" at bounding box center [710, 147] width 244 height 19
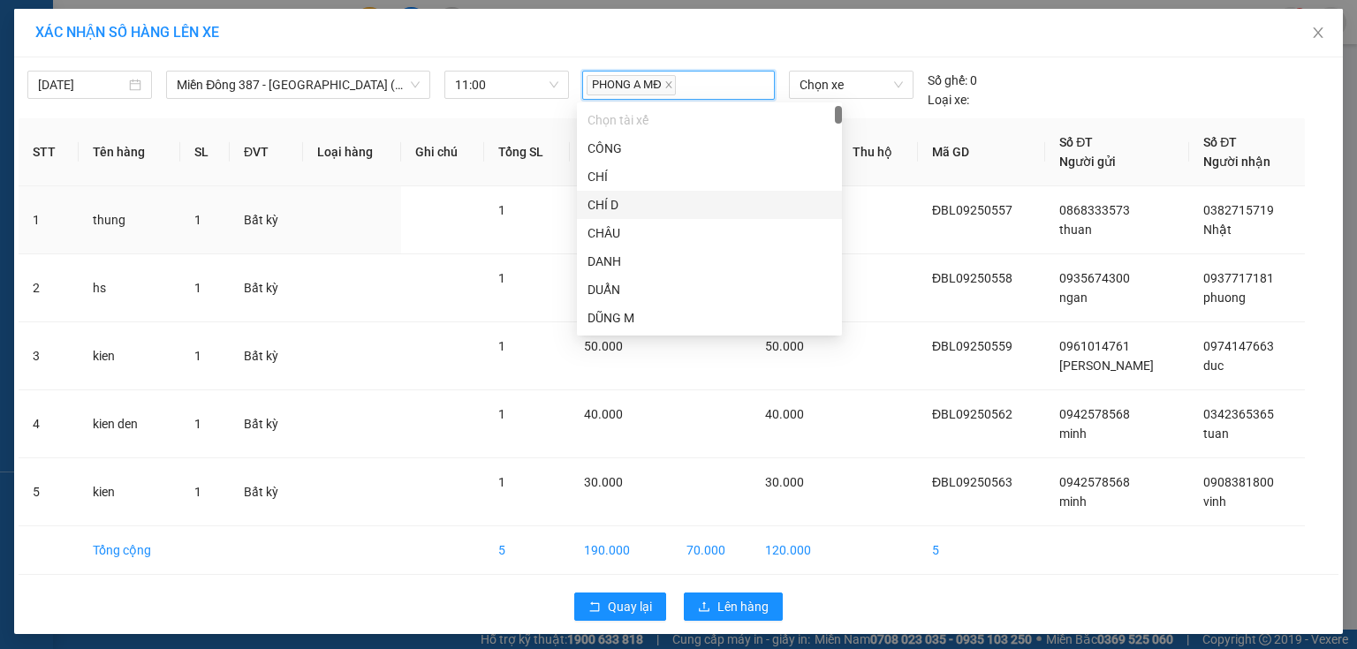
drag, startPoint x: 883, startPoint y: 200, endPoint x: 859, endPoint y: 140, distance: 64.6
click at [884, 196] on td at bounding box center [878, 220] width 80 height 68
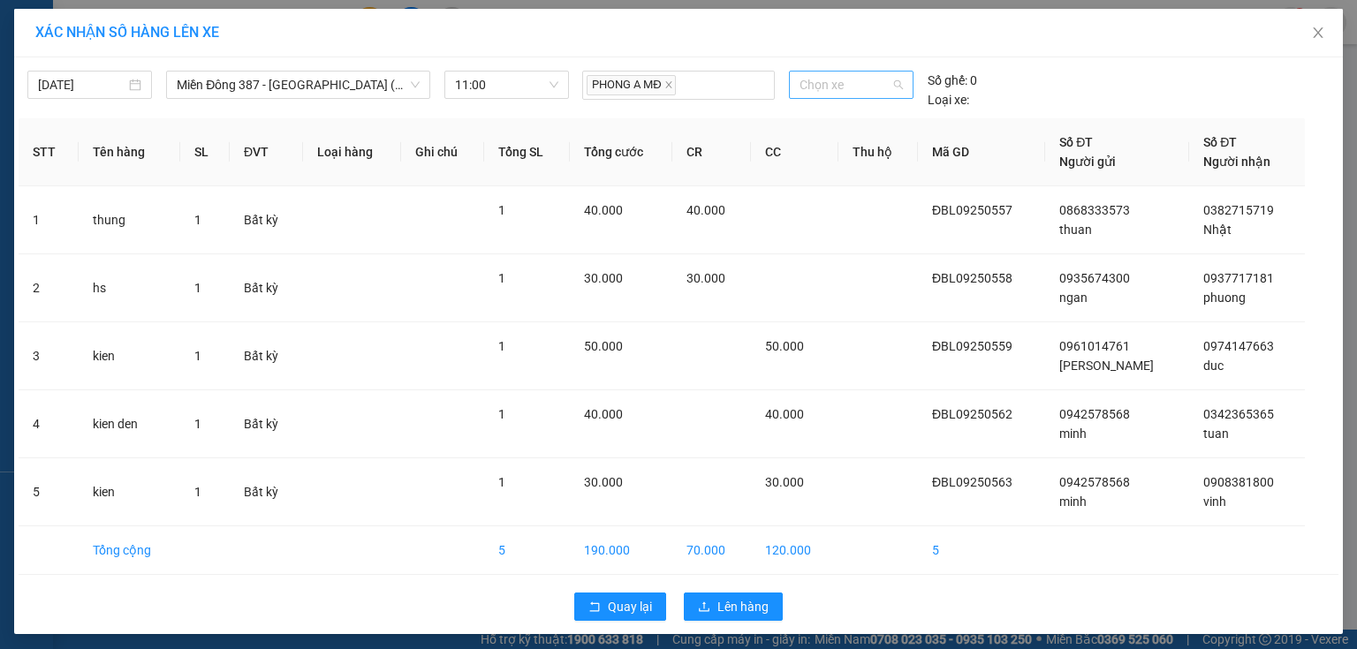
click at [856, 82] on span "Chọn xe" at bounding box center [851, 85] width 102 height 27
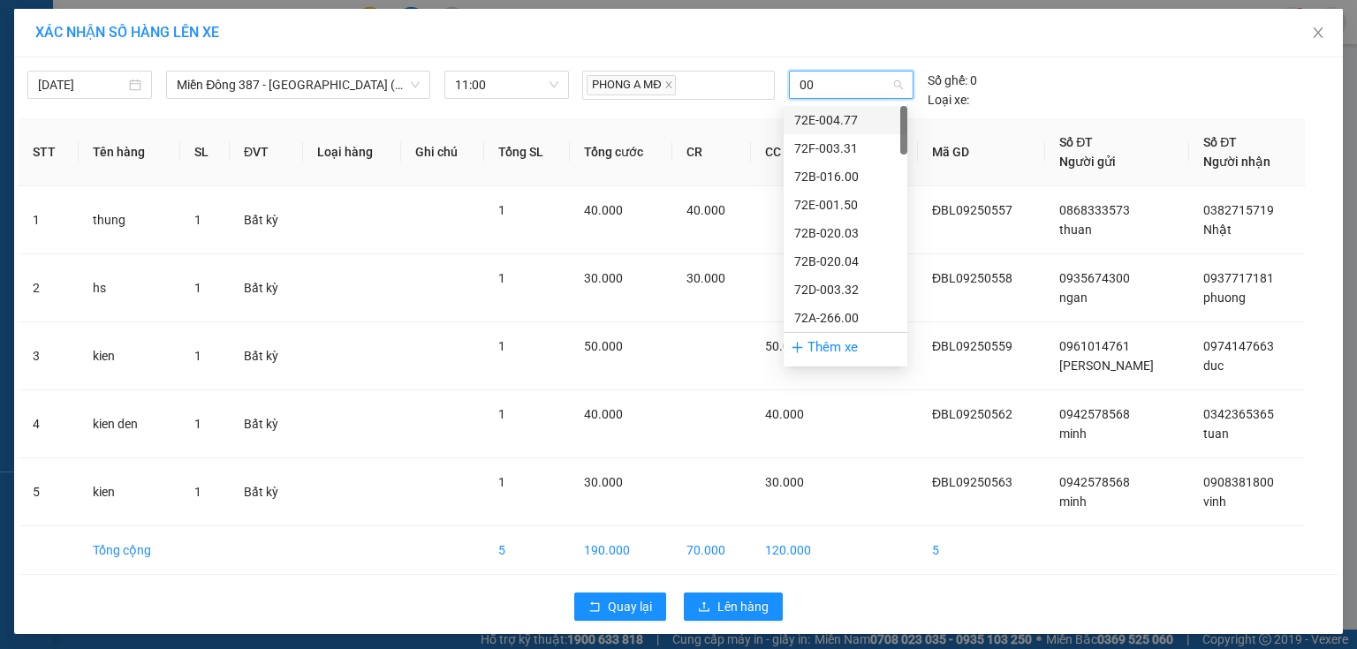
type input "005"
click at [854, 195] on div "72H-070.05" at bounding box center [845, 204] width 102 height 19
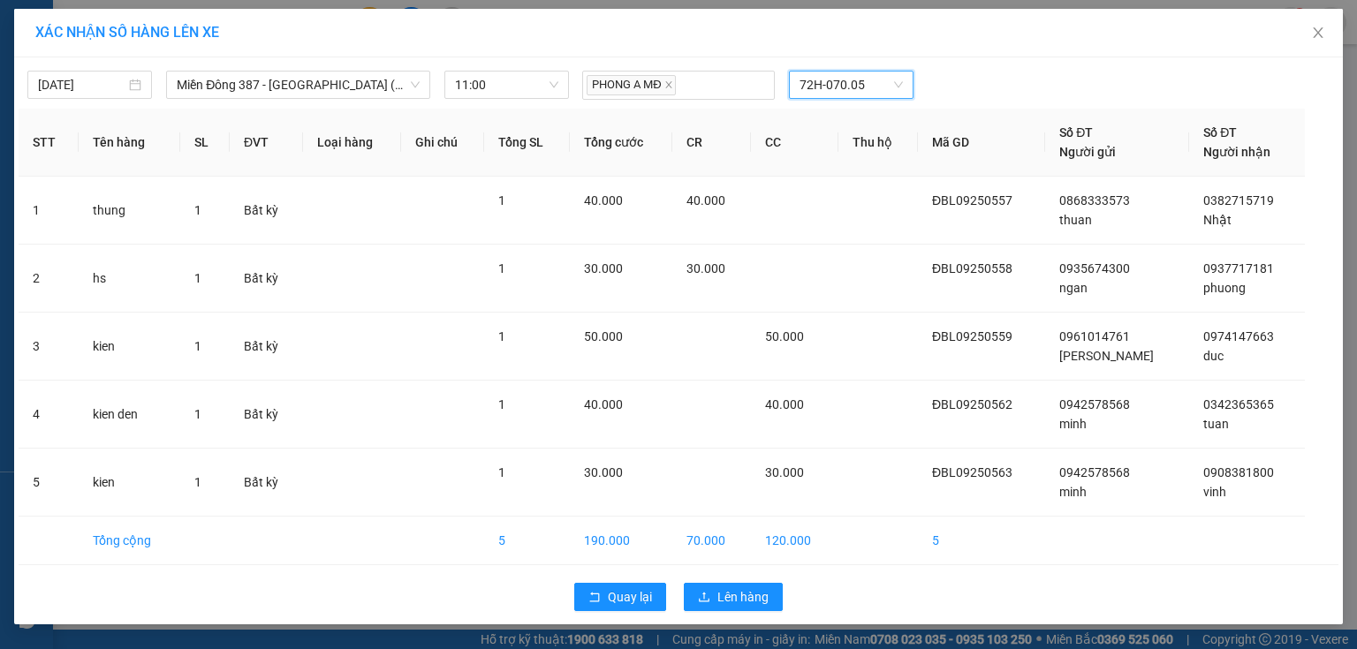
click at [735, 617] on div "Quay lại Lên hàng" at bounding box center [679, 597] width 1320 height 46
click at [736, 598] on span "Lên hàng" at bounding box center [742, 597] width 51 height 19
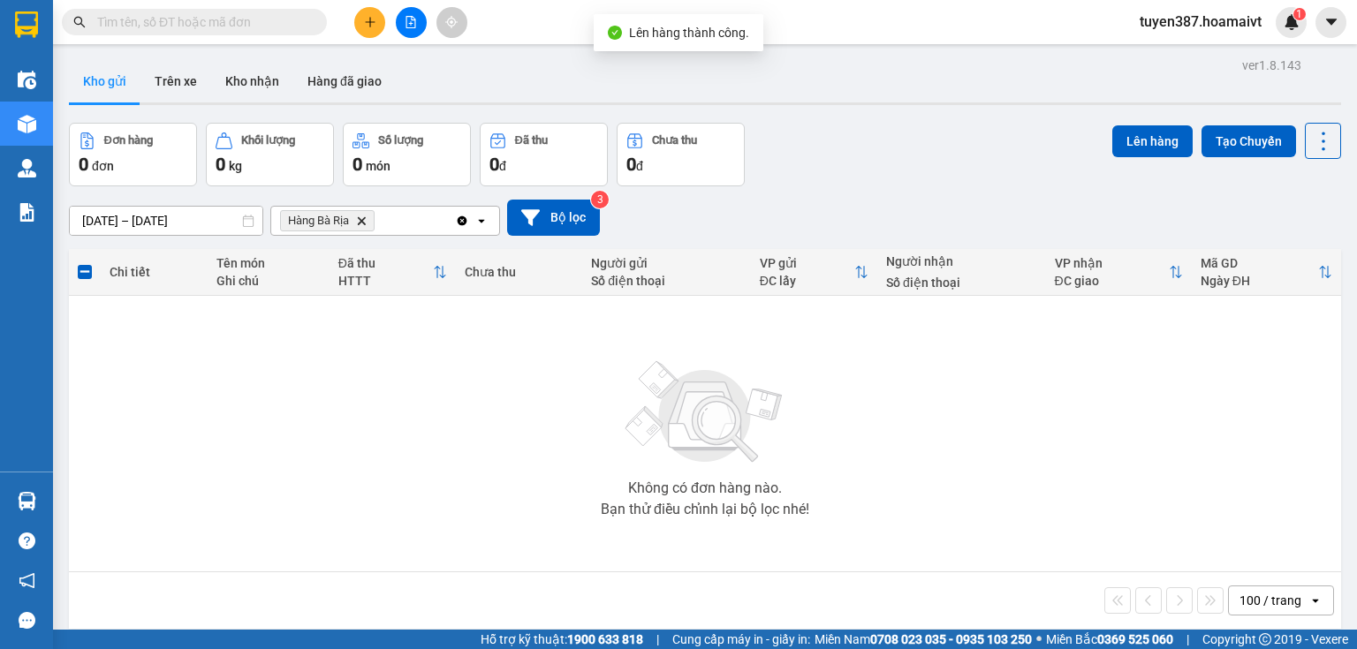
click at [361, 217] on icon "Delete" at bounding box center [361, 221] width 11 height 11
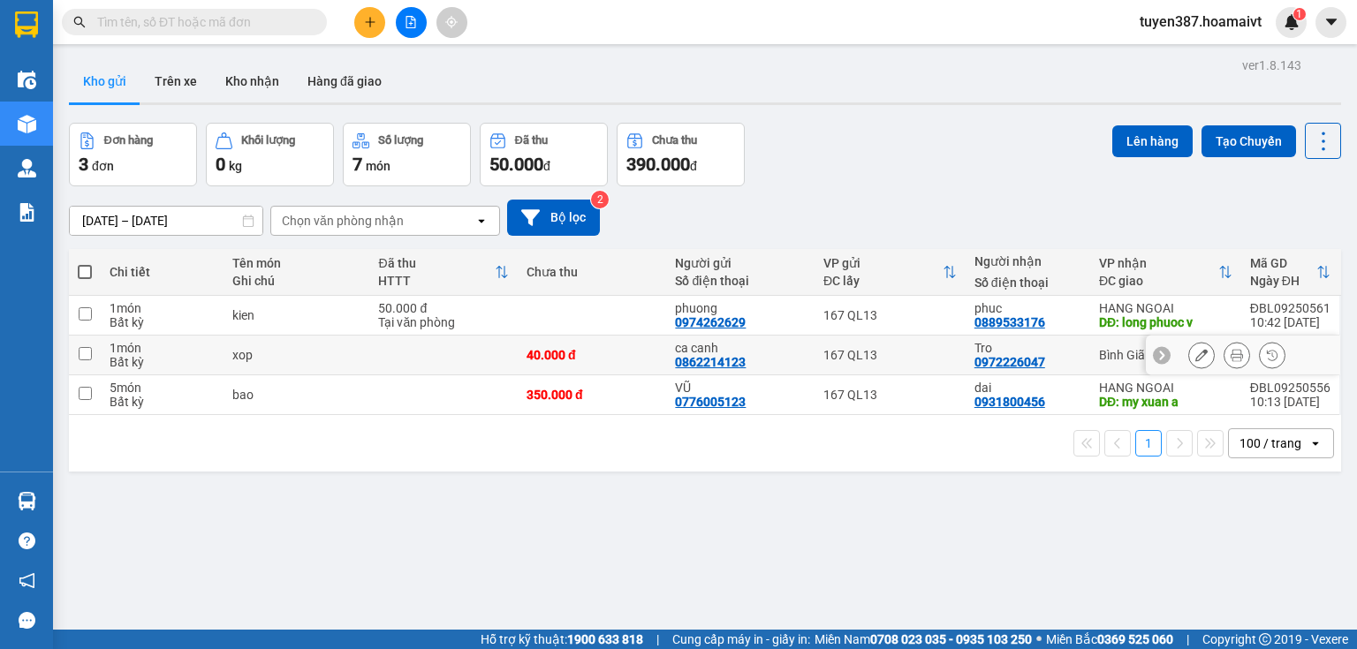
click at [1077, 360] on div "Tro 0972226047" at bounding box center [1028, 355] width 107 height 28
checkbox input "true"
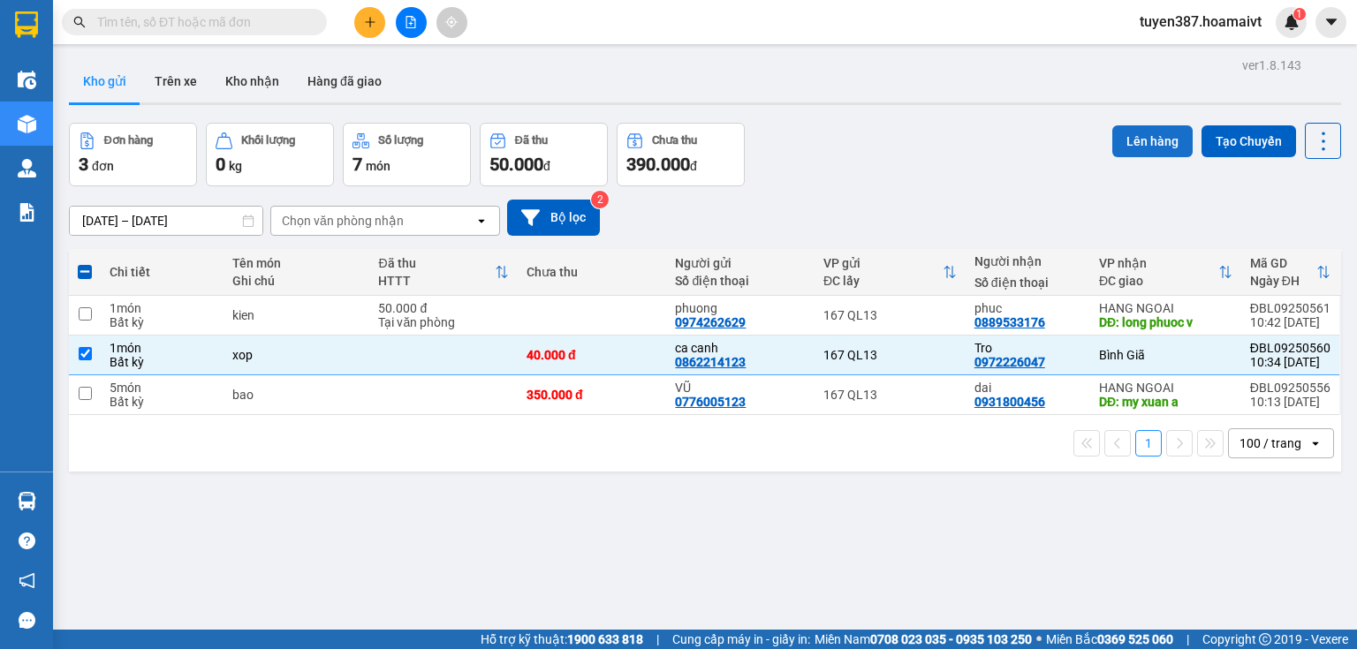
click at [1152, 133] on button "Lên hàng" at bounding box center [1152, 141] width 80 height 32
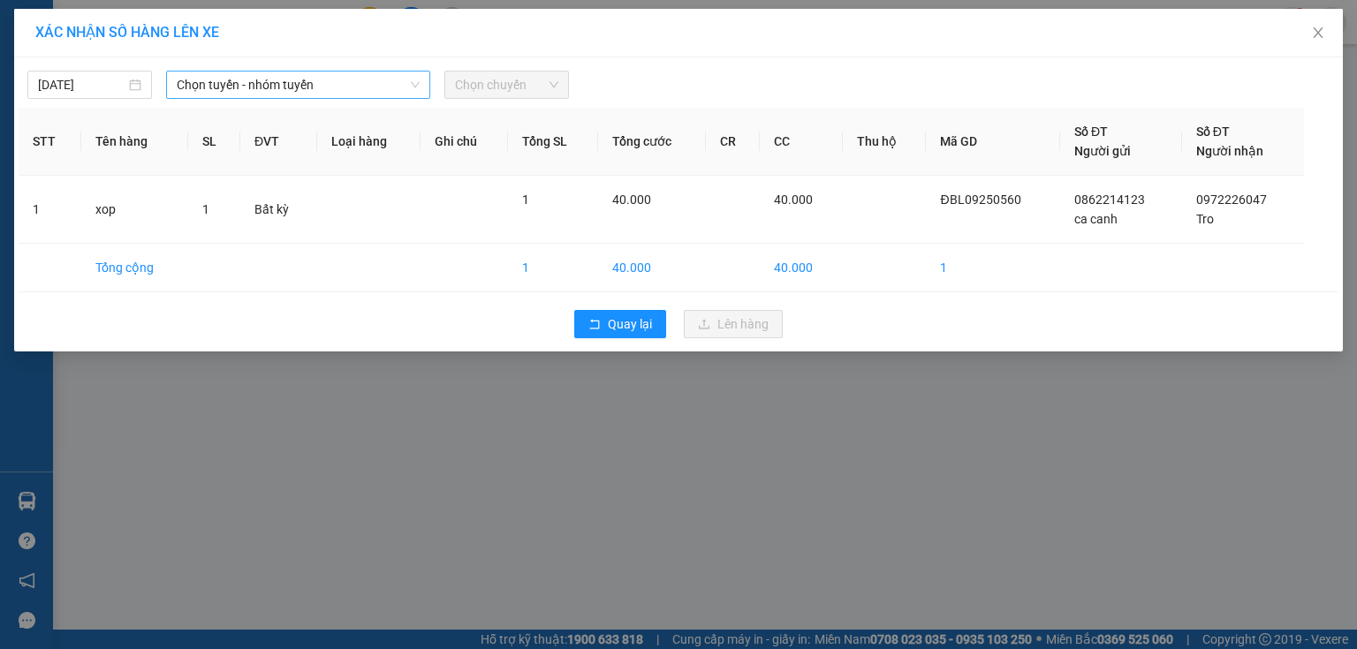
click at [333, 87] on span "Chọn tuyến - nhóm tuyến" at bounding box center [298, 85] width 243 height 27
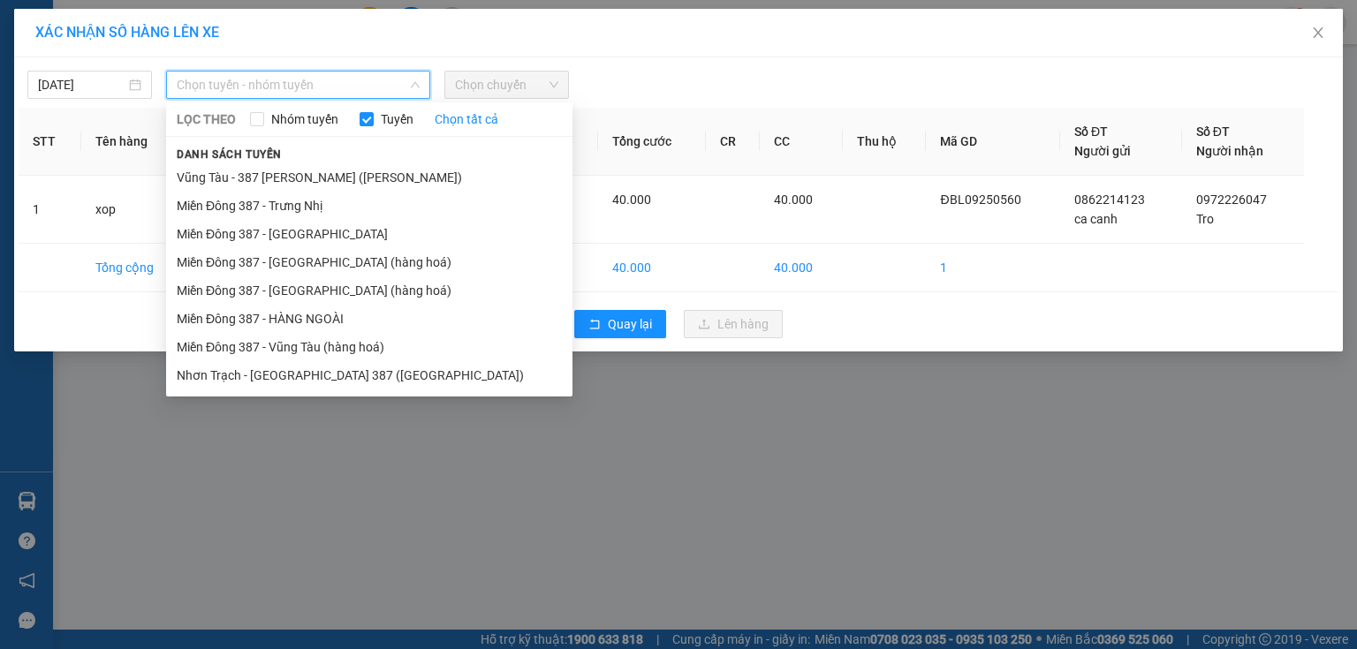
drag, startPoint x: 301, startPoint y: 350, endPoint x: 426, endPoint y: 170, distance: 219.1
click at [303, 339] on li "Miền Đông 387 - Vũng Tàu (hàng hoá)" at bounding box center [369, 347] width 406 height 28
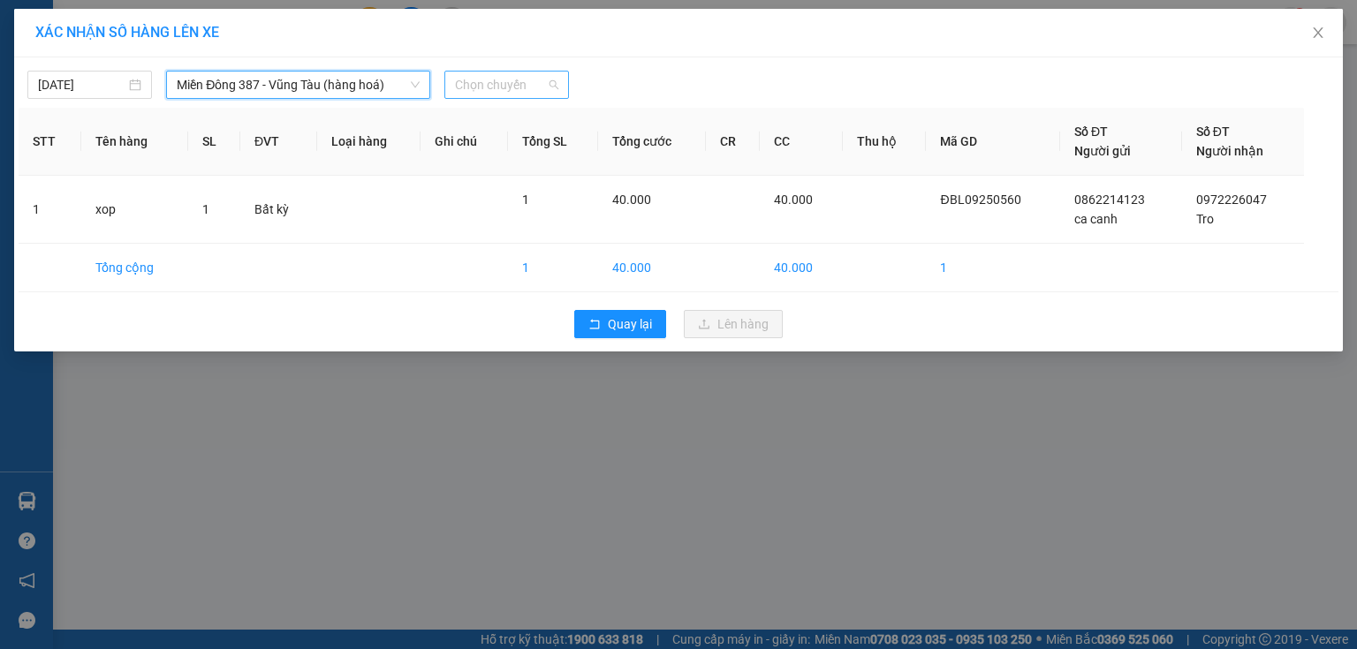
click at [495, 80] on span "Chọn chuyến" at bounding box center [506, 85] width 103 height 27
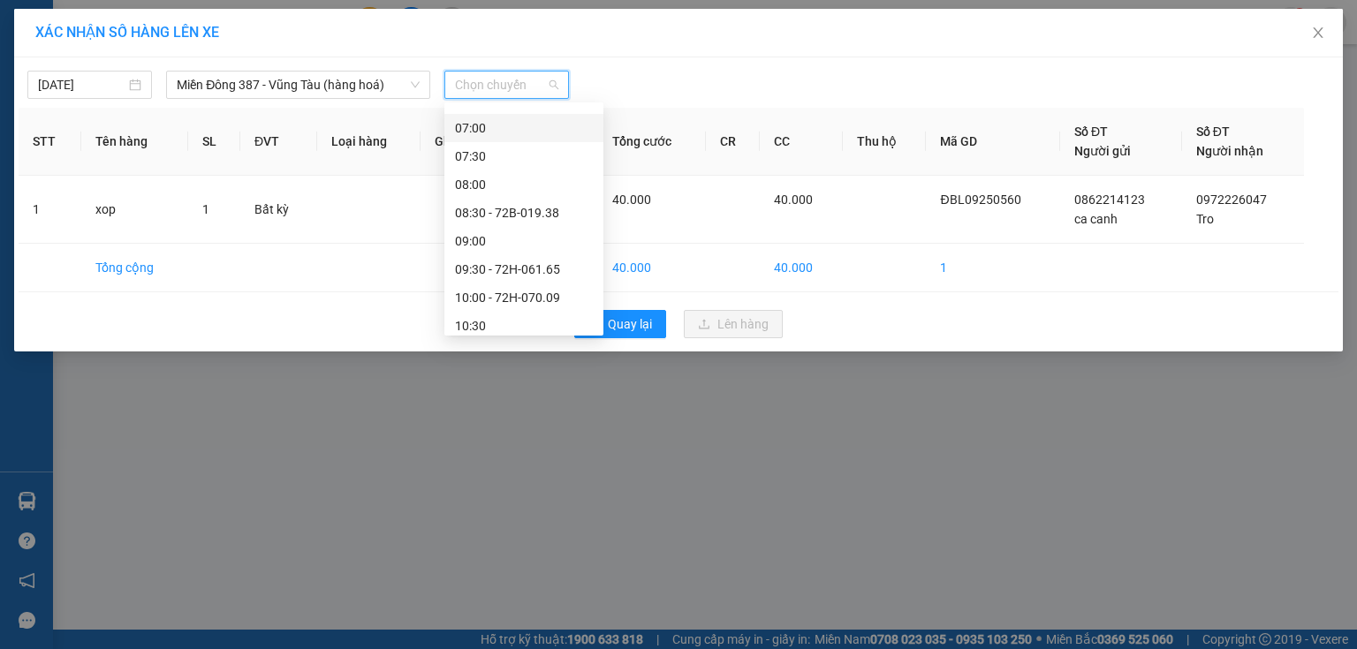
scroll to position [141, 0]
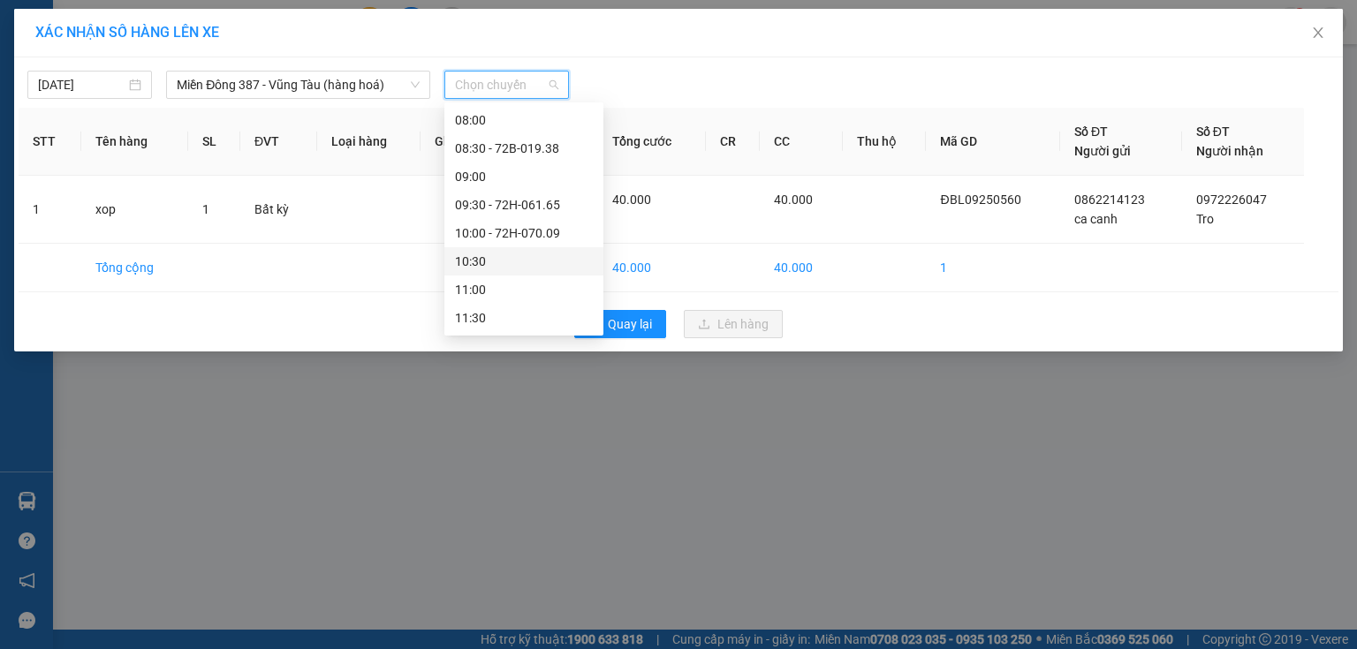
click at [495, 258] on div "10:30" at bounding box center [524, 261] width 138 height 19
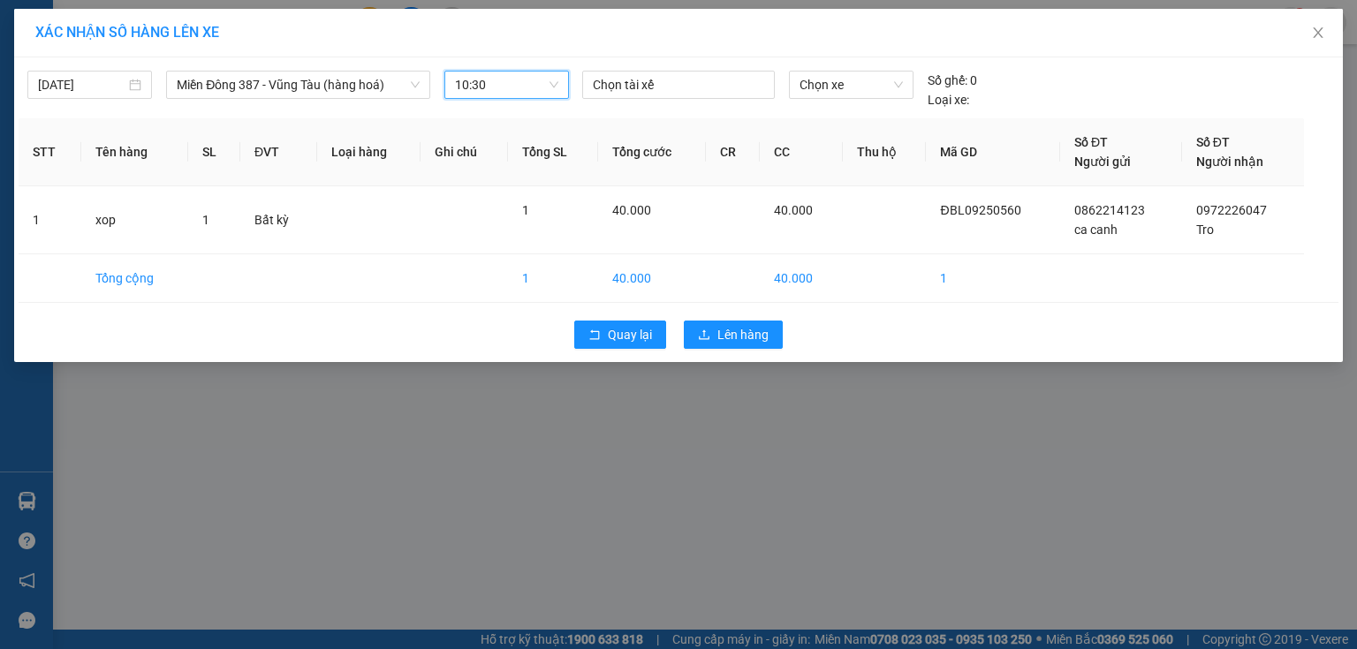
click at [653, 68] on div "12/09/2025 Miền Đông 387 - Vũng Tàu (hàng hoá) LỌC THEO Nhóm tuyến Tuyến Chọn t…" at bounding box center [679, 86] width 1320 height 48
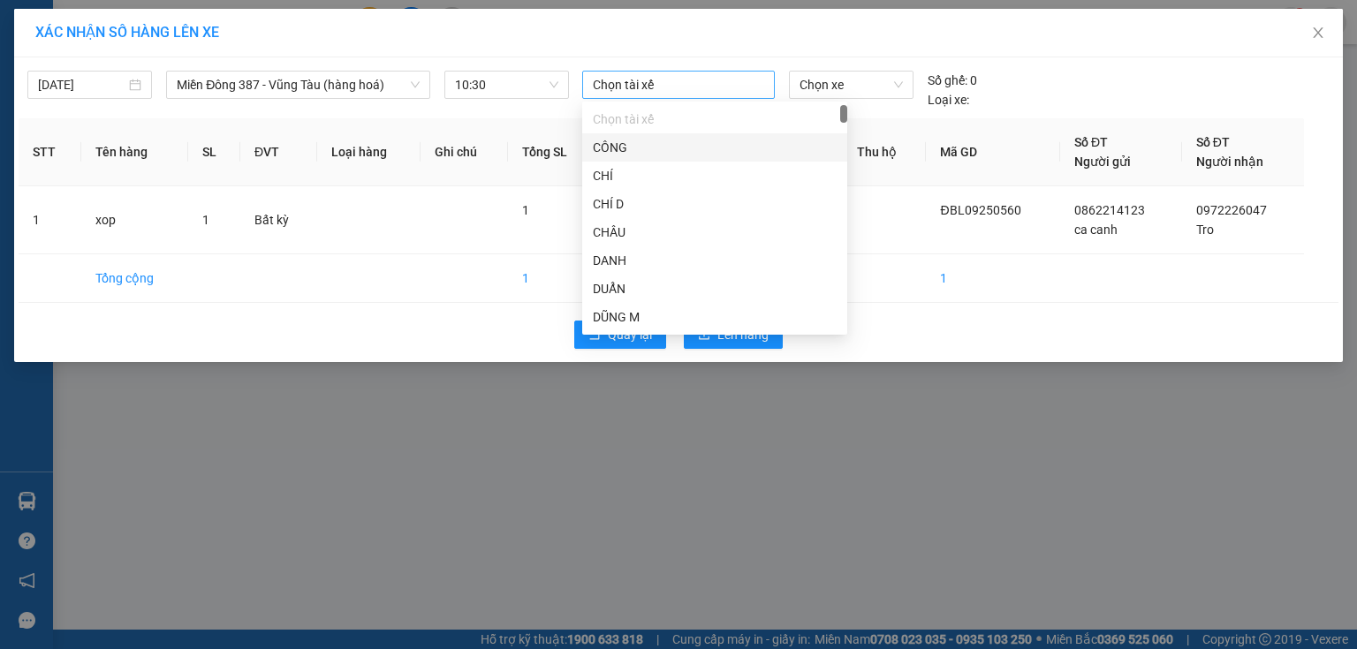
drag, startPoint x: 652, startPoint y: 79, endPoint x: 641, endPoint y: 81, distance: 10.9
click at [642, 81] on div at bounding box center [679, 84] width 184 height 21
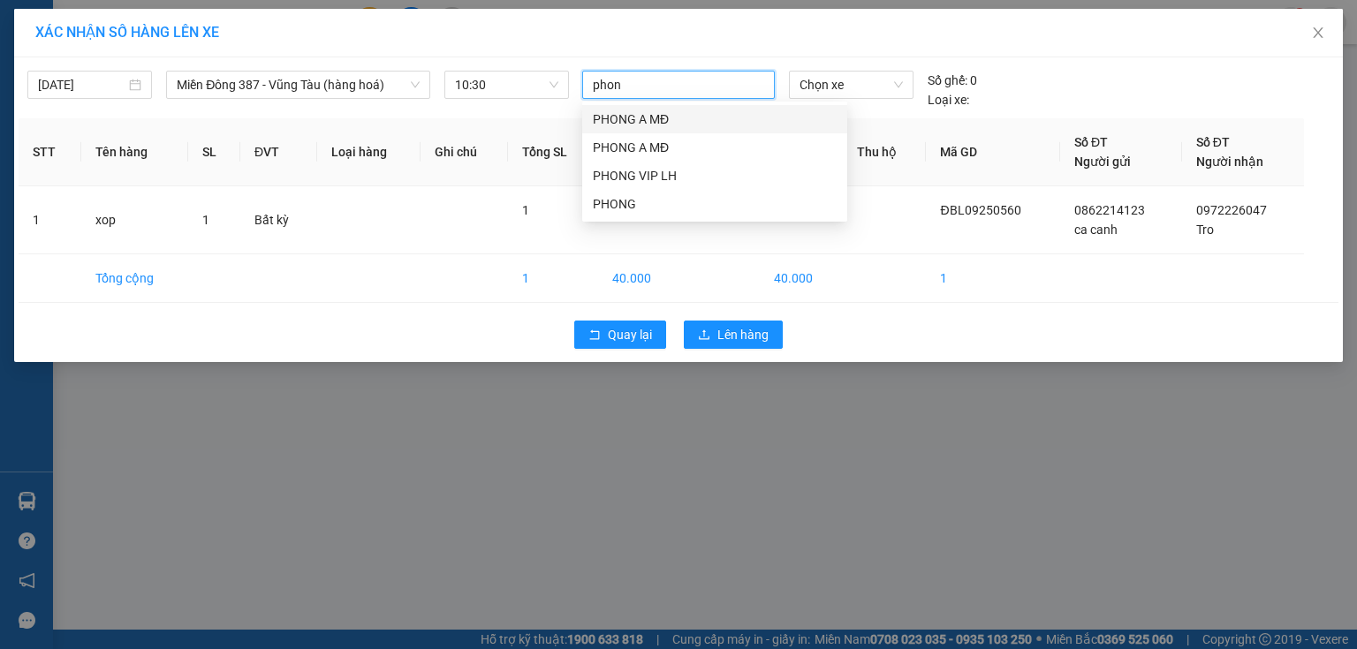
type input "phong"
click at [647, 144] on div "PHONG A MĐ" at bounding box center [715, 147] width 244 height 19
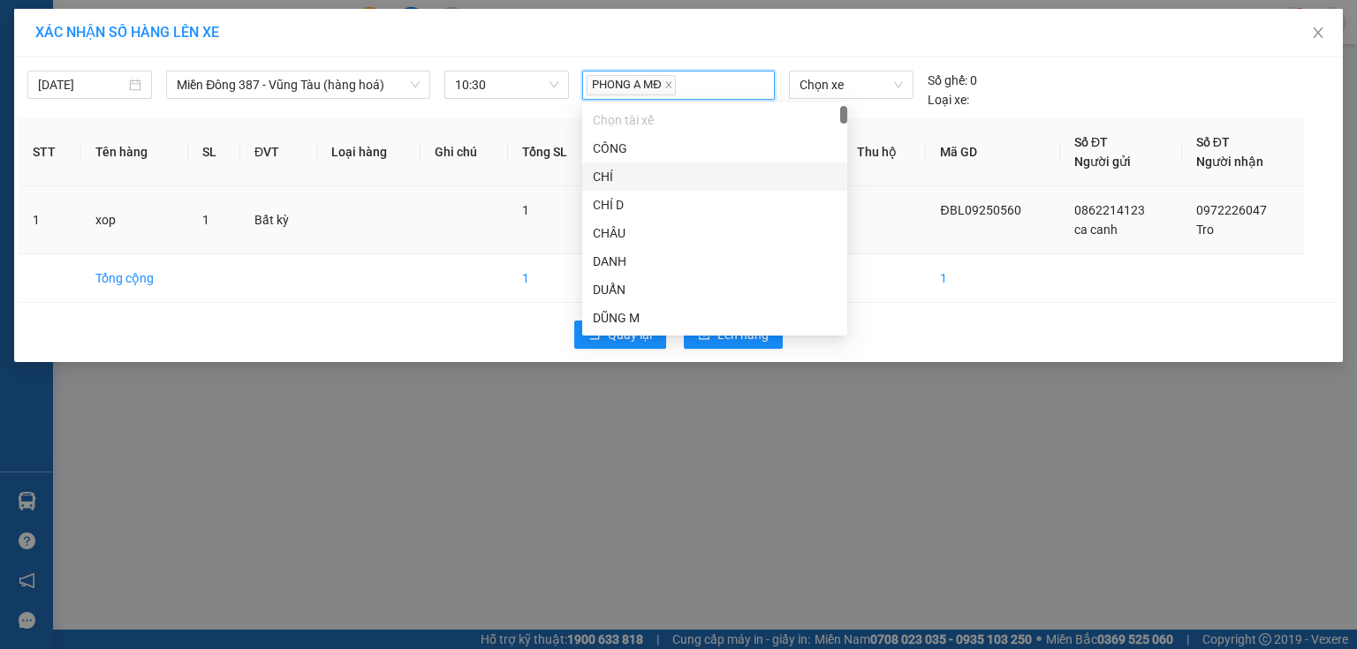
click at [857, 190] on td at bounding box center [885, 220] width 84 height 68
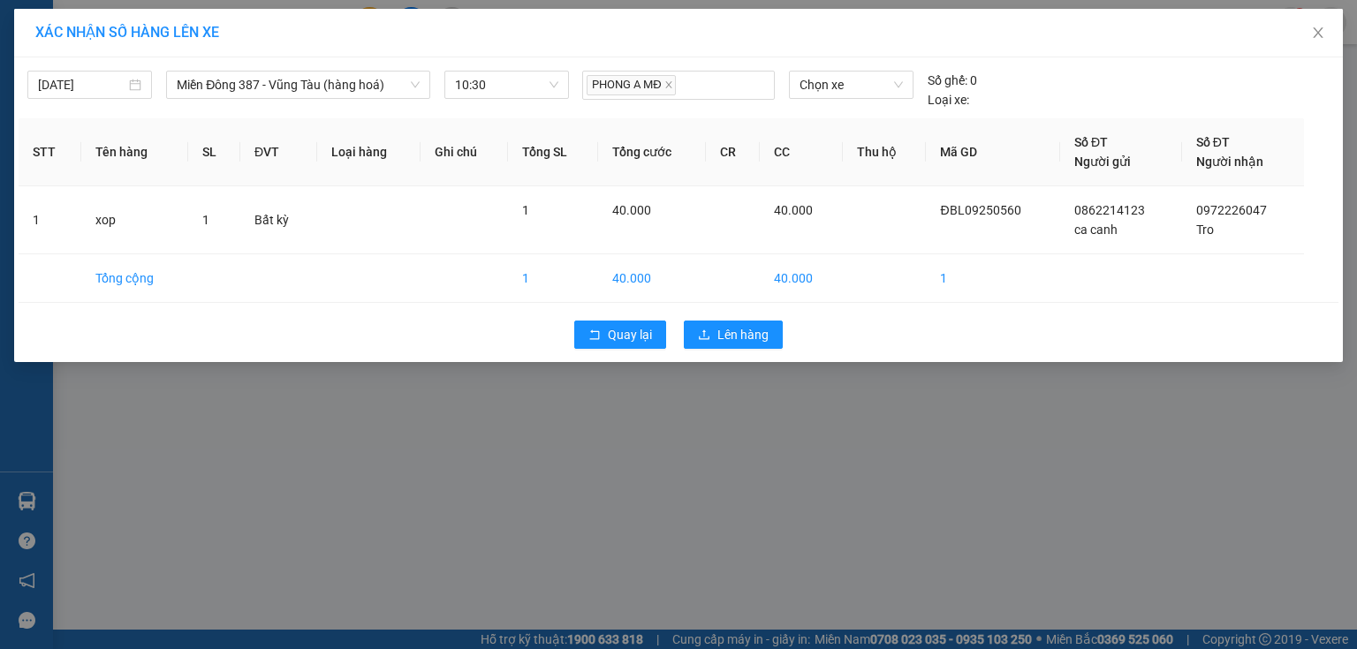
drag, startPoint x: 886, startPoint y: 85, endPoint x: 848, endPoint y: 57, distance: 46.8
click at [879, 78] on span "Chọn xe" at bounding box center [851, 85] width 102 height 27
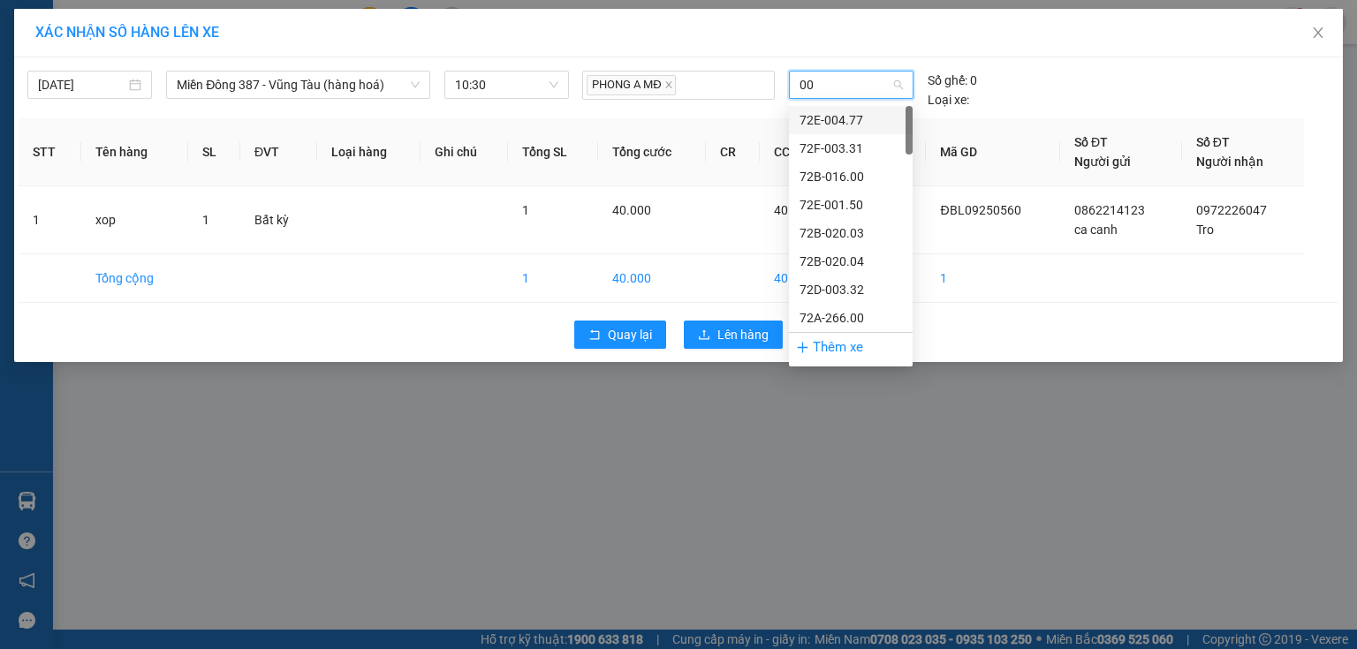
type input "005"
click at [865, 203] on div "72H-070.05" at bounding box center [851, 204] width 102 height 19
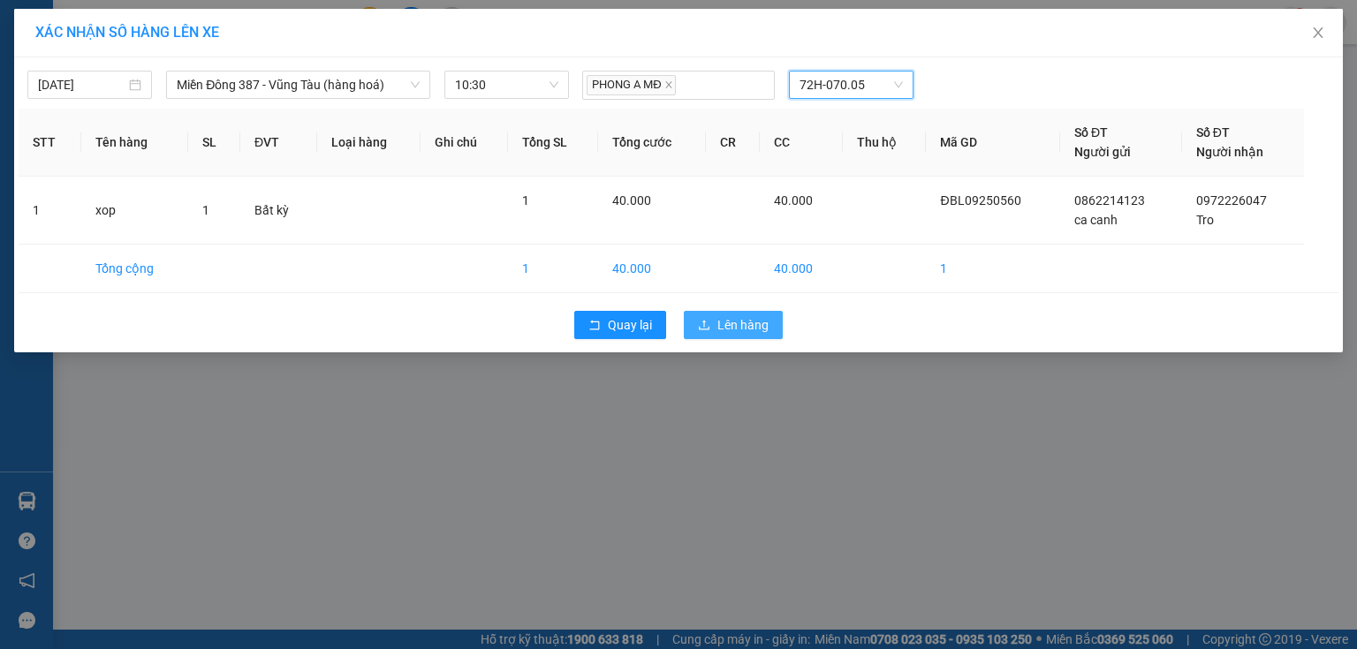
click at [746, 328] on span "Lên hàng" at bounding box center [742, 324] width 51 height 19
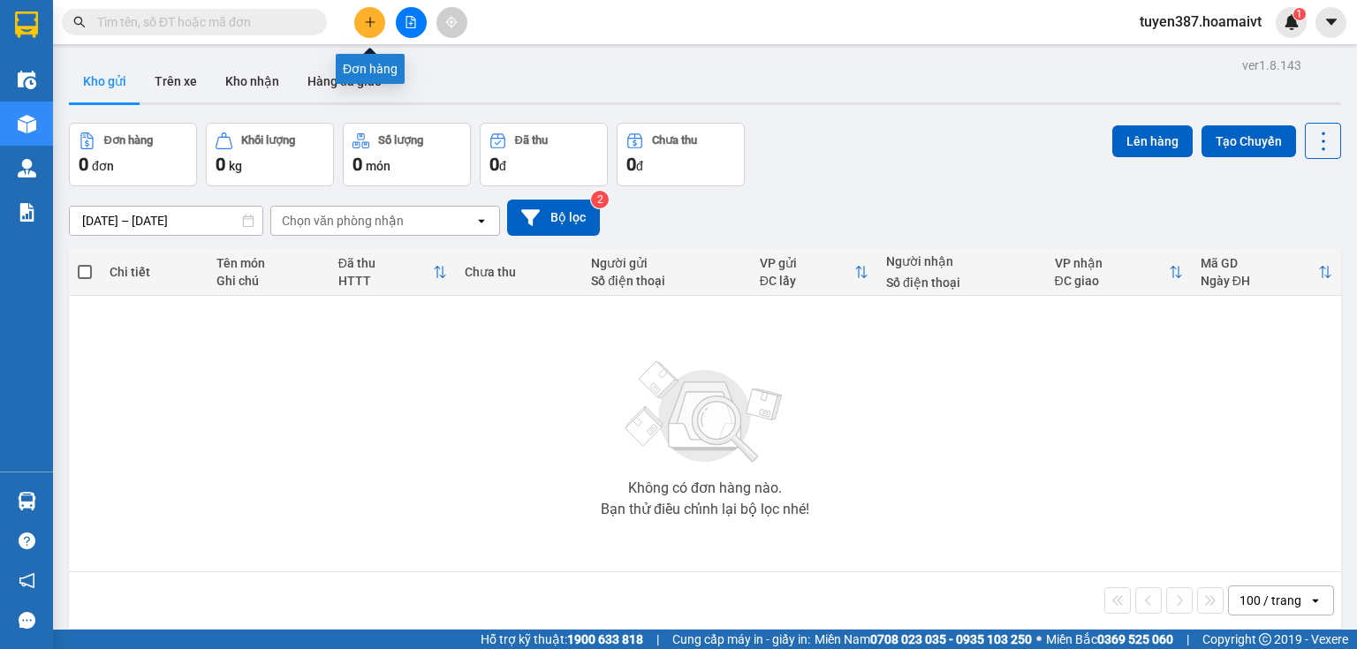
click at [370, 16] on icon "plus" at bounding box center [370, 22] width 12 height 12
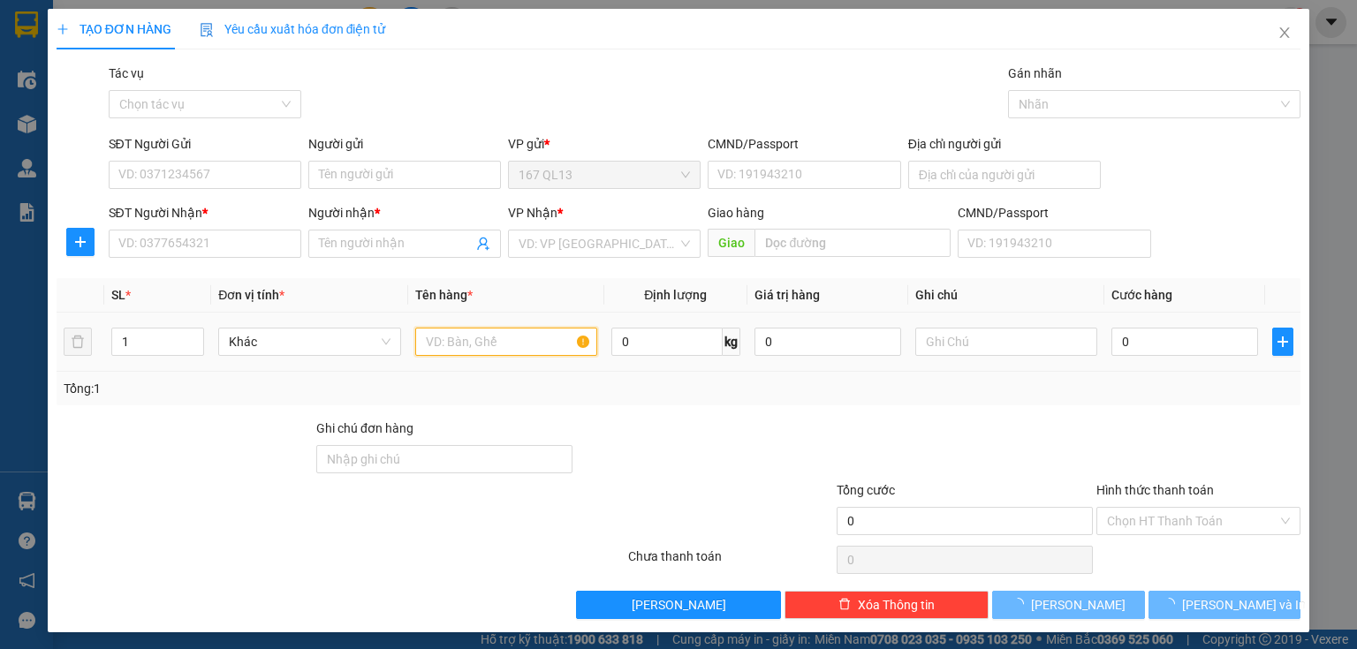
click at [470, 337] on input "text" at bounding box center [506, 342] width 182 height 28
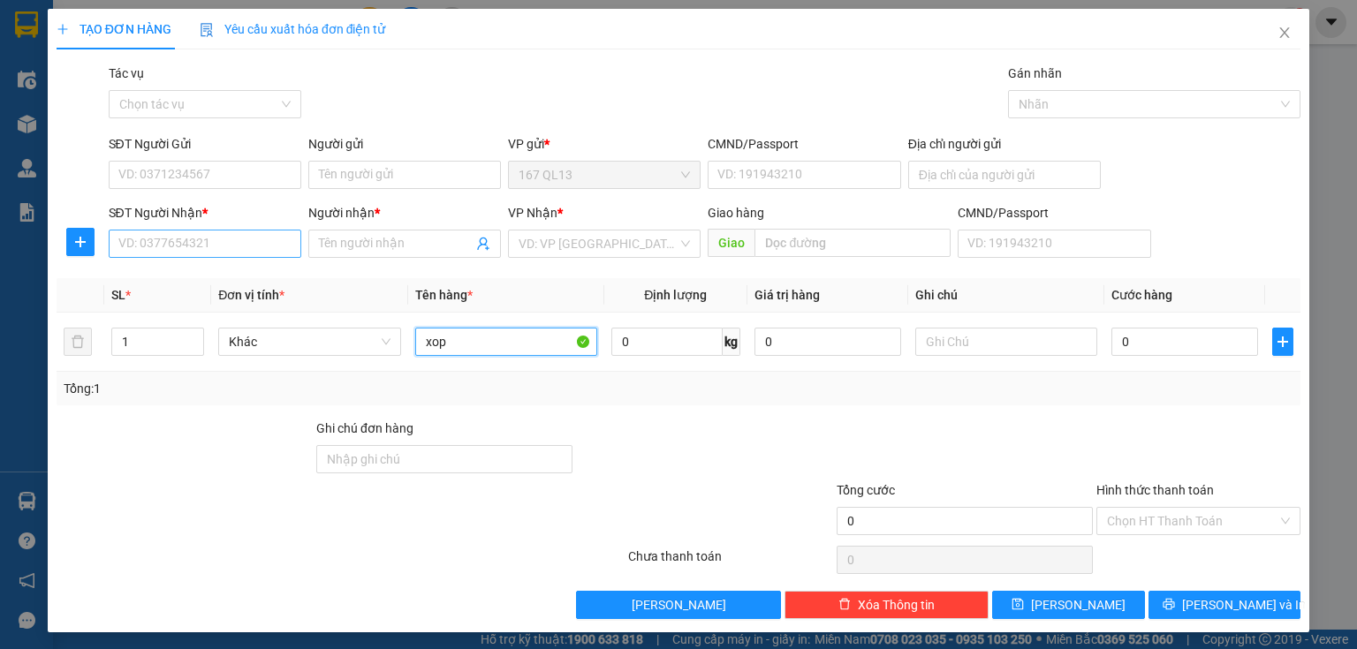
type input "xop"
click at [266, 247] on input "SĐT Người Nhận *" at bounding box center [205, 244] width 193 height 28
type input "0"
click at [1278, 32] on icon "close" at bounding box center [1285, 33] width 14 height 14
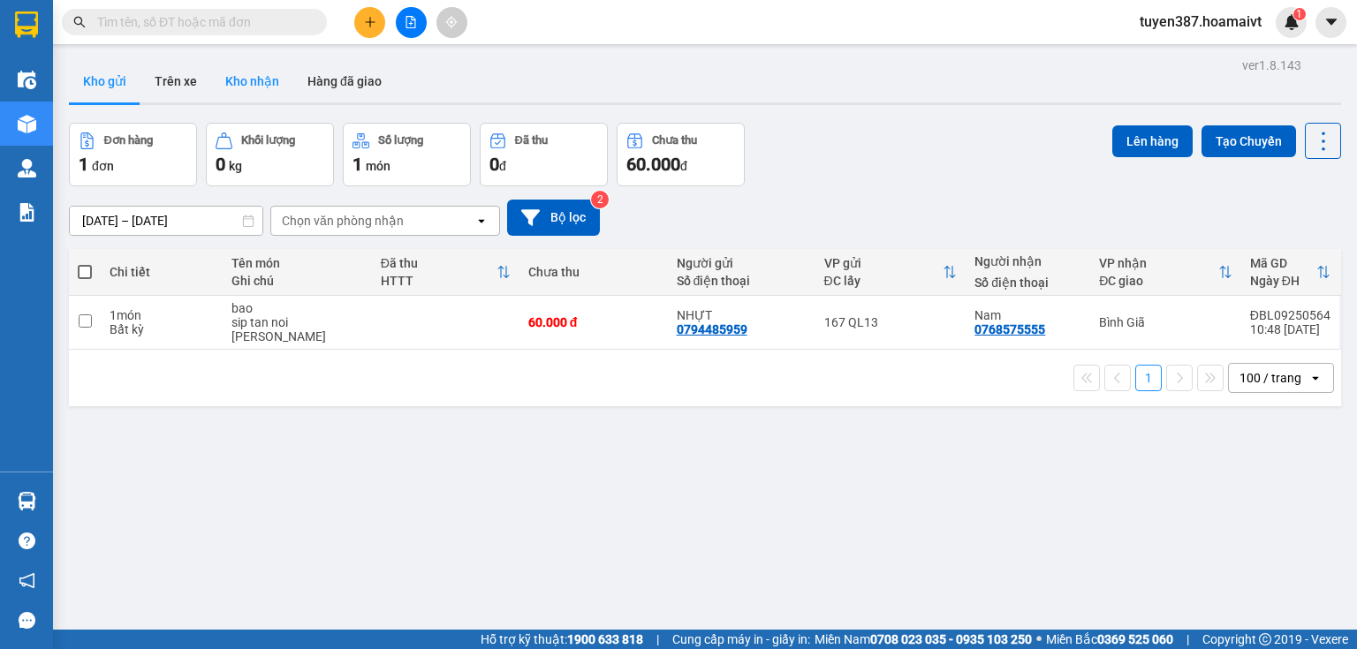
click at [247, 75] on button "Kho nhận" at bounding box center [252, 81] width 82 height 42
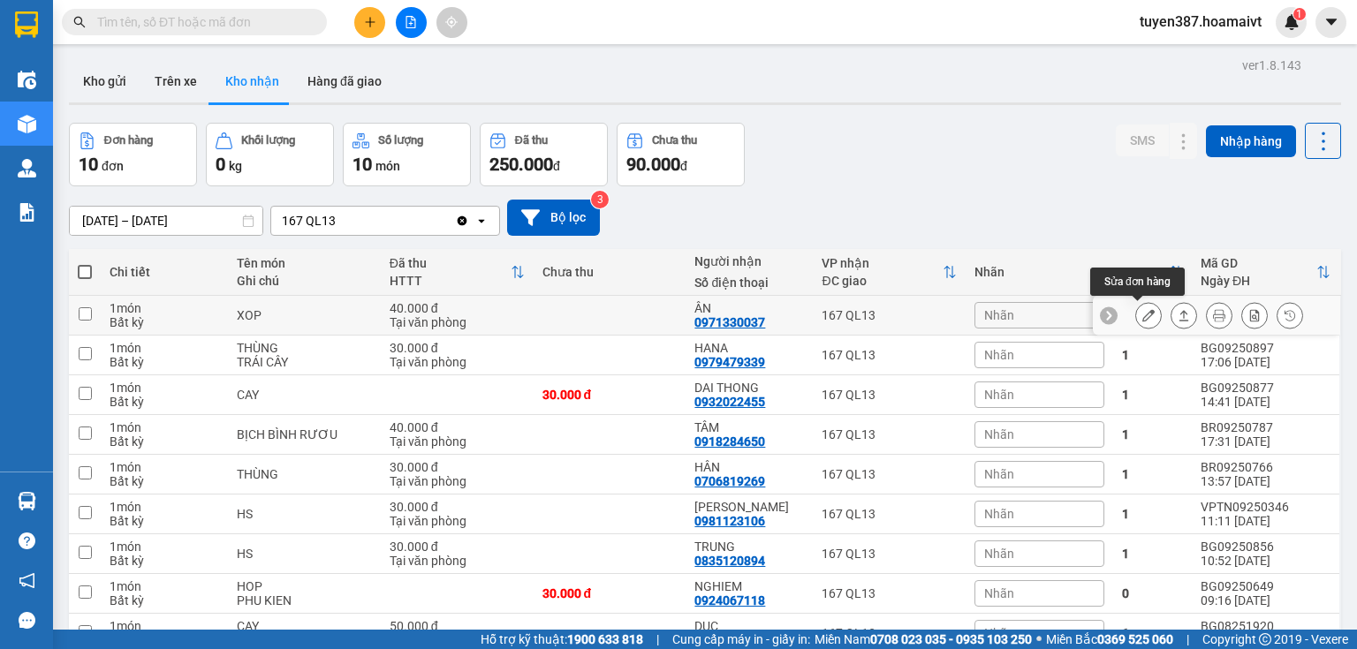
click at [1142, 311] on icon at bounding box center [1148, 315] width 12 height 12
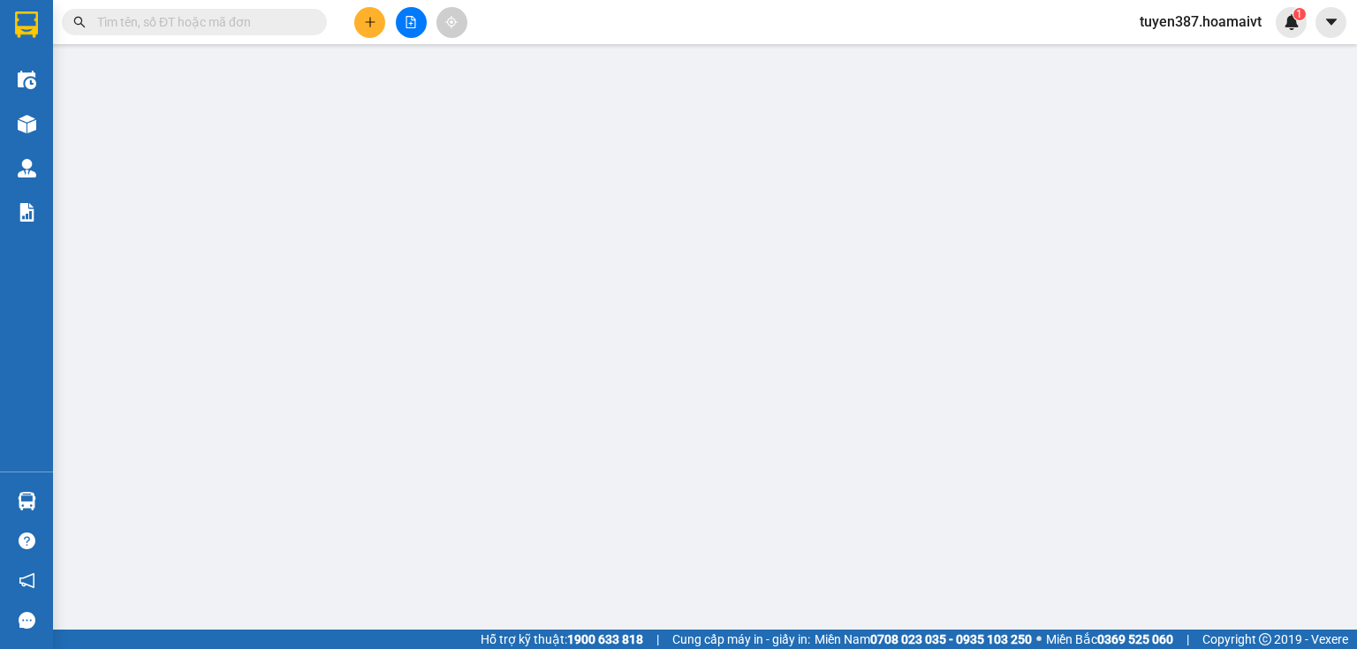
type input "0963795079"
type input "0971330037"
type input "ÂN"
type input "40.000"
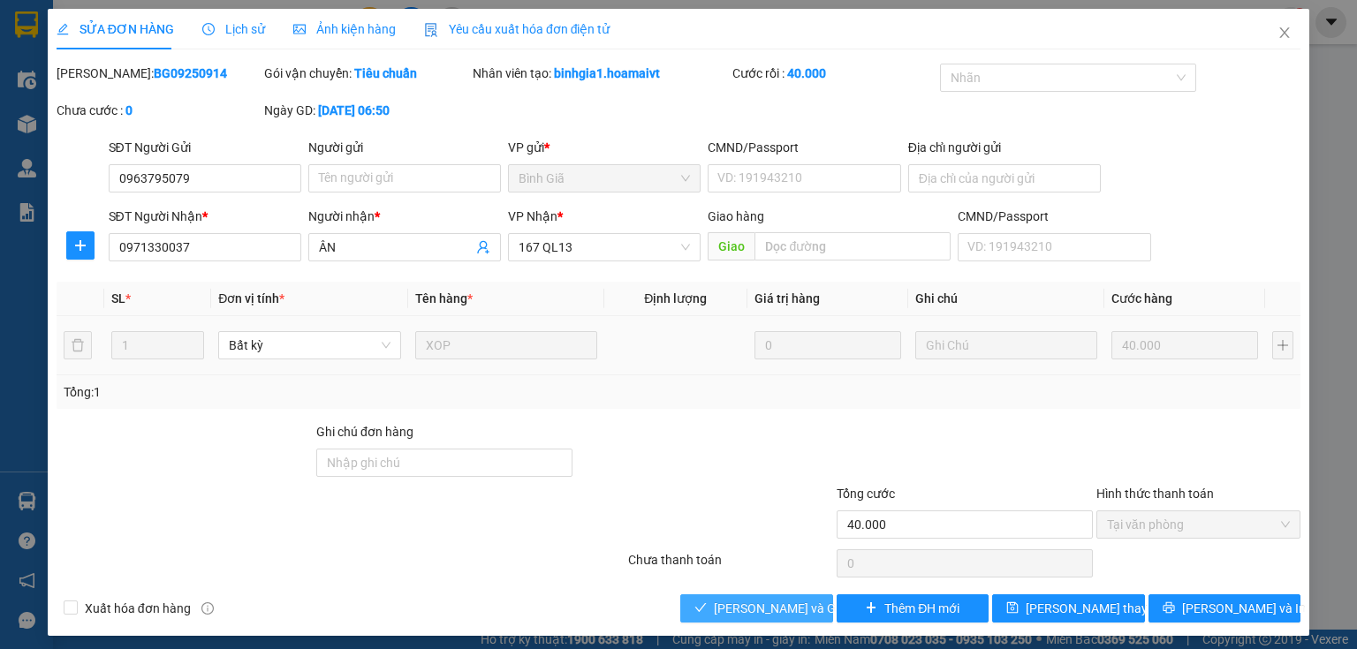
drag, startPoint x: 767, startPoint y: 607, endPoint x: 809, endPoint y: 570, distance: 56.4
click at [768, 607] on span "[PERSON_NAME] và Giao hàng" at bounding box center [799, 608] width 170 height 19
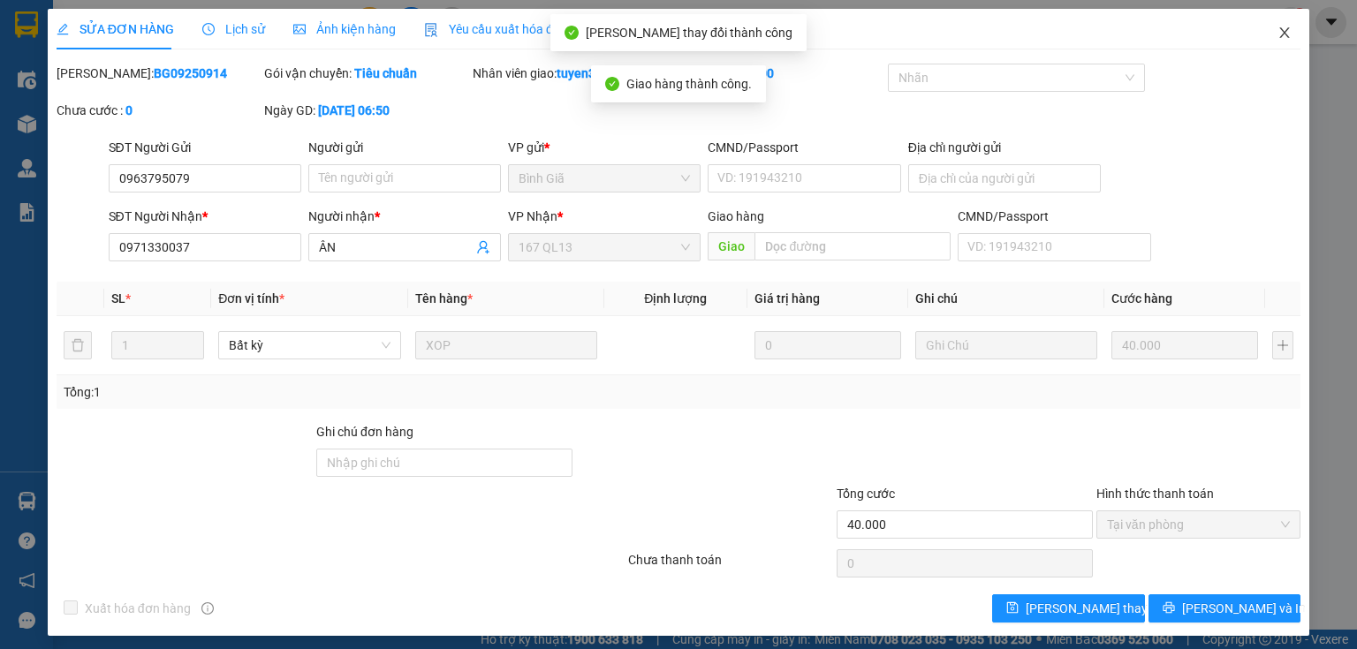
click at [1278, 28] on icon "close" at bounding box center [1285, 33] width 14 height 14
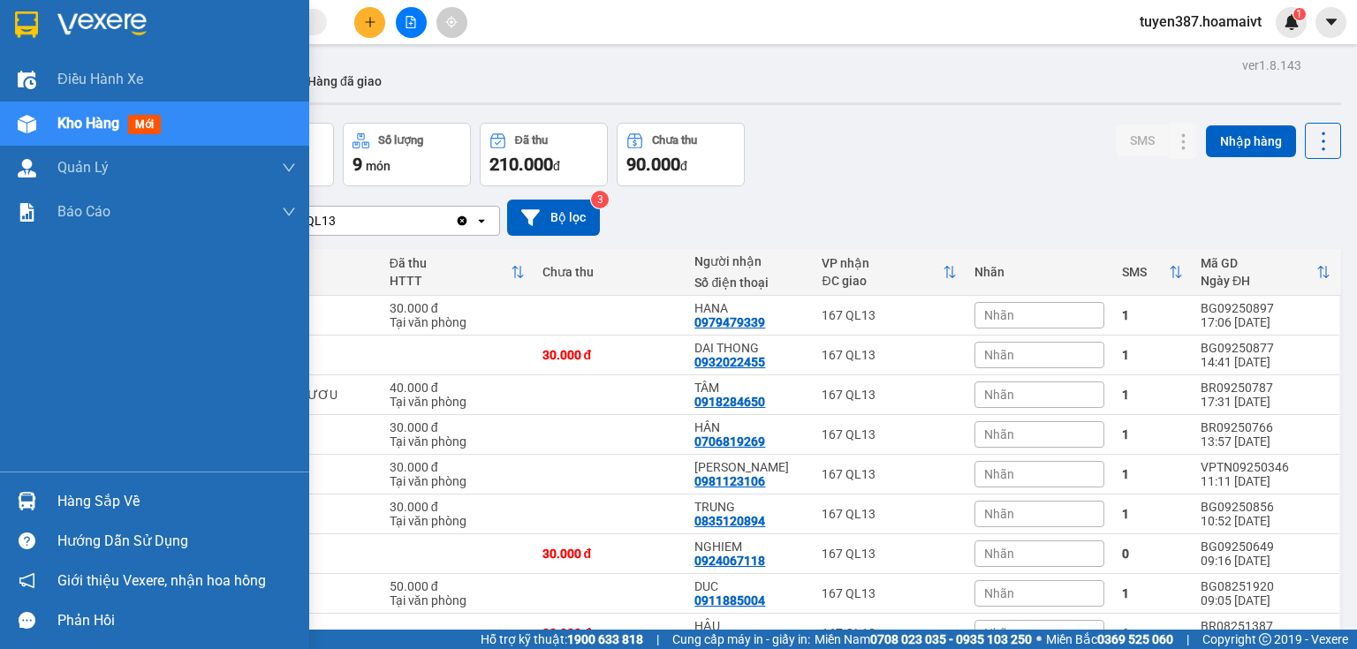
click at [36, 495] on div at bounding box center [26, 501] width 31 height 31
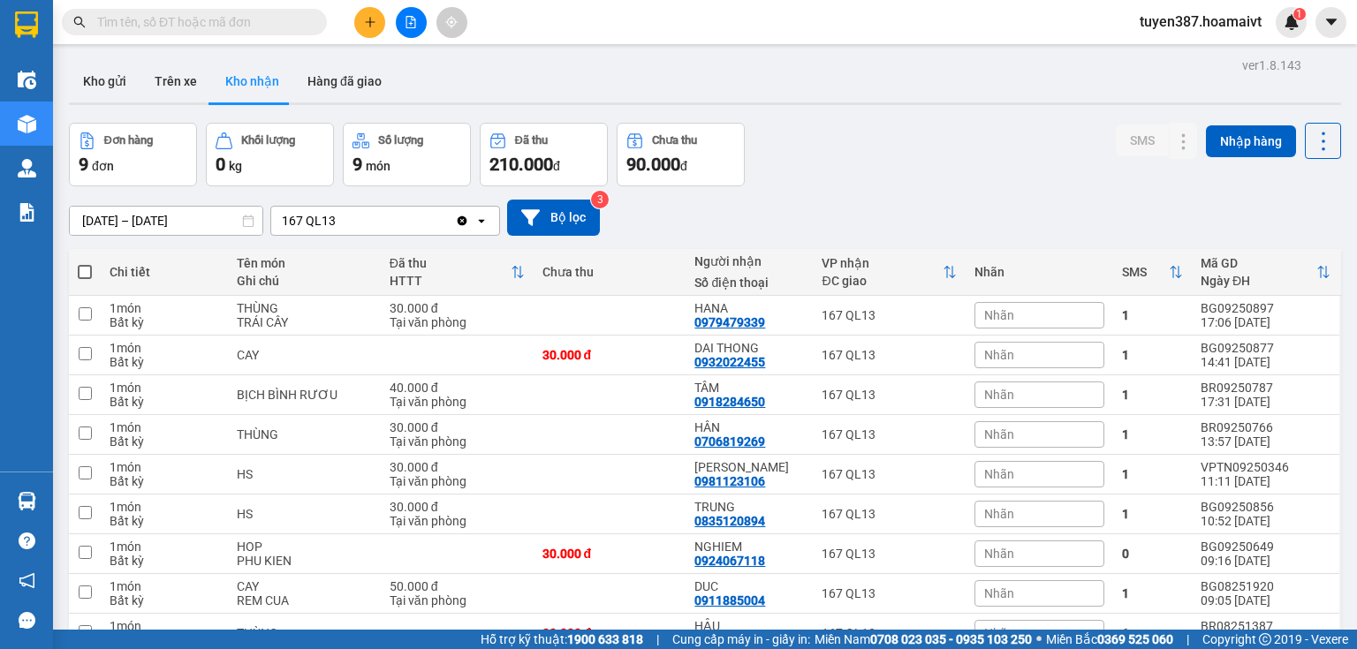
click at [909, 145] on section "Kết quả tìm kiếm ( 0 ) Bộ lọc No Data tuyen387.hoamaivt 1 Điều hành xe Kho hàng…" at bounding box center [678, 324] width 1357 height 649
drag, startPoint x: 368, startPoint y: 15, endPoint x: 377, endPoint y: 12, distance: 9.2
click at [377, 12] on button at bounding box center [369, 22] width 31 height 31
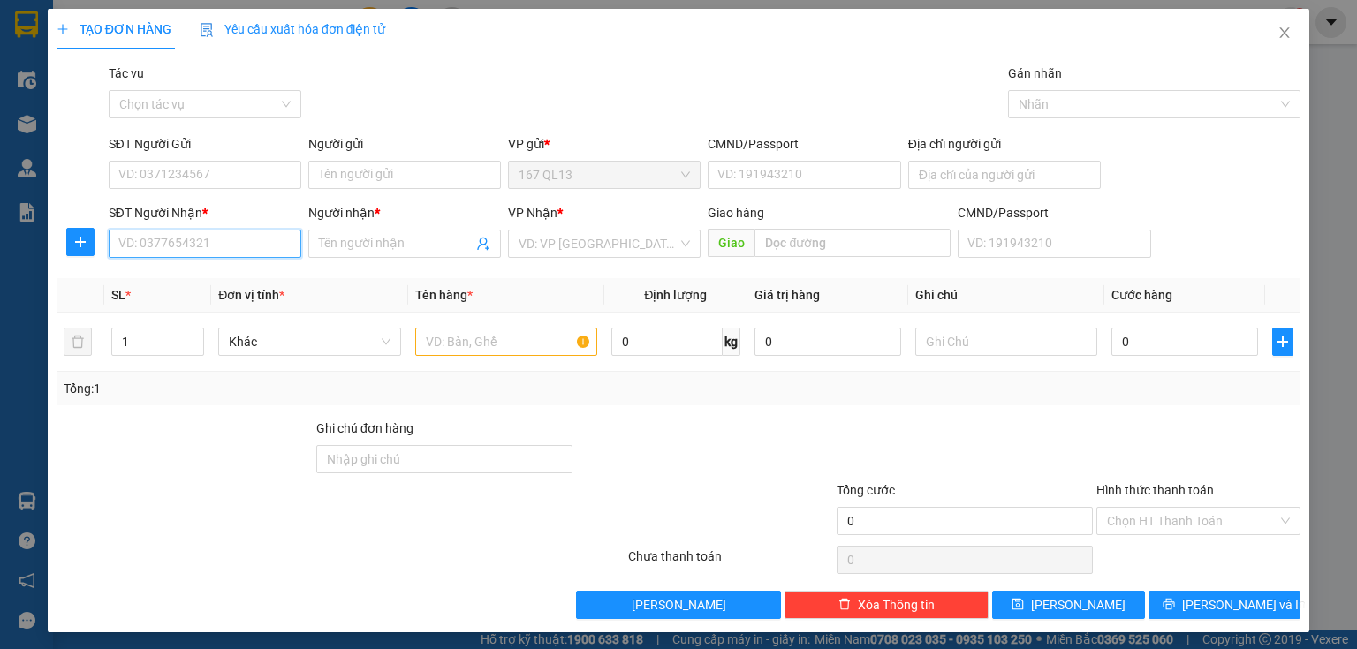
click at [272, 247] on input "SĐT Người Nhận *" at bounding box center [205, 244] width 193 height 28
type input "0917166225"
click at [182, 277] on div "0917166225 - HANH" at bounding box center [203, 278] width 170 height 19
type input "HANH"
type input "0917166225"
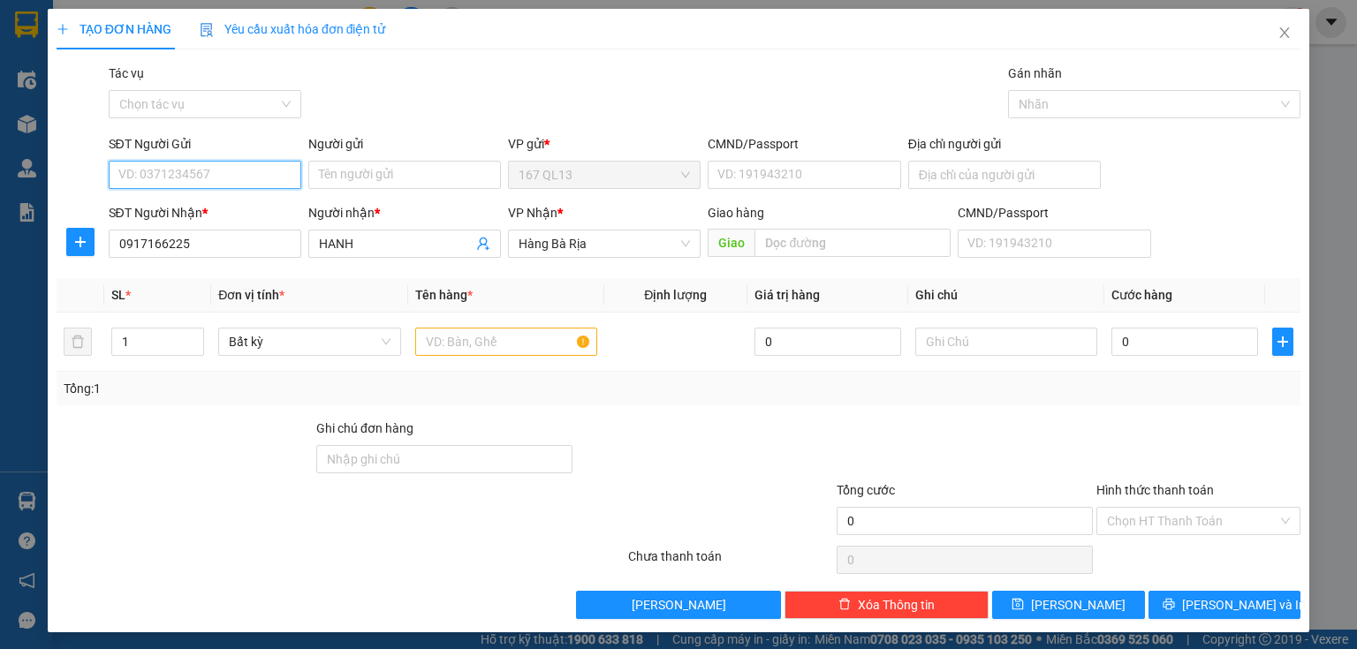
click at [257, 172] on input "SĐT Người Gửi" at bounding box center [205, 175] width 193 height 28
click at [241, 205] on div "0919566504 - TÍN" at bounding box center [203, 210] width 170 height 19
type input "0919566504"
type input "TÍN"
type input "087090023038"
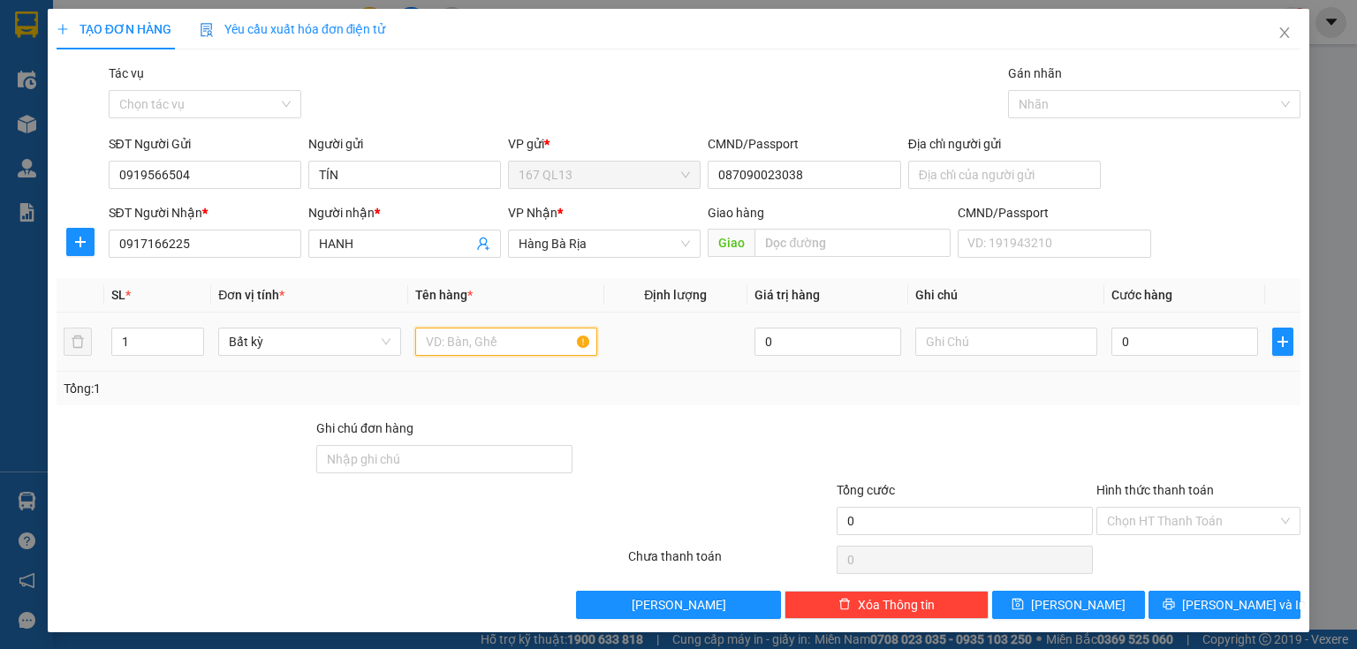
click at [501, 353] on input "text" at bounding box center [506, 342] width 182 height 28
type input "hop xanh"
click at [1160, 340] on input "0" at bounding box center [1185, 342] width 147 height 28
type input "3"
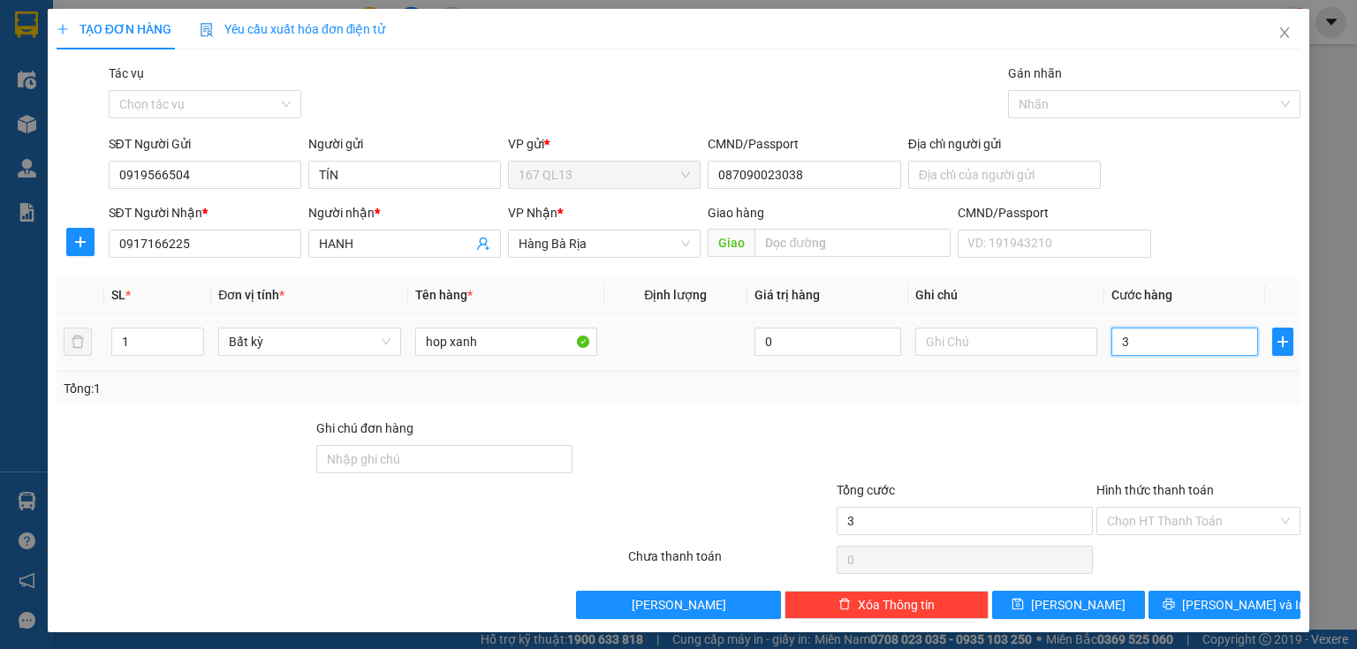
type input "3"
type input "30"
type input "30.000"
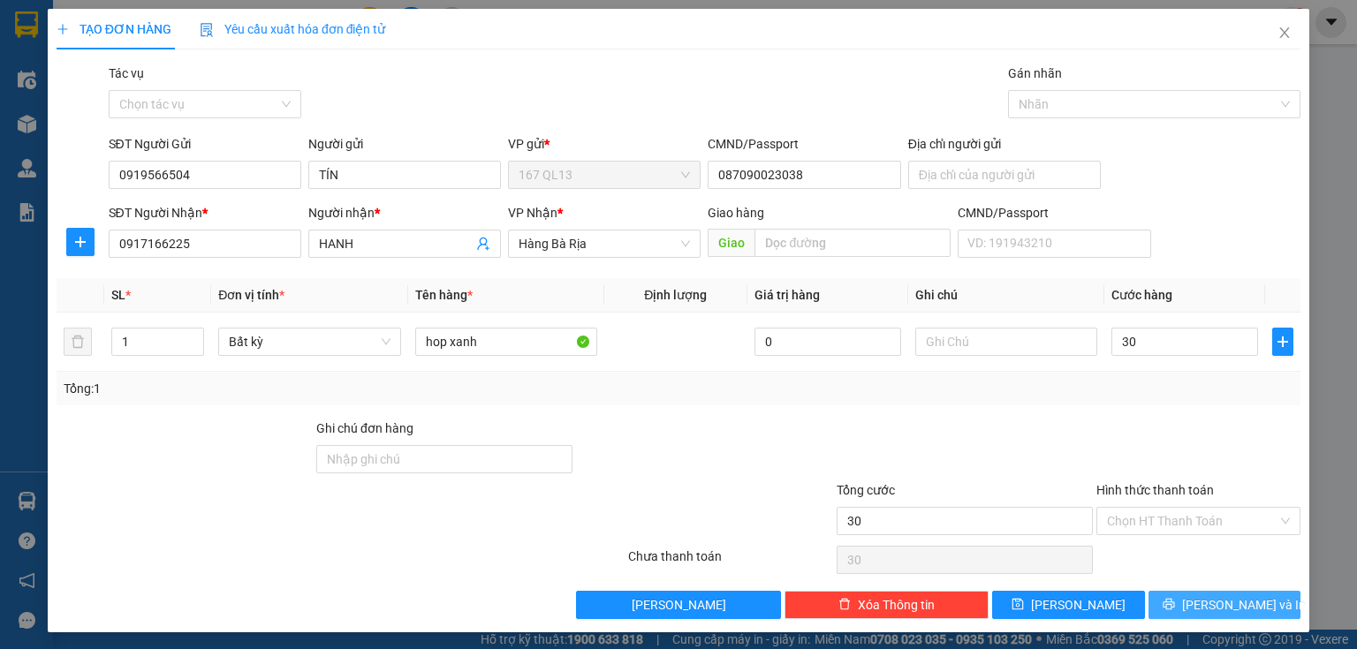
type input "30.000"
click at [1157, 605] on button "[PERSON_NAME] và In" at bounding box center [1225, 605] width 153 height 28
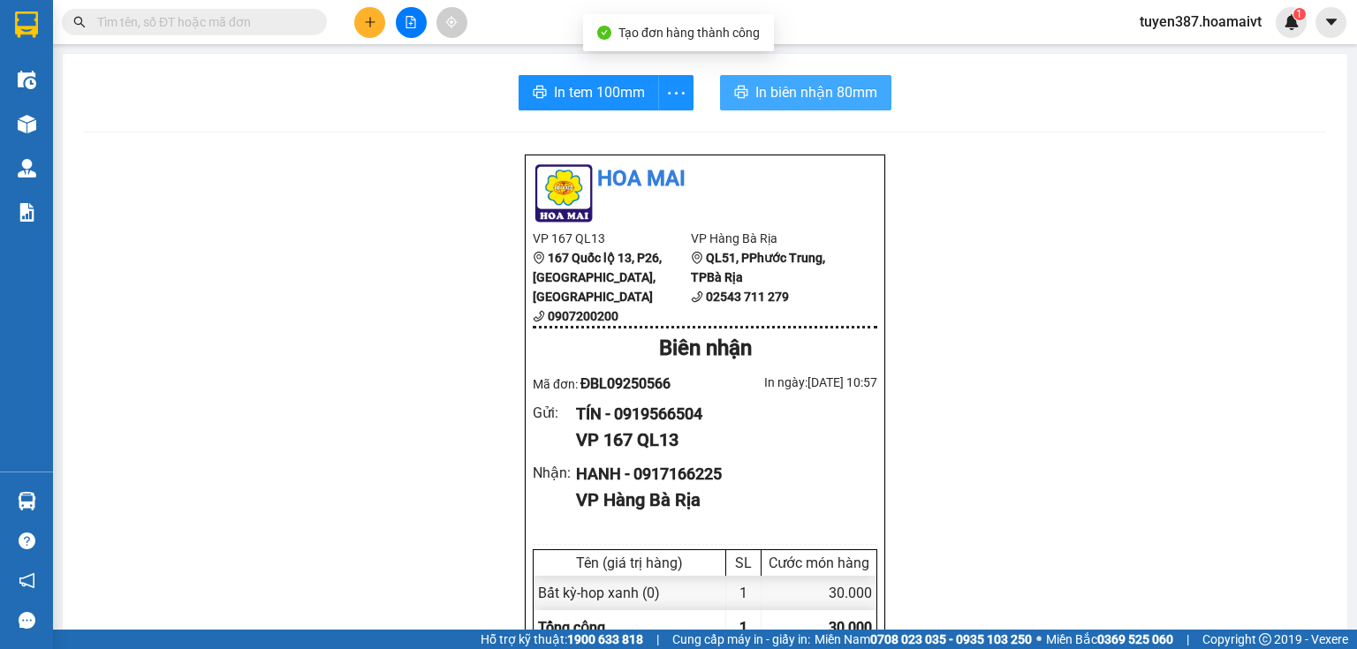
click at [788, 94] on span "In biên nhận 80mm" at bounding box center [816, 92] width 122 height 22
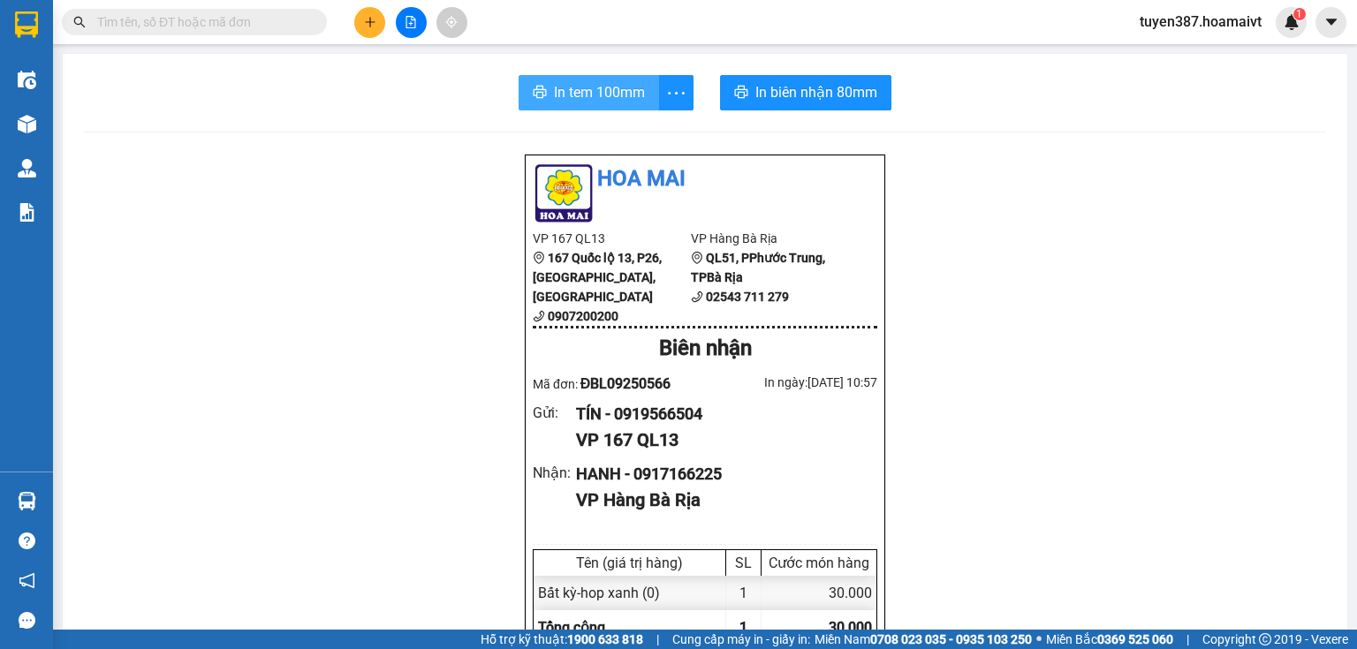
click at [597, 94] on span "In tem 100mm" at bounding box center [599, 92] width 91 height 22
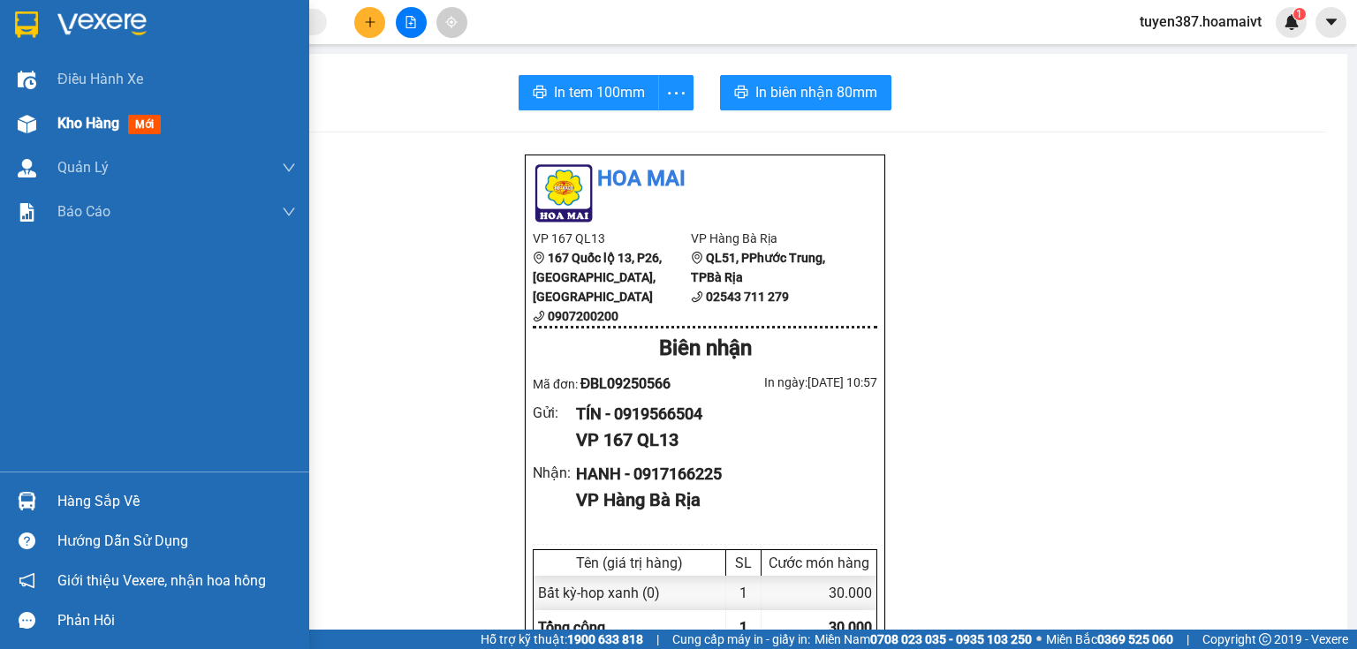
click at [22, 117] on img at bounding box center [27, 124] width 19 height 19
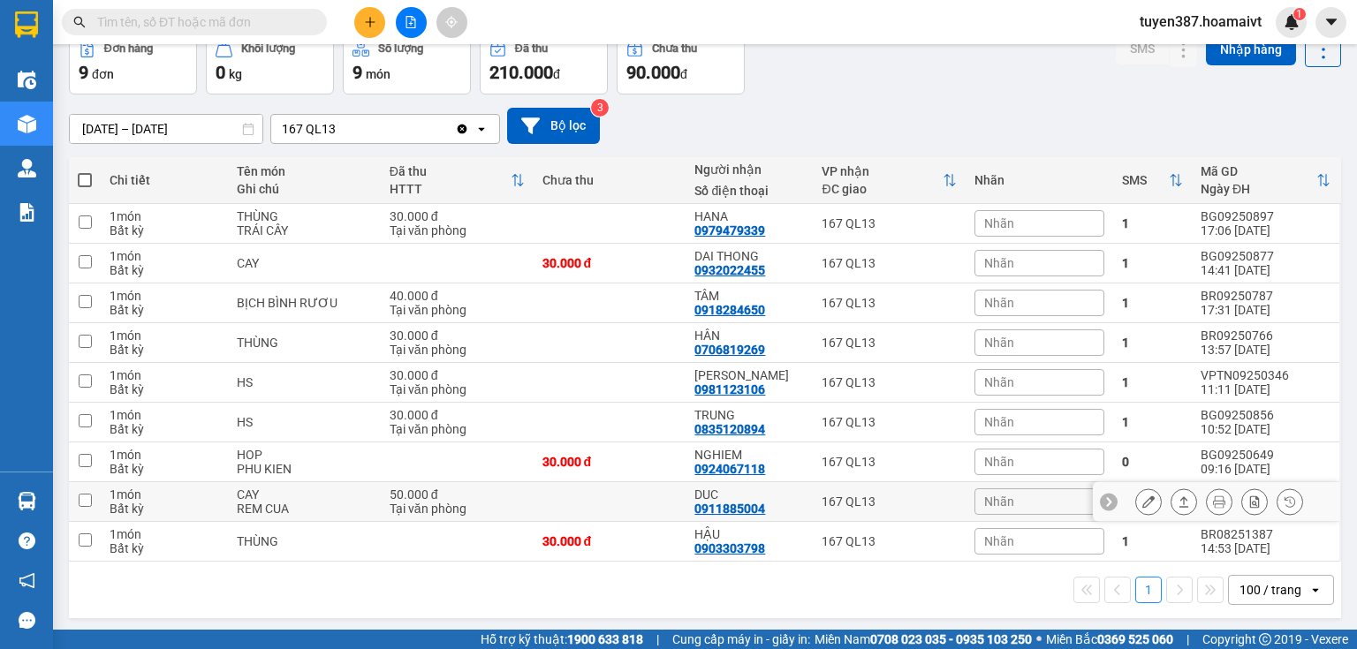
scroll to position [93, 0]
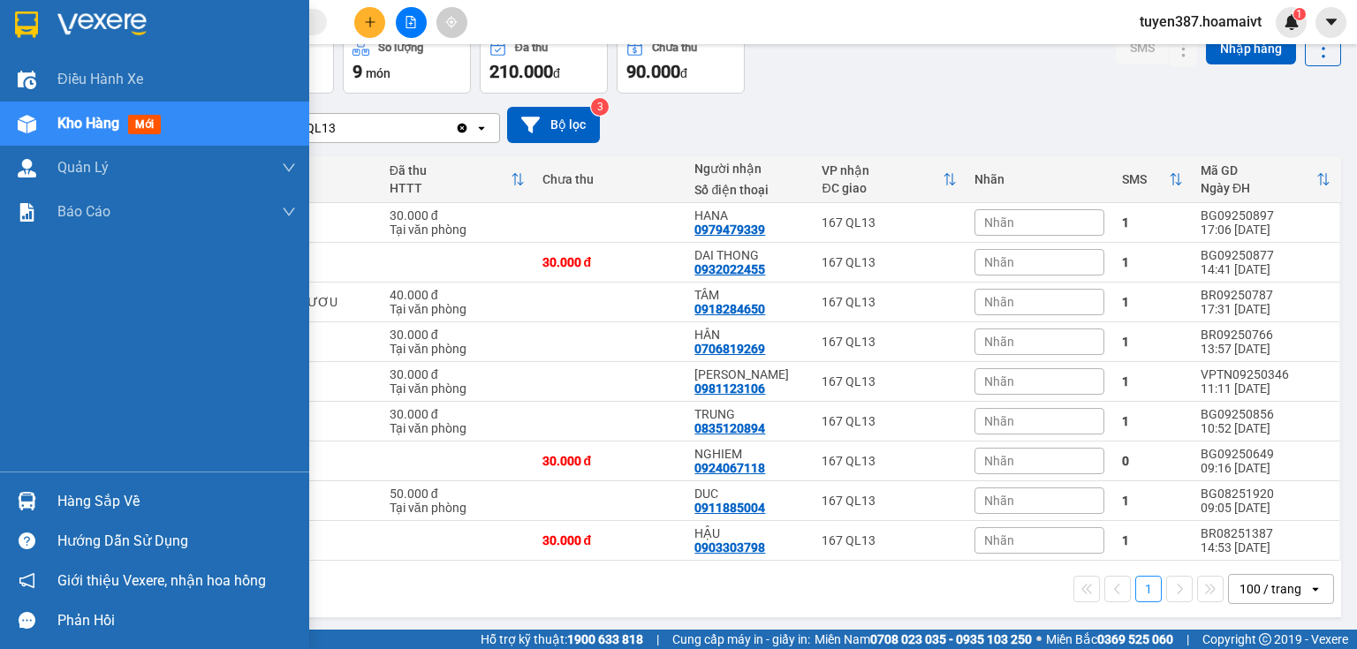
click at [35, 496] on div at bounding box center [26, 501] width 31 height 31
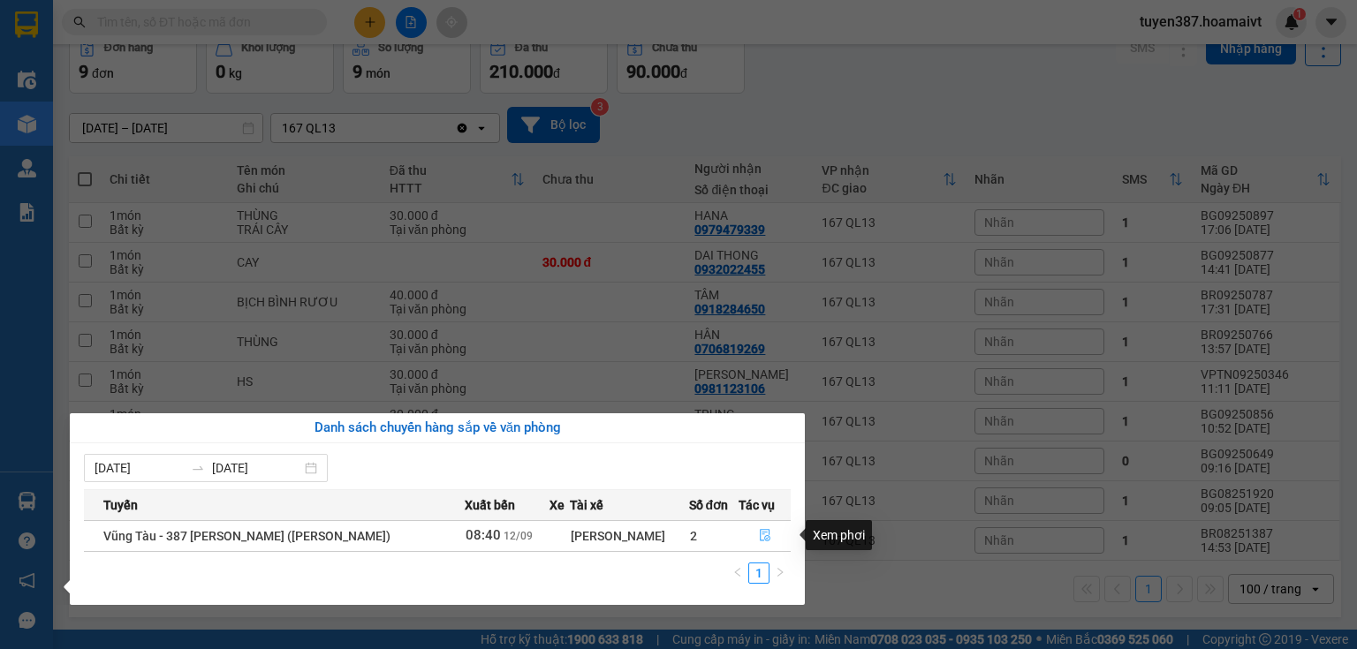
click at [765, 533] on icon "file-done" at bounding box center [765, 535] width 12 height 12
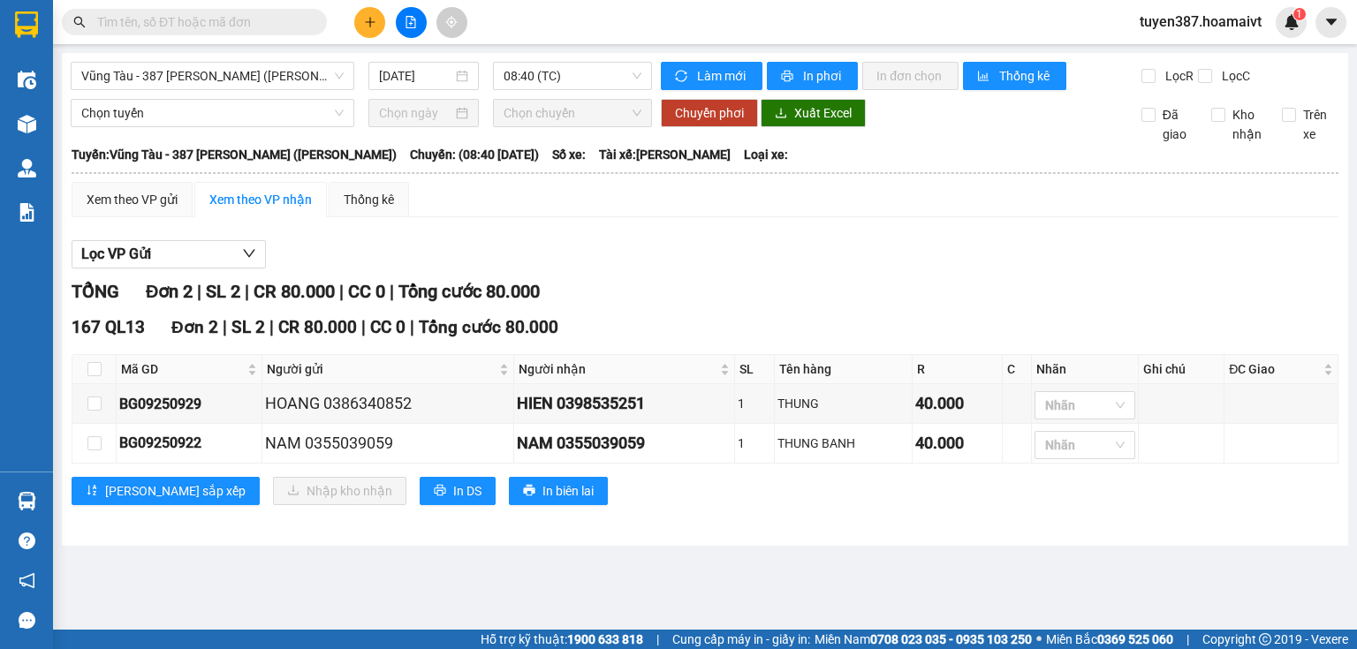
click at [86, 363] on th at bounding box center [94, 369] width 44 height 29
click at [91, 364] on input "checkbox" at bounding box center [94, 369] width 14 height 14
checkbox input "true"
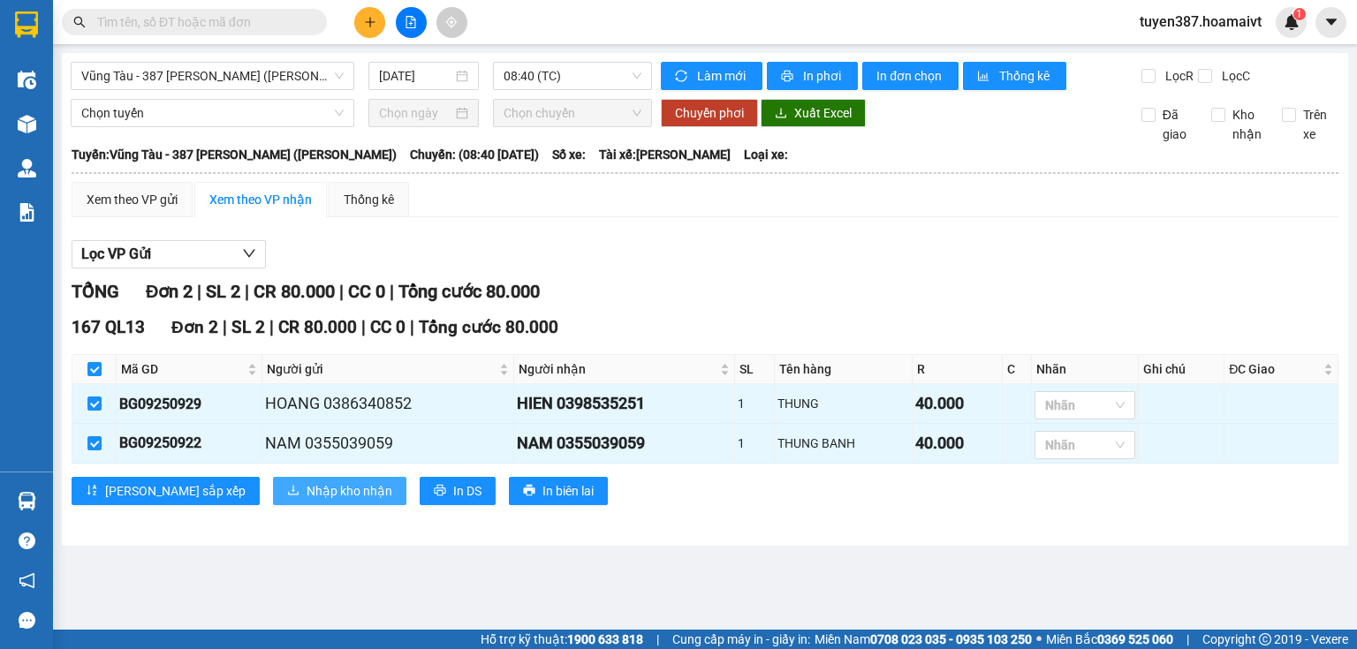
click at [283, 480] on button "Nhập kho nhận" at bounding box center [339, 491] width 133 height 28
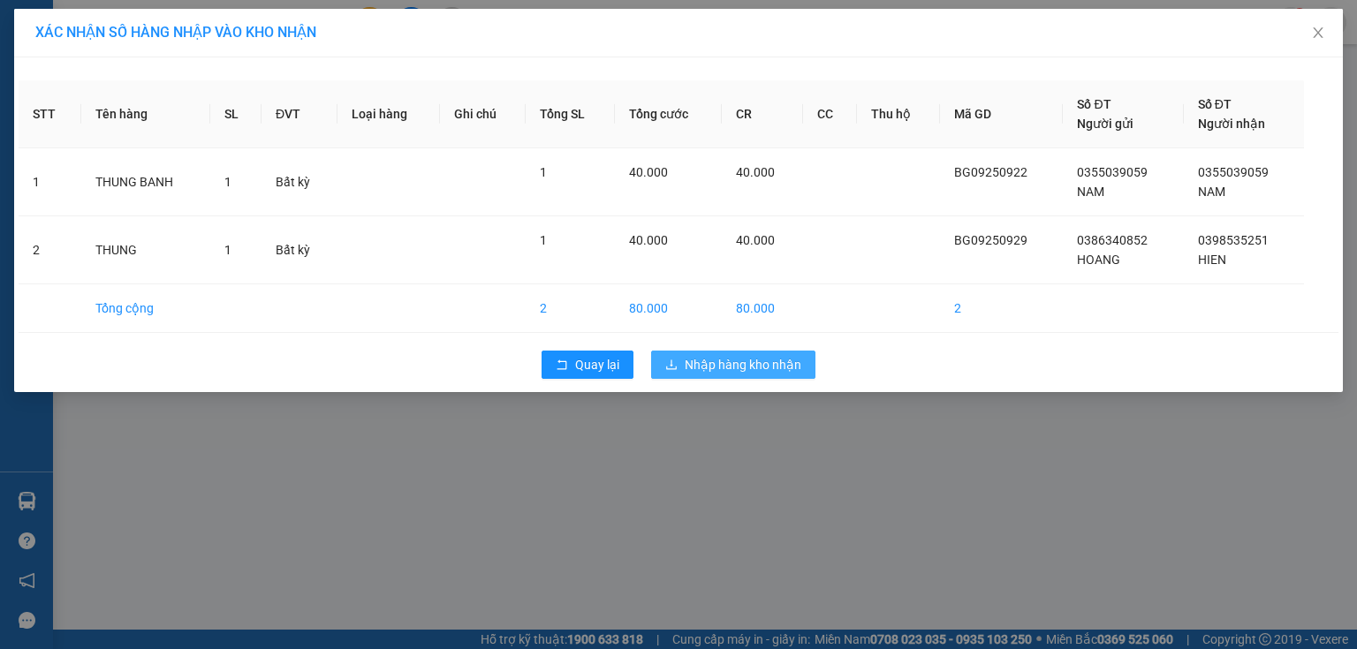
click at [768, 357] on span "Nhập hàng kho nhận" at bounding box center [743, 364] width 117 height 19
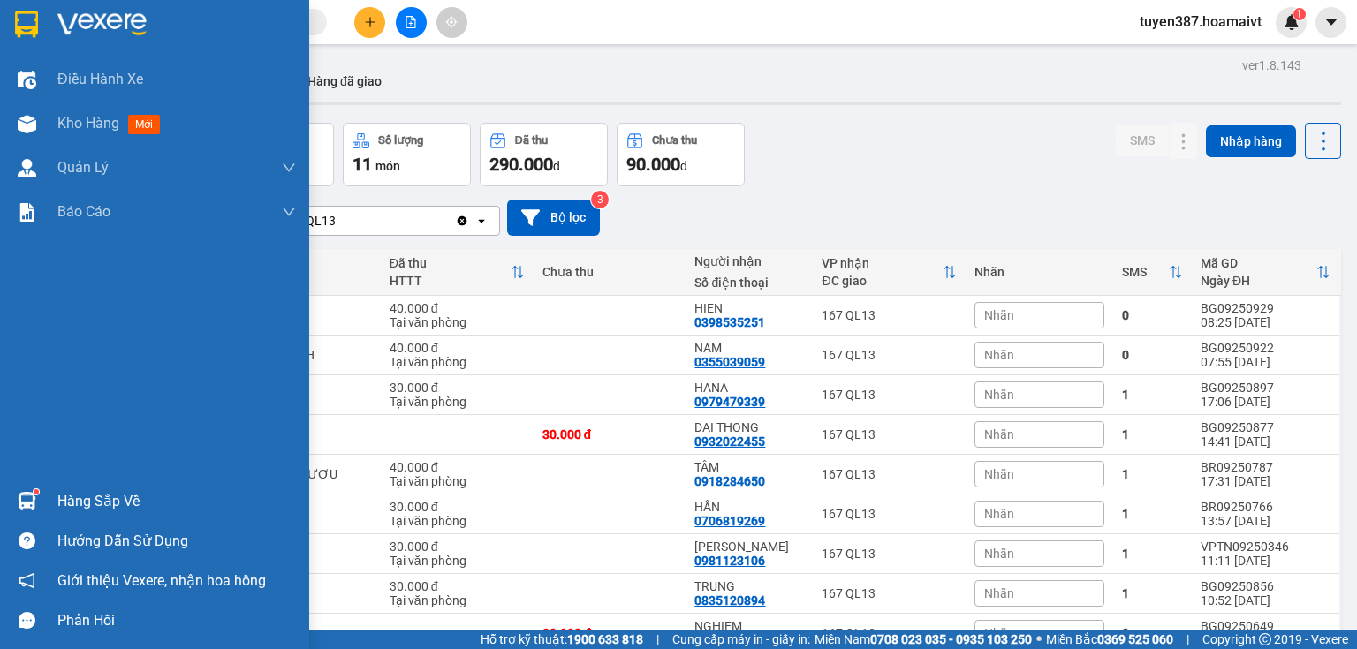
click at [34, 502] on img at bounding box center [27, 501] width 19 height 19
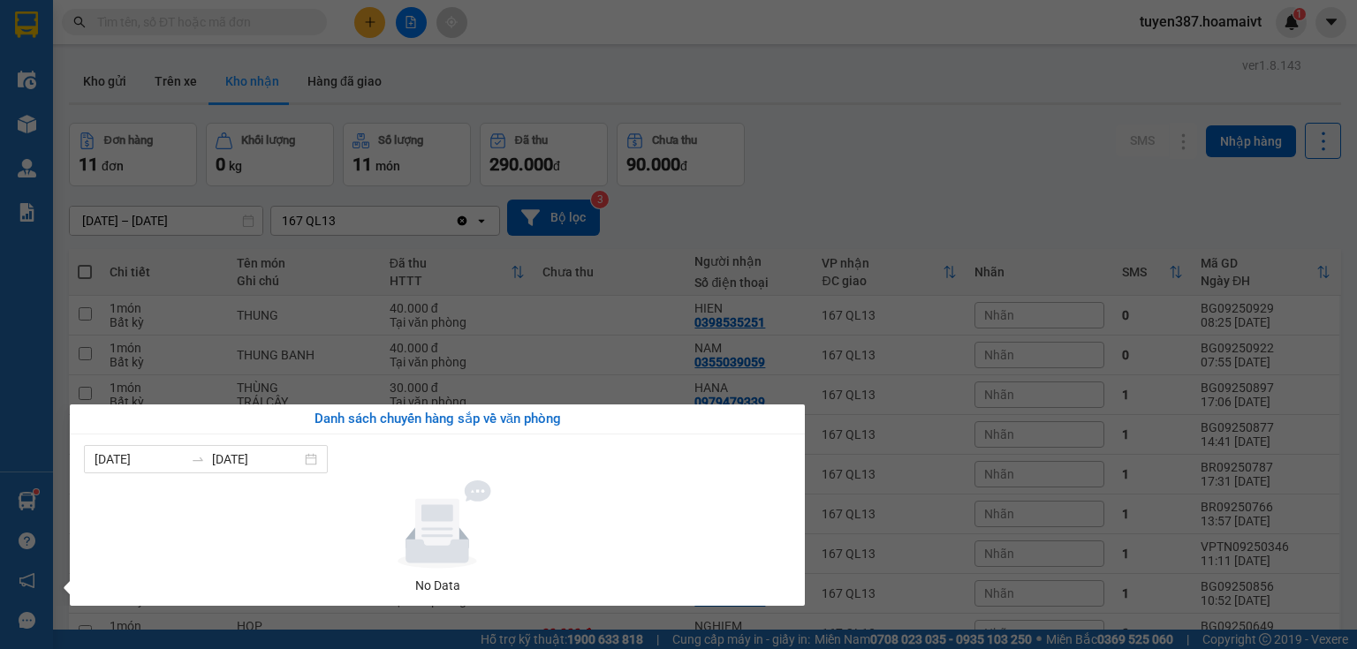
click at [914, 144] on section "Kết quả tìm kiếm ( 0 ) Bộ lọc No Data tuyen387.hoamaivt 1 Điều hành xe Kho hàng…" at bounding box center [678, 324] width 1357 height 649
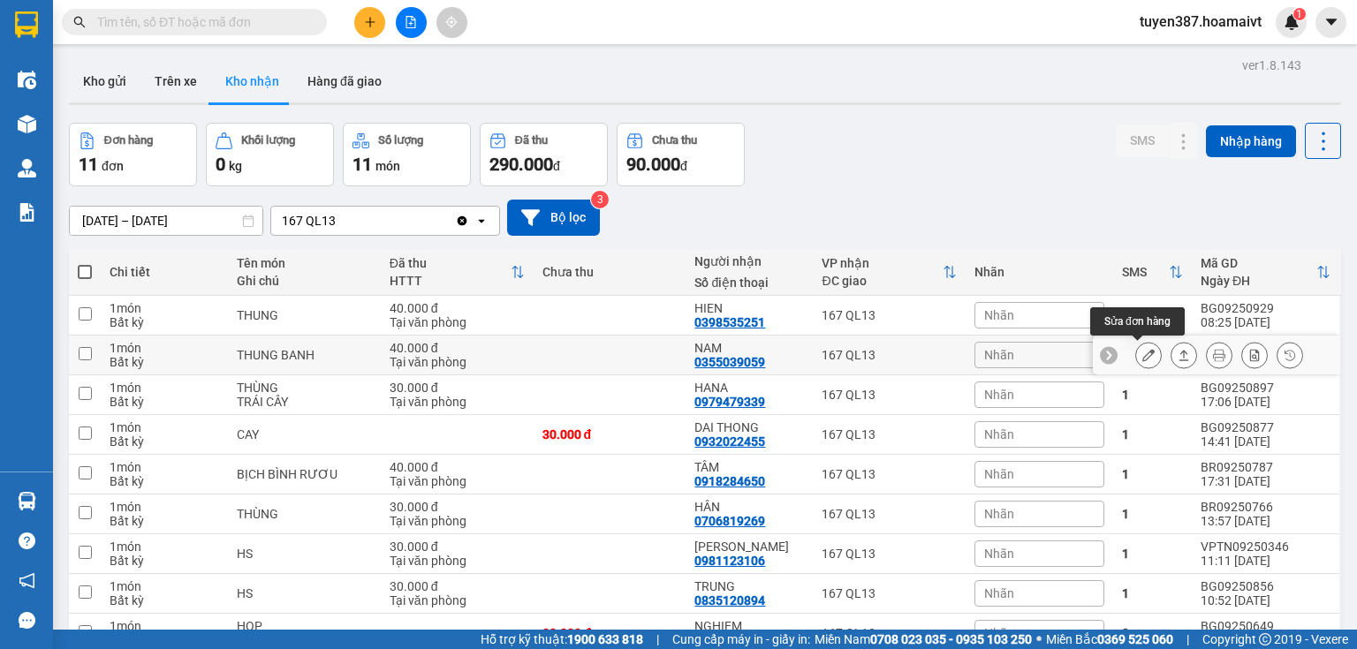
click at [1142, 353] on icon at bounding box center [1148, 355] width 12 height 12
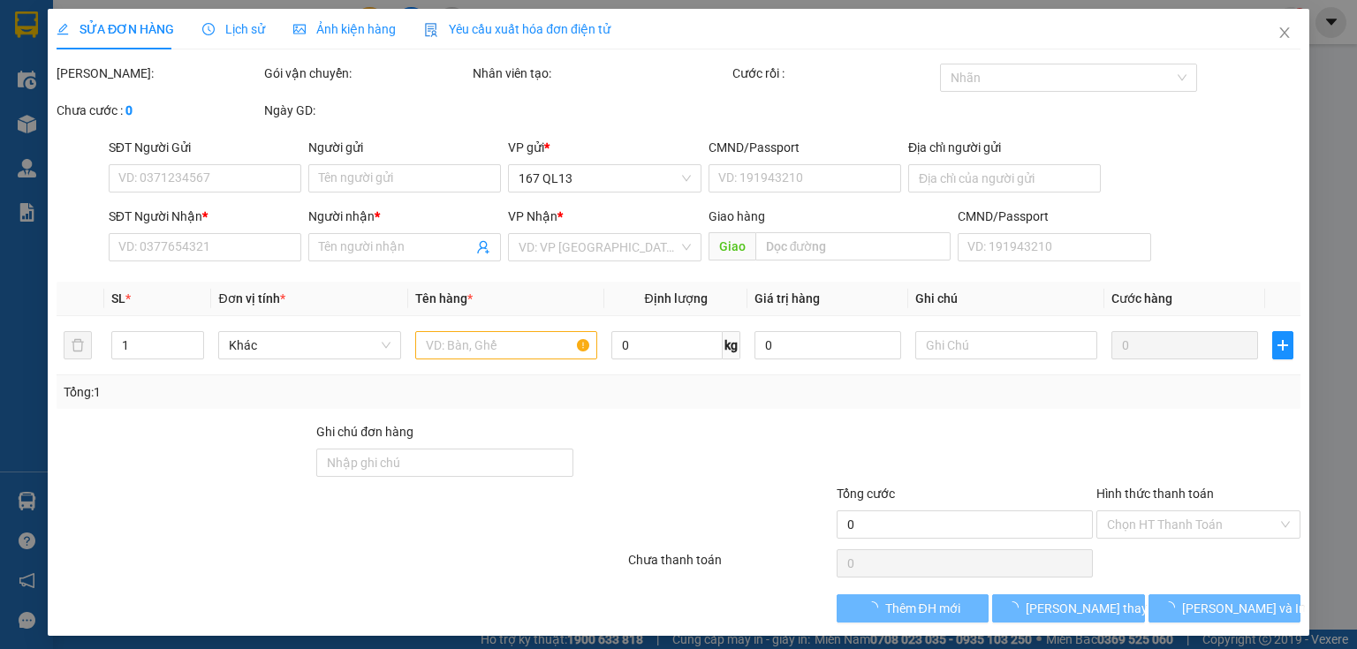
type input "0355039059"
type input "NAM"
type input "0355039059"
type input "NAM"
type input "40.000"
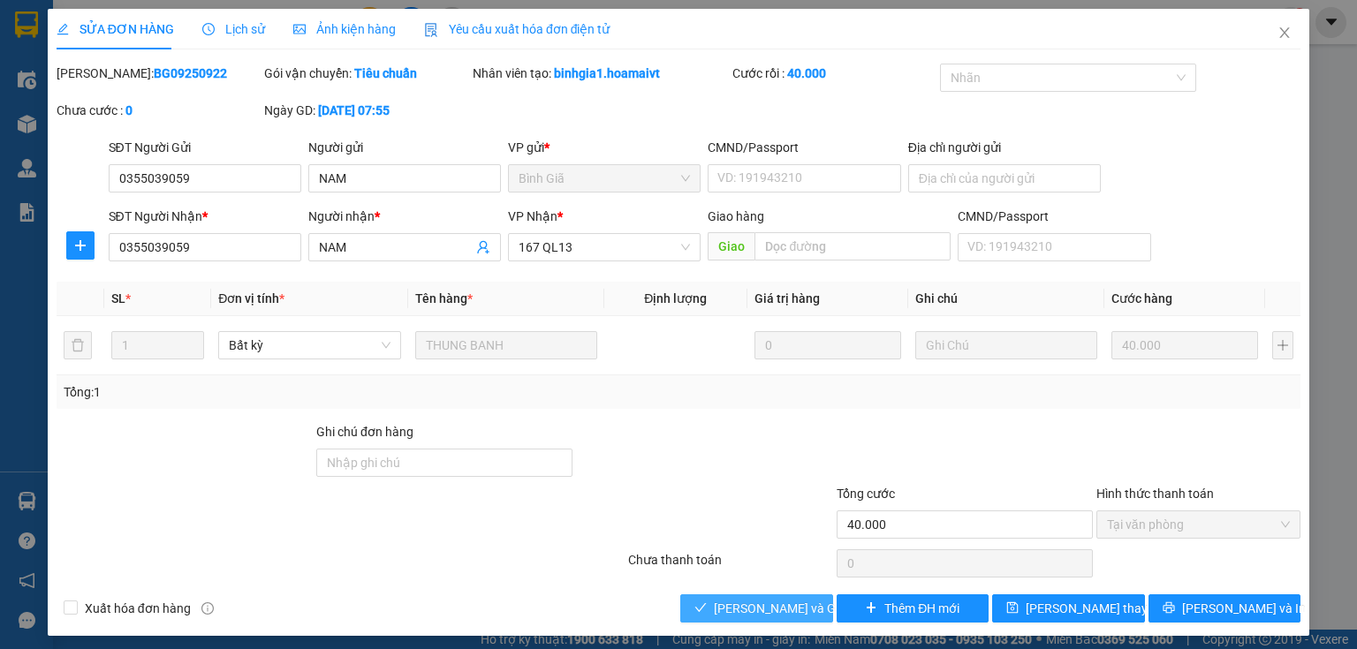
click at [781, 611] on span "[PERSON_NAME] và Giao hàng" at bounding box center [799, 608] width 170 height 19
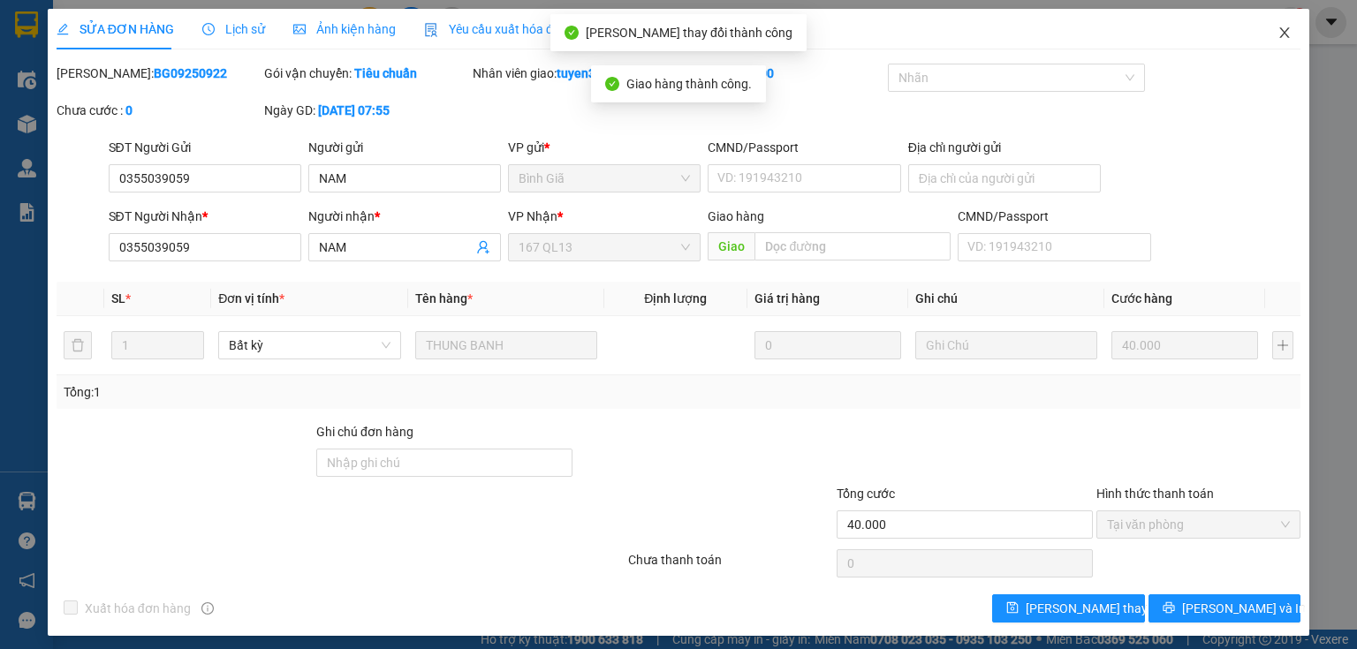
click at [1278, 34] on icon "close" at bounding box center [1285, 33] width 14 height 14
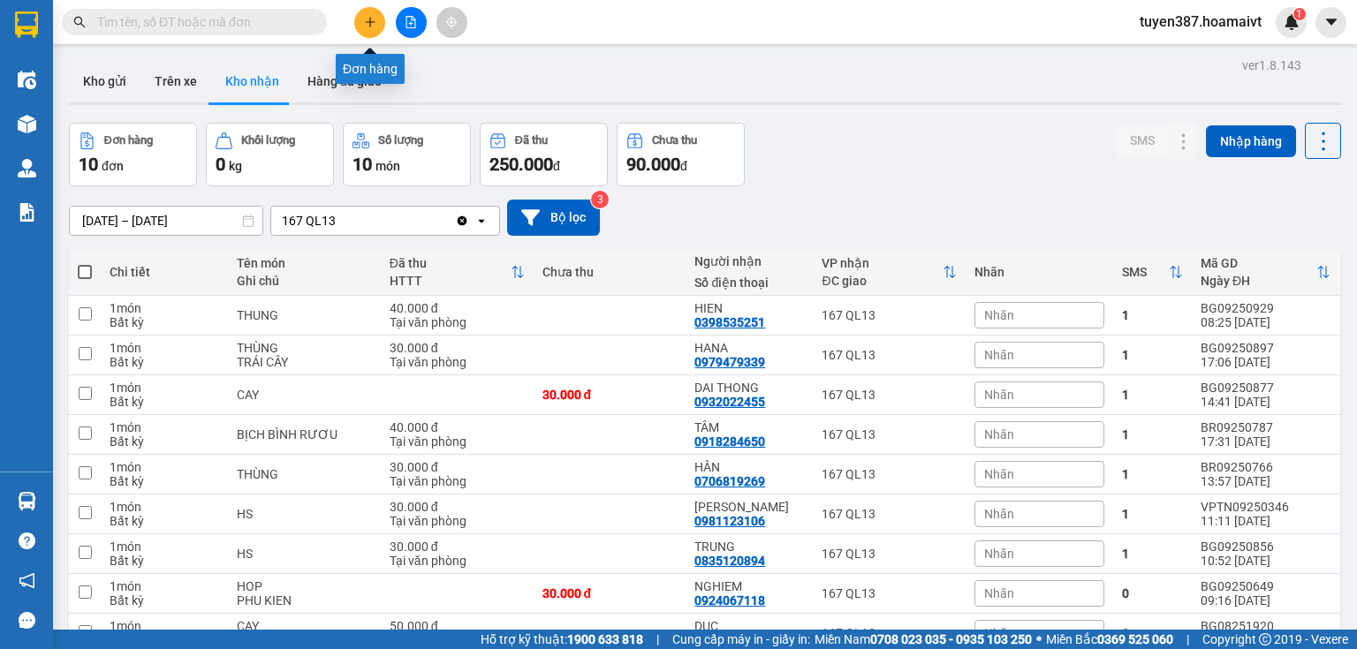
click at [368, 18] on icon "plus" at bounding box center [370, 22] width 12 height 12
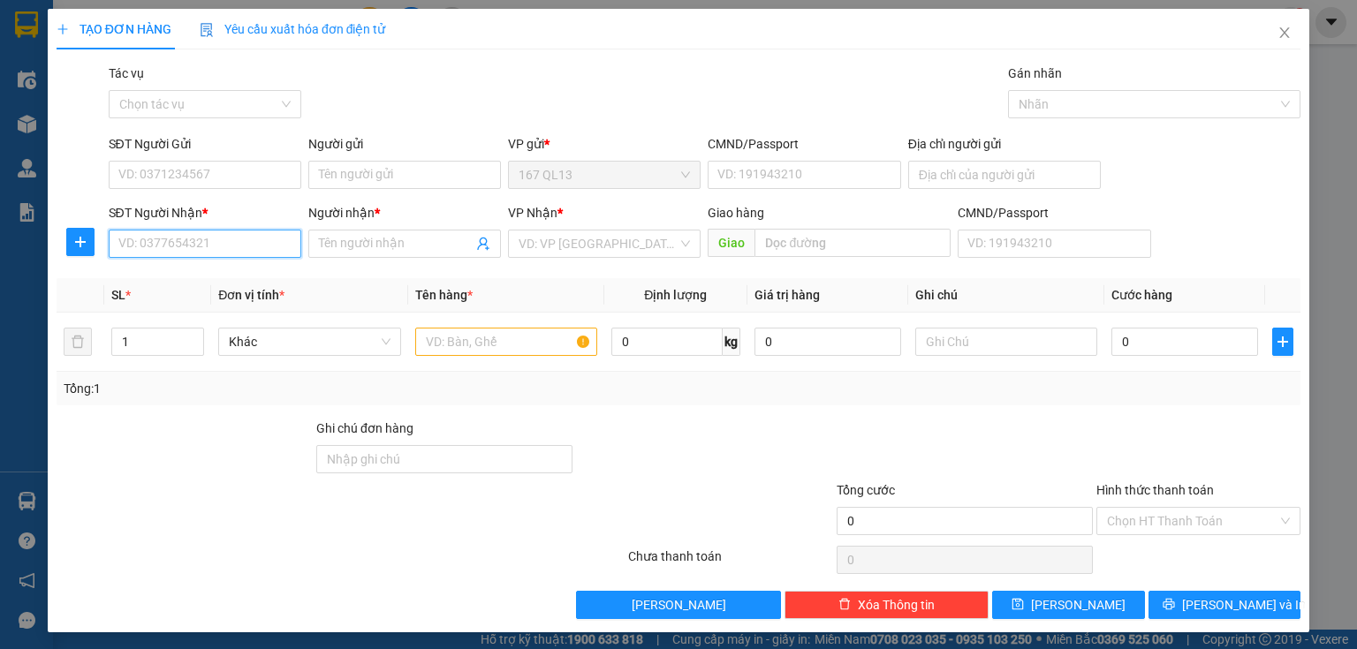
click at [283, 247] on input "SĐT Người Nhận *" at bounding box center [205, 244] width 193 height 28
type input "0903171668"
click at [223, 284] on div "0903171668 - Trung" at bounding box center [203, 278] width 170 height 19
type input "Trung"
type input "long phuocn"
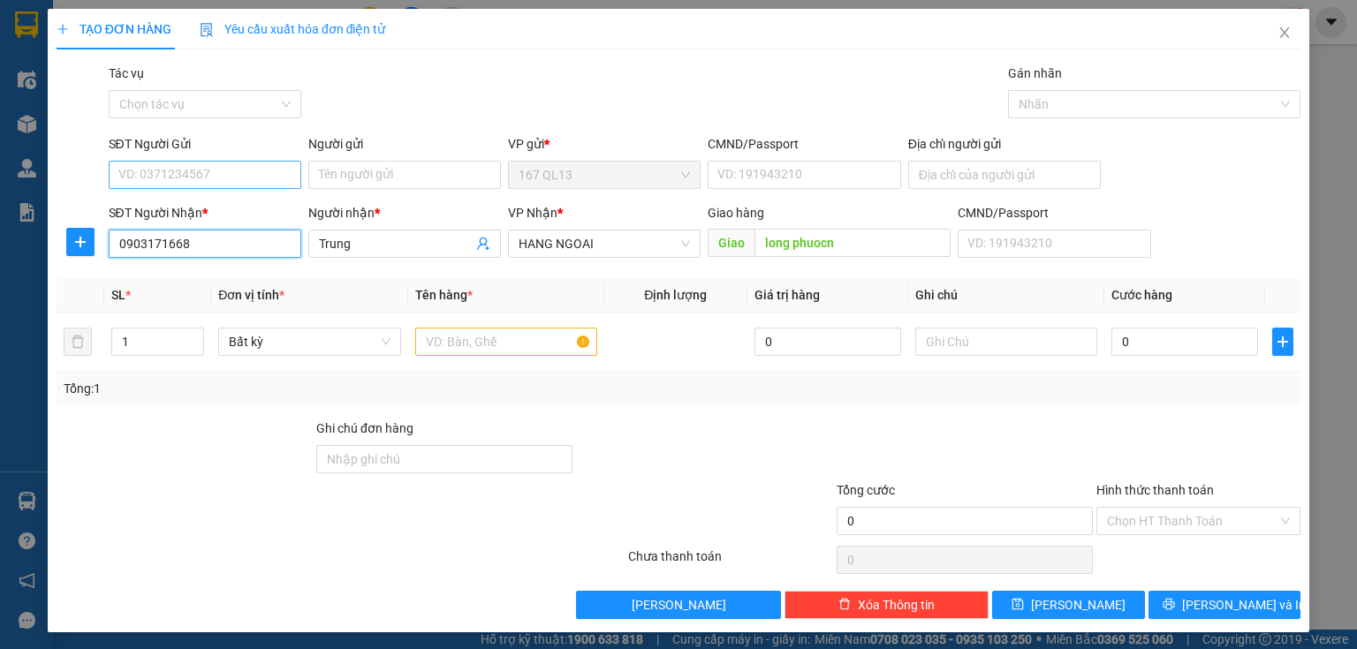
type input "0903171668"
click at [228, 176] on input "SĐT Người Gửi" at bounding box center [205, 175] width 193 height 28
click at [176, 214] on div "0906329986 - TOAN" at bounding box center [203, 210] width 170 height 19
type input "0906329986"
type input "TOAN"
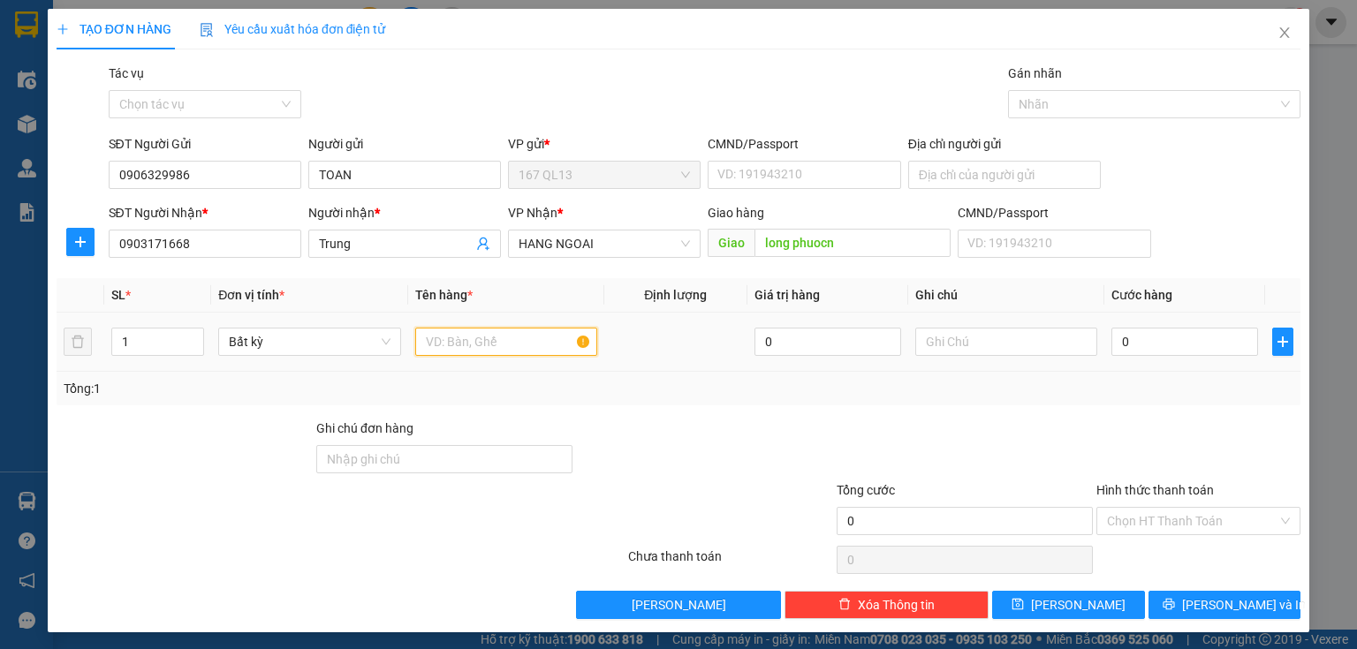
click at [560, 334] on input "text" at bounding box center [506, 342] width 182 height 28
type input "hop den"
type input "4"
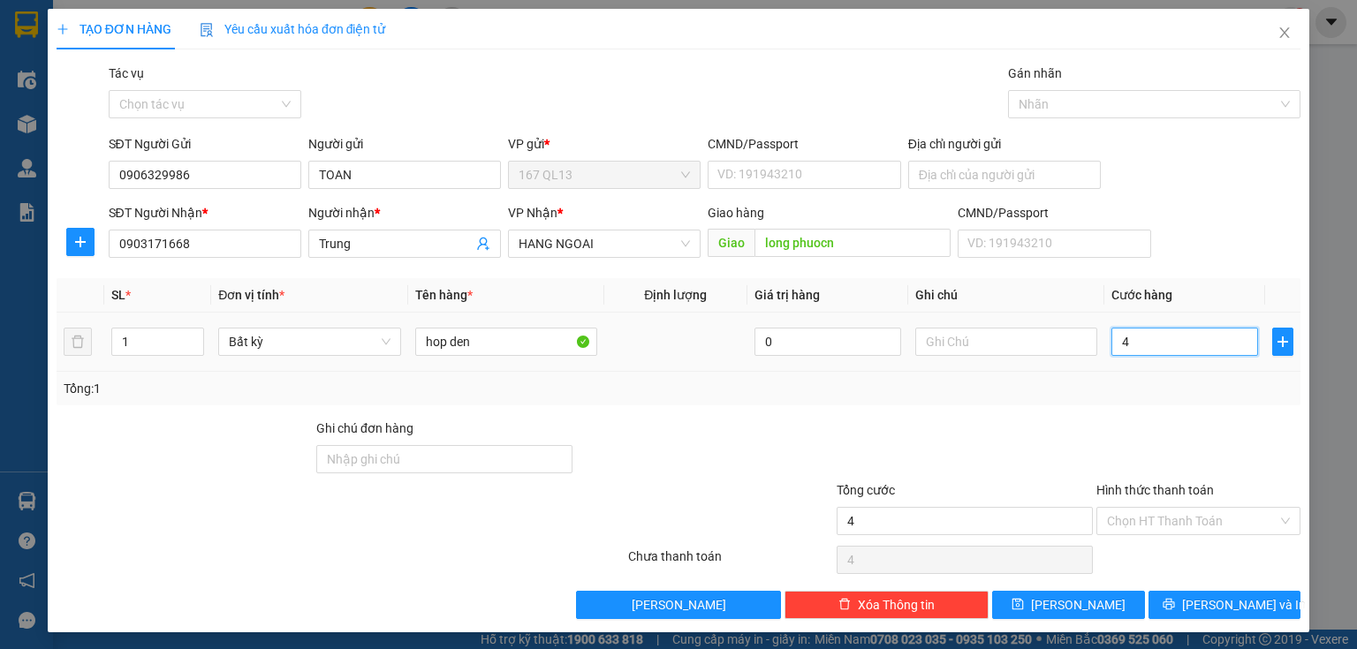
type input "40"
type input "40.000"
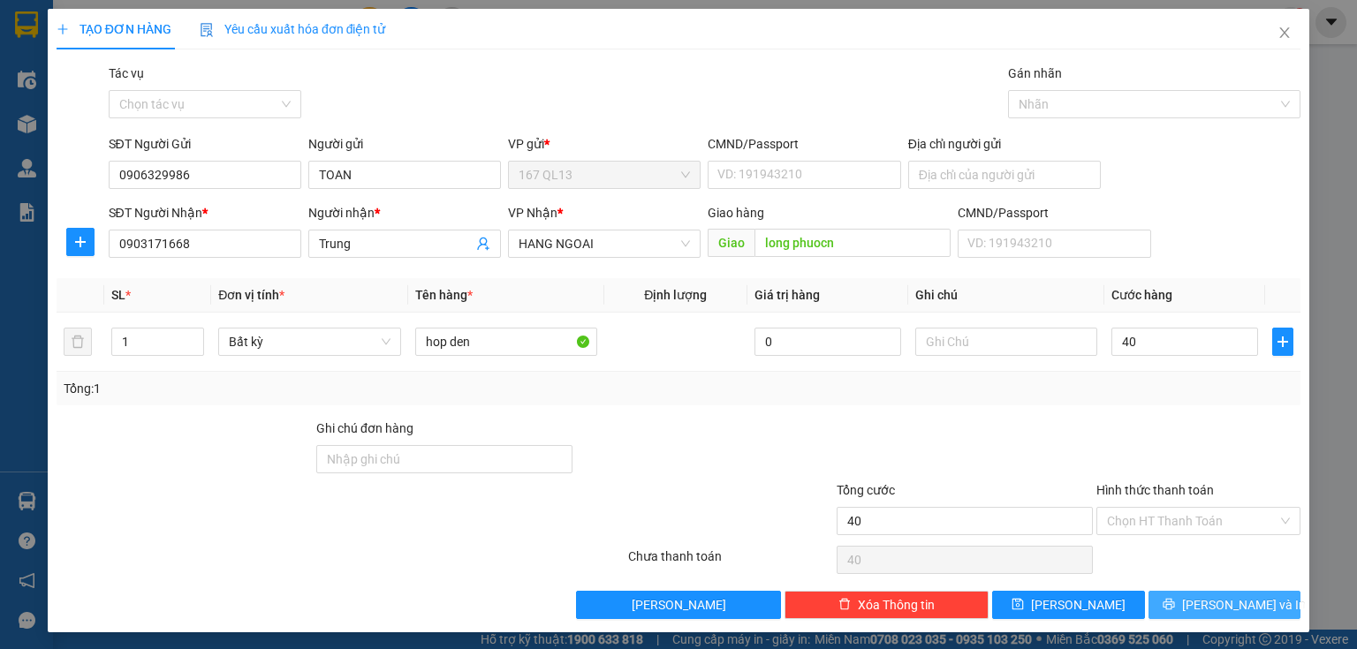
type input "40.000"
click at [1163, 604] on button "[PERSON_NAME] và In" at bounding box center [1225, 605] width 153 height 28
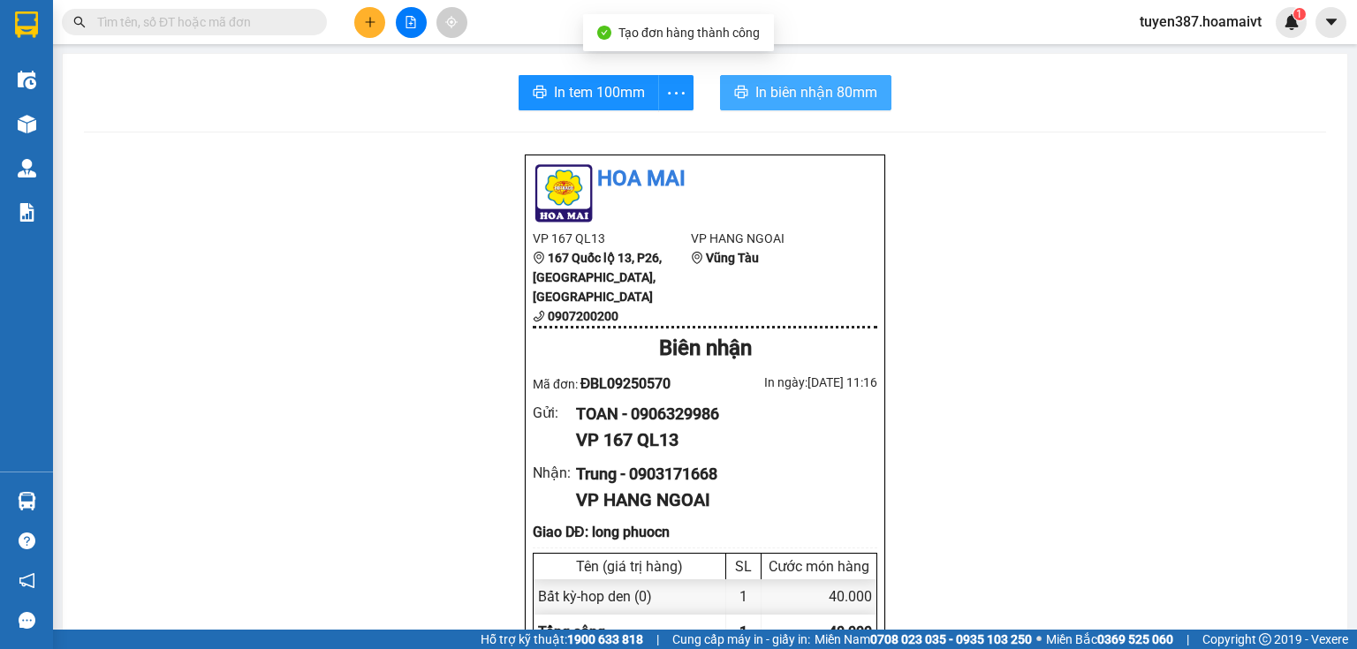
click at [763, 88] on span "In biên nhận 80mm" at bounding box center [816, 92] width 122 height 22
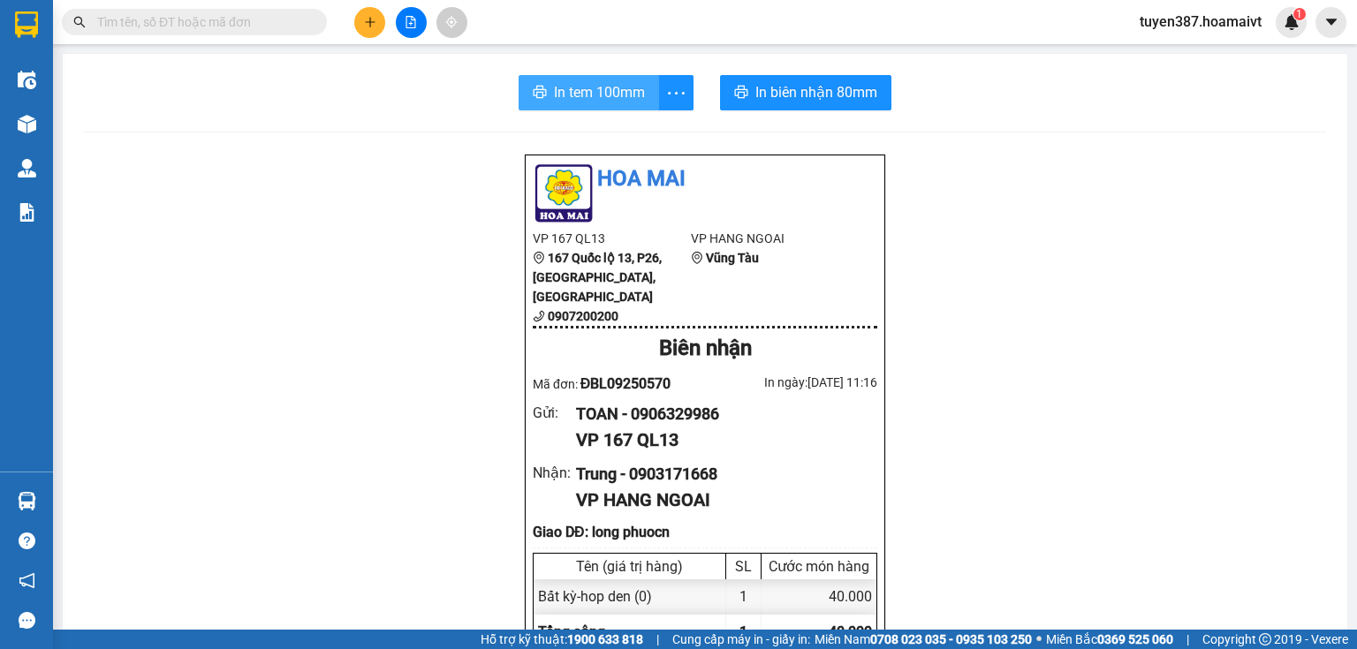
click at [579, 87] on span "In tem 100mm" at bounding box center [599, 92] width 91 height 22
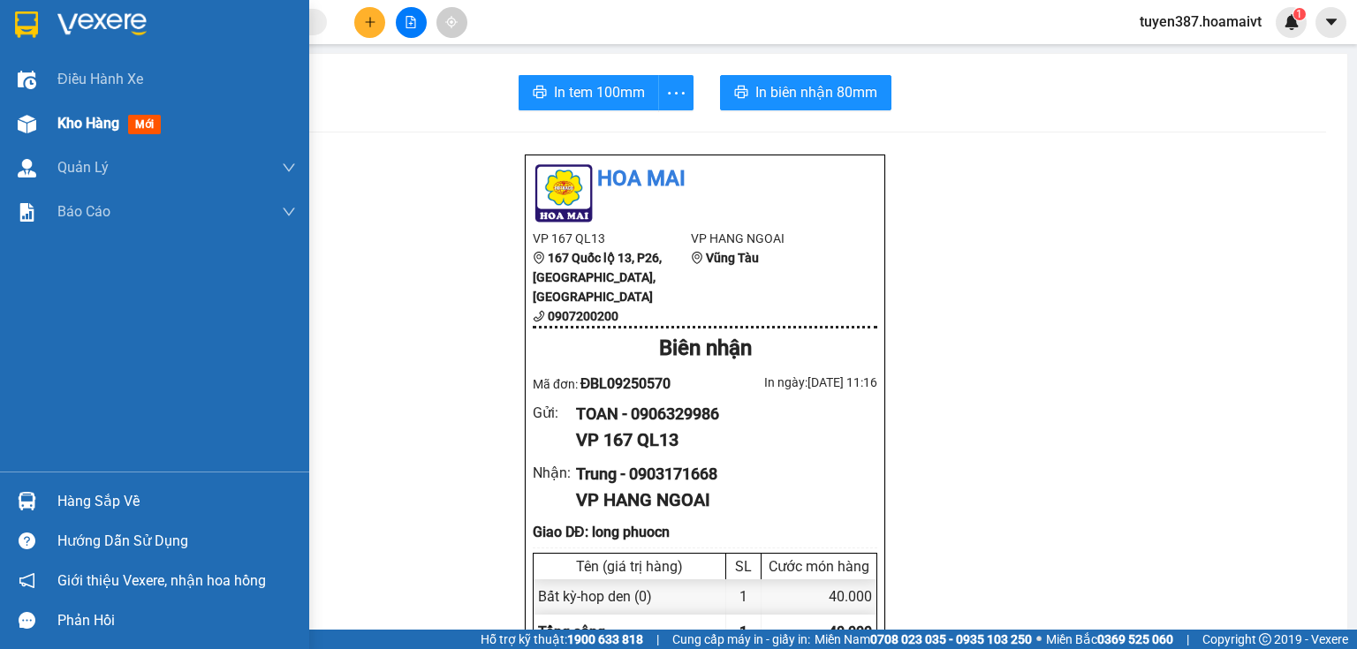
click at [21, 127] on img at bounding box center [27, 124] width 19 height 19
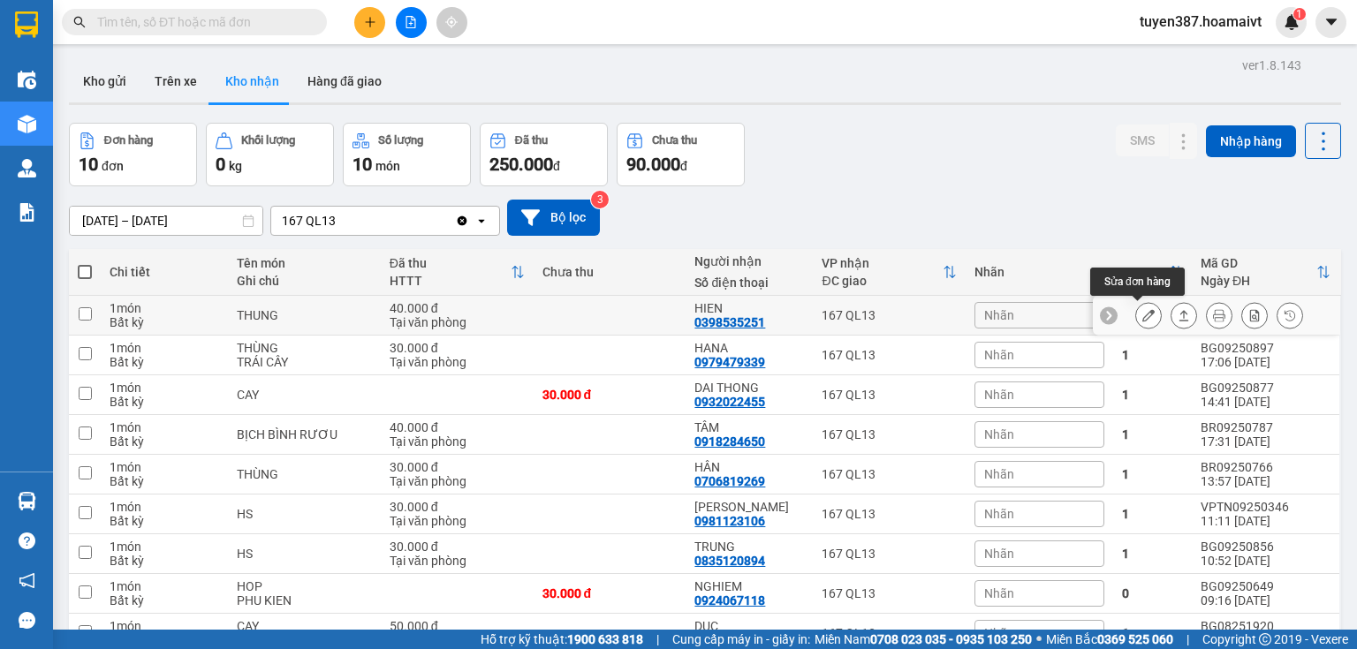
click at [1142, 315] on icon at bounding box center [1148, 315] width 12 height 12
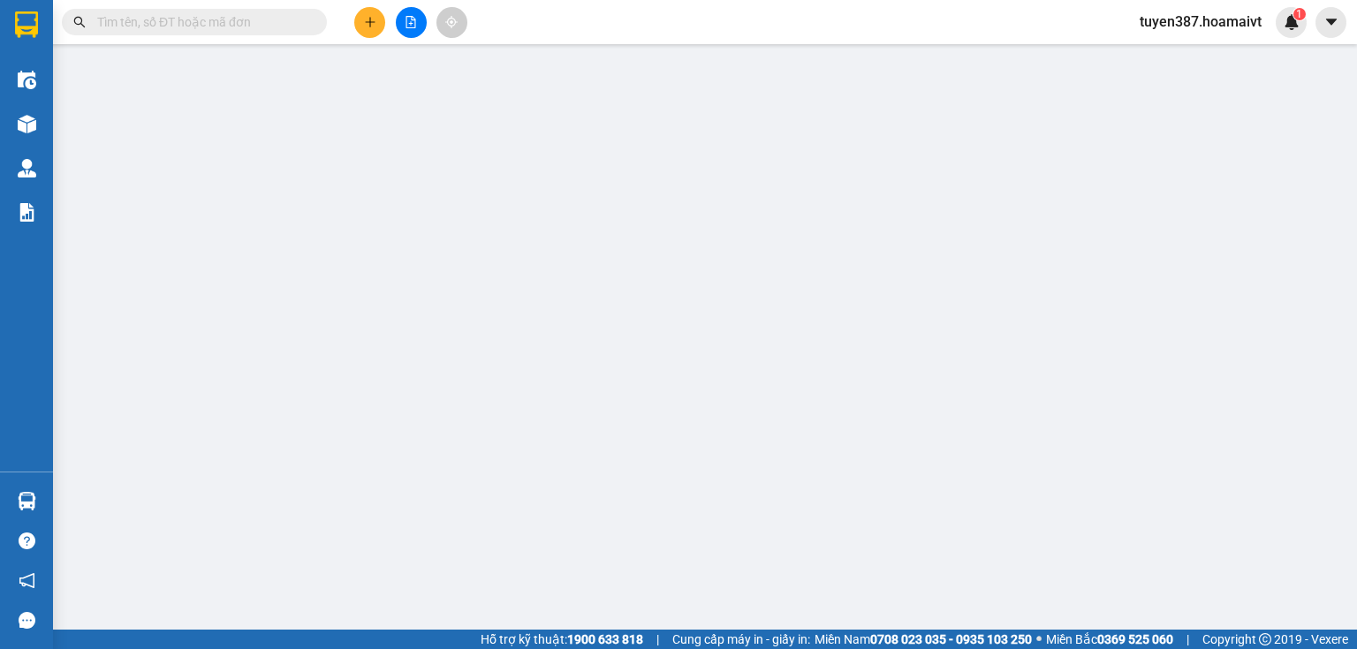
type input "0386340852"
type input "HOANG"
type input "0398535251"
type input "HIEN"
type input "40.000"
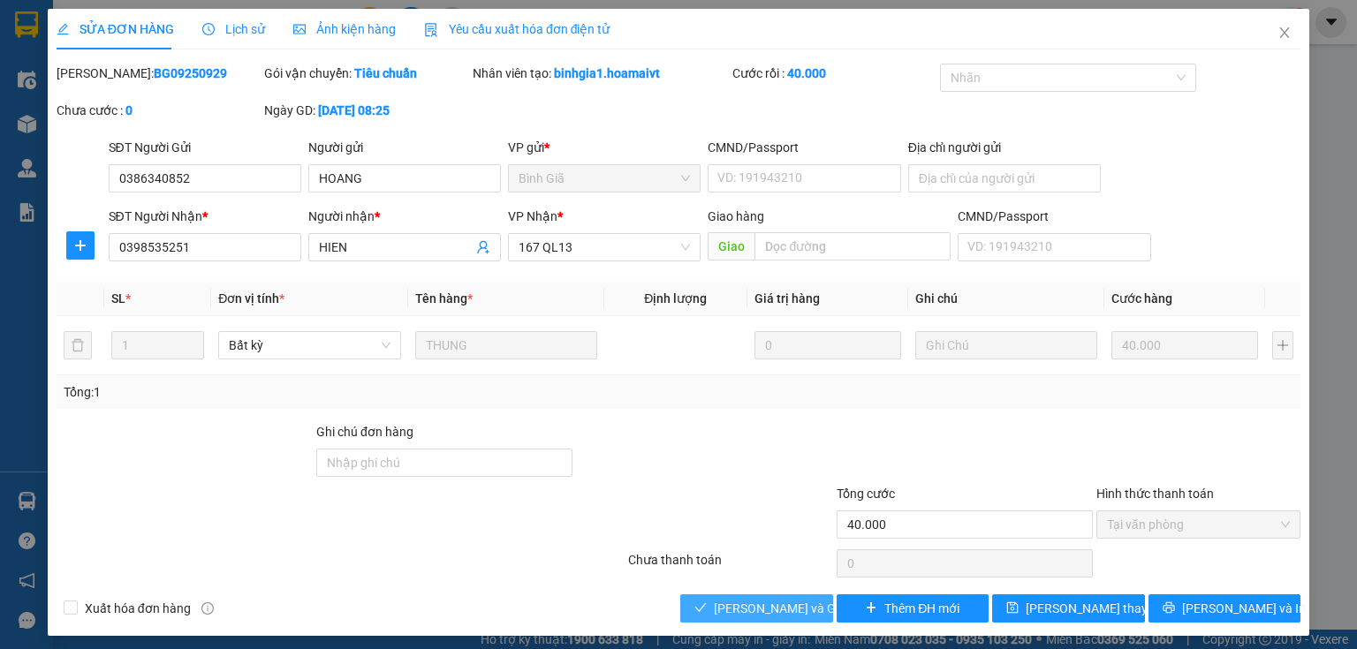
click at [742, 607] on span "[PERSON_NAME] và Giao hàng" at bounding box center [799, 608] width 170 height 19
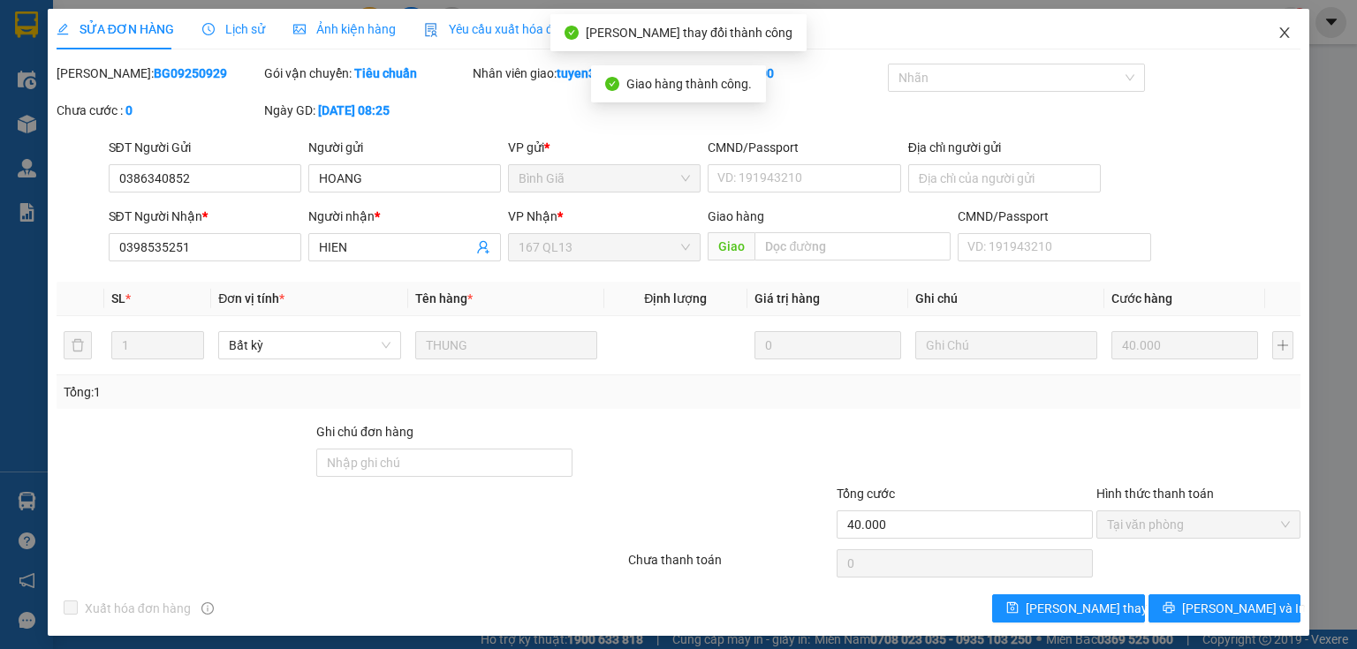
click at [1278, 31] on icon "close" at bounding box center [1285, 33] width 14 height 14
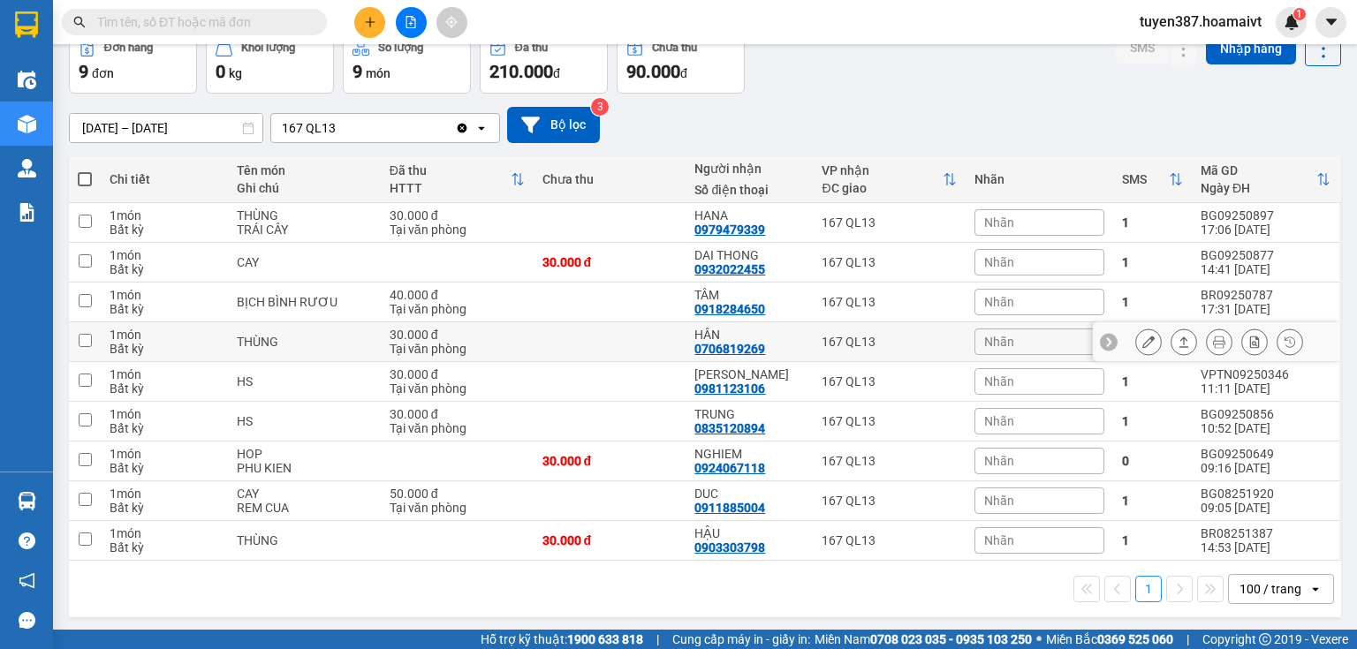
scroll to position [22, 0]
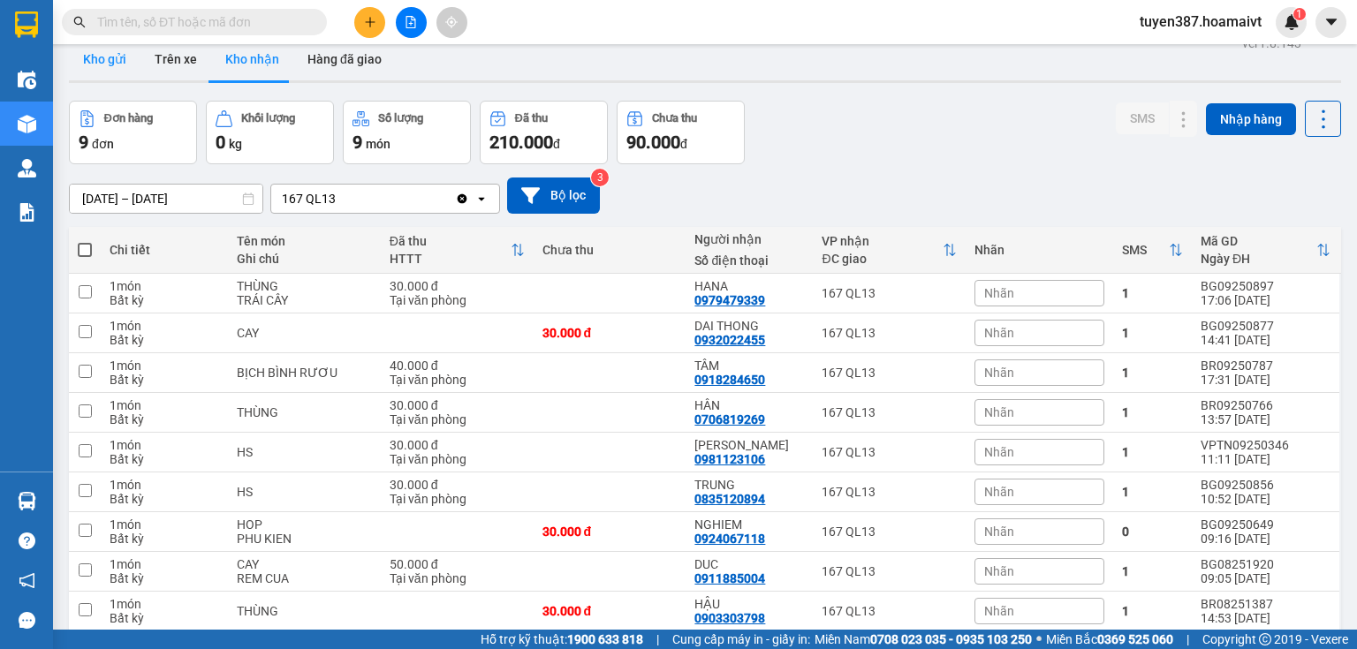
click at [104, 61] on button "Kho gửi" at bounding box center [105, 59] width 72 height 42
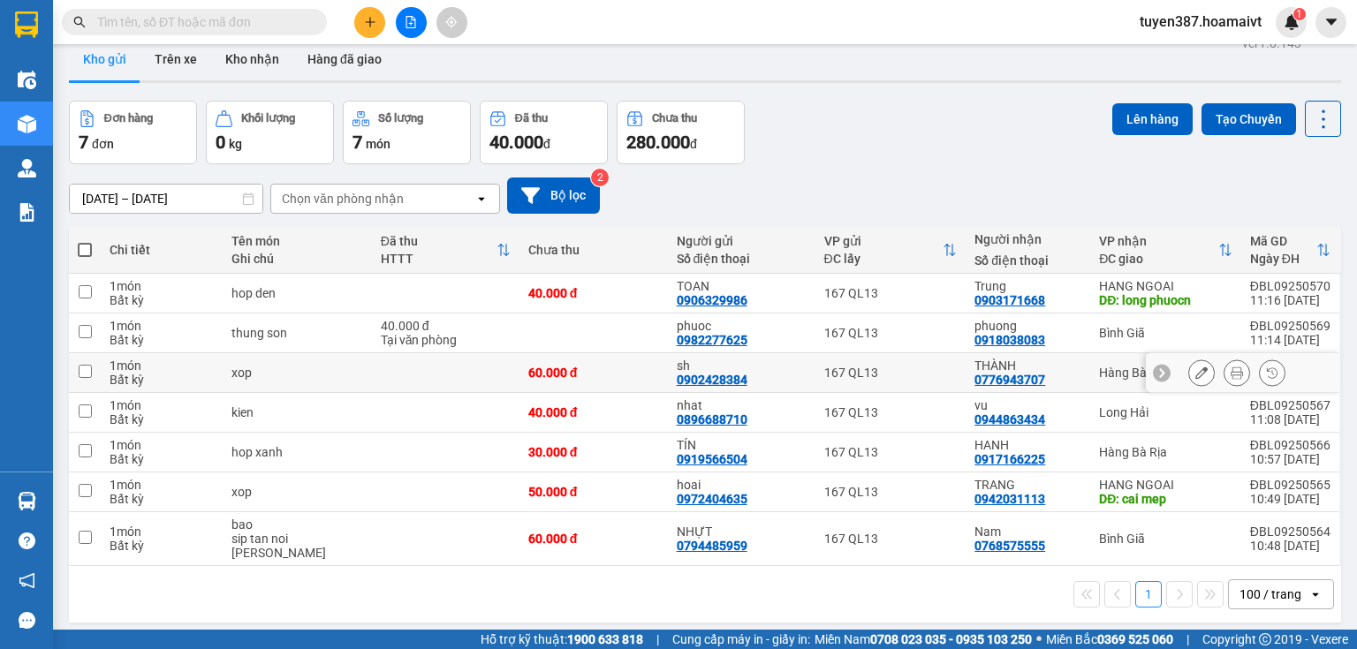
click at [1090, 371] on td "Hàng Bà Rịa" at bounding box center [1165, 373] width 151 height 40
checkbox input "true"
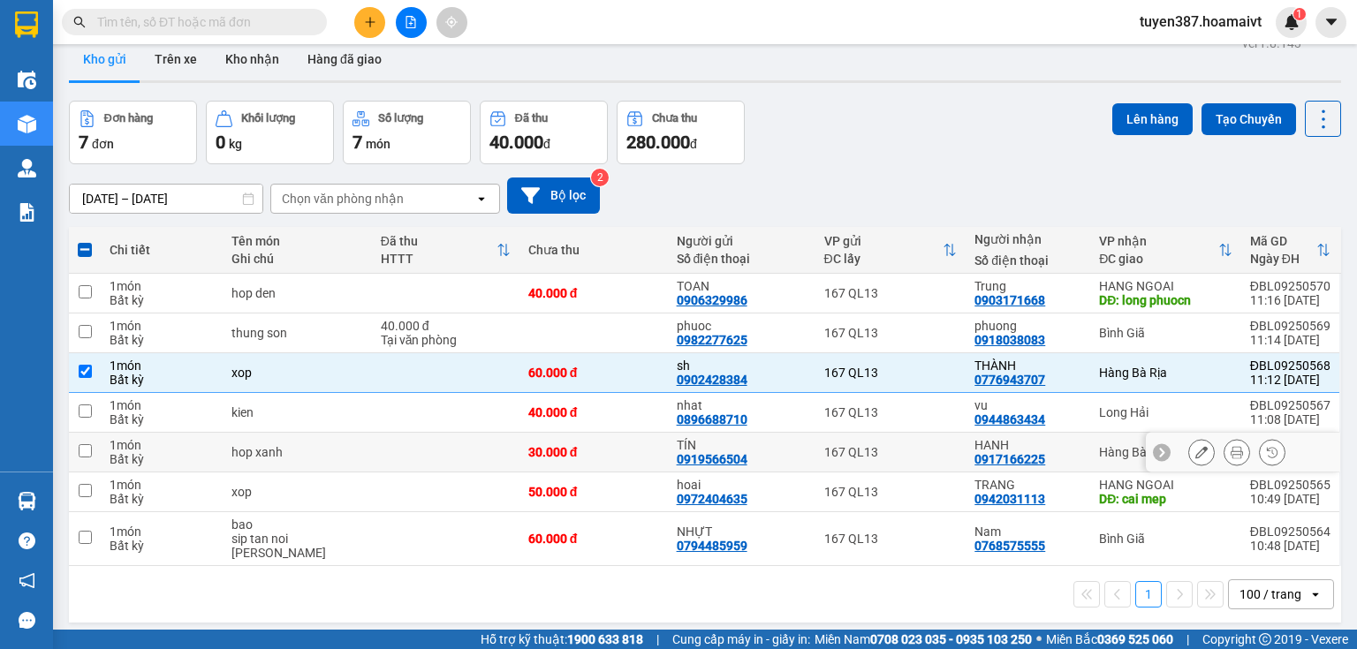
click at [1077, 445] on div "HANH" at bounding box center [1028, 445] width 107 height 14
checkbox input "true"
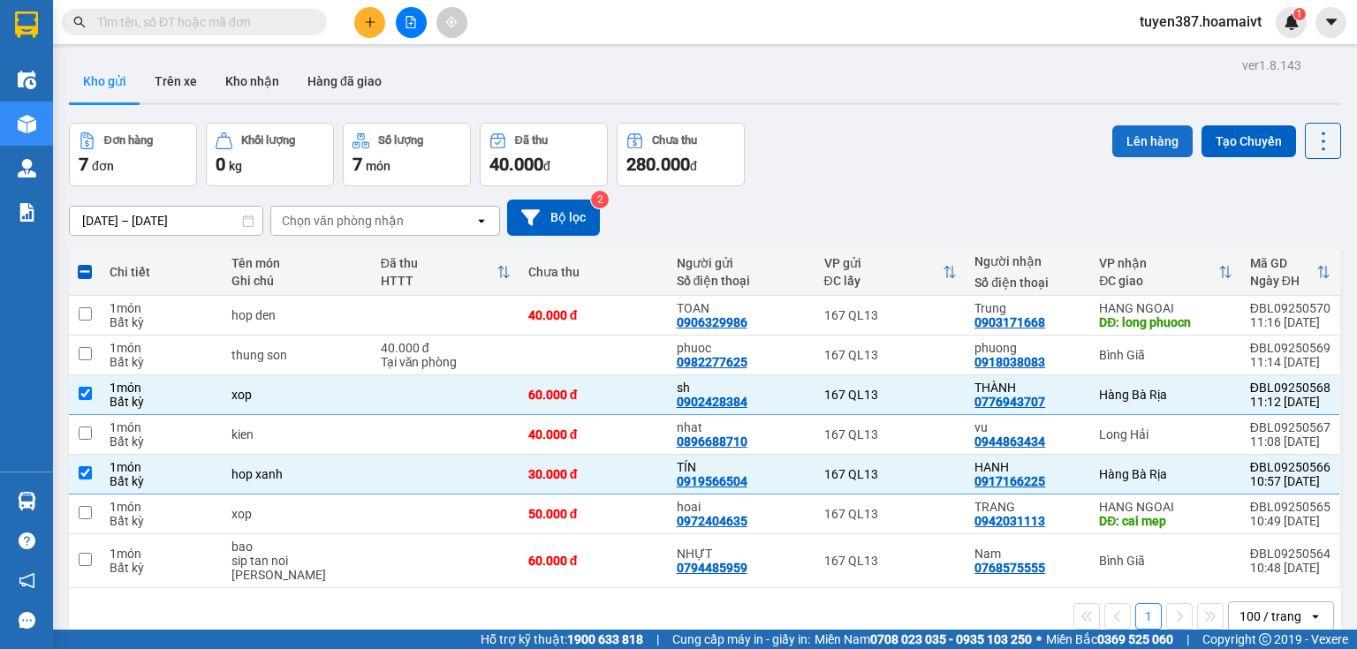
click at [1152, 139] on button "Lên hàng" at bounding box center [1152, 141] width 80 height 32
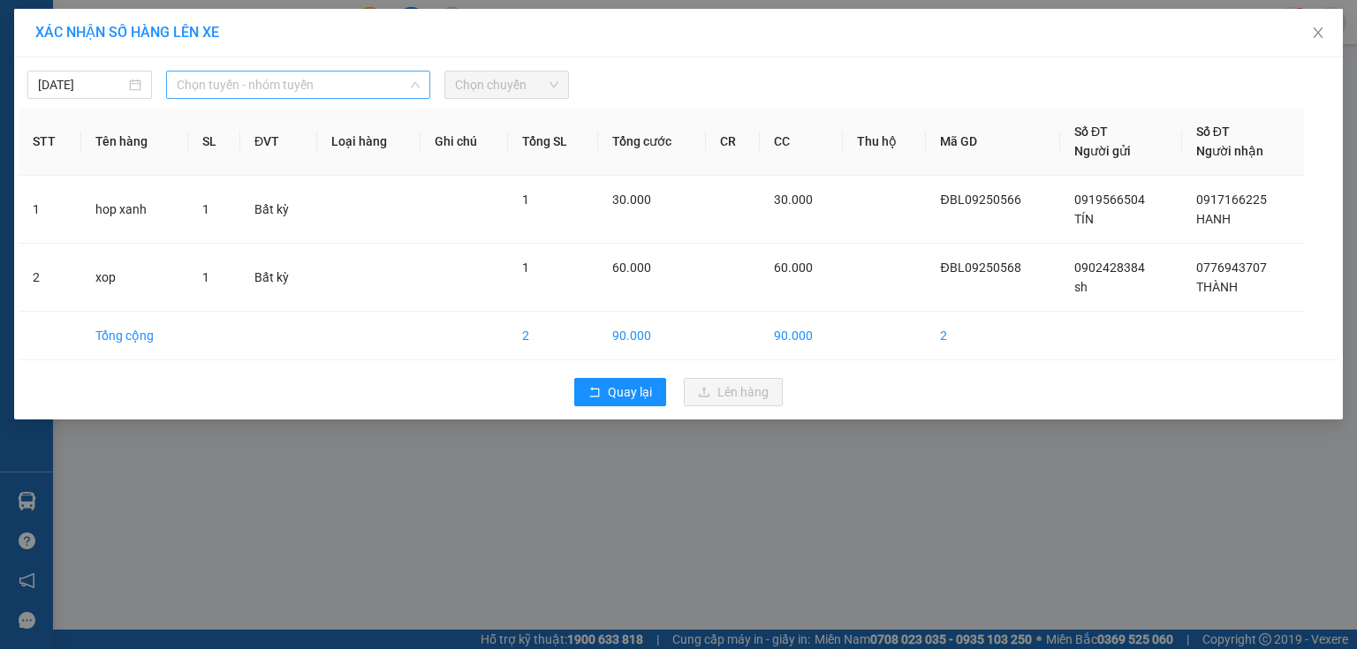
click at [311, 79] on span "Chọn tuyến - nhóm tuyến" at bounding box center [298, 85] width 243 height 27
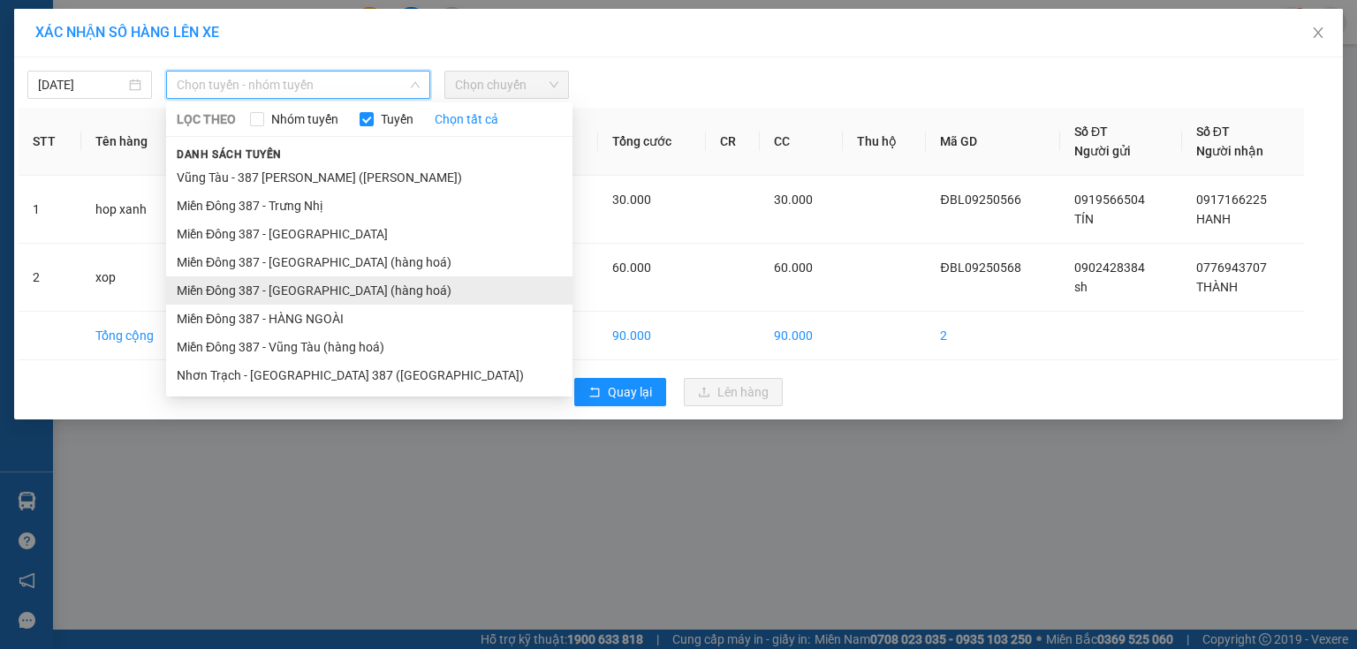
drag, startPoint x: 316, startPoint y: 286, endPoint x: 330, endPoint y: 274, distance: 18.8
click at [318, 285] on li "Miền Đông 387 - [GEOGRAPHIC_DATA] (hàng hoá)" at bounding box center [369, 291] width 406 height 28
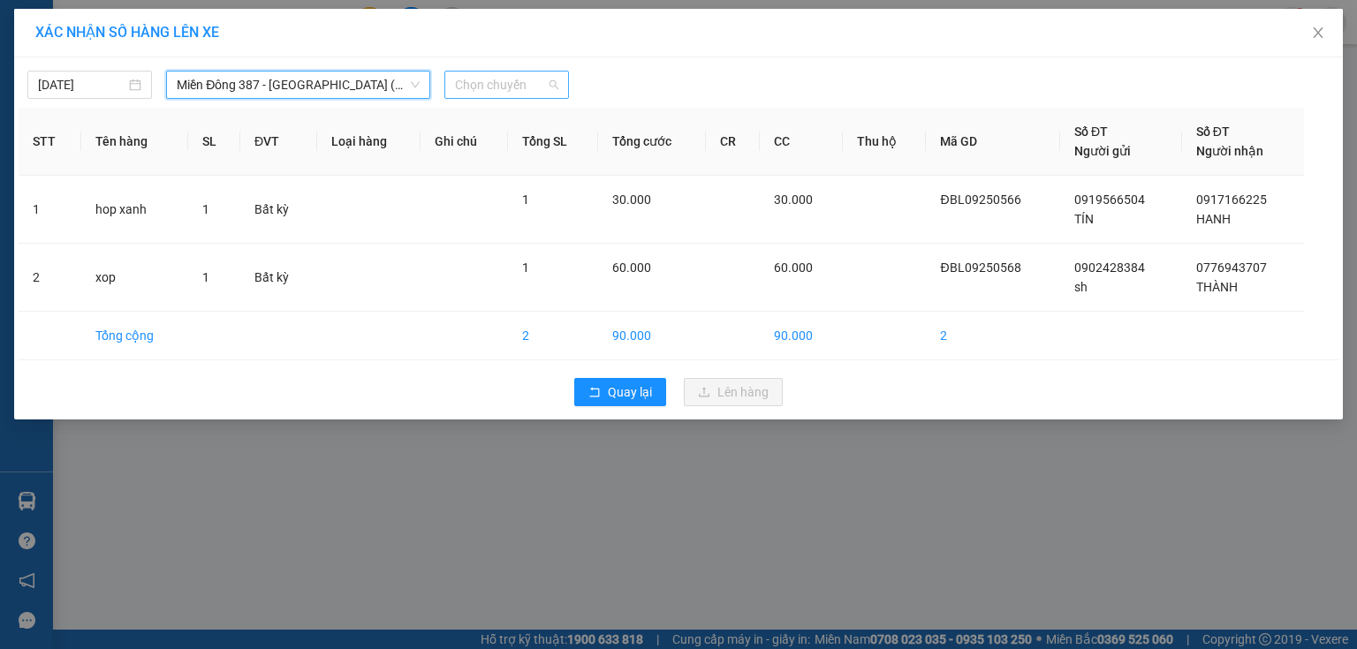
click at [527, 86] on span "Chọn chuyến" at bounding box center [506, 85] width 103 height 27
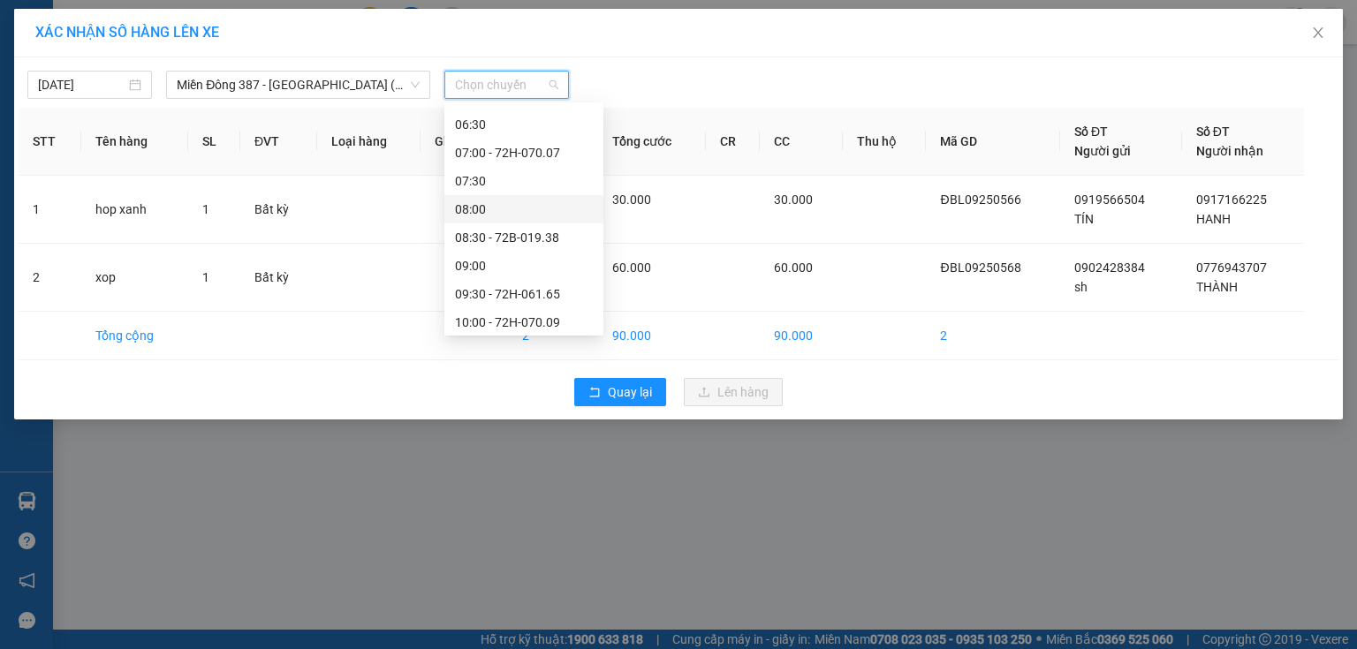
scroll to position [141, 0]
click at [484, 308] on div "11:30" at bounding box center [524, 317] width 138 height 19
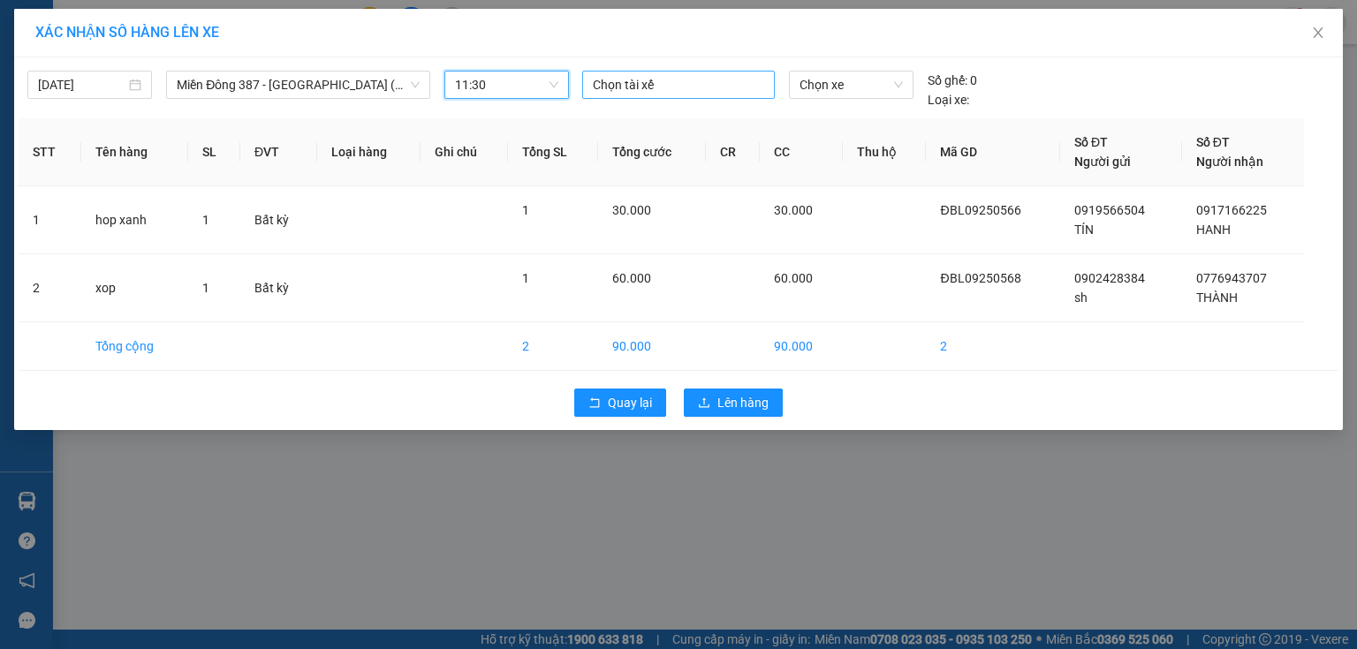
click at [681, 78] on div at bounding box center [679, 84] width 184 height 21
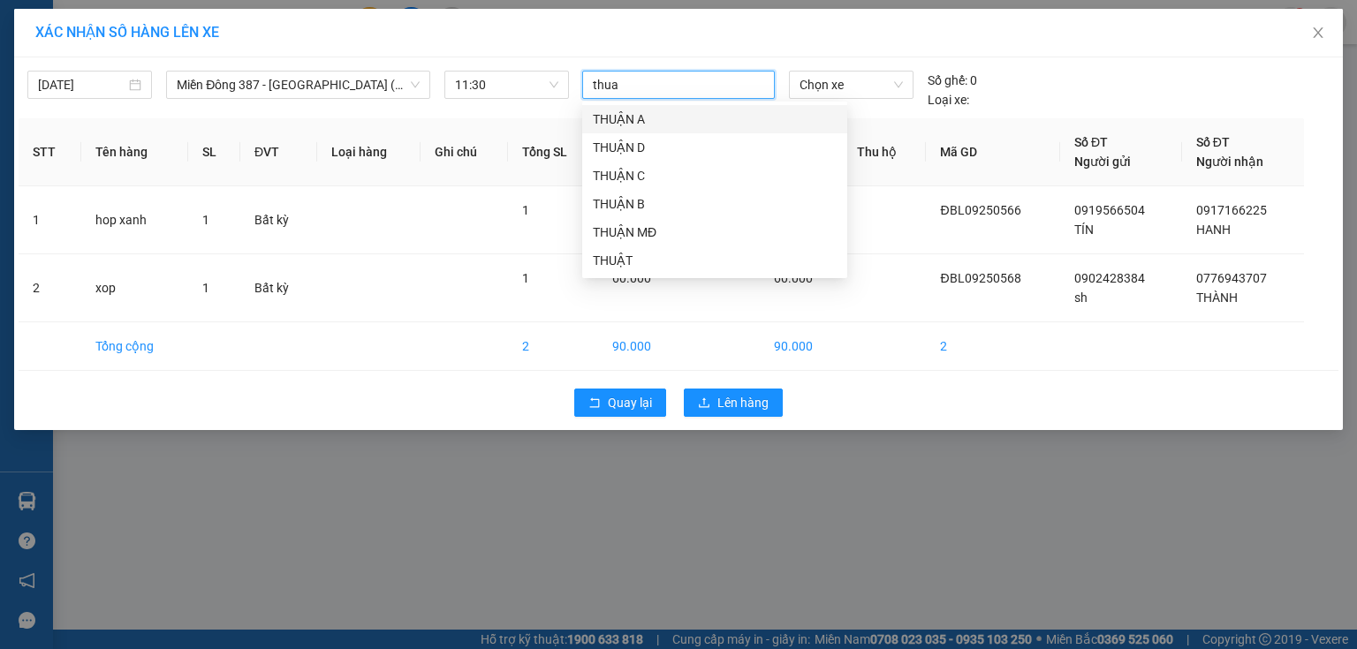
type input "thuan"
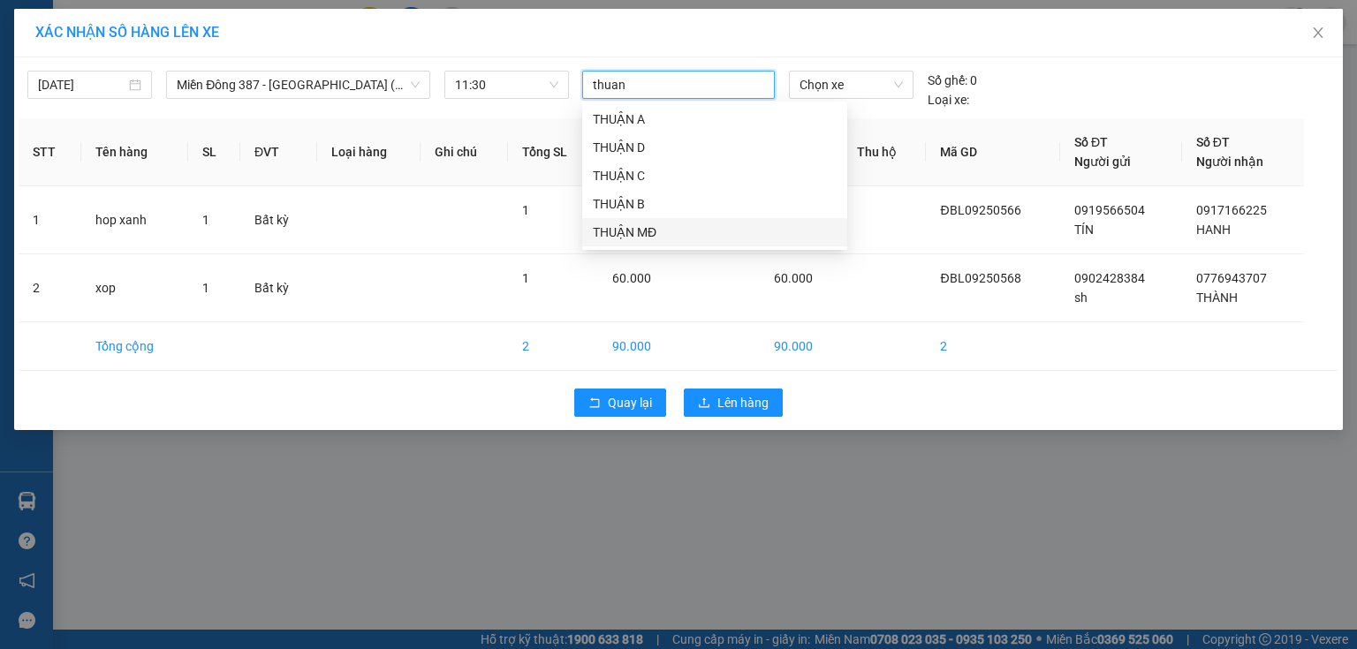
click at [613, 231] on div "THUẬN MĐ" at bounding box center [715, 232] width 244 height 19
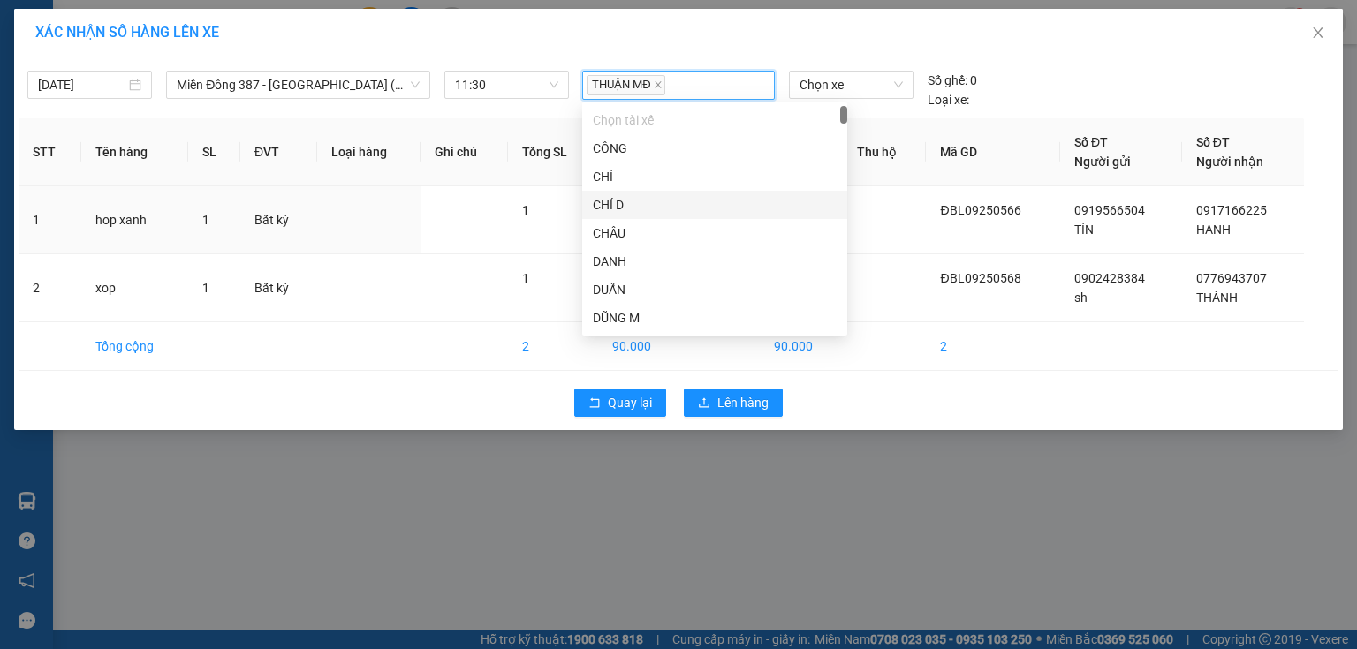
click at [887, 185] on table "STT Tên hàng SL ĐVT Loại hàng Ghi chú Tổng SL Tổng cước CR CC Thu hộ Mã GD Số Đ…" at bounding box center [679, 244] width 1320 height 253
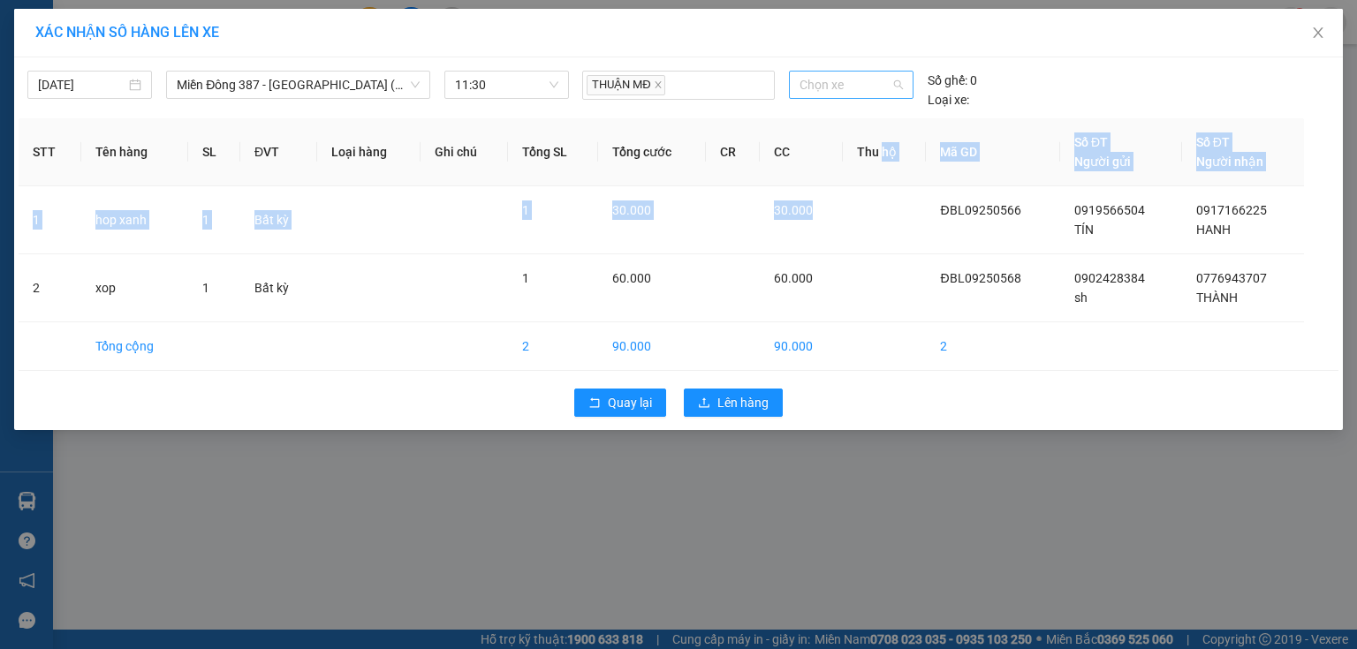
click at [869, 87] on span "Chọn xe" at bounding box center [851, 85] width 102 height 27
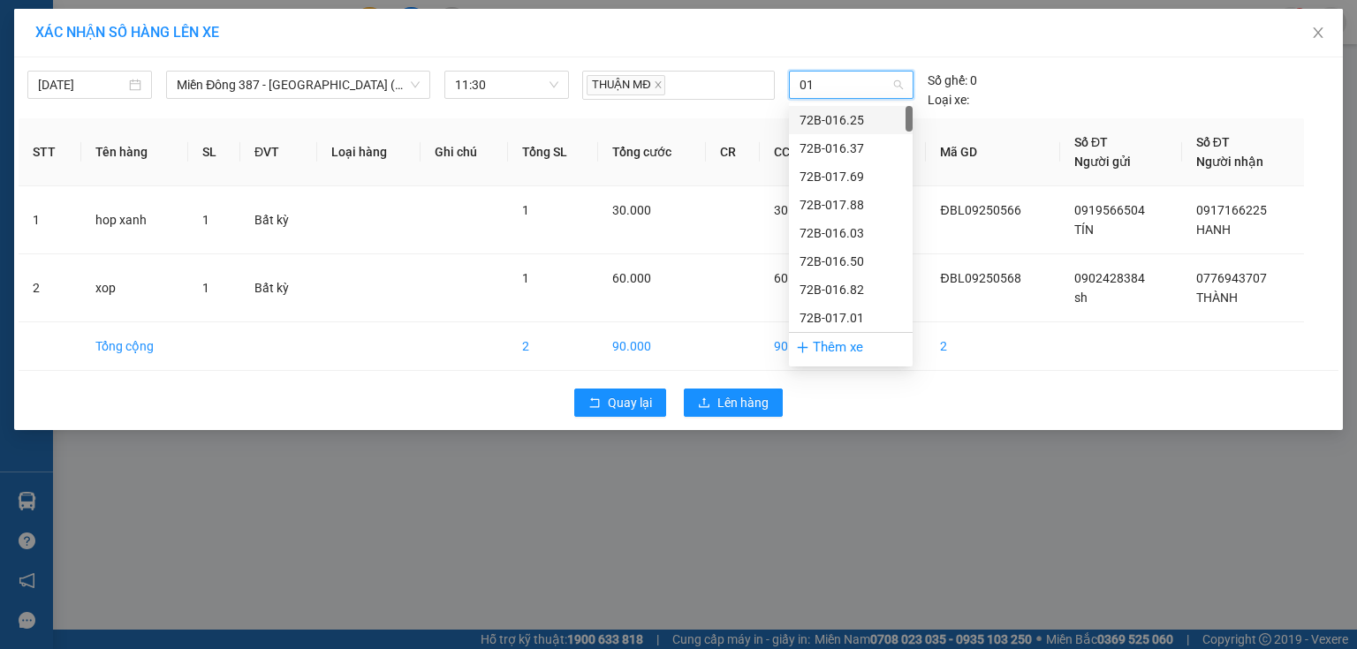
type input "015"
click at [848, 284] on div "72H-070.15" at bounding box center [851, 289] width 102 height 19
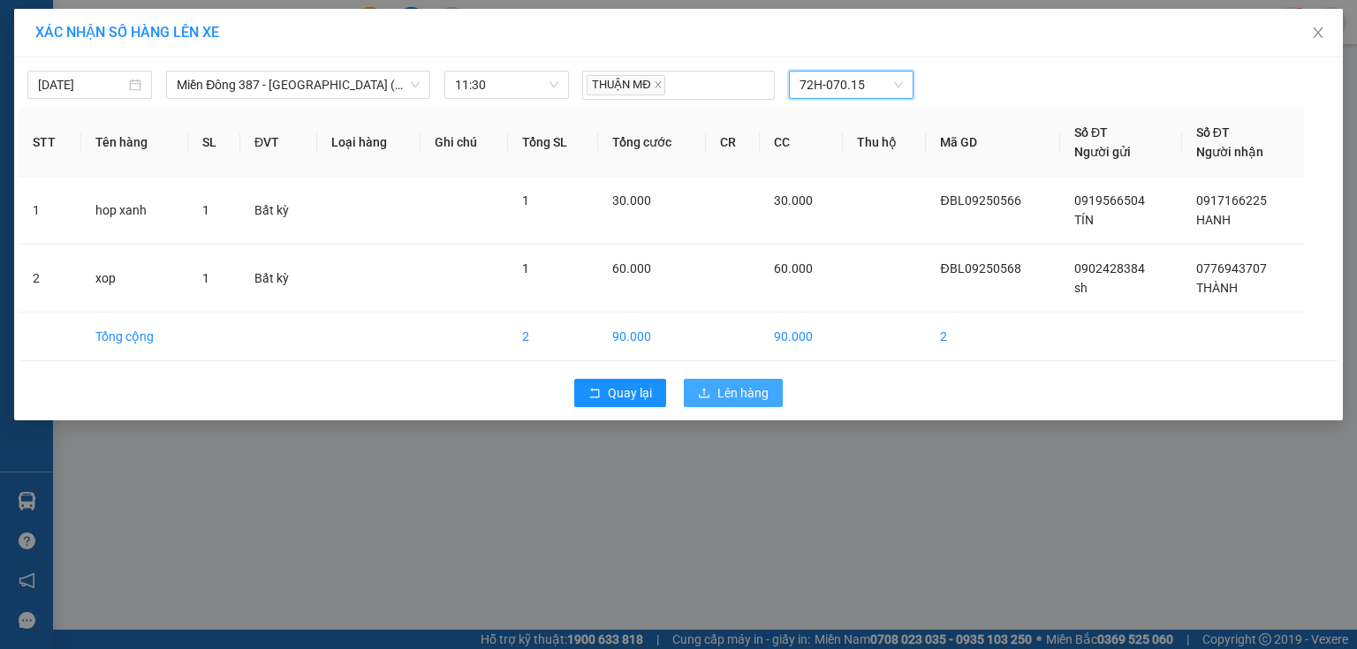
click at [768, 389] on button "Lên hàng" at bounding box center [733, 393] width 99 height 28
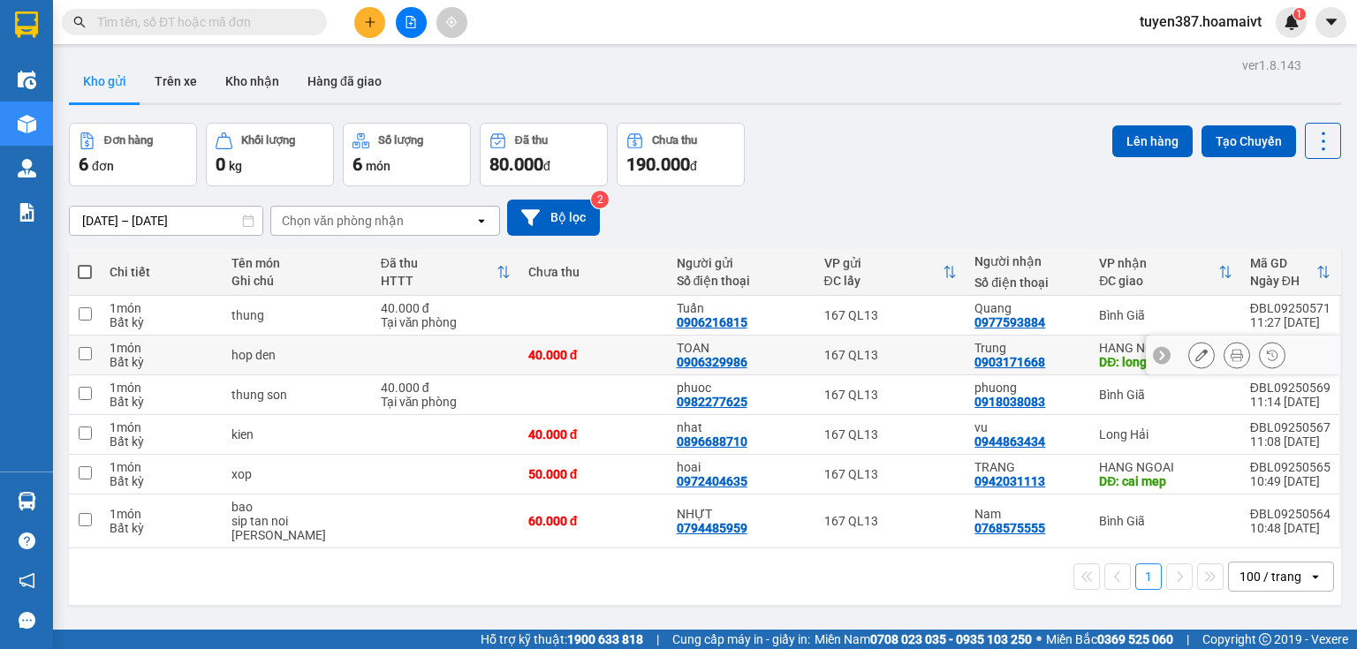
click at [1081, 346] on td "Trung 0903171668" at bounding box center [1028, 356] width 125 height 40
checkbox input "true"
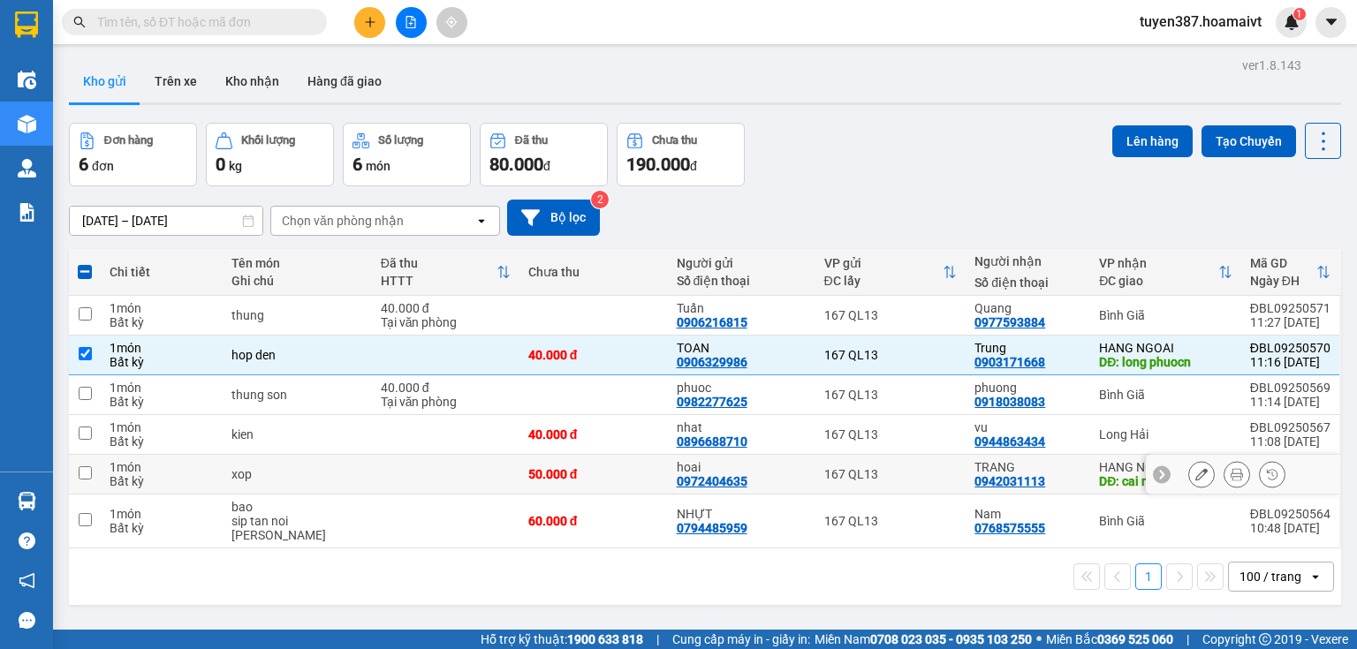
click at [1080, 477] on td "TRANG 0942031113" at bounding box center [1028, 475] width 125 height 40
checkbox input "true"
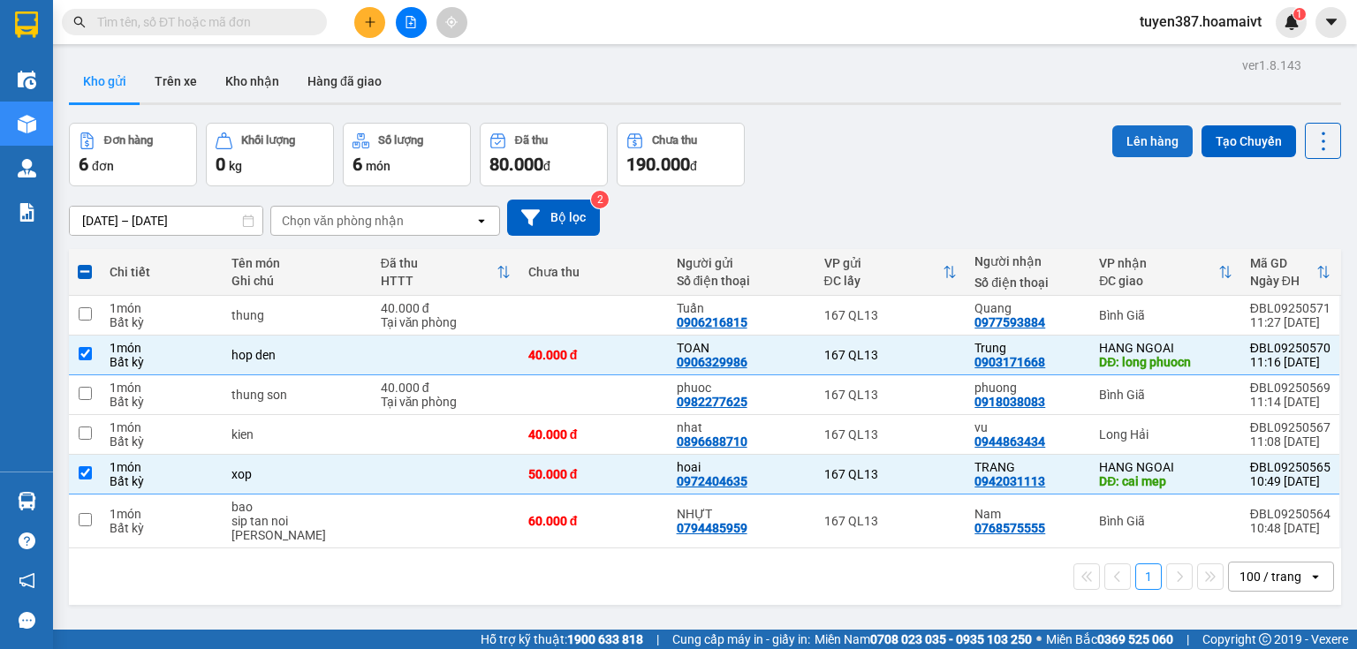
click at [1149, 139] on button "Lên hàng" at bounding box center [1152, 141] width 80 height 32
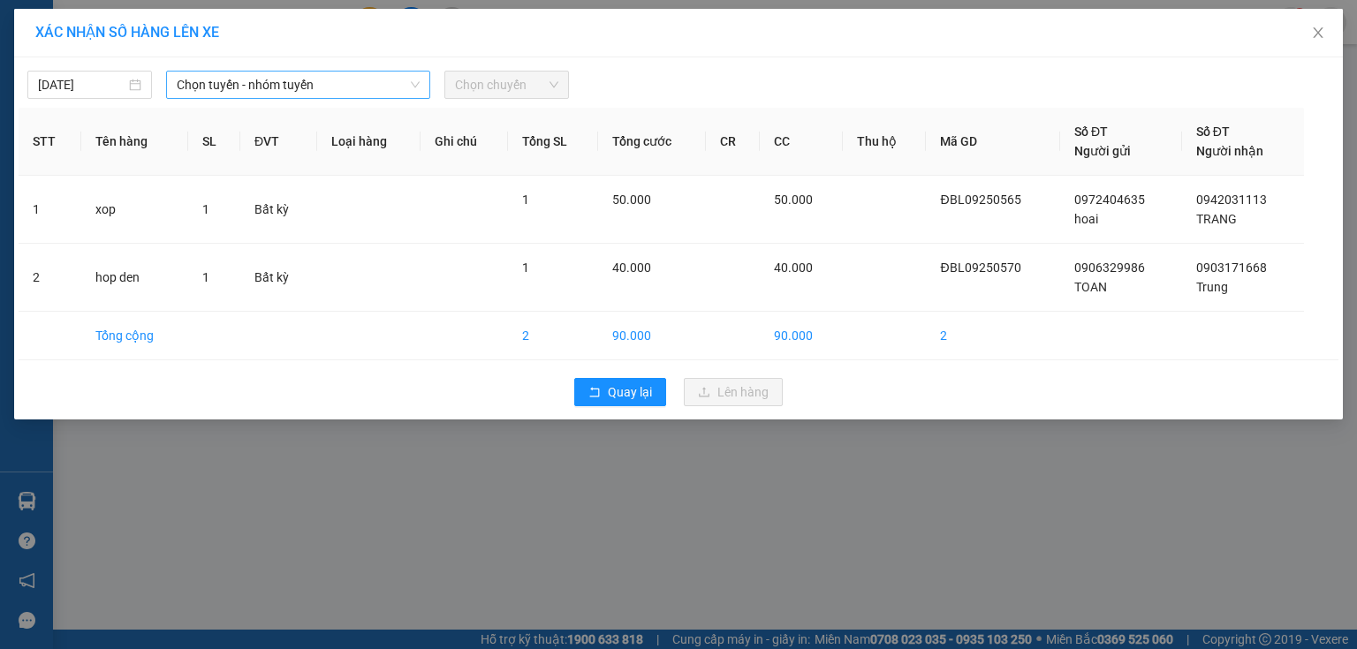
click at [293, 85] on span "Chọn tuyến - nhóm tuyến" at bounding box center [298, 85] width 243 height 27
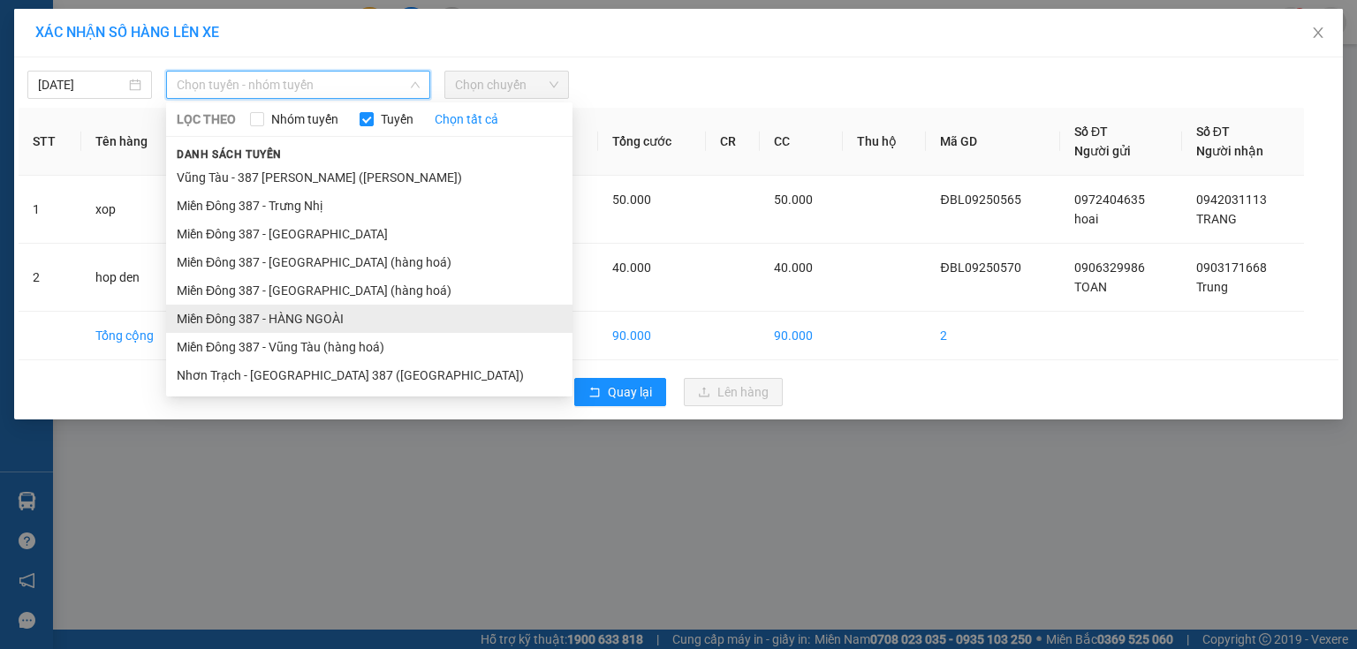
click at [315, 313] on li "Miền Đông 387 - HÀNG NGOÀI" at bounding box center [369, 319] width 406 height 28
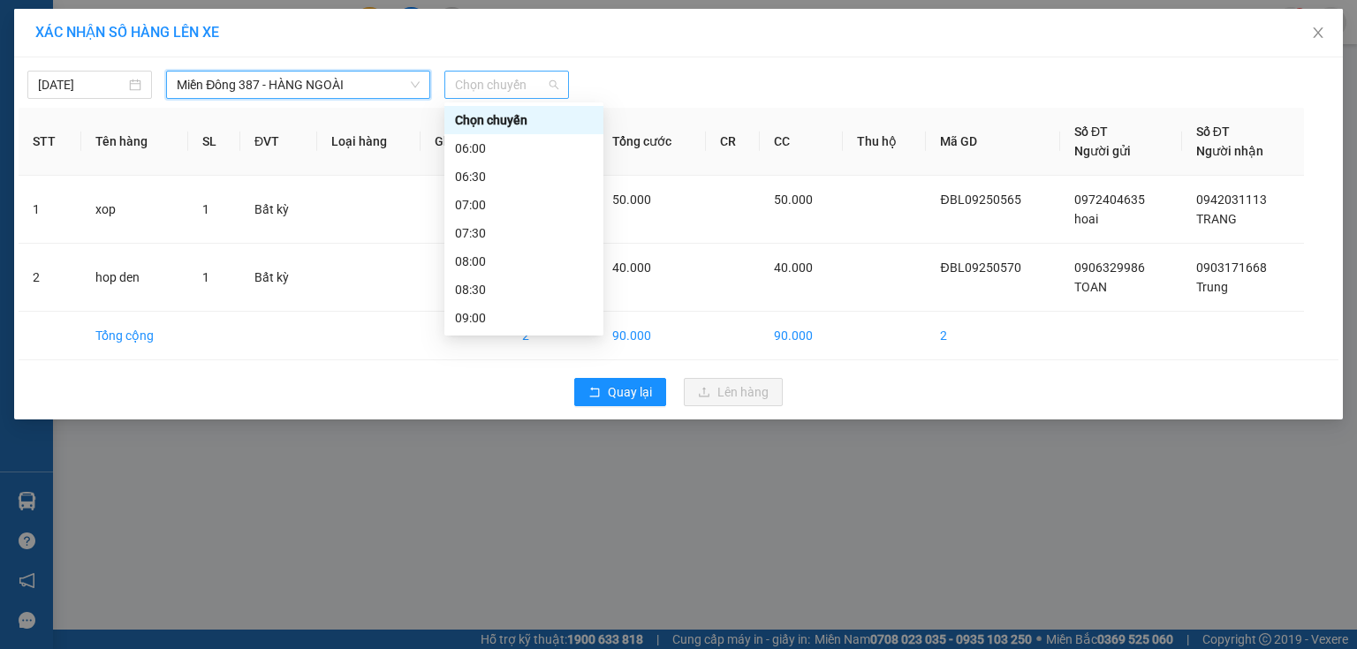
click at [535, 87] on span "Chọn chuyến" at bounding box center [506, 85] width 103 height 27
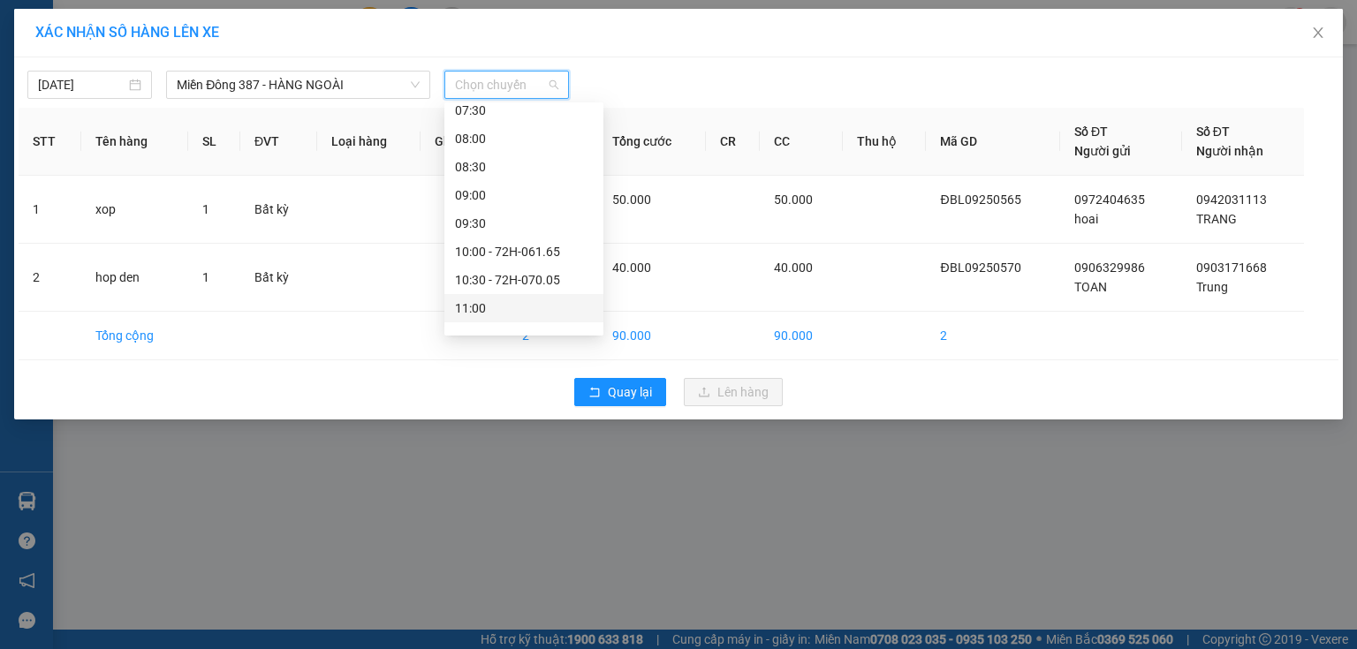
scroll to position [212, 0]
click at [481, 256] on div "11:30" at bounding box center [523, 247] width 159 height 28
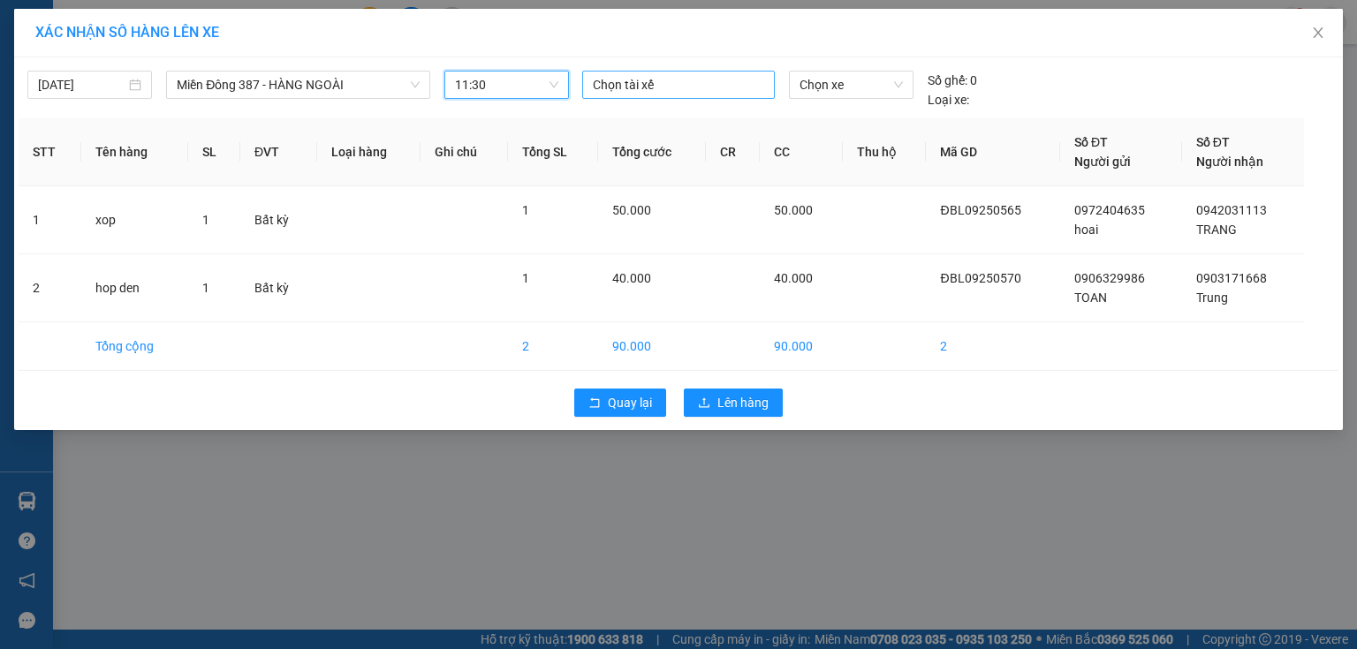
click at [702, 88] on div at bounding box center [679, 84] width 184 height 21
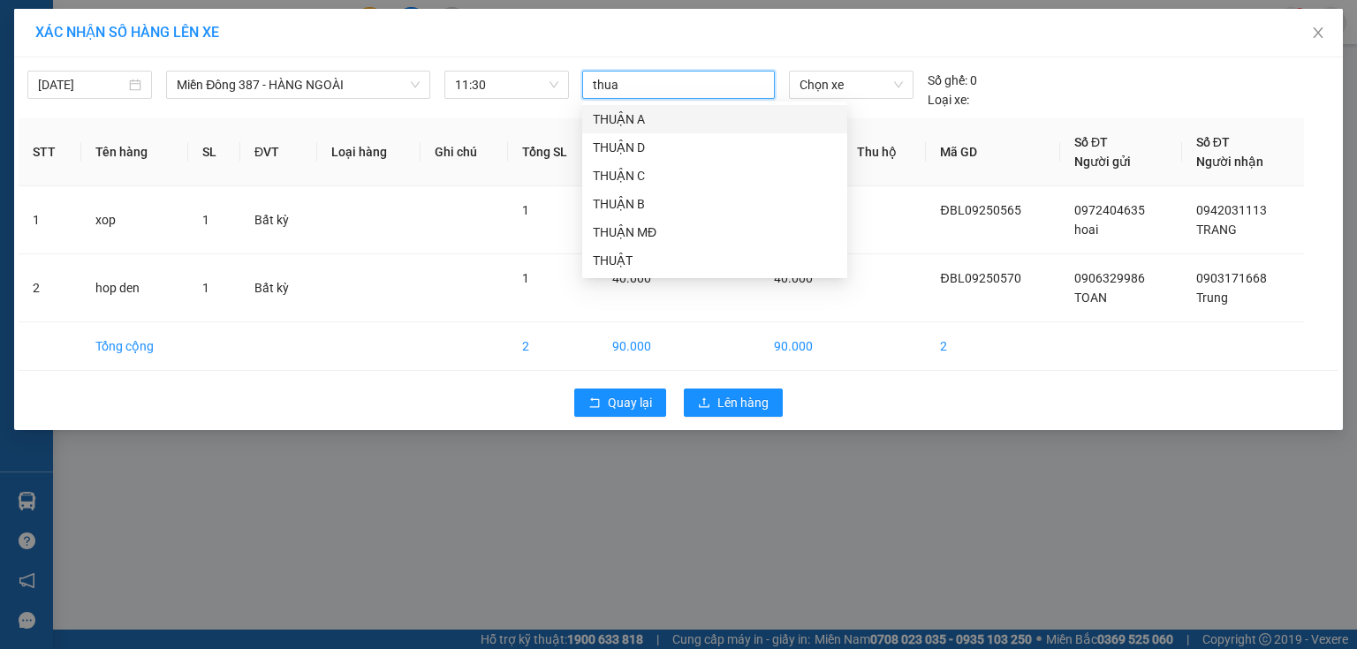
type input "thuan"
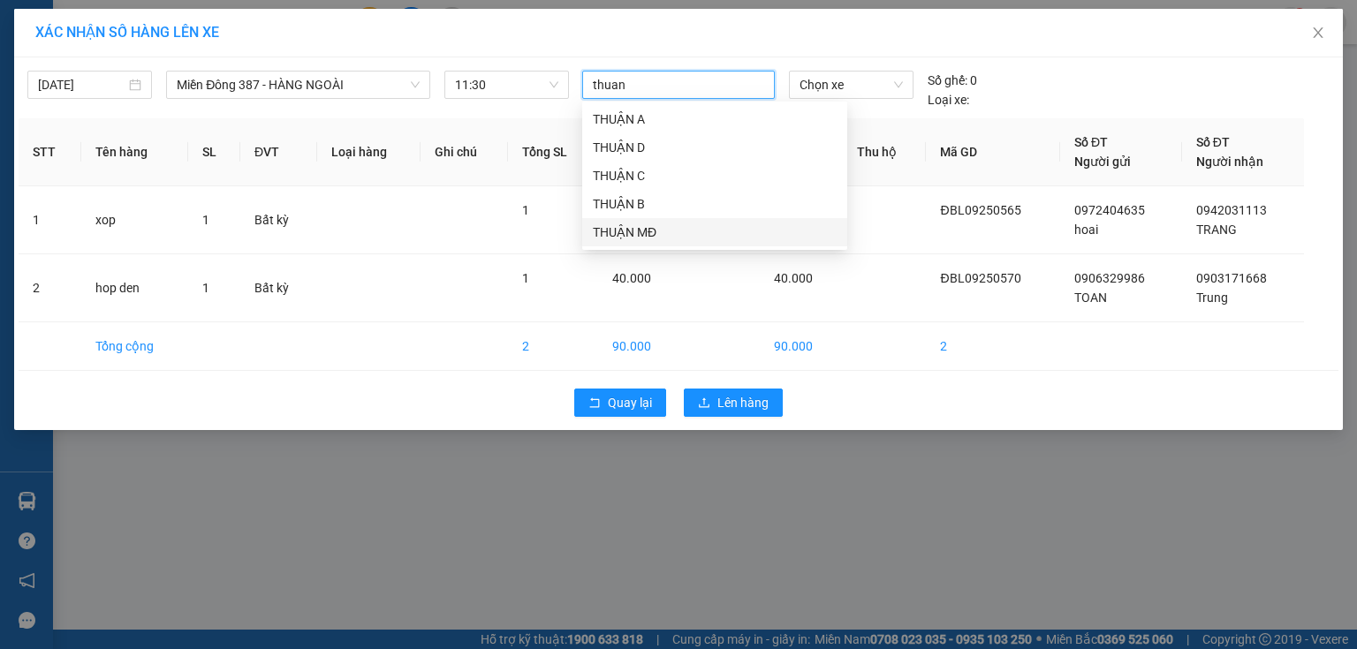
click at [637, 229] on div "THUẬN MĐ" at bounding box center [715, 232] width 244 height 19
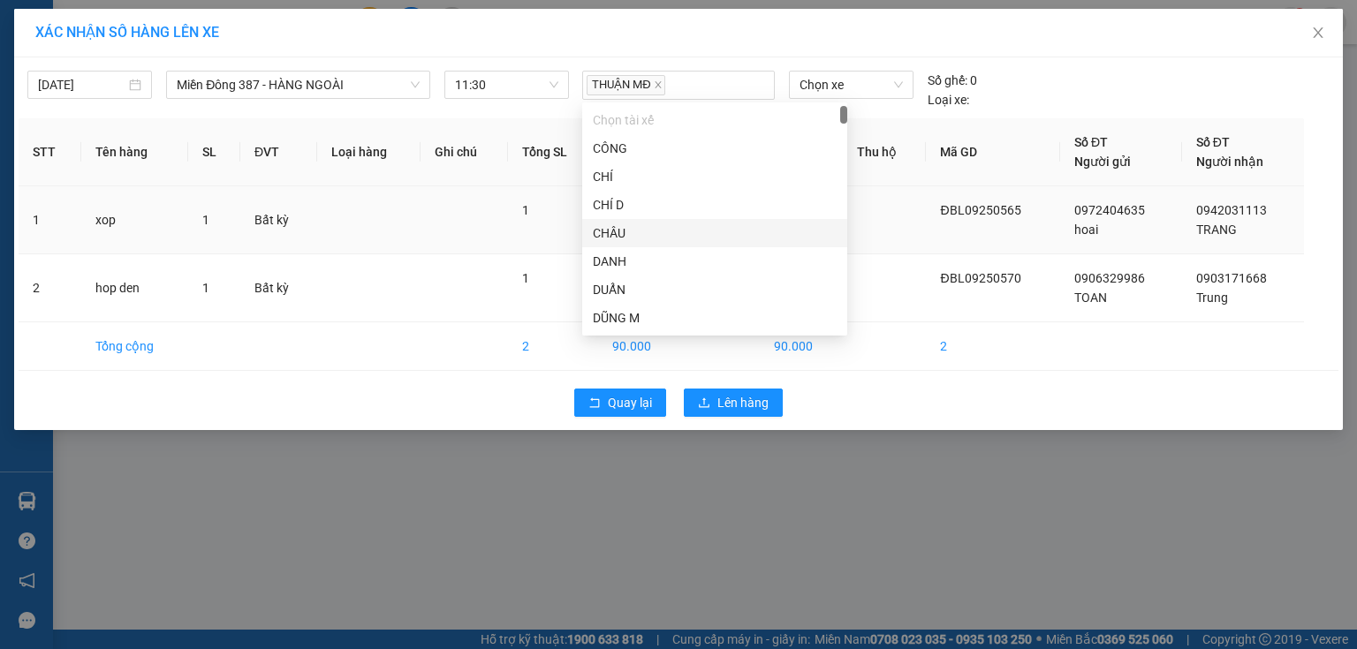
drag, startPoint x: 859, startPoint y: 230, endPoint x: 862, endPoint y: 209, distance: 21.5
click at [861, 230] on td at bounding box center [885, 220] width 84 height 68
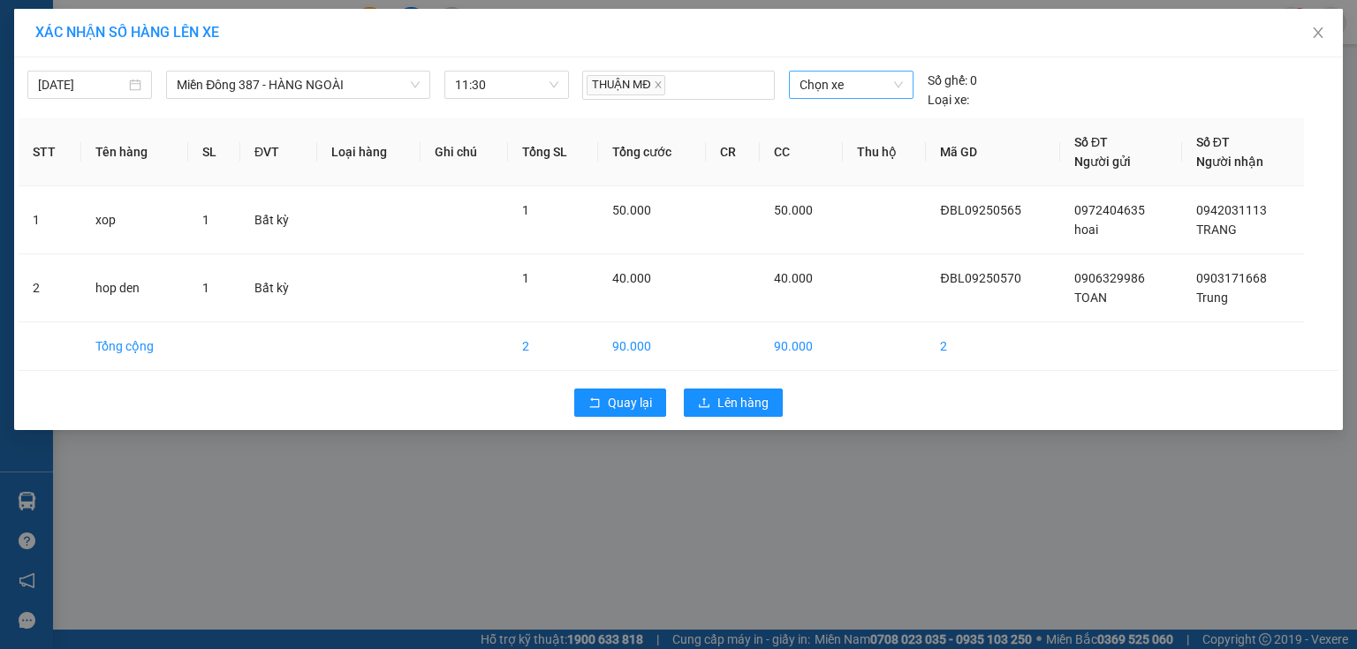
click at [877, 93] on span "Chọn xe" at bounding box center [851, 85] width 102 height 27
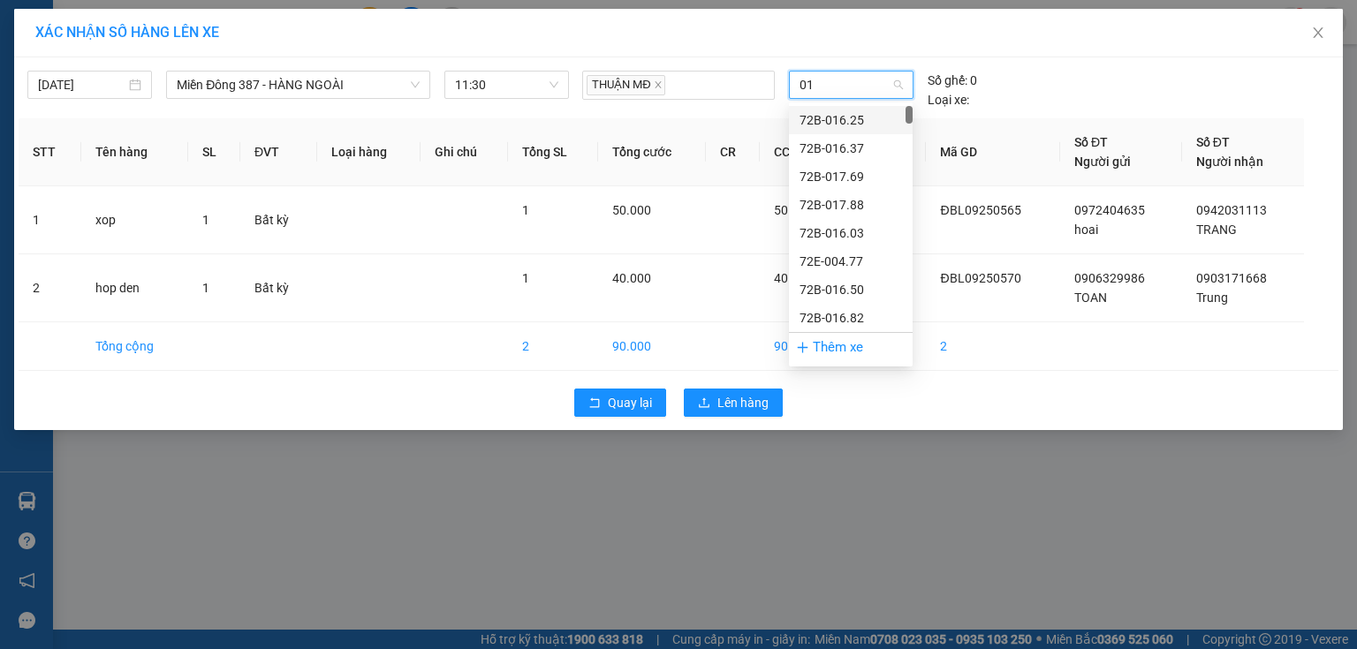
type input "015"
click at [855, 278] on div "72H-070.15" at bounding box center [851, 290] width 124 height 28
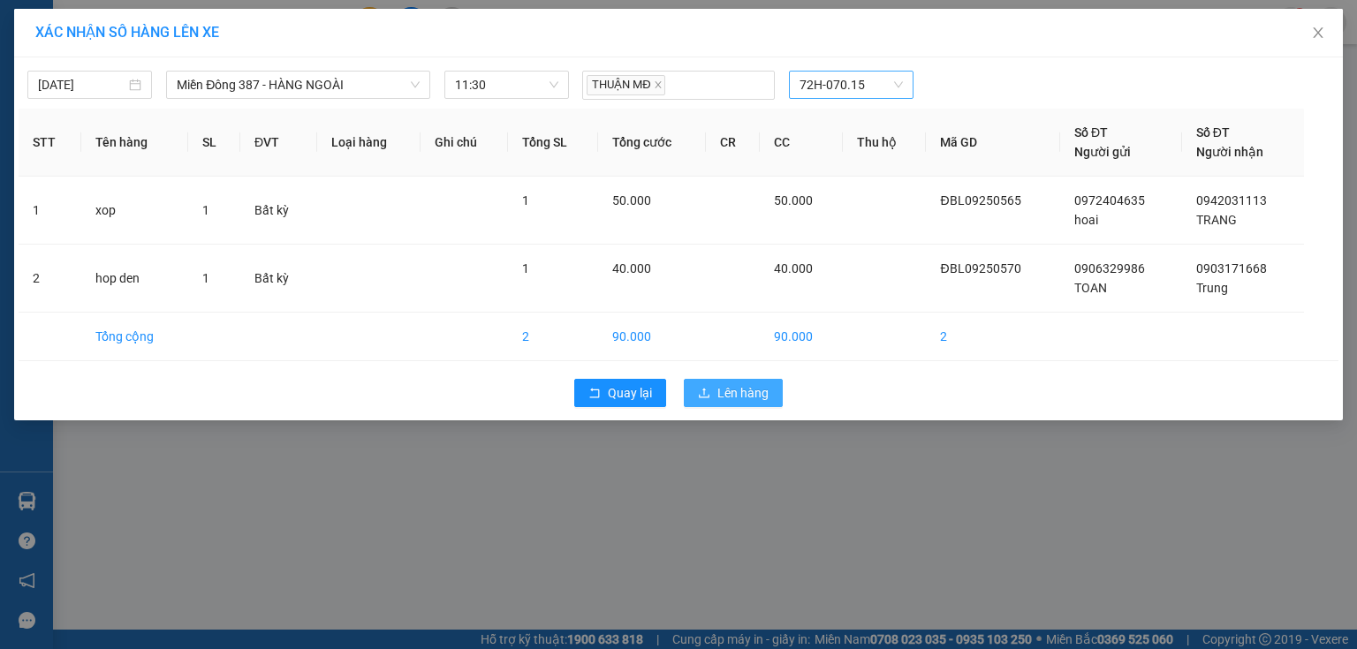
click at [761, 402] on button "Lên hàng" at bounding box center [733, 393] width 99 height 28
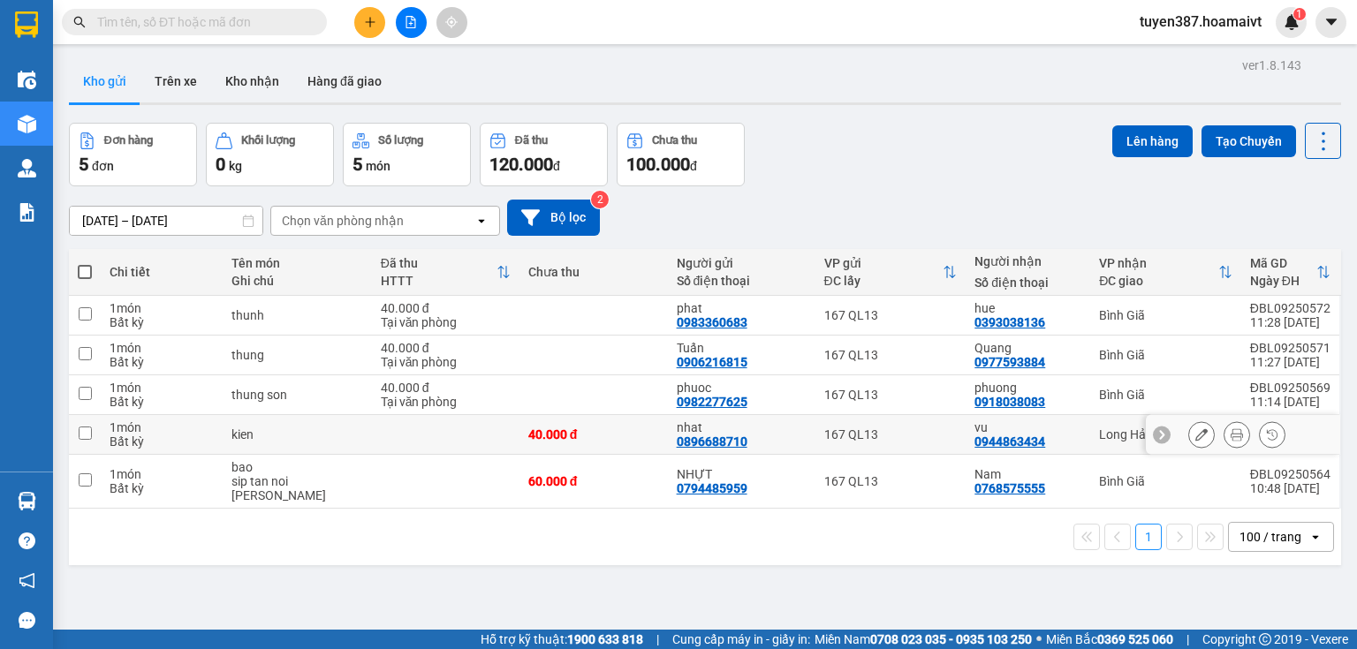
click at [1090, 435] on td "Long Hải" at bounding box center [1165, 435] width 151 height 40
checkbox input "true"
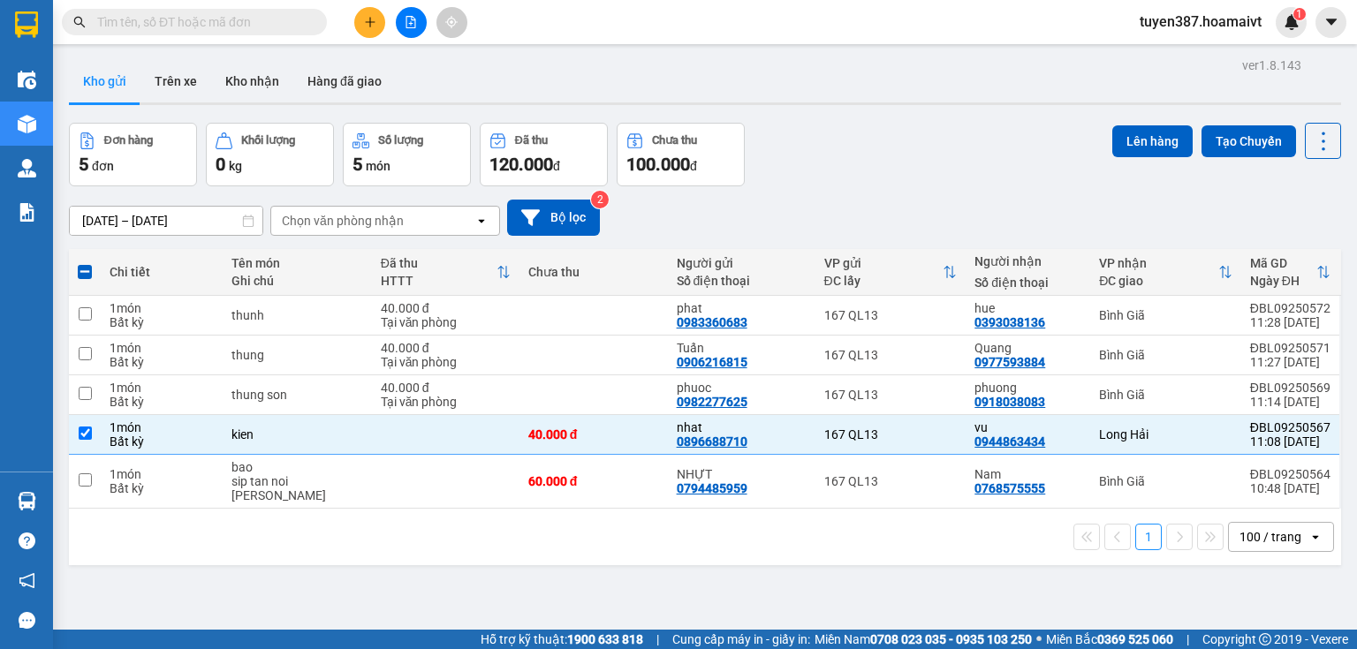
click at [1139, 124] on div "Lên hàng Tạo Chuyến" at bounding box center [1226, 141] width 229 height 36
click at [1157, 146] on button "Lên hàng" at bounding box center [1152, 141] width 80 height 32
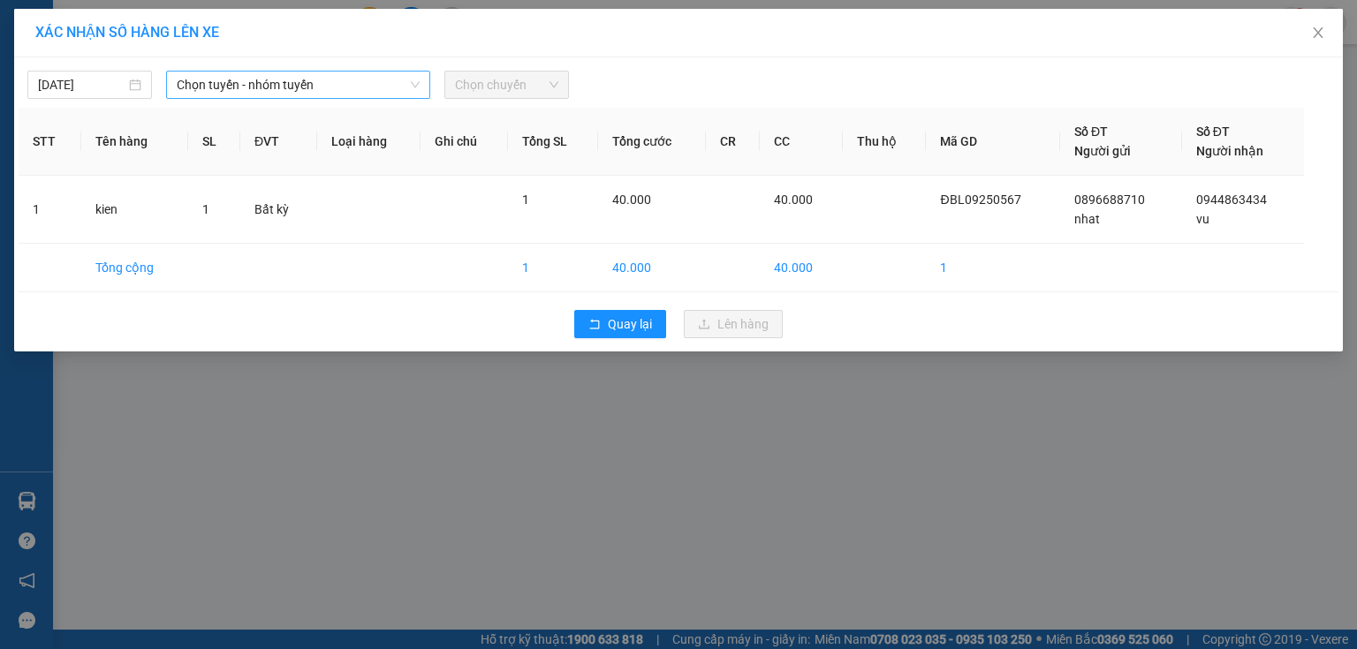
click at [325, 77] on span "Chọn tuyến - nhóm tuyến" at bounding box center [298, 85] width 243 height 27
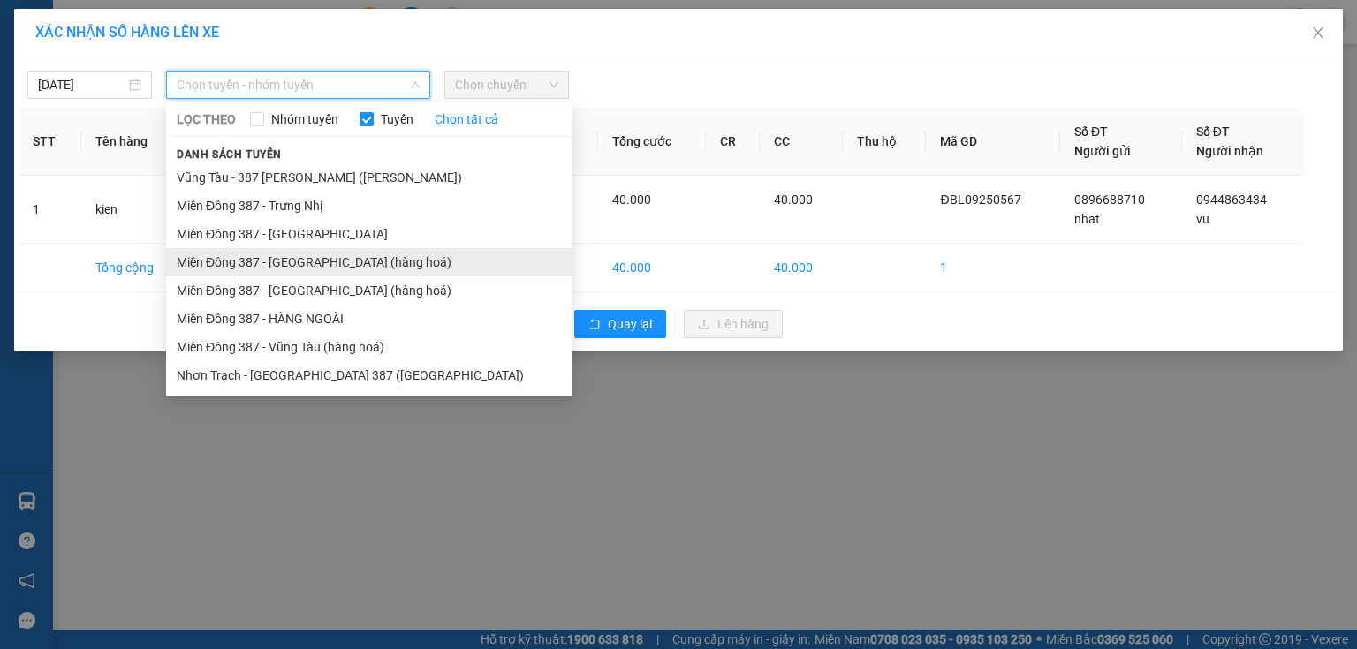
click at [304, 258] on li "Miền Đông 387 - [GEOGRAPHIC_DATA] (hàng hoá)" at bounding box center [369, 262] width 406 height 28
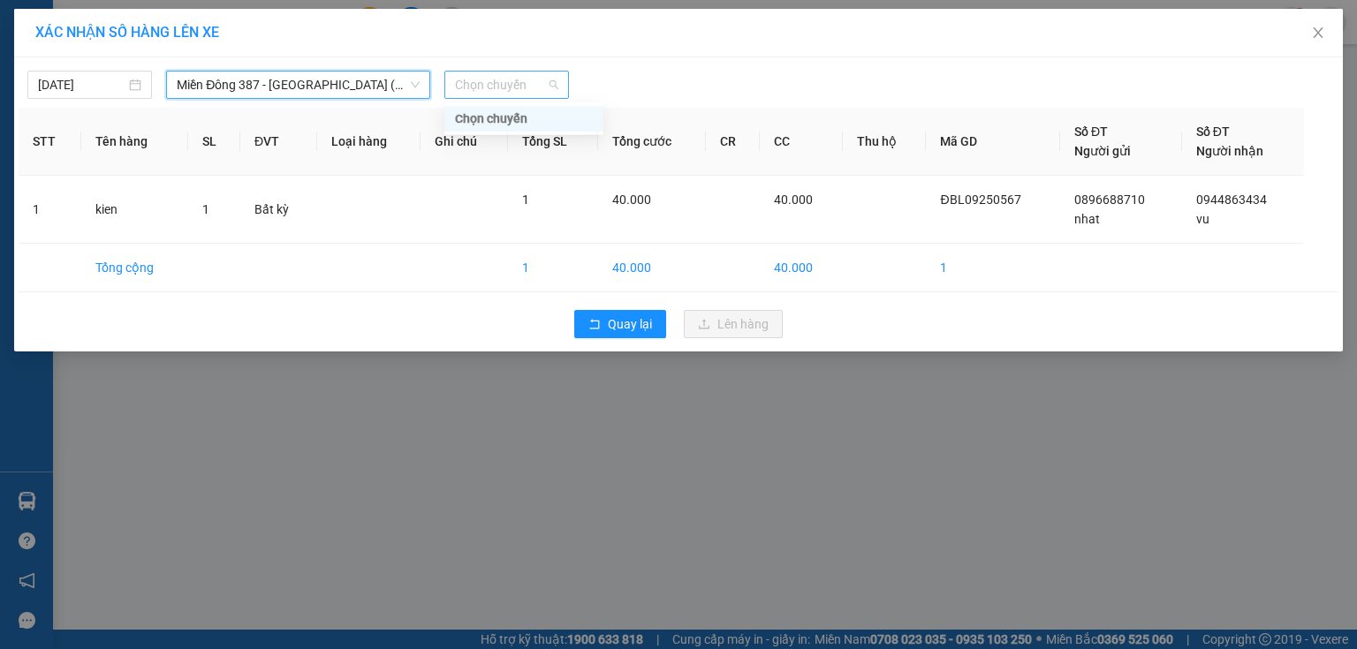
click at [497, 86] on span "Chọn chuyến" at bounding box center [506, 85] width 103 height 27
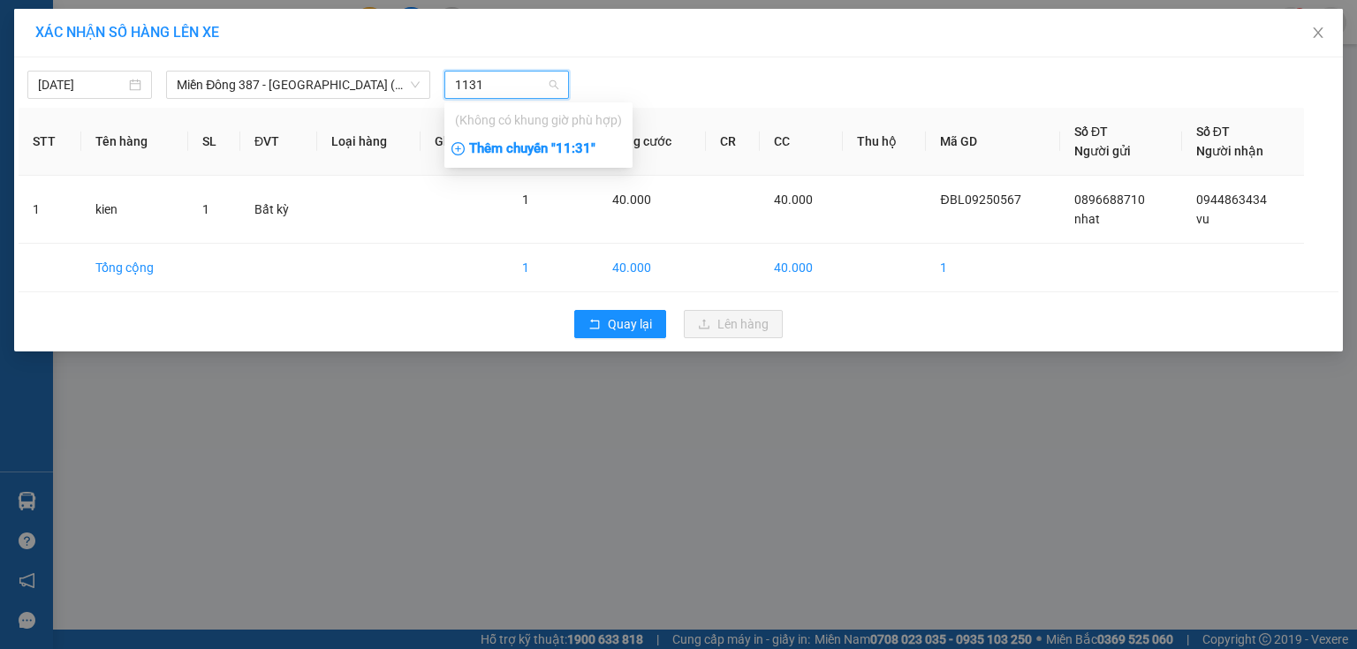
type input "1131"
click at [573, 148] on div "Thêm chuyến " 11:31 "" at bounding box center [538, 149] width 188 height 30
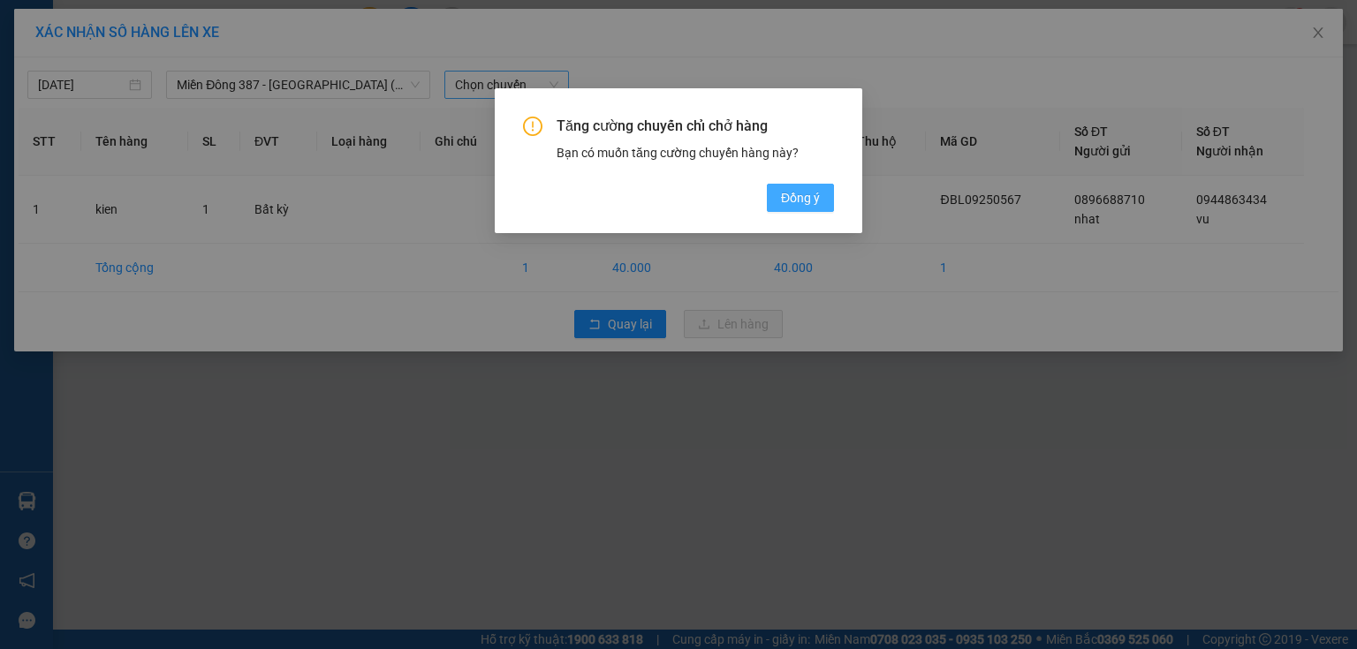
click at [793, 205] on span "Đồng ý" at bounding box center [800, 197] width 39 height 19
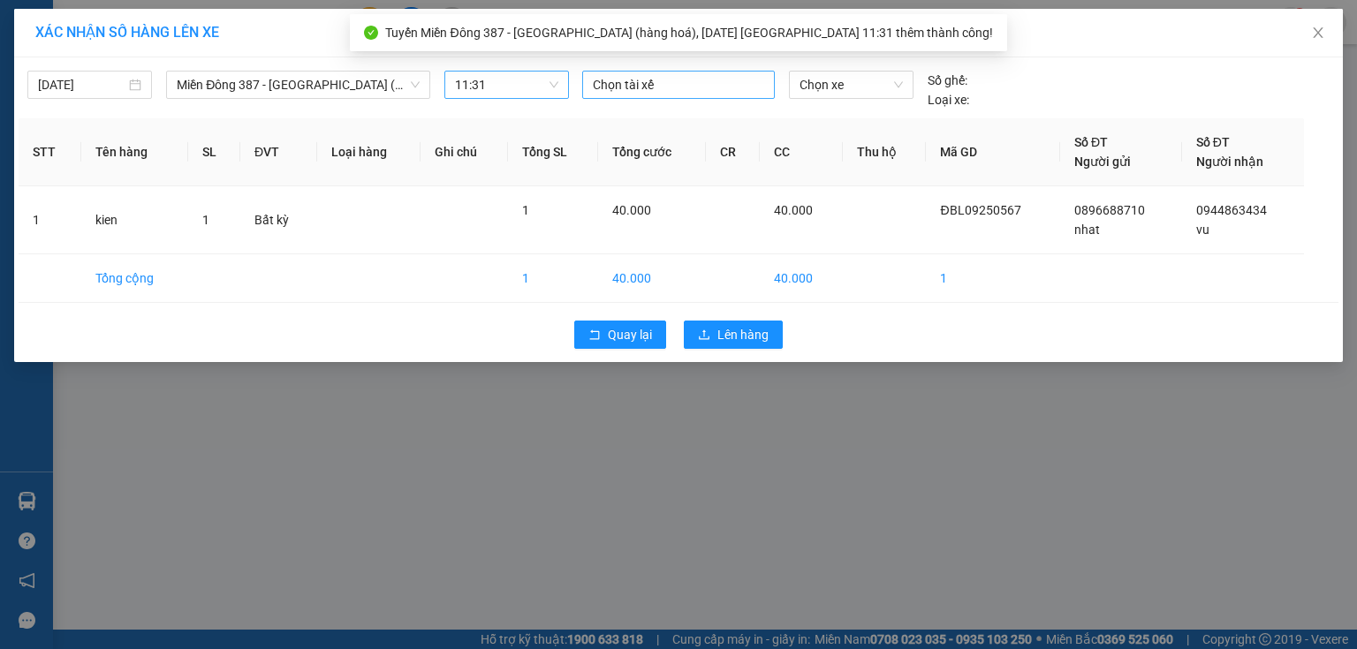
click at [675, 94] on div at bounding box center [679, 84] width 184 height 21
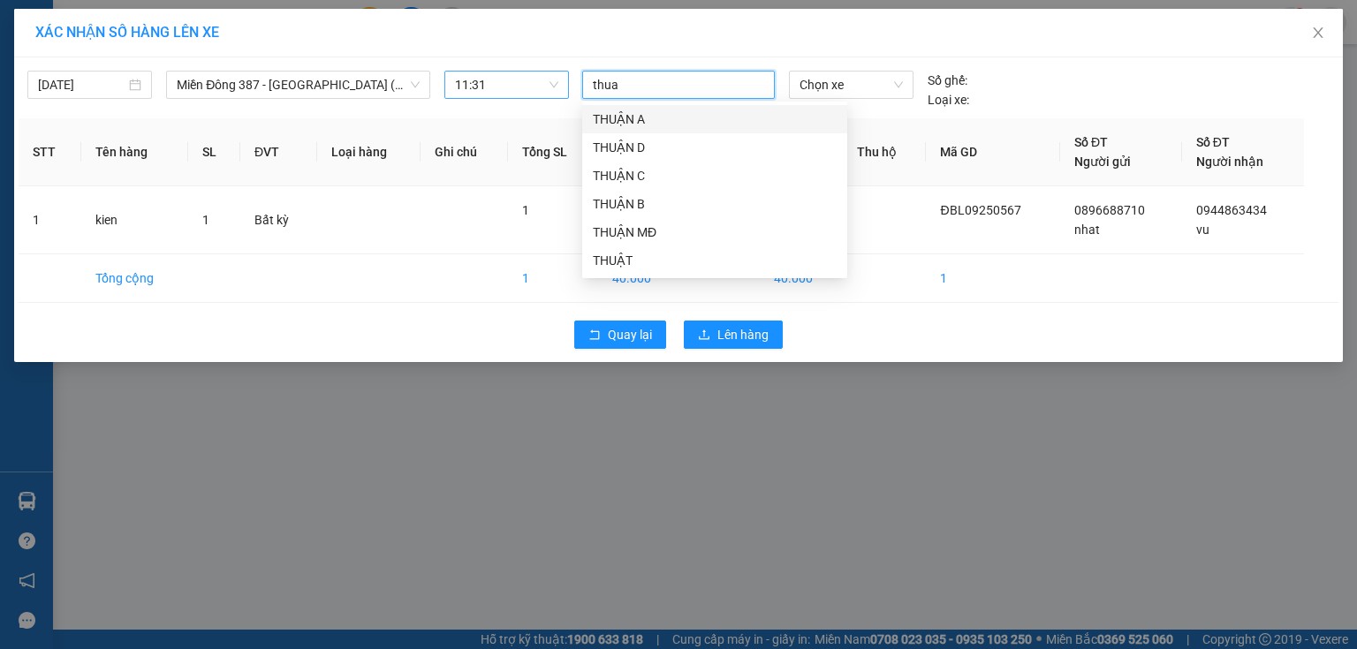
type input "thuan"
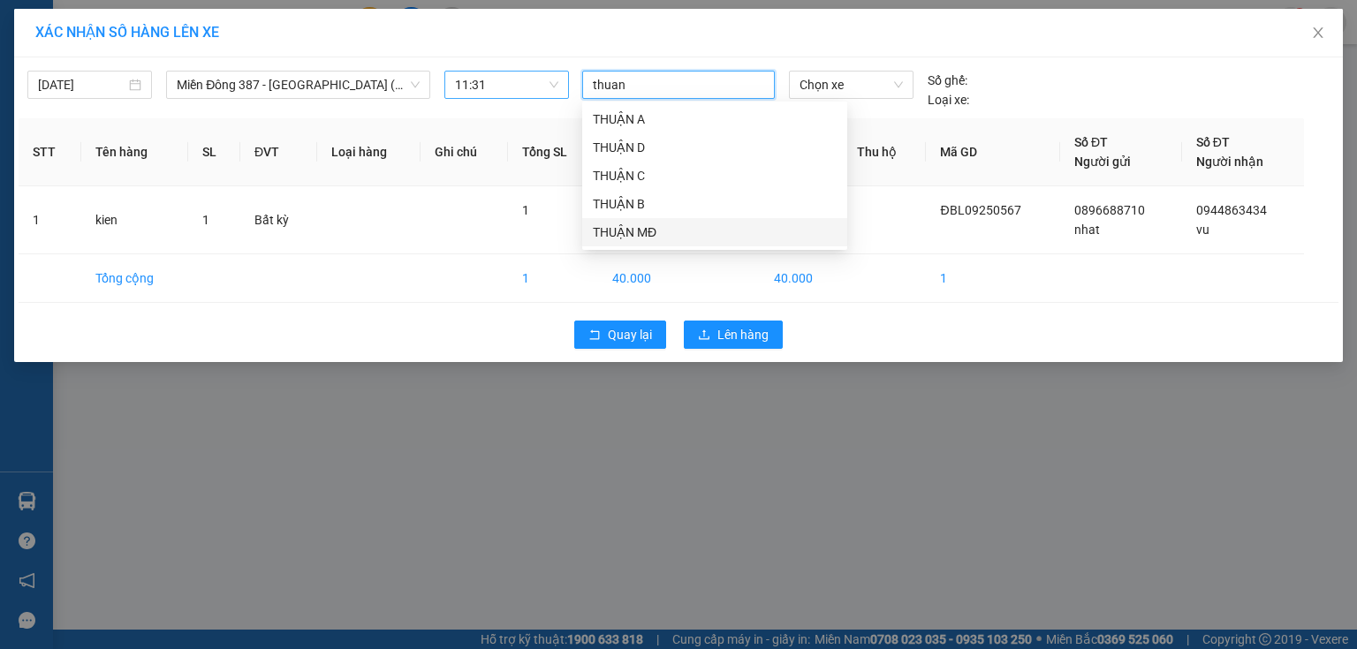
click at [634, 231] on div "THUẬN MĐ" at bounding box center [715, 232] width 244 height 19
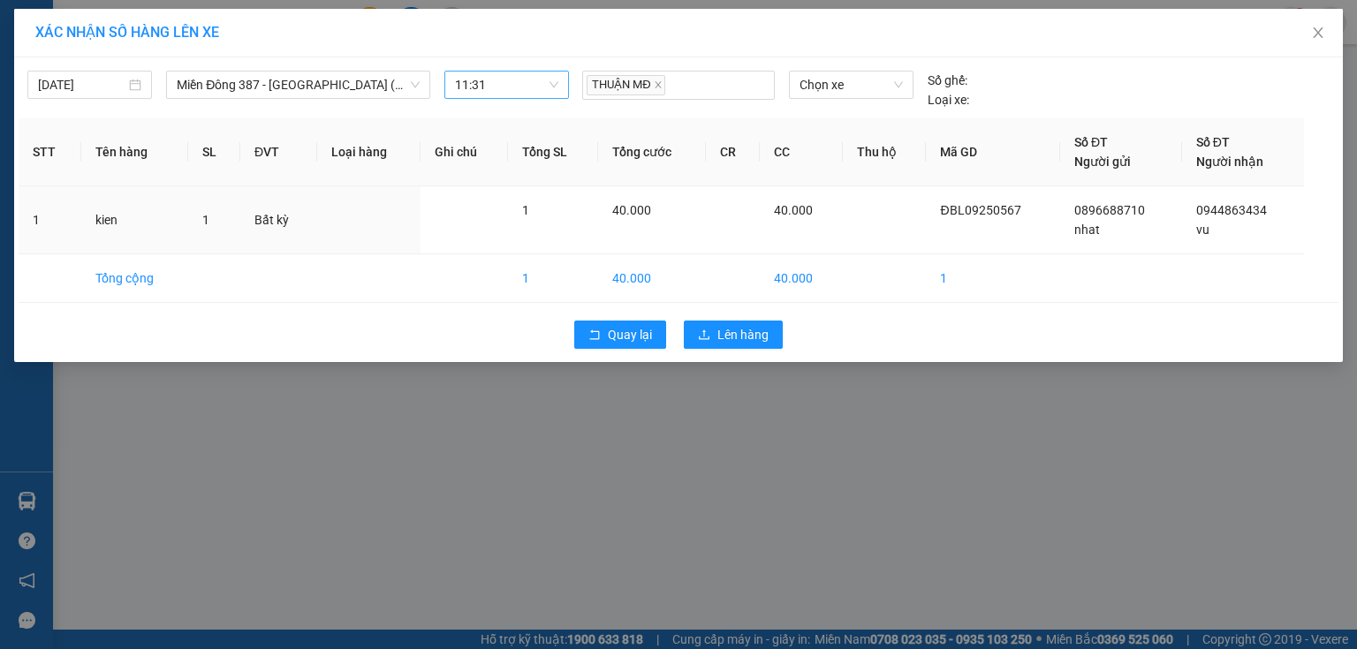
drag, startPoint x: 920, startPoint y: 233, endPoint x: 893, endPoint y: 148, distance: 88.9
click at [921, 227] on td at bounding box center [885, 220] width 84 height 68
drag, startPoint x: 884, startPoint y: 88, endPoint x: 872, endPoint y: 64, distance: 27.3
click at [884, 87] on span "Chọn xe" at bounding box center [851, 85] width 102 height 27
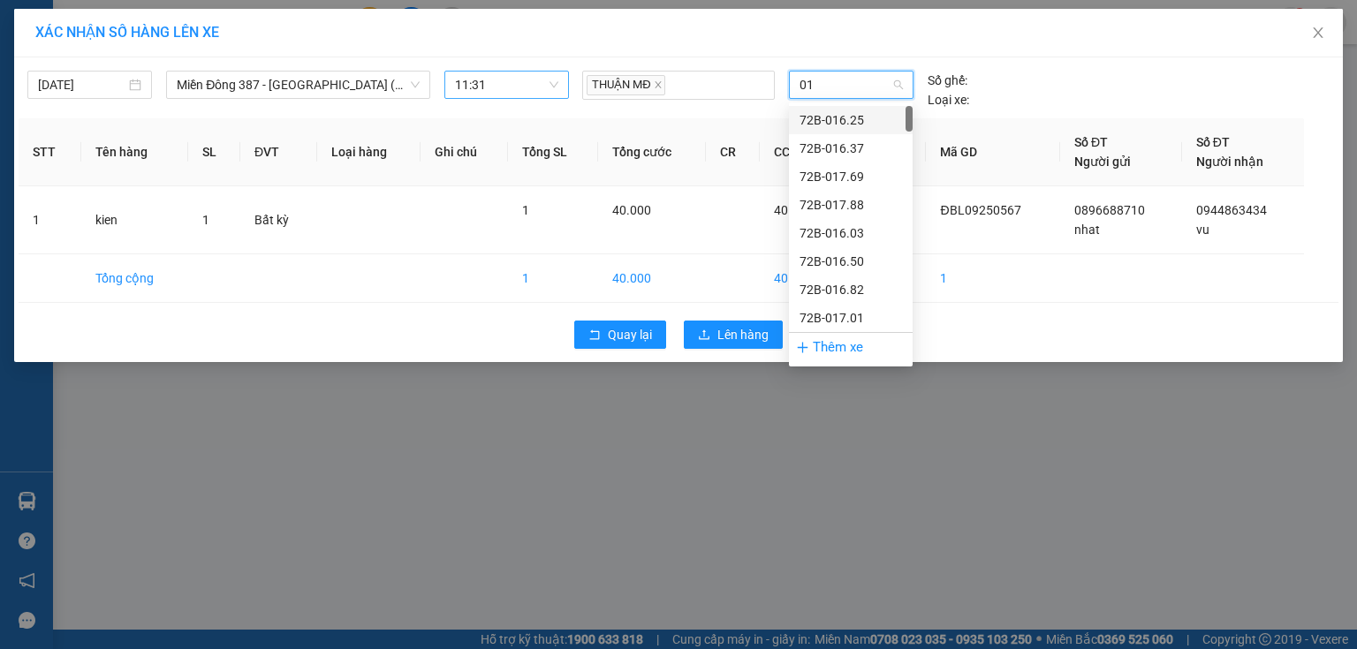
type input "015"
click at [827, 285] on div "72H-070.15" at bounding box center [851, 289] width 102 height 19
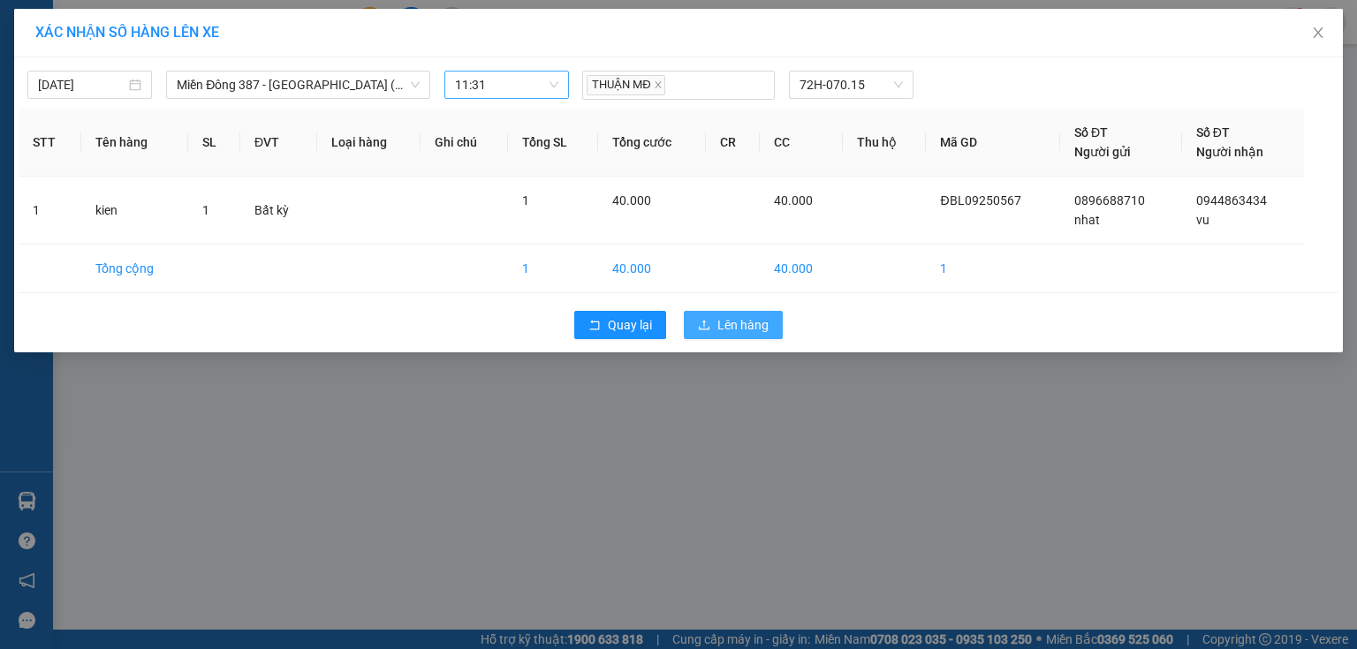
click at [755, 325] on span "Lên hàng" at bounding box center [742, 324] width 51 height 19
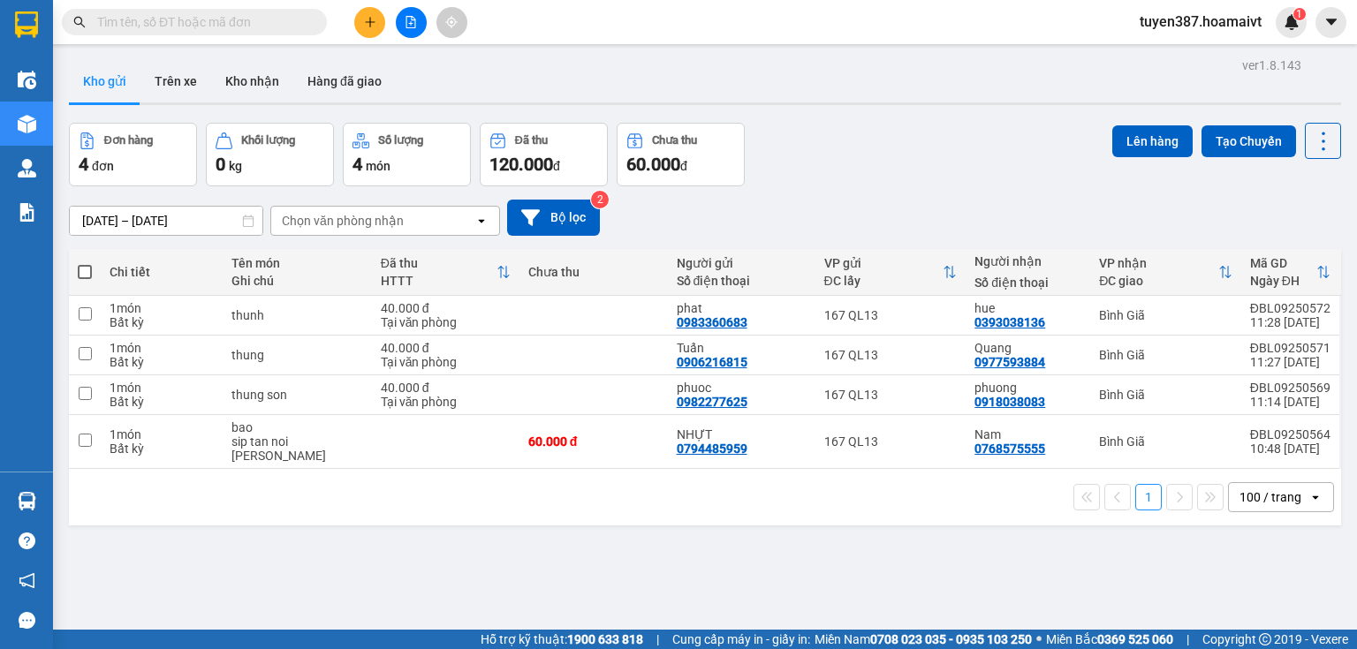
click at [85, 271] on span at bounding box center [85, 272] width 14 height 14
click at [85, 263] on input "checkbox" at bounding box center [85, 263] width 0 height 0
checkbox input "true"
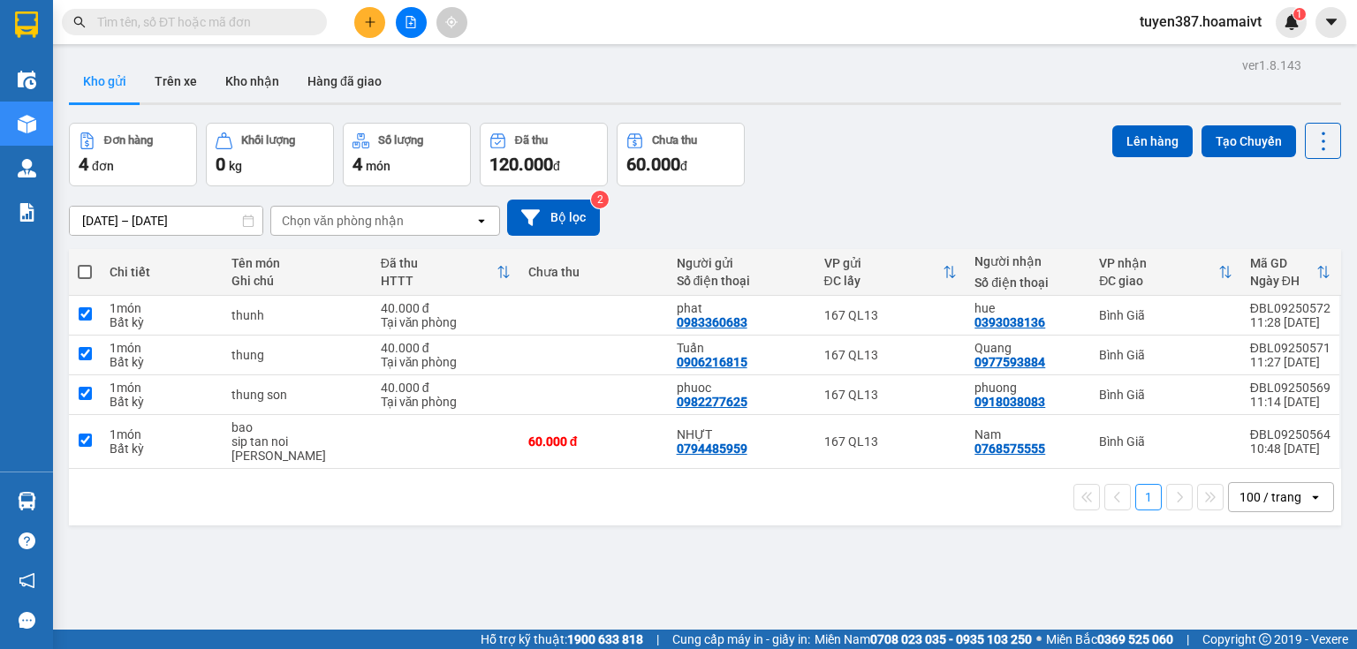
checkbox input "true"
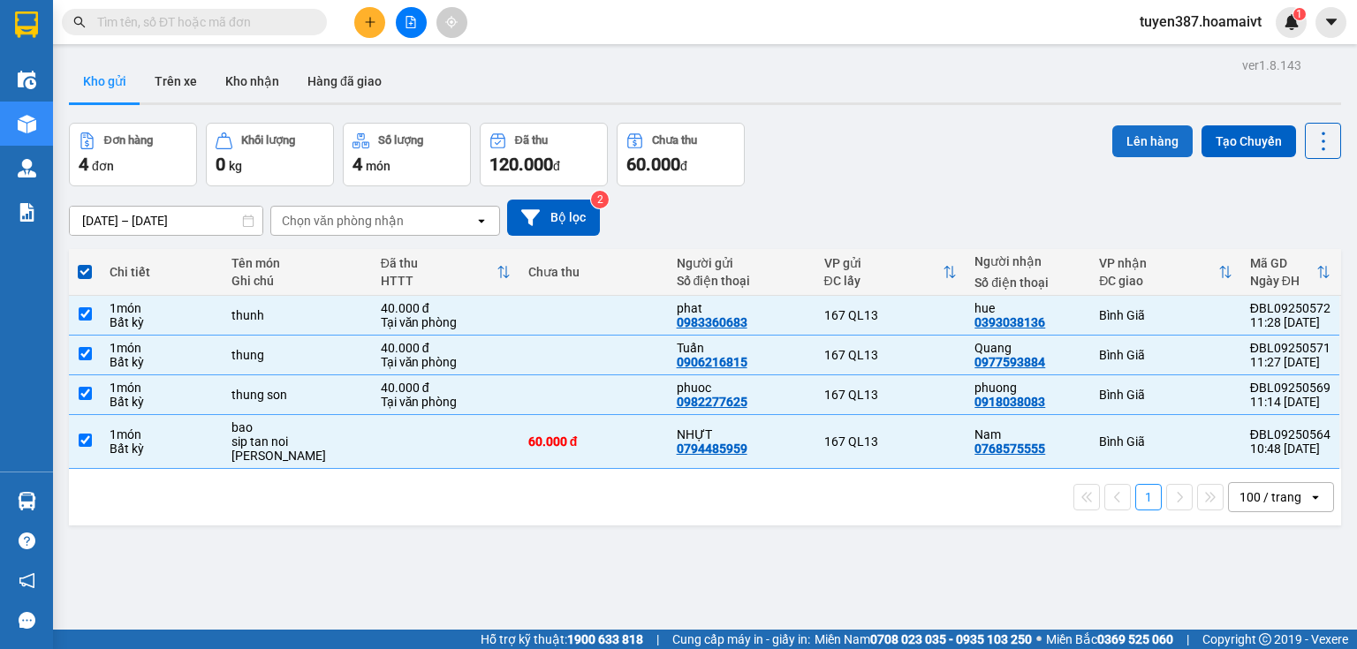
click at [1125, 146] on button "Lên hàng" at bounding box center [1152, 141] width 80 height 32
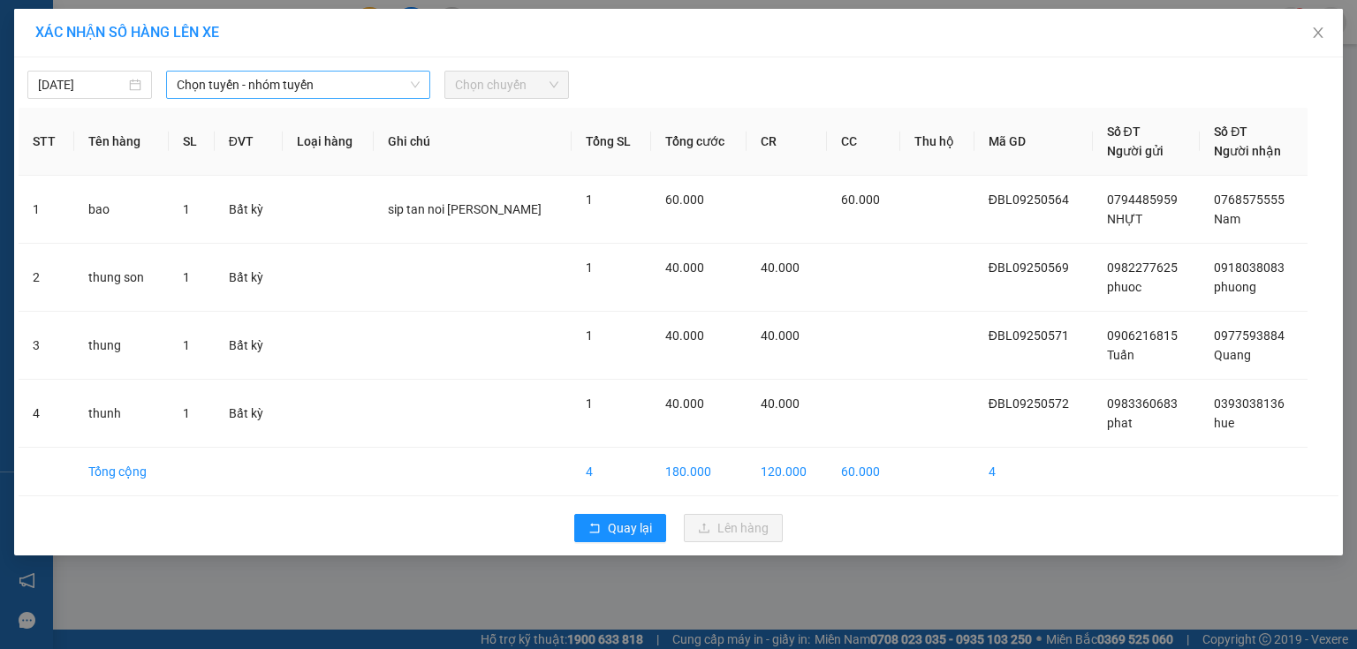
click at [284, 76] on span "Chọn tuyến - nhóm tuyến" at bounding box center [298, 85] width 243 height 27
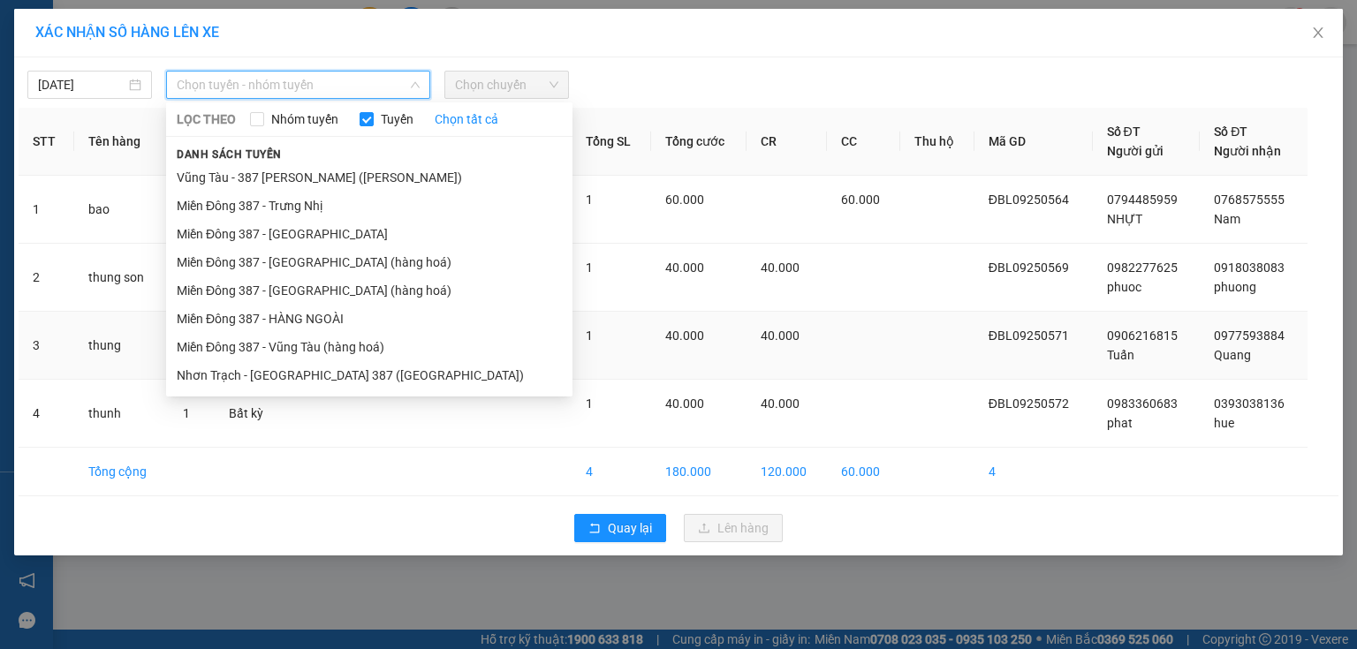
click at [350, 343] on li "Miền Đông 387 - Vũng Tàu (hàng hoá)" at bounding box center [369, 347] width 406 height 28
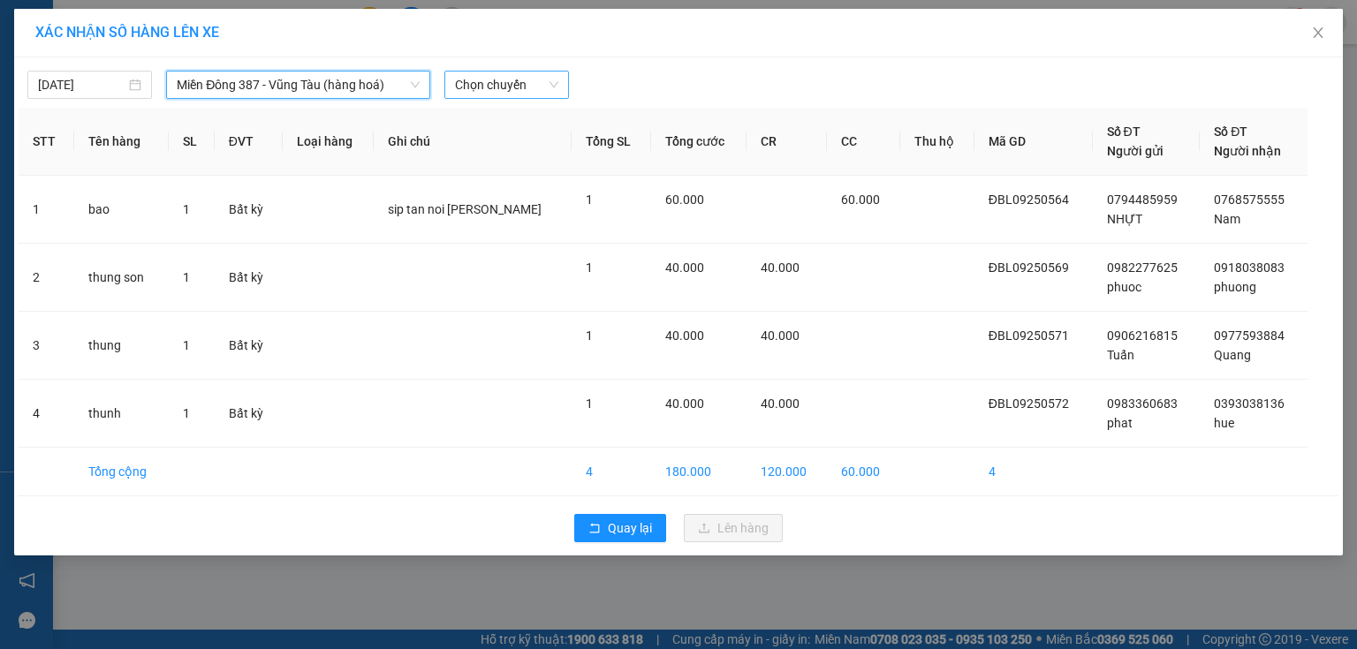
click at [536, 87] on span "Chọn chuyến" at bounding box center [506, 85] width 103 height 27
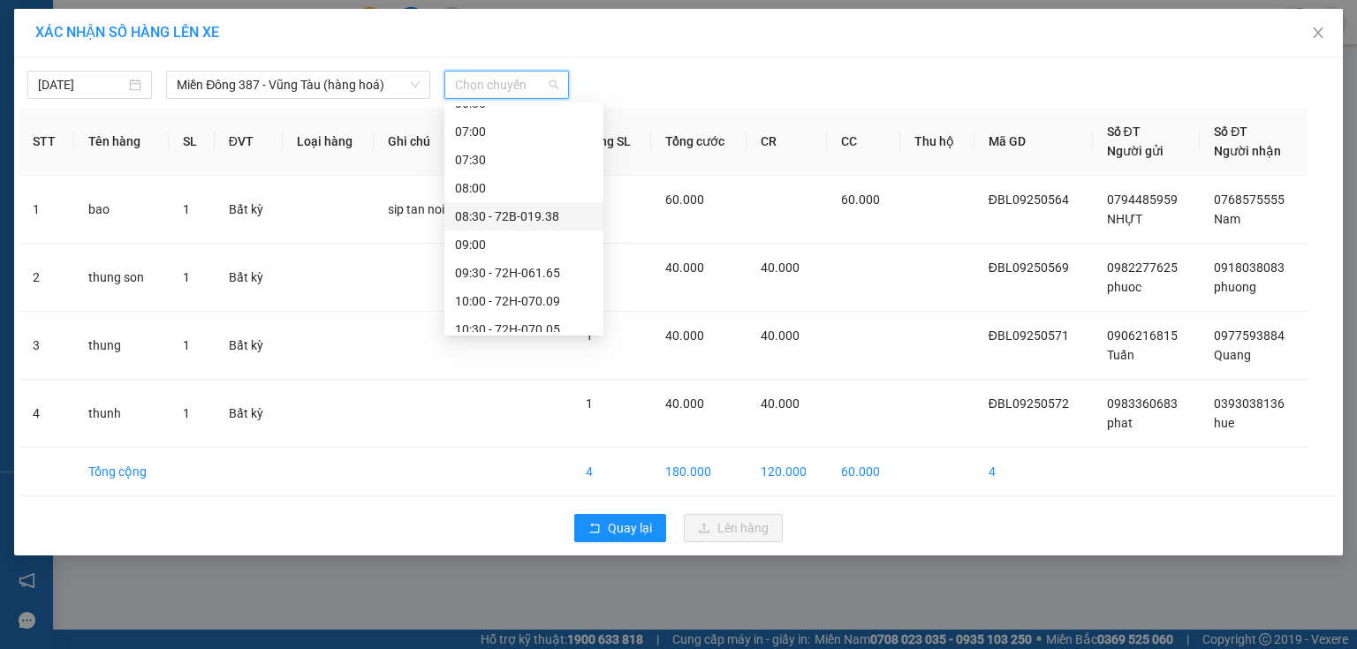
scroll to position [141, 0]
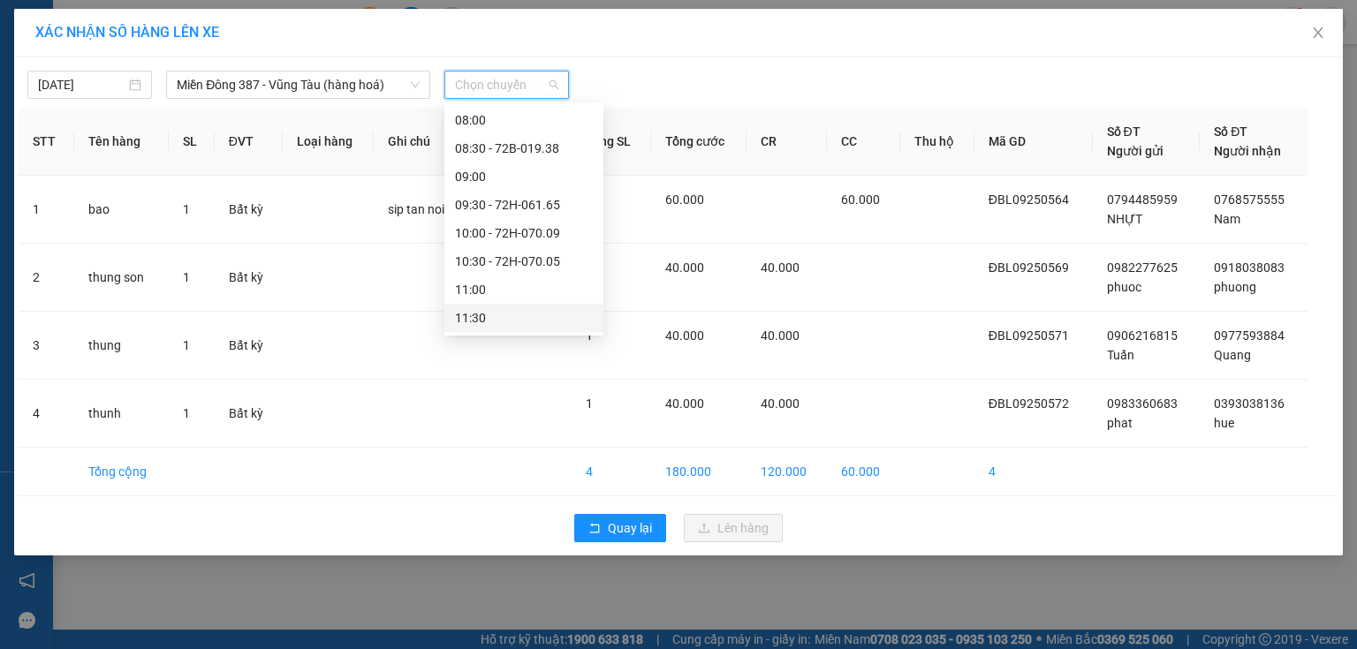
click at [497, 315] on div "11:30" at bounding box center [524, 317] width 138 height 19
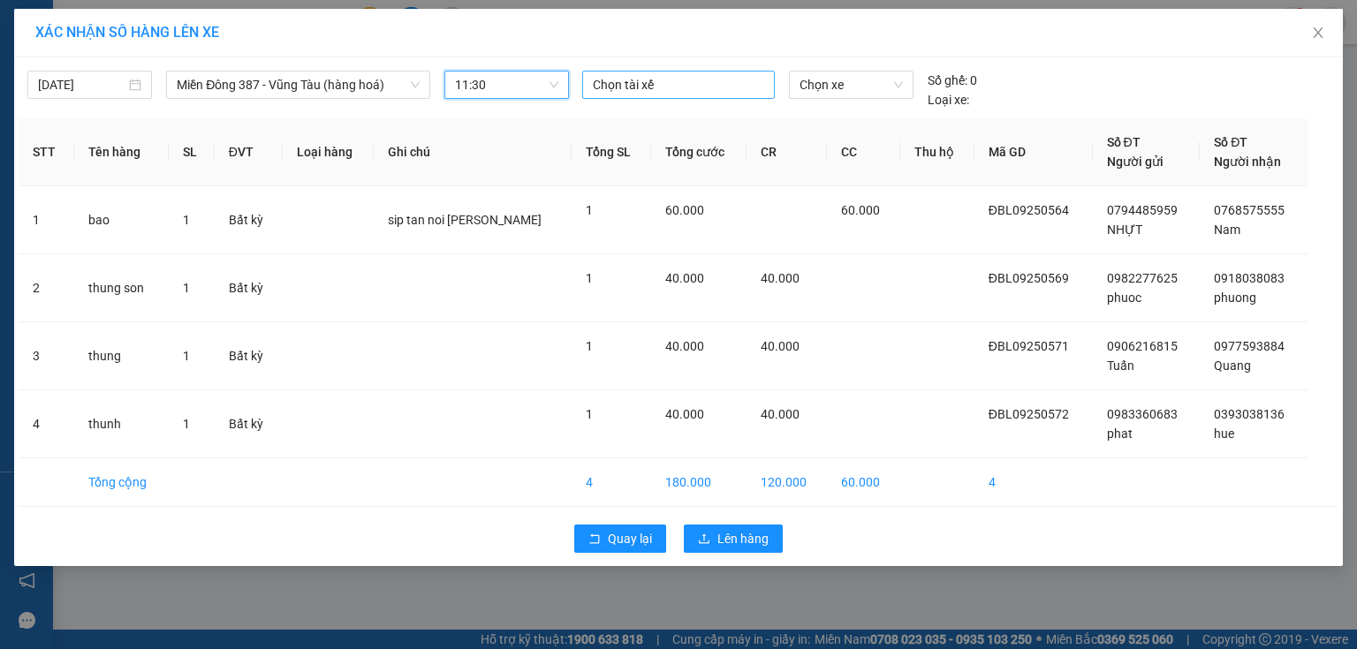
click at [681, 83] on div at bounding box center [679, 84] width 184 height 21
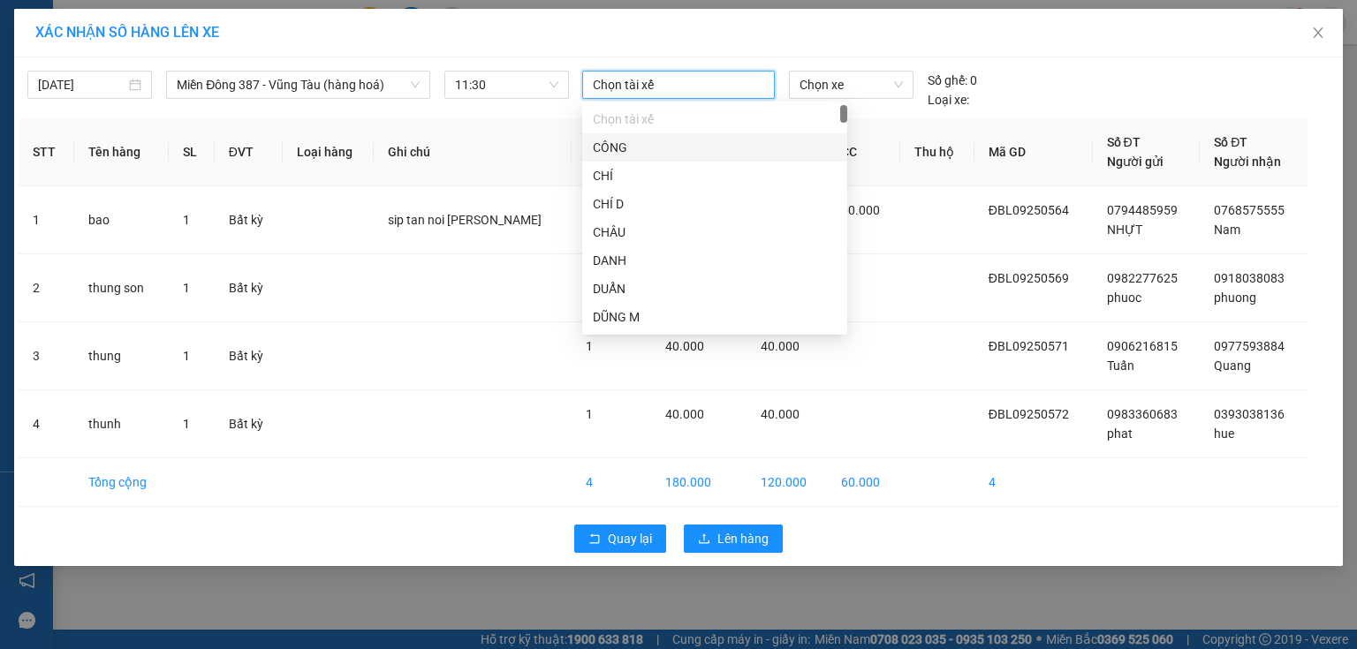
type input "y"
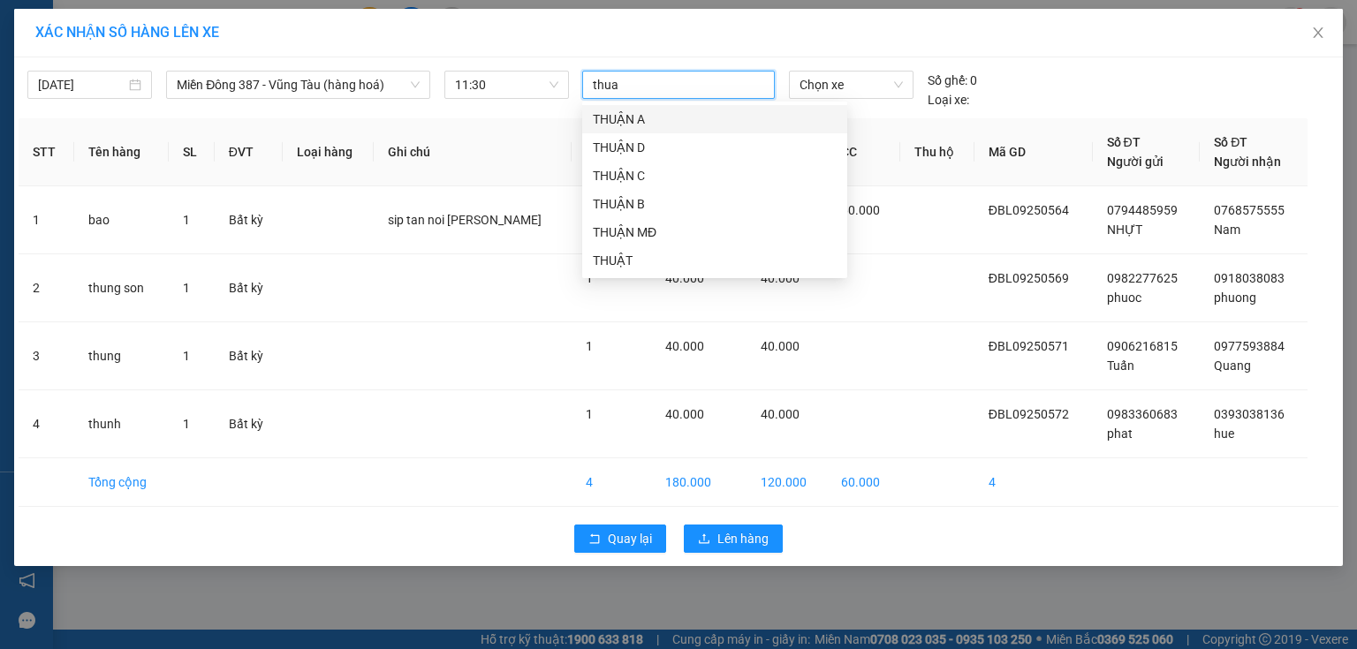
type input "thuan"
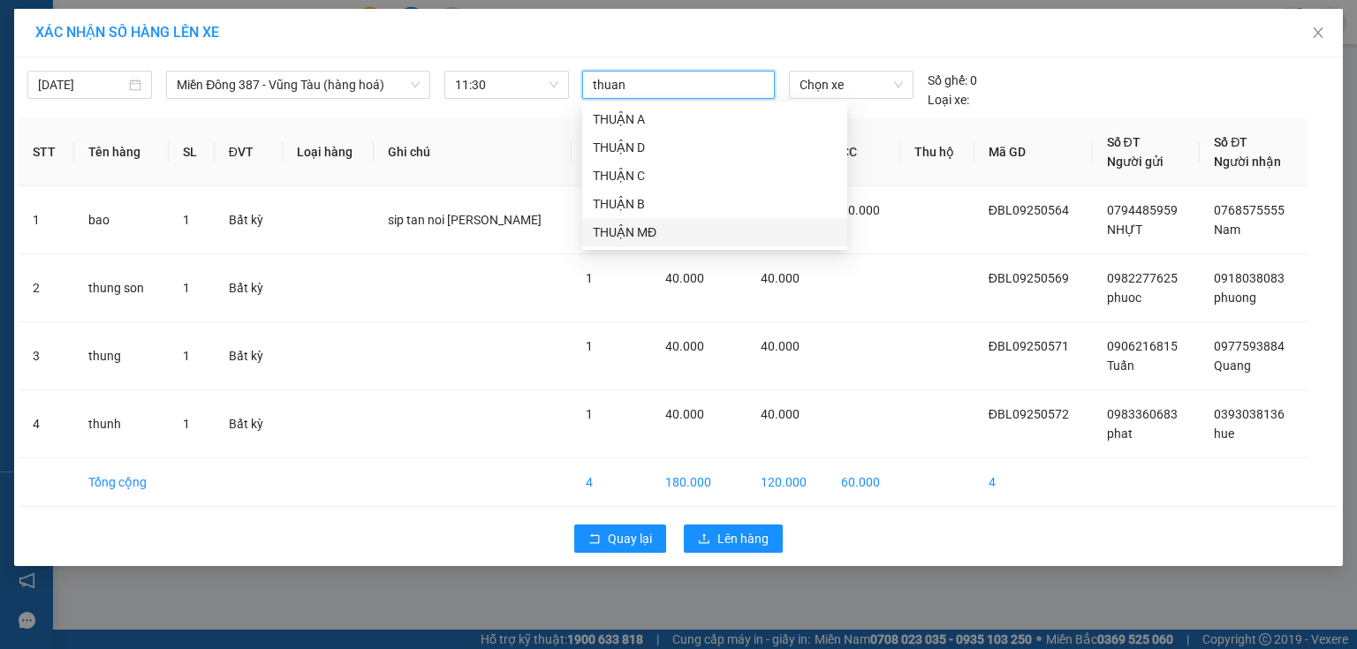
click at [626, 223] on div "THUẬN MĐ" at bounding box center [715, 232] width 244 height 19
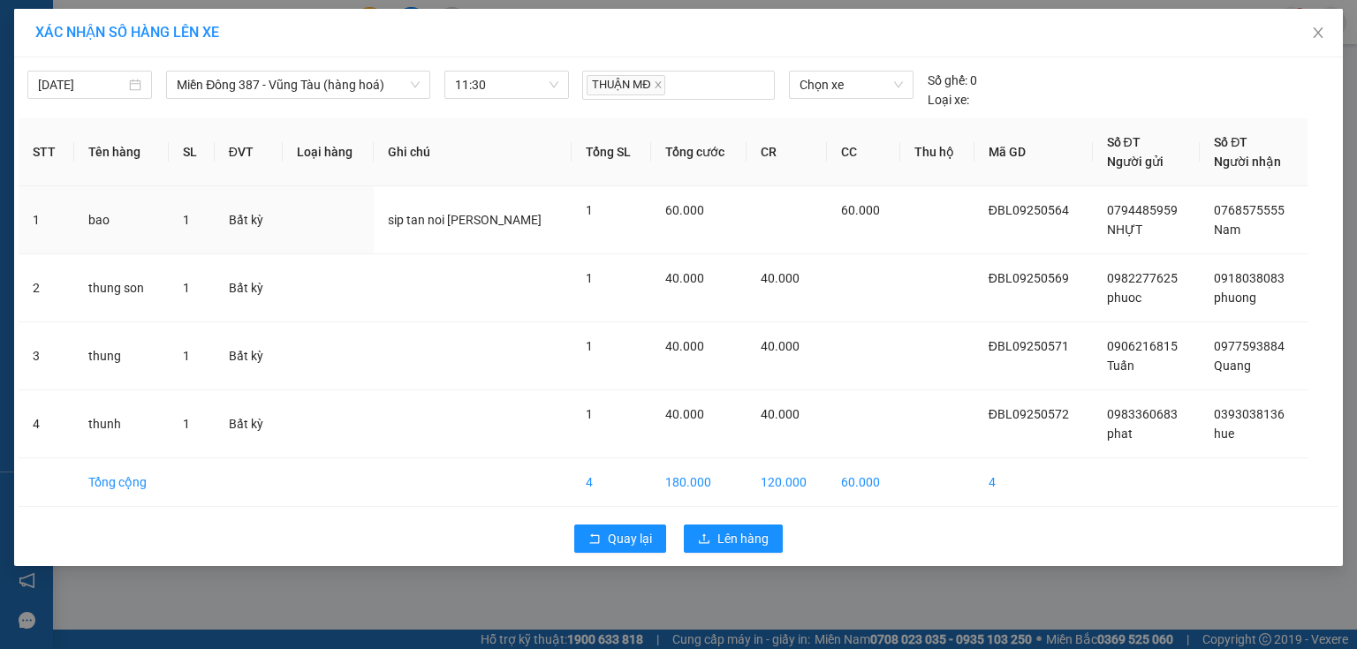
drag, startPoint x: 899, startPoint y: 247, endPoint x: 902, endPoint y: 159, distance: 88.4
click at [900, 247] on td at bounding box center [937, 220] width 74 height 68
click at [874, 89] on span "Chọn xe" at bounding box center [851, 85] width 102 height 27
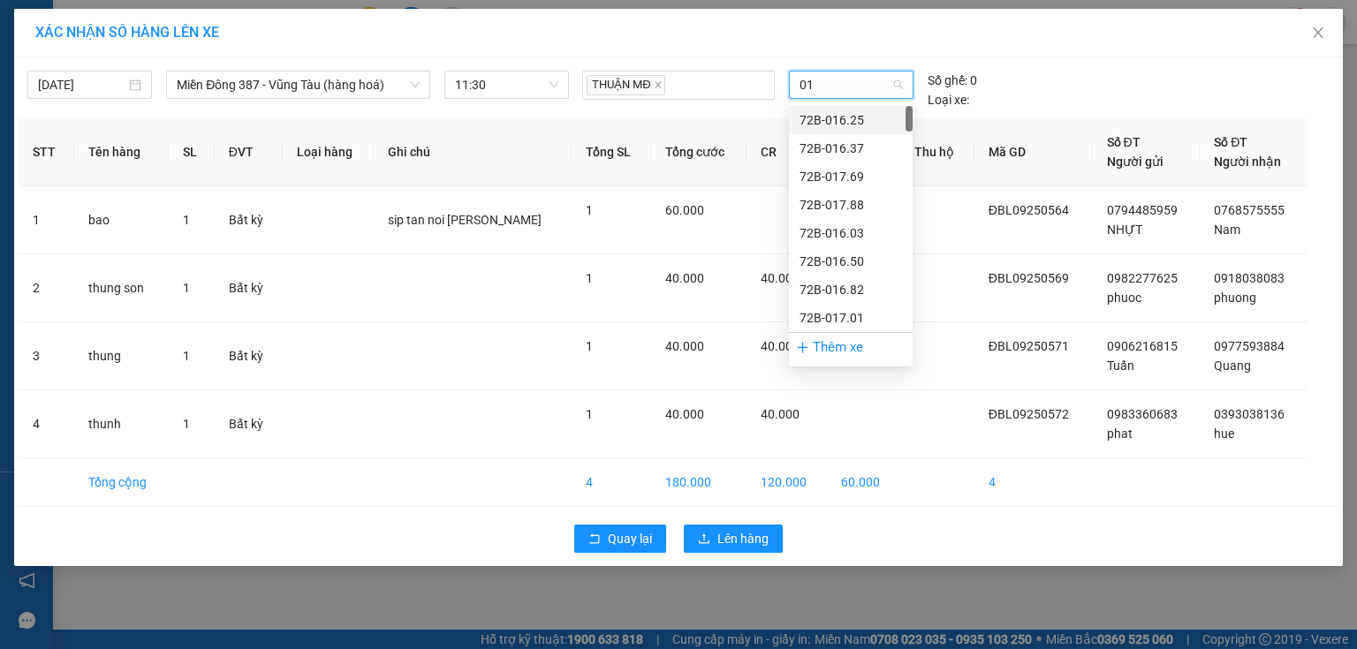
type input "015"
drag, startPoint x: 840, startPoint y: 282, endPoint x: 827, endPoint y: 298, distance: 20.7
click at [838, 283] on div "72H-070.15" at bounding box center [851, 289] width 102 height 19
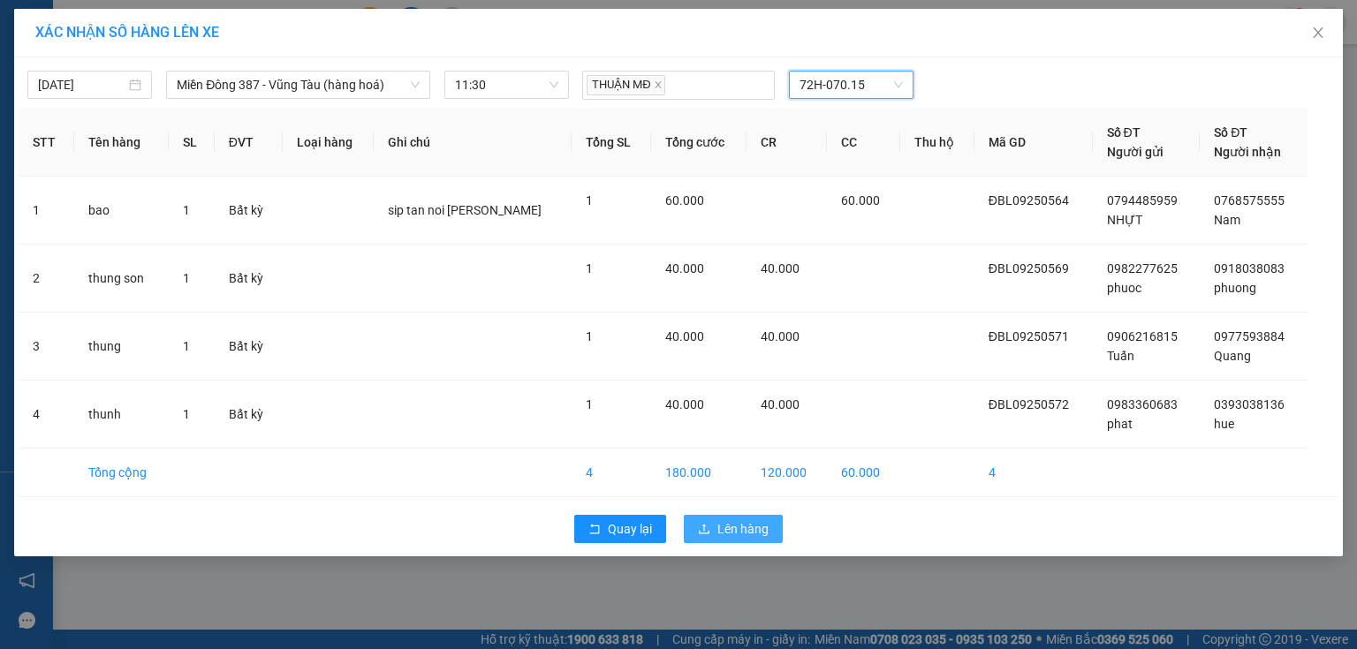
click at [764, 520] on span "Lên hàng" at bounding box center [742, 529] width 51 height 19
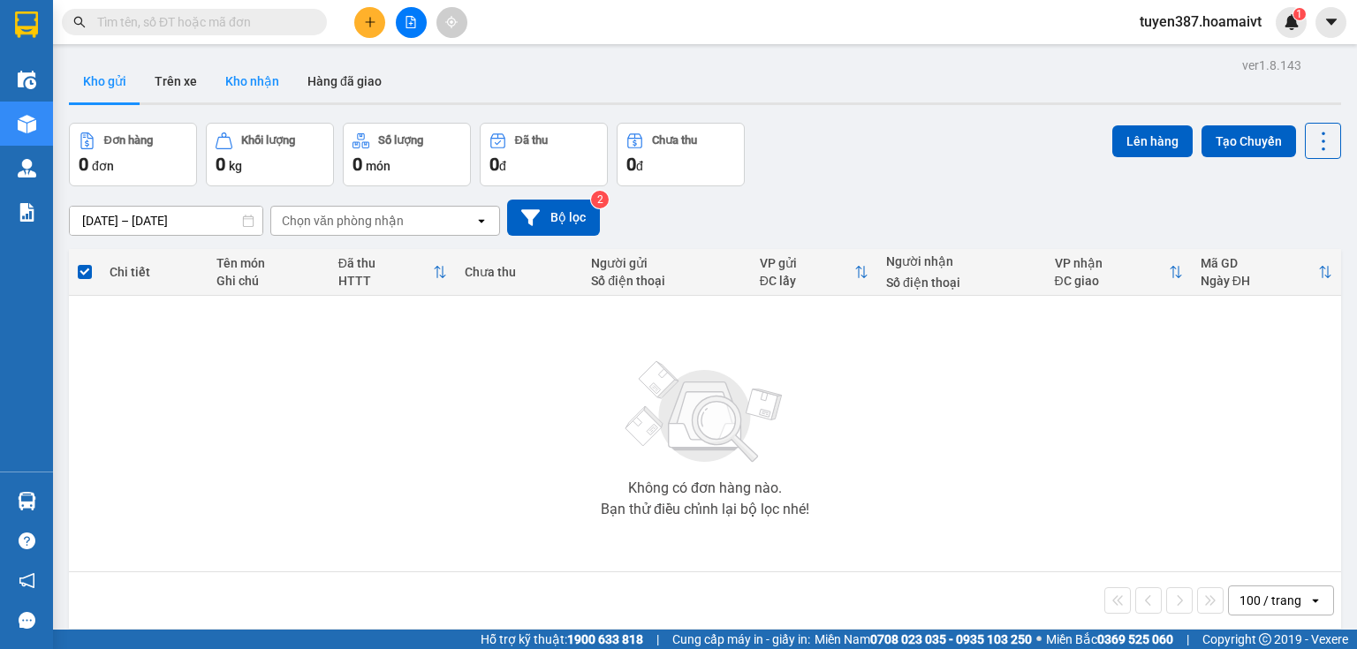
click at [239, 74] on button "Kho nhận" at bounding box center [252, 81] width 82 height 42
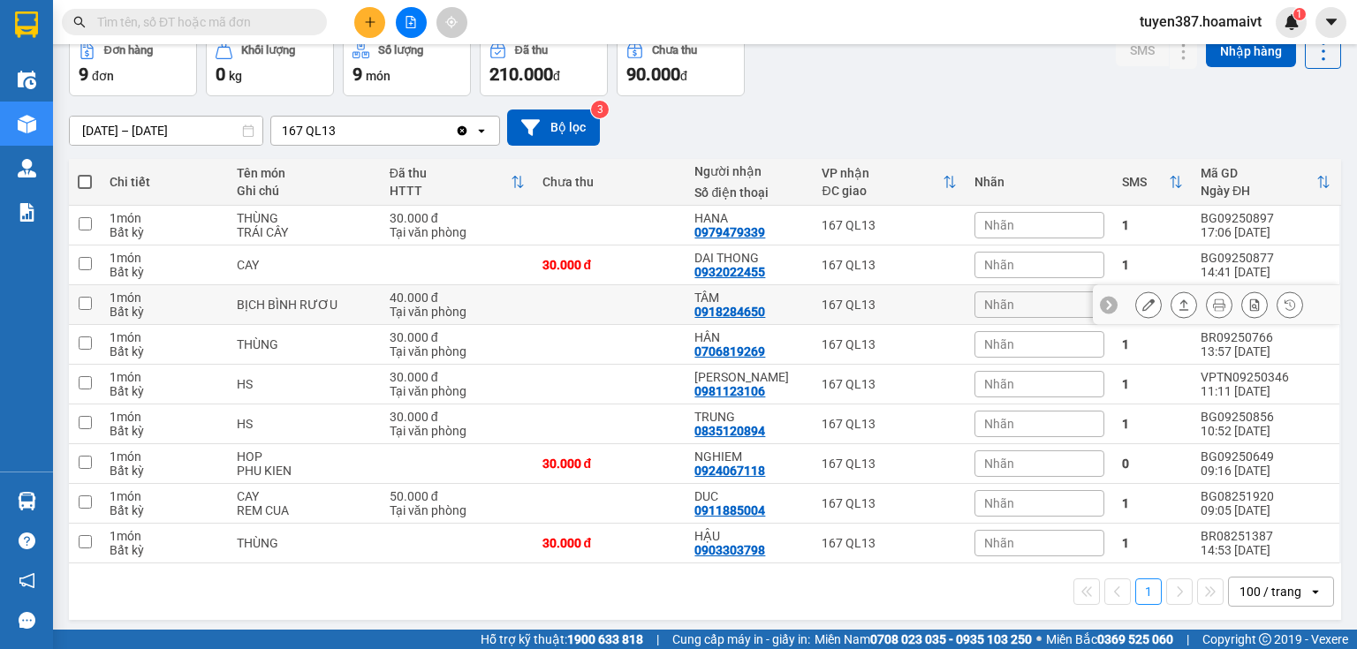
scroll to position [93, 0]
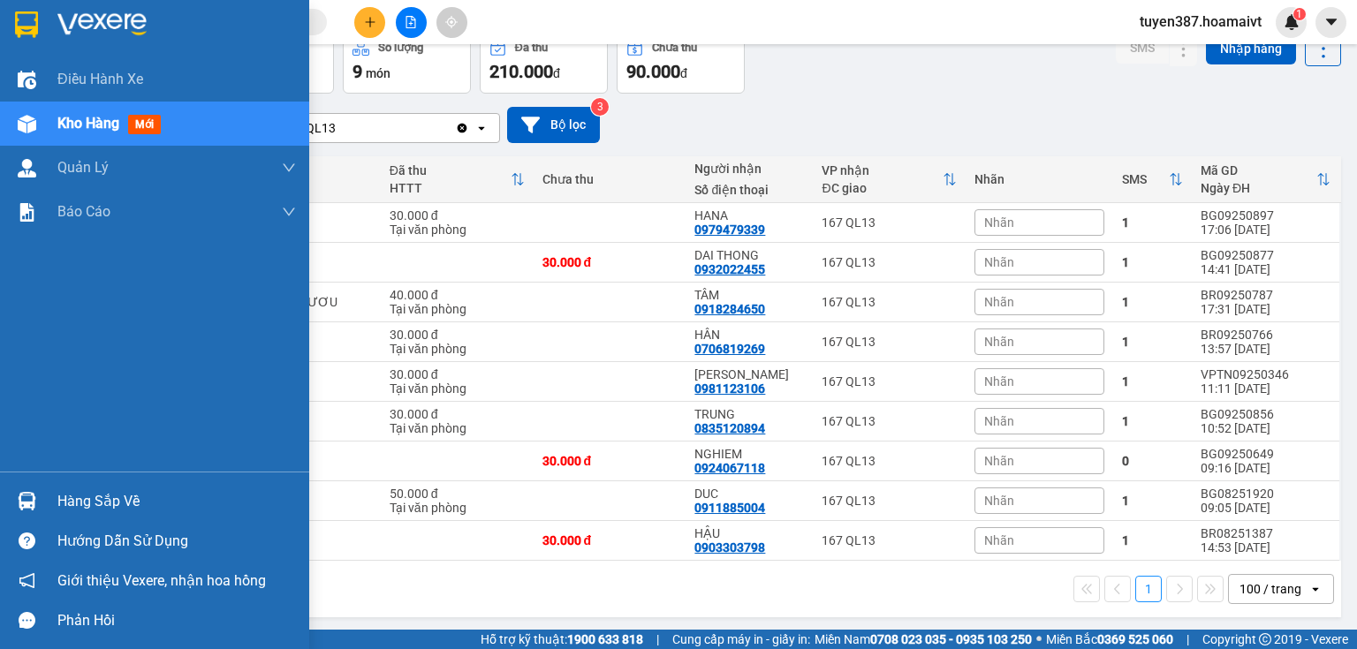
click at [36, 486] on div at bounding box center [26, 501] width 31 height 31
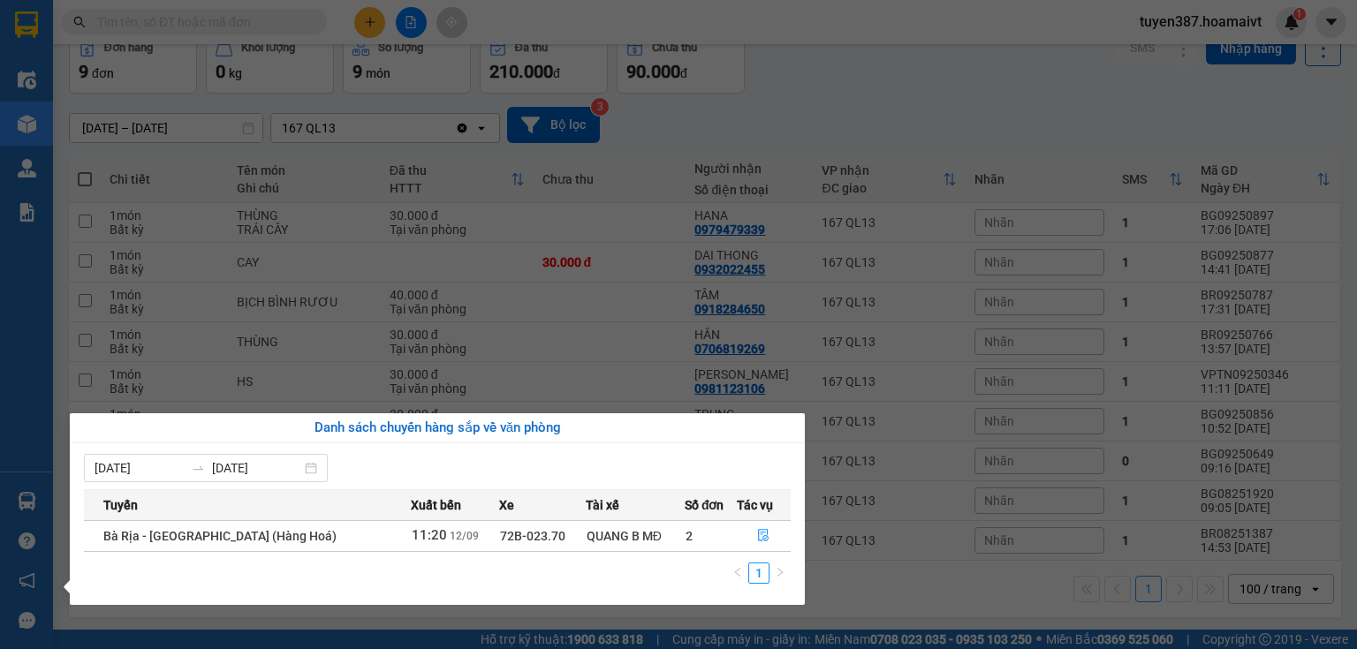
click at [874, 79] on section "Kết quả tìm kiếm ( 0 ) Bộ lọc No Data tuyen387.hoamaivt 1 Điều hành xe Kho hàng…" at bounding box center [678, 324] width 1357 height 649
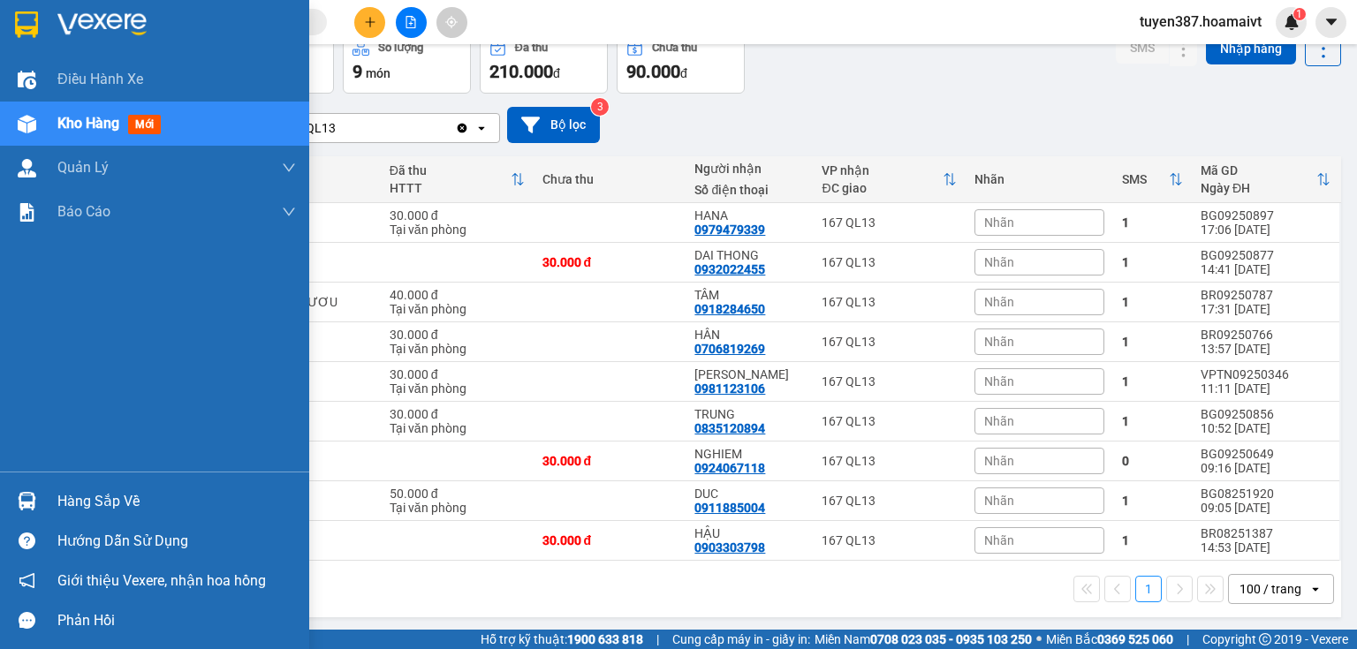
click at [18, 493] on img at bounding box center [27, 501] width 19 height 19
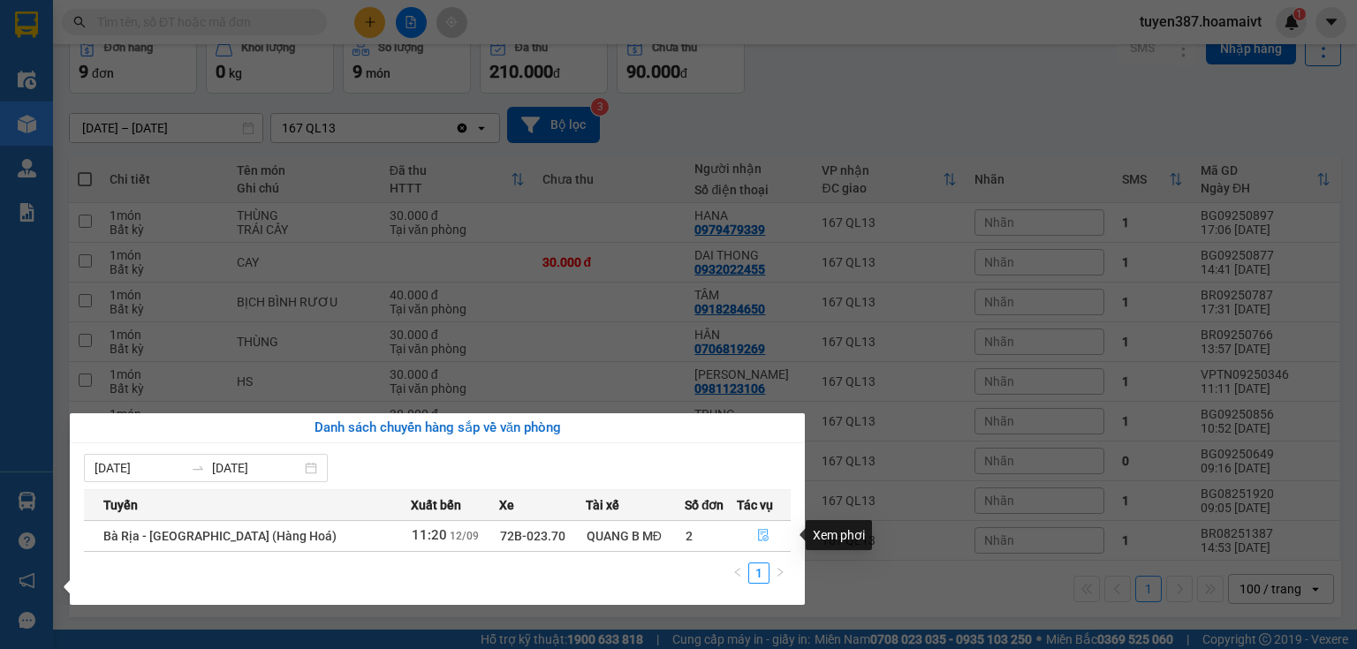
click at [757, 538] on icon "file-done" at bounding box center [763, 535] width 12 height 12
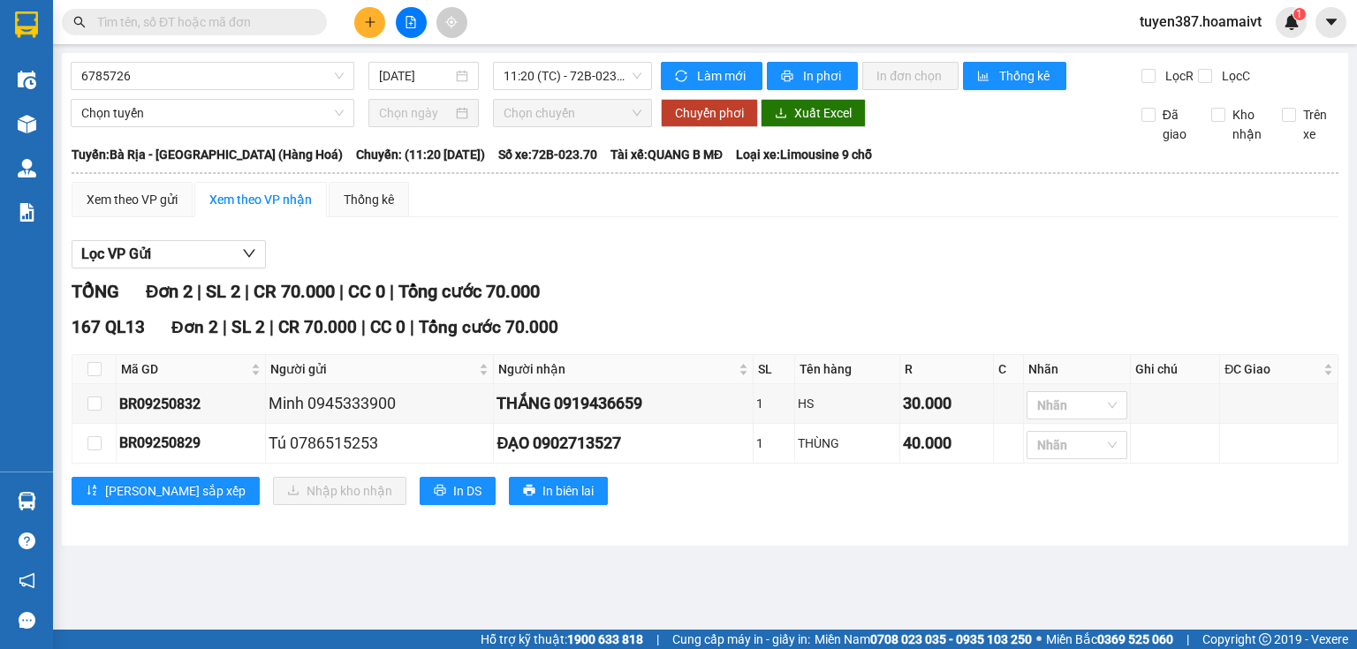
click at [714, 233] on div "Lọc VP Gửi TỔNG Đơn 2 | SL 2 | CR 70.000 | CC 0 | Tổng cước 70.000 167 QL13 Đơ…" at bounding box center [705, 379] width 1267 height 296
click at [359, 21] on button at bounding box center [369, 22] width 31 height 31
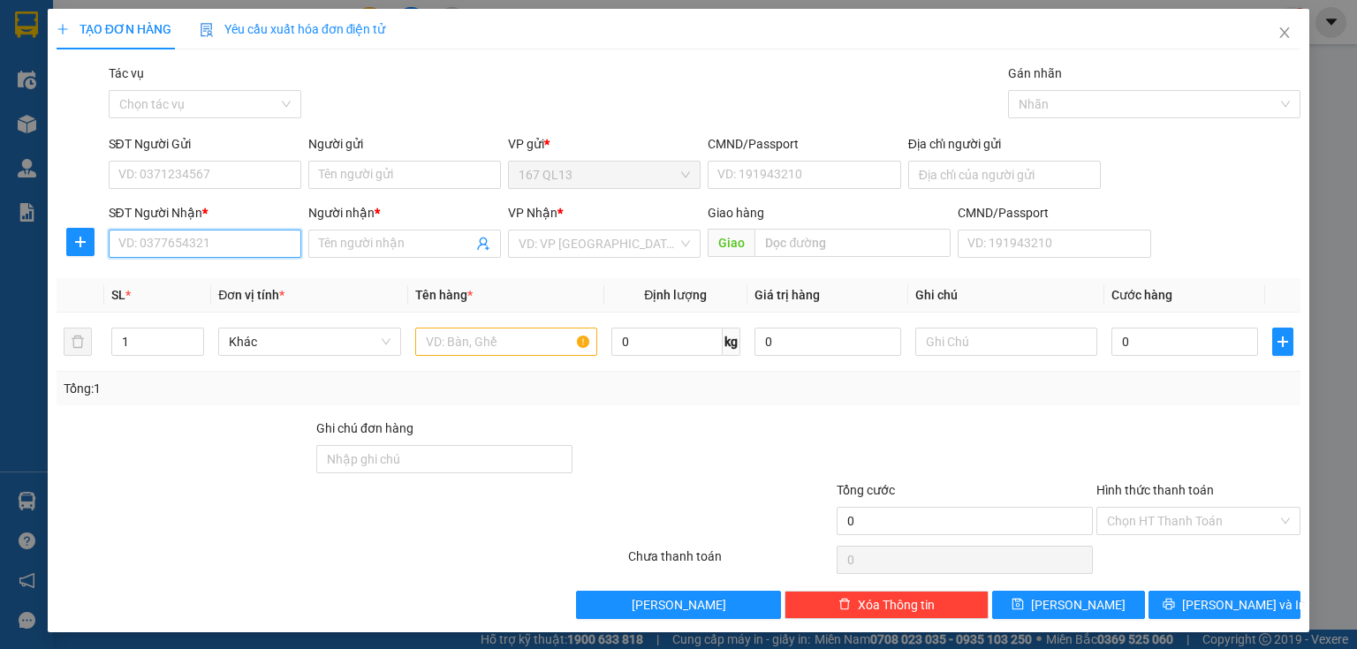
click at [269, 251] on input "SĐT Người Nhận *" at bounding box center [205, 244] width 193 height 28
type input "0896664166"
click at [452, 248] on input "Người nhận *" at bounding box center [396, 243] width 154 height 19
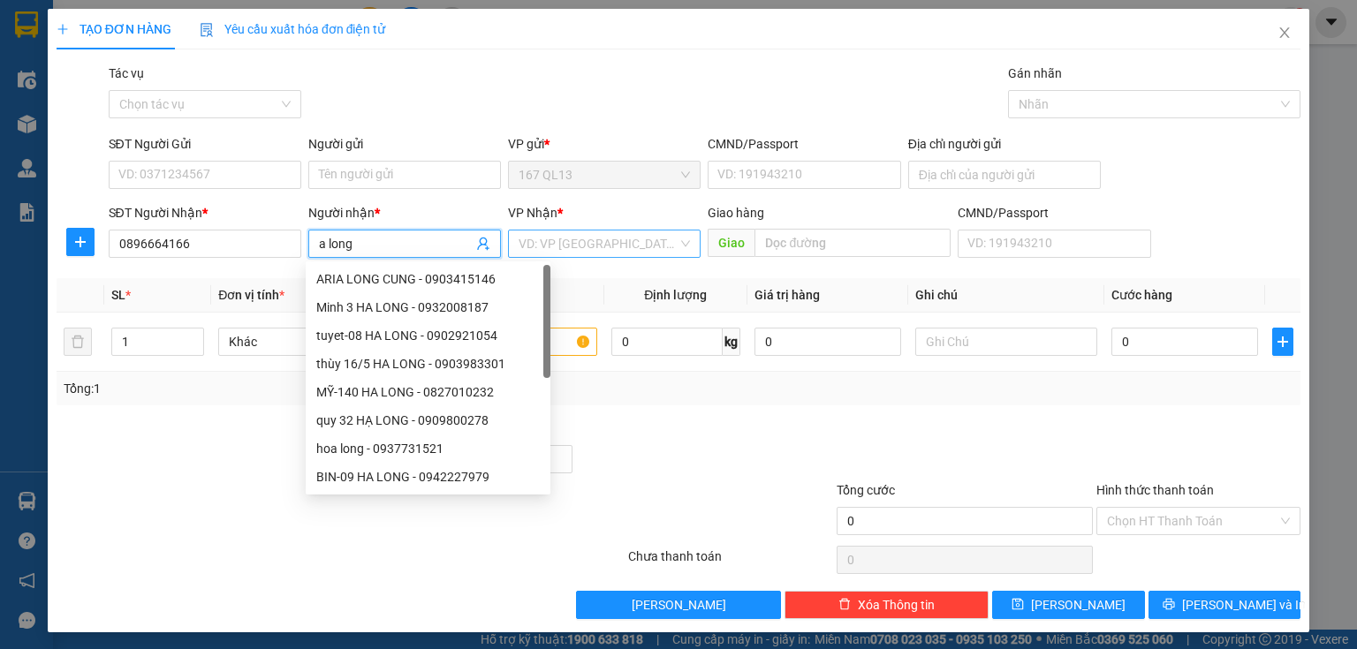
type input "a long"
click at [635, 244] on input "search" at bounding box center [598, 244] width 159 height 27
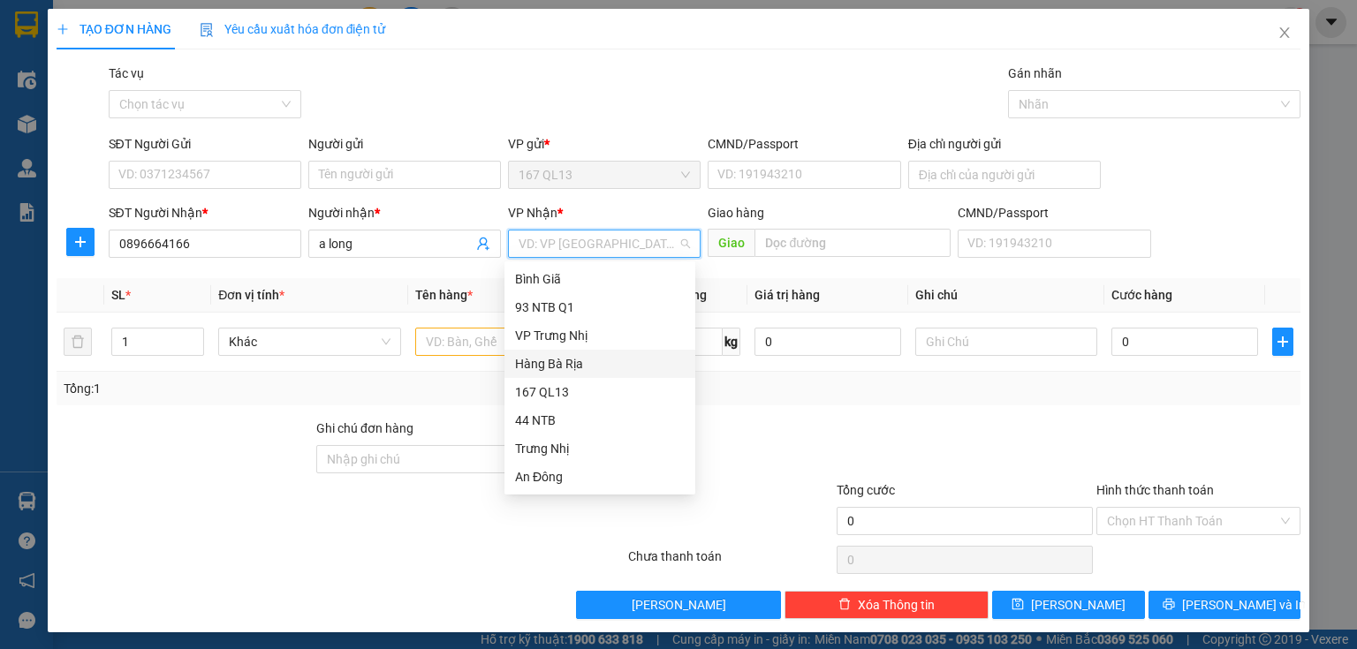
click at [565, 361] on div "Hàng Bà Rịa" at bounding box center [600, 363] width 170 height 19
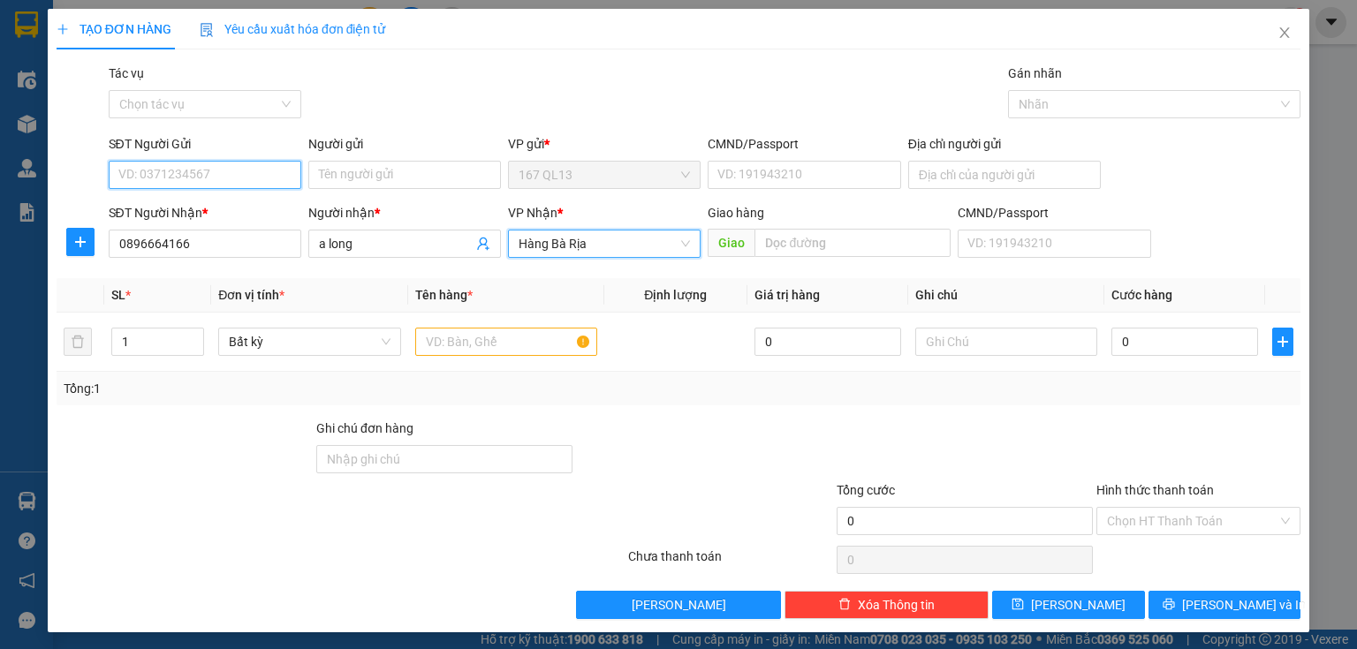
click at [248, 173] on input "SĐT Người Gửi" at bounding box center [205, 175] width 193 height 28
type input "0345403074"
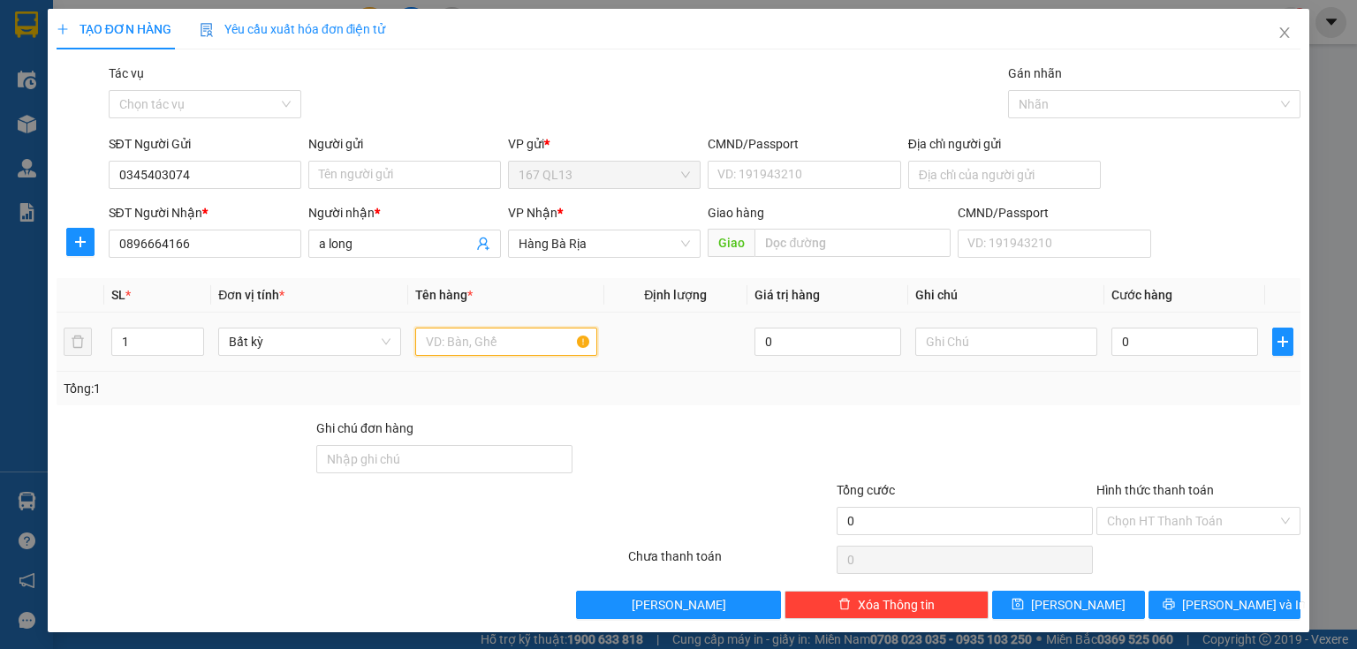
click at [465, 341] on input "text" at bounding box center [506, 342] width 182 height 28
type input "hs"
drag, startPoint x: 1187, startPoint y: 337, endPoint x: 1151, endPoint y: 326, distance: 36.9
click at [1186, 336] on input "0" at bounding box center [1185, 342] width 147 height 28
type input "3"
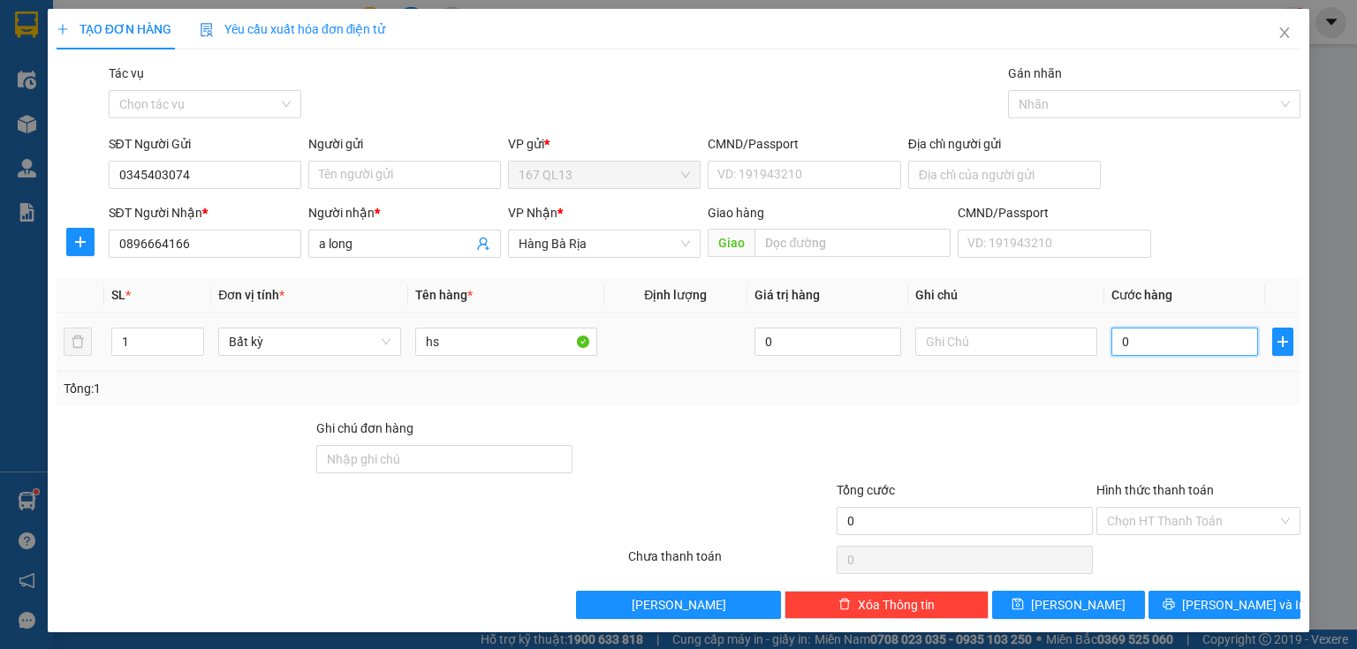
type input "3"
type input "30"
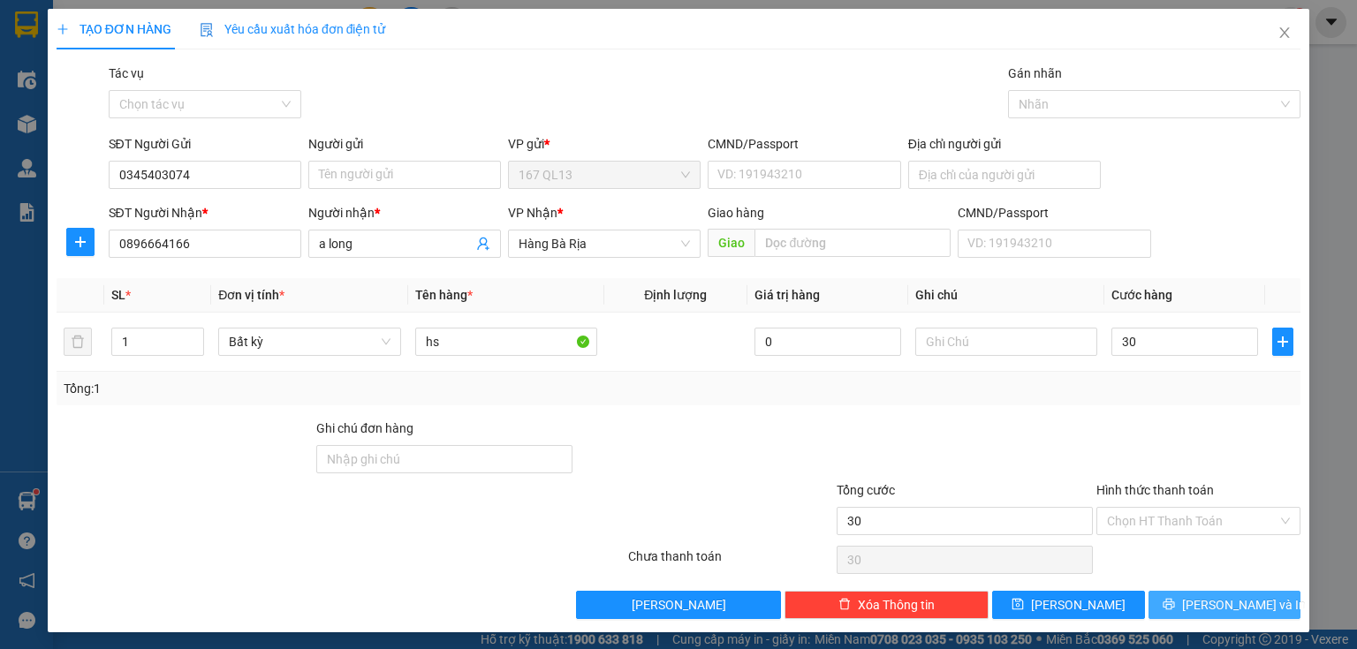
type input "30.000"
click at [1180, 593] on button "[PERSON_NAME] và In" at bounding box center [1225, 605] width 153 height 28
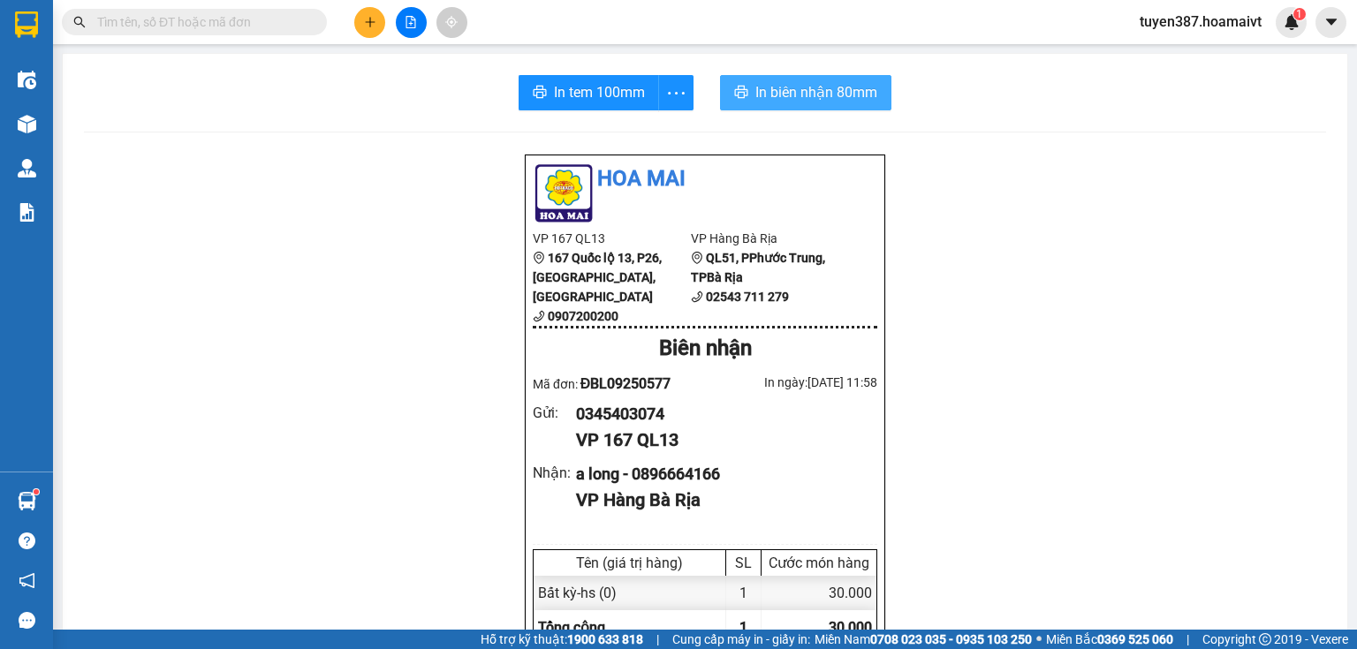
click at [795, 93] on span "In biên nhận 80mm" at bounding box center [816, 92] width 122 height 22
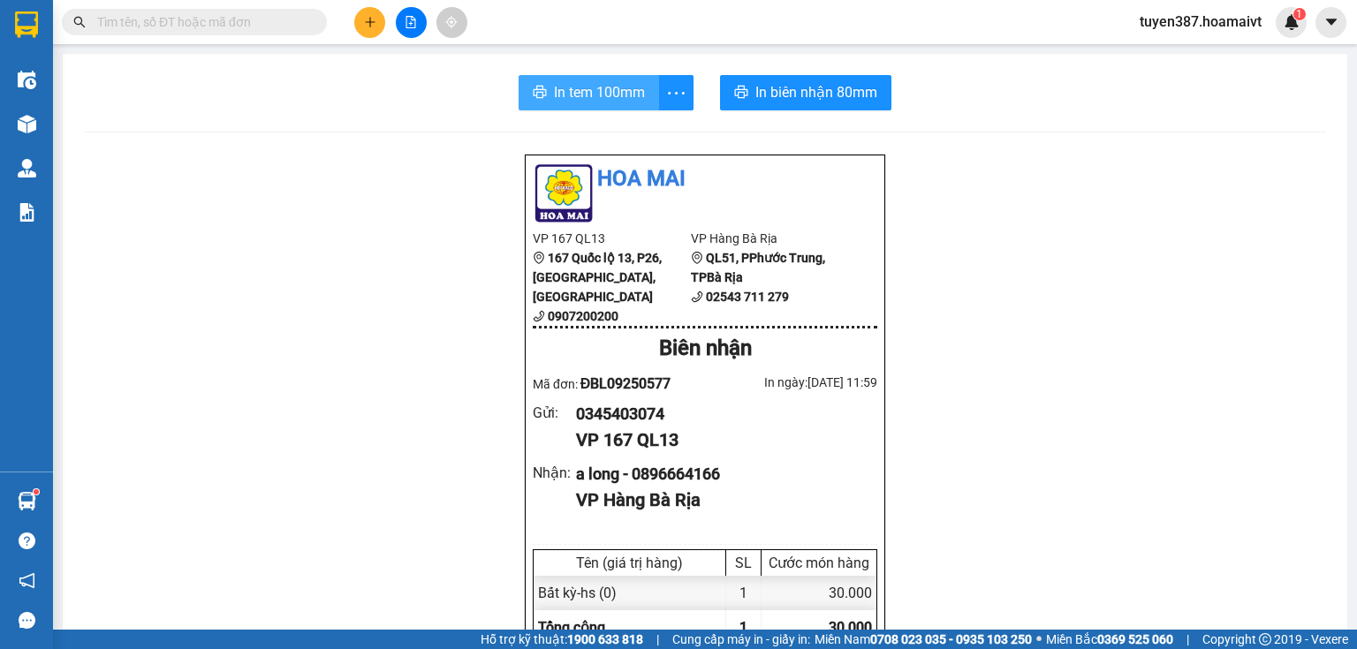
click at [597, 100] on span "In tem 100mm" at bounding box center [599, 92] width 91 height 22
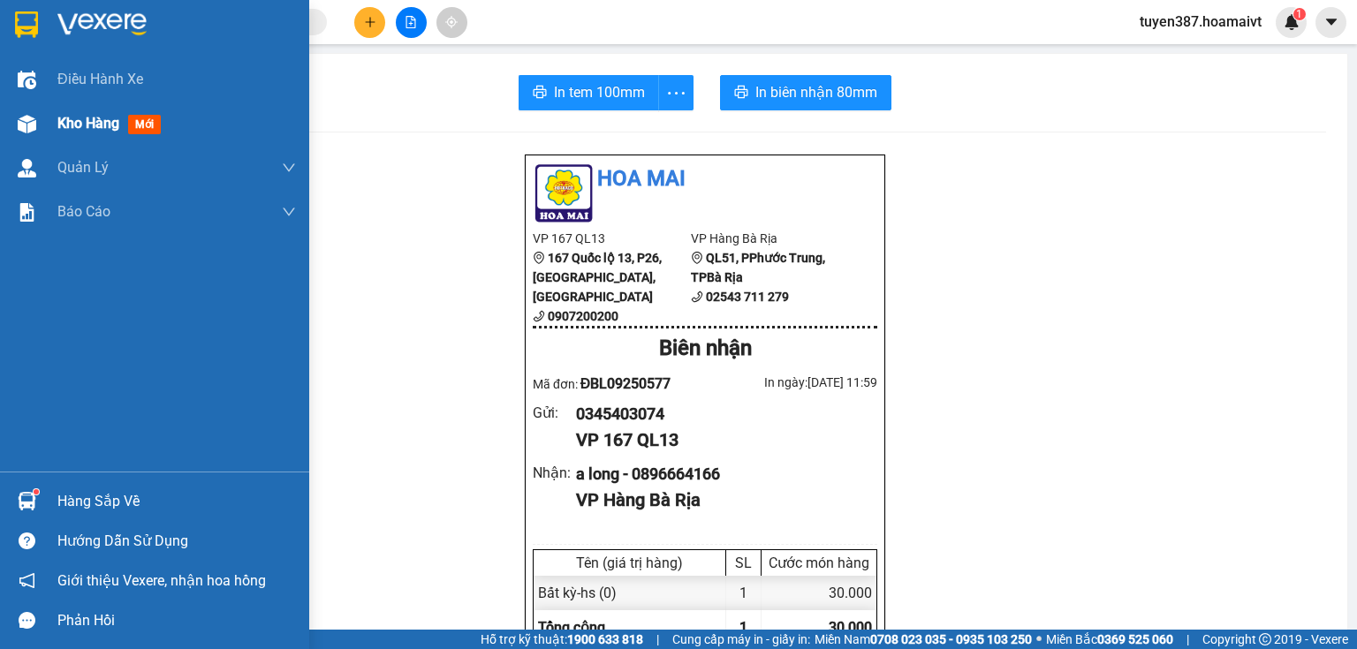
click at [44, 126] on div "Kho hàng mới" at bounding box center [154, 124] width 309 height 44
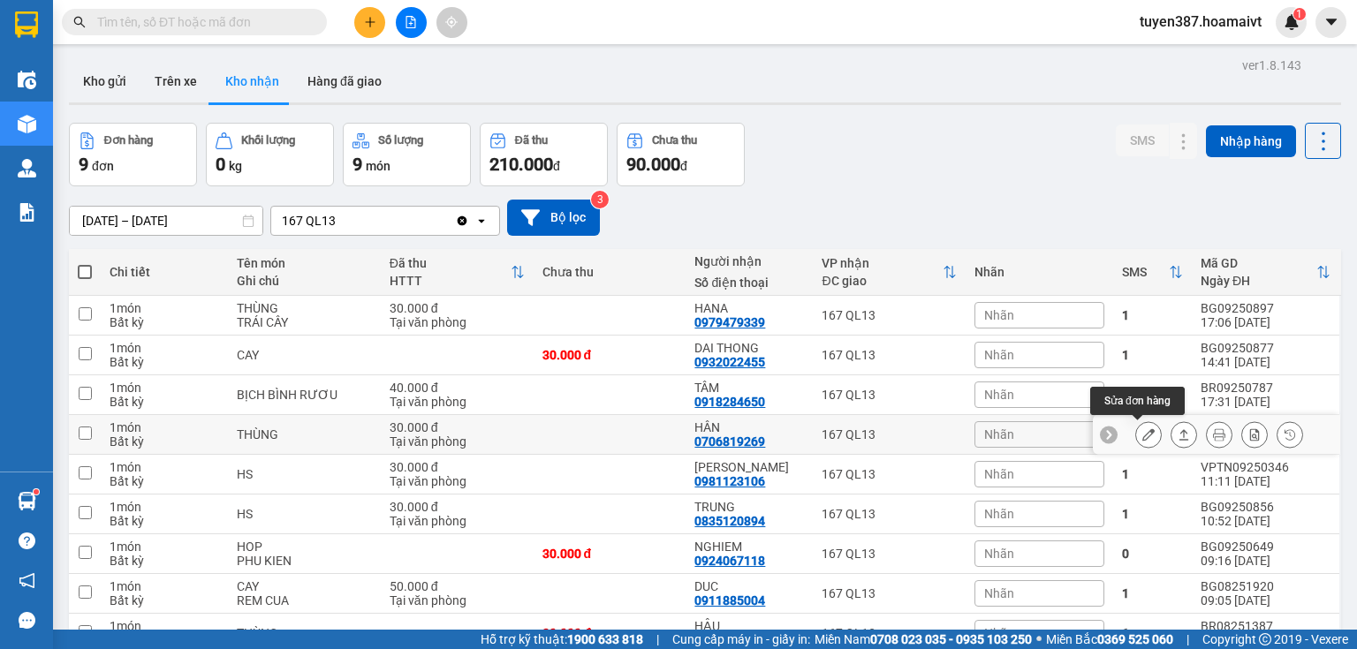
click at [1142, 435] on icon at bounding box center [1148, 435] width 12 height 12
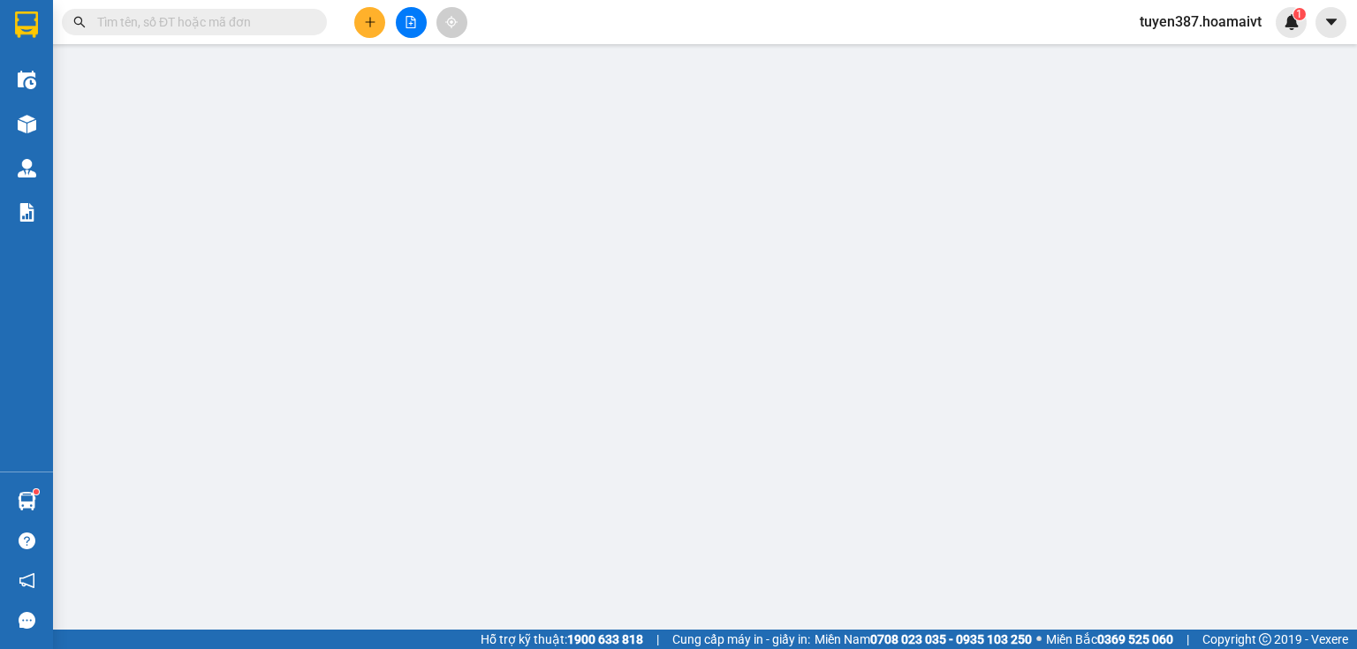
type input "0988389277"
type input "GIÁP"
type input "077083001976"
type input "0706819269"
type input "HÂN"
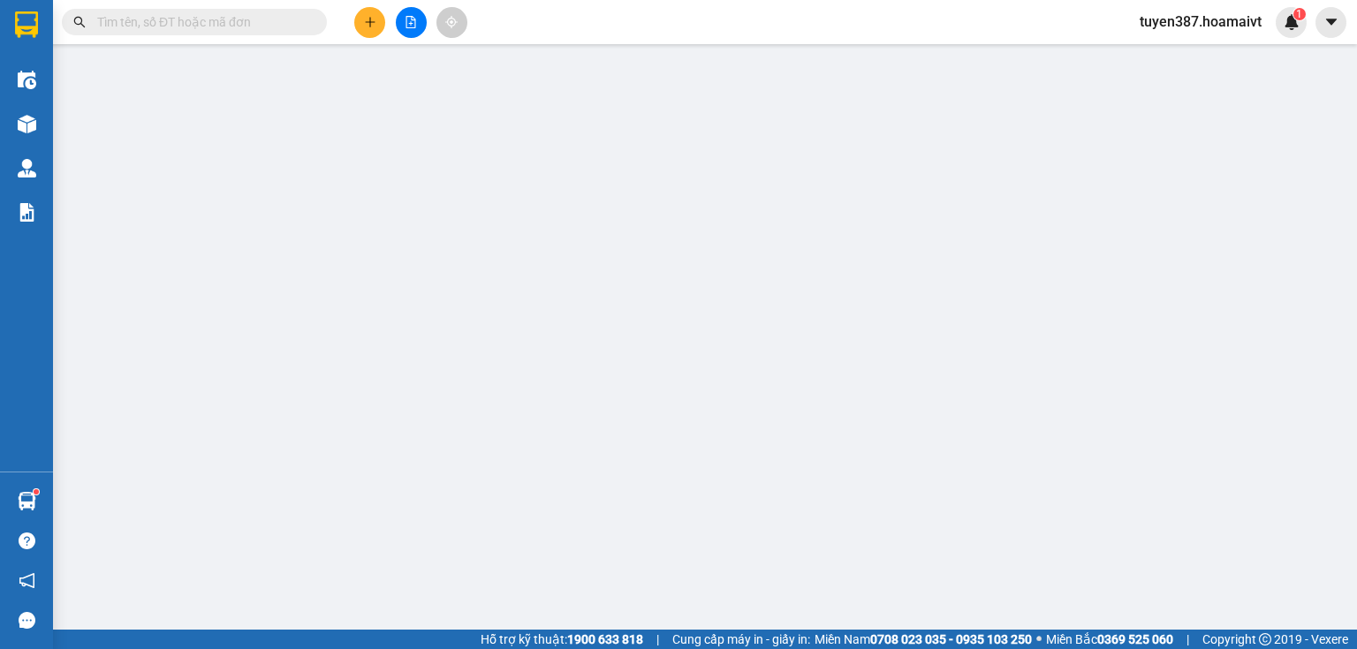
type input "30.000"
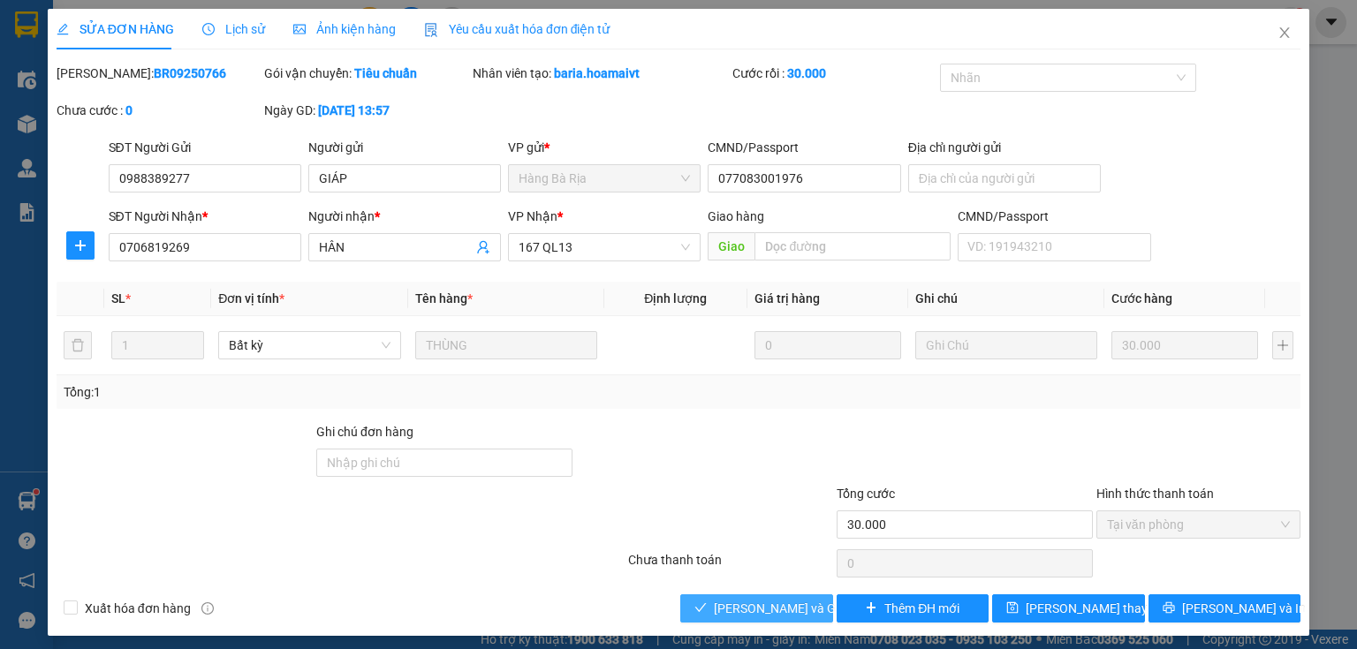
drag, startPoint x: 772, startPoint y: 611, endPoint x: 758, endPoint y: 614, distance: 14.4
click at [764, 614] on span "[PERSON_NAME] và Giao hàng" at bounding box center [799, 608] width 170 height 19
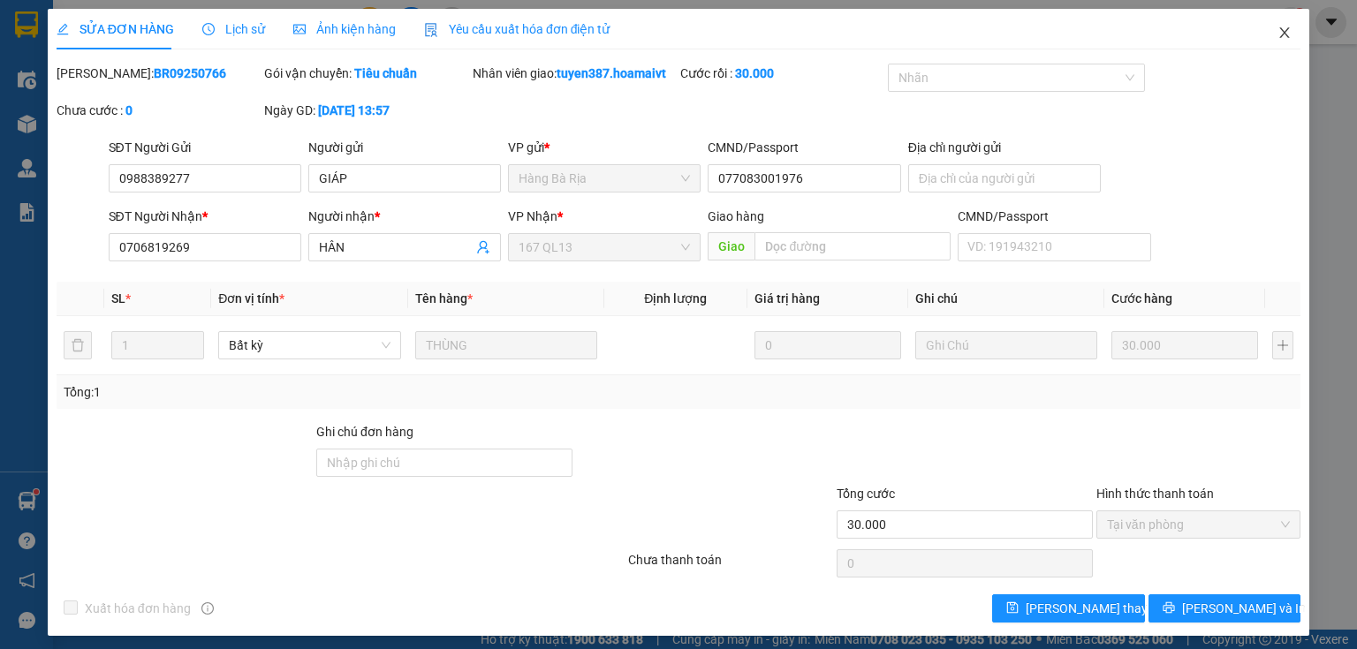
click at [1278, 33] on icon "close" at bounding box center [1285, 33] width 14 height 14
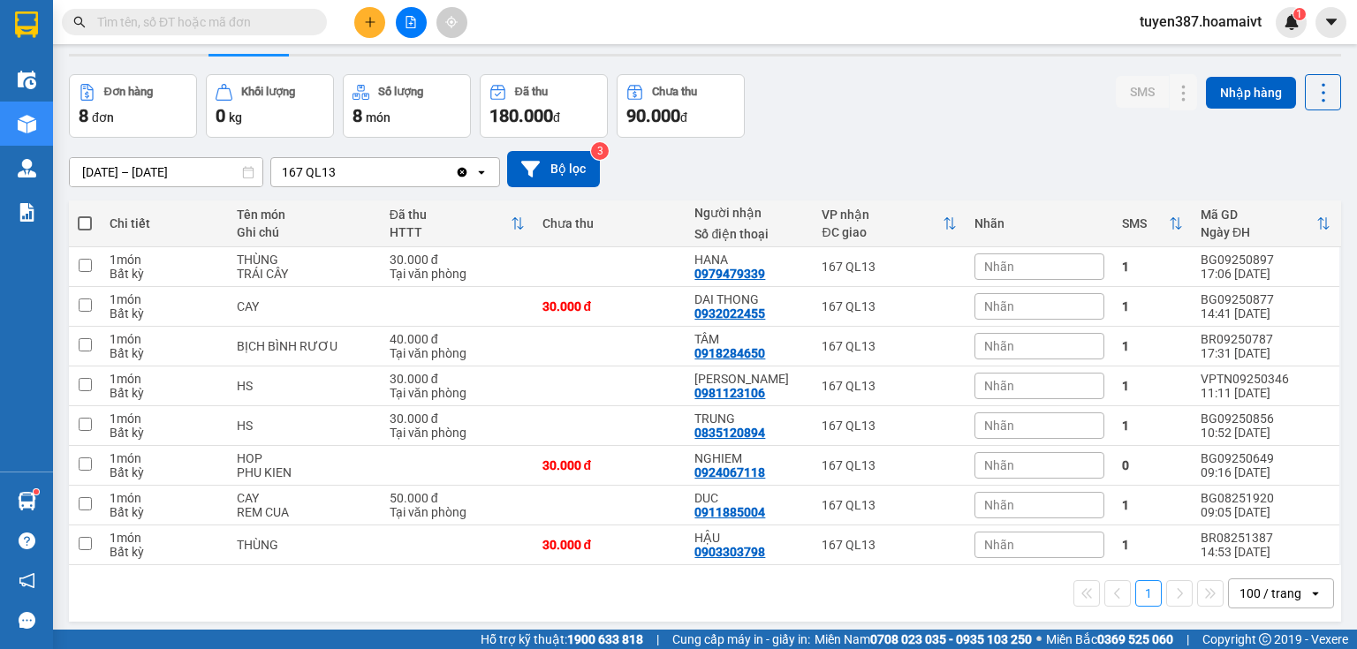
scroll to position [71, 0]
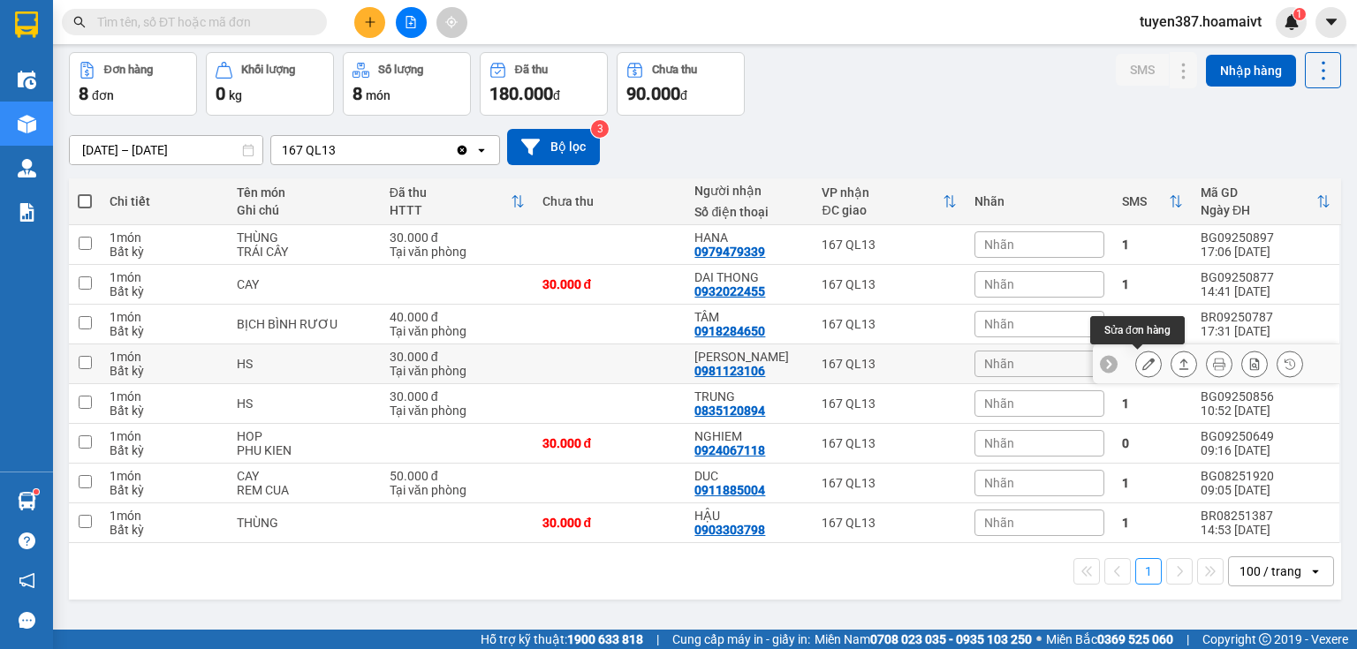
click at [1142, 361] on icon at bounding box center [1148, 364] width 12 height 12
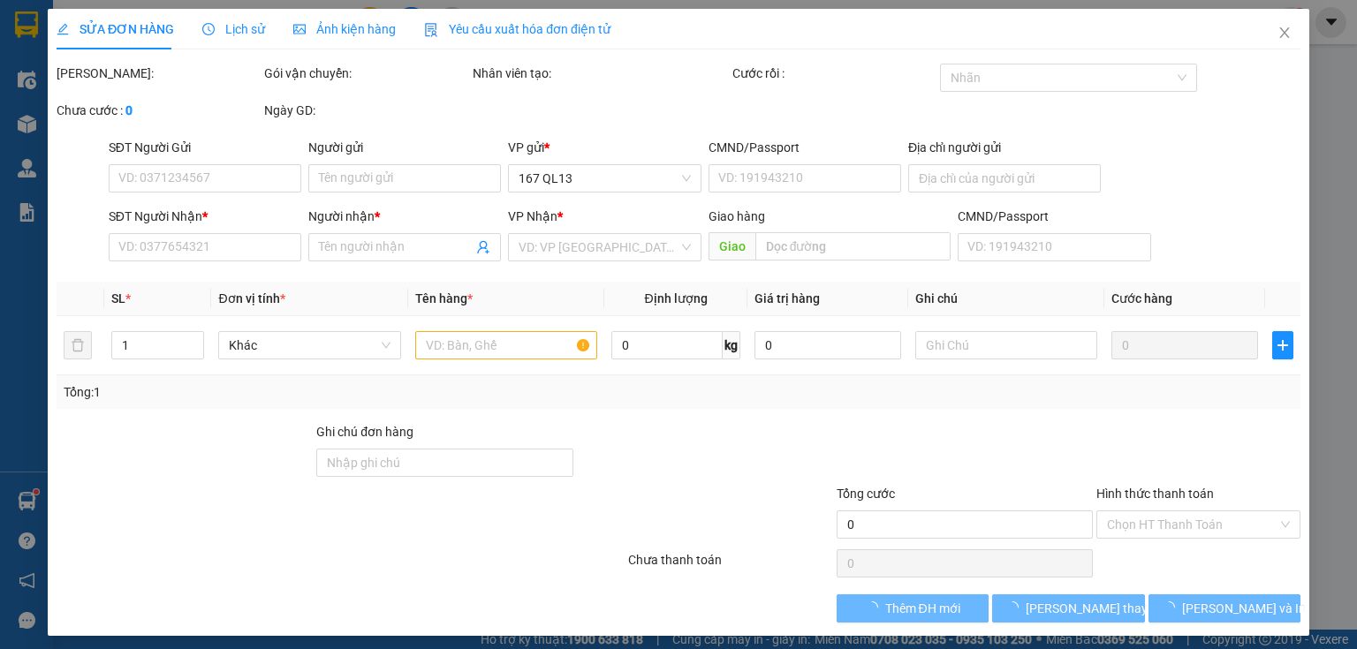
type input "0908036299"
type input "cô Hiệp"
type input "0981123106"
type input "[PERSON_NAME]"
type input "30.000"
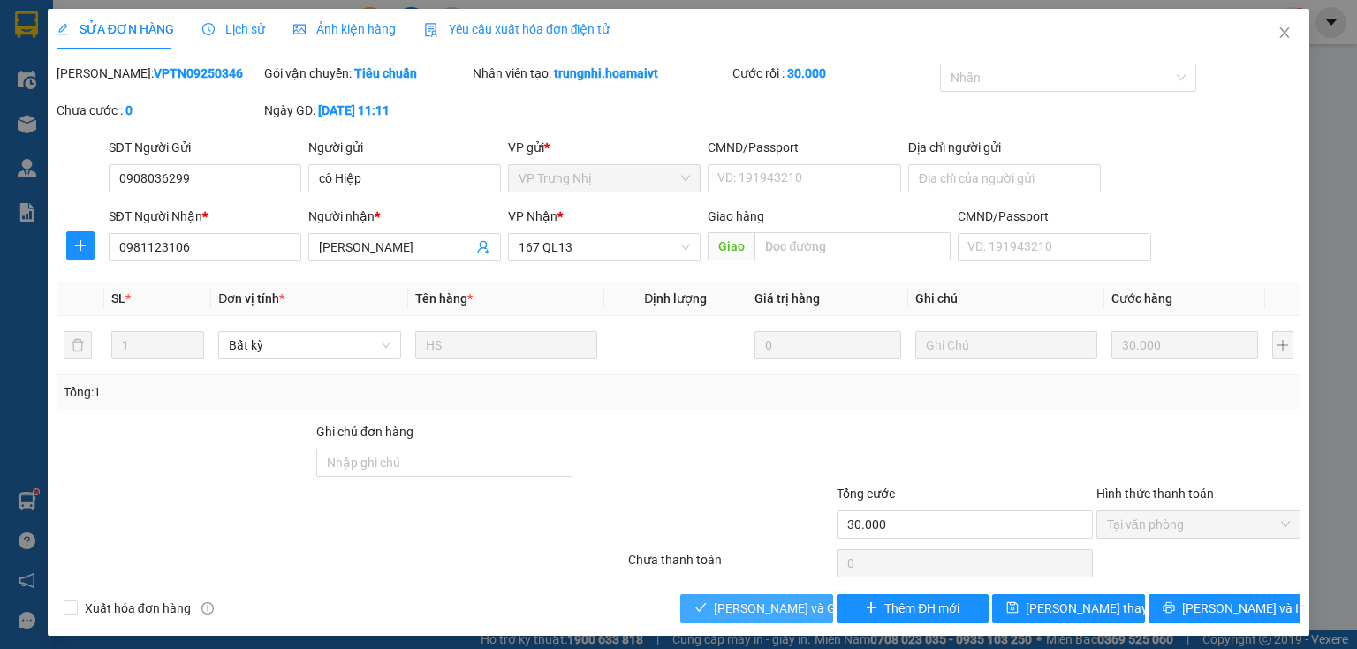
click at [787, 617] on span "[PERSON_NAME] và Giao hàng" at bounding box center [799, 608] width 170 height 19
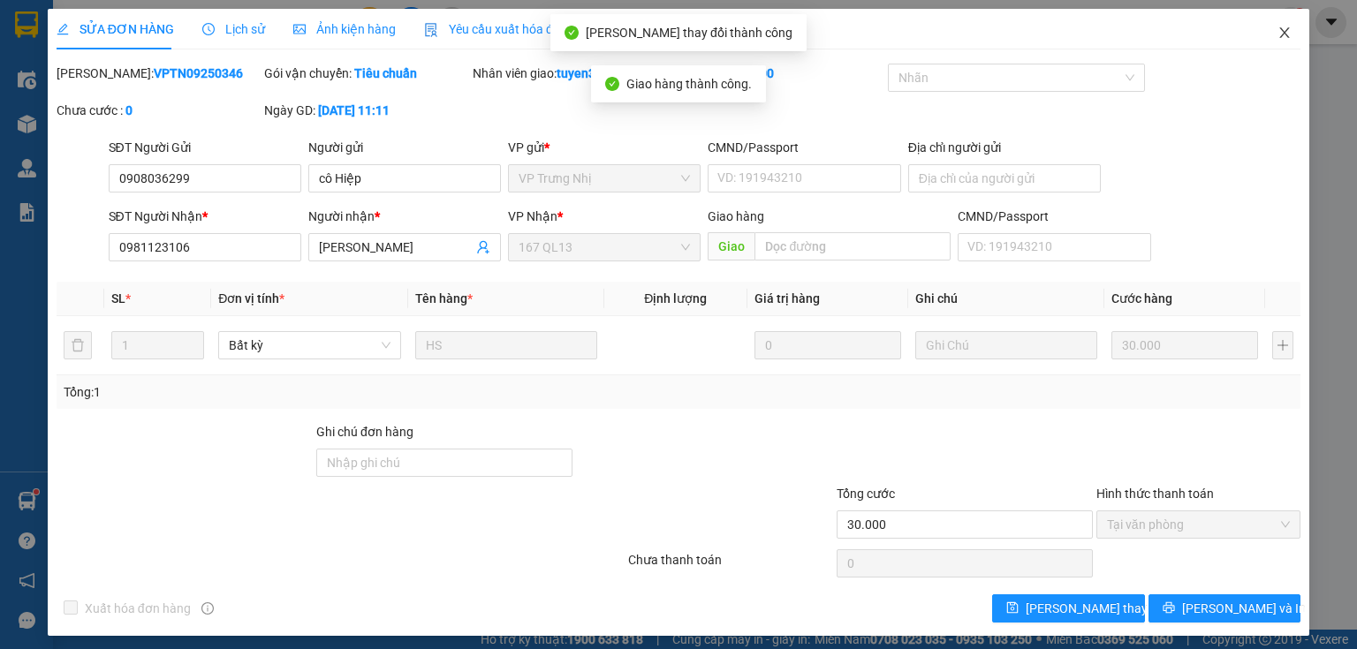
click at [1279, 30] on icon "close" at bounding box center [1285, 33] width 14 height 14
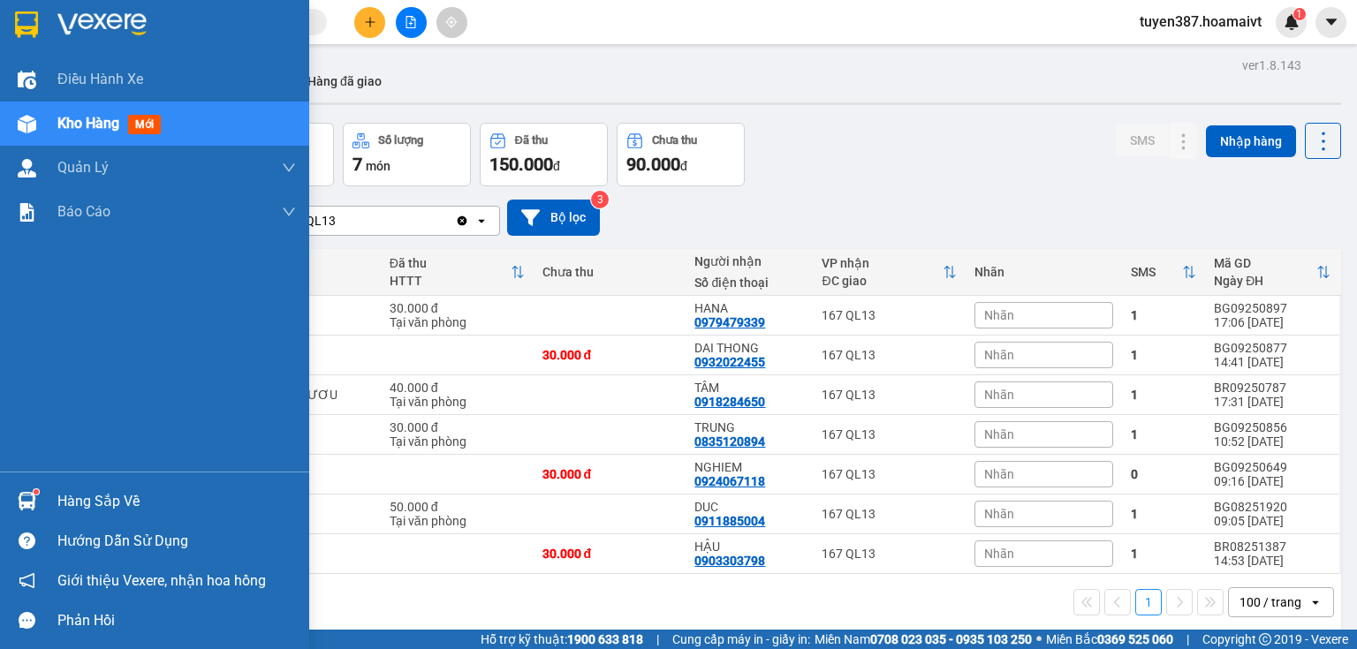
click at [21, 492] on img at bounding box center [27, 501] width 19 height 19
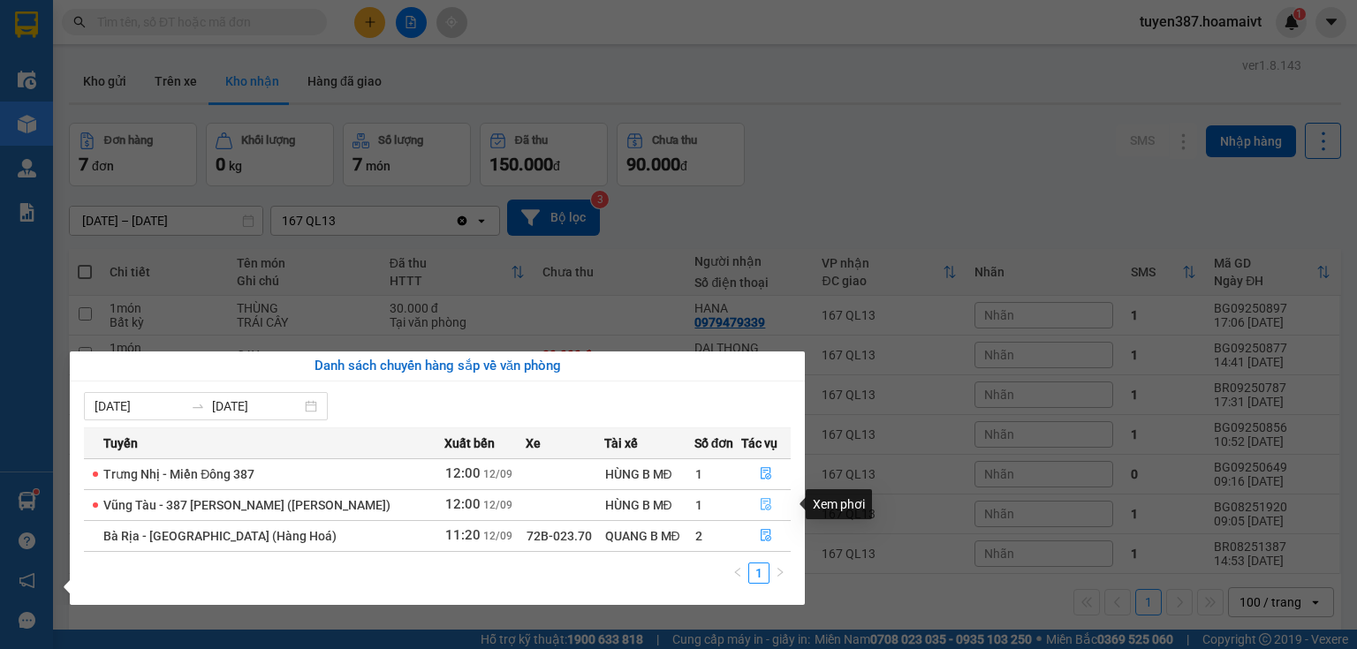
click at [754, 505] on button "button" at bounding box center [766, 505] width 48 height 28
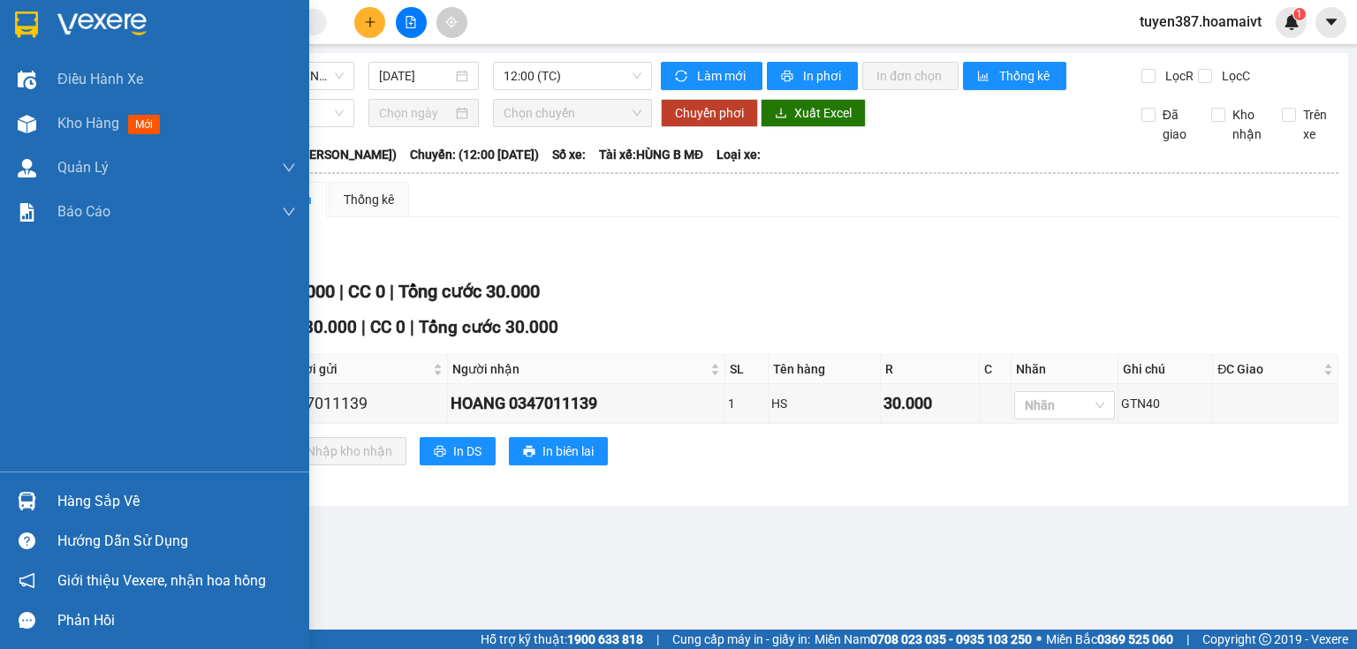
click at [16, 497] on div at bounding box center [26, 501] width 31 height 31
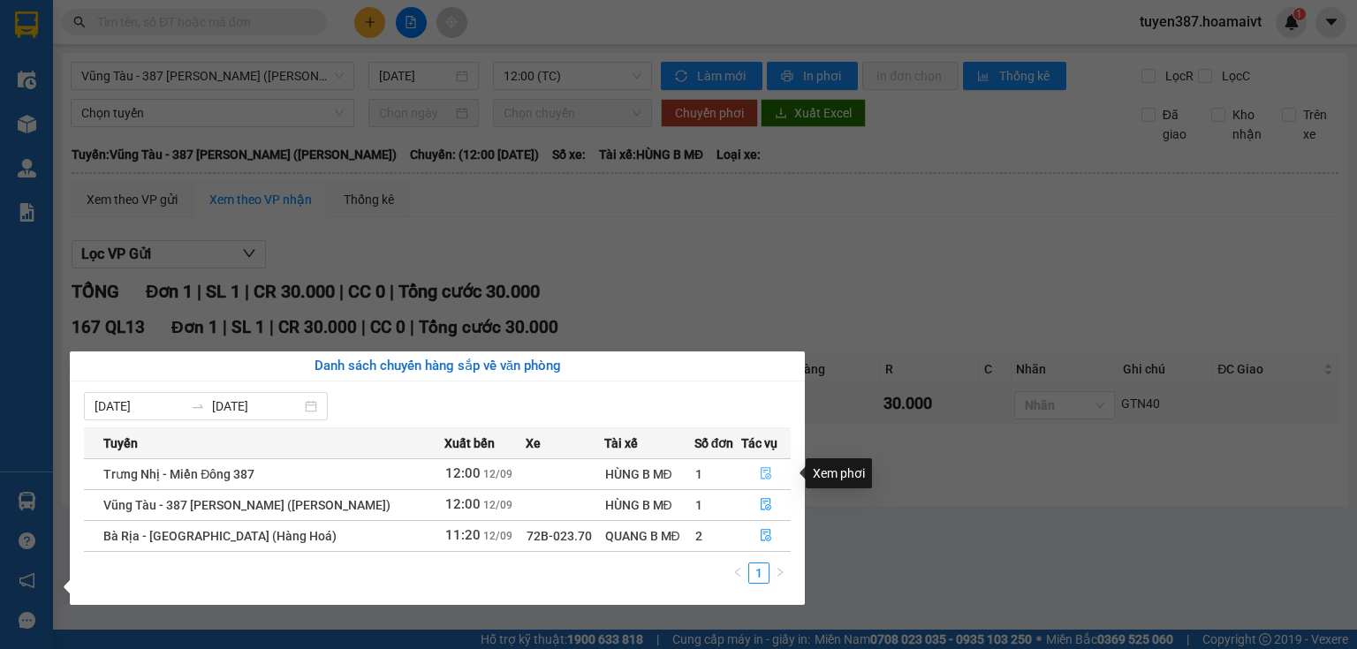
click at [755, 470] on button "button" at bounding box center [766, 474] width 48 height 28
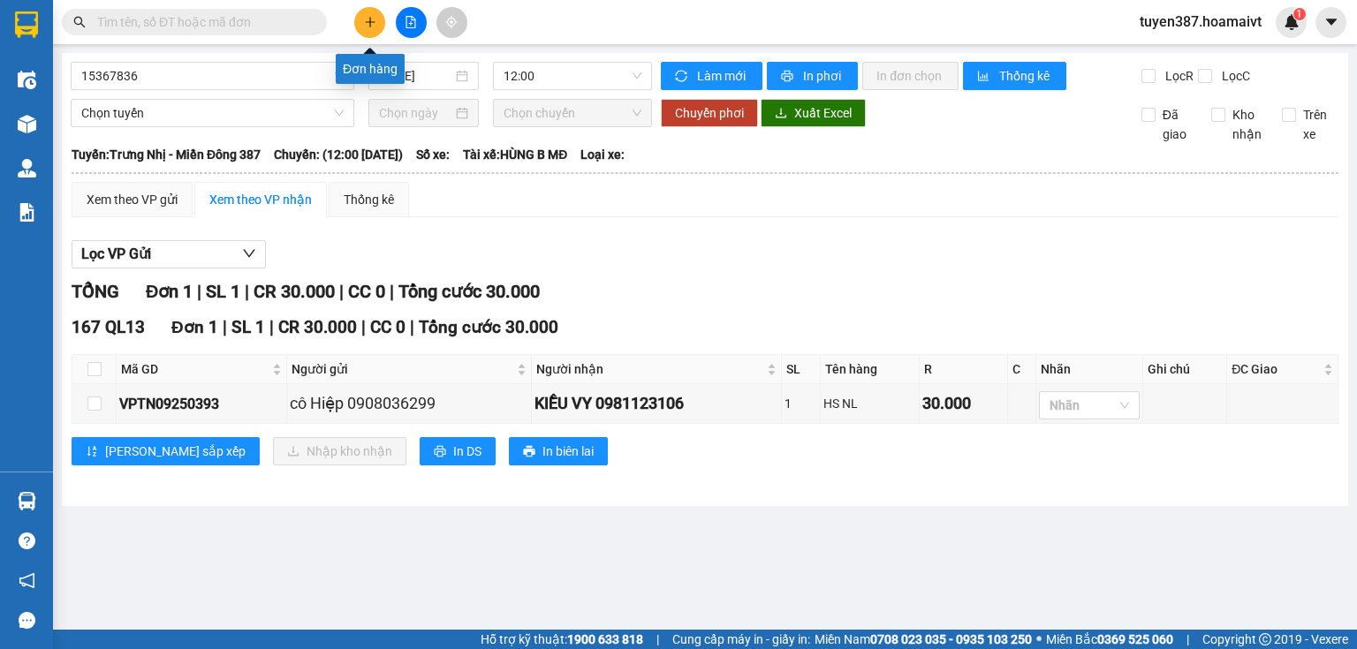
click at [381, 24] on button at bounding box center [369, 22] width 31 height 31
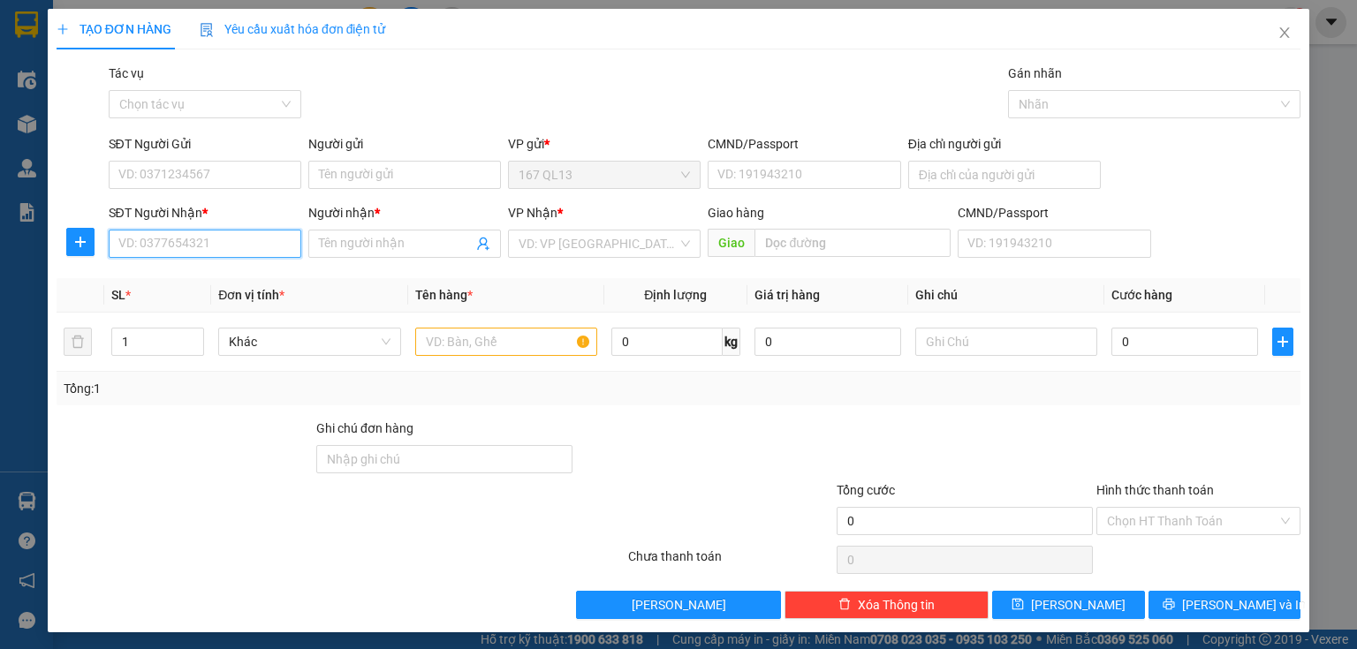
click at [247, 253] on input "SĐT Người Nhận *" at bounding box center [205, 244] width 193 height 28
type input "0792444421"
click at [367, 230] on span at bounding box center [404, 244] width 193 height 28
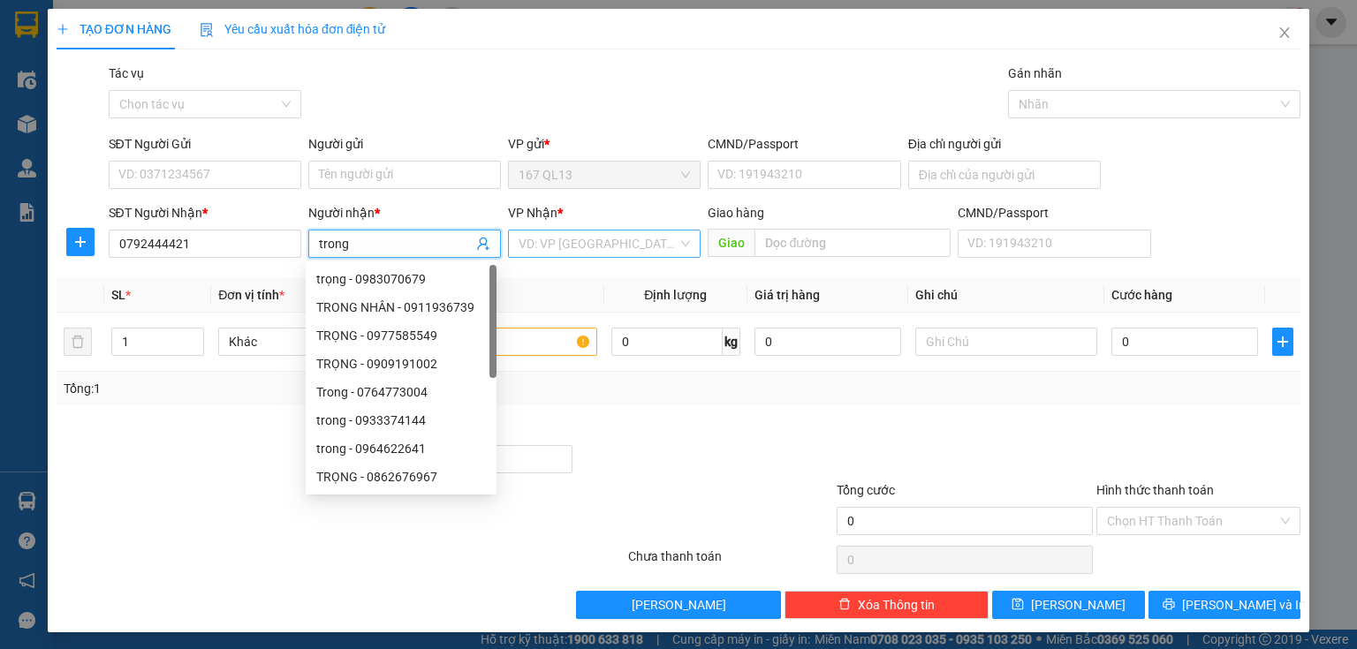
type input "trong"
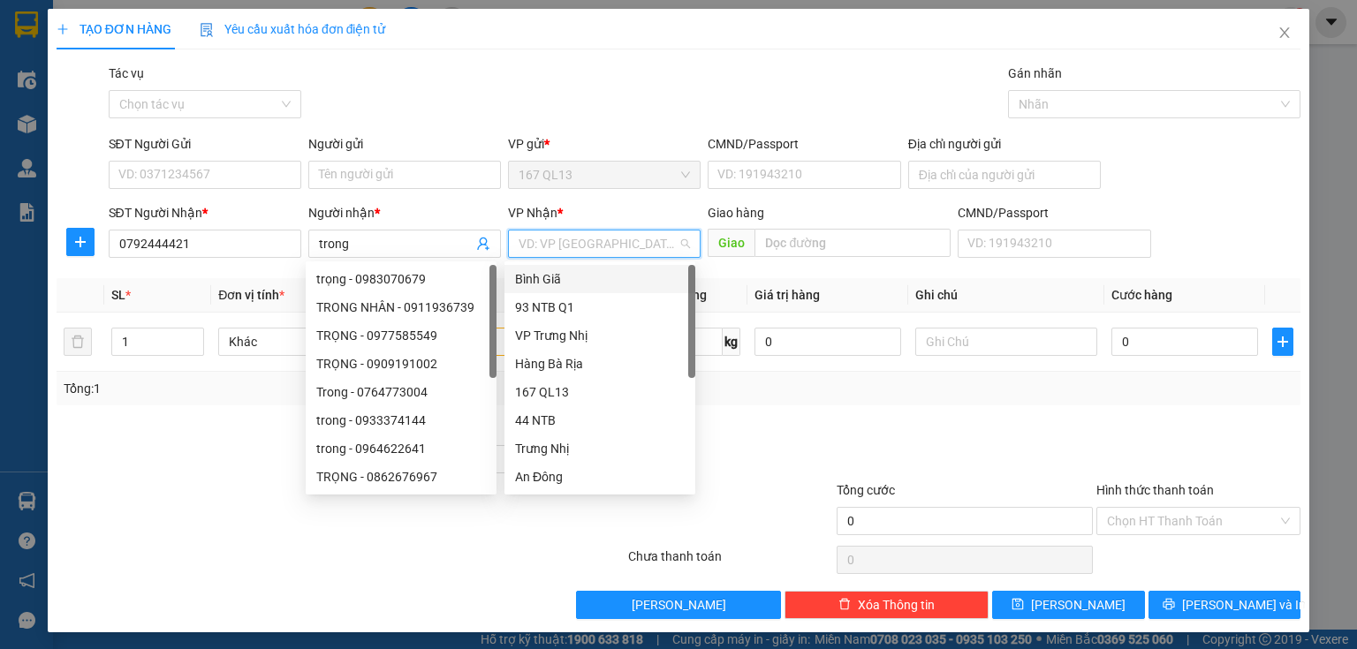
click at [567, 235] on input "search" at bounding box center [598, 244] width 159 height 27
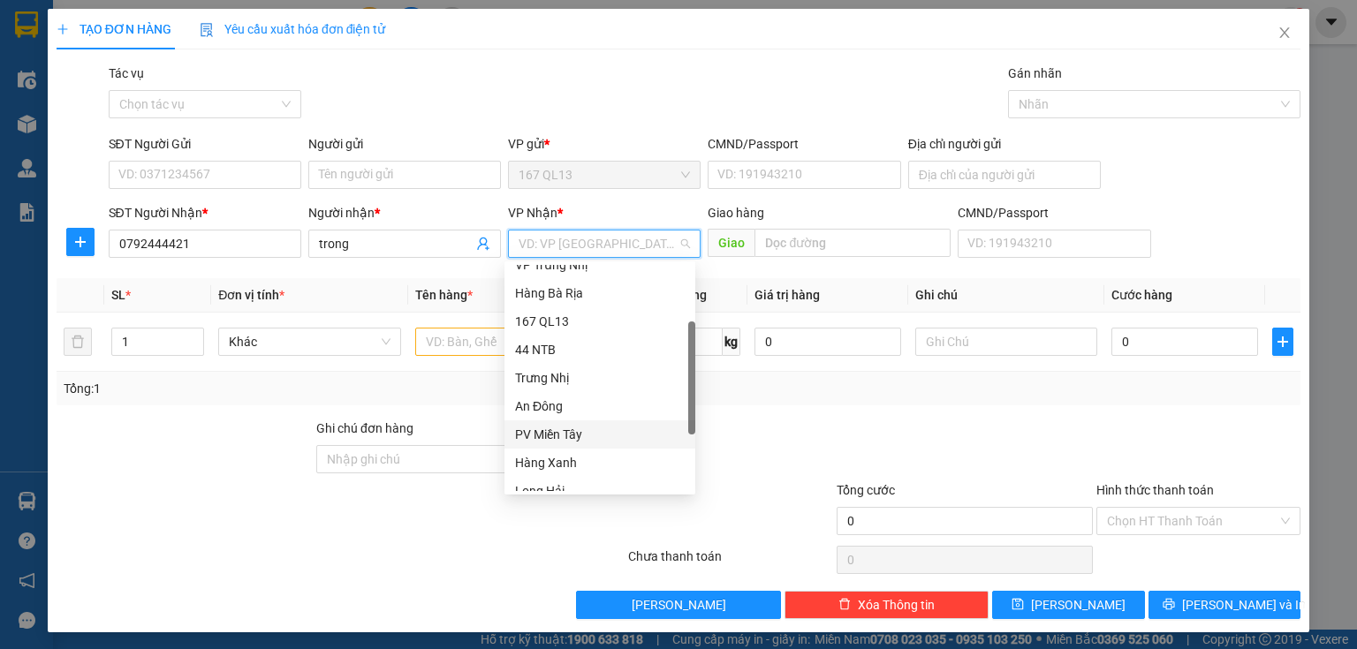
scroll to position [141, 0]
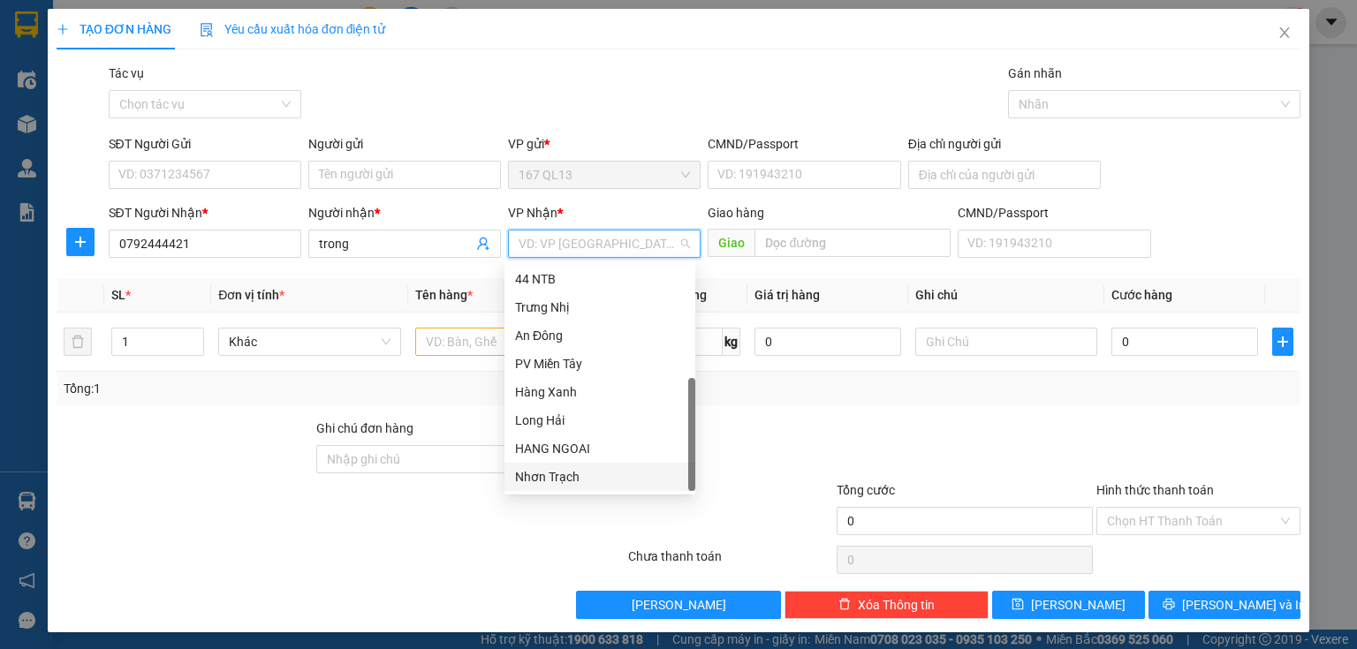
click at [565, 474] on div "Nhơn Trạch" at bounding box center [600, 476] width 170 height 19
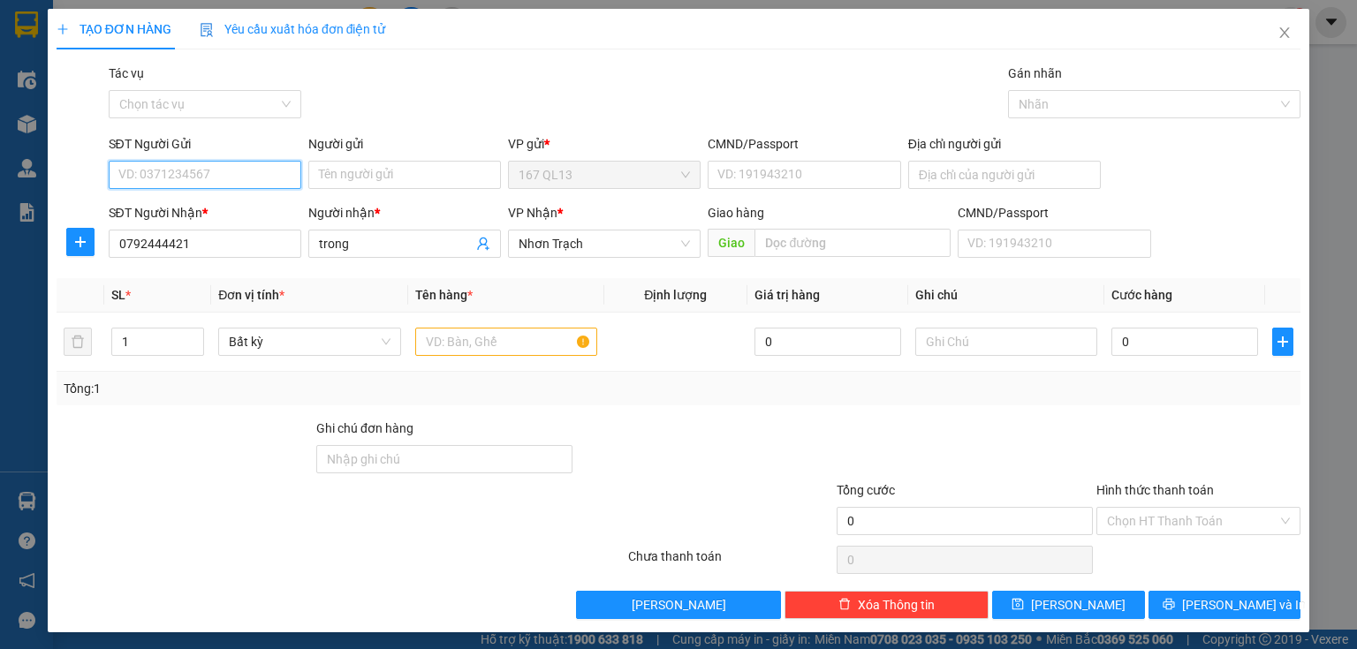
click at [254, 186] on input "SĐT Người Gửi" at bounding box center [205, 175] width 193 height 28
type input "0917845002"
click at [527, 345] on input "text" at bounding box center [506, 342] width 182 height 28
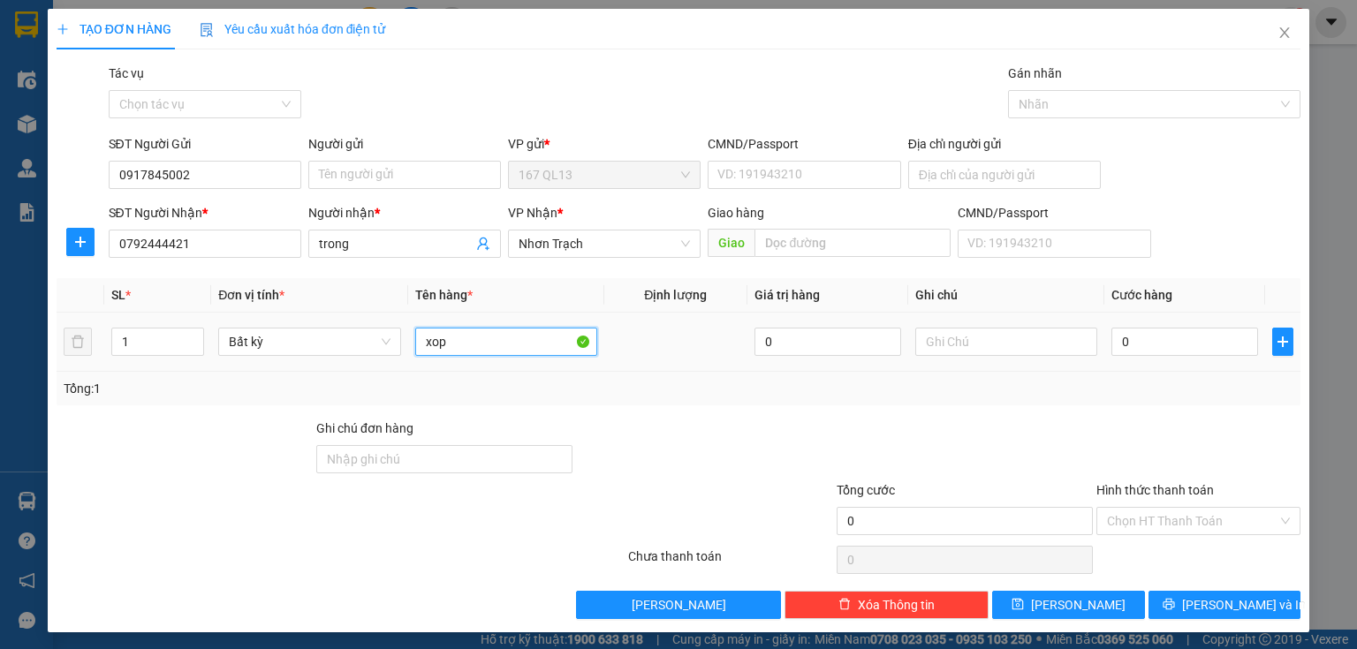
type input "xop"
drag, startPoint x: 1199, startPoint y: 326, endPoint x: 1187, endPoint y: 322, distance: 12.9
click at [1187, 322] on td "0" at bounding box center [1184, 342] width 161 height 59
click at [1160, 340] on input "0" at bounding box center [1185, 342] width 147 height 28
type input "3"
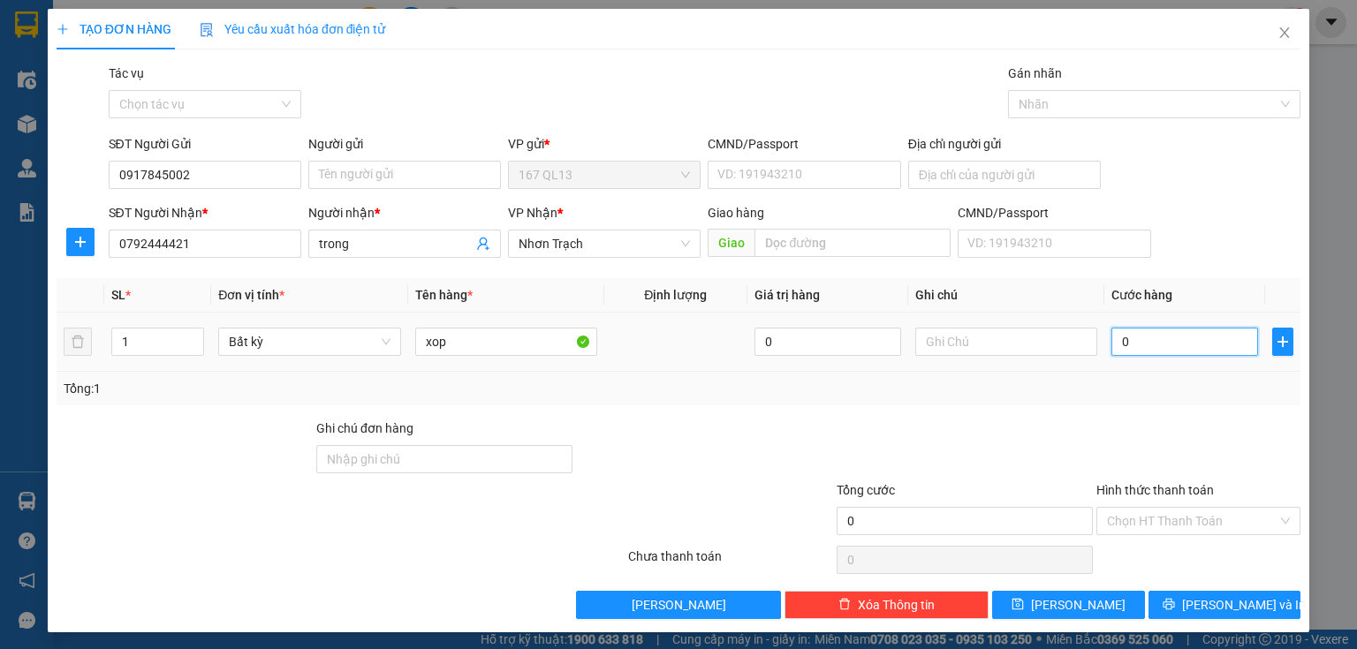
type input "3"
type input "30"
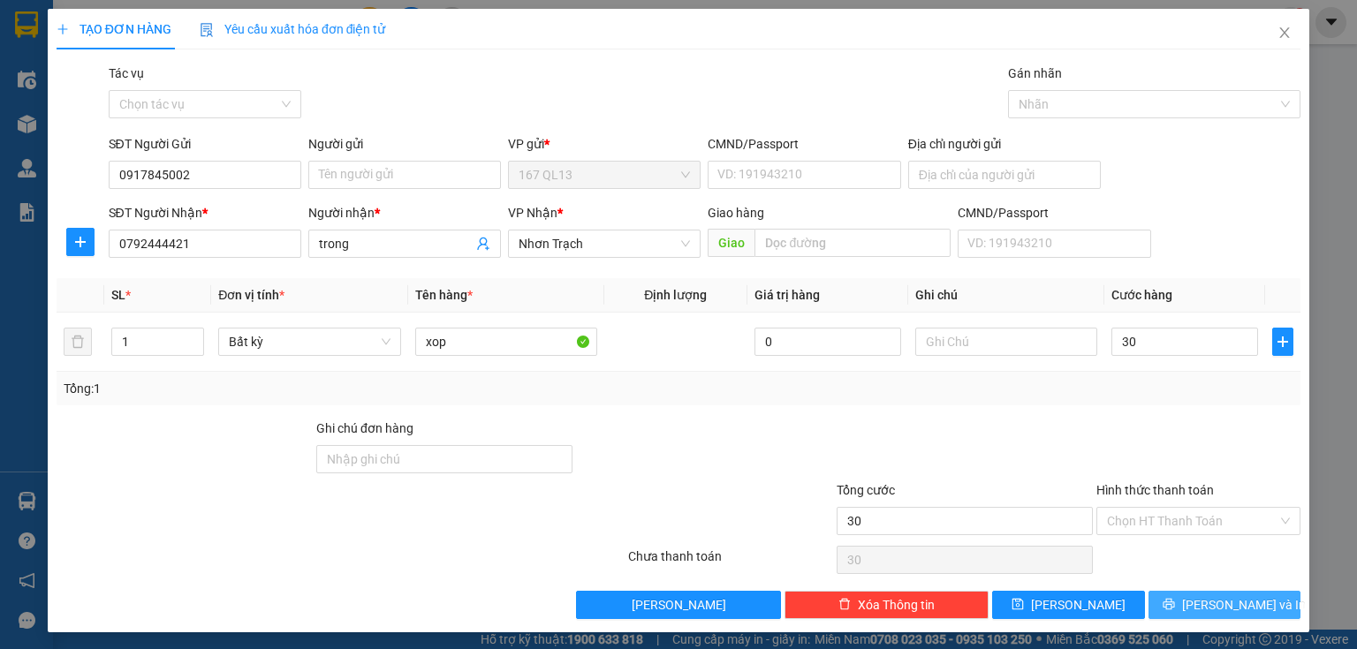
type input "30.000"
click at [1158, 606] on button "[PERSON_NAME] và In" at bounding box center [1225, 605] width 153 height 28
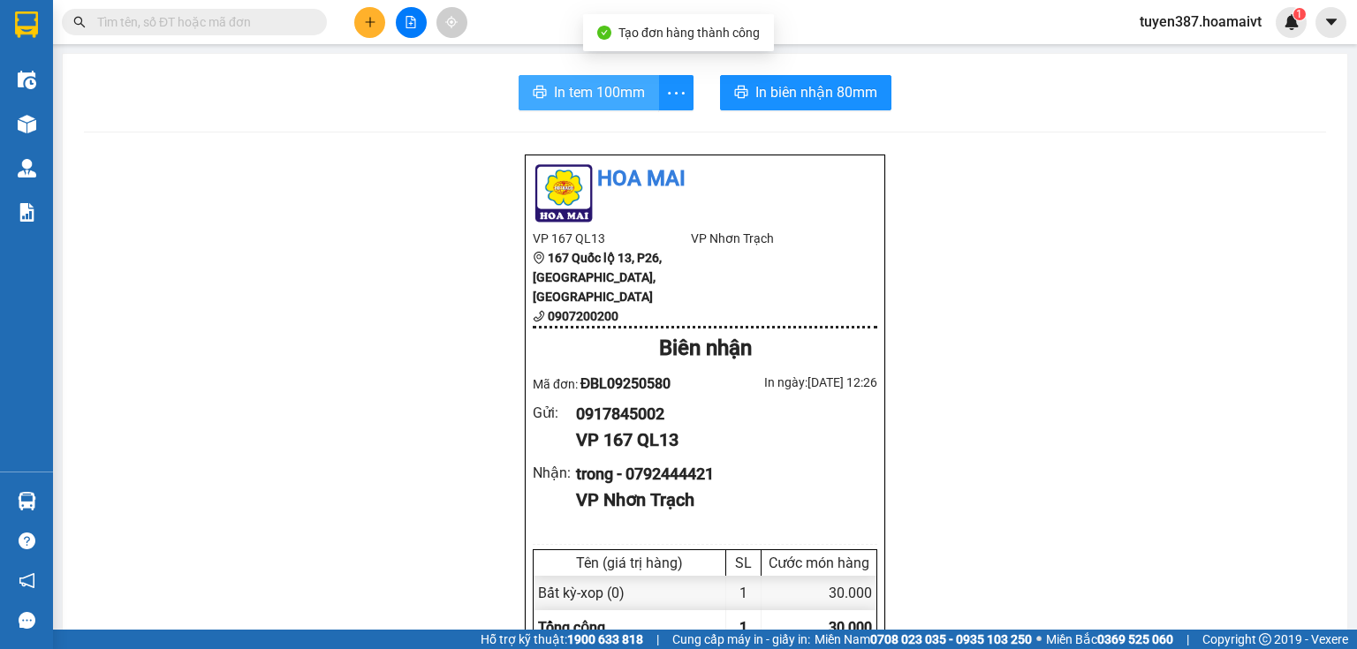
click at [576, 87] on span "In tem 100mm" at bounding box center [599, 92] width 91 height 22
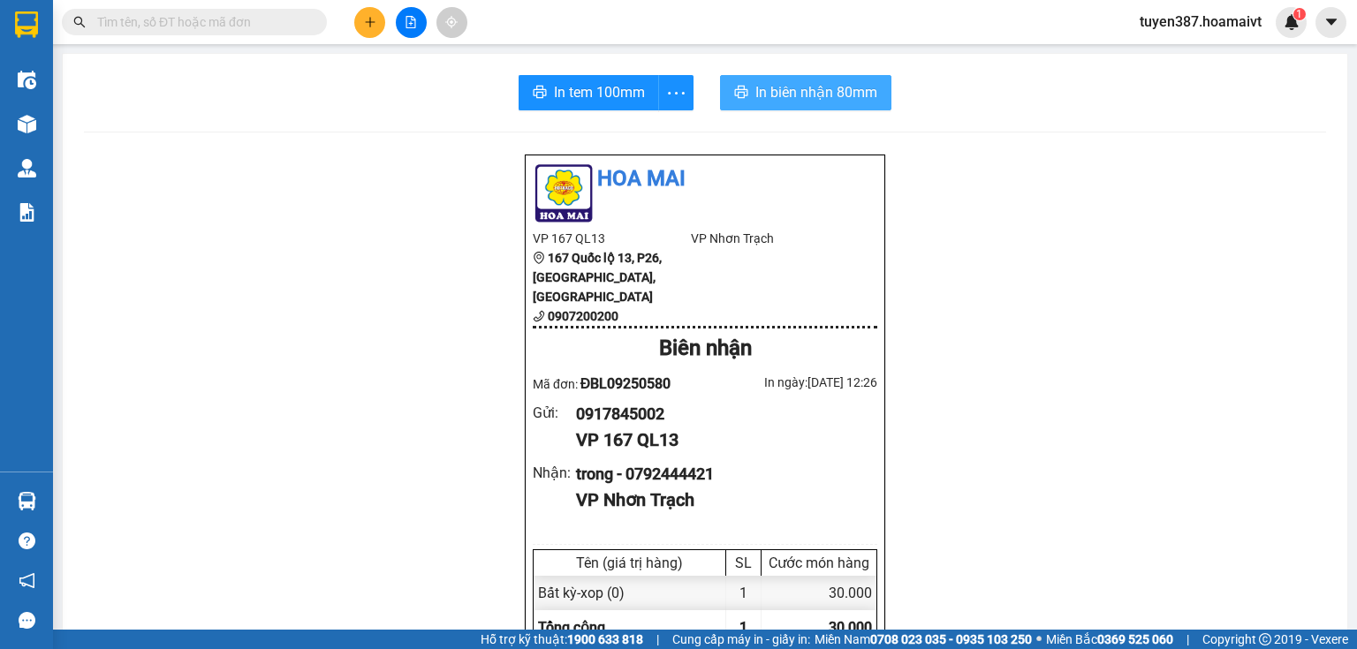
click at [773, 102] on span "In biên nhận 80mm" at bounding box center [816, 92] width 122 height 22
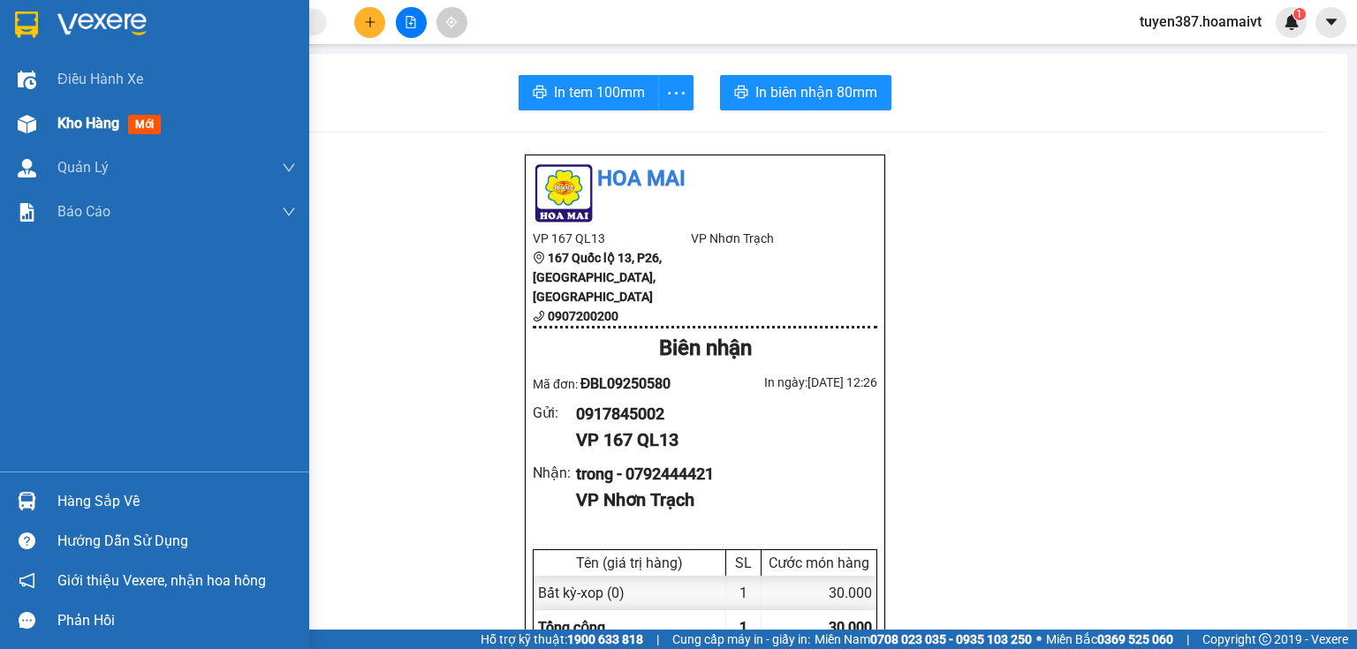
click at [37, 118] on div at bounding box center [26, 124] width 31 height 31
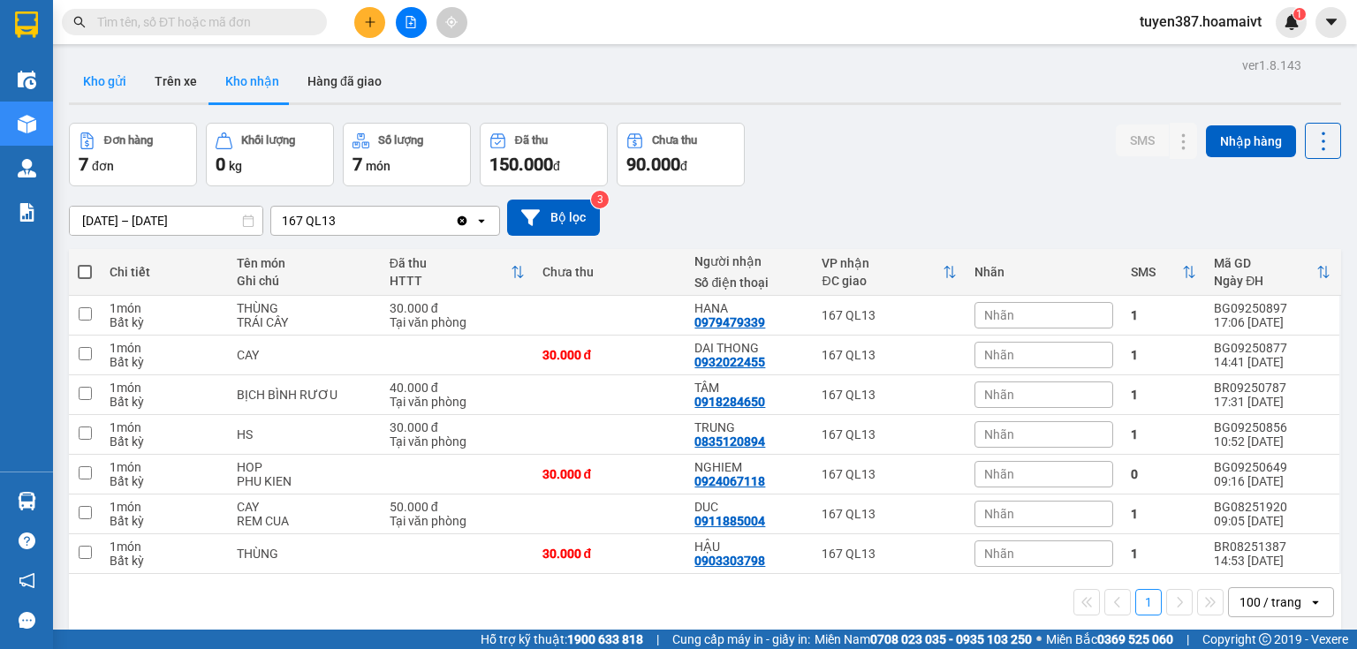
click at [108, 75] on button "Kho gửi" at bounding box center [105, 81] width 72 height 42
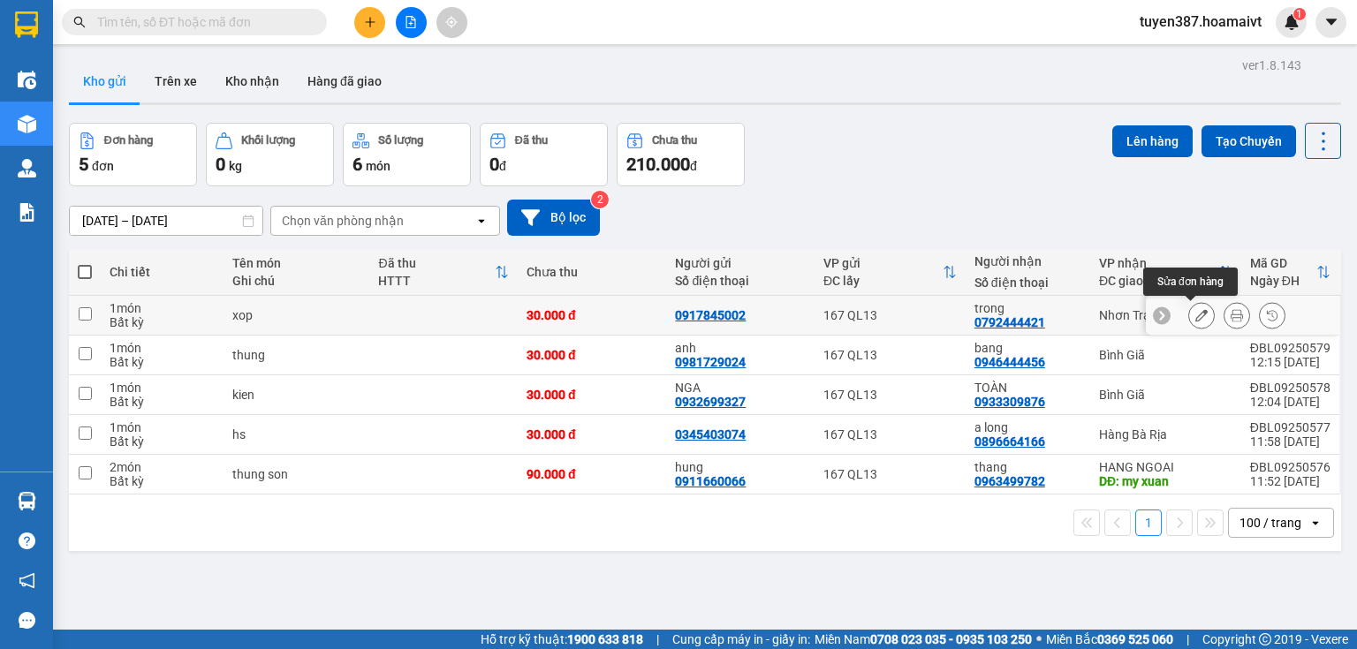
click at [1195, 309] on icon at bounding box center [1201, 315] width 12 height 12
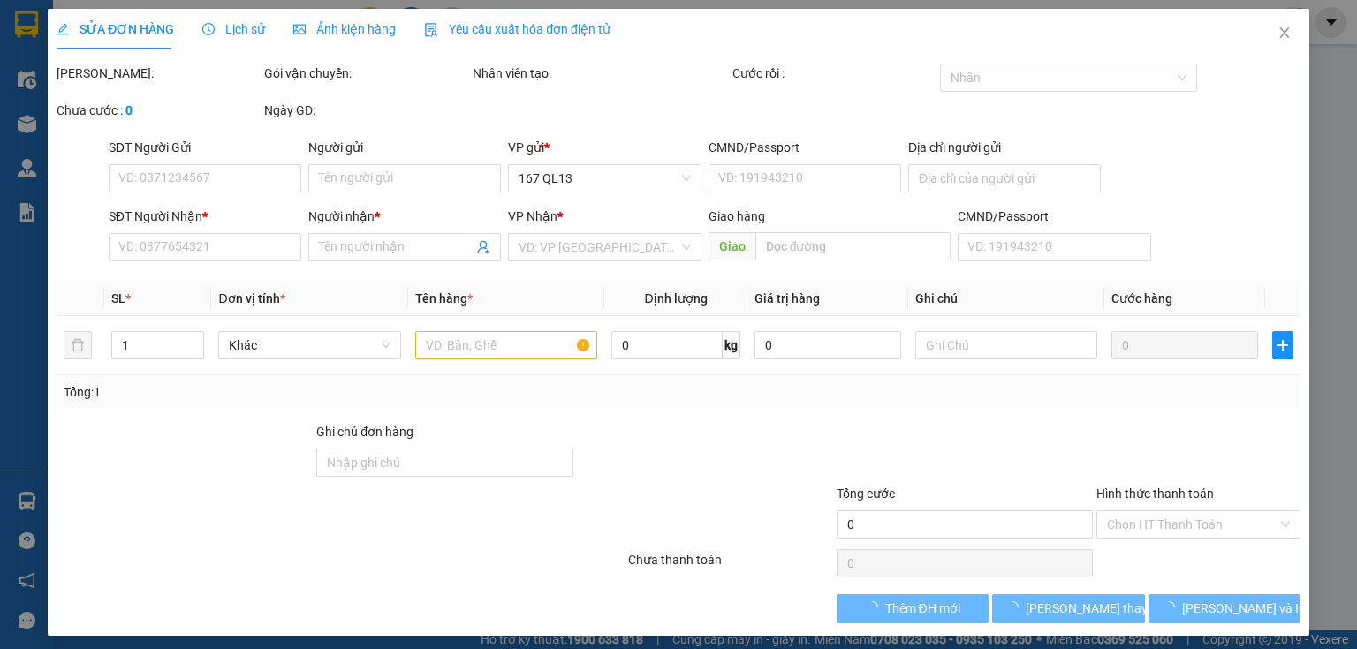
type input "0917845002"
type input "0792444421"
type input "trong"
type input "30.000"
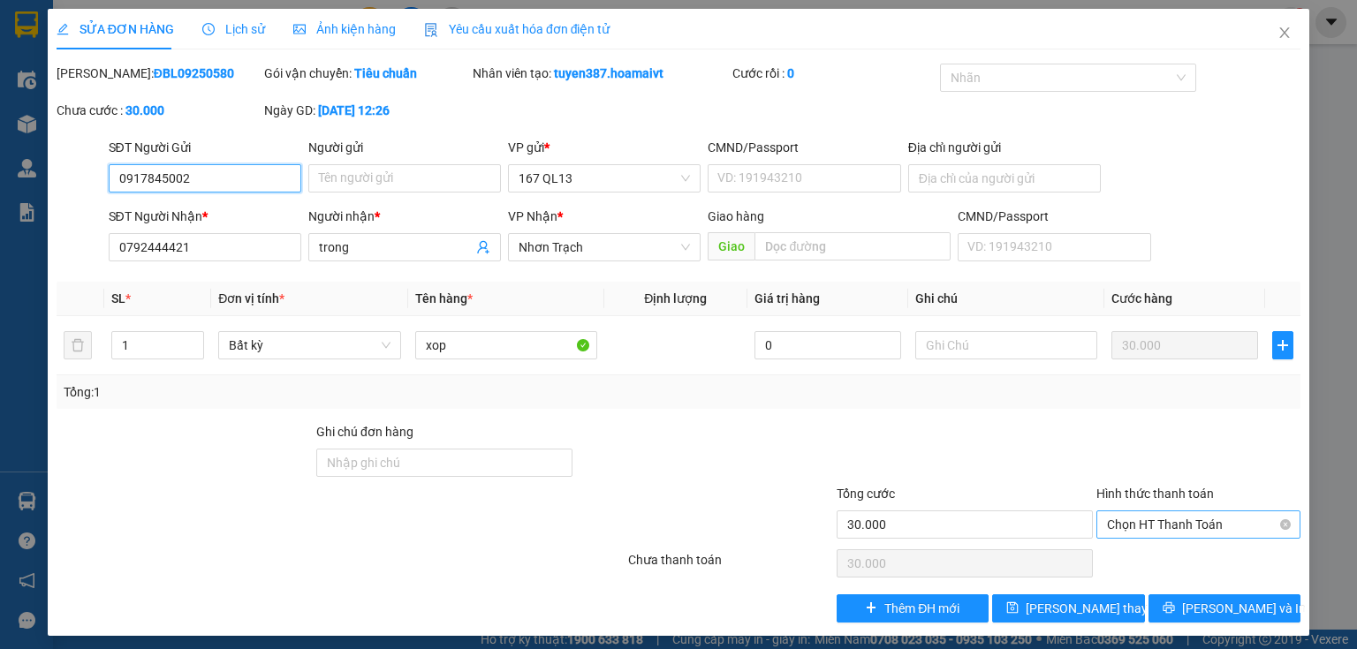
click at [1187, 523] on span "Chọn HT Thanh Toán" at bounding box center [1198, 525] width 183 height 27
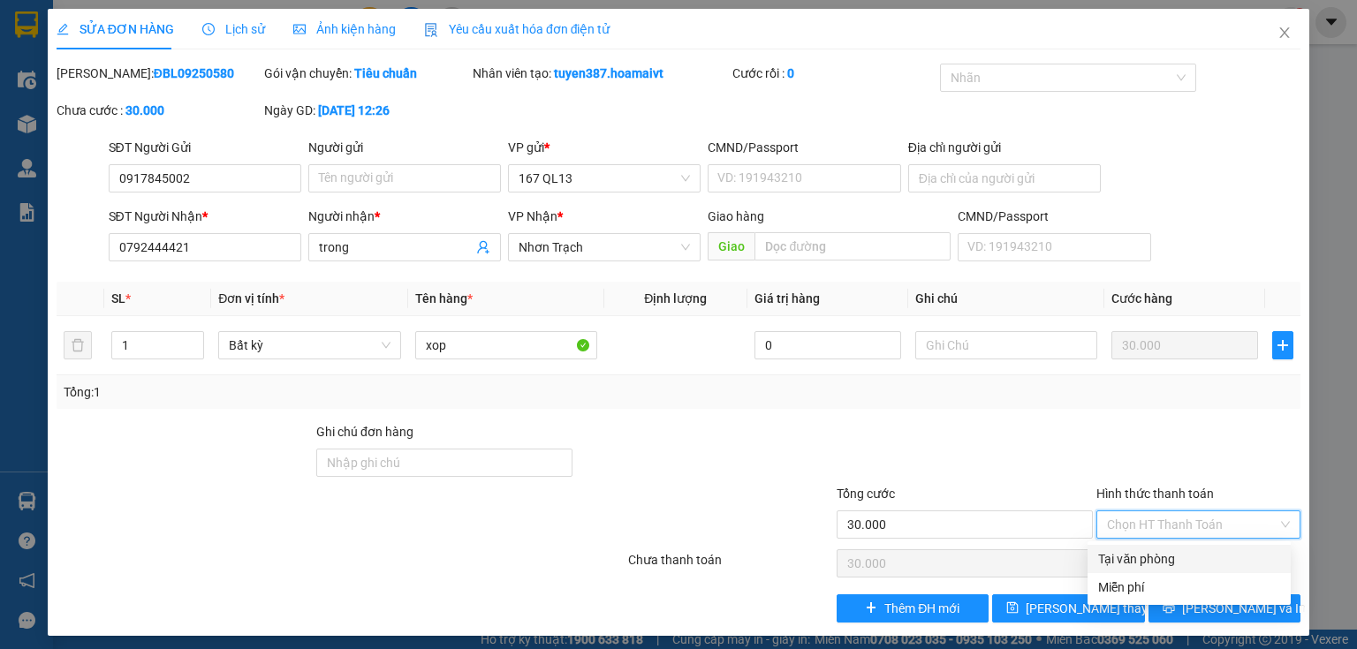
click at [1160, 555] on div "Tại văn phòng" at bounding box center [1189, 559] width 182 height 19
type input "0"
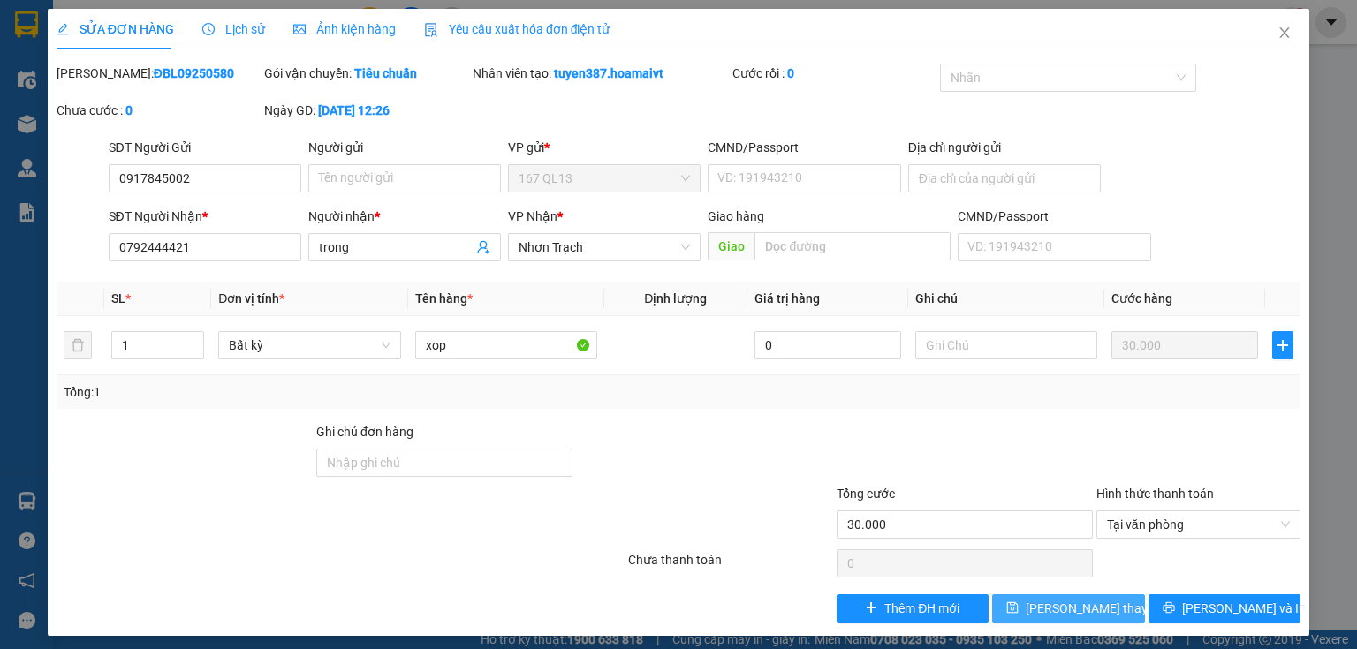
click at [1066, 601] on span "[PERSON_NAME] thay đổi" at bounding box center [1096, 608] width 141 height 19
